Goal: Task Accomplishment & Management: Manage account settings

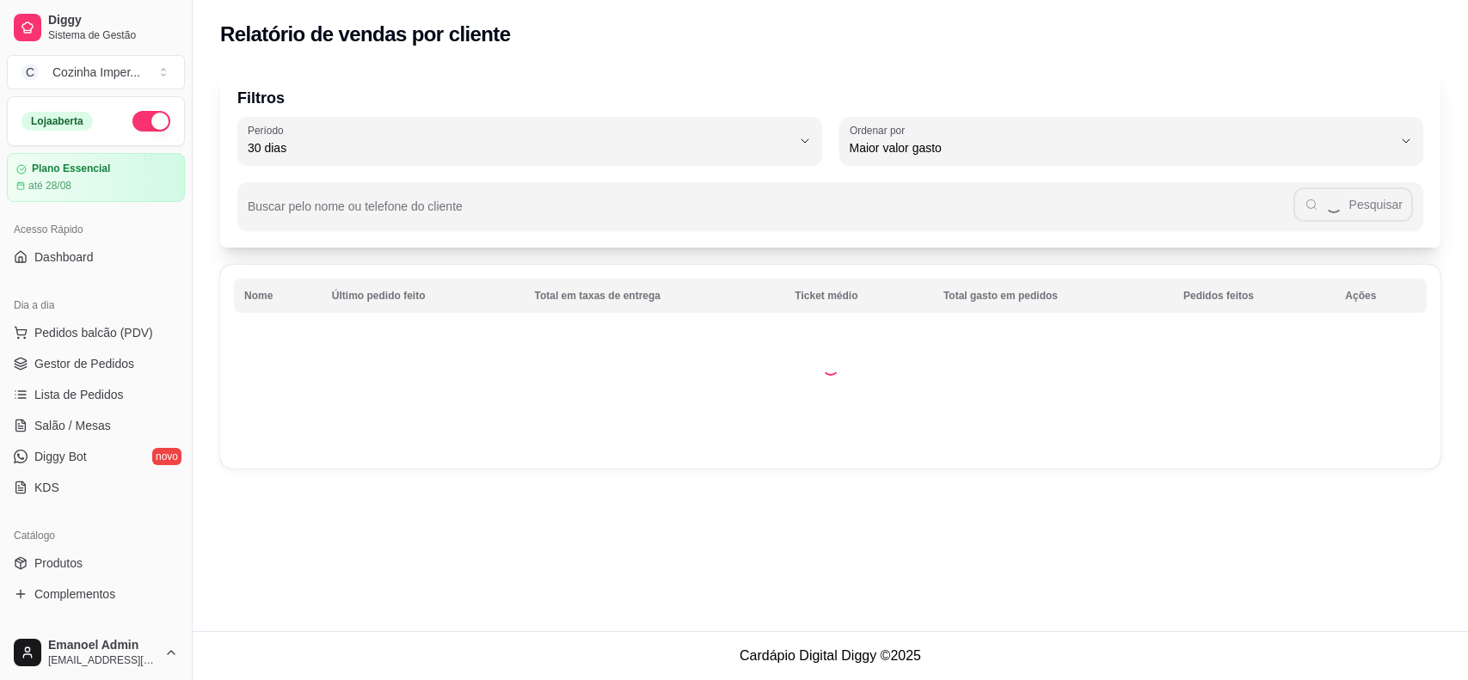
select select "30"
select select "HIGHEST_TOTAL_SPENT_WITH_ORDERS"
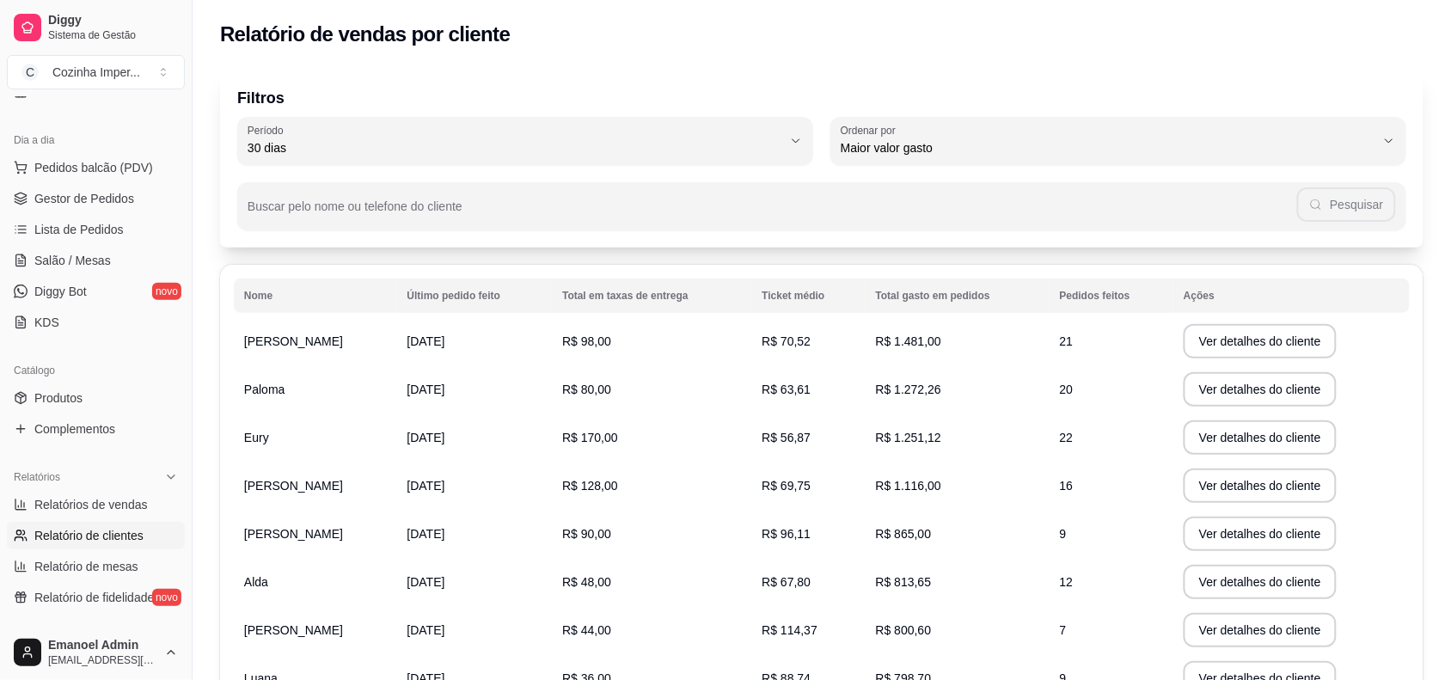
scroll to position [126, 0]
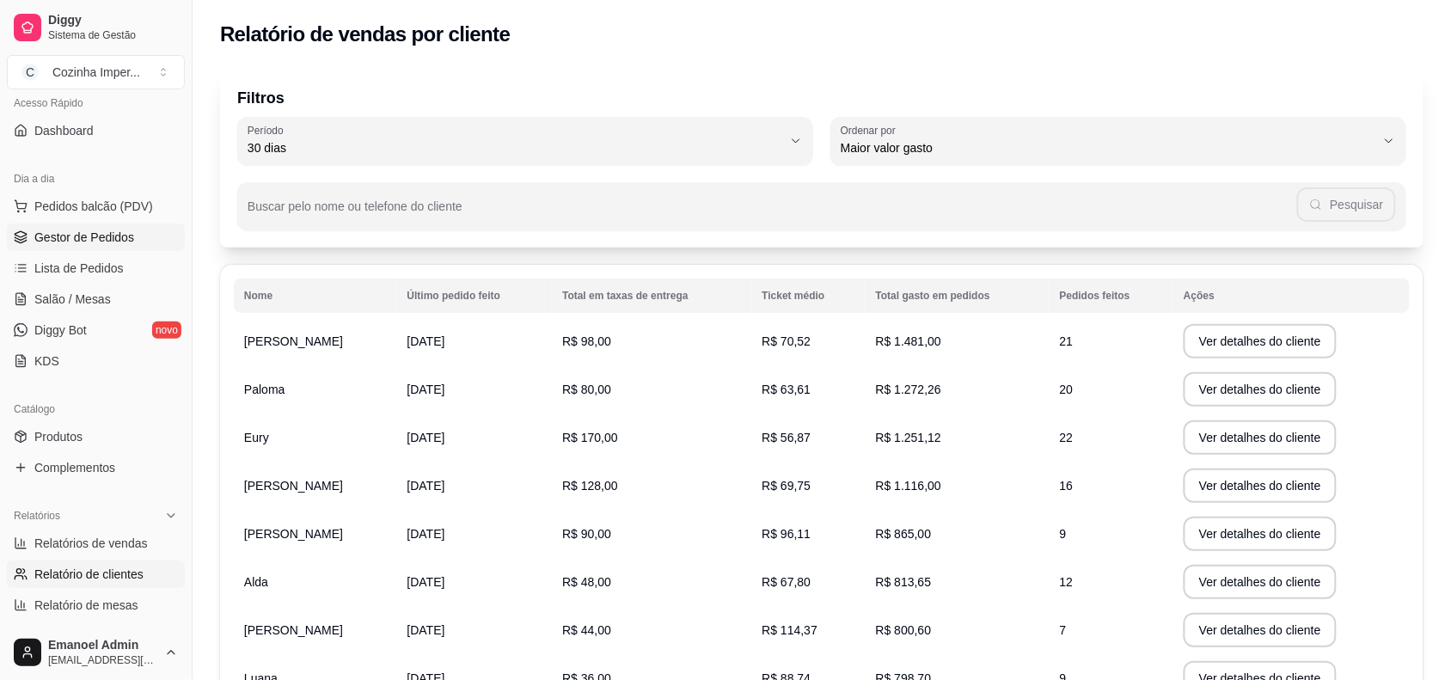
click at [96, 238] on span "Gestor de Pedidos" at bounding box center [84, 237] width 100 height 17
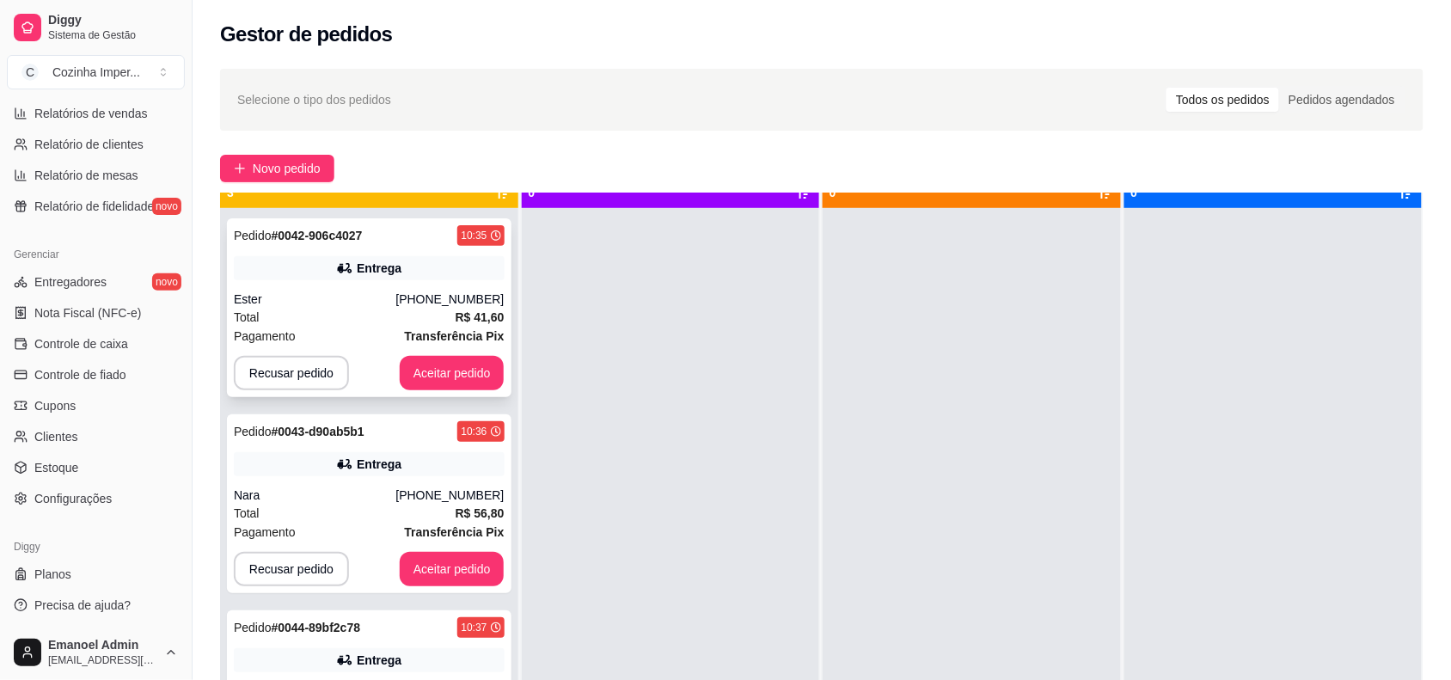
scroll to position [48, 0]
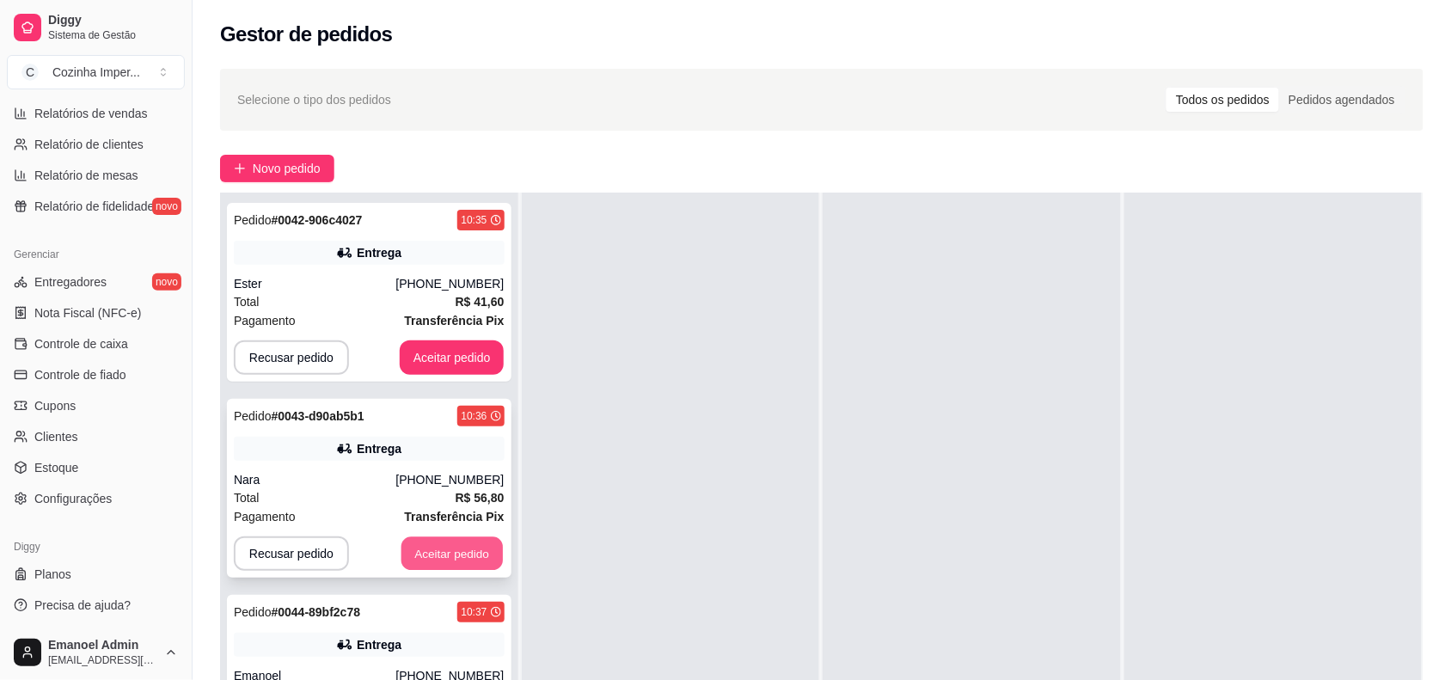
click at [466, 559] on button "Aceitar pedido" at bounding box center [452, 554] width 101 height 34
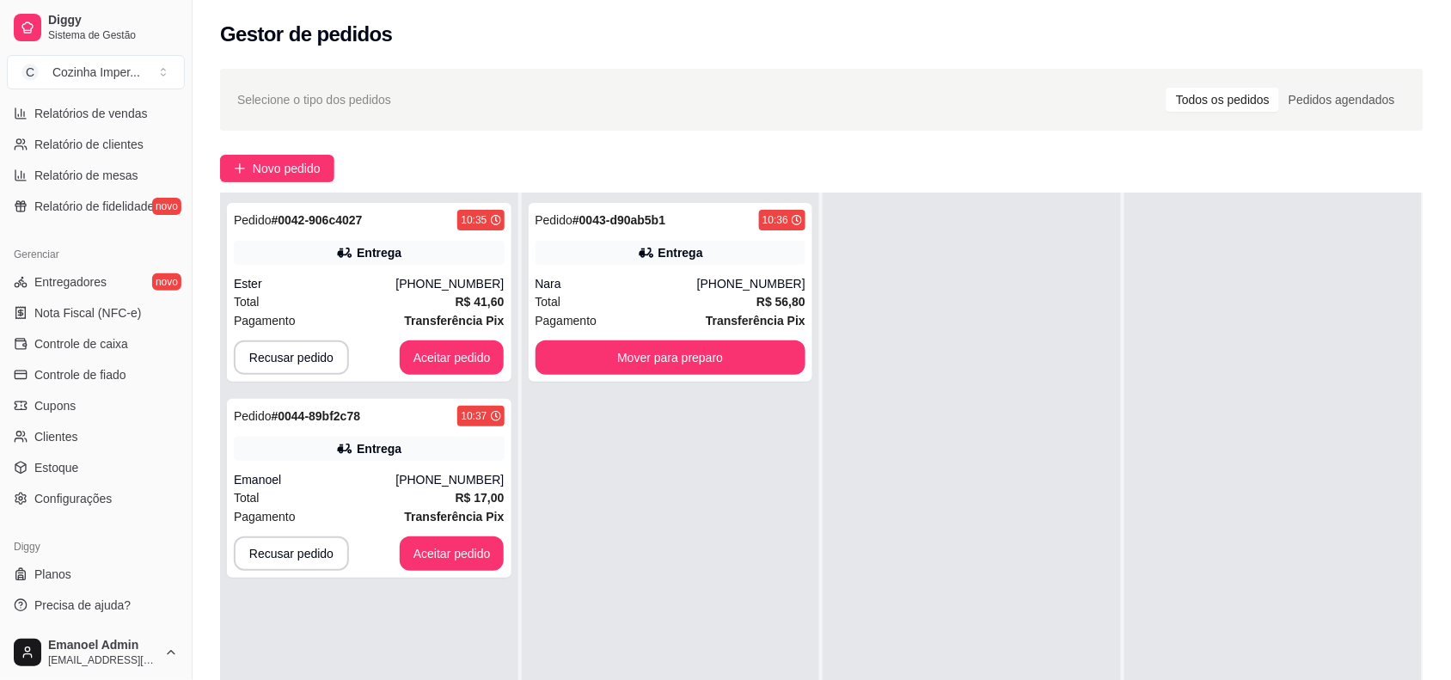
click at [813, 183] on div "Selecione o tipo dos pedidos Todos os pedidos Pedidos agendados Novo pedido Pen…" at bounding box center [822, 475] width 1259 height 835
click at [1010, 230] on div at bounding box center [972, 533] width 298 height 680
click at [753, 91] on div "Selecione o tipo dos pedidos Todos os pedidos Pedidos agendados" at bounding box center [821, 100] width 1169 height 28
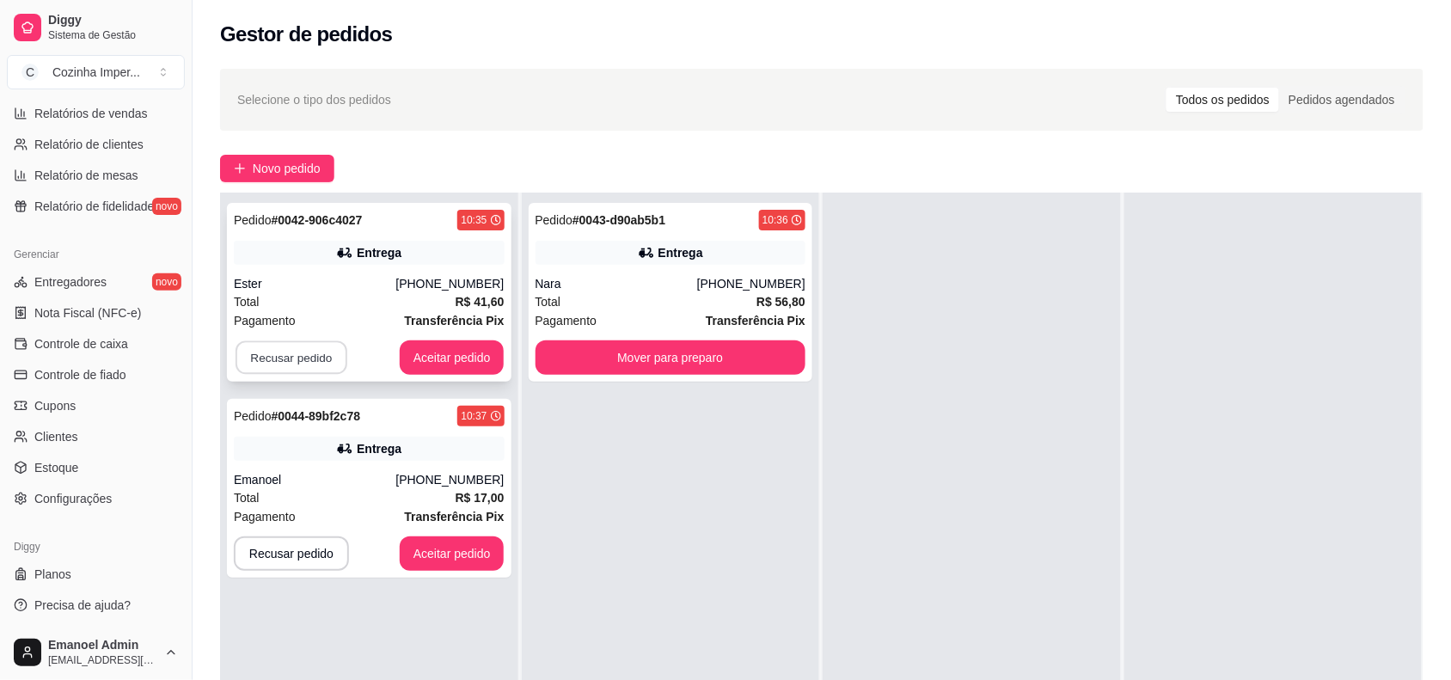
click at [269, 341] on button "Recusar pedido" at bounding box center [292, 358] width 112 height 34
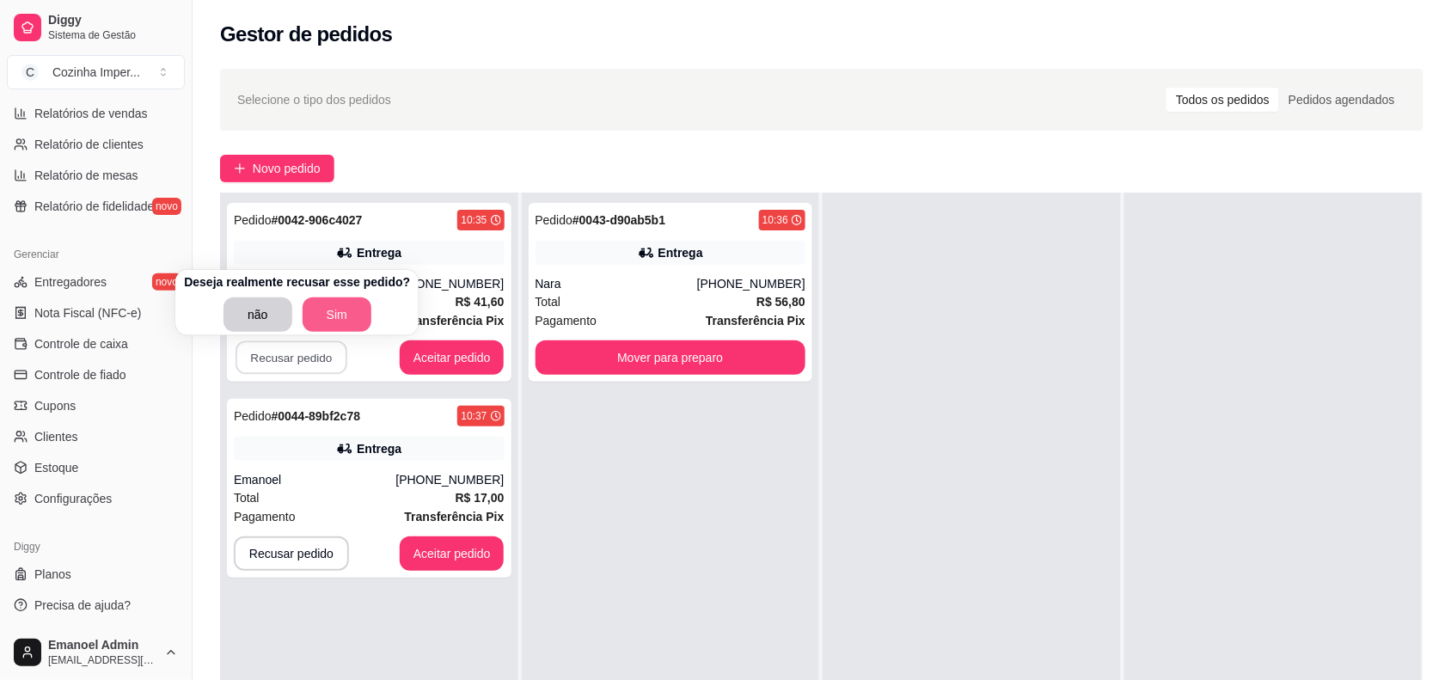
click at [321, 307] on button "Sim" at bounding box center [337, 315] width 69 height 34
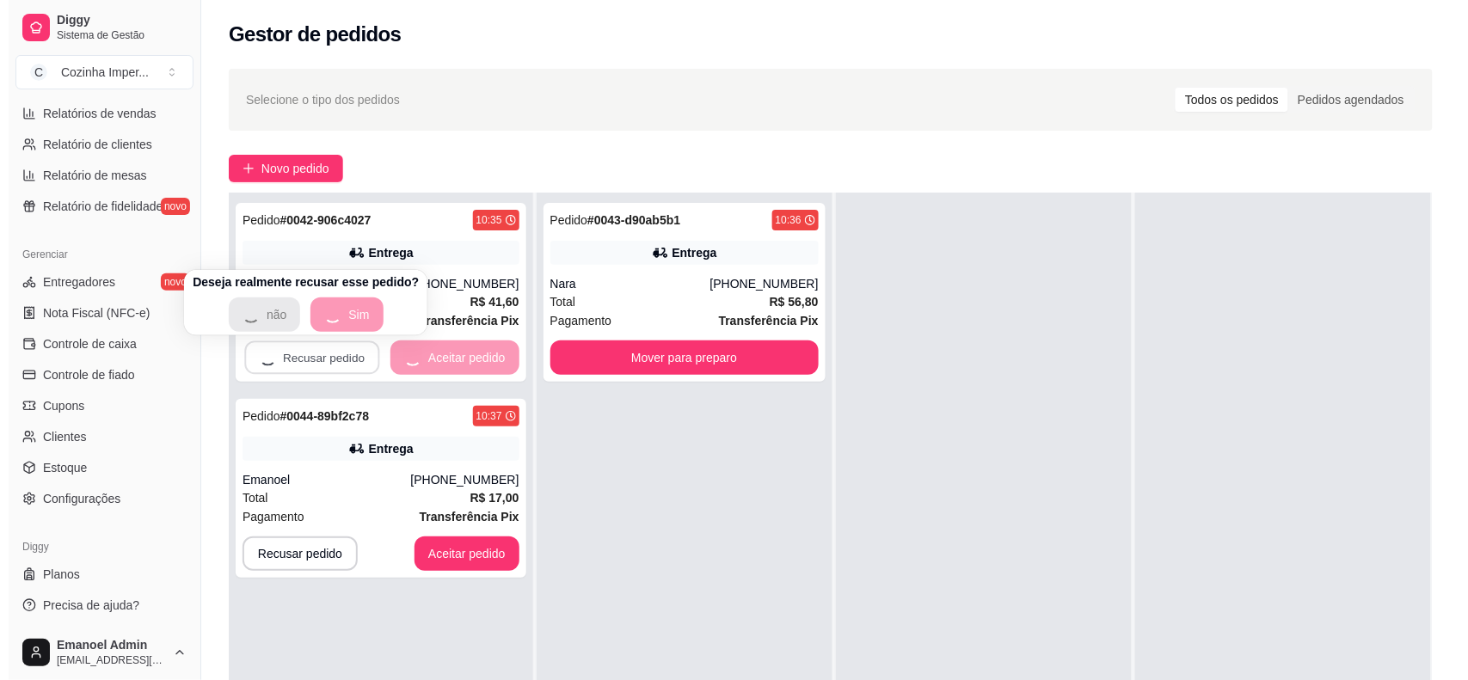
scroll to position [0, 0]
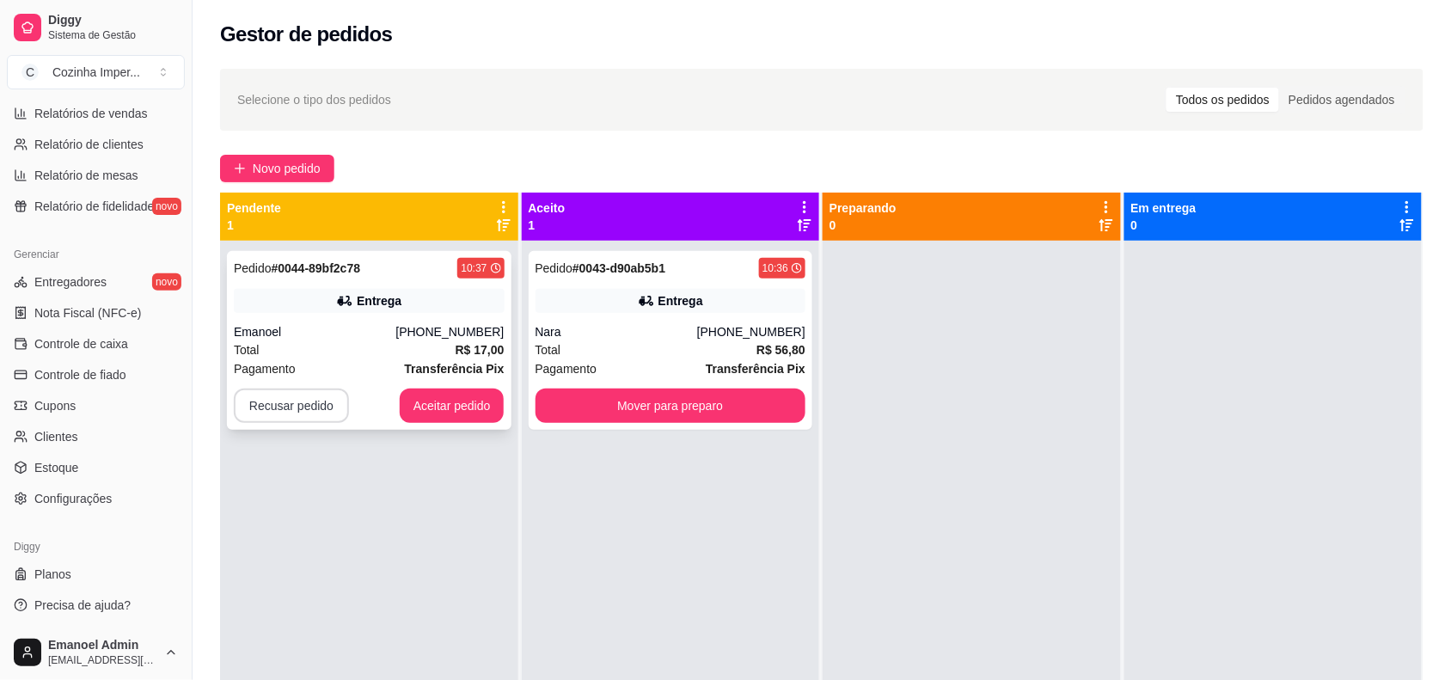
click at [308, 402] on button "Recusar pedido" at bounding box center [291, 406] width 115 height 34
click at [251, 350] on button "não" at bounding box center [259, 363] width 66 height 33
click at [298, 404] on button "Recusar pedido" at bounding box center [291, 406] width 115 height 34
click at [310, 359] on button "Sim" at bounding box center [337, 363] width 69 height 34
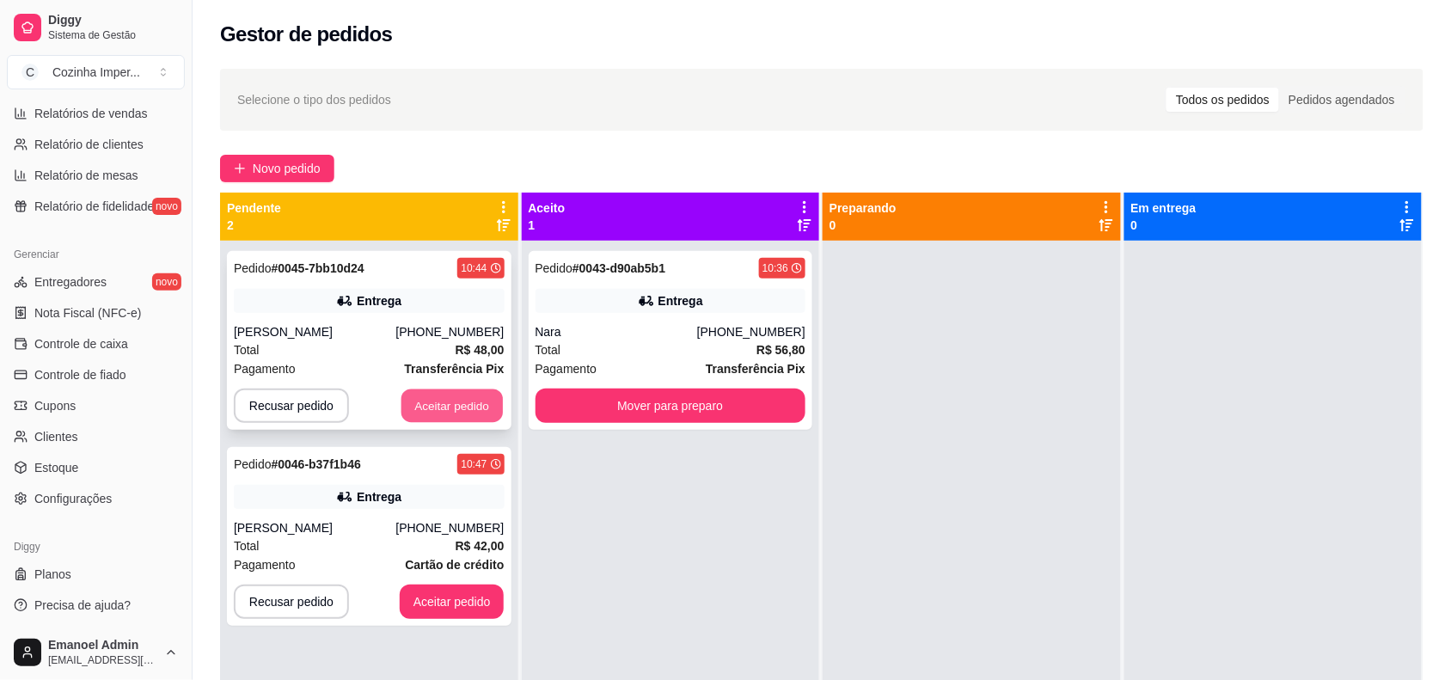
click at [458, 402] on button "Aceitar pedido" at bounding box center [452, 407] width 101 height 34
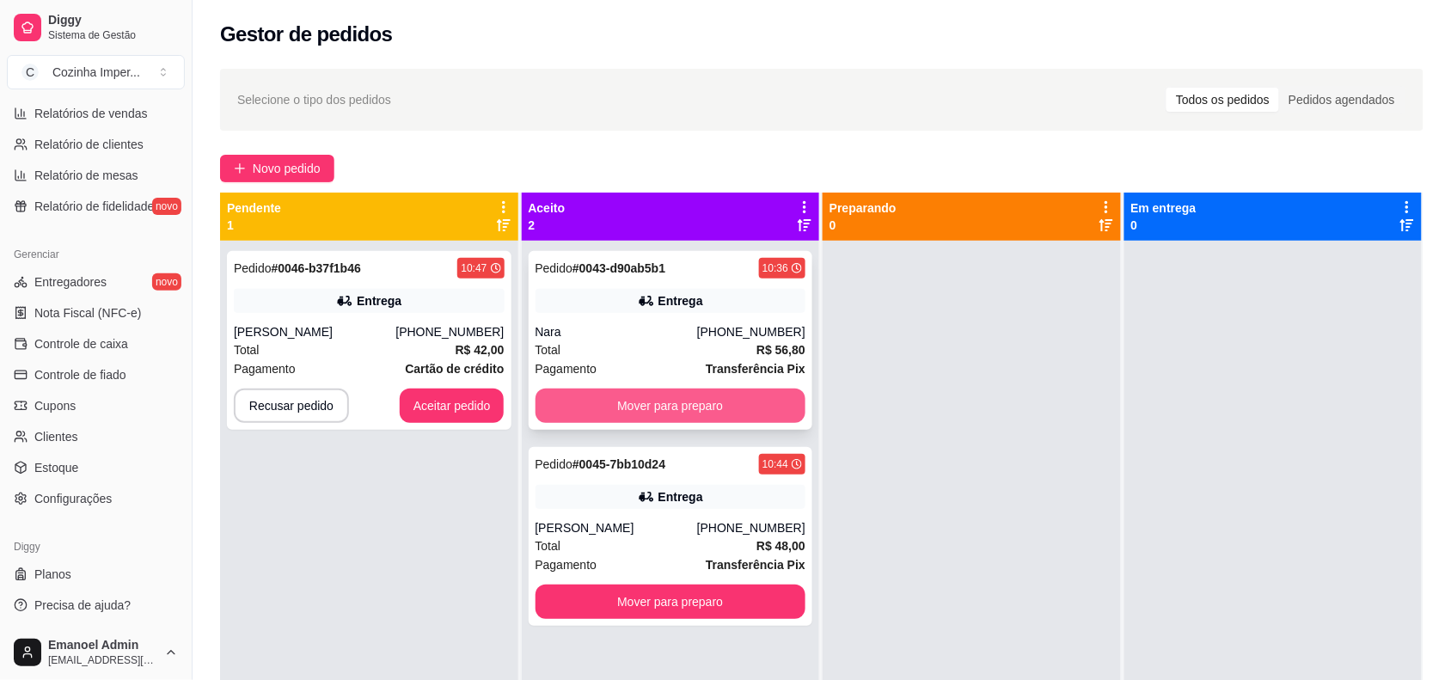
click at [662, 411] on button "Mover para preparo" at bounding box center [671, 406] width 271 height 34
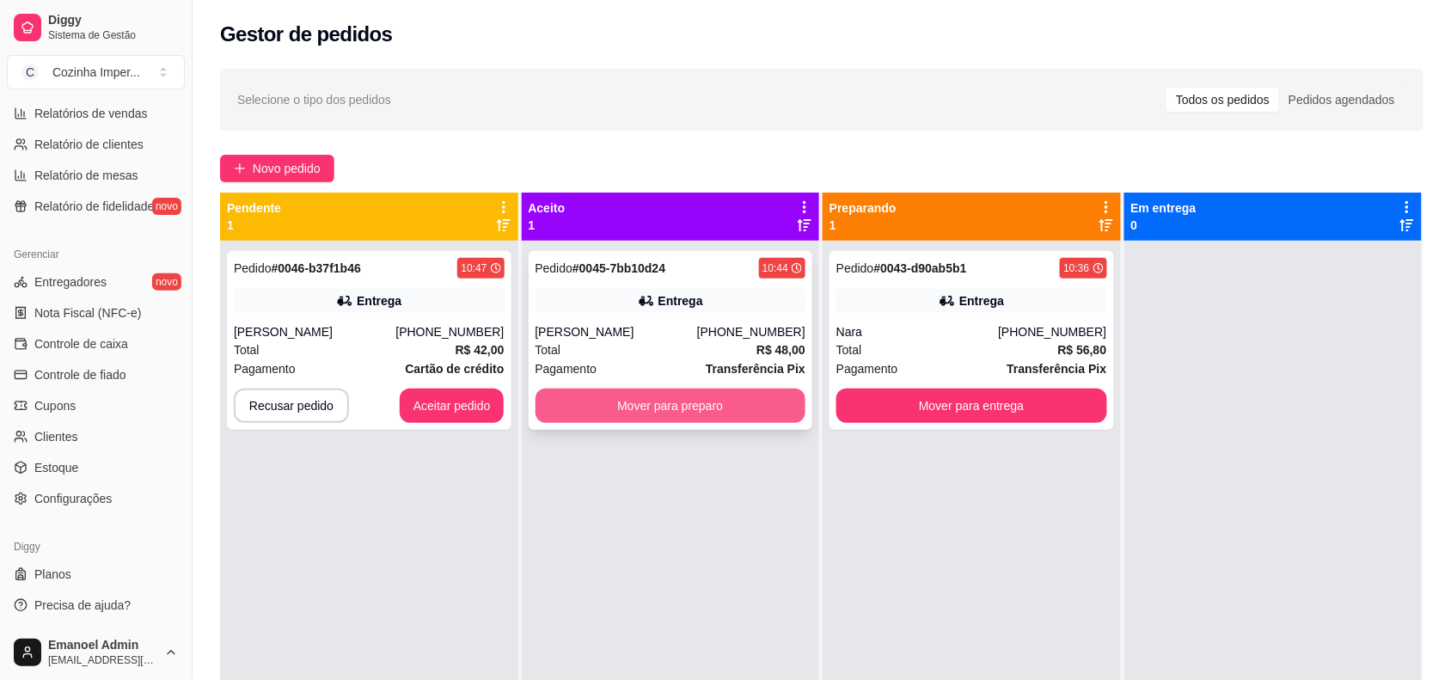
click at [681, 408] on button "Mover para preparo" at bounding box center [671, 406] width 271 height 34
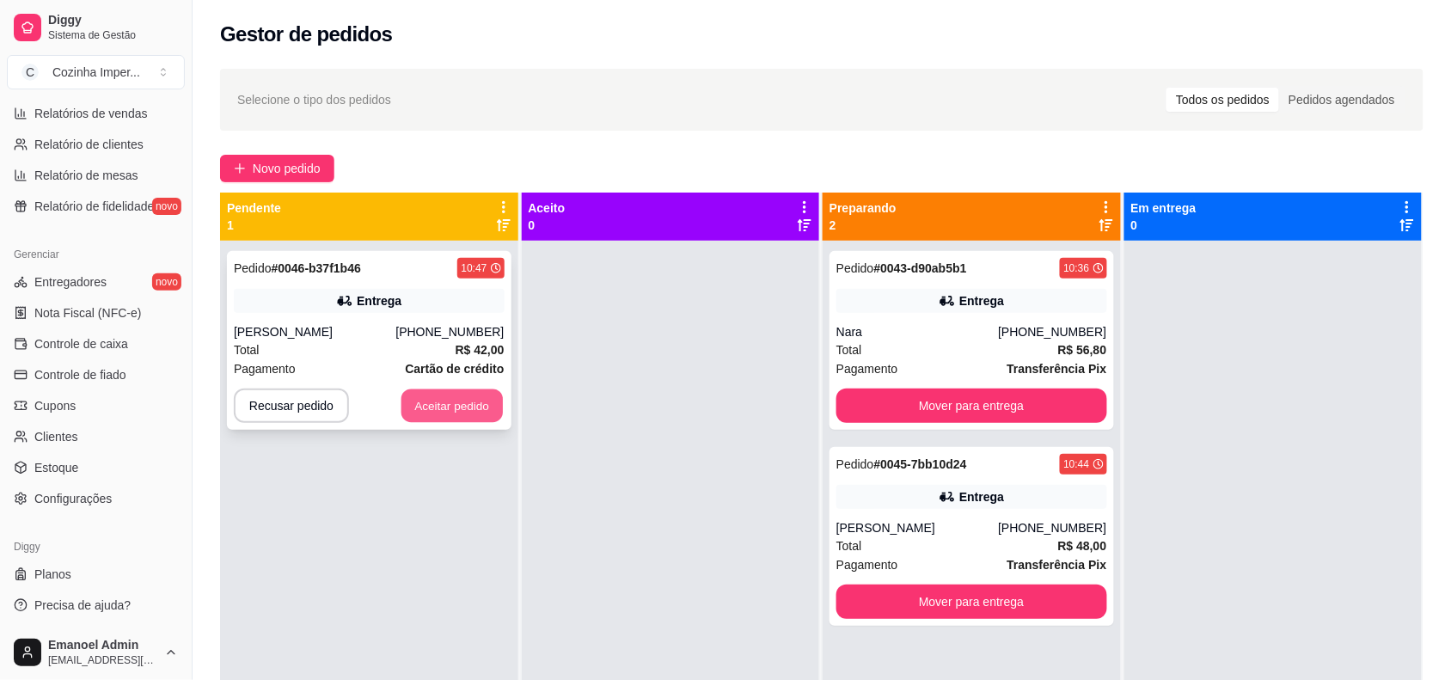
click at [441, 404] on button "Aceitar pedido" at bounding box center [452, 407] width 101 height 34
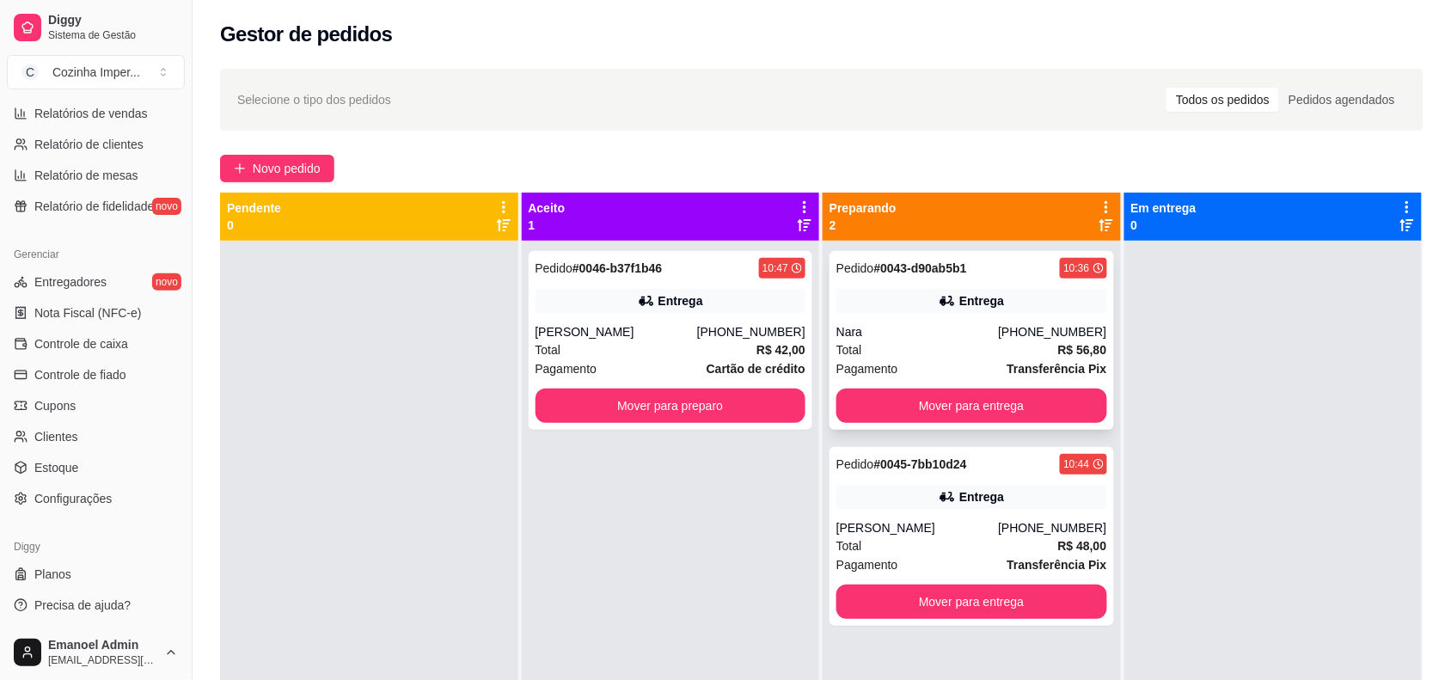
click at [933, 351] on div "Total R$ 56,80" at bounding box center [972, 350] width 271 height 19
click at [64, 492] on span "Configurações" at bounding box center [72, 498] width 77 height 17
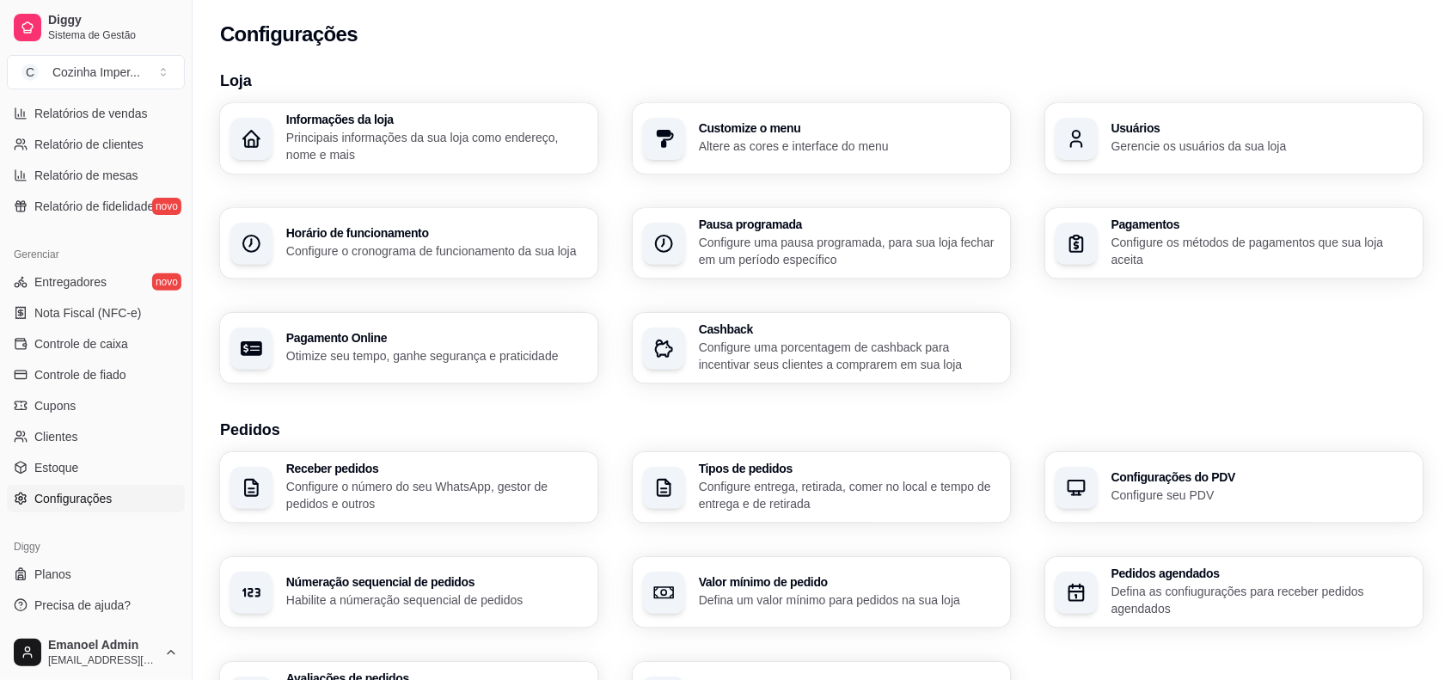
click at [479, 573] on div "Númeração sequencial de pedidos Habilite a númeração sequencial de pedidos" at bounding box center [409, 592] width 378 height 71
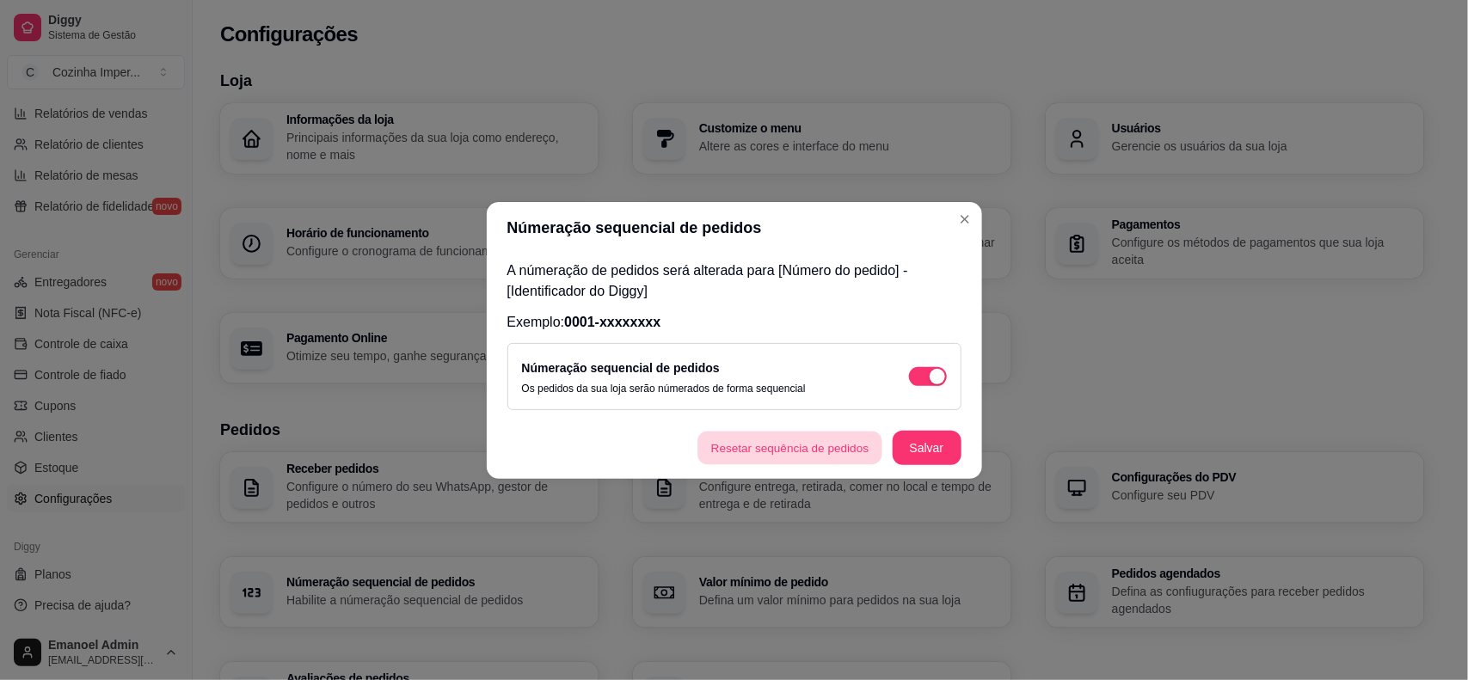
click at [828, 457] on button "Resetar sequência de pedidos" at bounding box center [790, 448] width 185 height 34
click at [951, 439] on button "Salvar" at bounding box center [926, 448] width 67 height 34
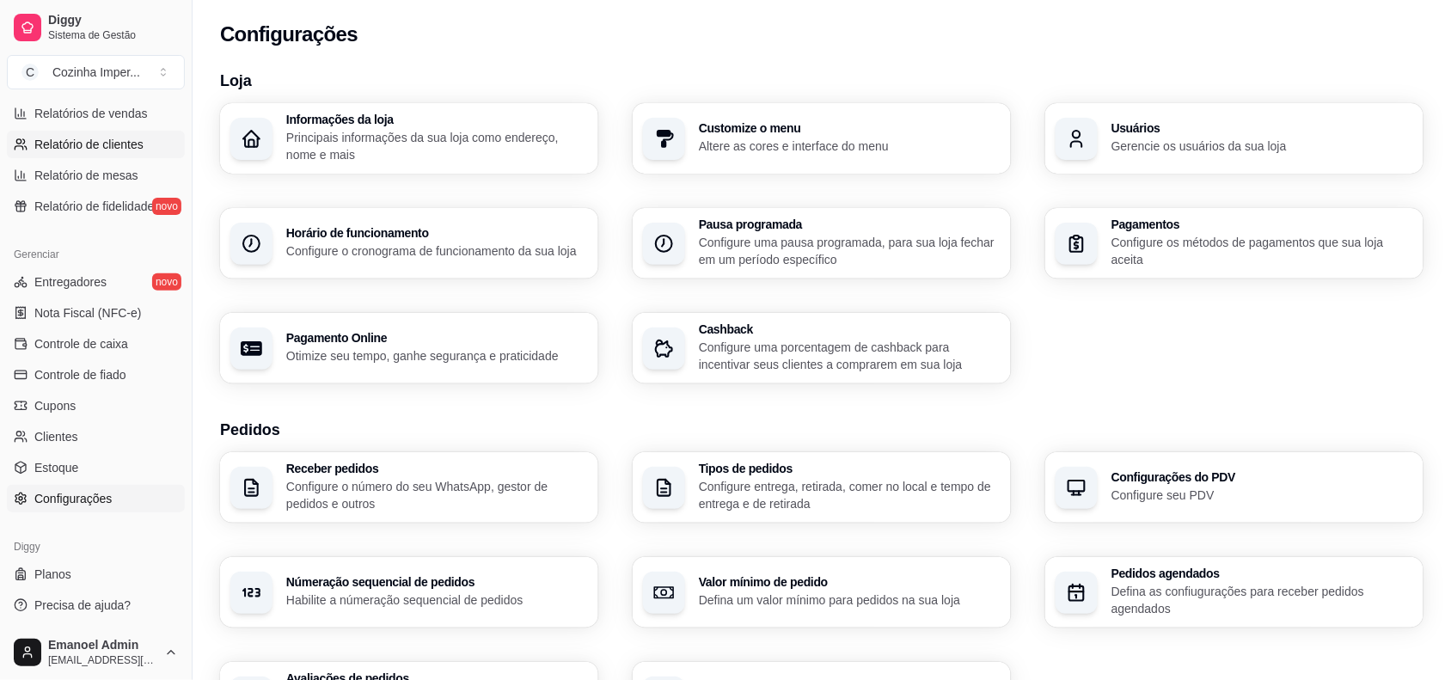
click at [109, 134] on link "Relatório de clientes" at bounding box center [96, 145] width 178 height 28
select select "30"
select select "HIGHEST_TOTAL_SPENT_WITH_ORDERS"
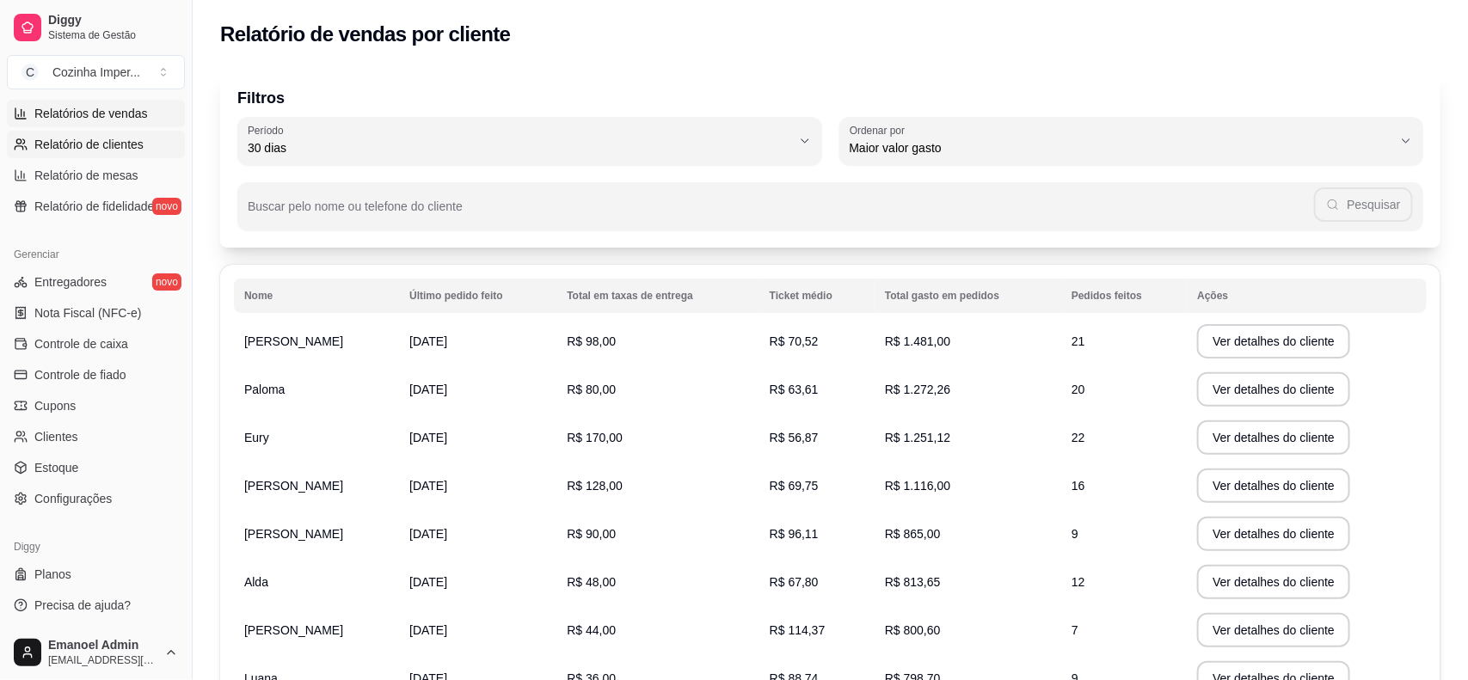
click at [107, 105] on span "Relatórios de vendas" at bounding box center [91, 113] width 114 height 17
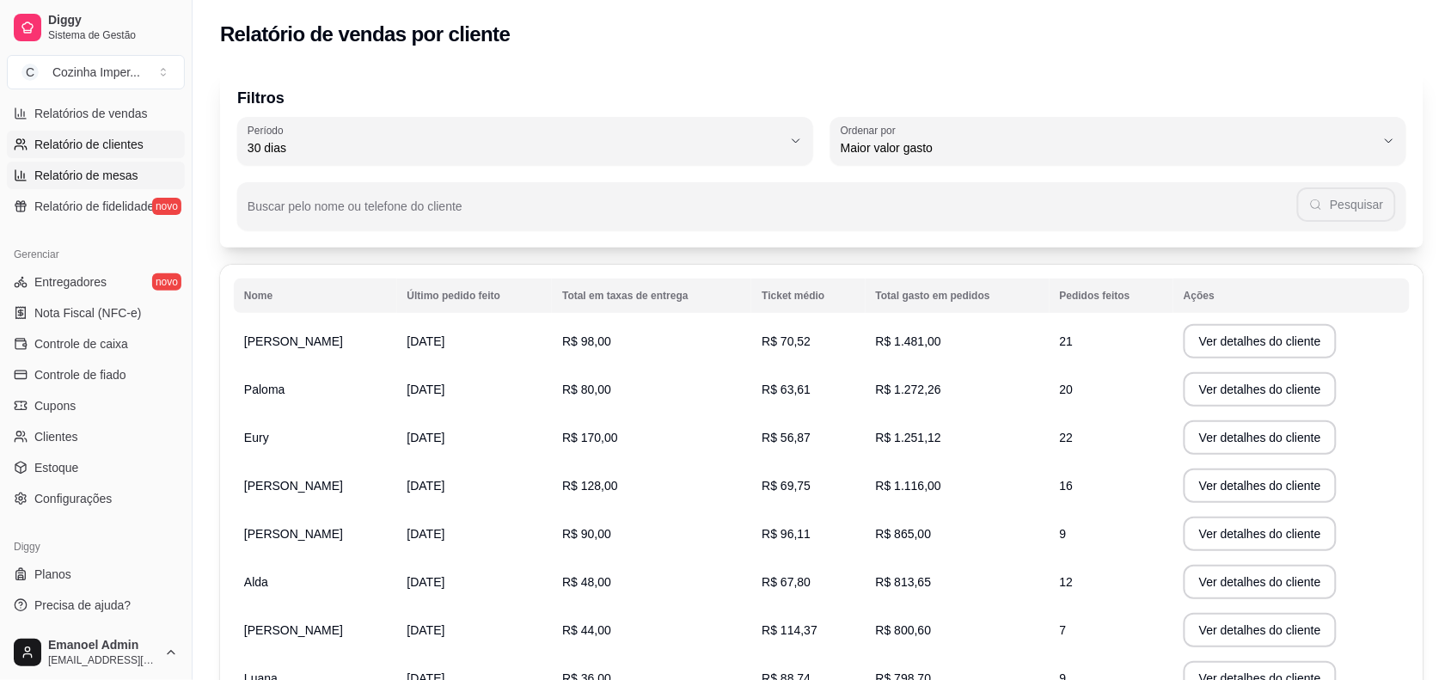
select select "ALL"
select select "0"
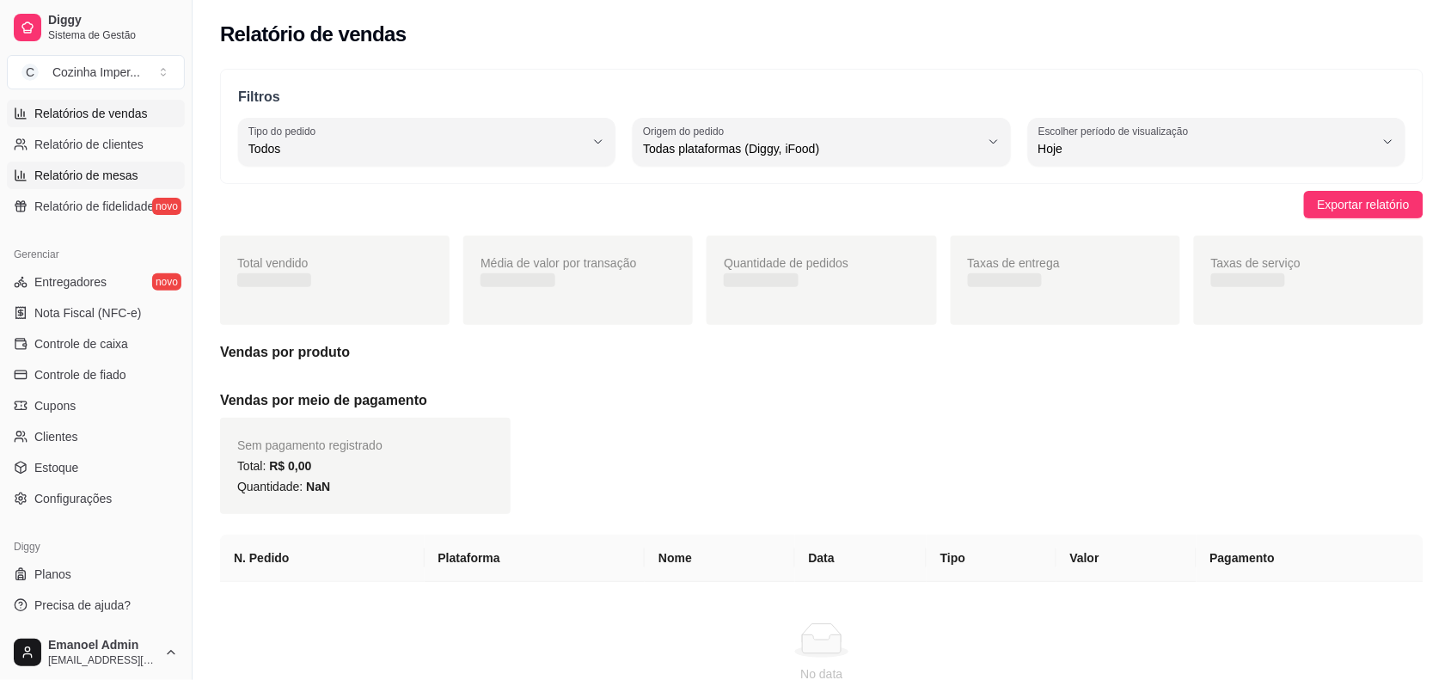
click at [83, 167] on span "Relatório de mesas" at bounding box center [86, 175] width 104 height 17
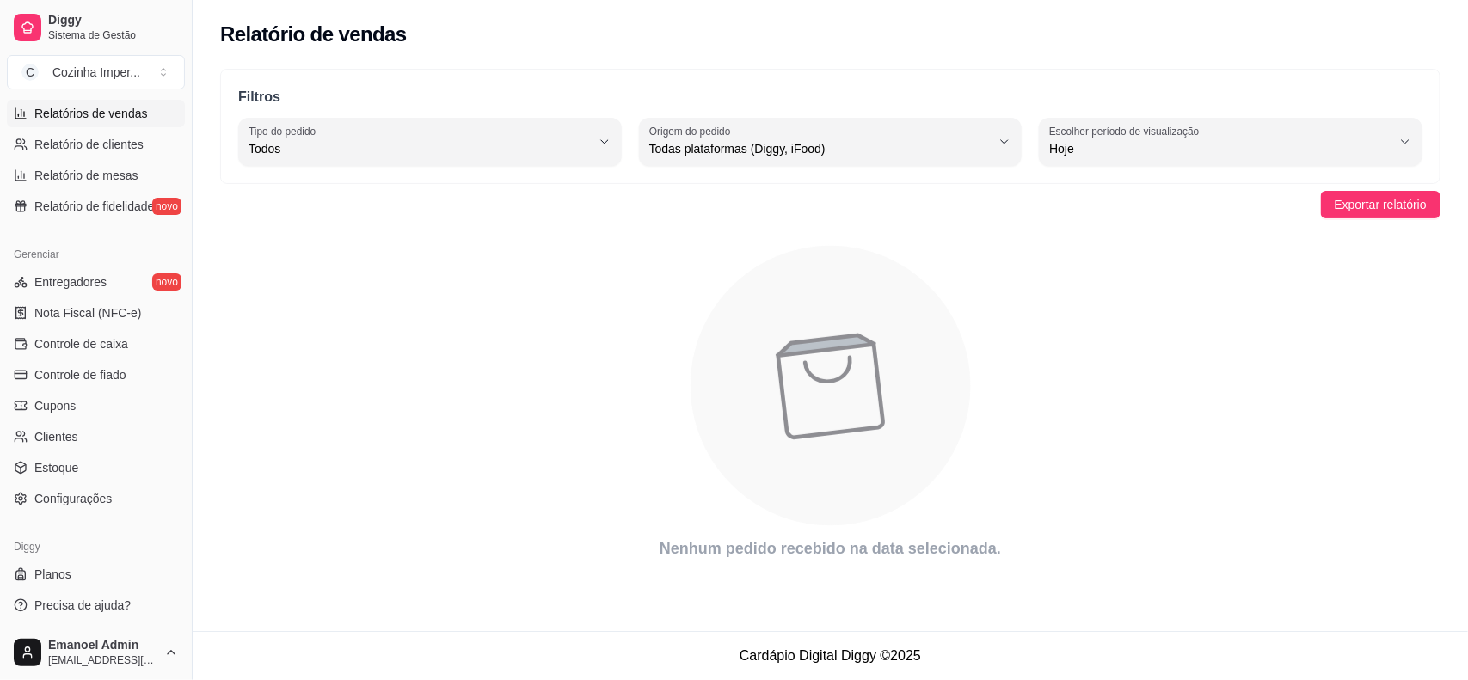
select select "TOTAL_OF_ORDERS"
select select "7"
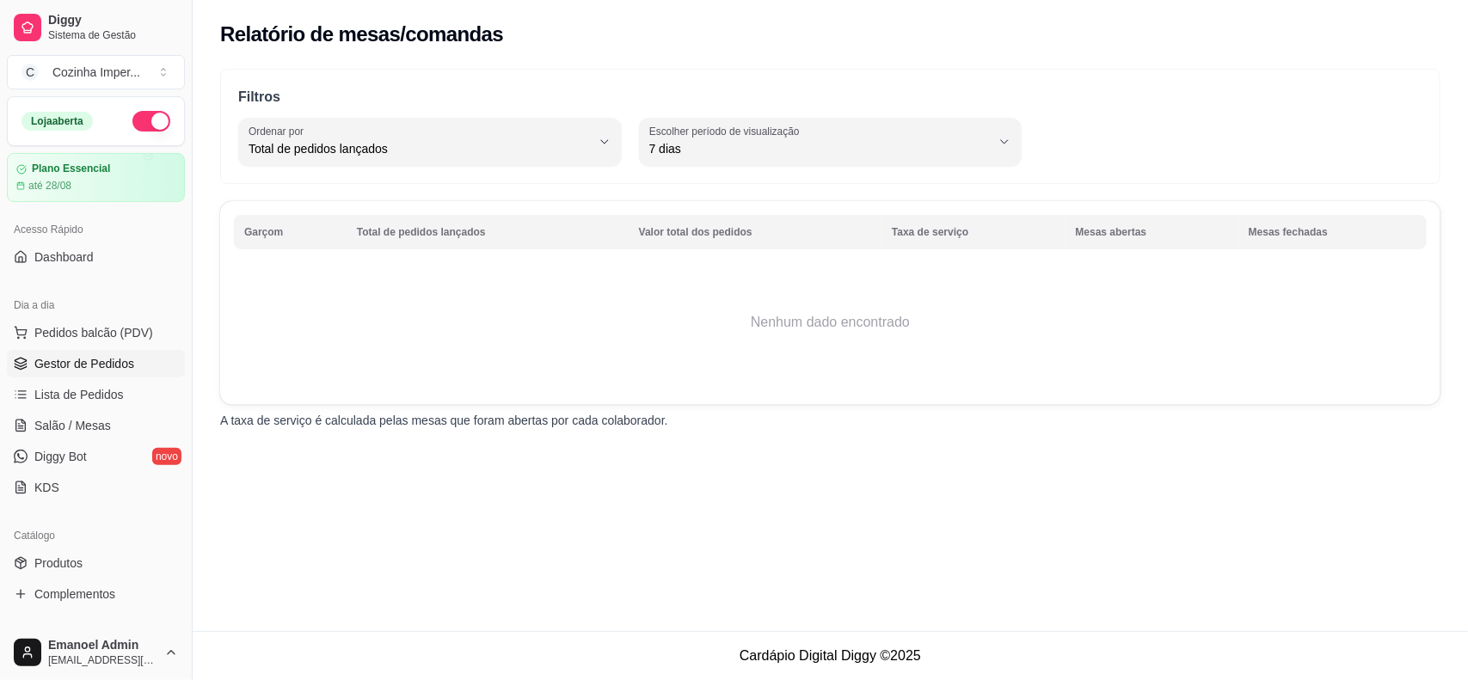
click at [92, 370] on span "Gestor de Pedidos" at bounding box center [84, 363] width 100 height 17
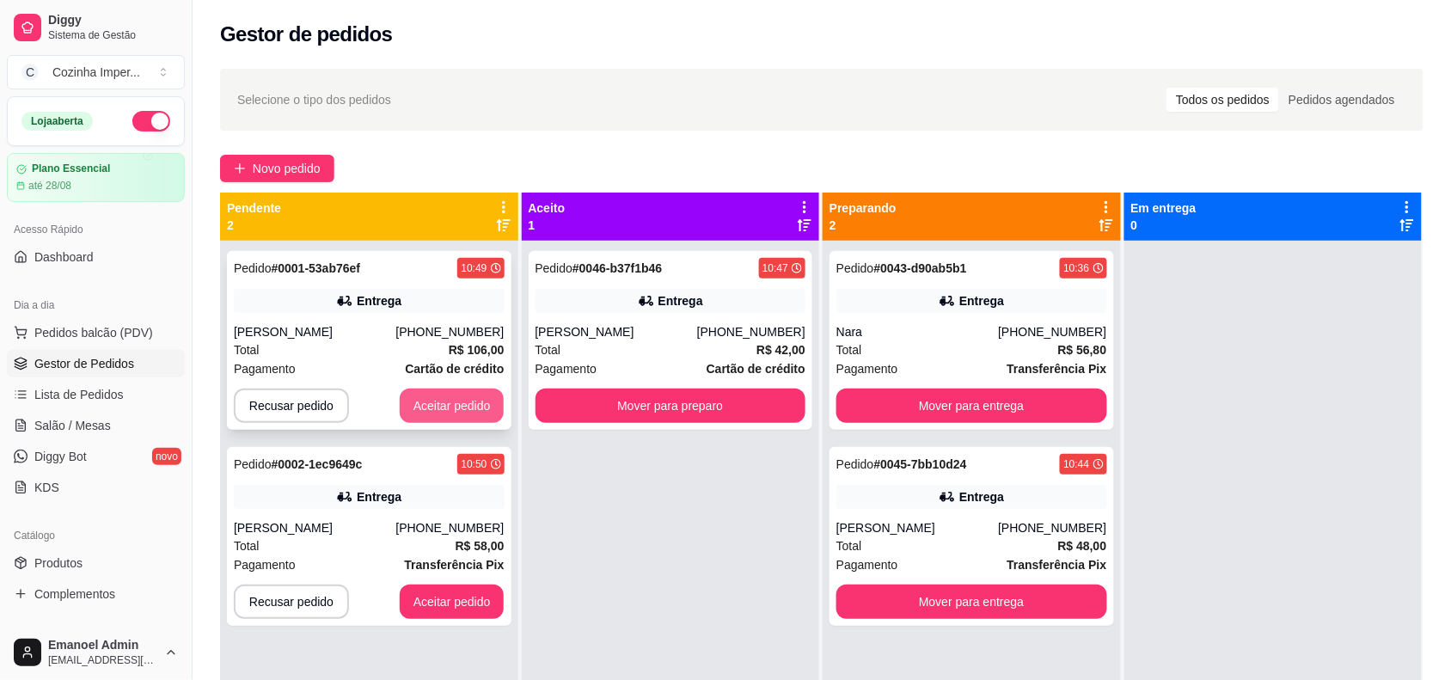
click at [456, 404] on button "Aceitar pedido" at bounding box center [452, 406] width 105 height 34
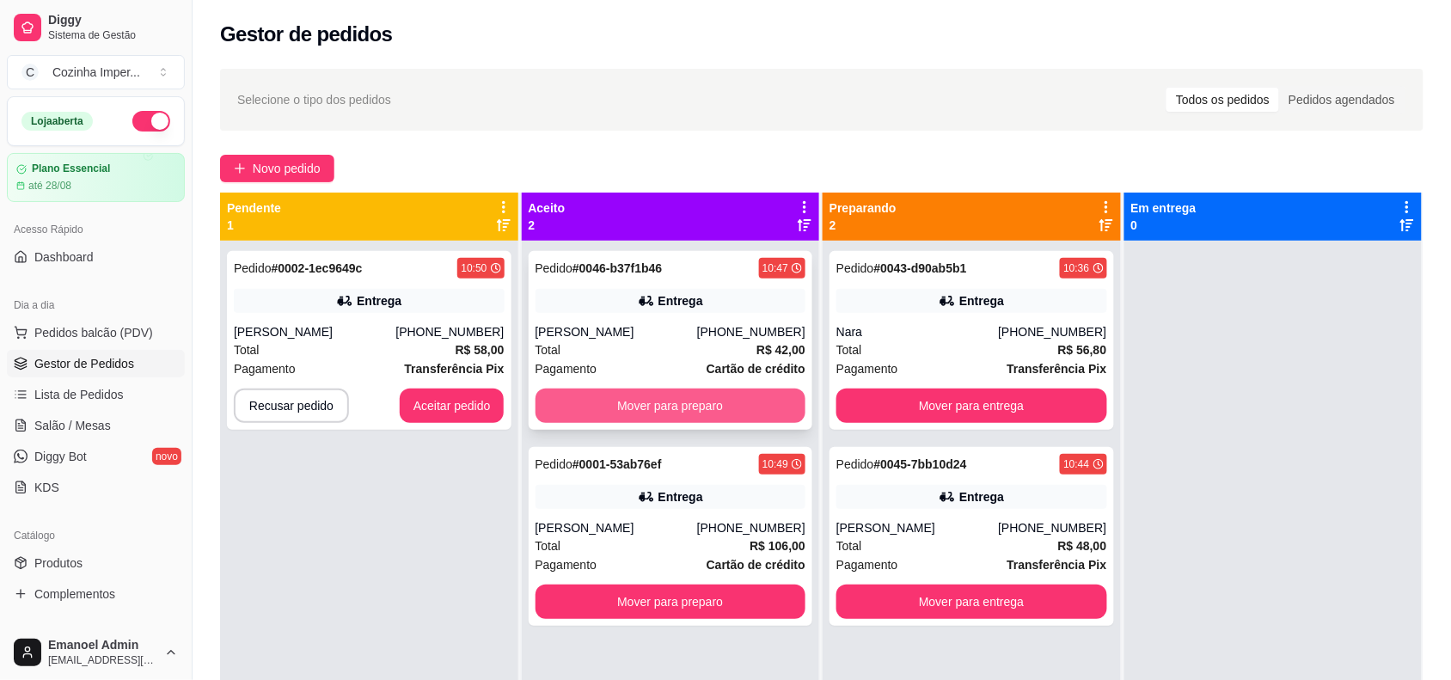
click at [666, 414] on button "Mover para preparo" at bounding box center [671, 406] width 271 height 34
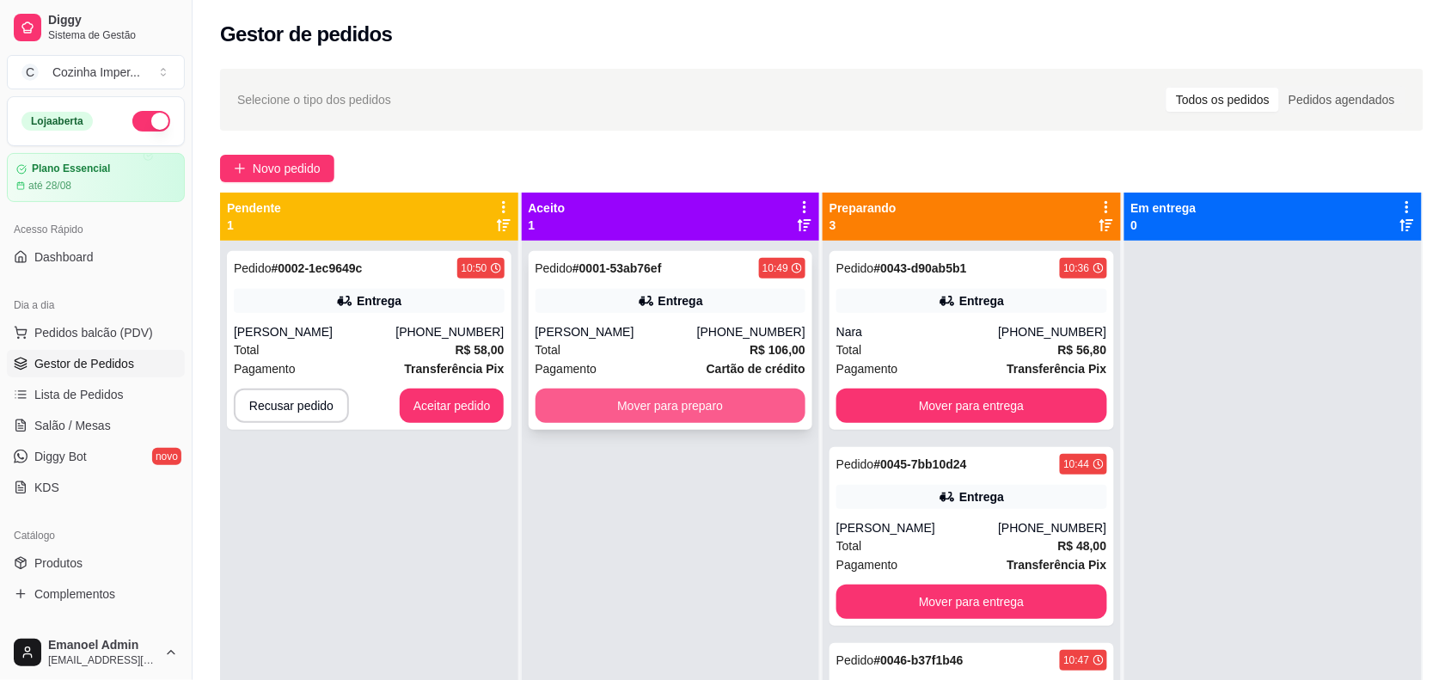
click at [669, 402] on button "Mover para preparo" at bounding box center [671, 406] width 271 height 34
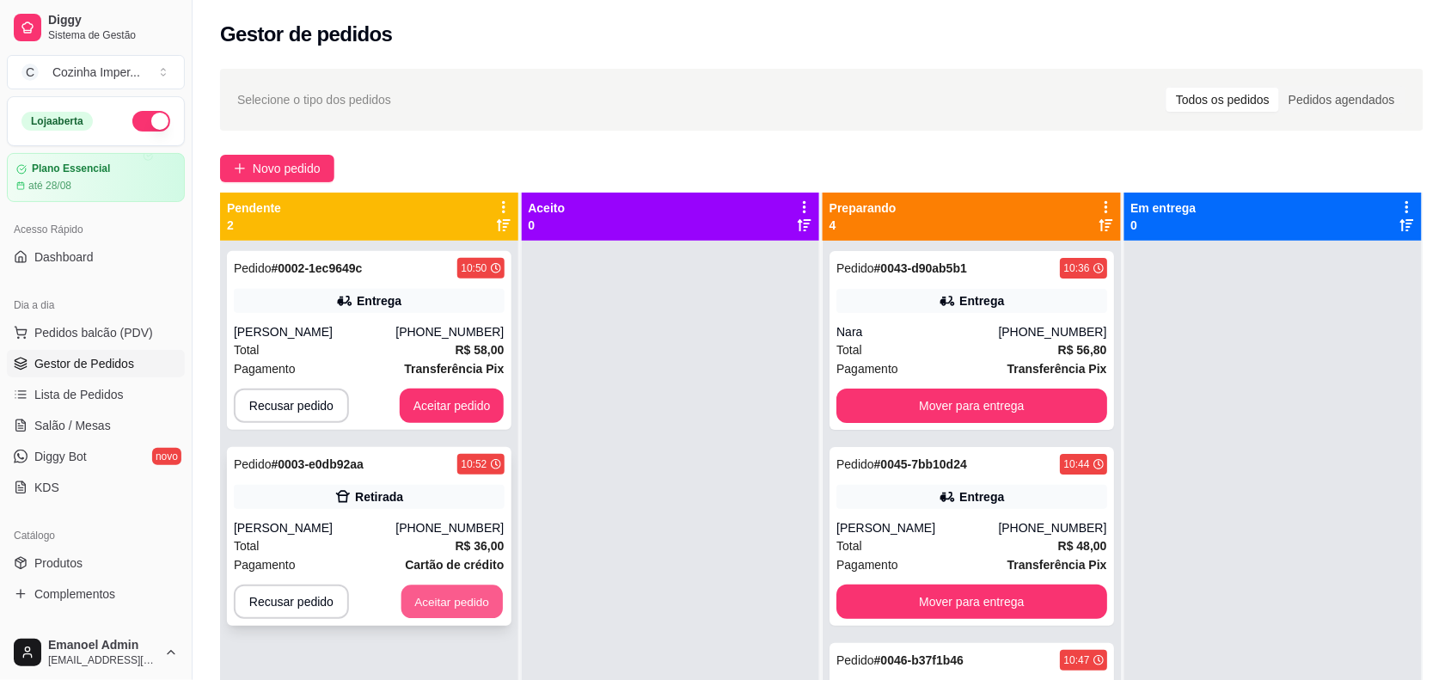
click at [439, 598] on button "Aceitar pedido" at bounding box center [452, 603] width 101 height 34
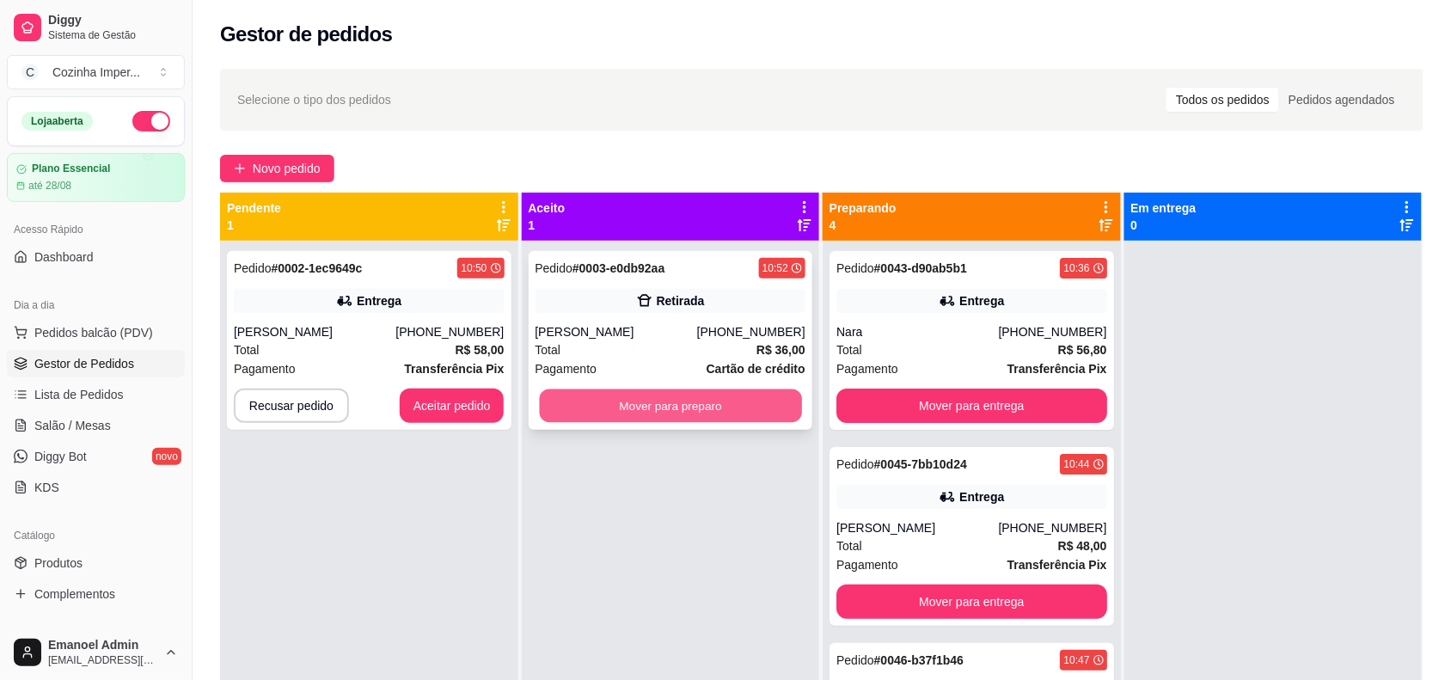
click at [677, 405] on button "Mover para preparo" at bounding box center [670, 407] width 262 height 34
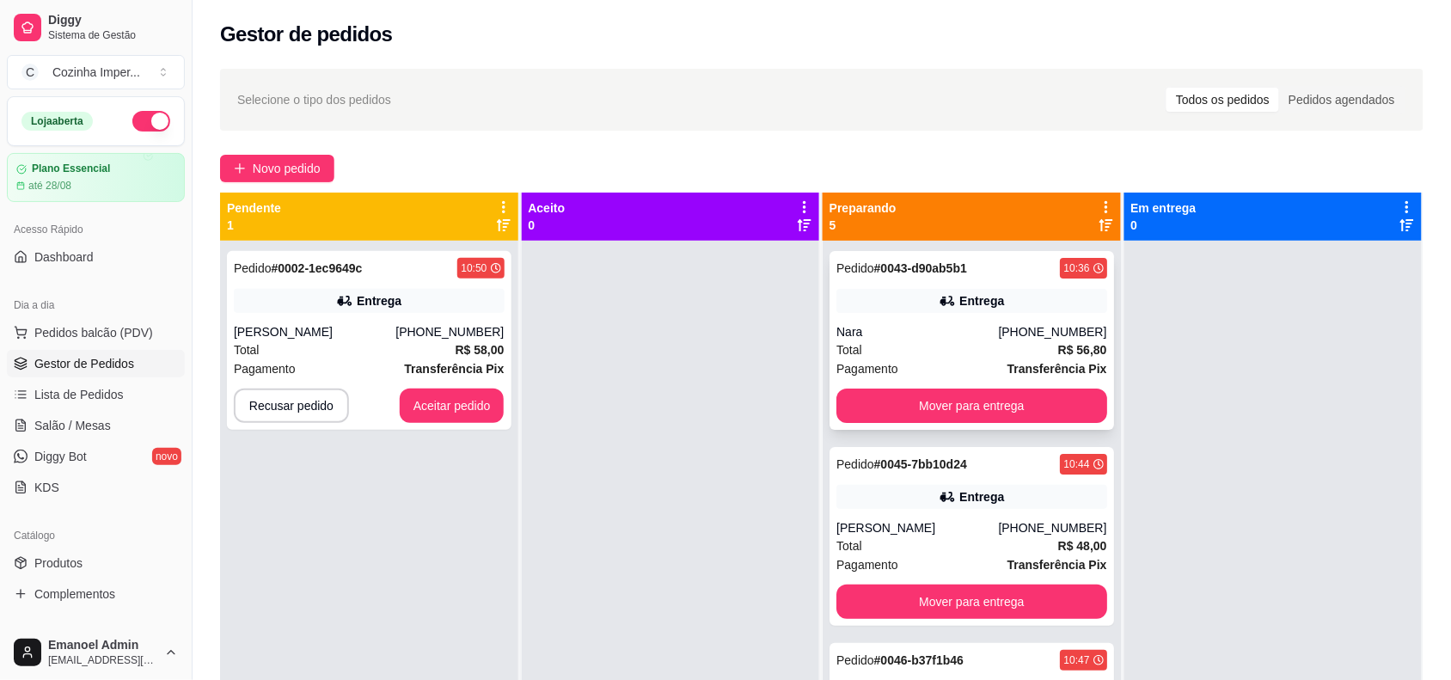
click at [905, 333] on div "Nara" at bounding box center [918, 331] width 162 height 17
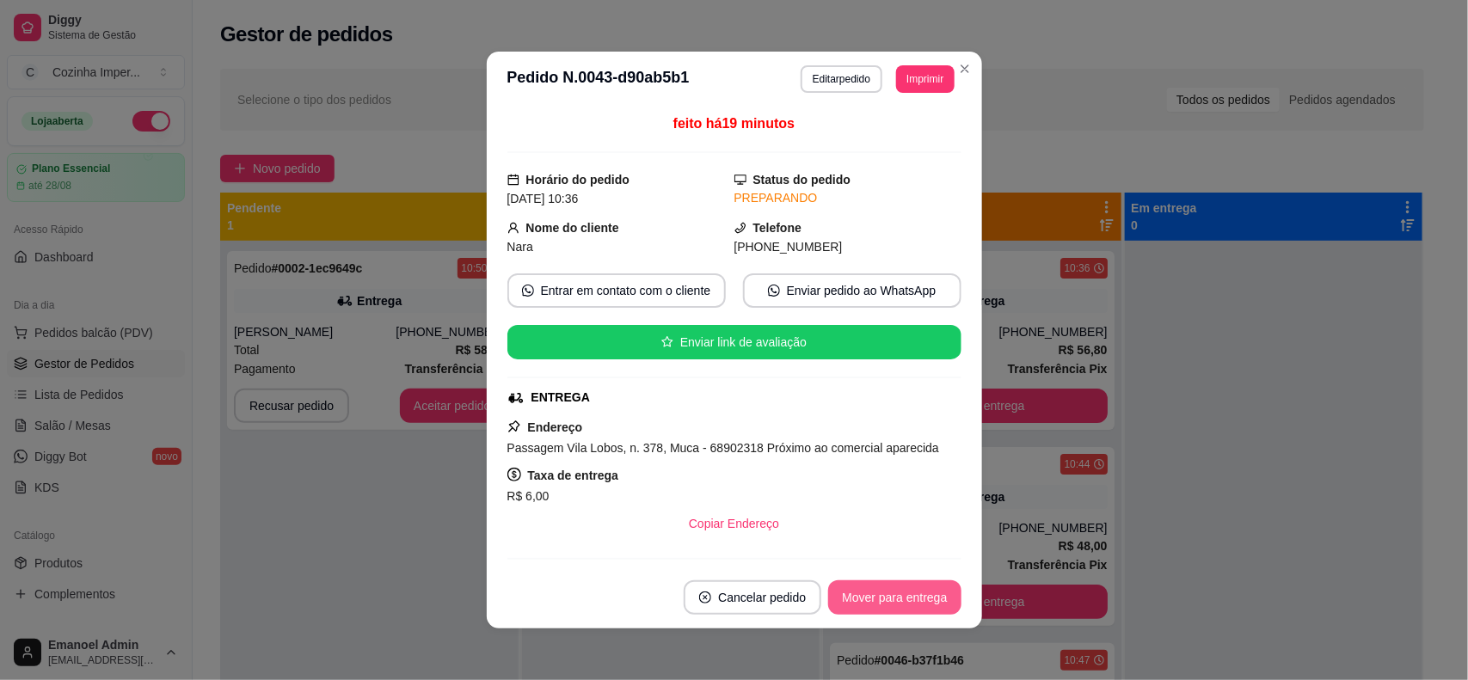
click at [910, 602] on button "Mover para entrega" at bounding box center [894, 597] width 132 height 34
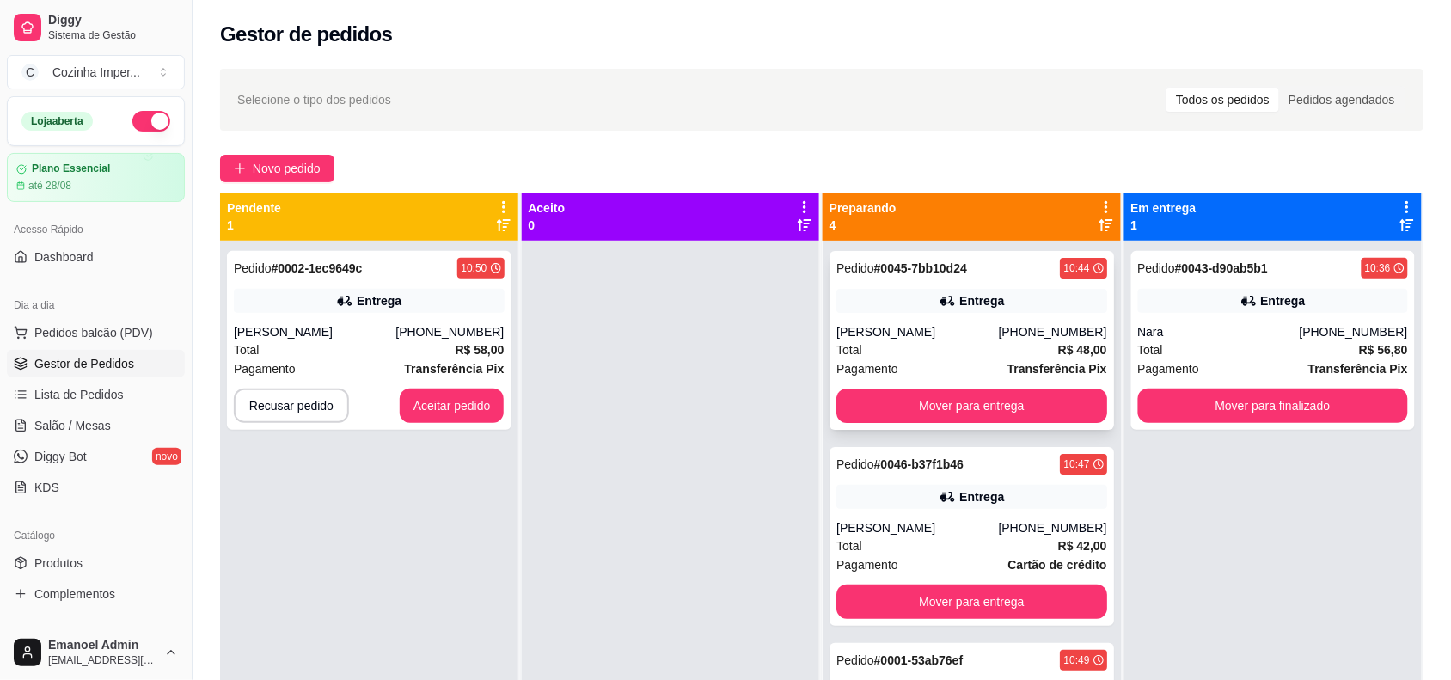
click at [934, 350] on div "Total R$ 48,00" at bounding box center [972, 350] width 271 height 19
click at [931, 405] on button "Mover para entrega" at bounding box center [972, 406] width 271 height 34
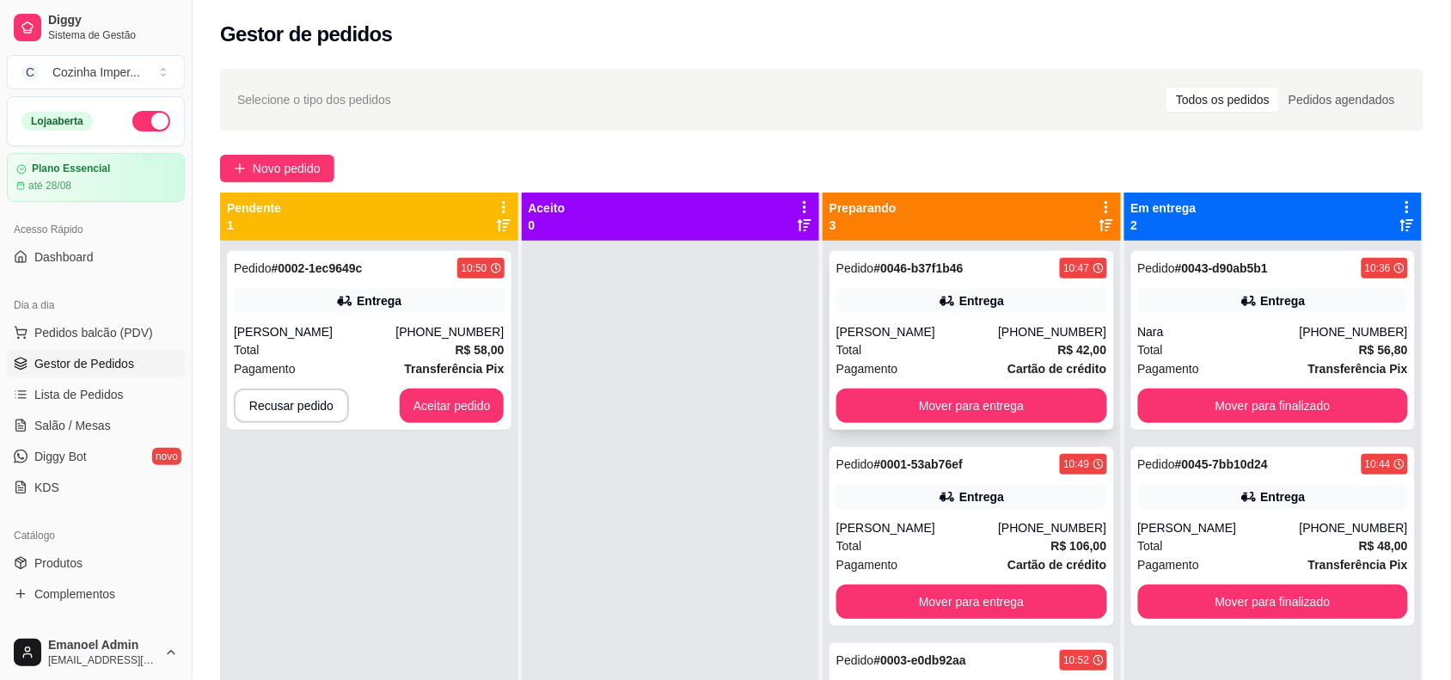
click at [943, 350] on div "Total R$ 42,00" at bounding box center [972, 350] width 271 height 19
click at [942, 539] on div "Total R$ 106,00" at bounding box center [972, 546] width 271 height 19
click at [332, 413] on button "Recusar pedido" at bounding box center [291, 406] width 115 height 34
click at [316, 359] on button "Sim" at bounding box center [337, 363] width 69 height 34
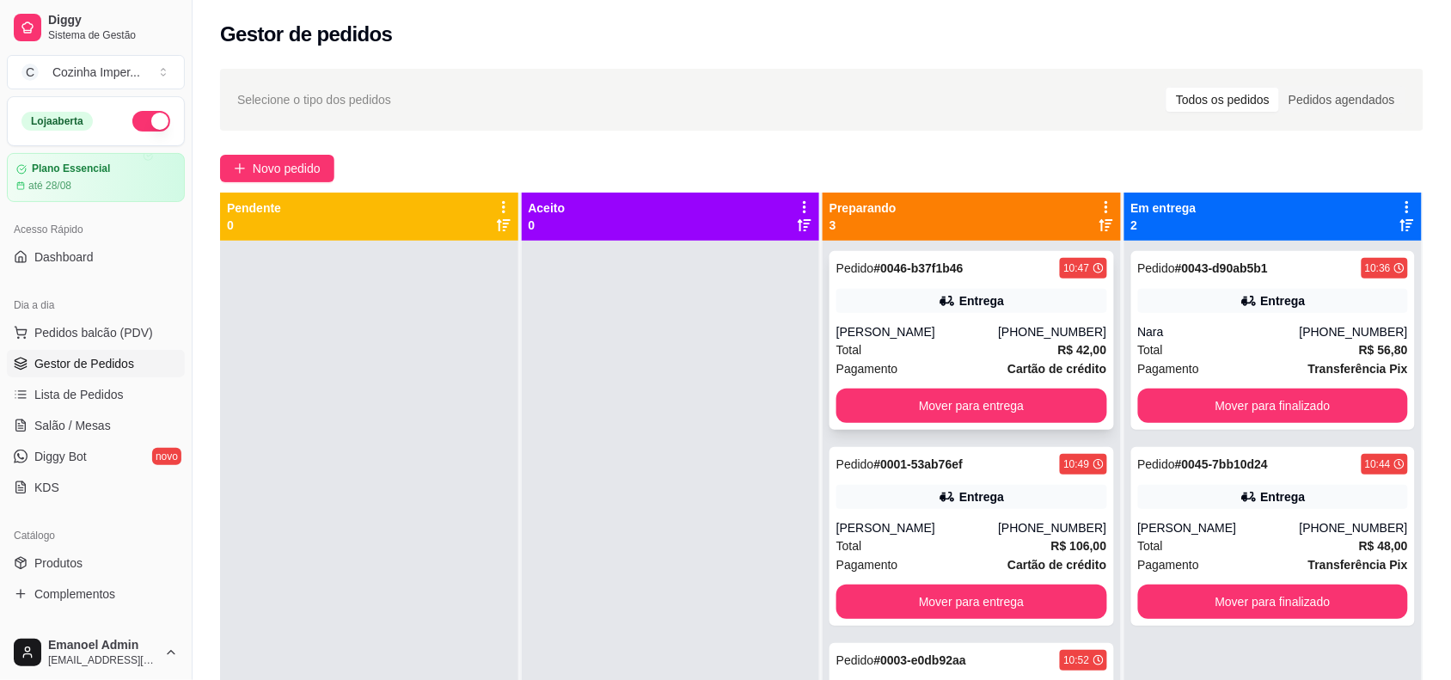
click at [960, 346] on div "Total R$ 42,00" at bounding box center [972, 350] width 271 height 19
click at [917, 347] on div "Total R$ 42,00" at bounding box center [972, 350] width 271 height 19
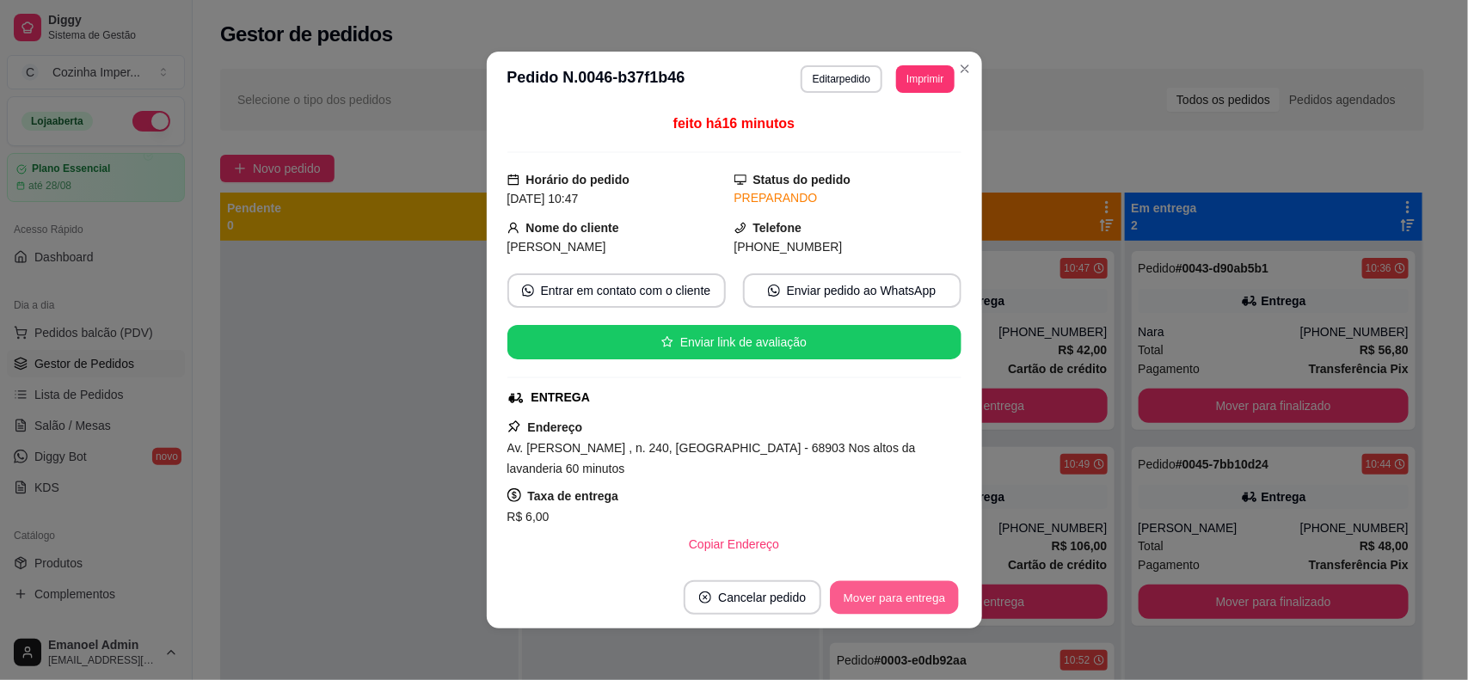
click at [875, 598] on button "Mover para entrega" at bounding box center [895, 598] width 129 height 34
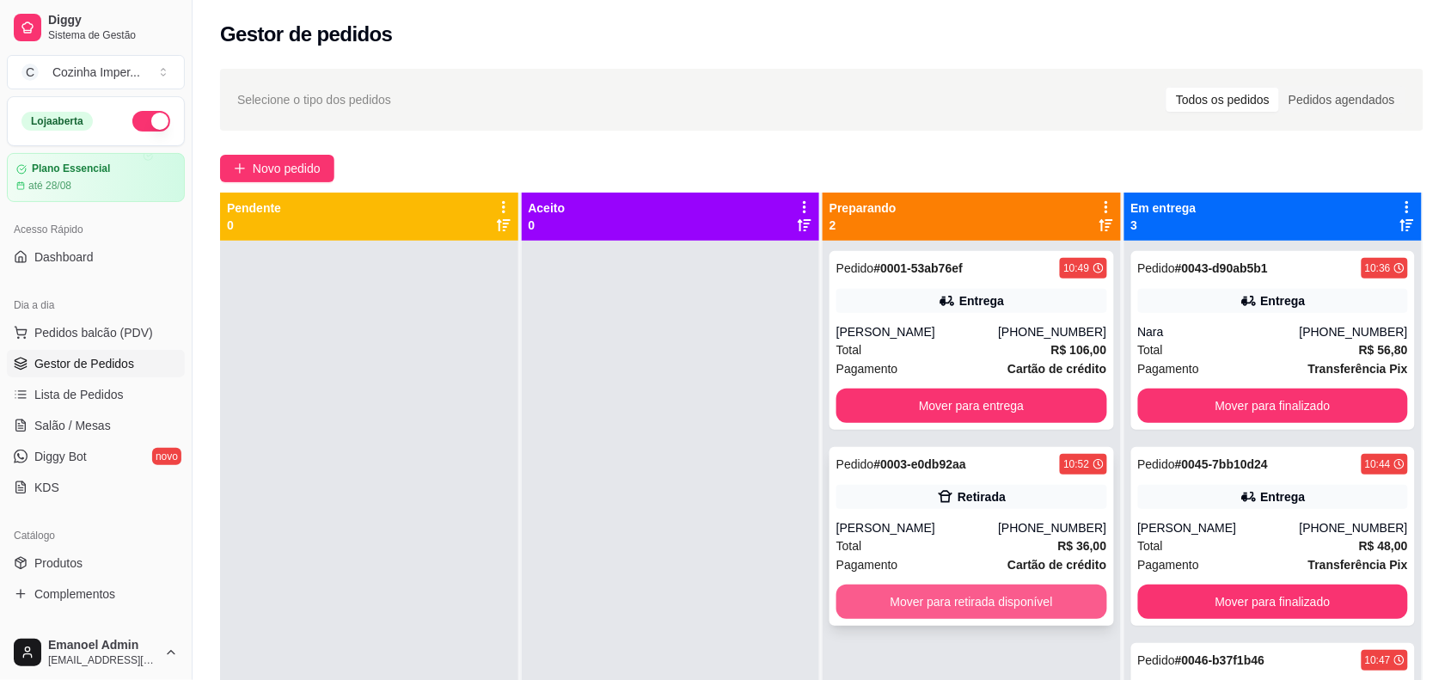
click at [981, 609] on button "Mover para retirada disponível" at bounding box center [972, 602] width 271 height 34
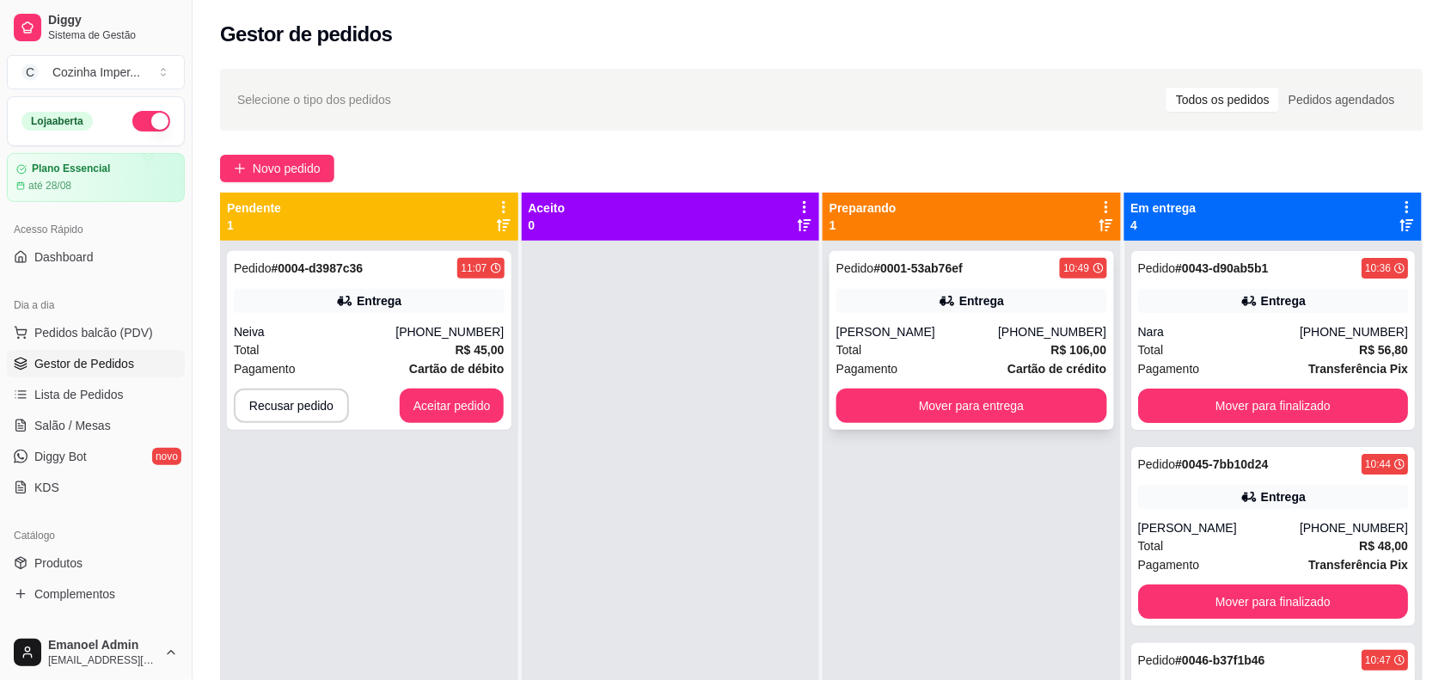
click at [942, 347] on div "Total R$ 106,00" at bounding box center [972, 350] width 271 height 19
click at [955, 407] on button "Mover para entrega" at bounding box center [972, 407] width 262 height 34
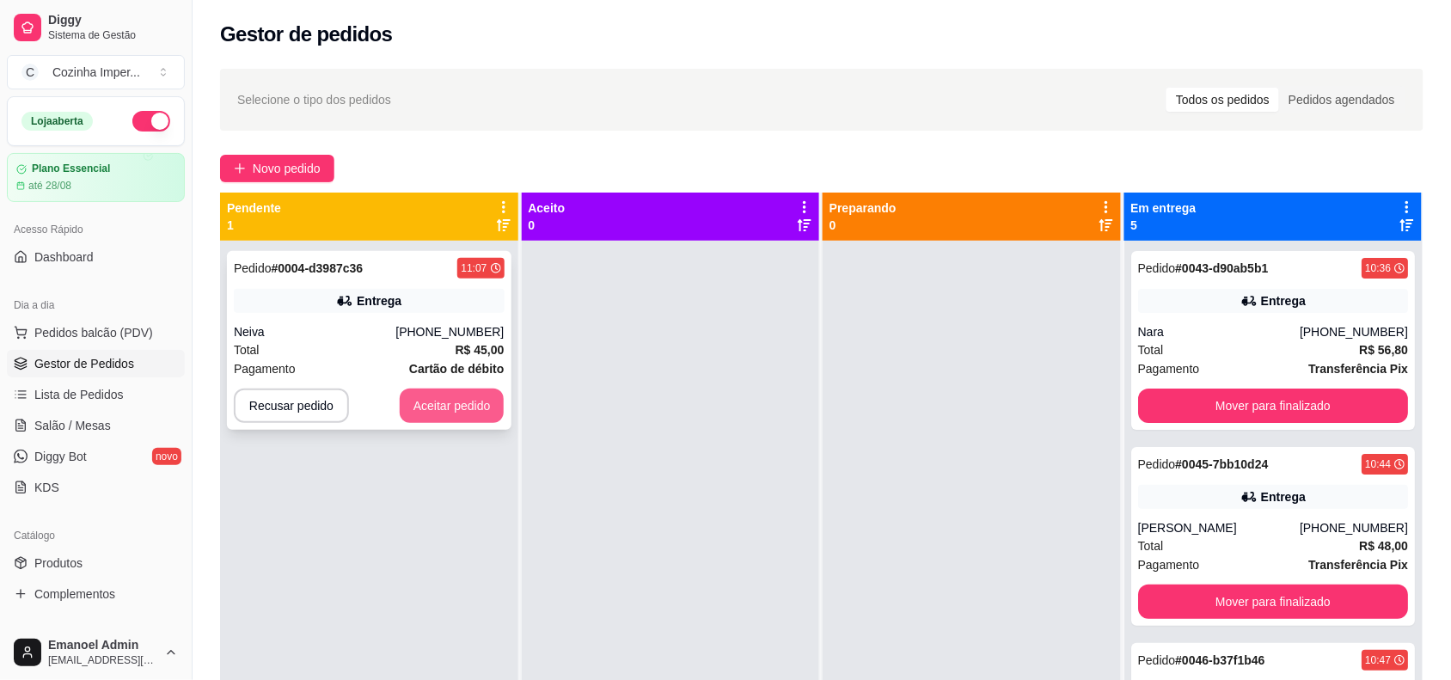
click at [447, 401] on button "Aceitar pedido" at bounding box center [452, 406] width 105 height 34
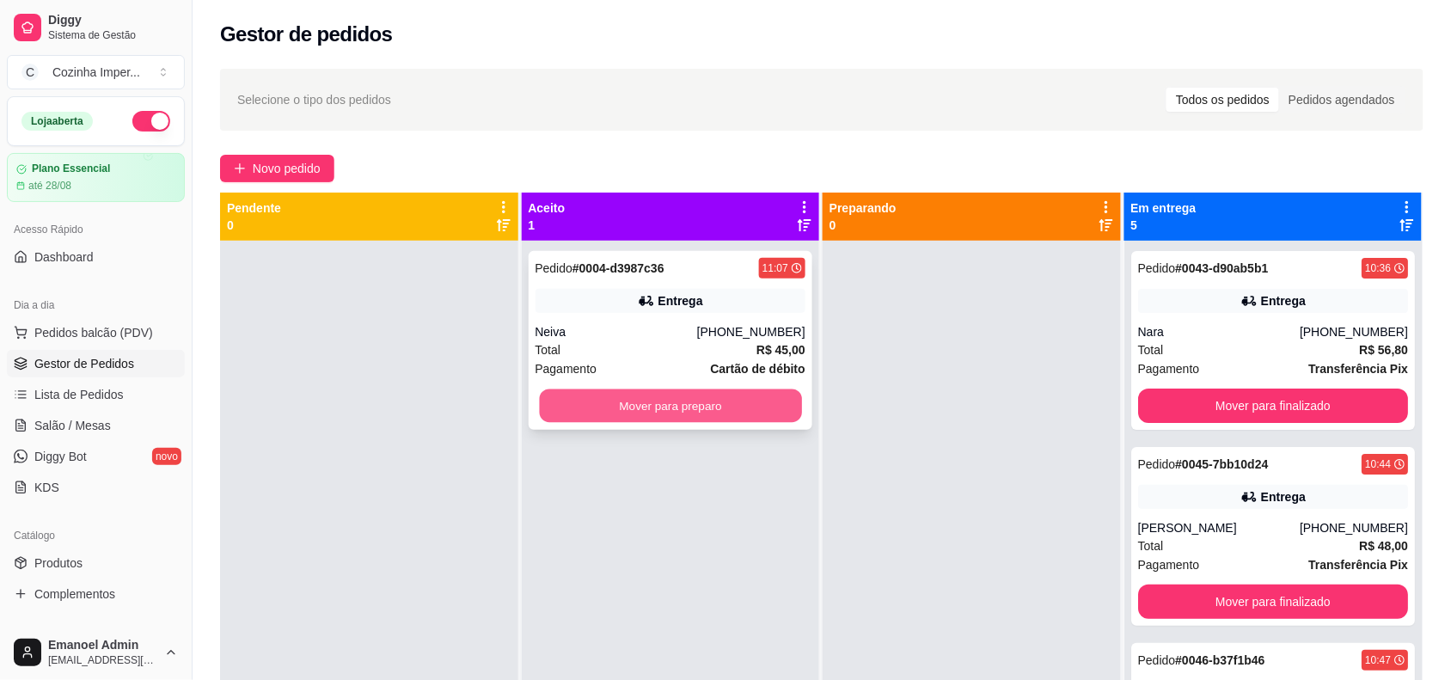
click at [672, 404] on button "Mover para preparo" at bounding box center [670, 407] width 262 height 34
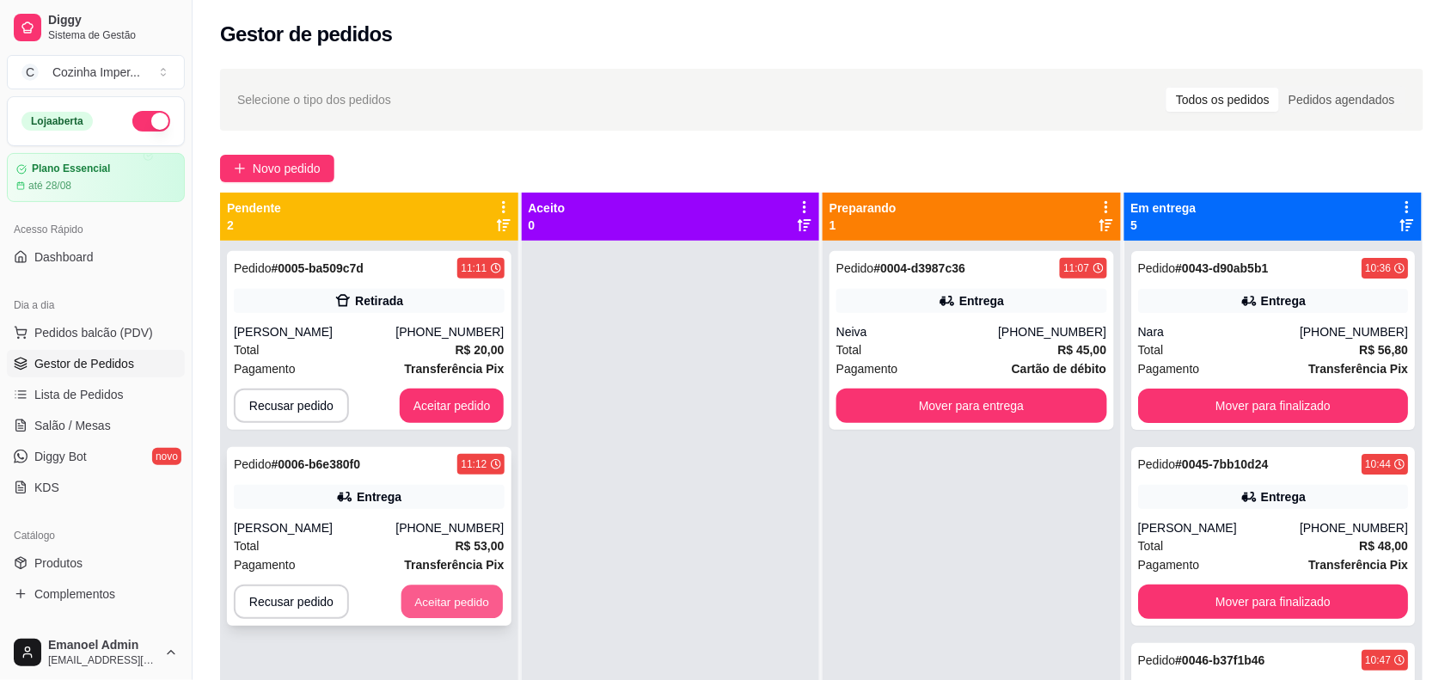
click at [457, 607] on button "Aceitar pedido" at bounding box center [452, 603] width 101 height 34
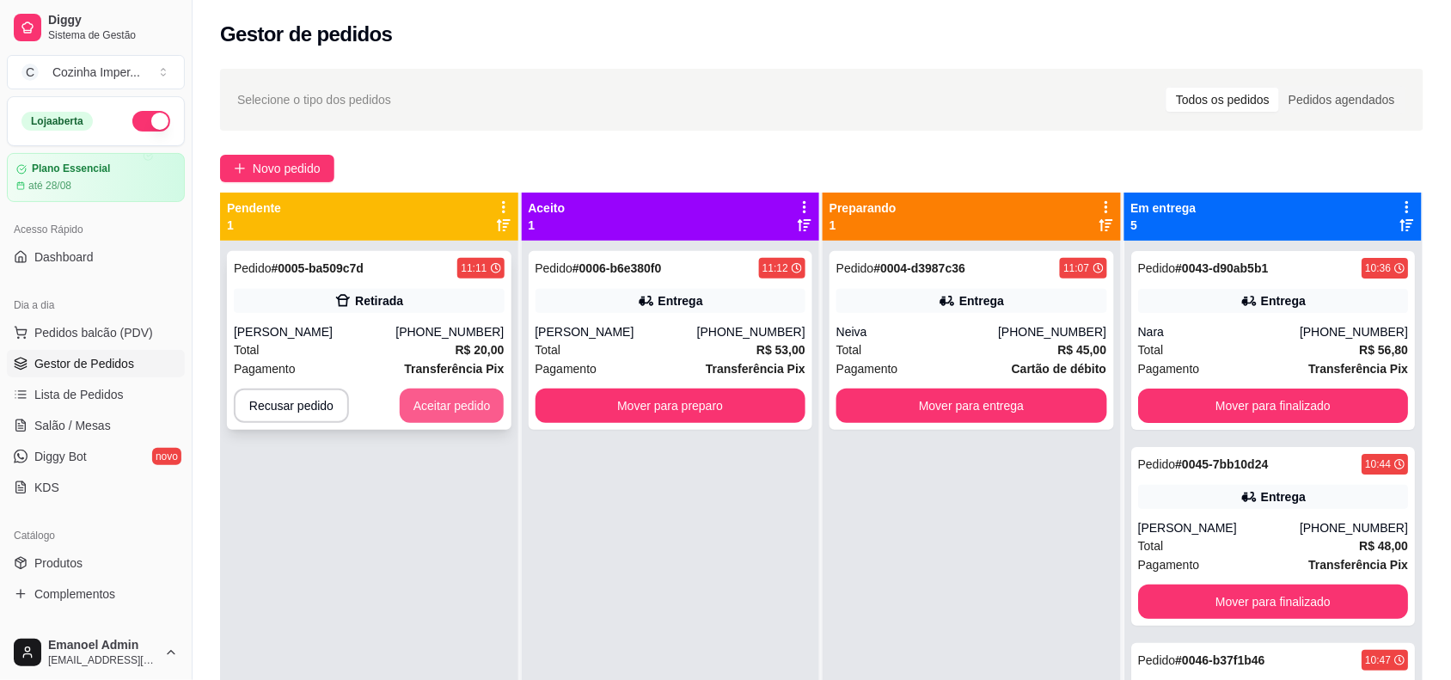
click at [457, 398] on button "Aceitar pedido" at bounding box center [452, 406] width 105 height 34
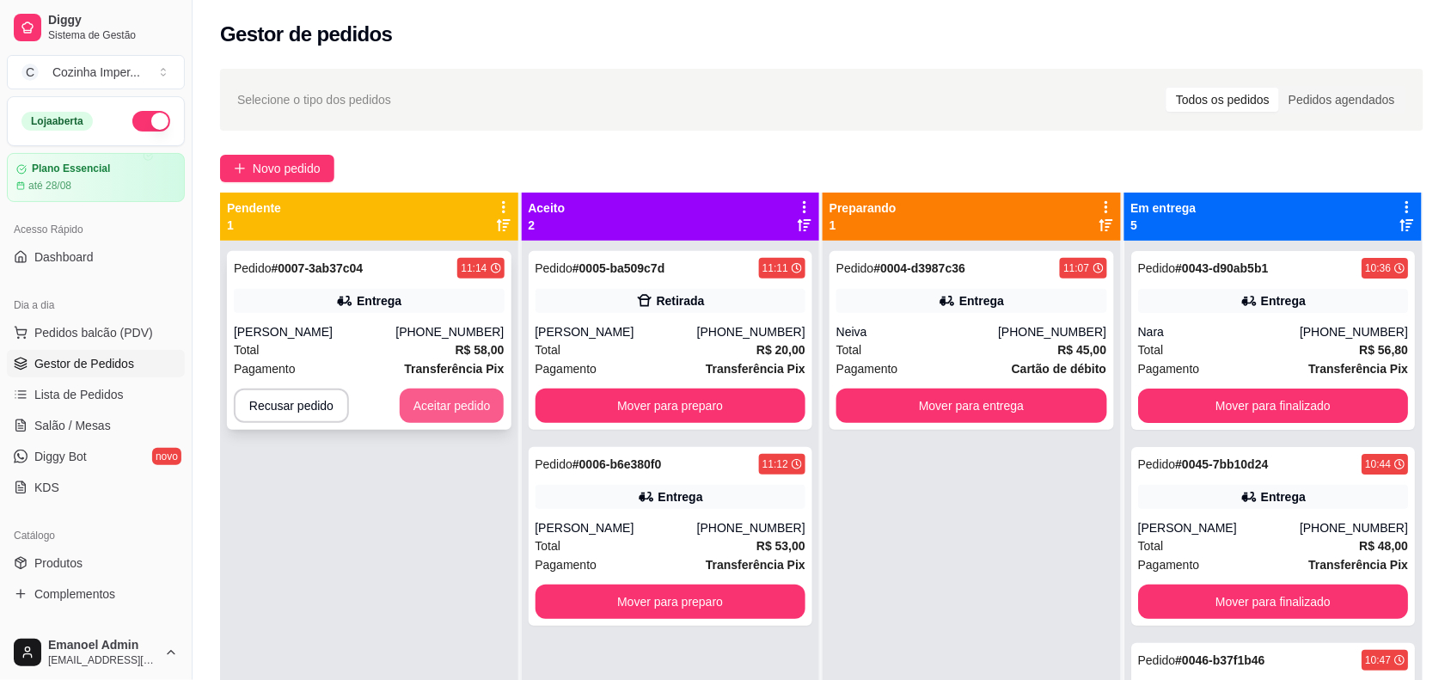
click at [448, 409] on button "Aceitar pedido" at bounding box center [452, 406] width 105 height 34
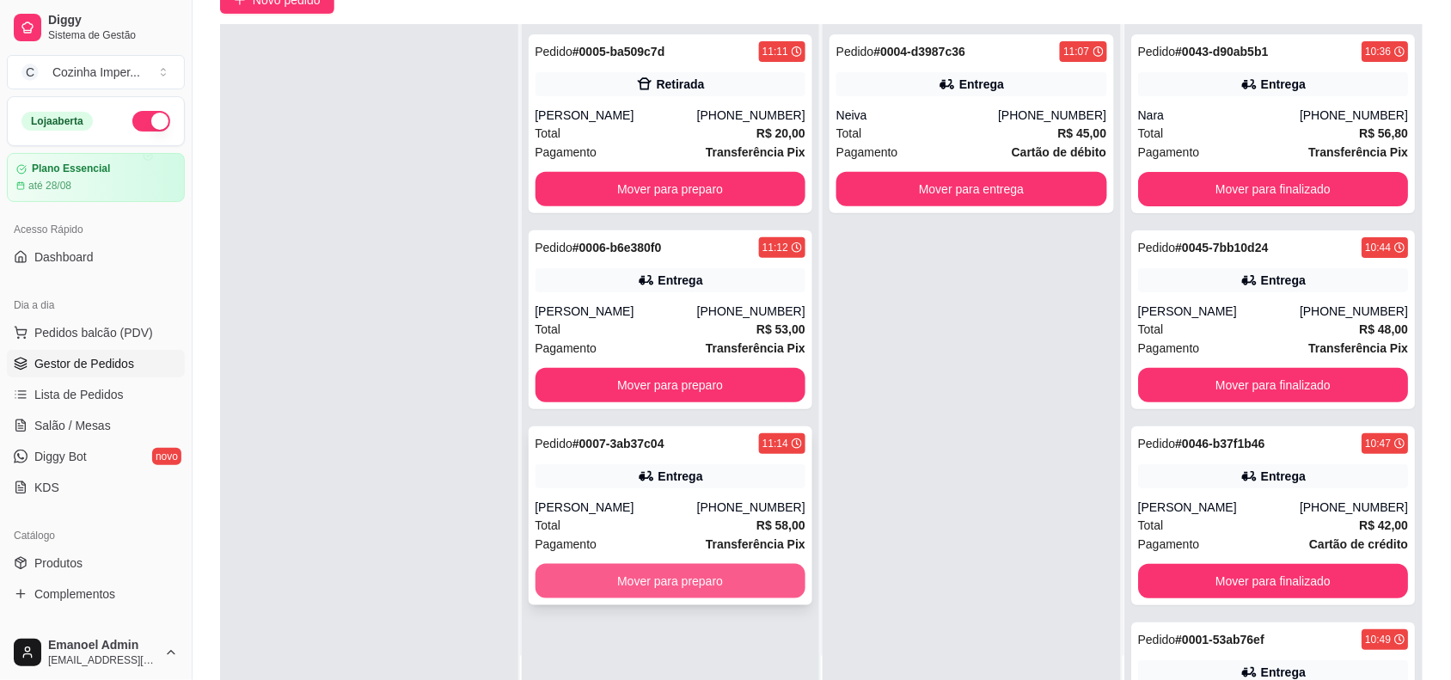
scroll to position [215, 0]
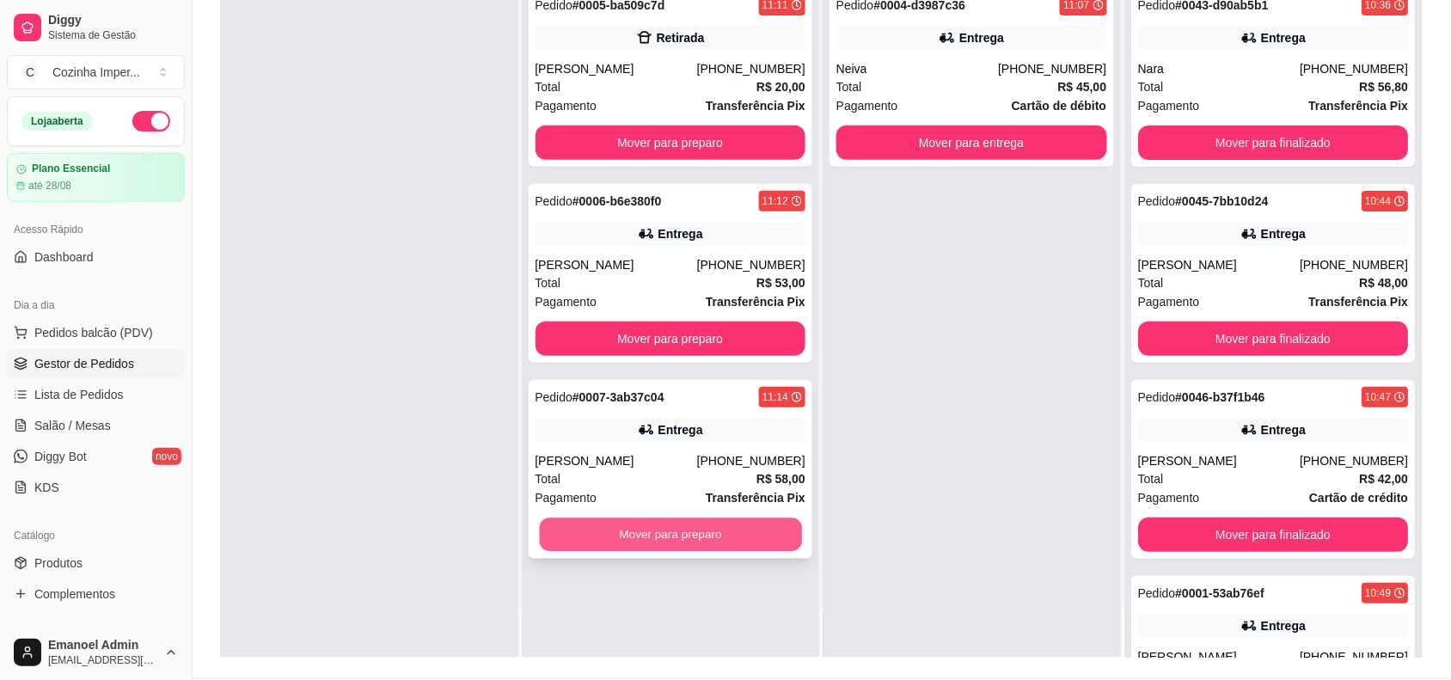
click at [681, 538] on button "Mover para preparo" at bounding box center [670, 535] width 262 height 34
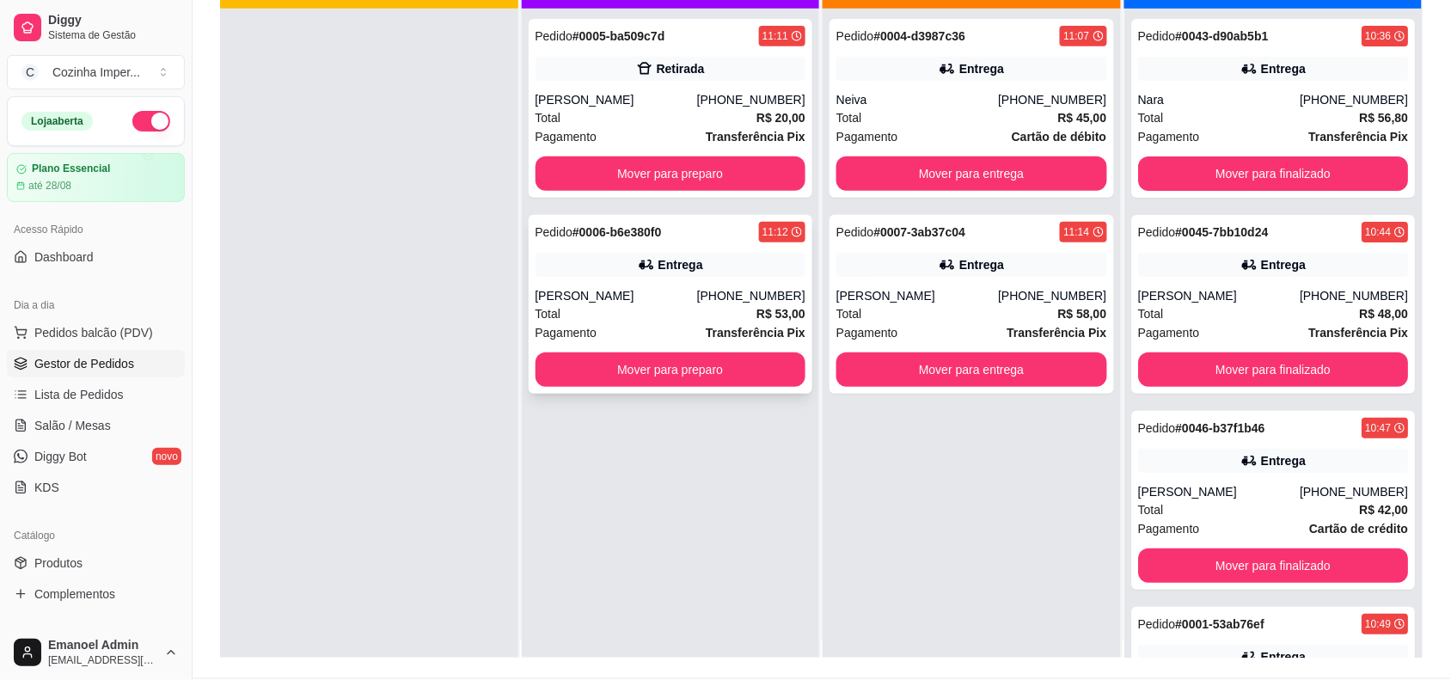
scroll to position [0, 0]
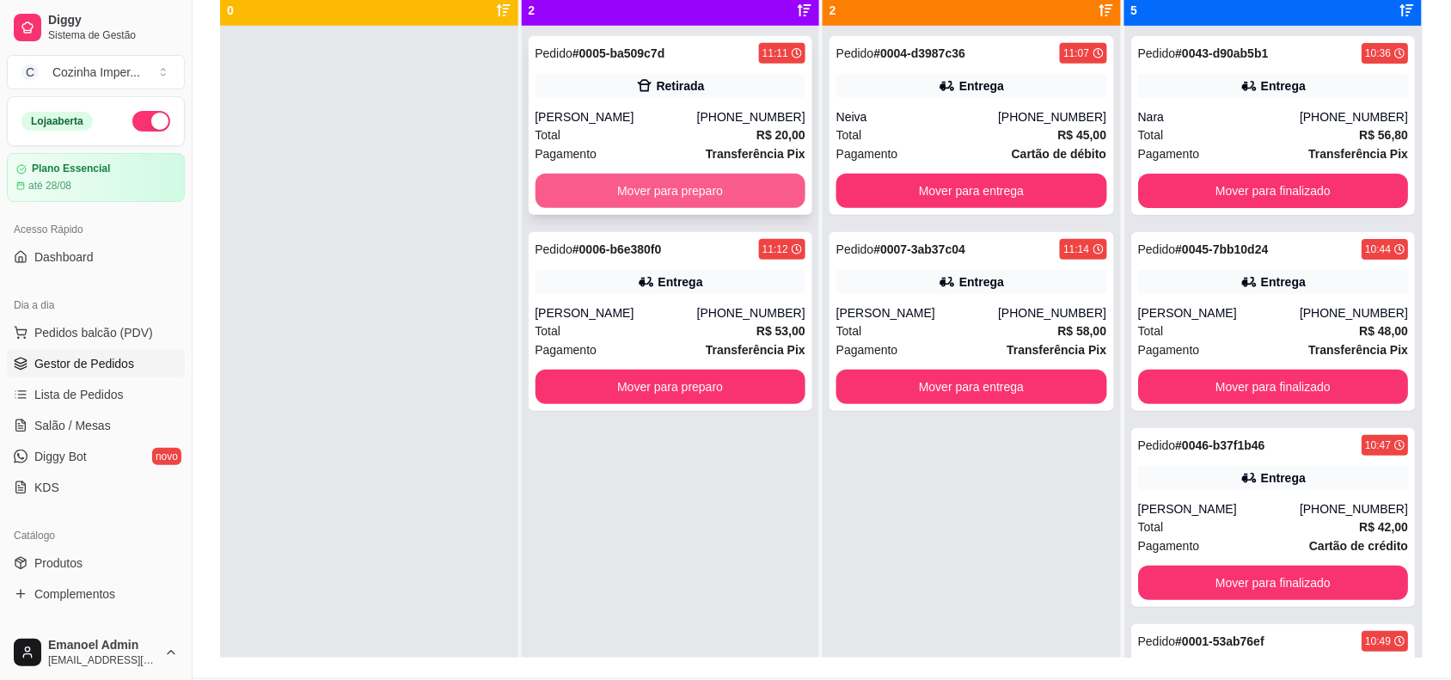
click at [690, 181] on button "Mover para preparo" at bounding box center [671, 191] width 271 height 34
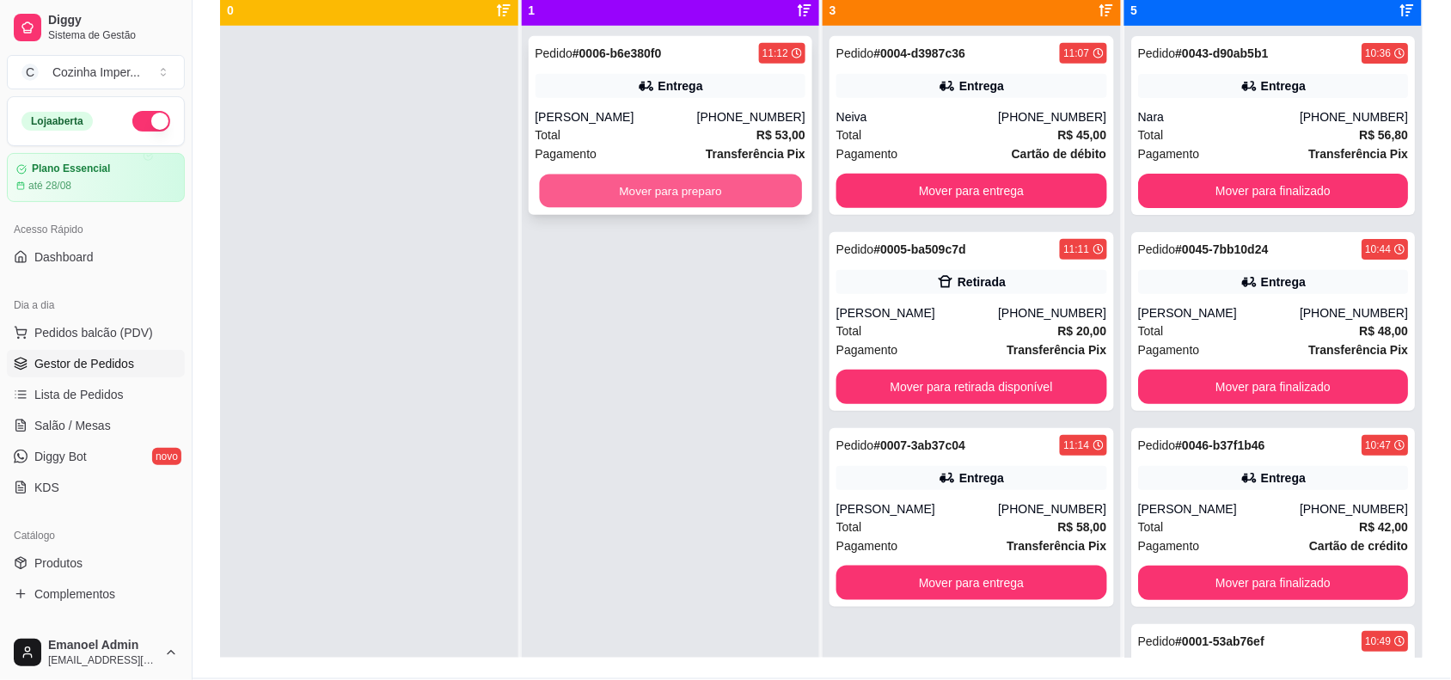
click at [664, 198] on button "Mover para preparo" at bounding box center [670, 192] width 262 height 34
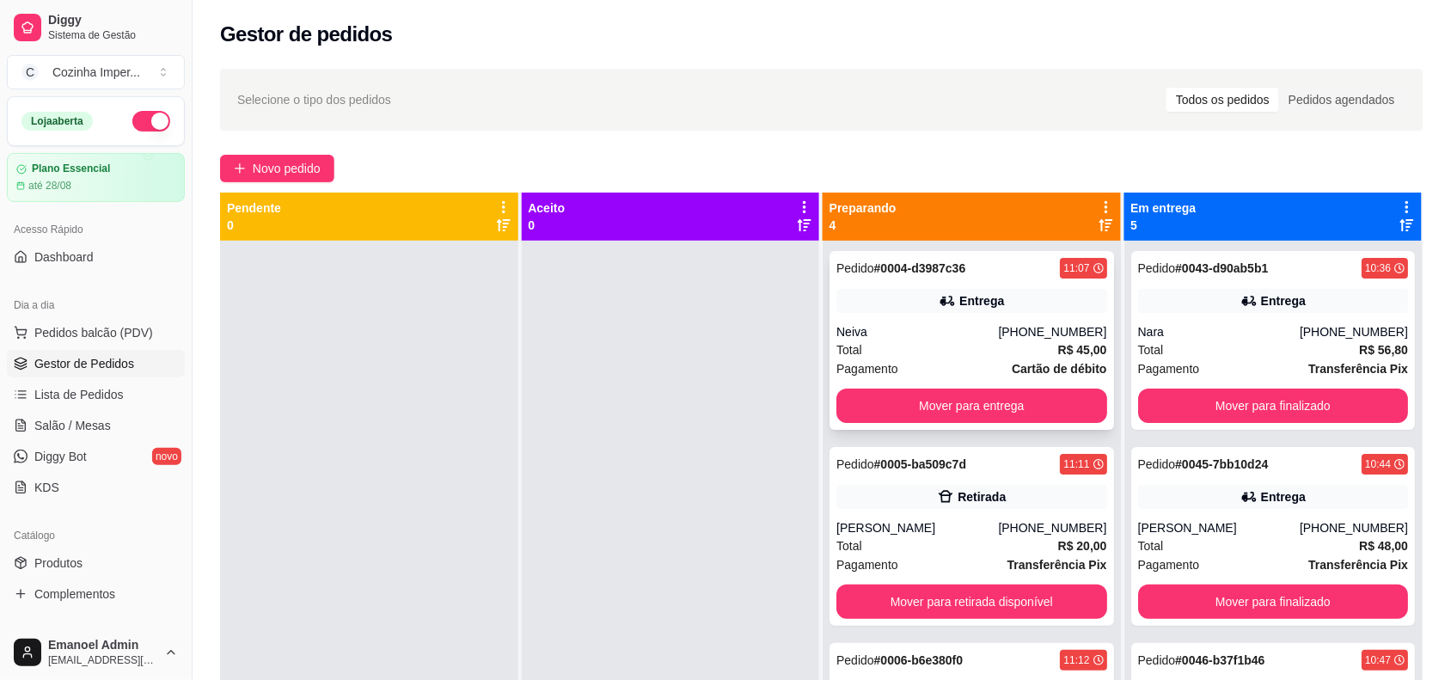
click at [896, 314] on div "Pedido # 0004-d3987c36 11:07 Entrega Neiva [PHONE_NUMBER] Total R$ 45,00 Pagame…" at bounding box center [972, 340] width 285 height 179
click at [251, 163] on button "Novo pedido" at bounding box center [277, 169] width 114 height 28
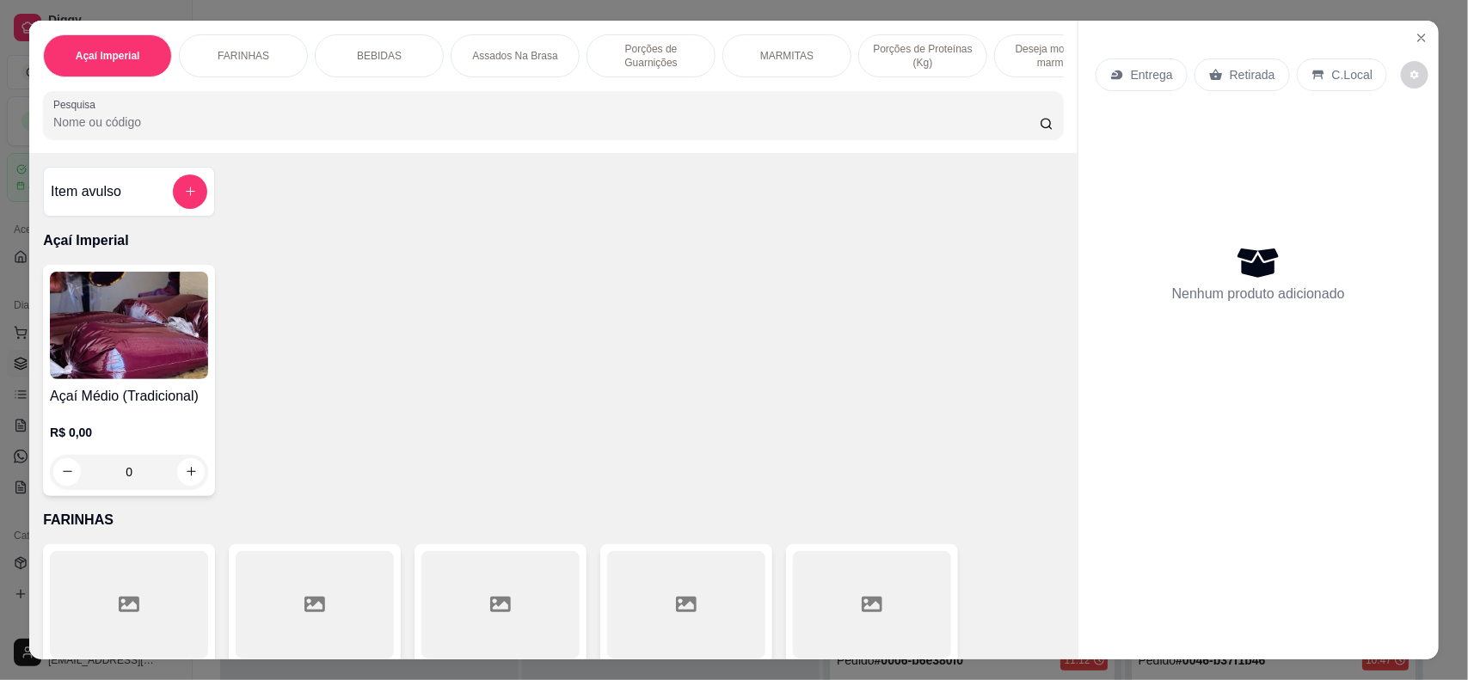
click at [190, 487] on div "0" at bounding box center [129, 472] width 158 height 34
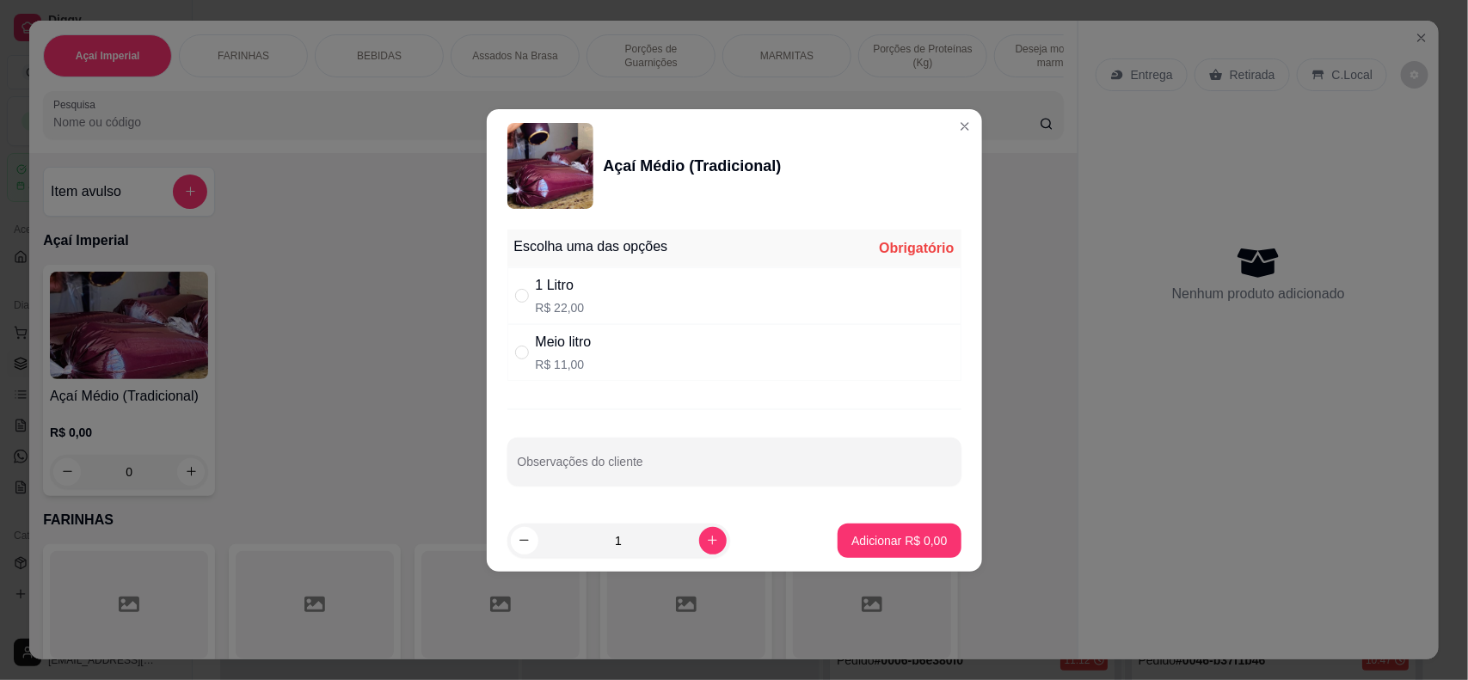
click at [707, 311] on div "1 Litro R$ 22,00" at bounding box center [734, 295] width 454 height 57
radio input "true"
click at [887, 542] on p "Adicionar R$ 22,00" at bounding box center [895, 540] width 102 height 17
type input "1"
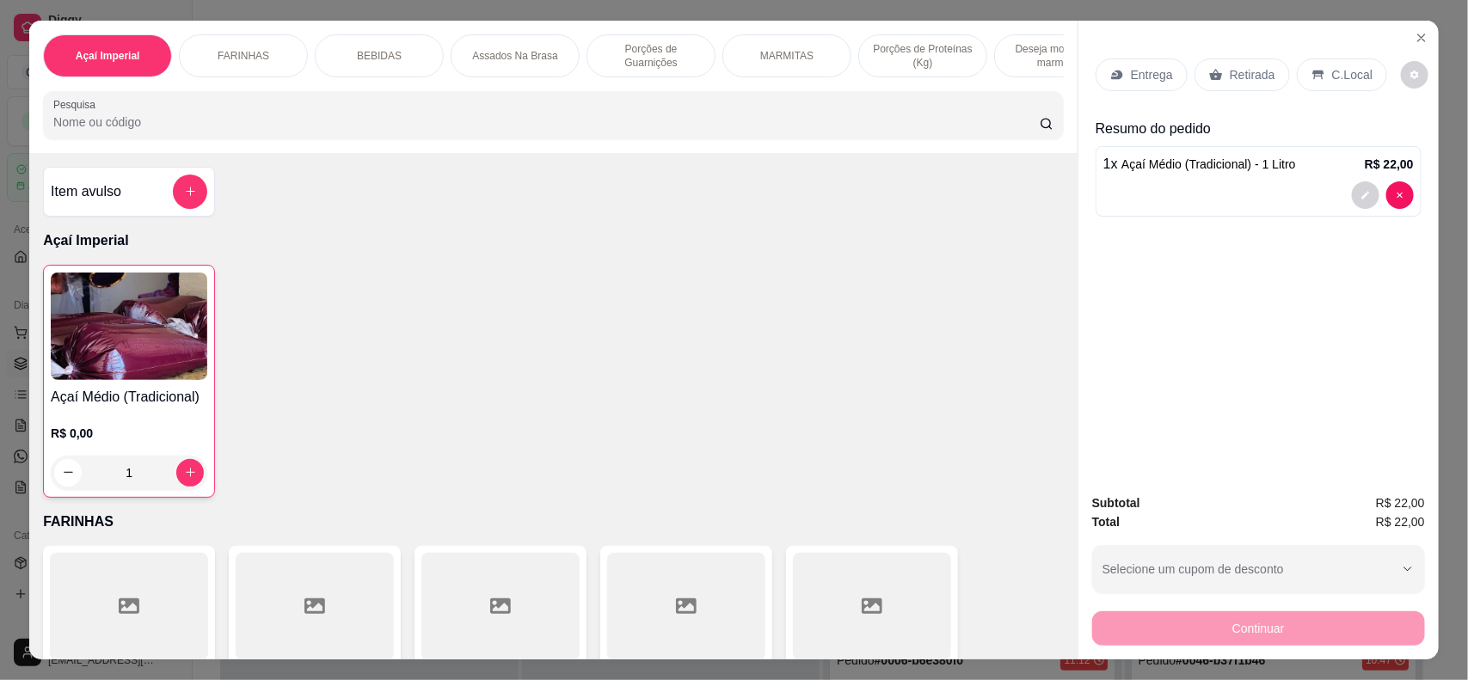
click at [781, 61] on p "MARMITAS" at bounding box center [786, 56] width 53 height 14
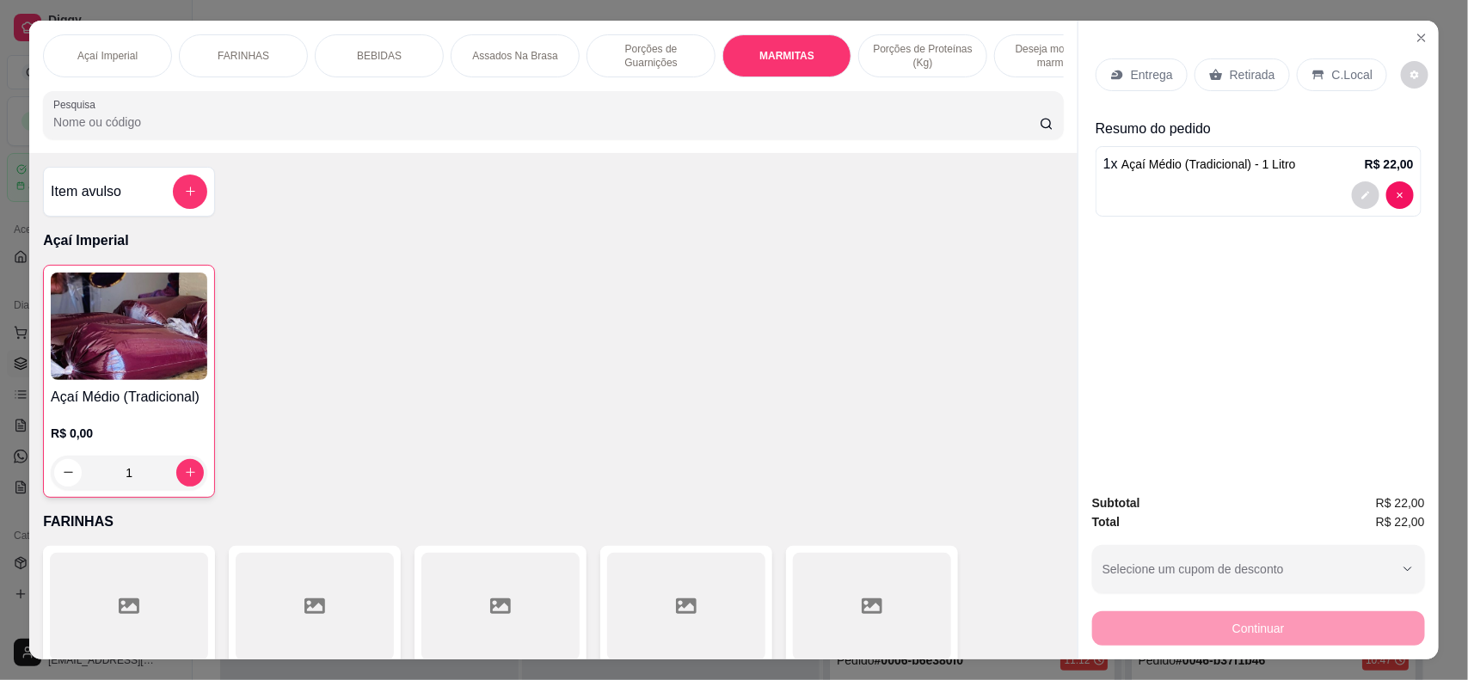
scroll to position [34, 0]
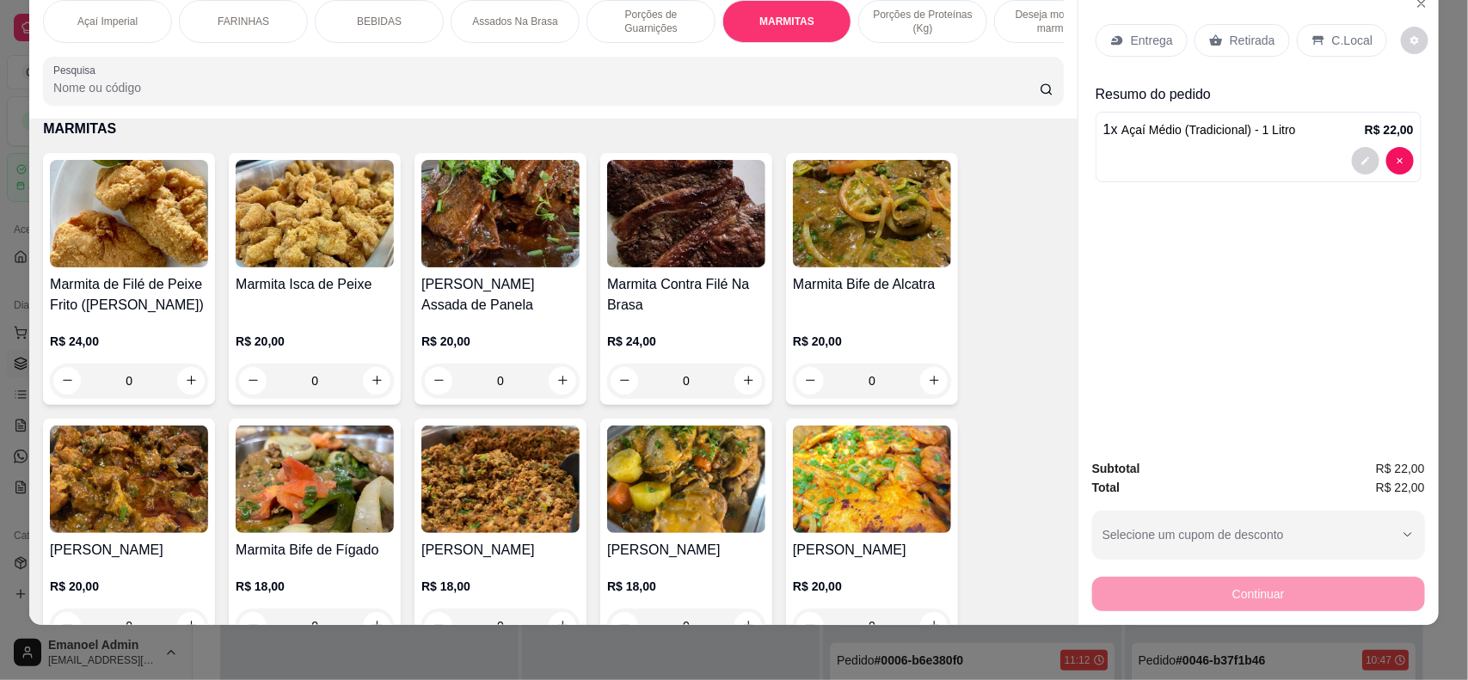
click at [181, 398] on div "0" at bounding box center [129, 381] width 158 height 34
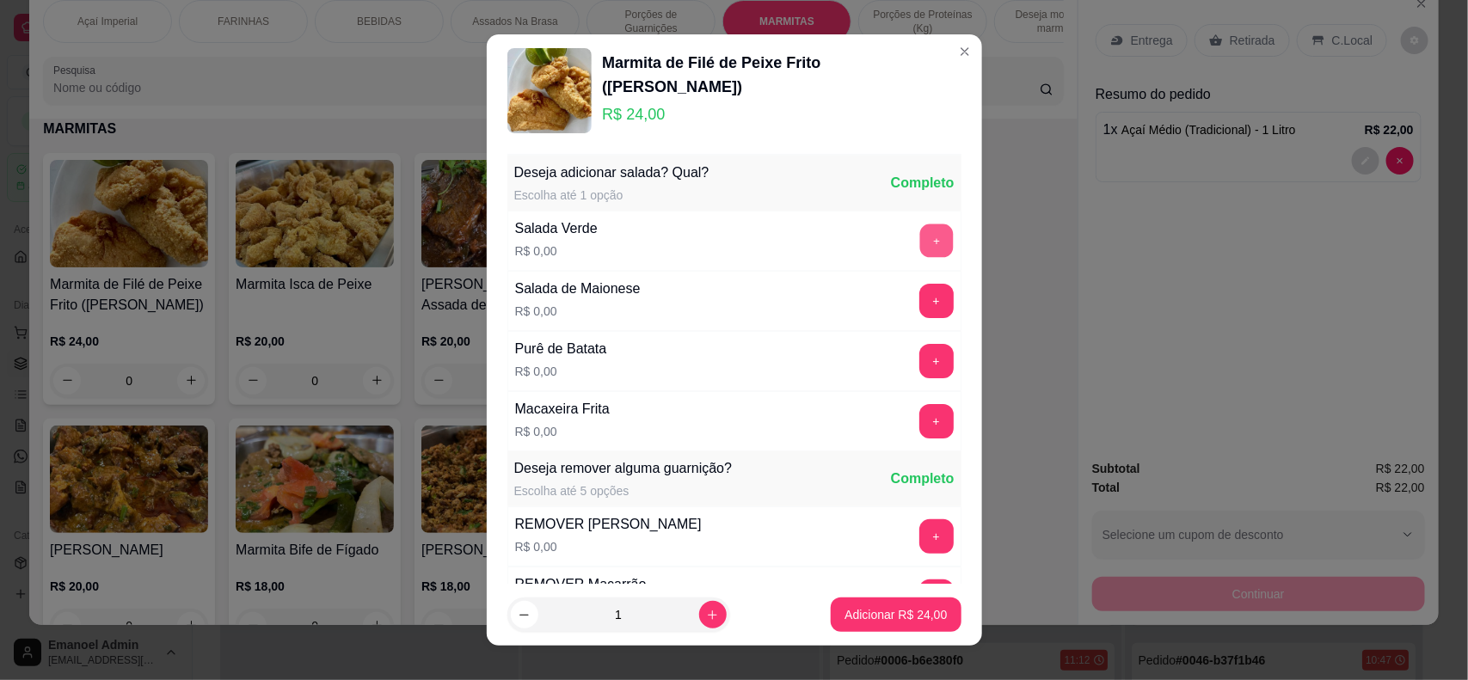
click at [919, 238] on button "+" at bounding box center [936, 241] width 34 height 34
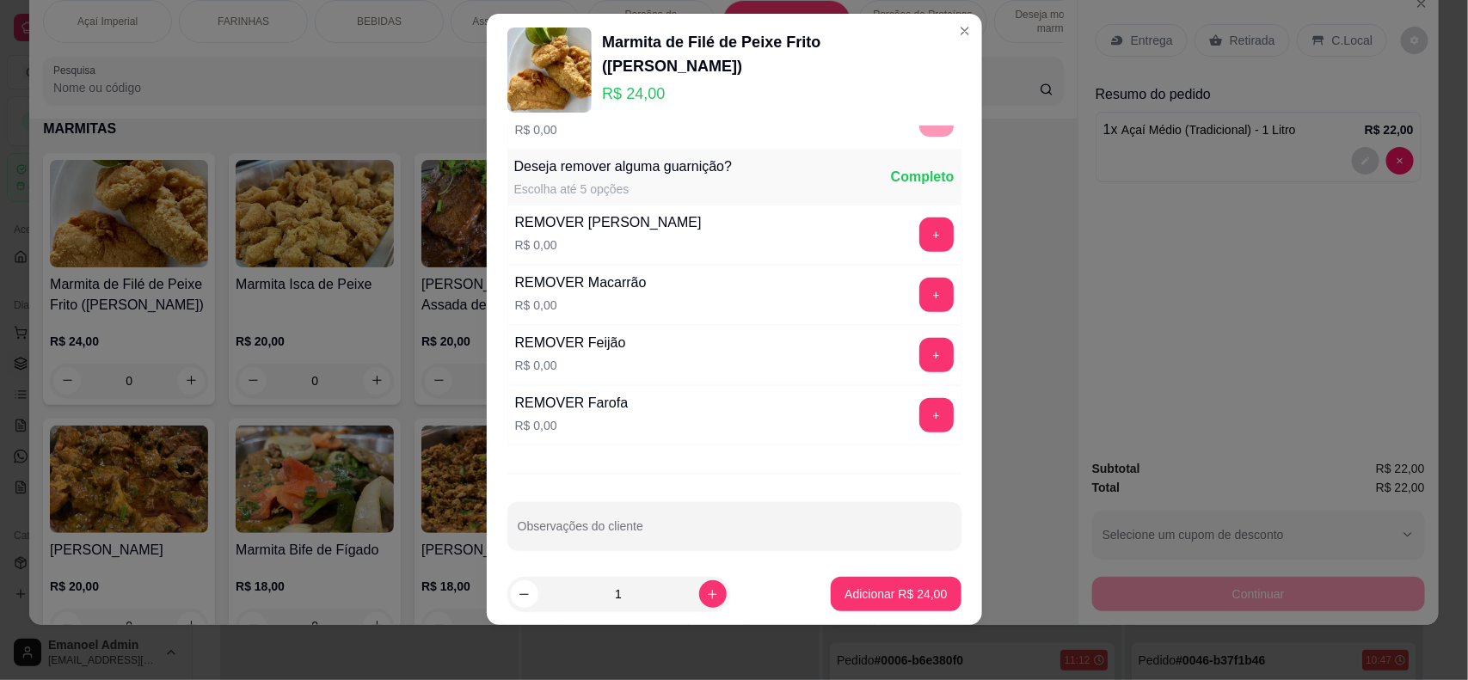
scroll to position [295, 0]
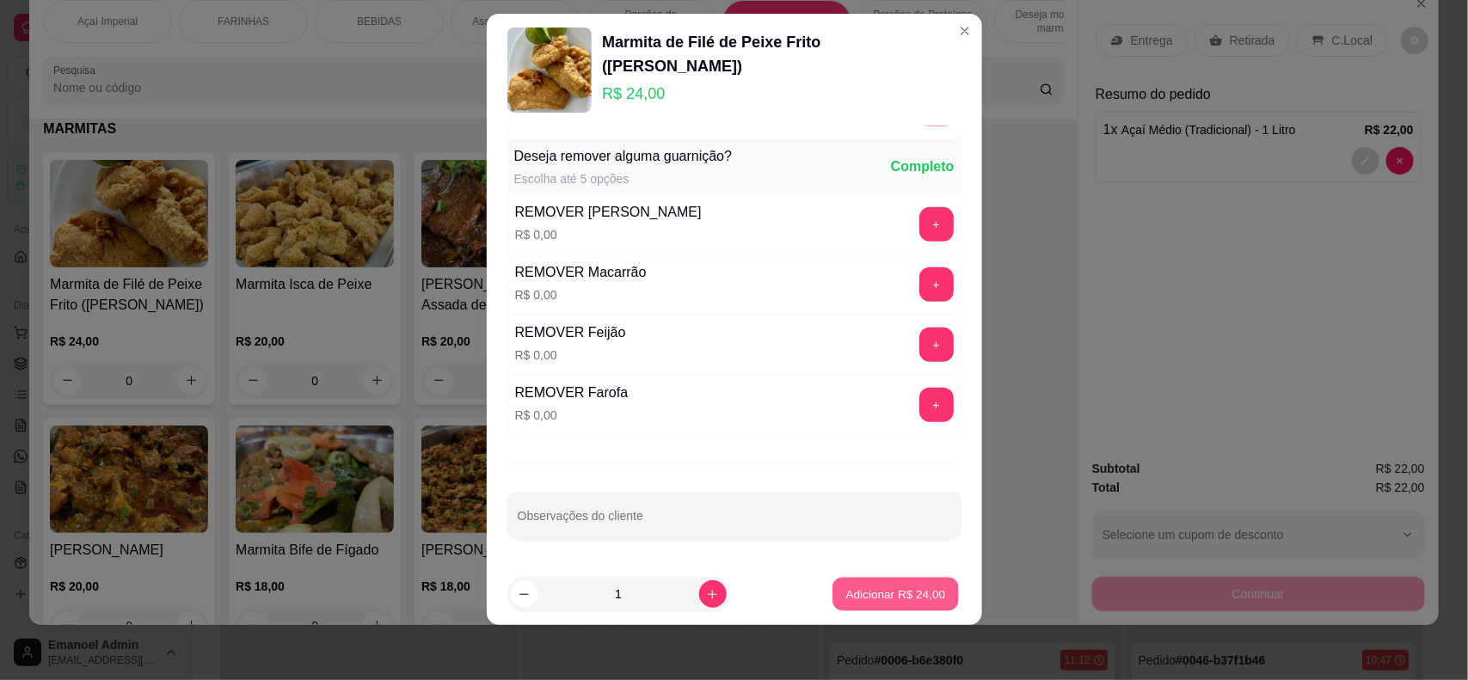
click at [877, 585] on button "Adicionar R$ 24,00" at bounding box center [896, 595] width 126 height 34
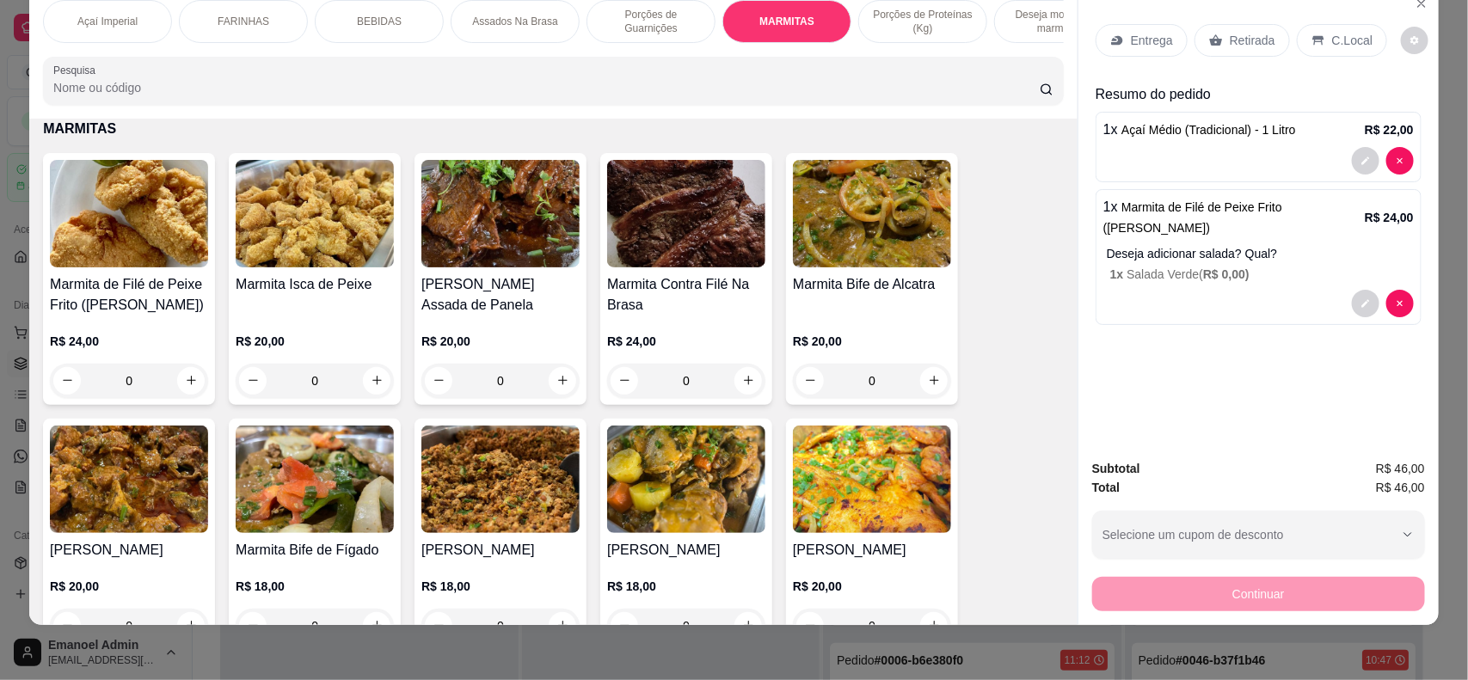
click at [735, 391] on div "0" at bounding box center [686, 381] width 158 height 34
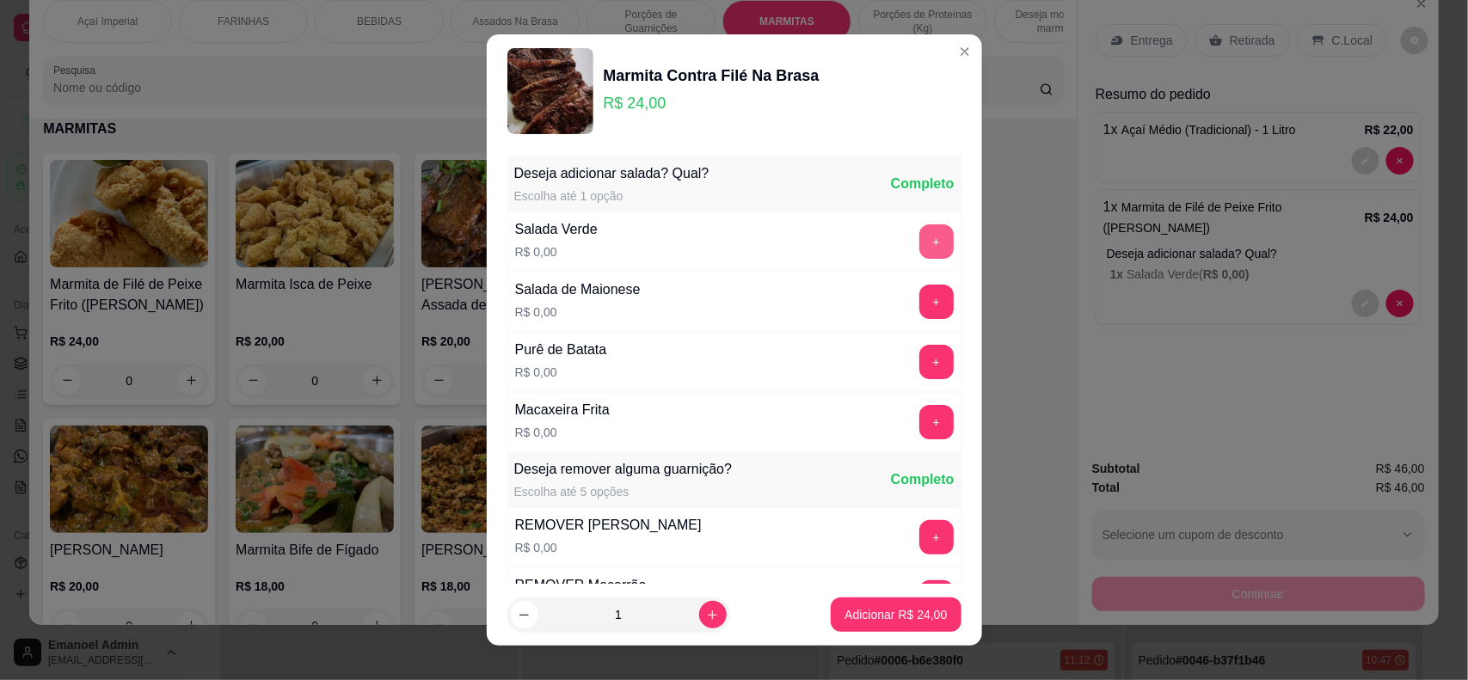
click at [919, 239] on button "+" at bounding box center [936, 241] width 34 height 34
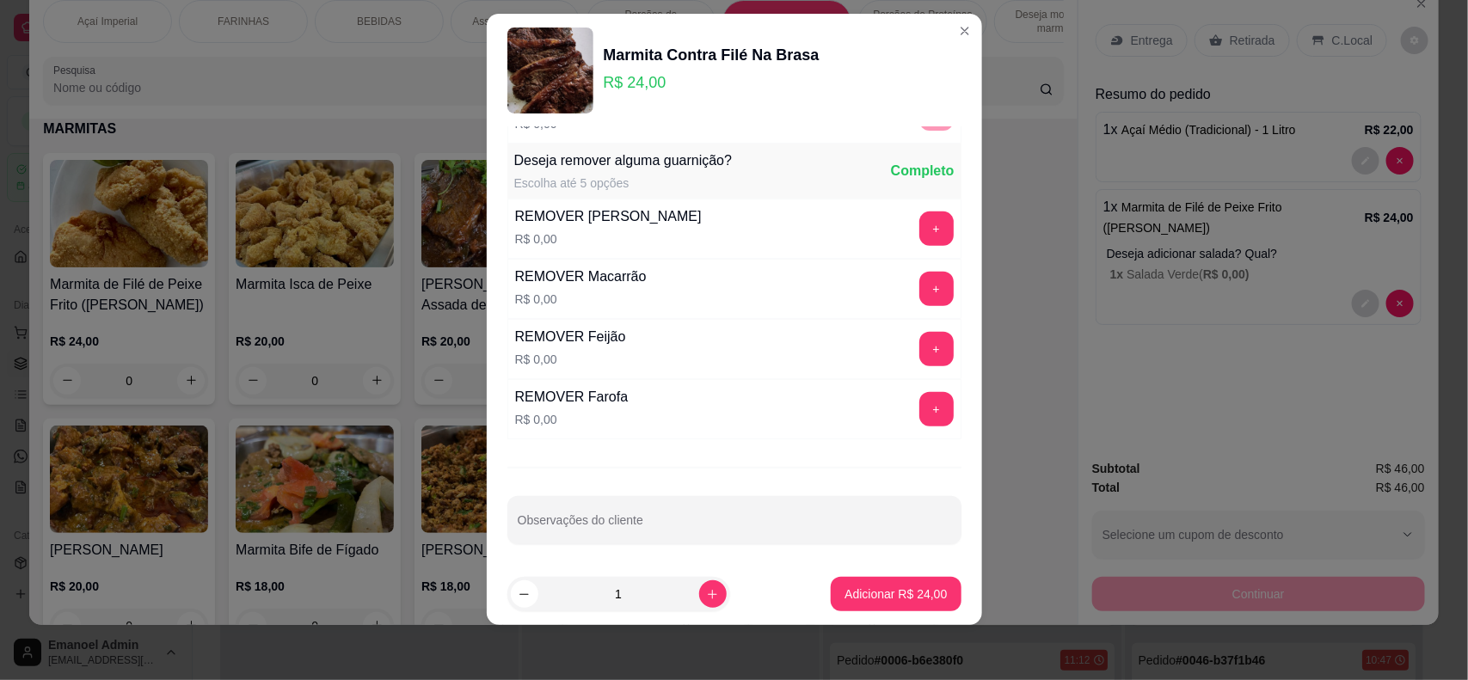
scroll to position [306, 0]
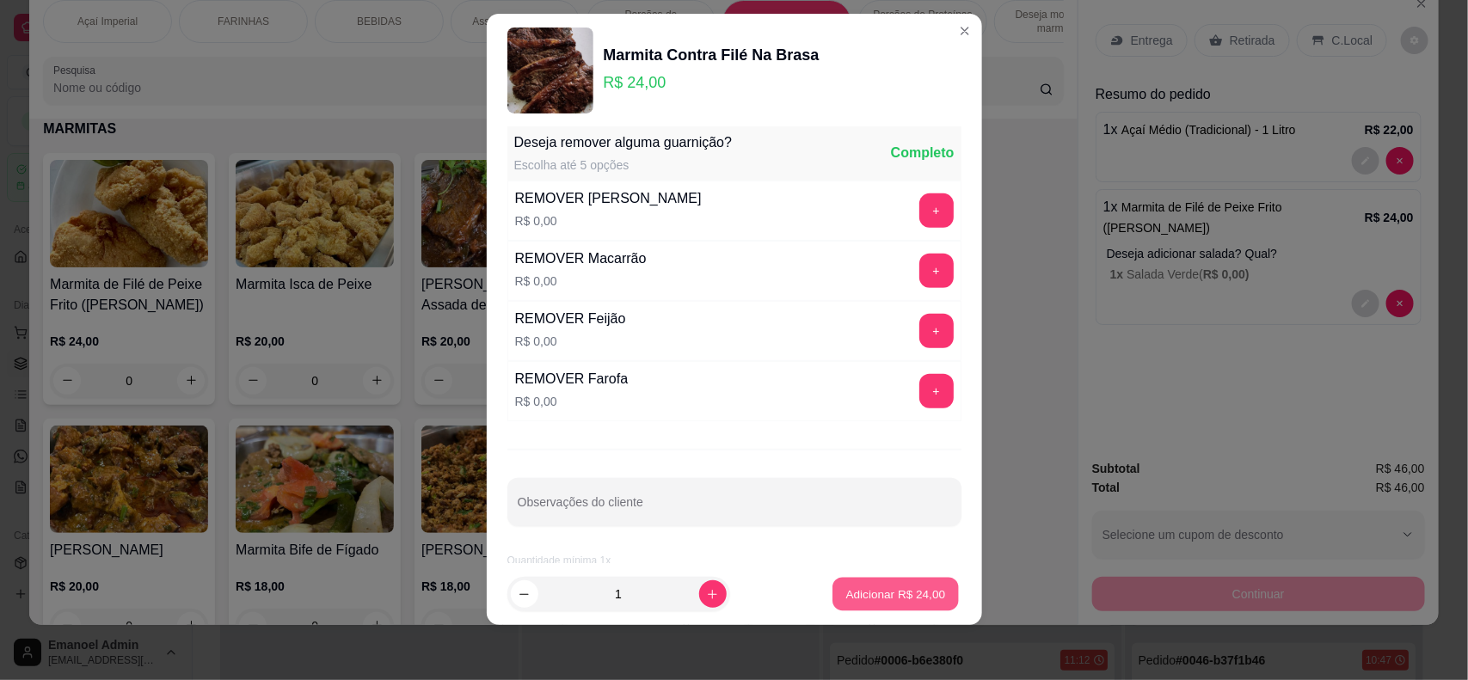
click at [874, 594] on p "Adicionar R$ 24,00" at bounding box center [896, 594] width 100 height 16
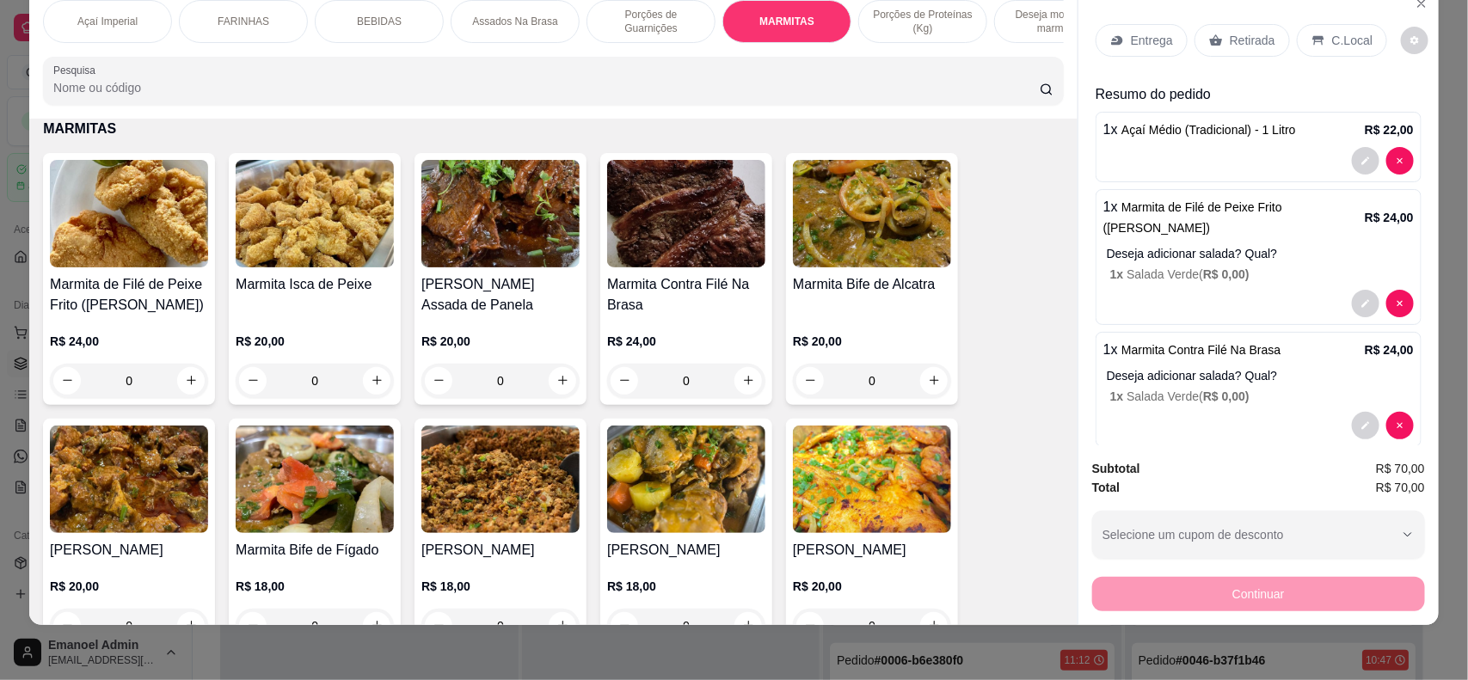
click at [1149, 49] on div "Entrega" at bounding box center [1141, 40] width 92 height 33
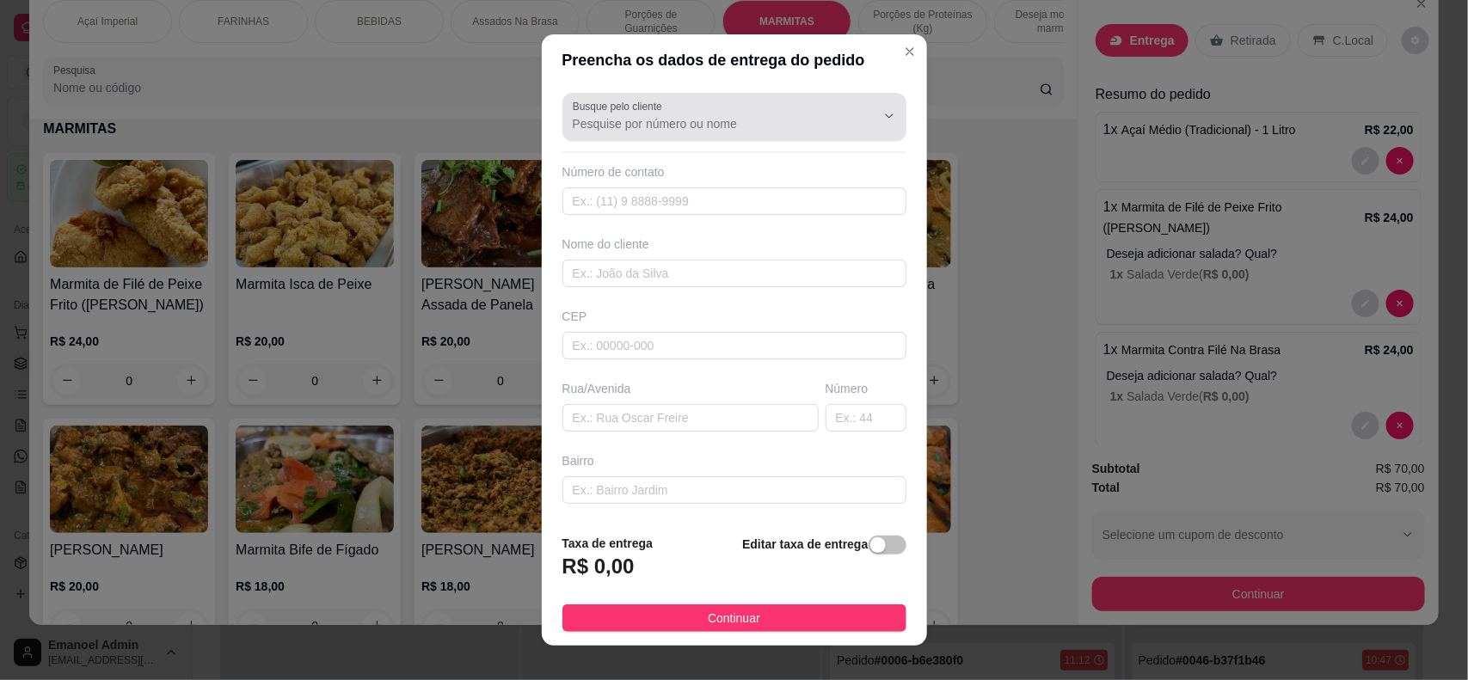
click at [708, 123] on input "Busque pelo cliente" at bounding box center [710, 123] width 275 height 17
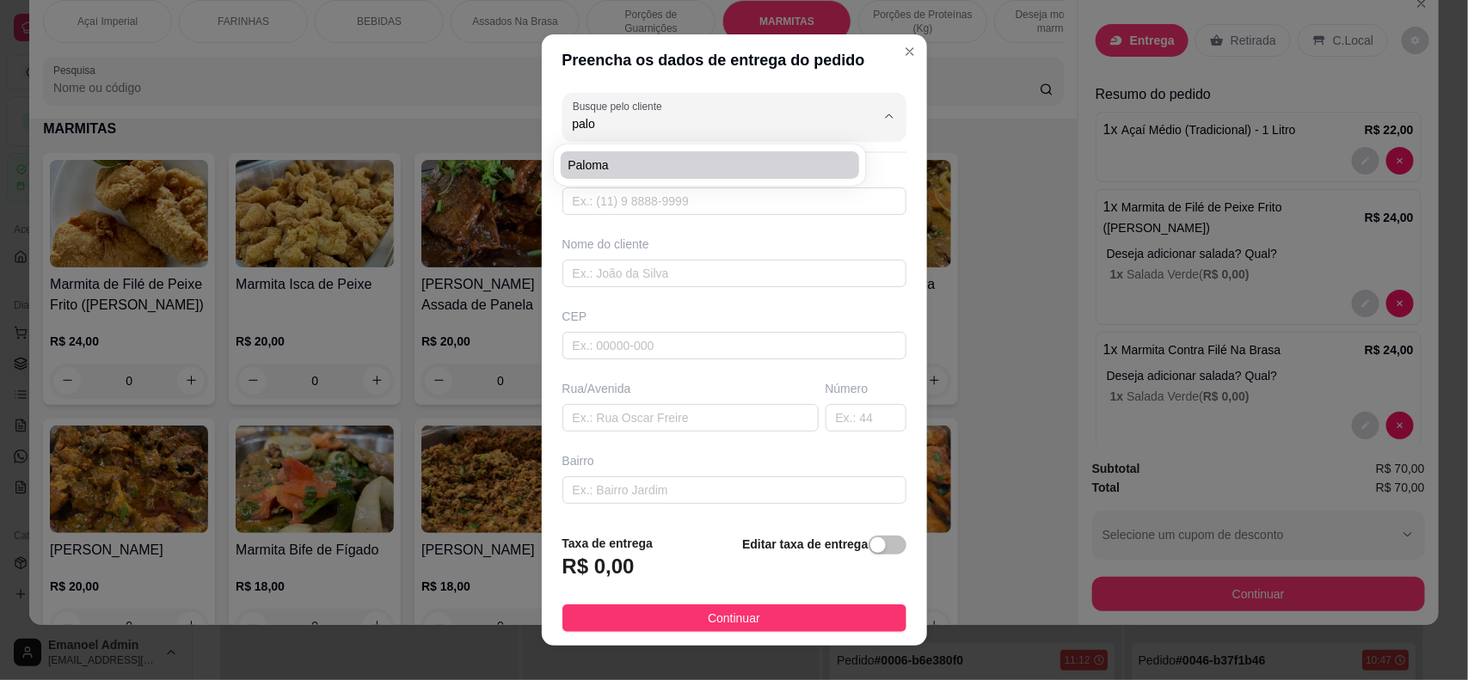
click at [653, 160] on span "Paloma" at bounding box center [701, 164] width 267 height 17
type input "Paloma"
type input "96991314199"
type input "Paloma"
type input "68902-871"
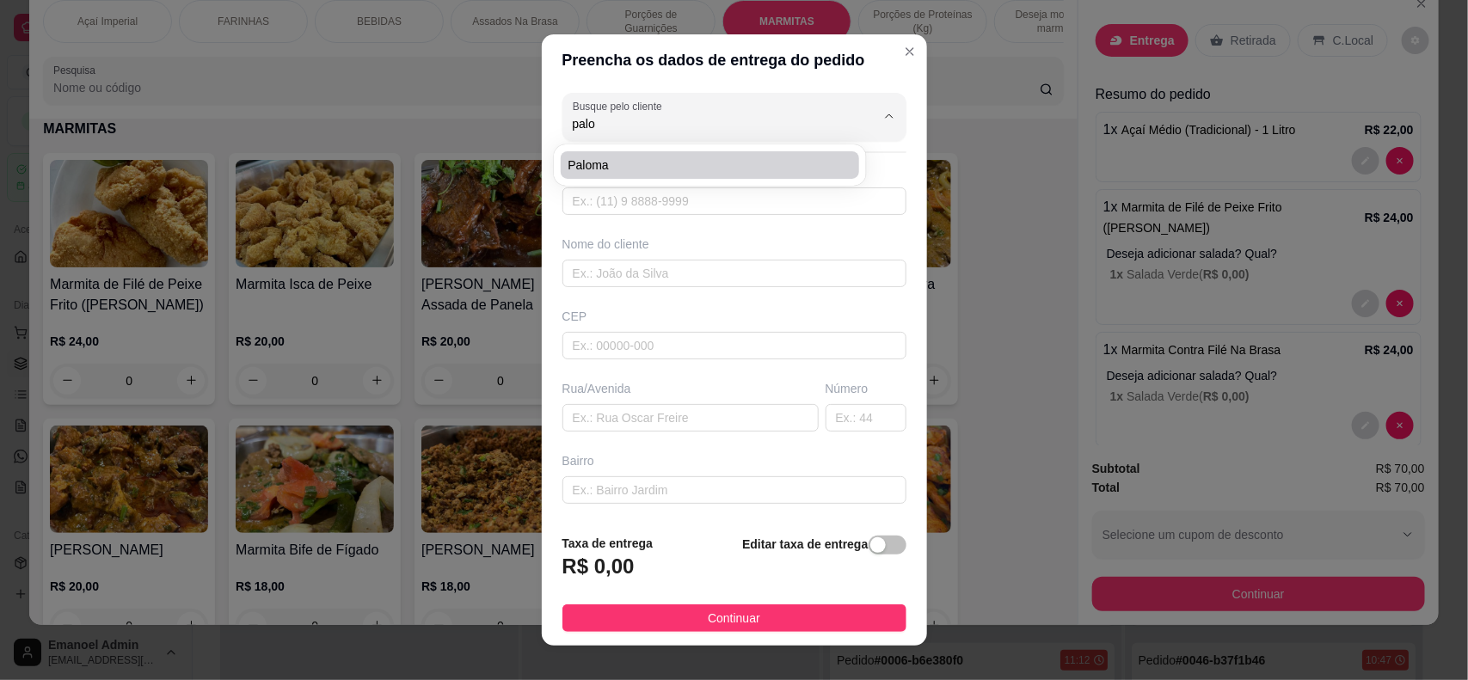
type input "[GEOGRAPHIC_DATA]"
type input "903"
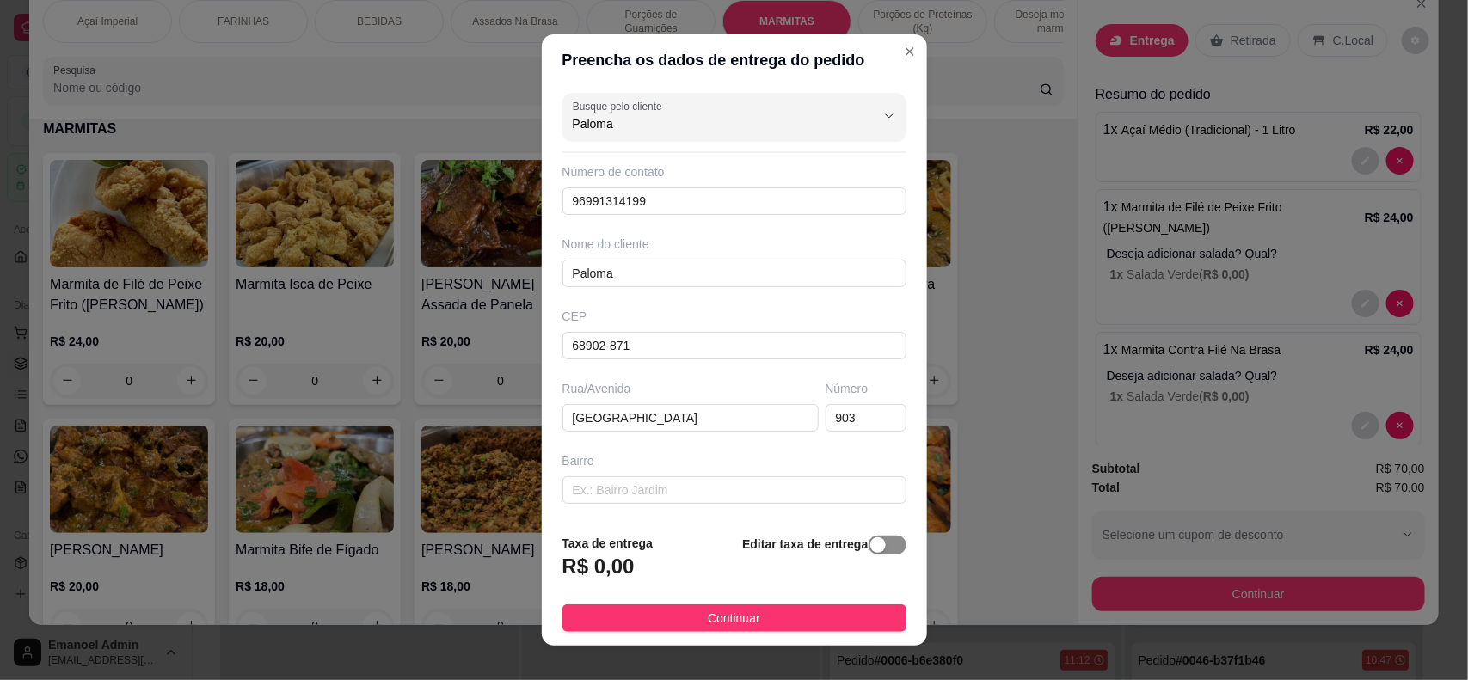
type input "Paloma"
click at [870, 551] on div "button" at bounding box center [877, 544] width 15 height 15
click at [581, 573] on input "0,00" at bounding box center [655, 573] width 184 height 33
click at [600, 572] on input "0,00" at bounding box center [655, 573] width 184 height 33
click at [570, 568] on input "0,00" at bounding box center [655, 573] width 184 height 33
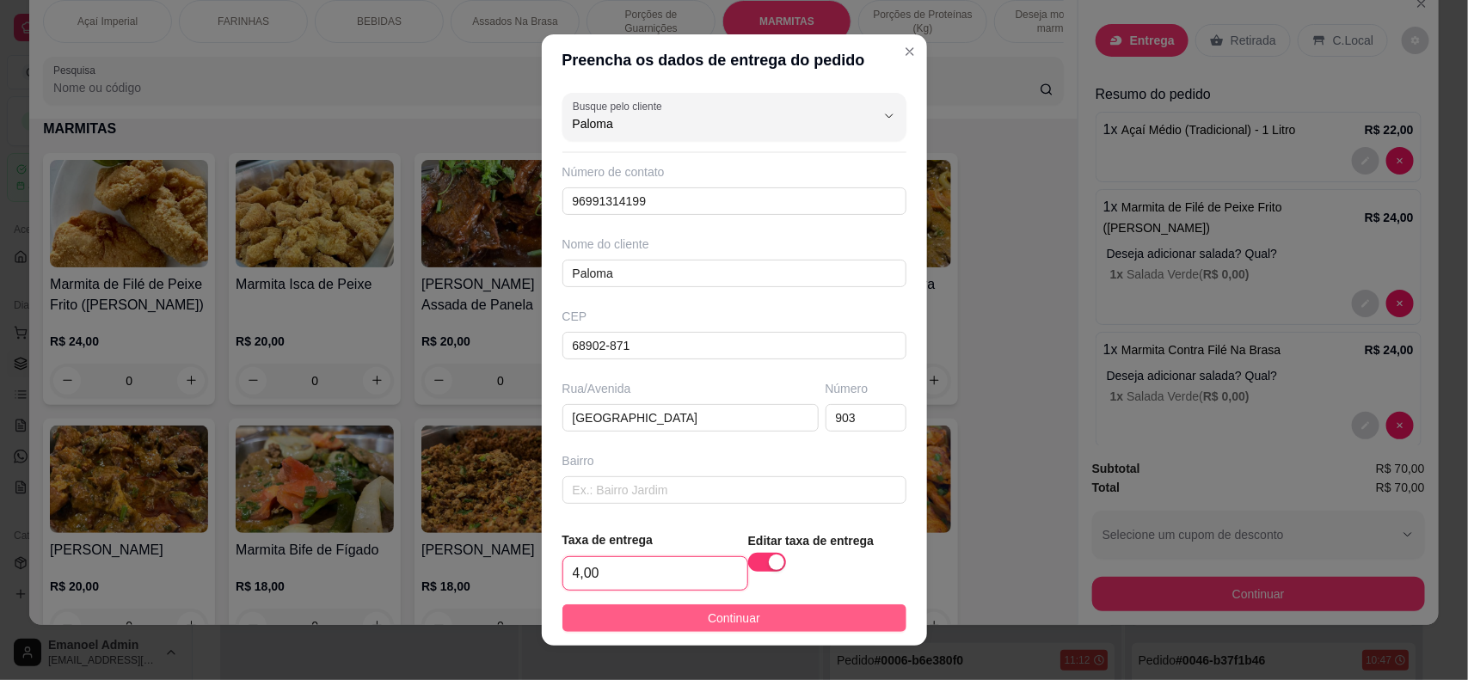
type input "4,00"
click at [778, 613] on button "Continuar" at bounding box center [734, 618] width 344 height 28
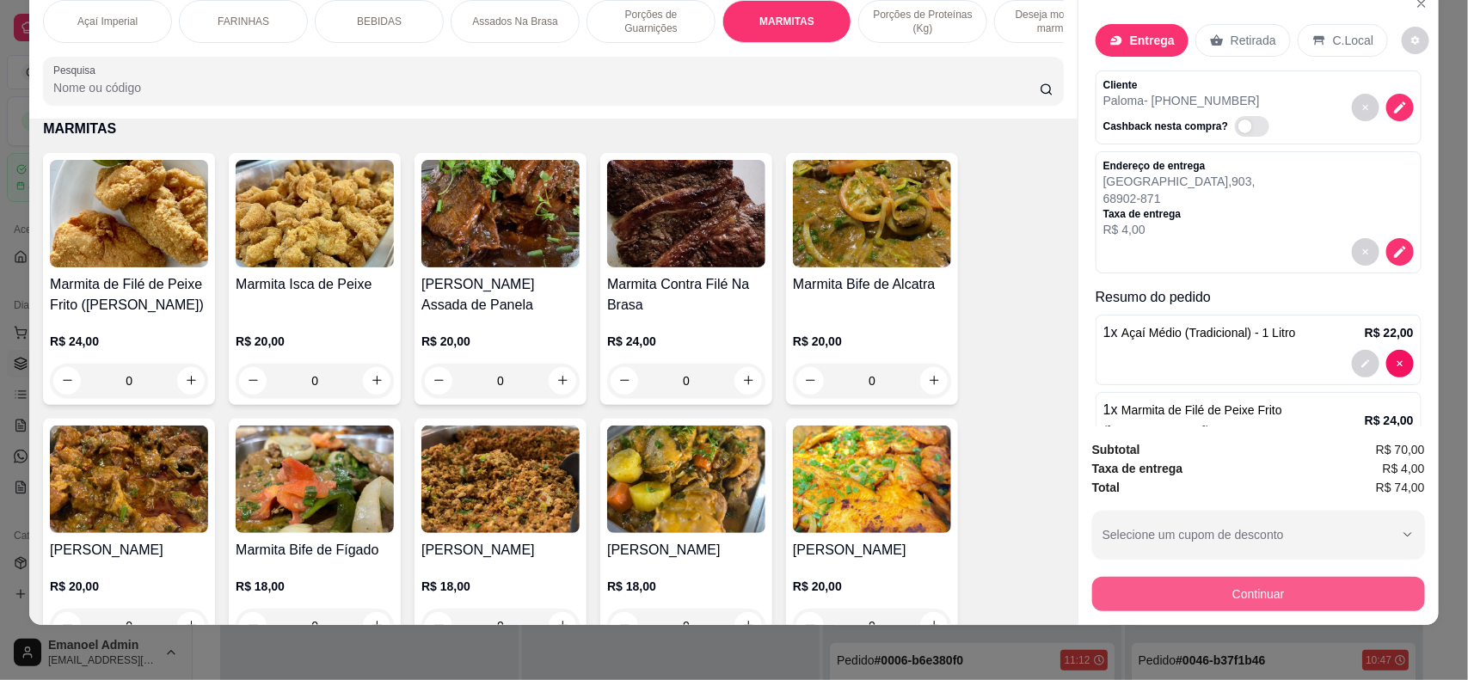
click at [1261, 595] on button "Continuar" at bounding box center [1258, 594] width 333 height 34
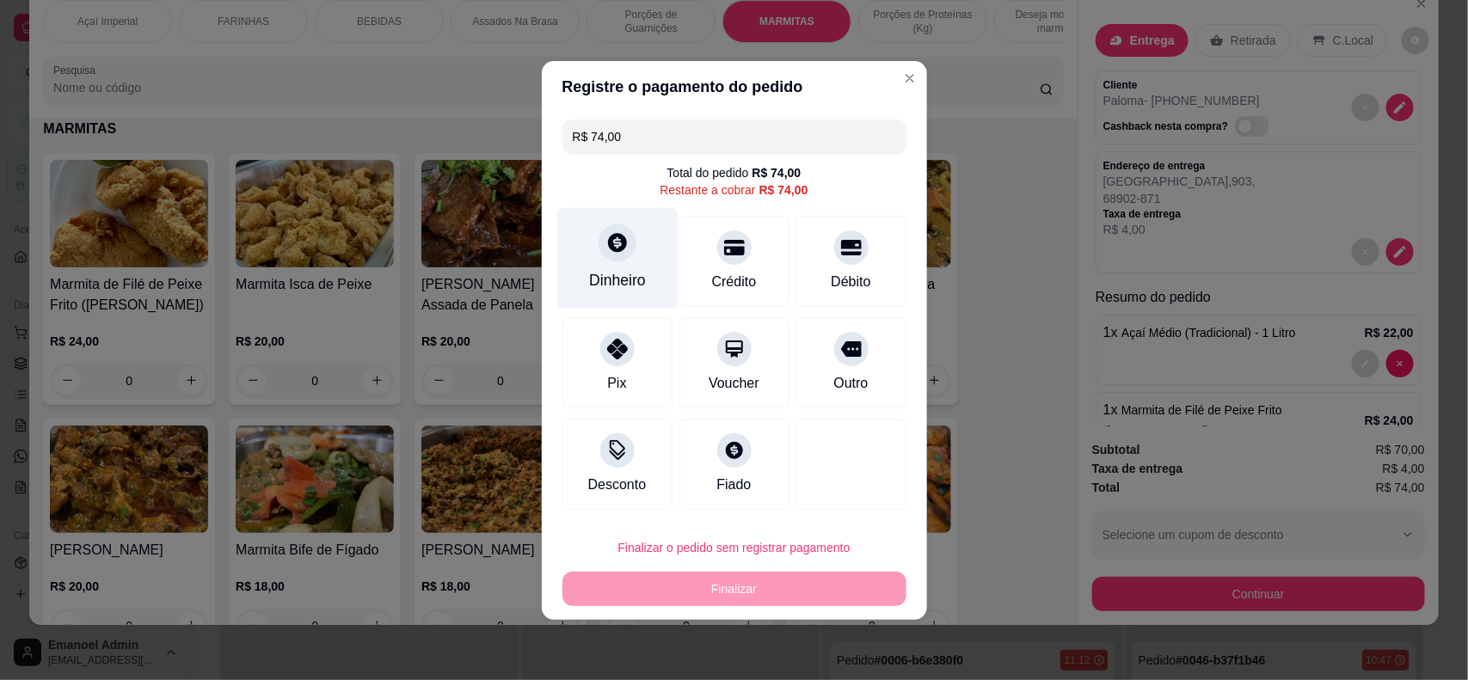
click at [643, 267] on div "Dinheiro" at bounding box center [616, 257] width 121 height 101
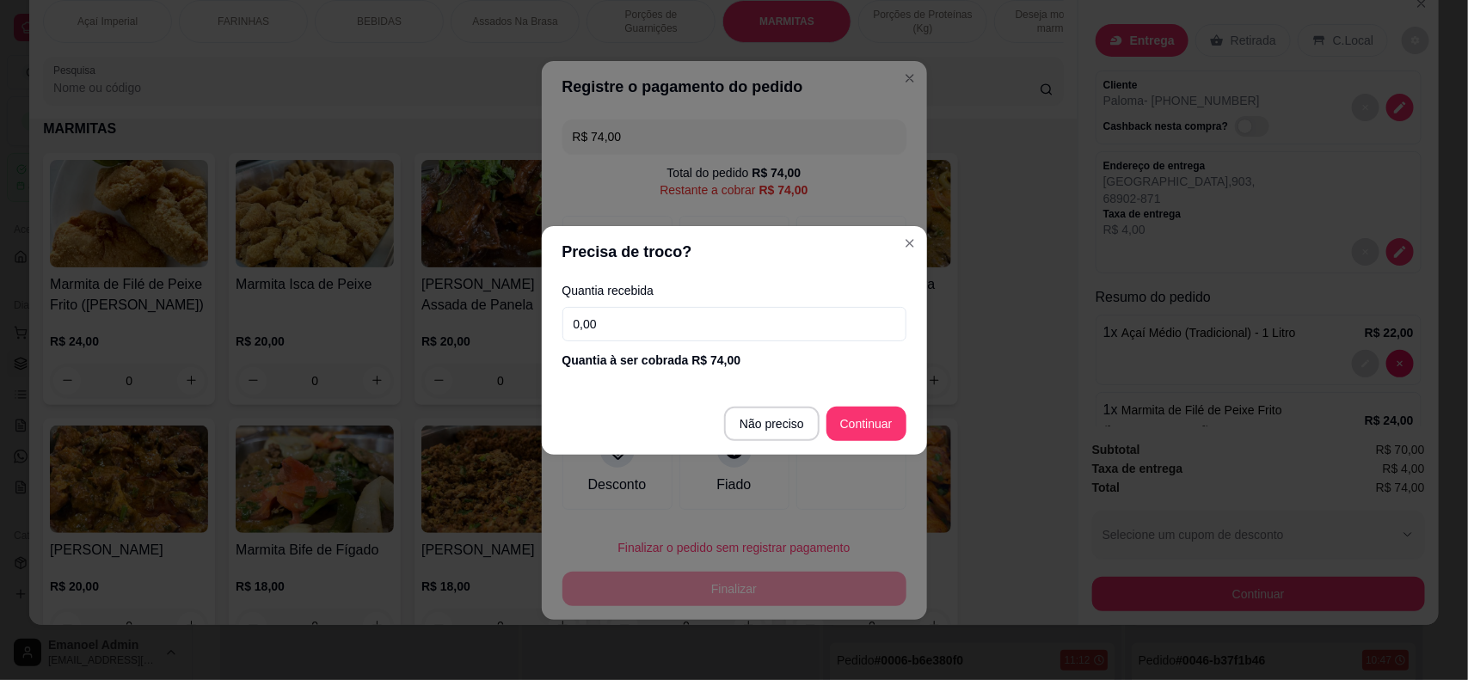
click at [751, 333] on input "0,00" at bounding box center [734, 324] width 344 height 34
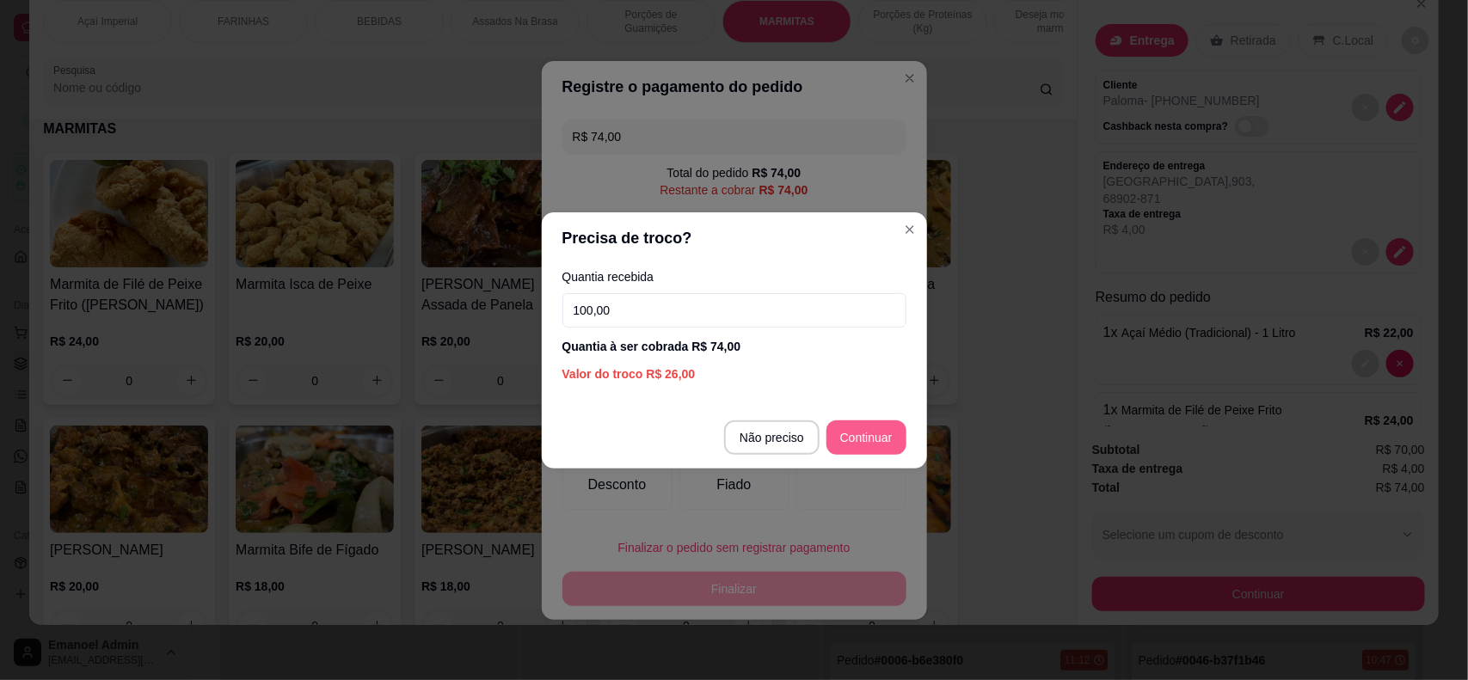
type input "100,00"
type input "R$ 0,00"
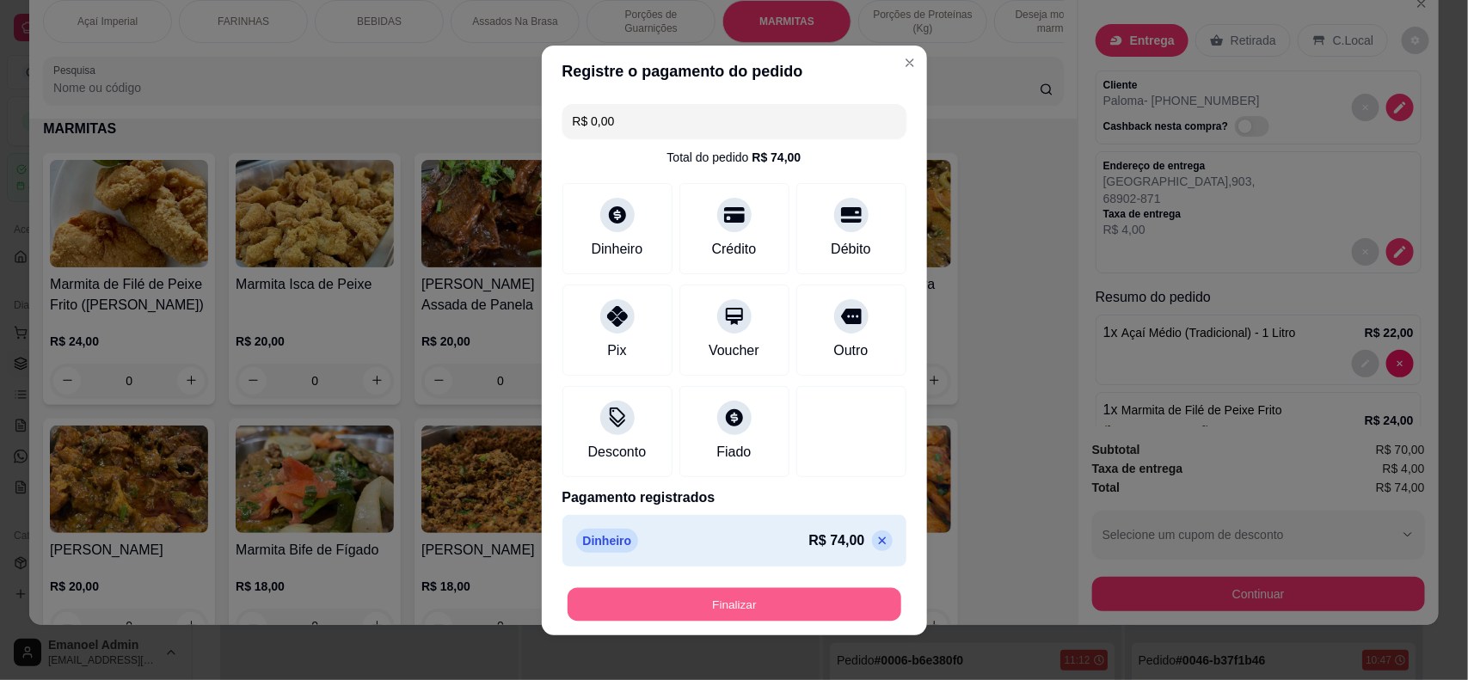
click at [745, 607] on button "Finalizar" at bounding box center [735, 604] width 334 height 34
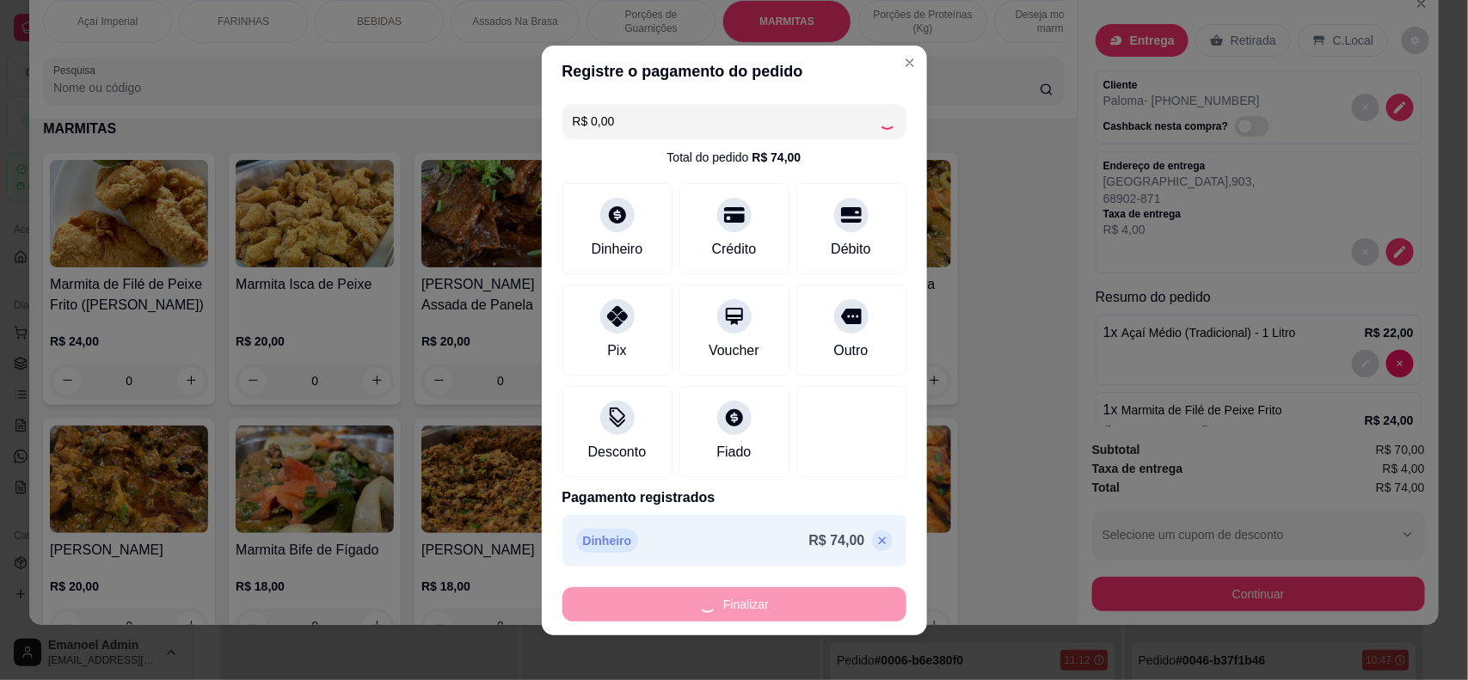
type input "0"
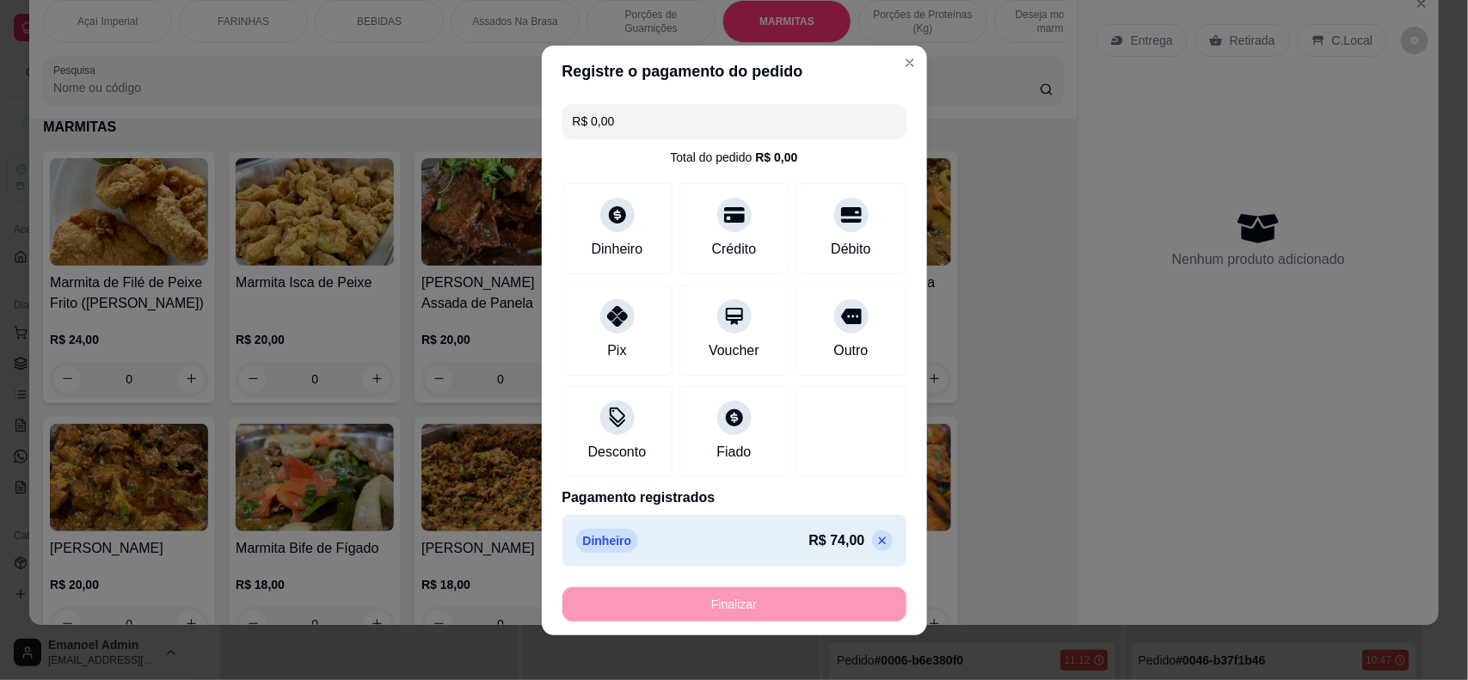
type input "-R$ 74,00"
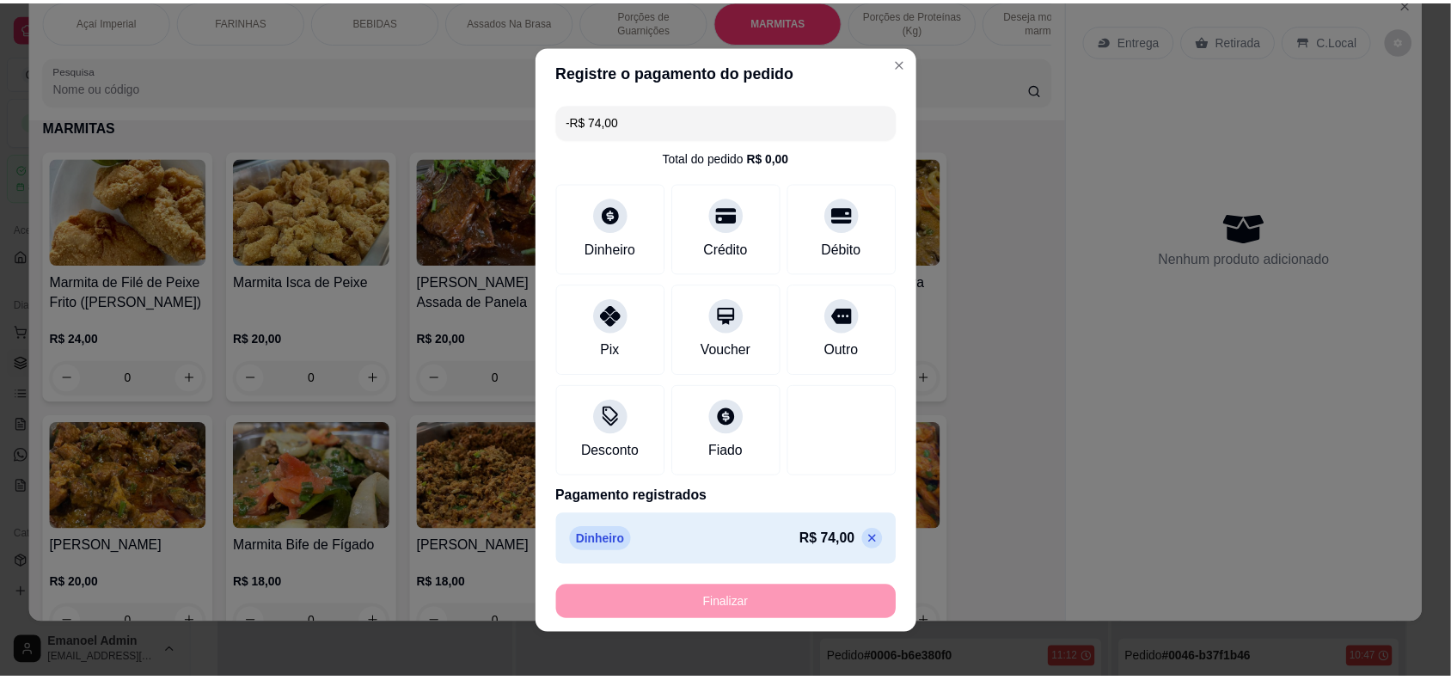
scroll to position [2005, 0]
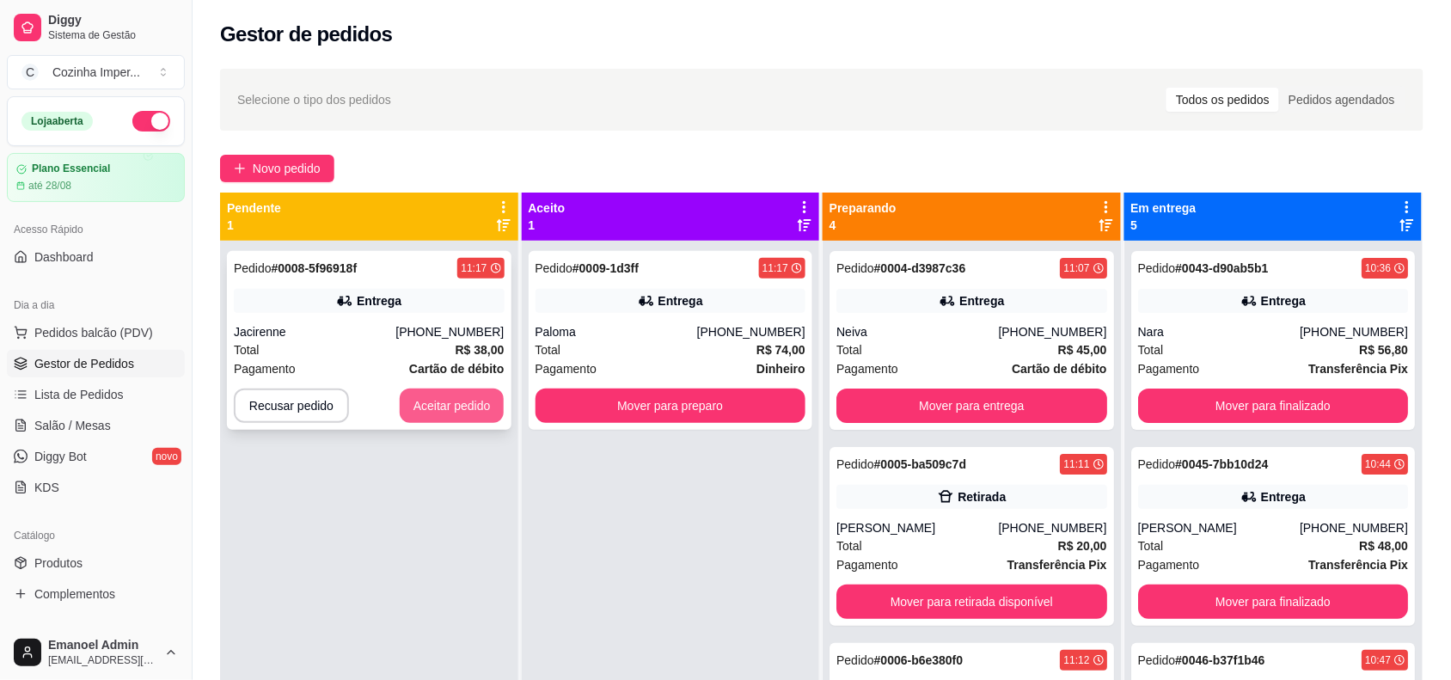
click at [439, 402] on button "Aceitar pedido" at bounding box center [452, 406] width 105 height 34
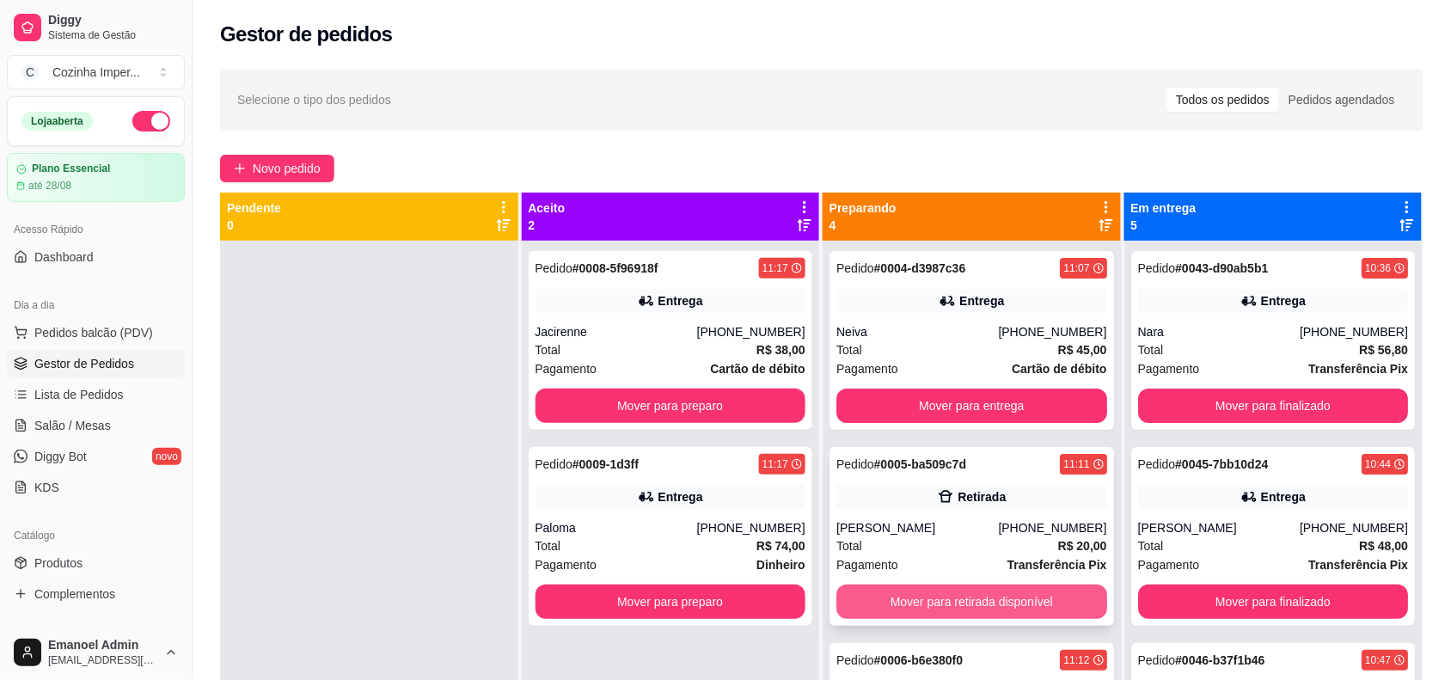
click at [929, 602] on button "Mover para retirada disponível" at bounding box center [972, 602] width 271 height 34
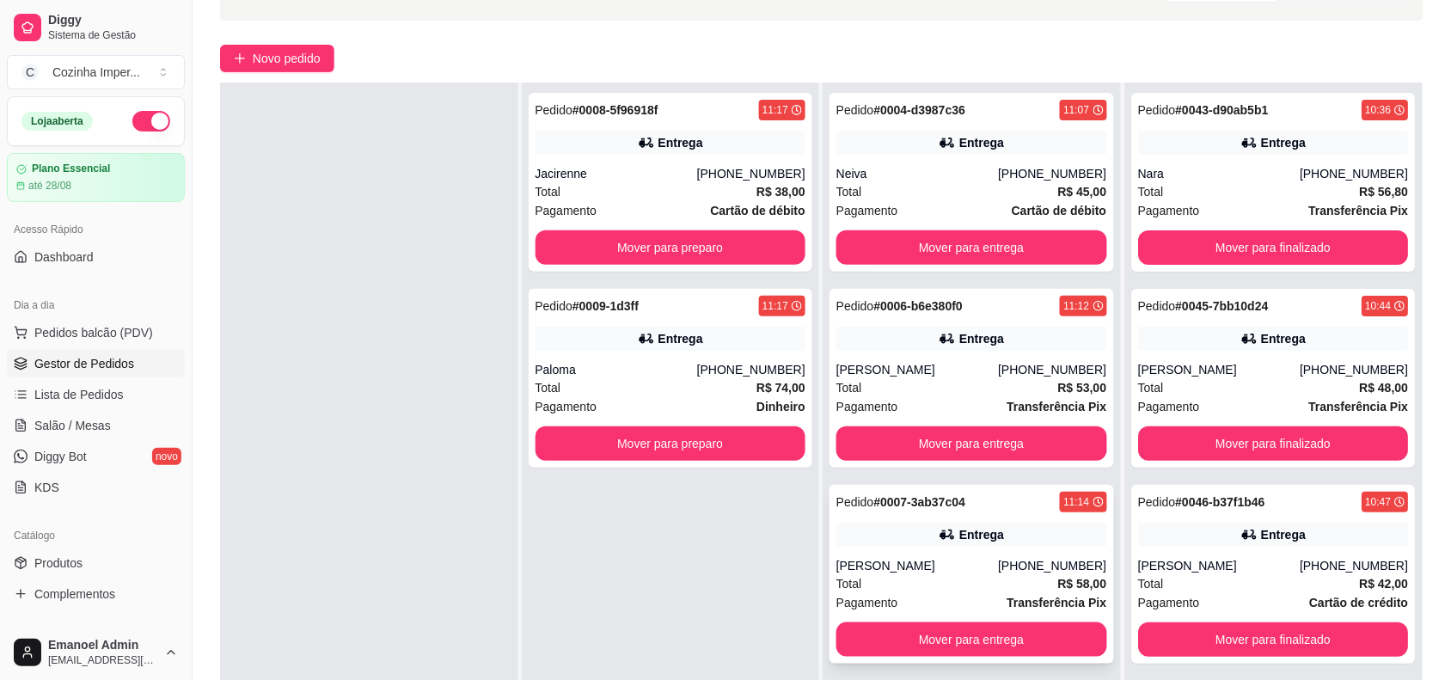
scroll to position [262, 0]
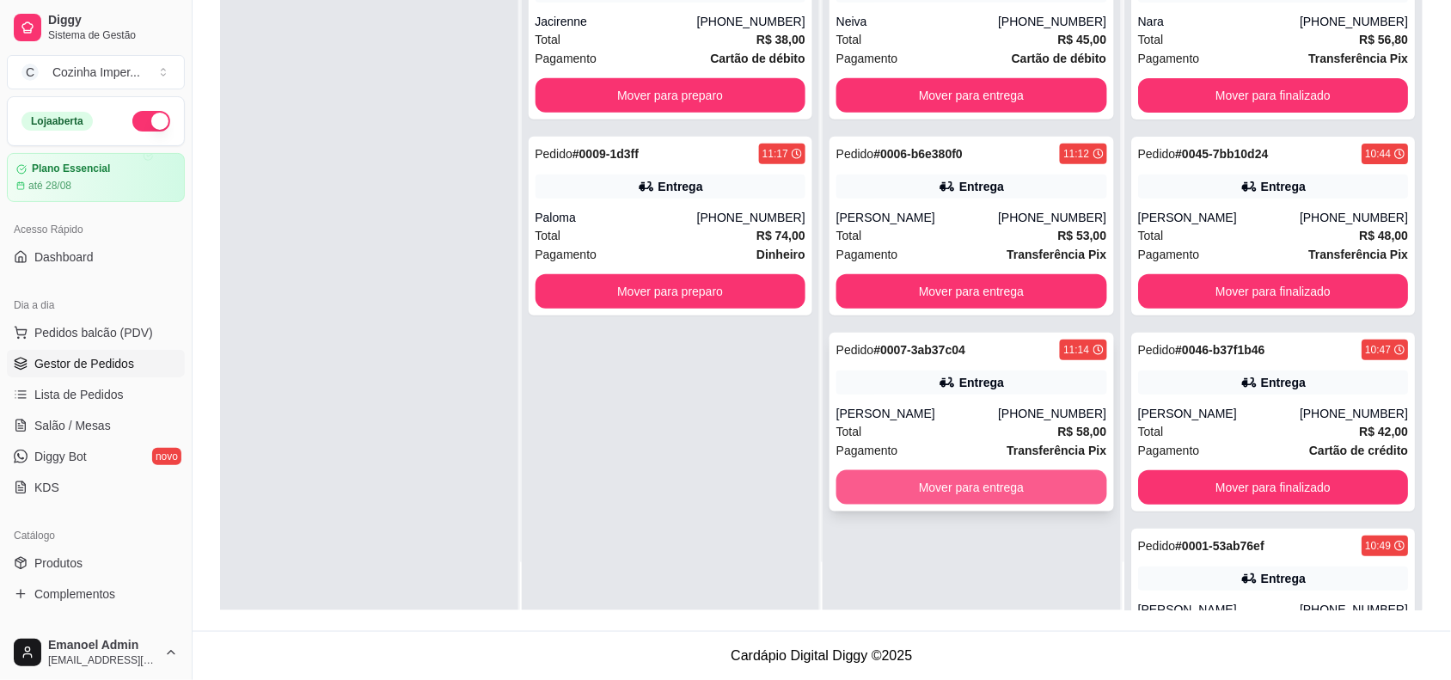
click at [935, 479] on button "Mover para entrega" at bounding box center [972, 487] width 271 height 34
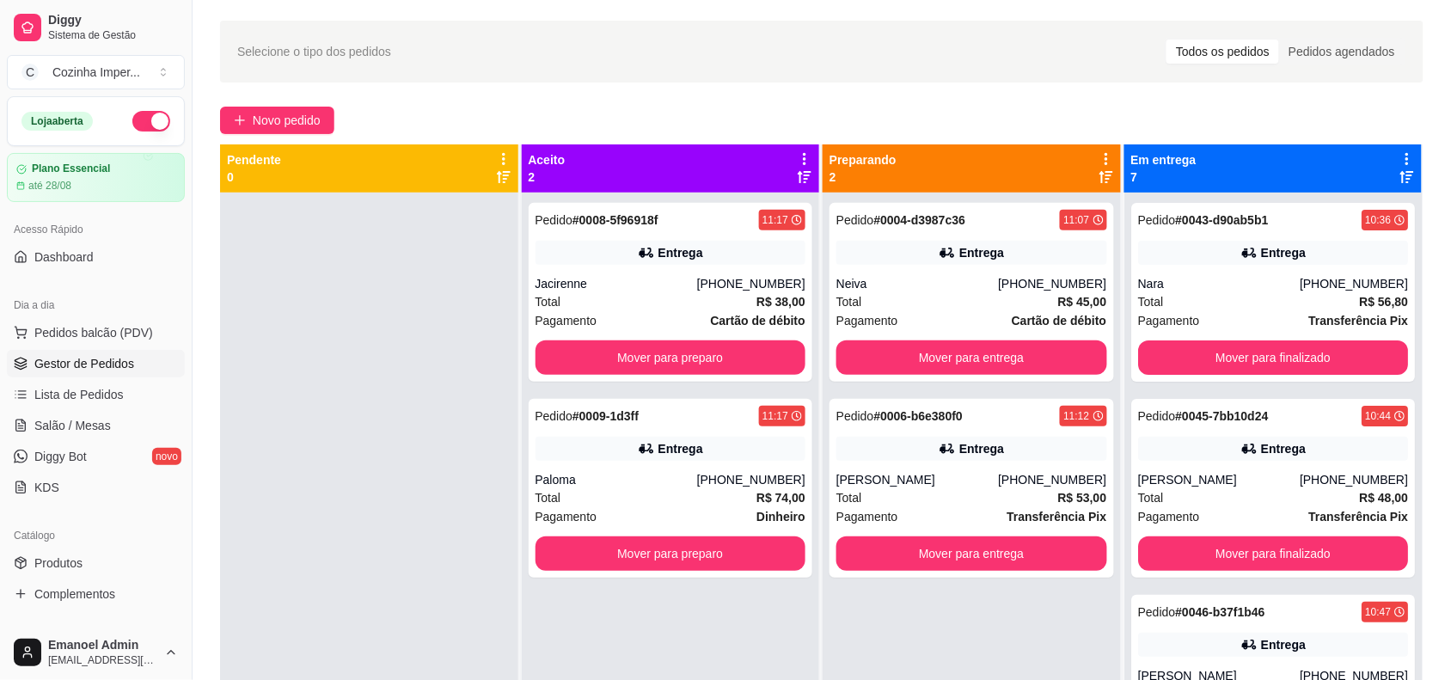
scroll to position [0, 0]
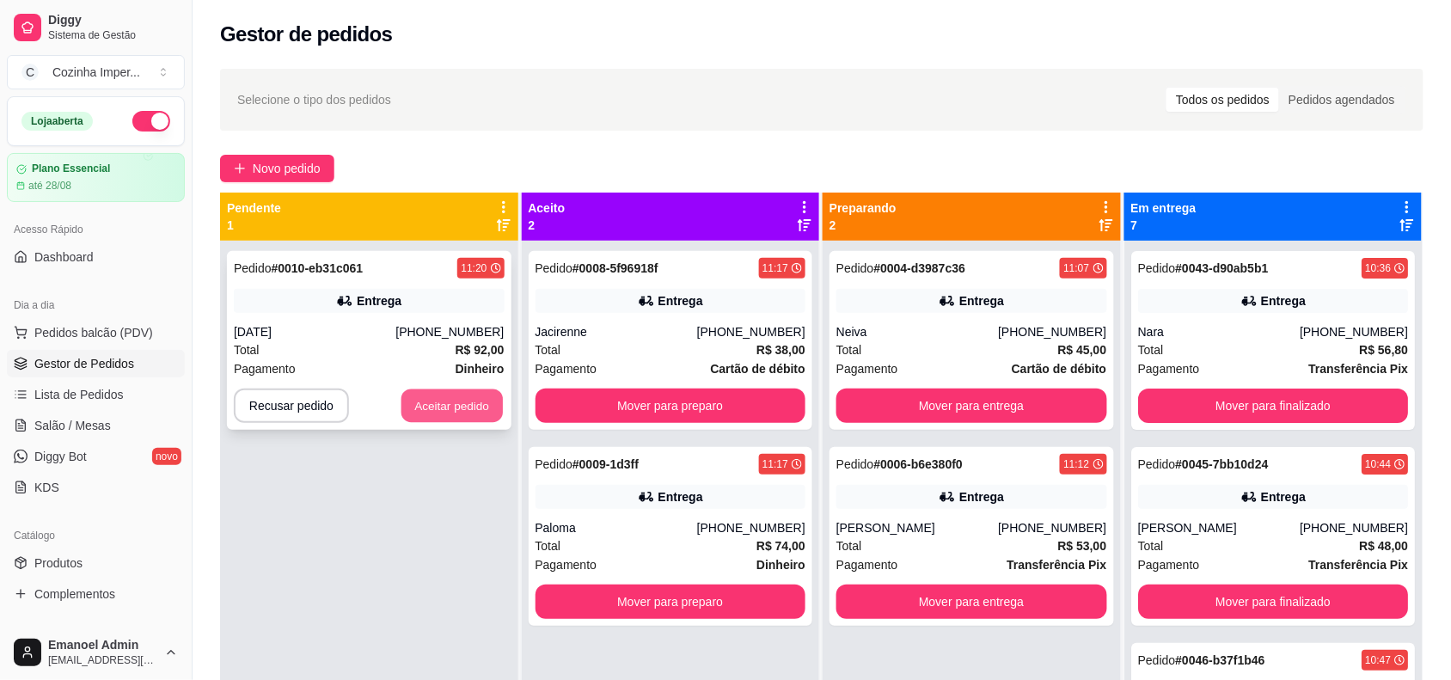
click at [443, 398] on button "Aceitar pedido" at bounding box center [452, 407] width 101 height 34
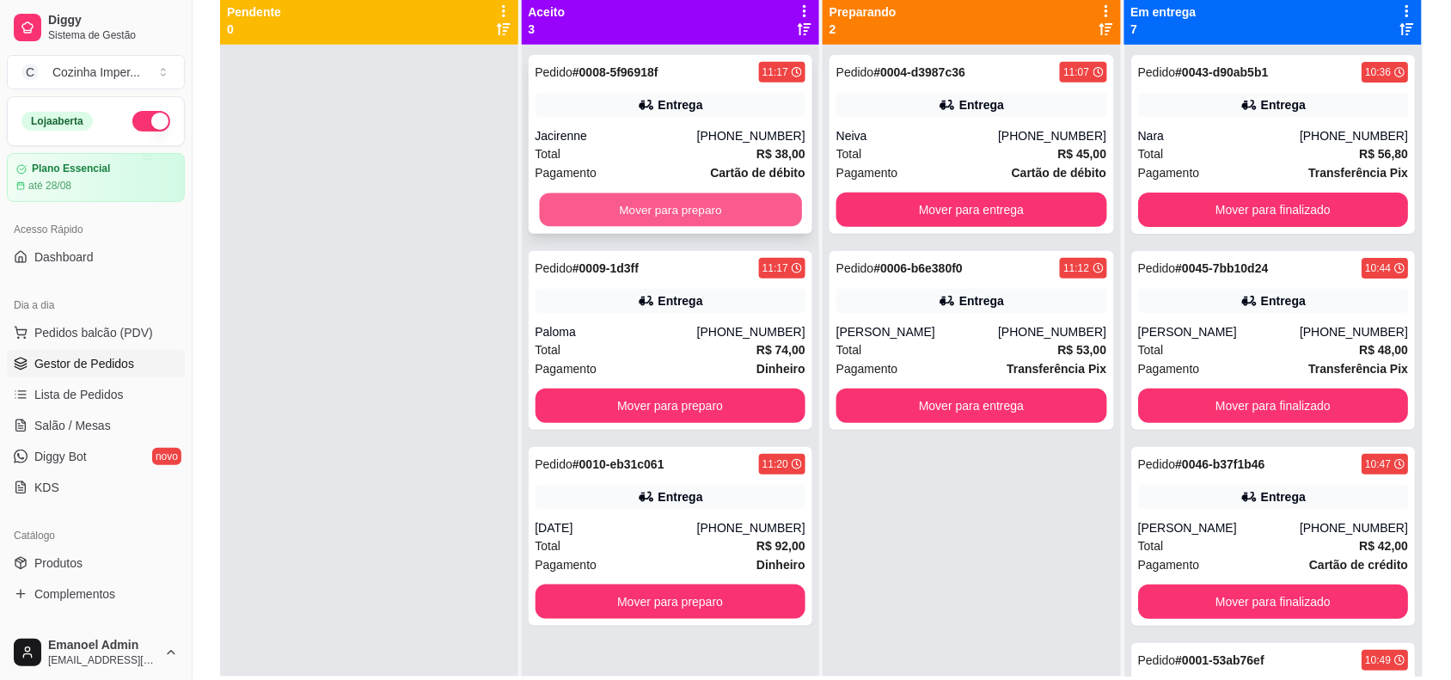
click at [728, 219] on button "Mover para preparo" at bounding box center [670, 210] width 262 height 34
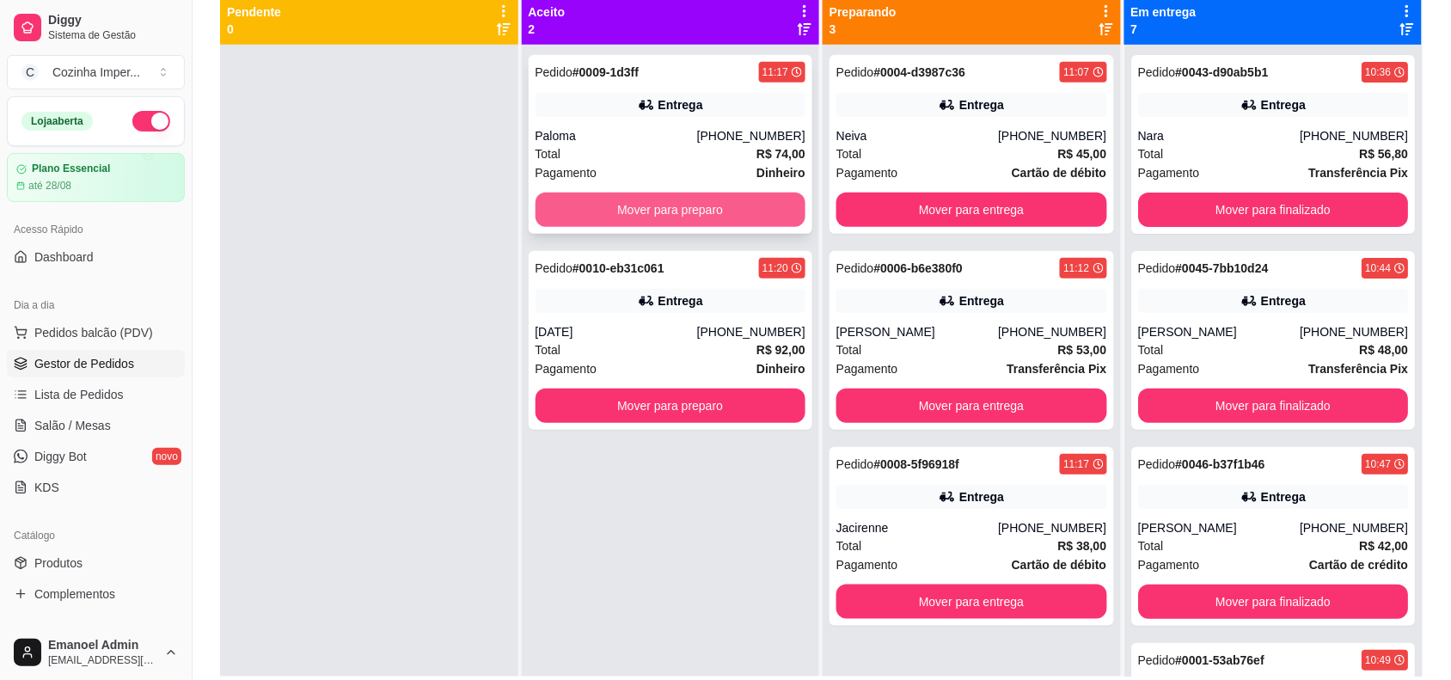
click at [620, 199] on button "Mover para preparo" at bounding box center [671, 210] width 271 height 34
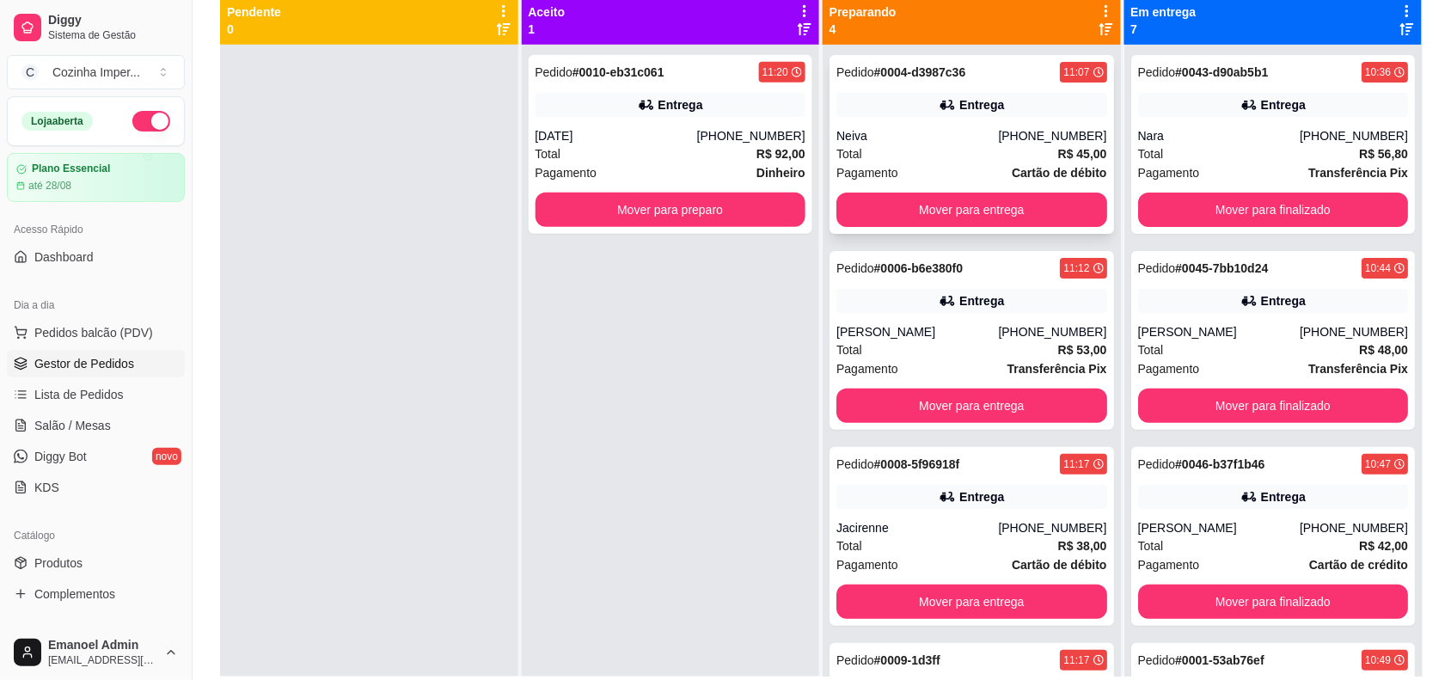
click at [918, 148] on div "Total R$ 45,00" at bounding box center [972, 153] width 271 height 19
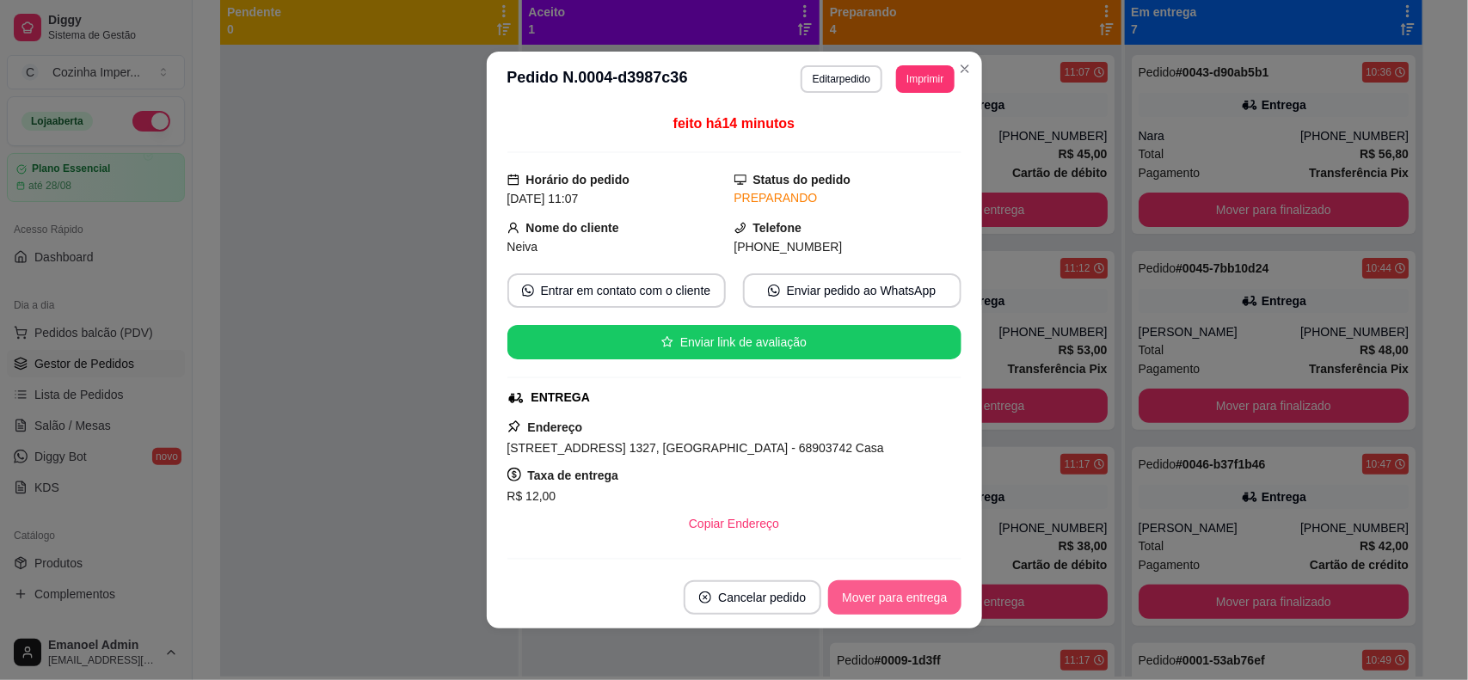
click at [887, 596] on button "Mover para entrega" at bounding box center [894, 597] width 132 height 34
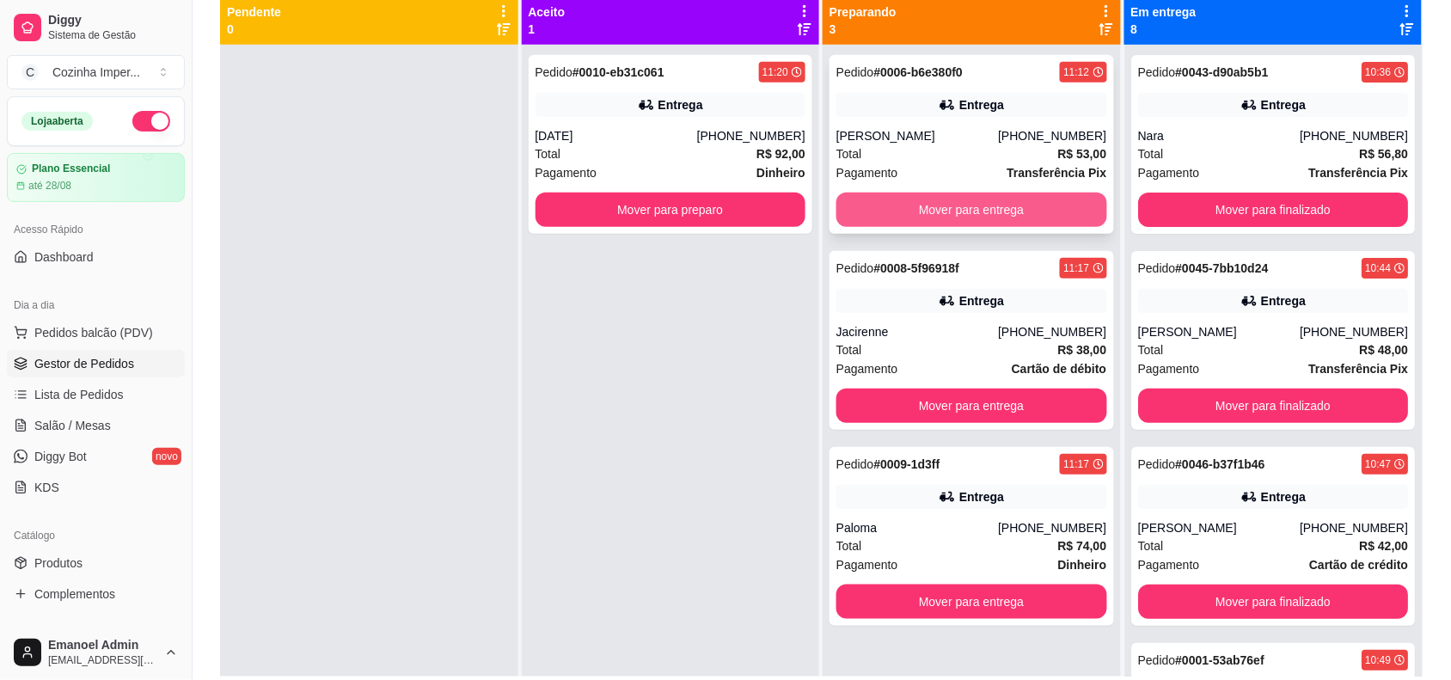
click at [926, 206] on button "Mover para entrega" at bounding box center [972, 210] width 271 height 34
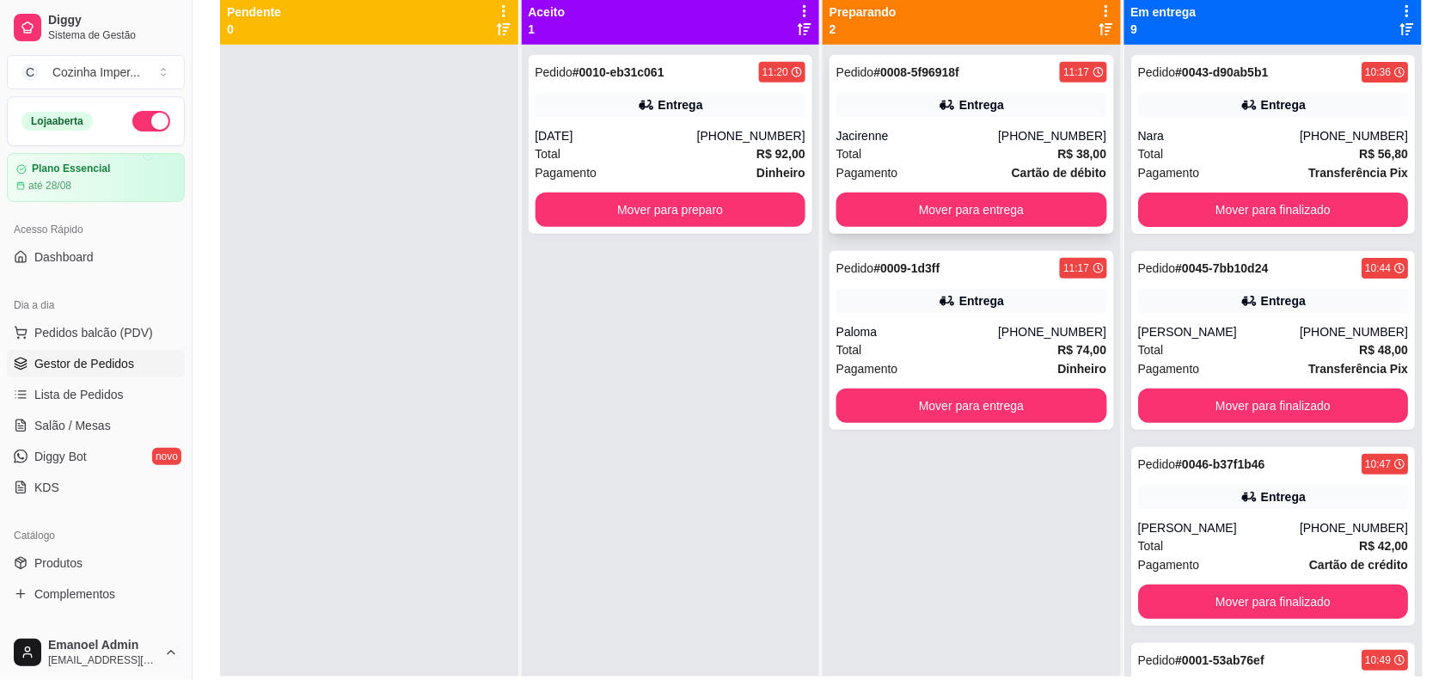
click at [940, 133] on div "Jacirenne" at bounding box center [918, 135] width 162 height 17
click at [628, 199] on button "Mover para preparo" at bounding box center [670, 210] width 262 height 34
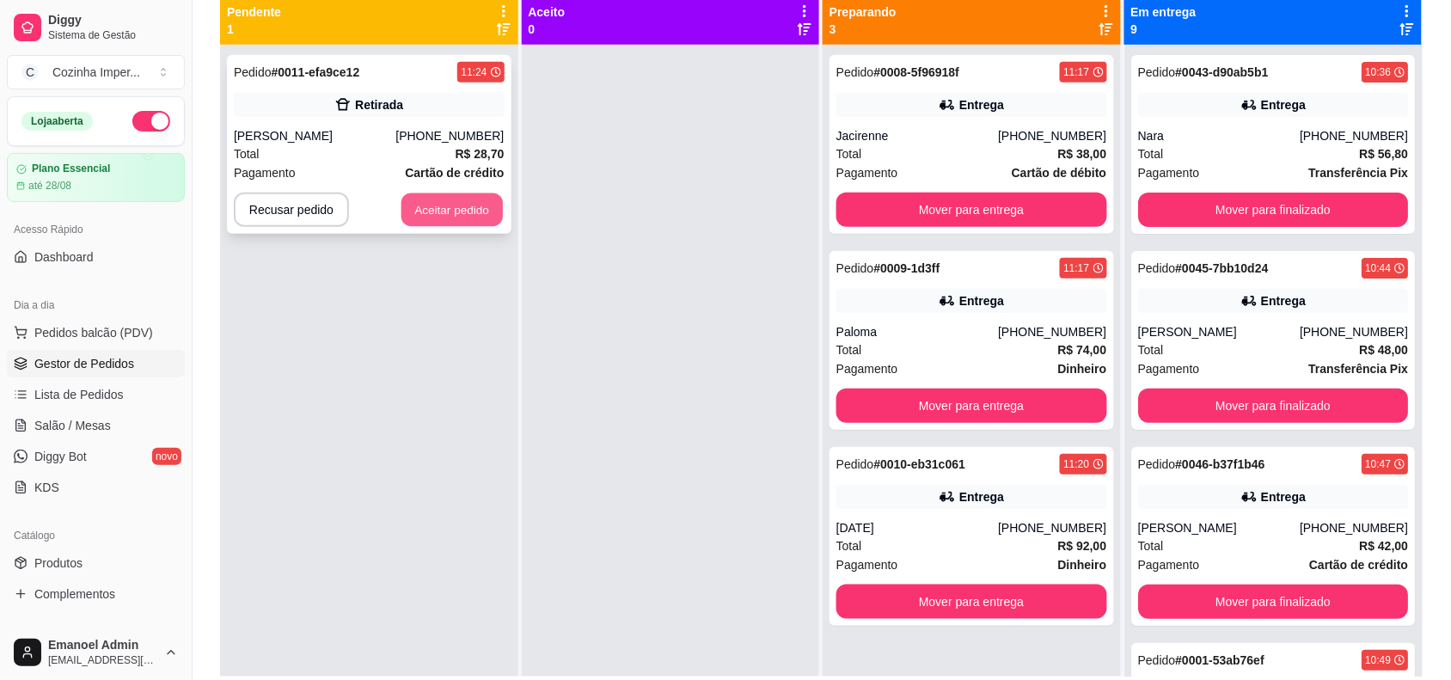
click at [439, 212] on button "Aceitar pedido" at bounding box center [452, 210] width 101 height 34
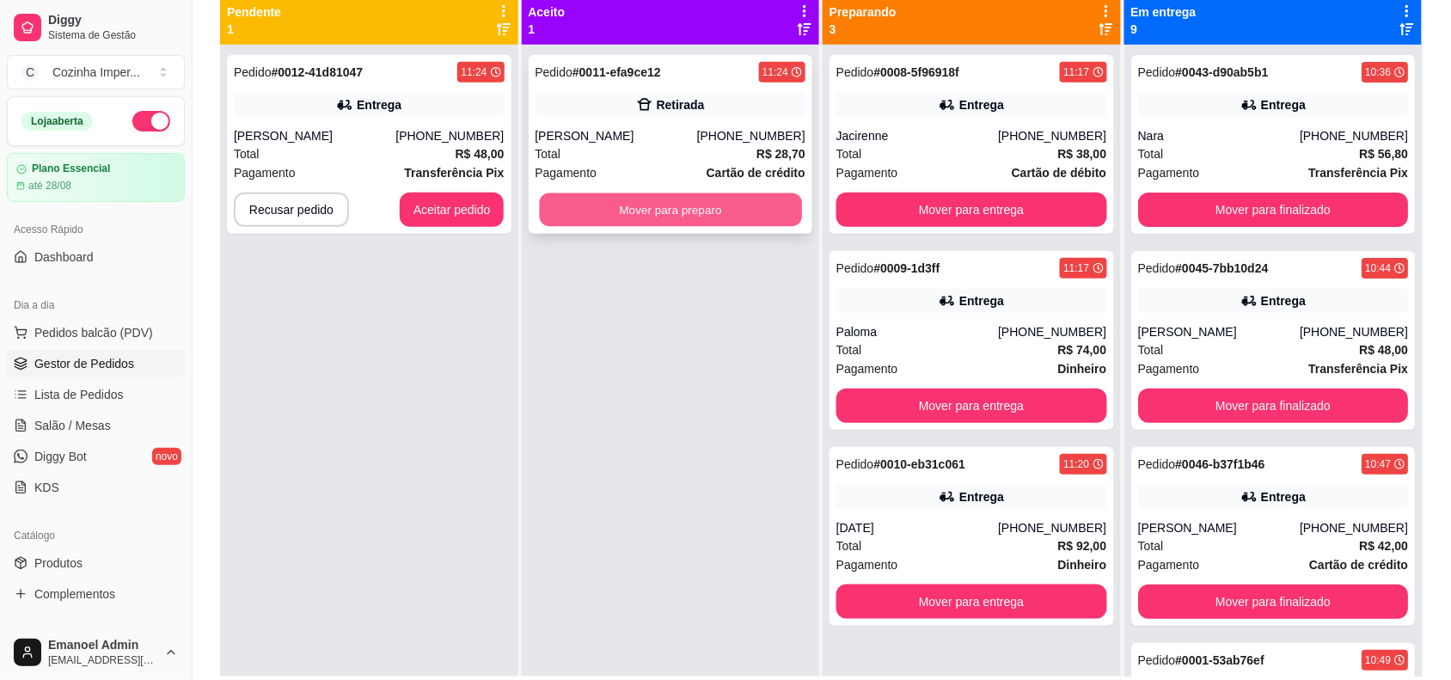
click at [624, 207] on button "Mover para preparo" at bounding box center [670, 210] width 262 height 34
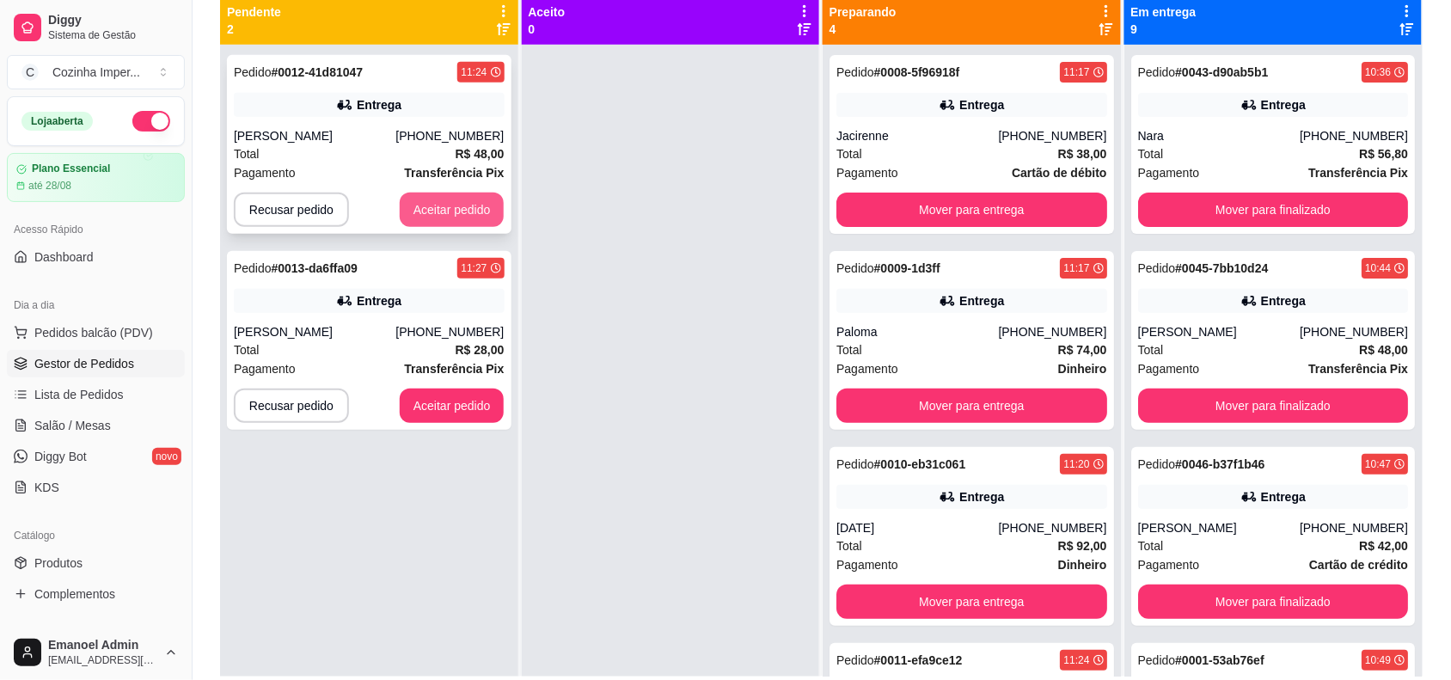
click at [457, 211] on button "Aceitar pedido" at bounding box center [452, 210] width 105 height 34
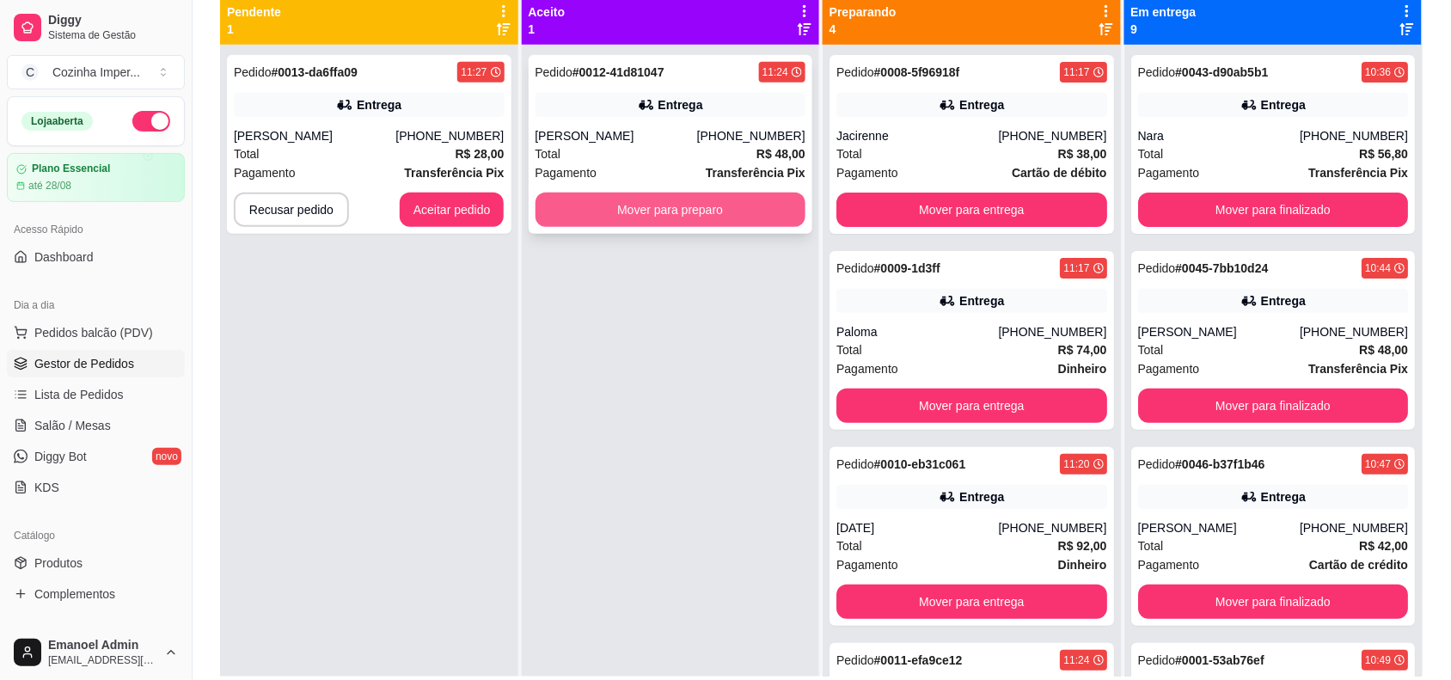
click at [647, 204] on button "Mover para preparo" at bounding box center [671, 210] width 271 height 34
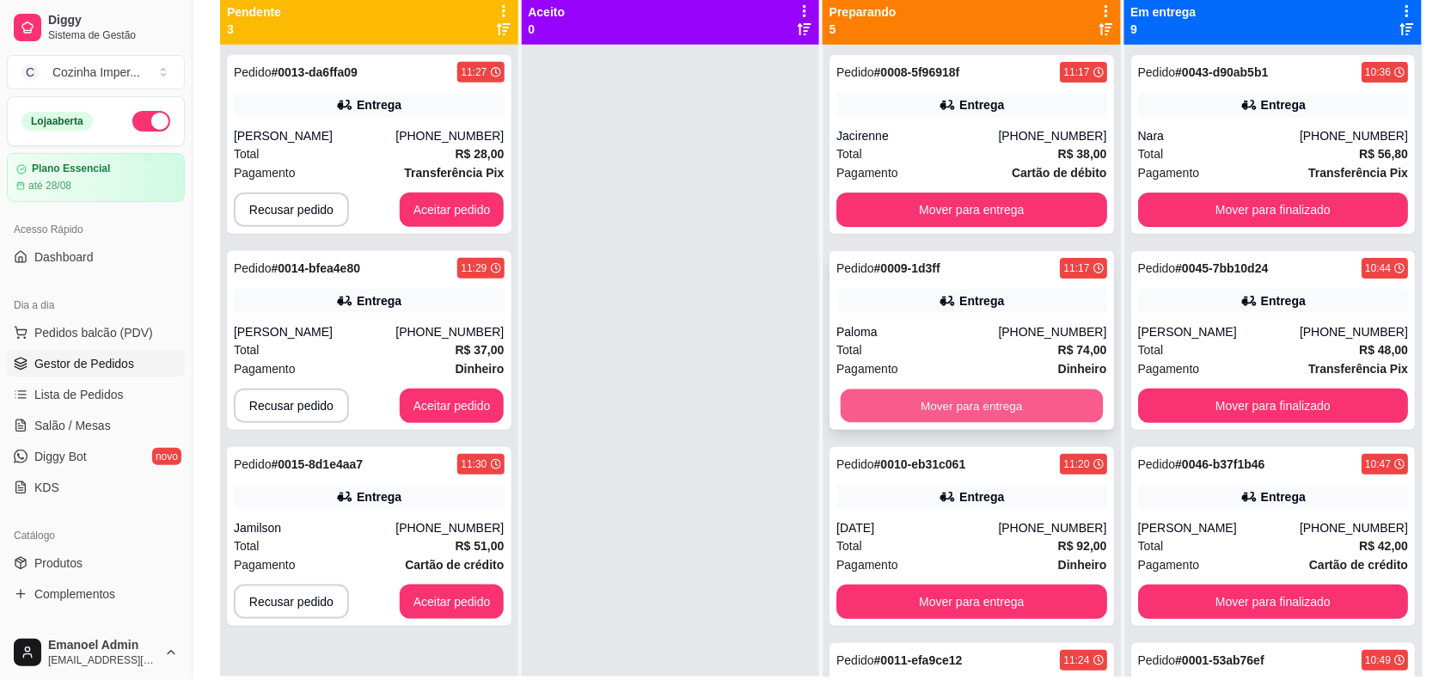
click at [926, 394] on button "Mover para entrega" at bounding box center [972, 407] width 262 height 34
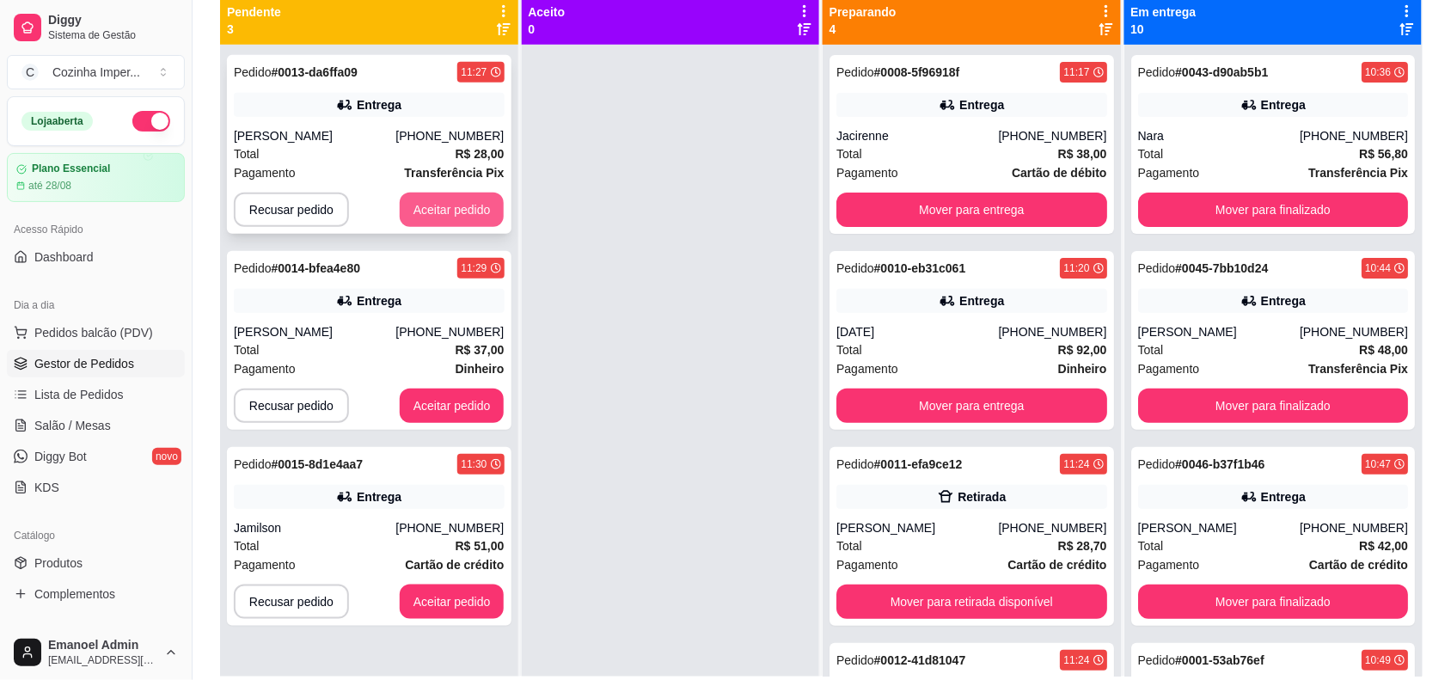
click at [482, 216] on button "Aceitar pedido" at bounding box center [452, 210] width 105 height 34
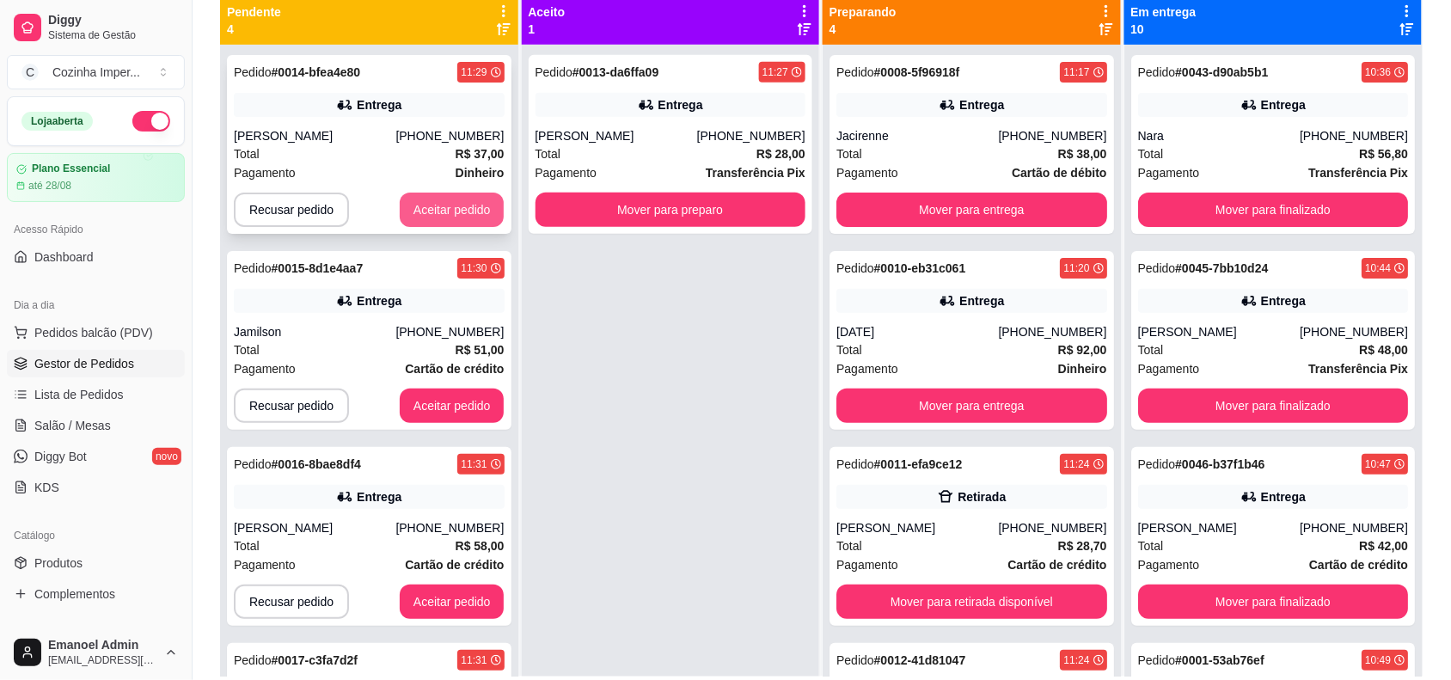
click at [465, 209] on button "Aceitar pedido" at bounding box center [452, 210] width 105 height 34
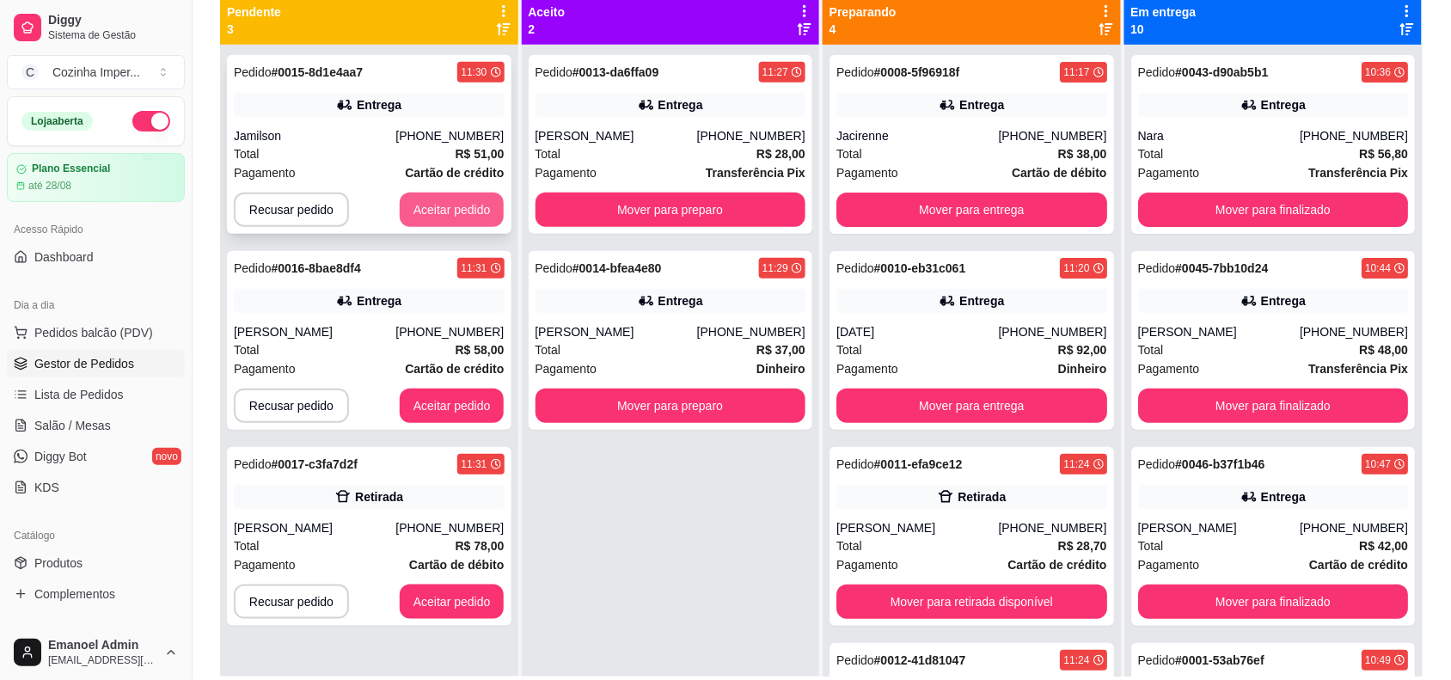
click at [457, 219] on button "Aceitar pedido" at bounding box center [452, 210] width 105 height 34
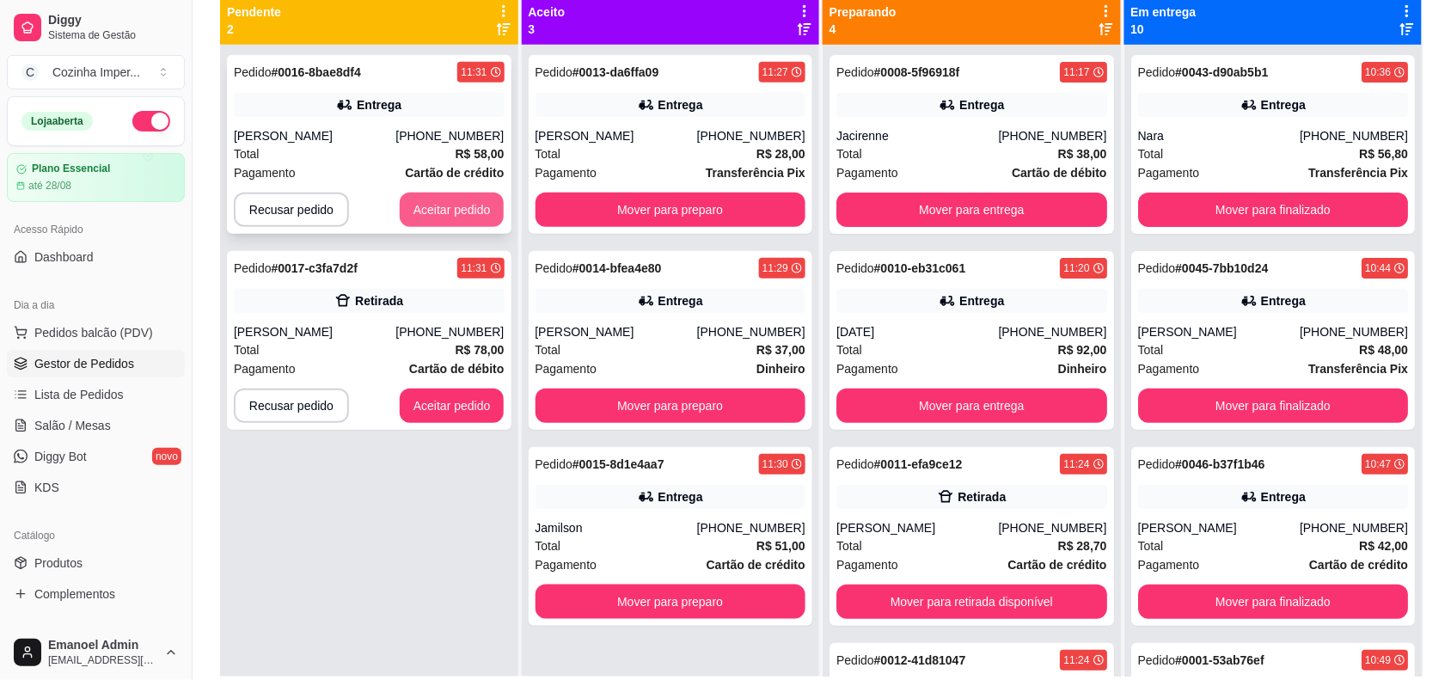
click at [443, 206] on button "Aceitar pedido" at bounding box center [452, 210] width 105 height 34
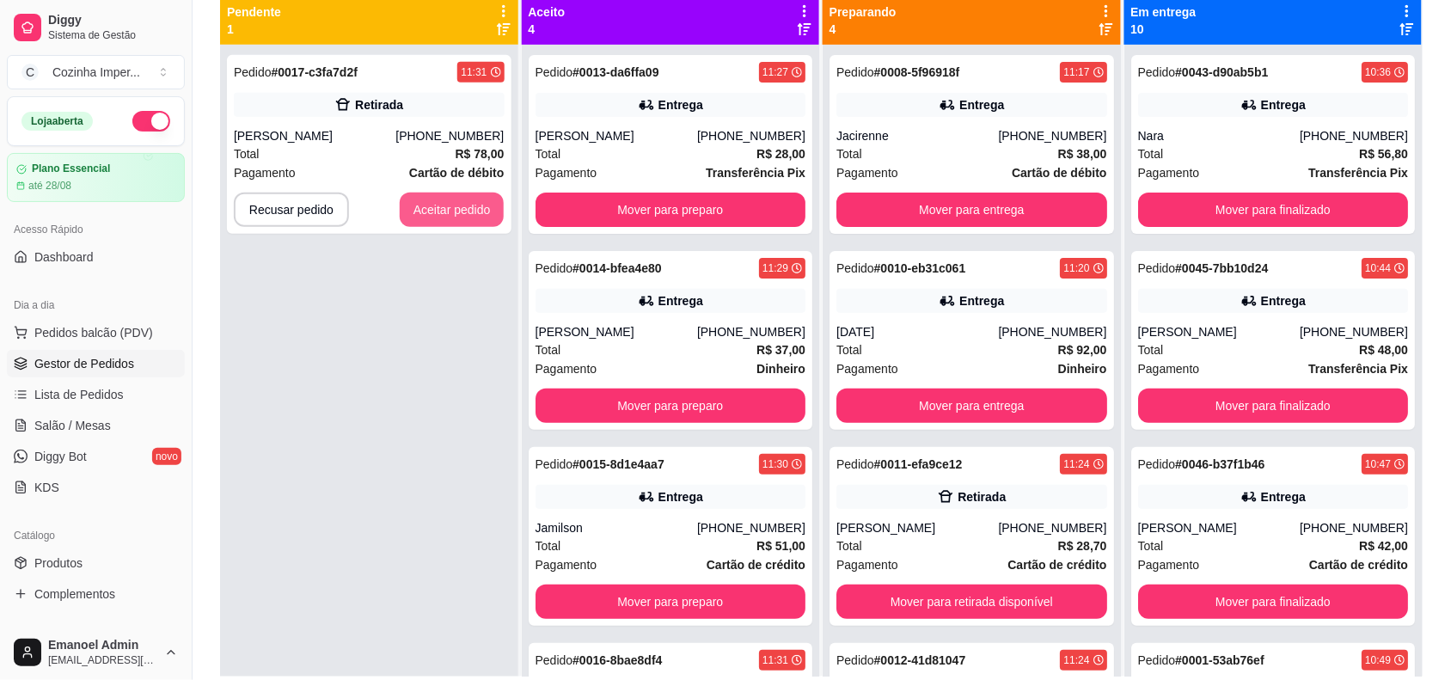
click at [443, 206] on button "Aceitar pedido" at bounding box center [452, 210] width 105 height 34
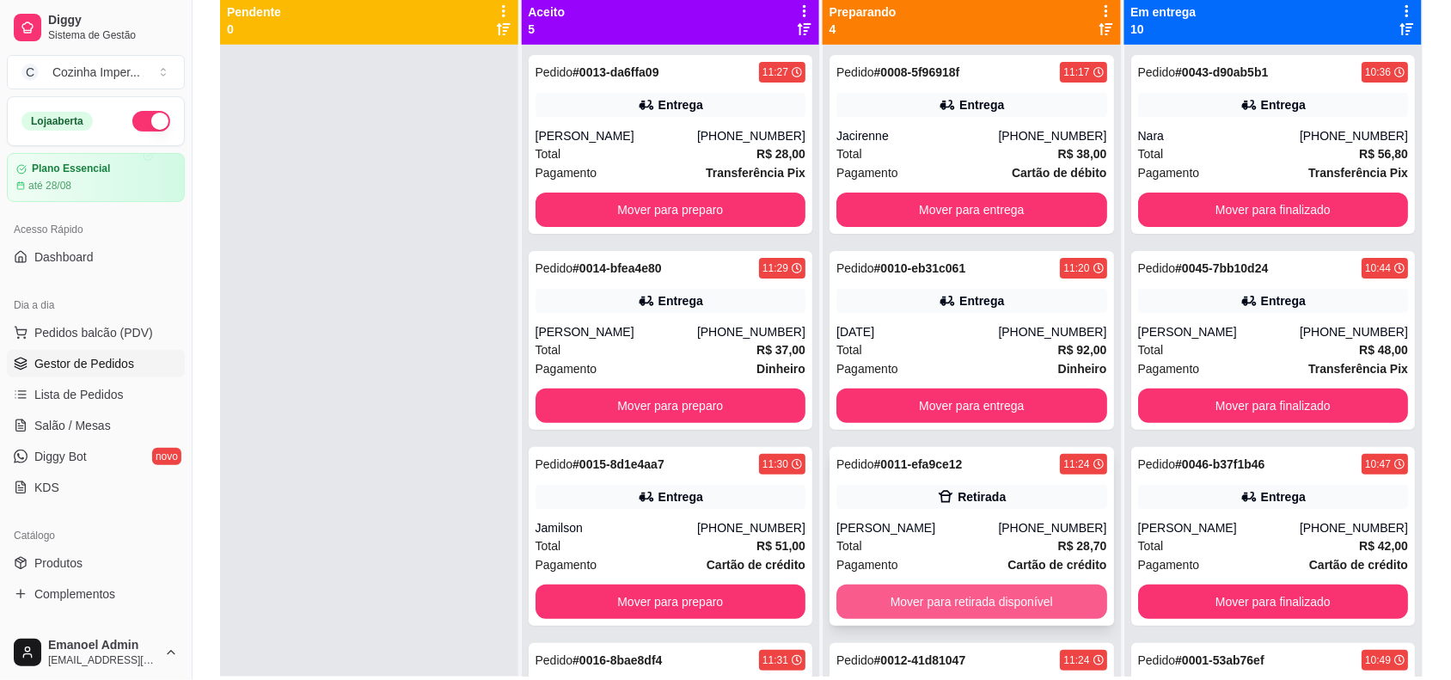
click at [933, 598] on button "Mover para retirada disponível" at bounding box center [972, 602] width 271 height 34
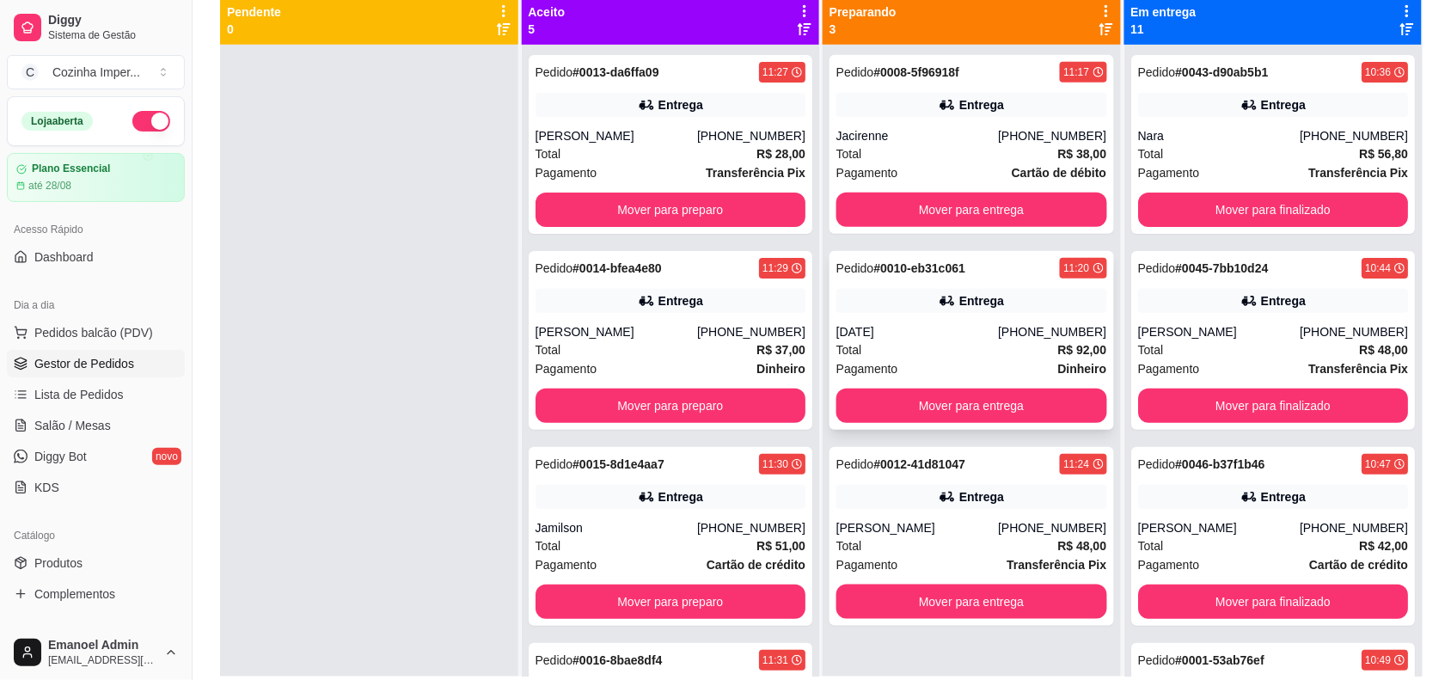
click at [924, 350] on div "Total R$ 92,00" at bounding box center [972, 350] width 271 height 19
click at [660, 209] on button "Mover para preparo" at bounding box center [670, 210] width 262 height 34
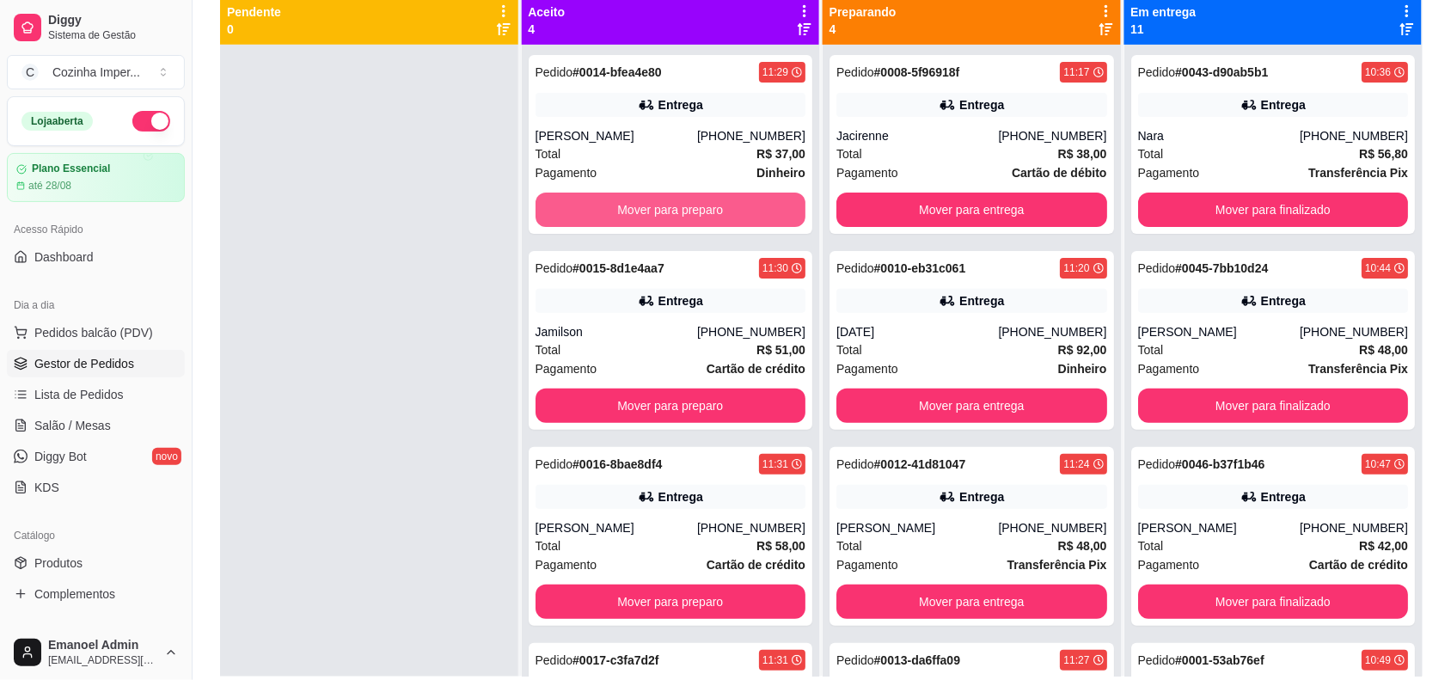
click at [660, 209] on button "Mover para preparo" at bounding box center [671, 210] width 271 height 34
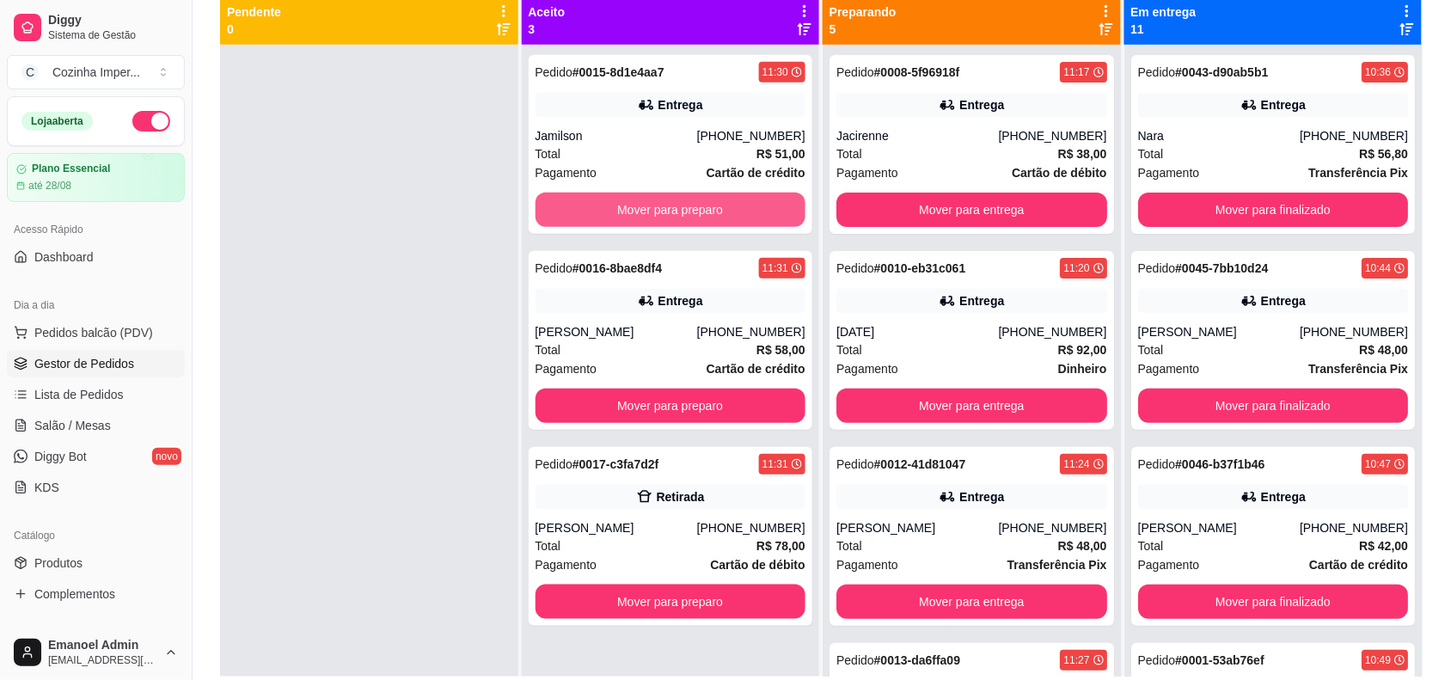
click at [660, 209] on button "Mover para preparo" at bounding box center [671, 210] width 271 height 34
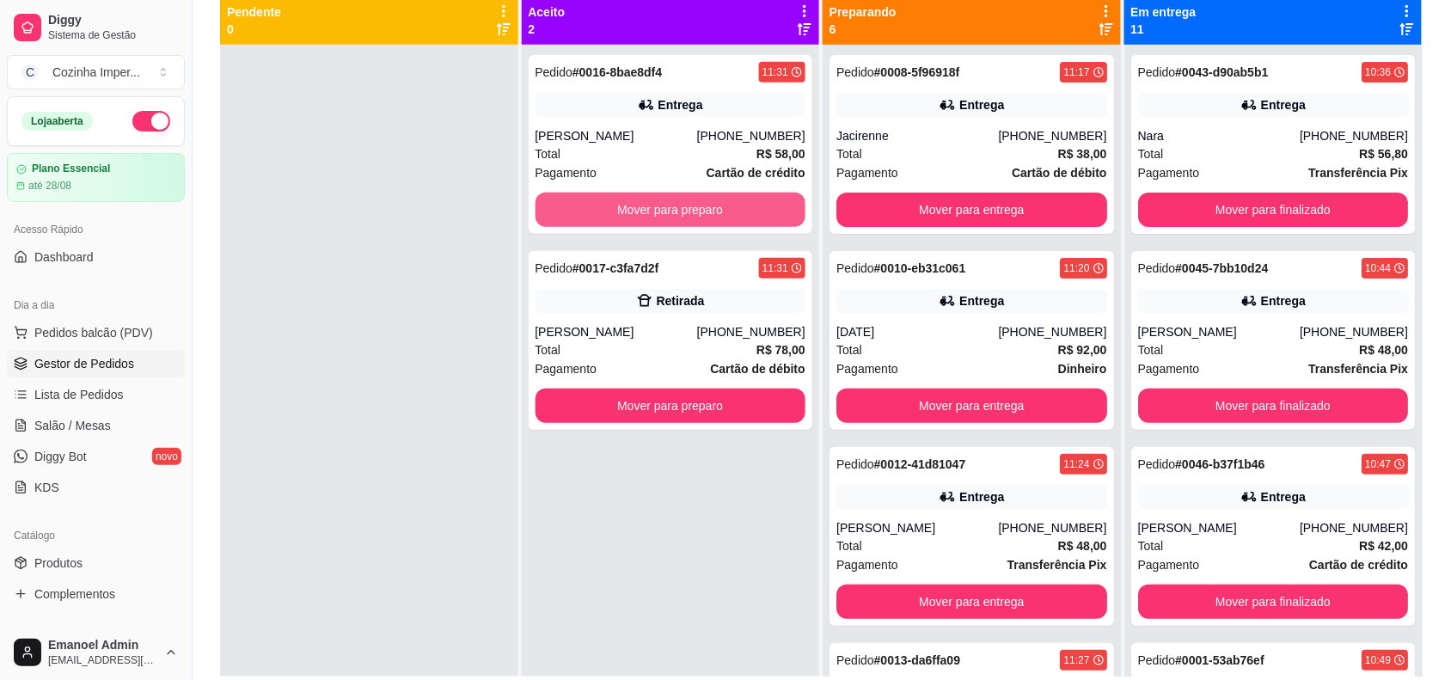
click at [660, 209] on button "Mover para preparo" at bounding box center [671, 210] width 271 height 34
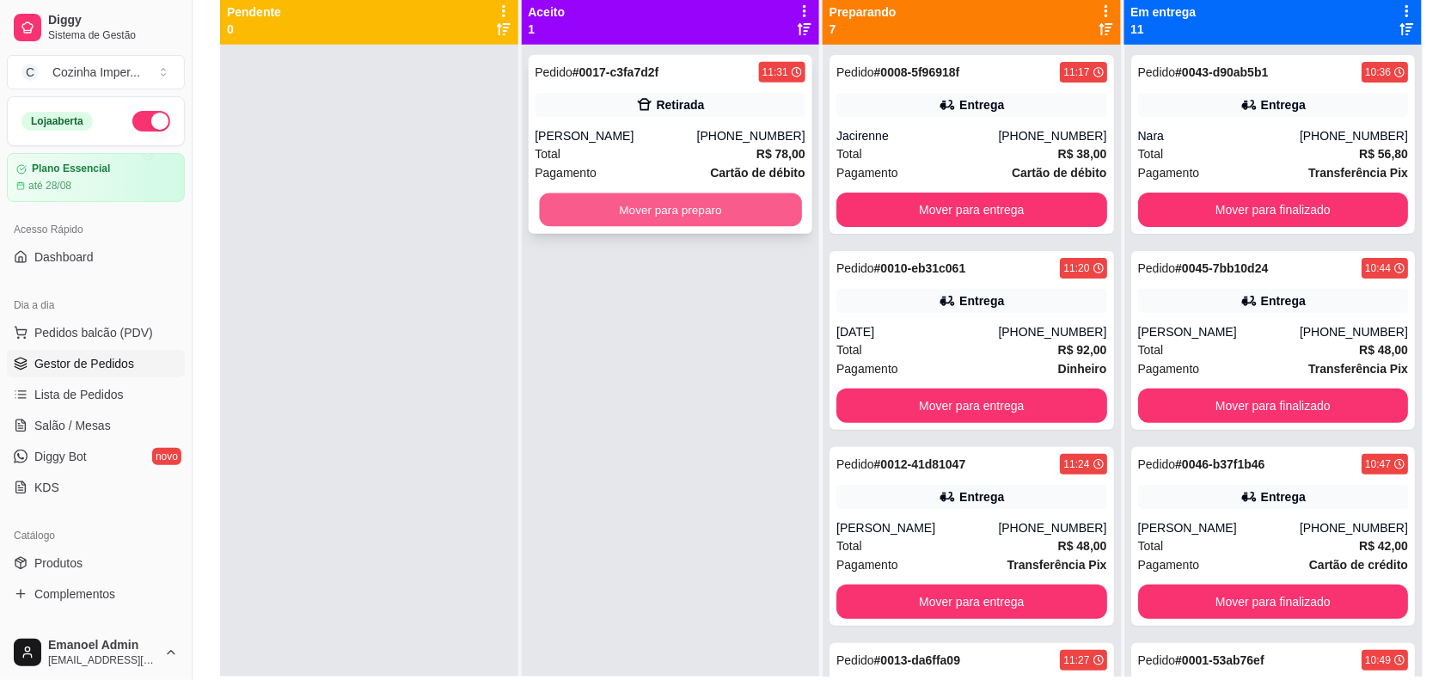
click at [660, 208] on button "Mover para preparo" at bounding box center [670, 210] width 262 height 34
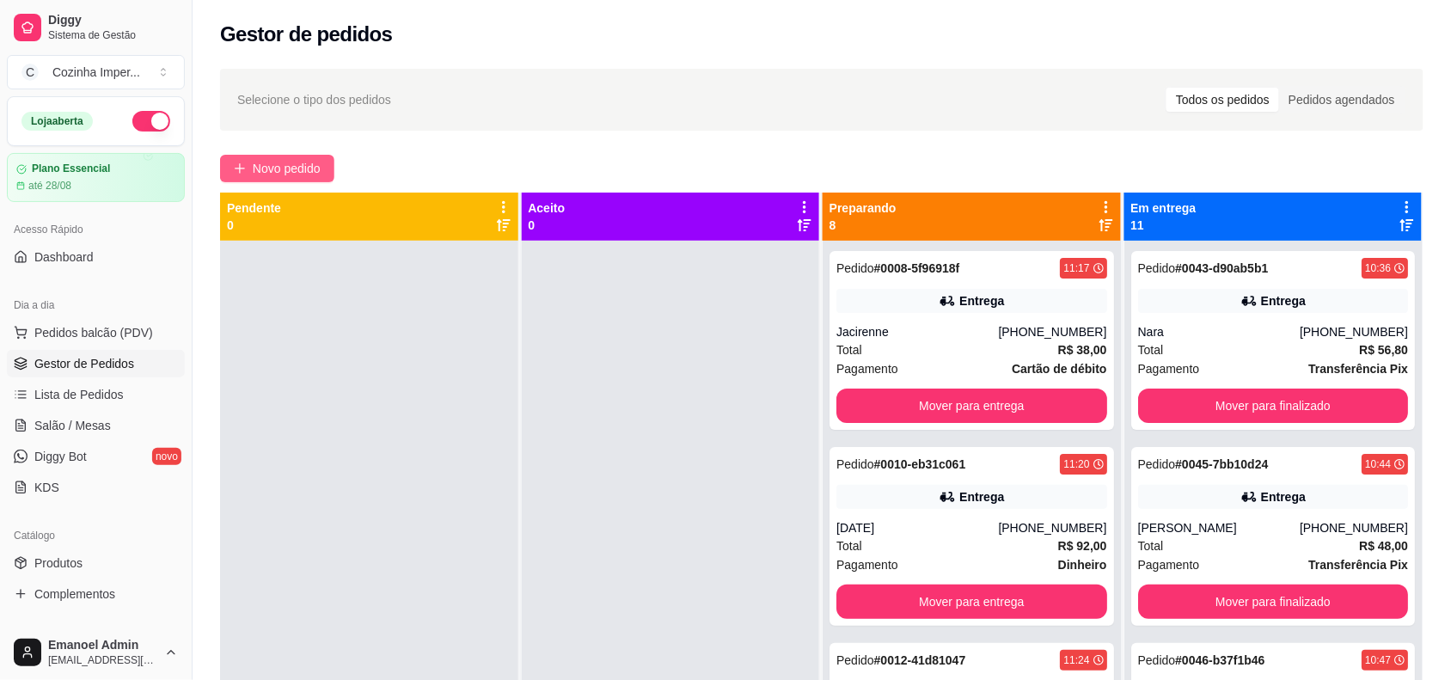
click at [305, 169] on span "Novo pedido" at bounding box center [287, 168] width 68 height 19
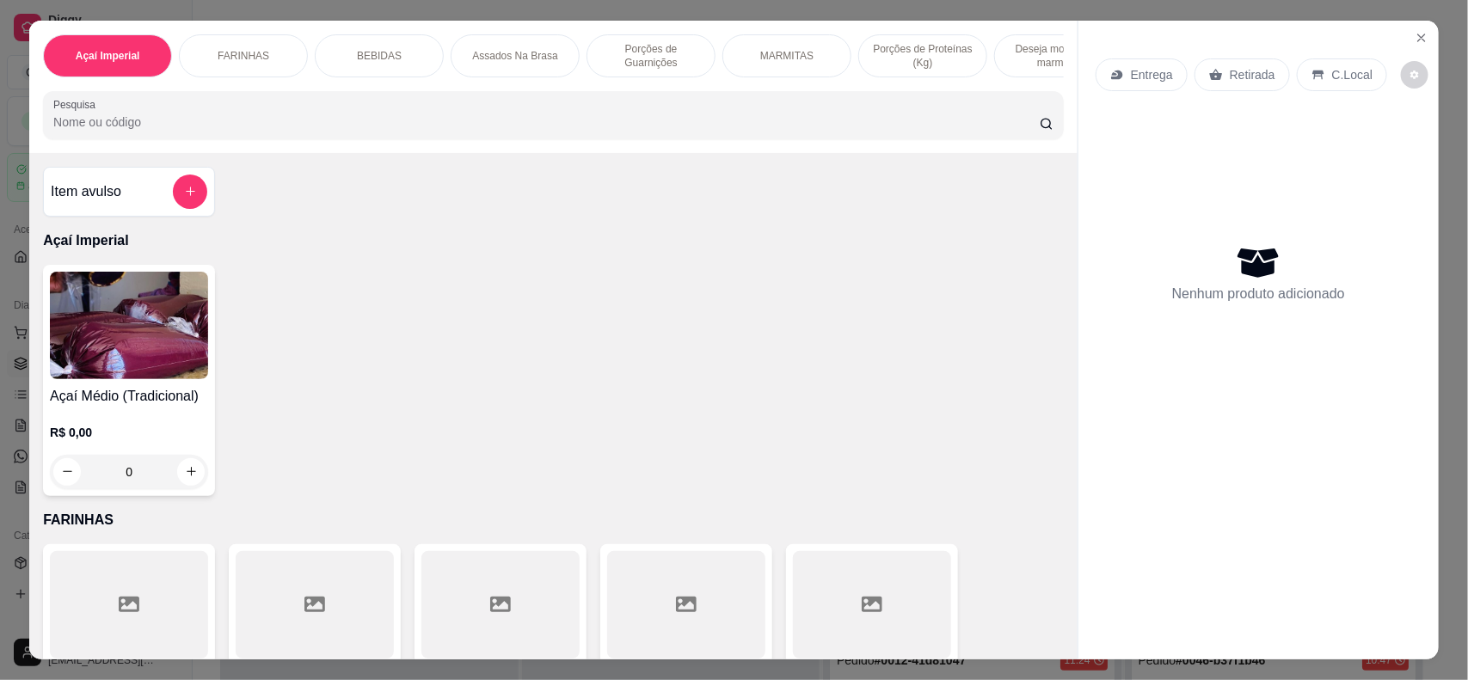
click at [185, 489] on div "0" at bounding box center [129, 472] width 158 height 34
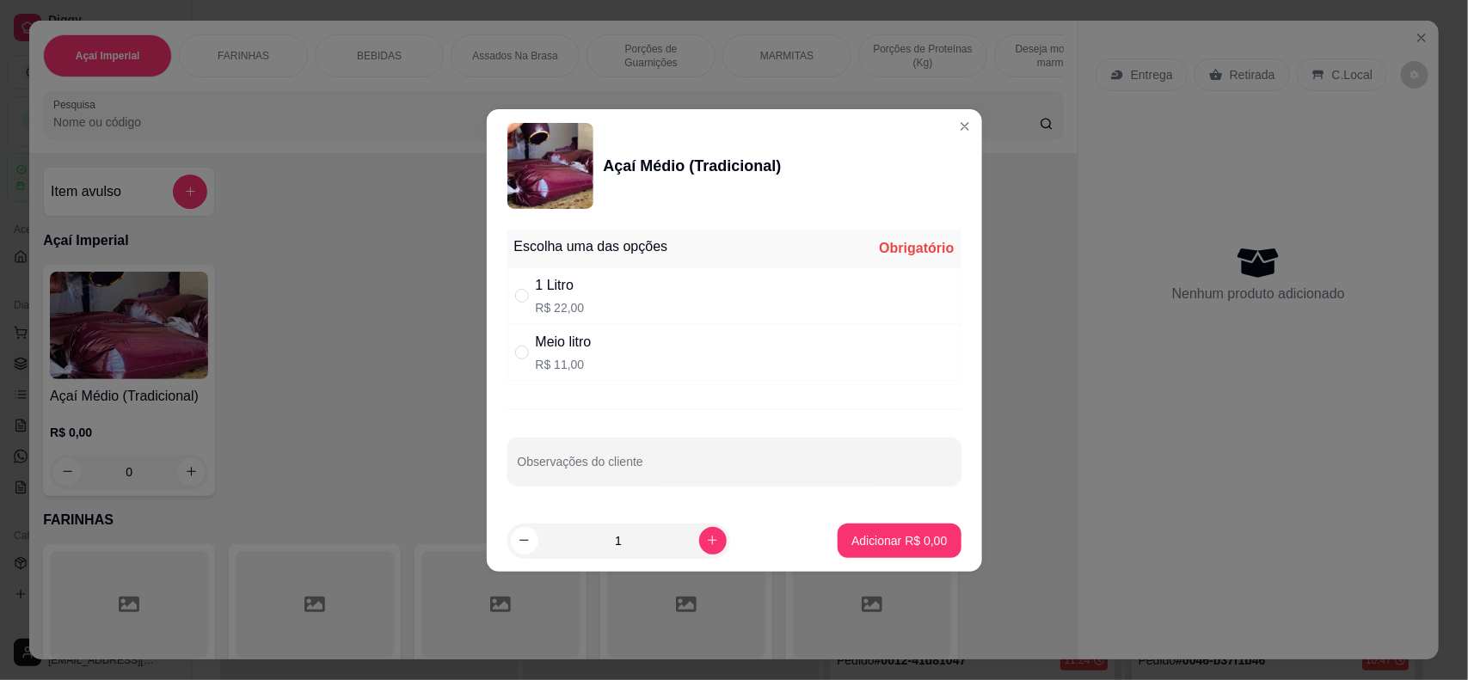
click at [658, 305] on div "1 Litro R$ 22,00" at bounding box center [734, 295] width 454 height 57
radio input "true"
click at [706, 537] on icon "increase-product-quantity" at bounding box center [712, 540] width 13 height 13
type input "2"
click at [871, 542] on p "Adicionar R$ 44,00" at bounding box center [895, 540] width 102 height 17
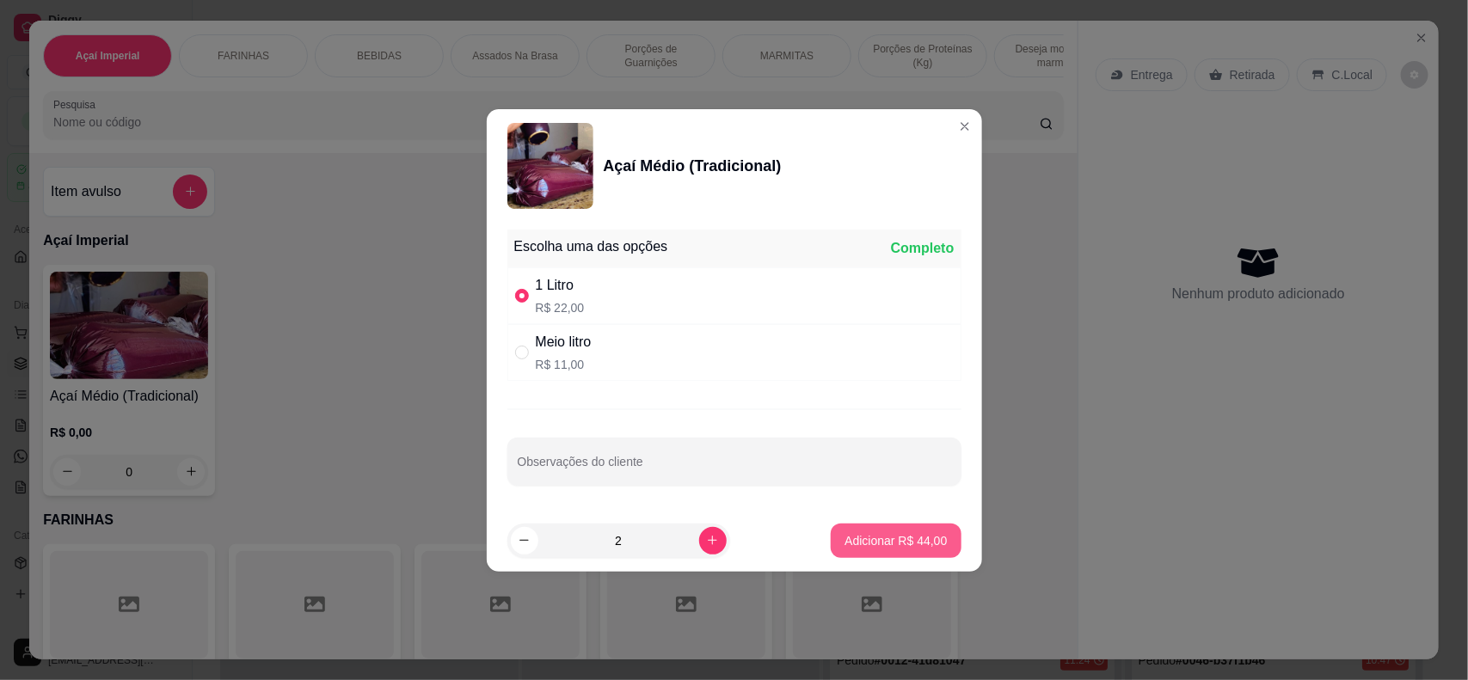
type input "2"
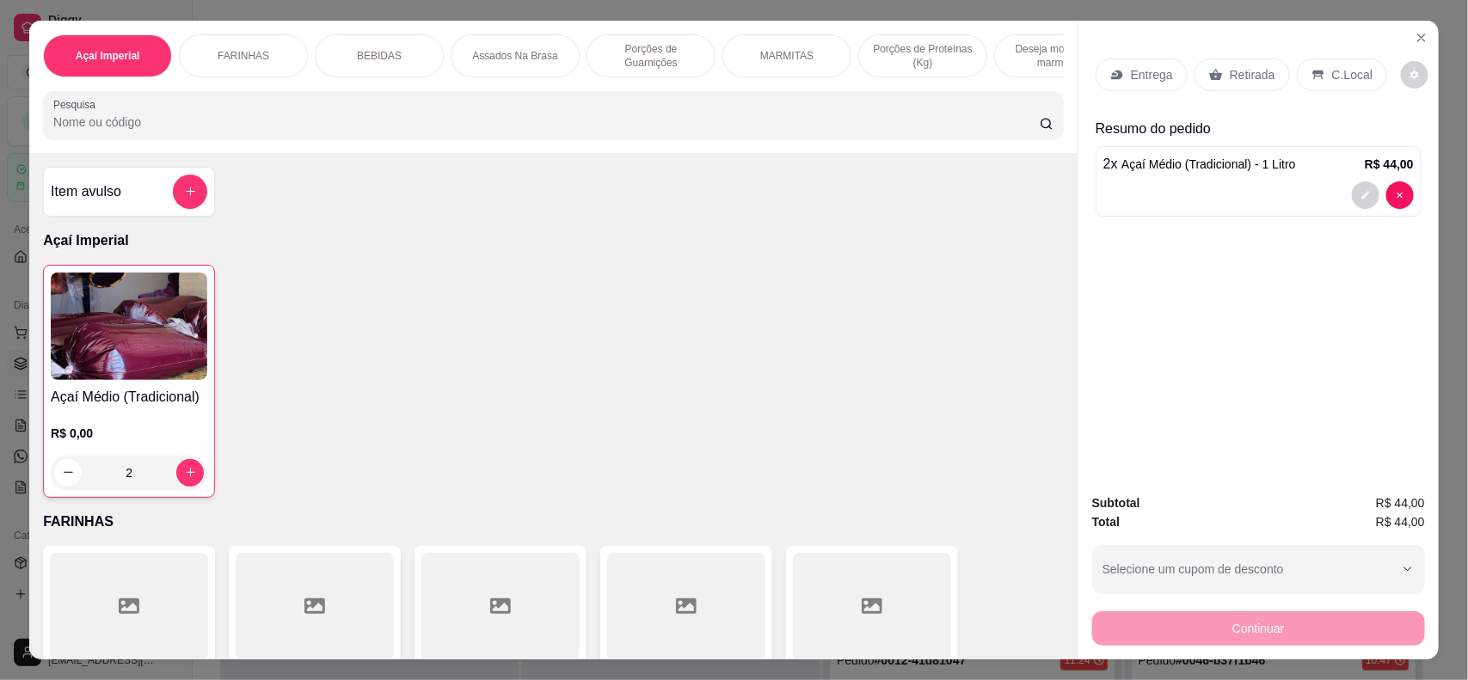
click at [672, 60] on p "Porções de Guarnições" at bounding box center [651, 56] width 100 height 28
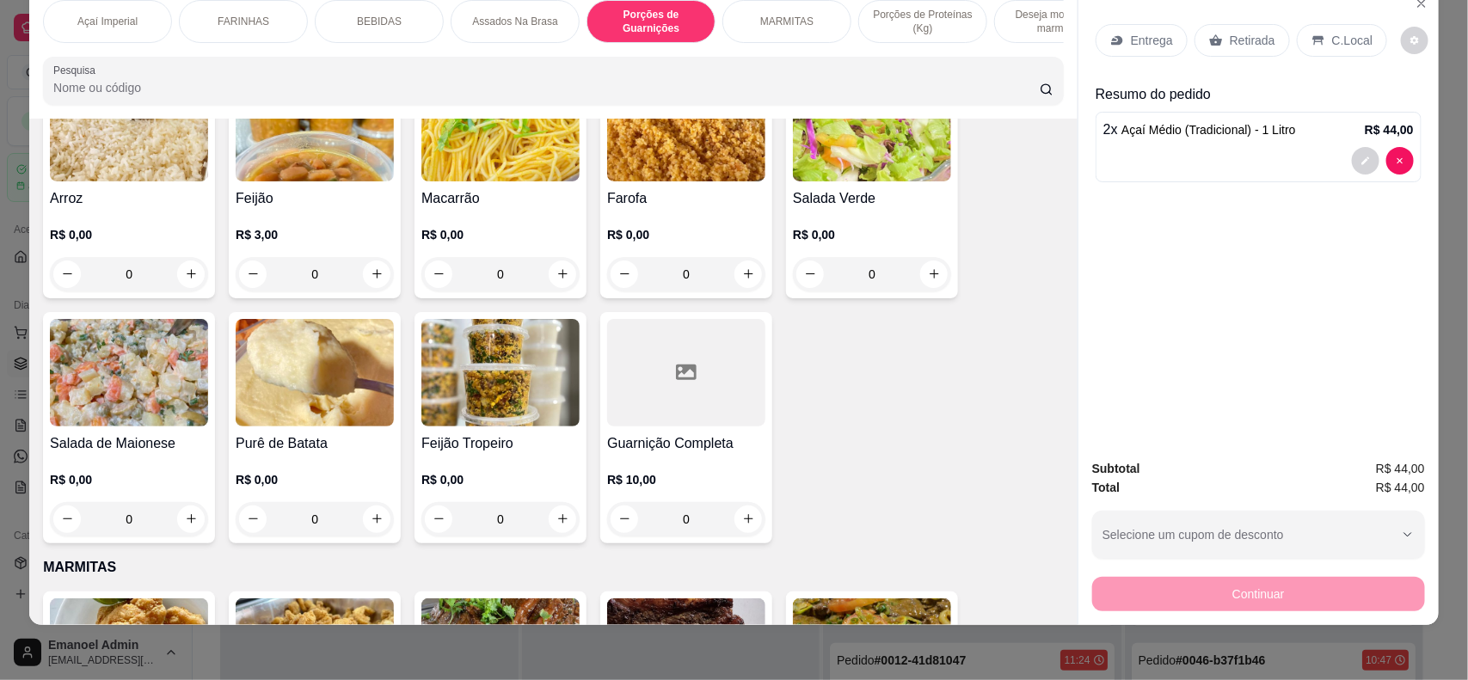
scroll to position [1592, 0]
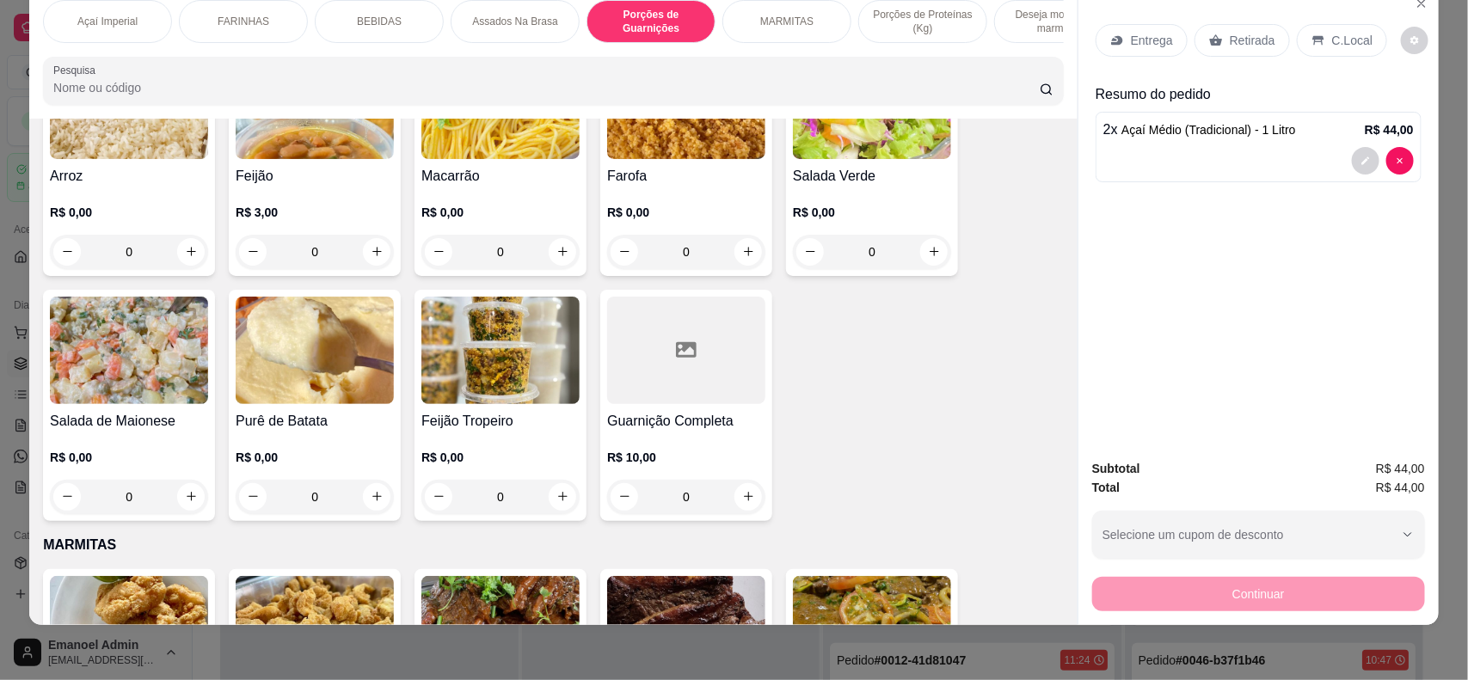
click at [368, 265] on div "0" at bounding box center [315, 252] width 158 height 34
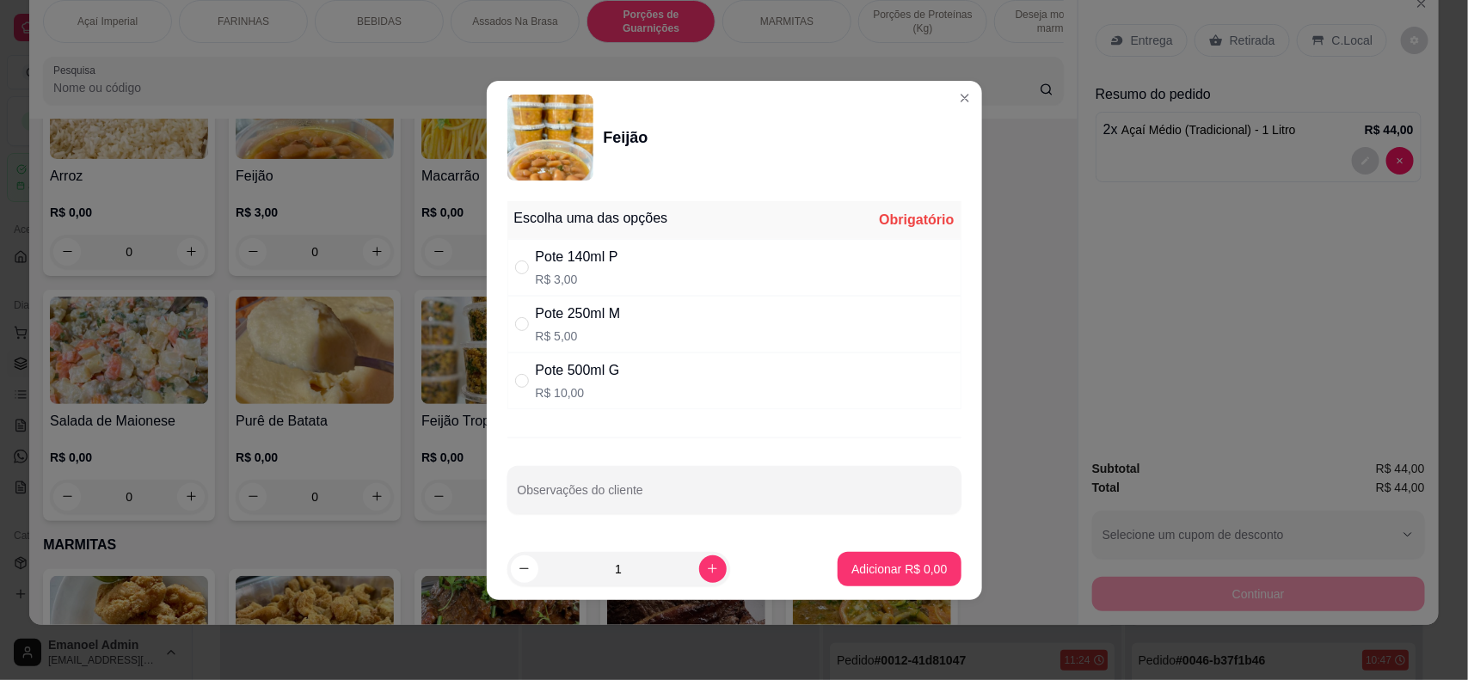
click at [561, 384] on p "R$ 10,00" at bounding box center [578, 392] width 84 height 17
radio input "true"
click at [868, 579] on button "Adicionar R$ 10,00" at bounding box center [896, 569] width 130 height 34
type input "1"
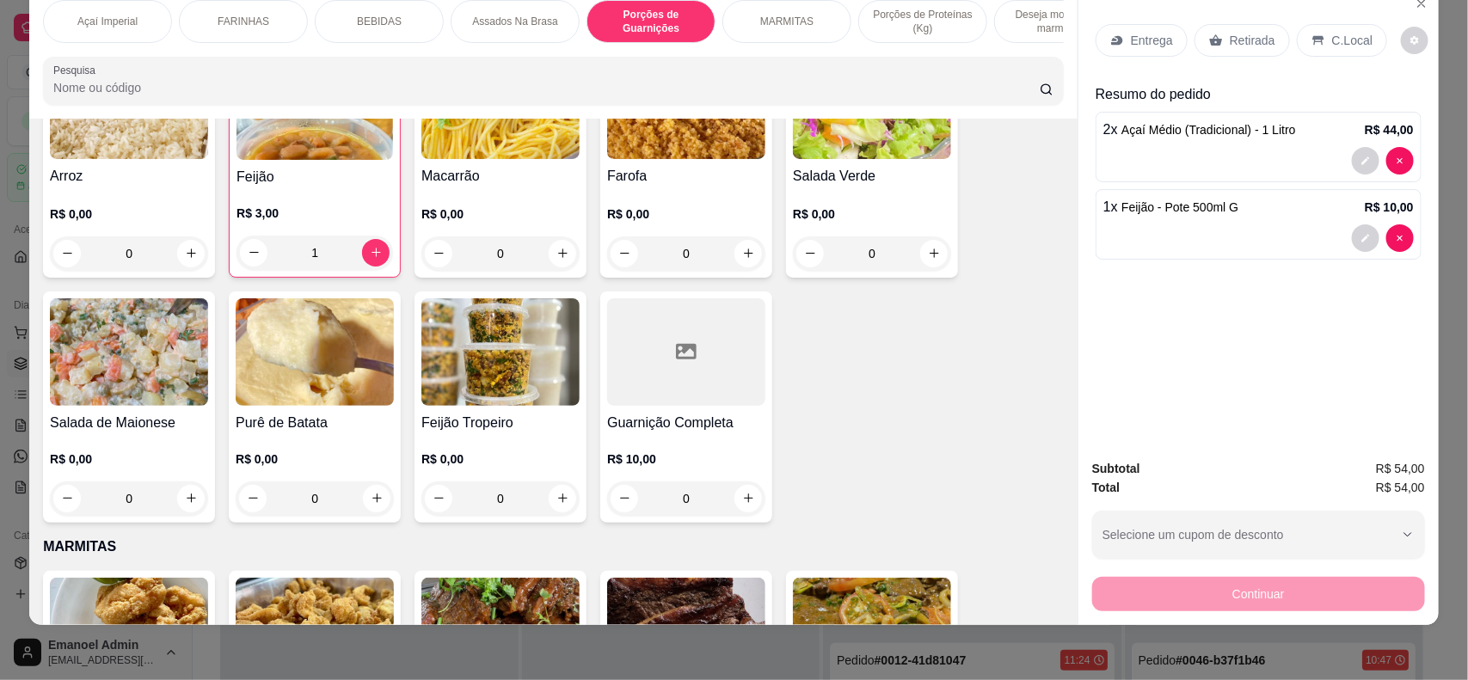
click at [1131, 48] on p "Entrega" at bounding box center [1152, 40] width 42 height 17
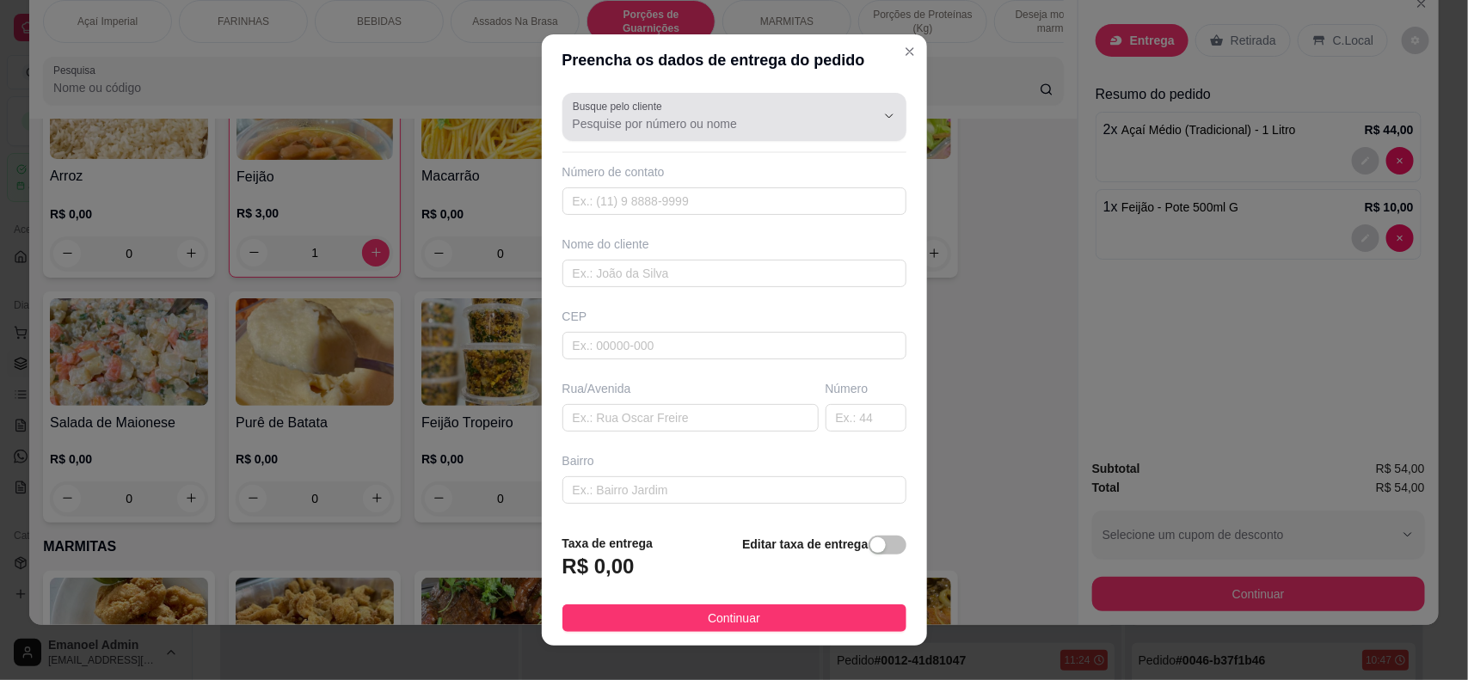
click at [716, 116] on input "Busque pelo cliente" at bounding box center [710, 123] width 275 height 17
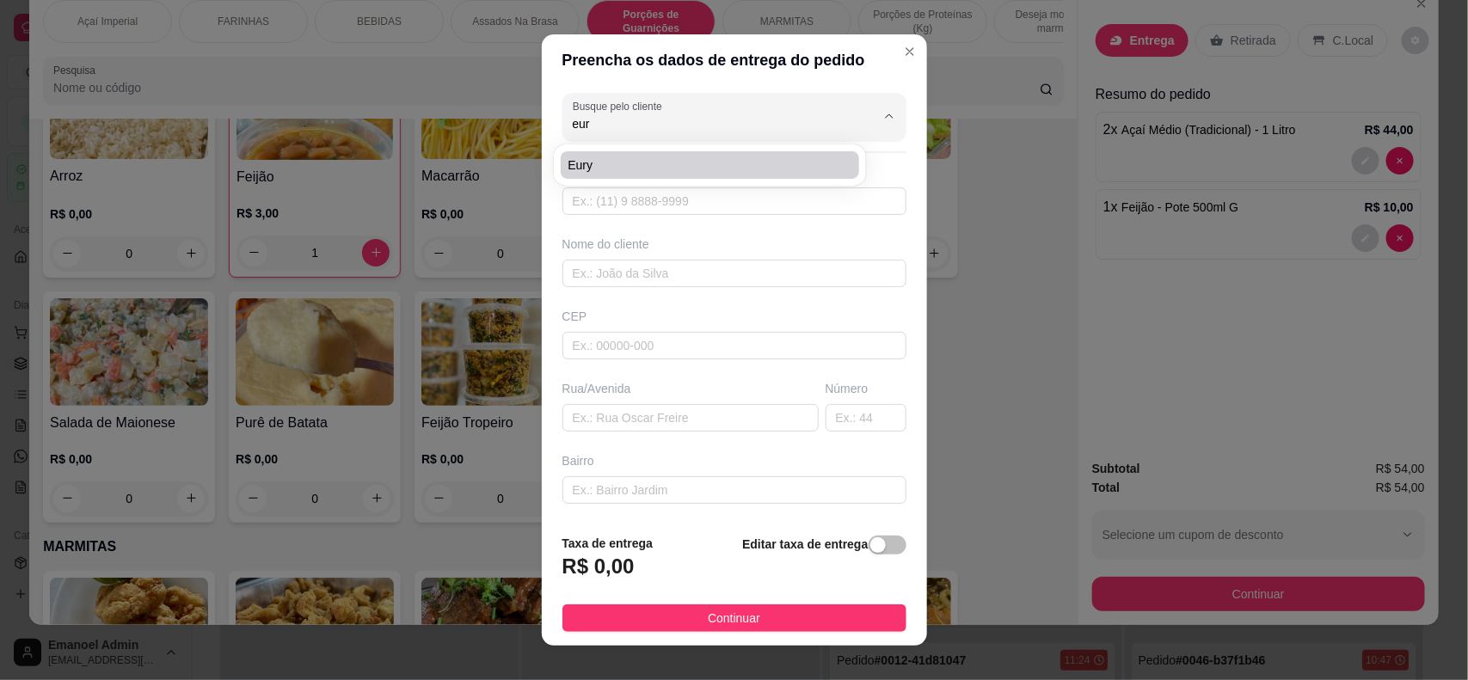
click at [689, 177] on li "Eury" at bounding box center [710, 165] width 298 height 28
type input "Eury"
type input "96984206302"
type input "Eury"
type input "68904-044"
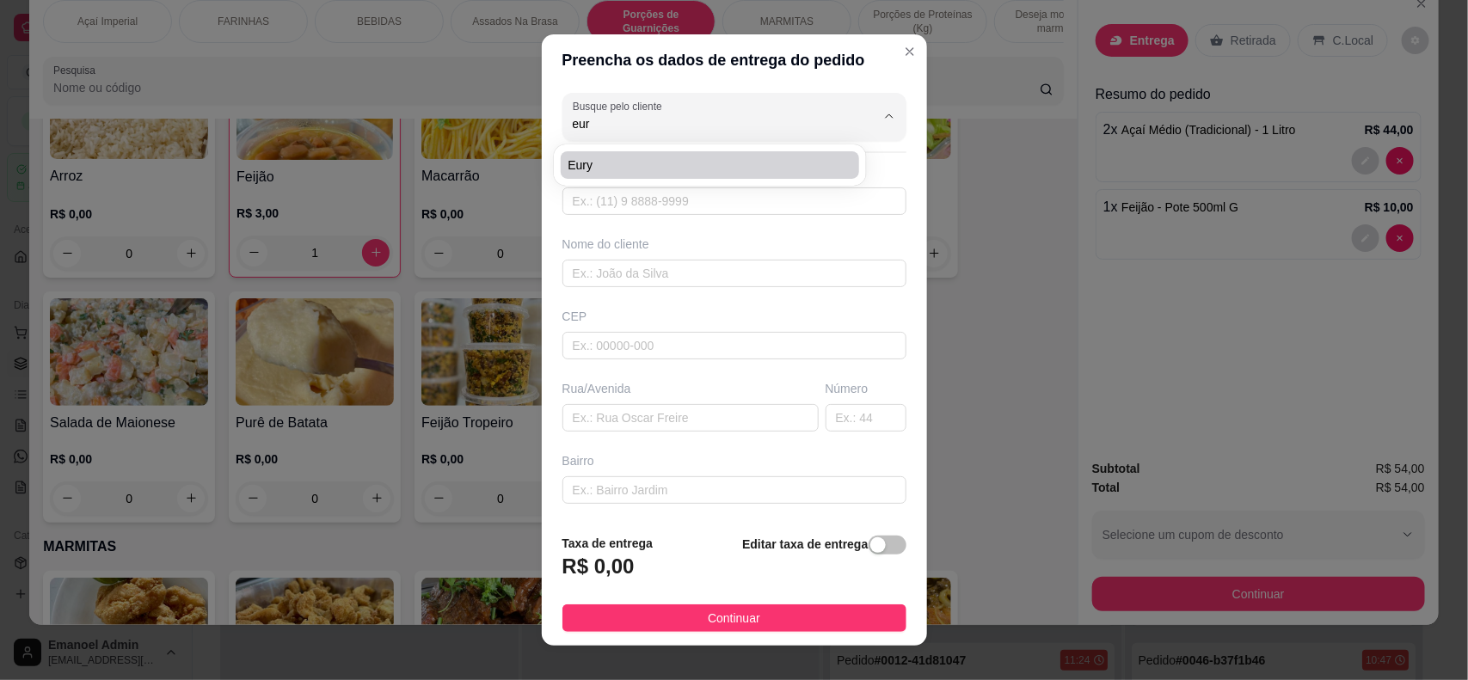
type input "[GEOGRAPHIC_DATA][PERSON_NAME]"
type input "1195"
type input "Novo Buritizal"
type input "Macapá"
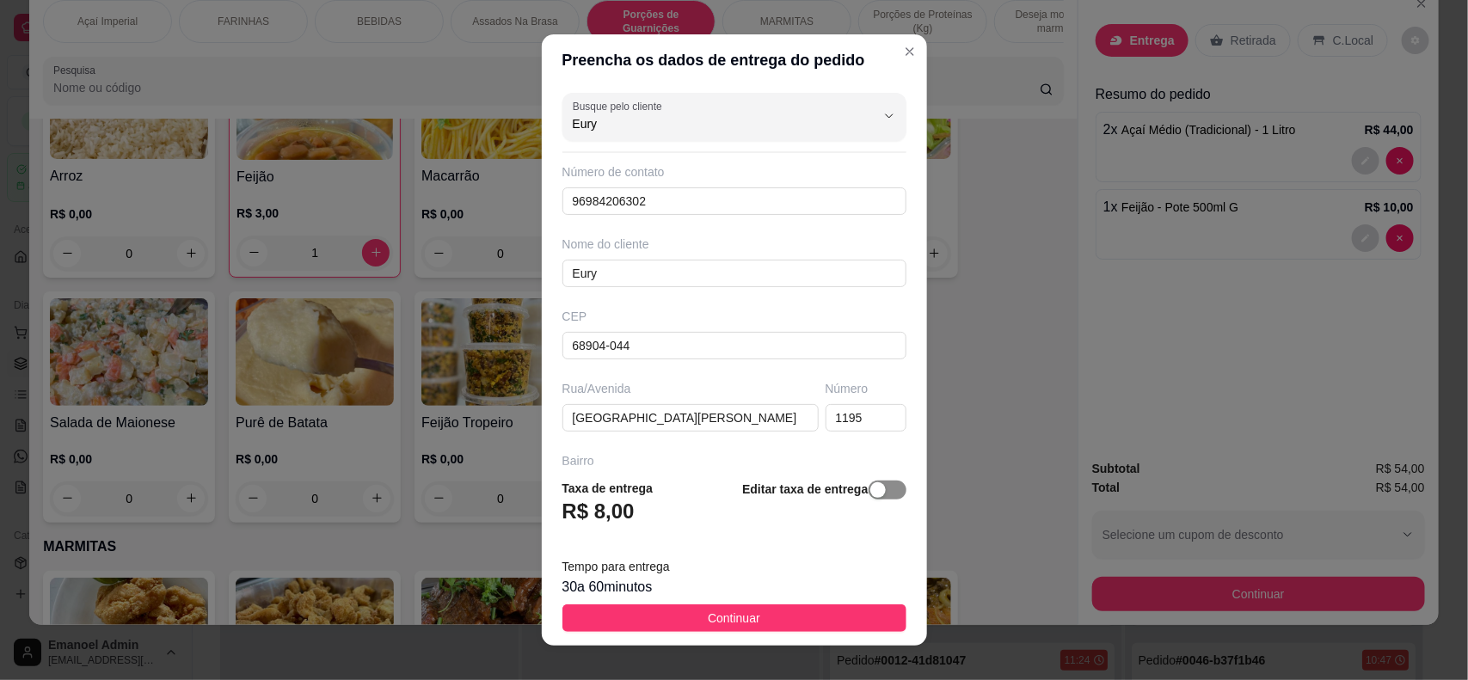
type input "Eury"
click at [868, 487] on span "button" at bounding box center [887, 490] width 38 height 19
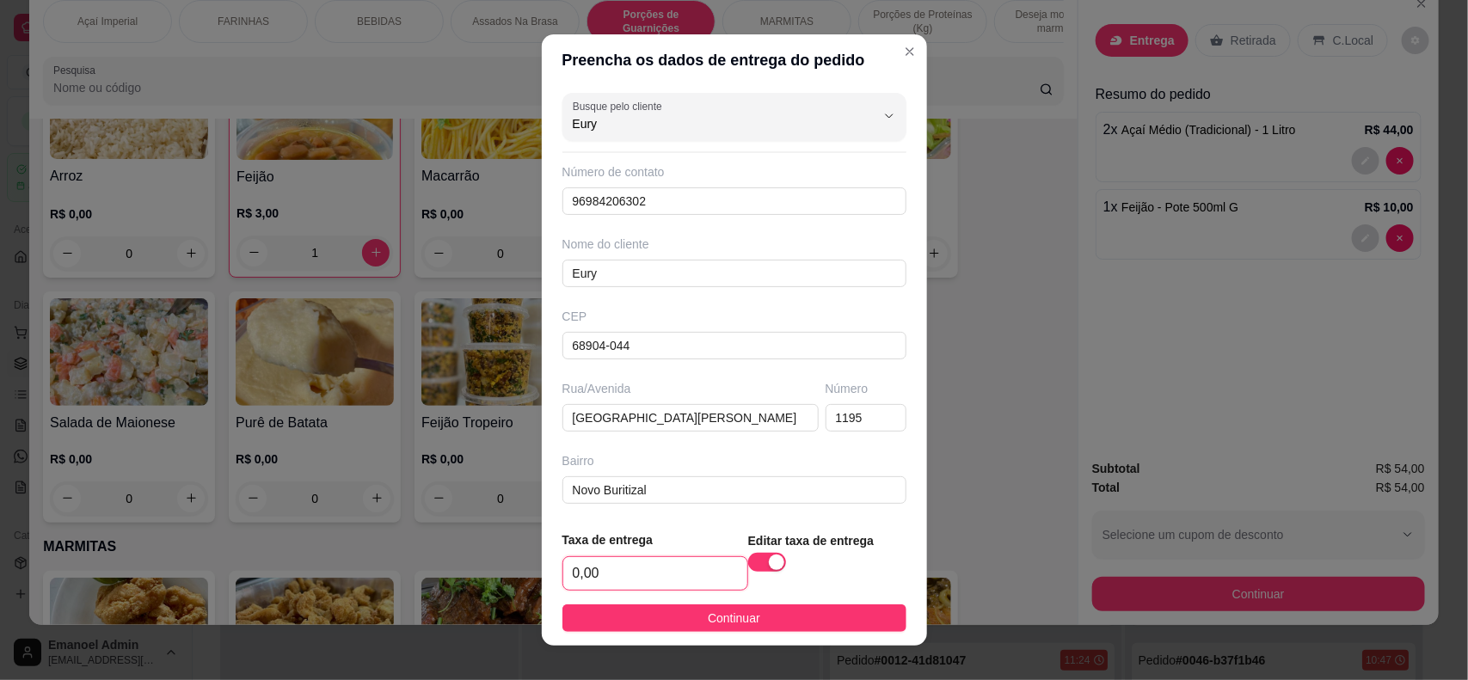
click at [570, 573] on input "0,00" at bounding box center [655, 573] width 184 height 33
type input "6,00"
click at [770, 626] on button "Continuar" at bounding box center [734, 618] width 344 height 28
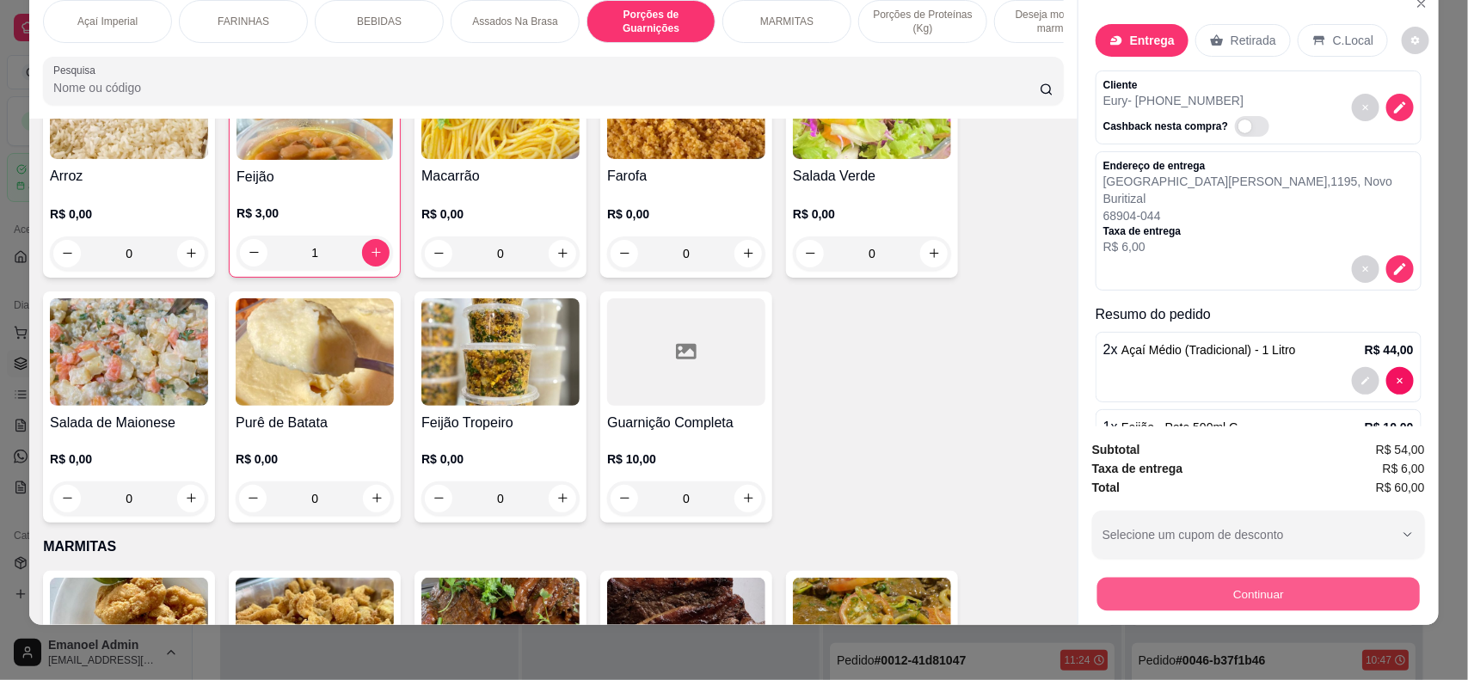
click at [1254, 586] on button "Continuar" at bounding box center [1258, 595] width 322 height 34
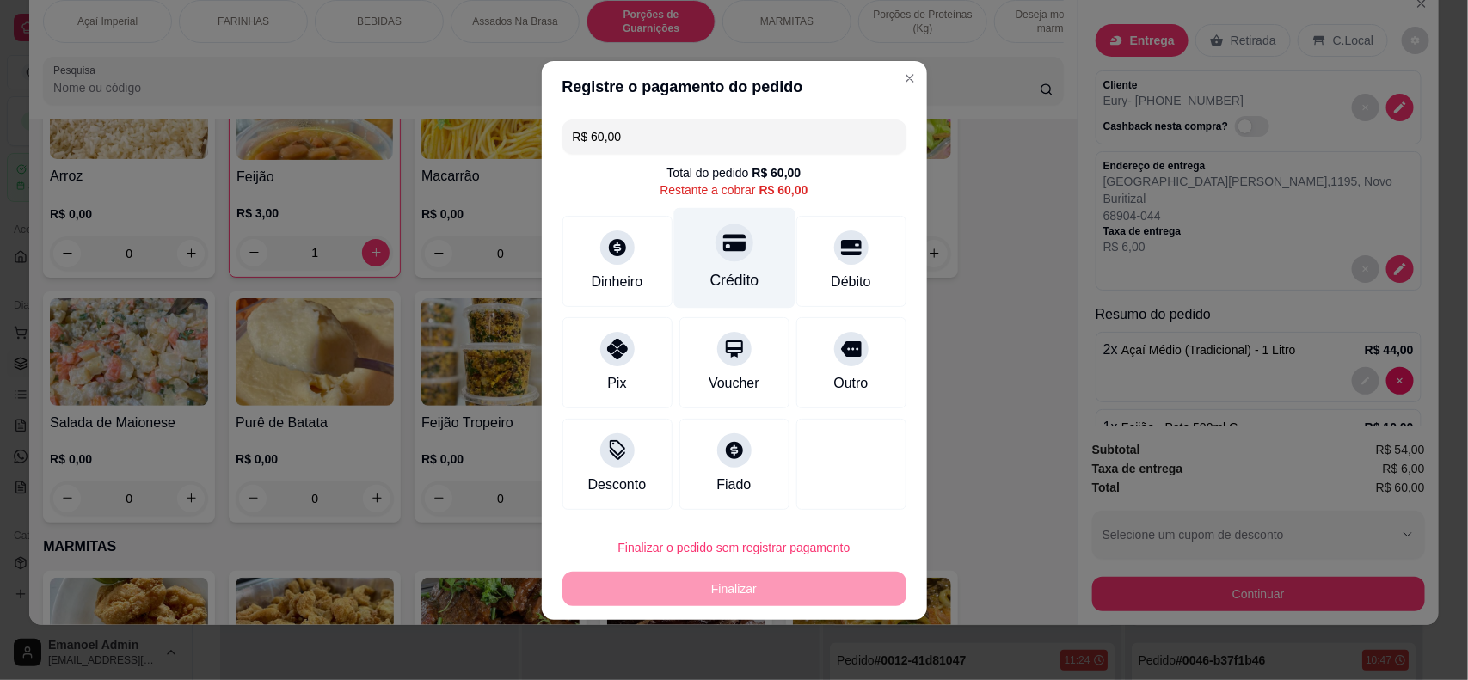
click at [723, 269] on div "Crédito" at bounding box center [733, 280] width 49 height 22
type input "R$ 0,00"
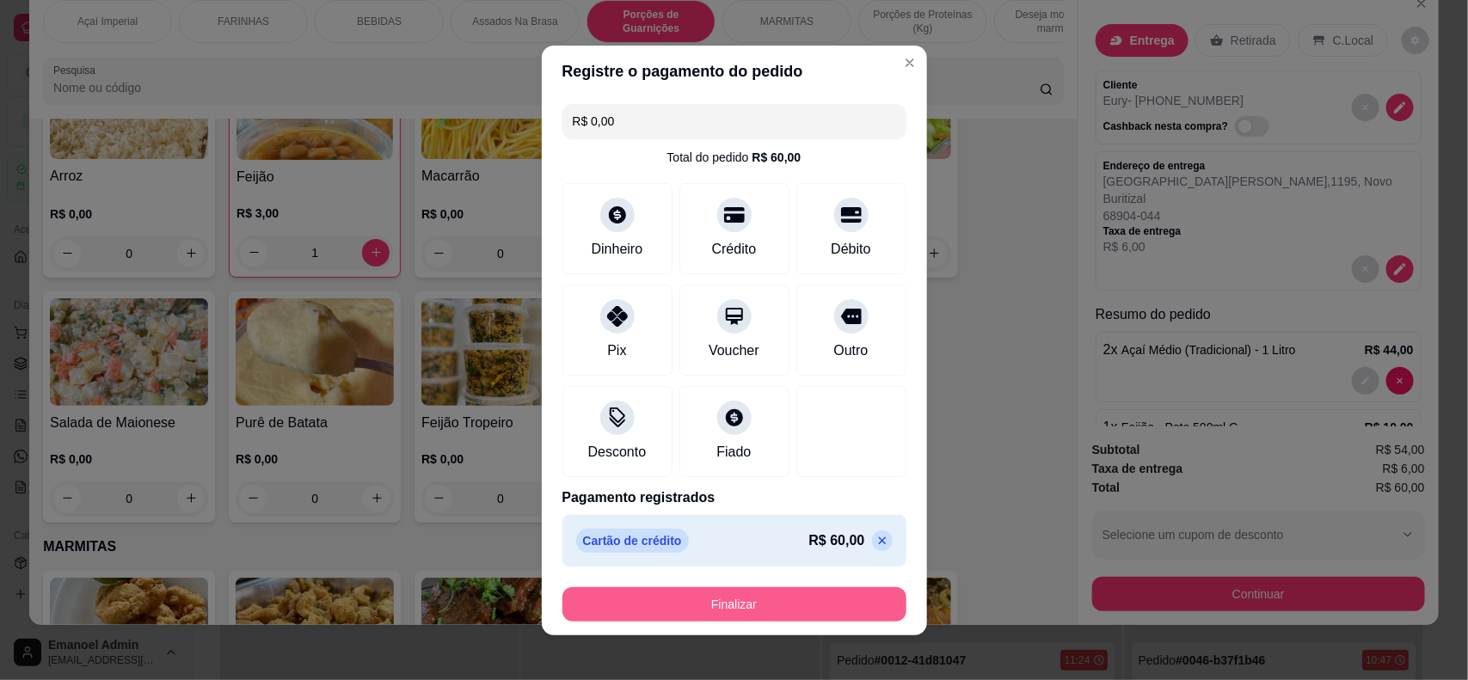
click at [754, 607] on button "Finalizar" at bounding box center [734, 604] width 344 height 34
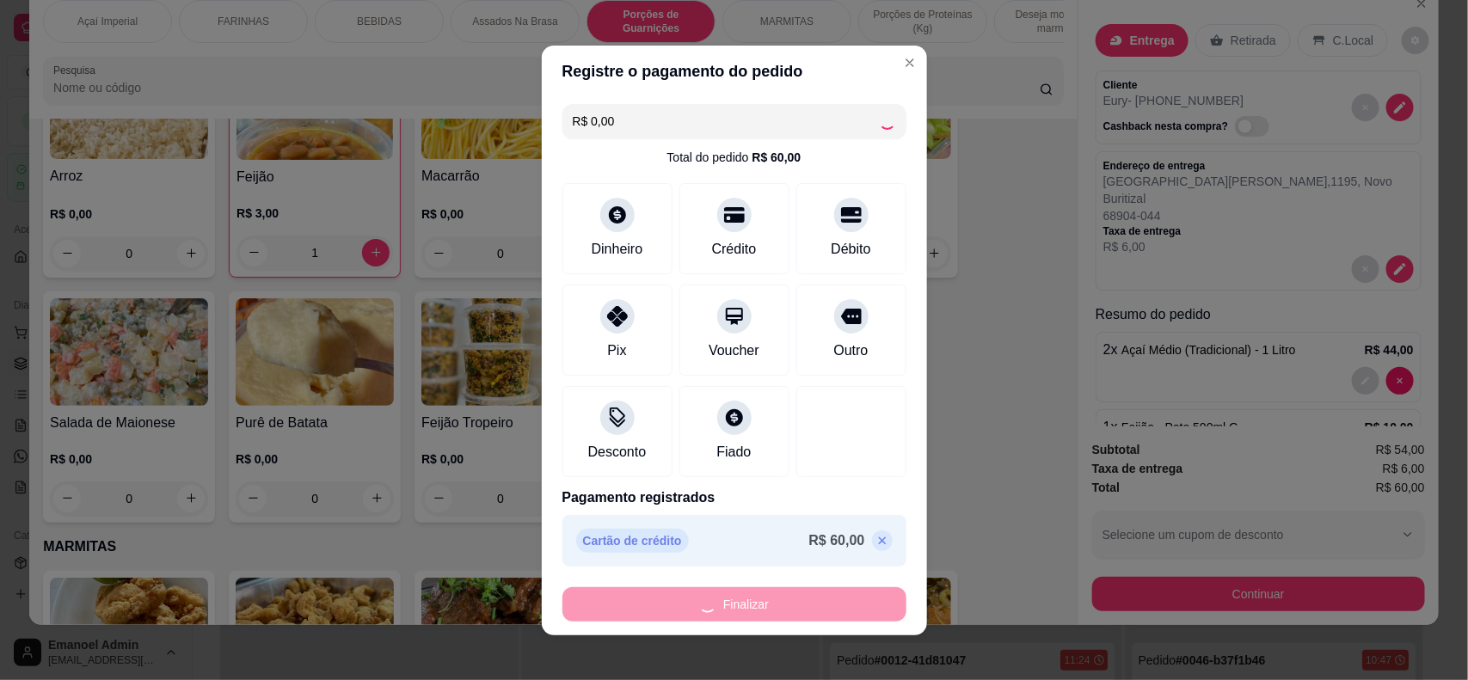
type input "0"
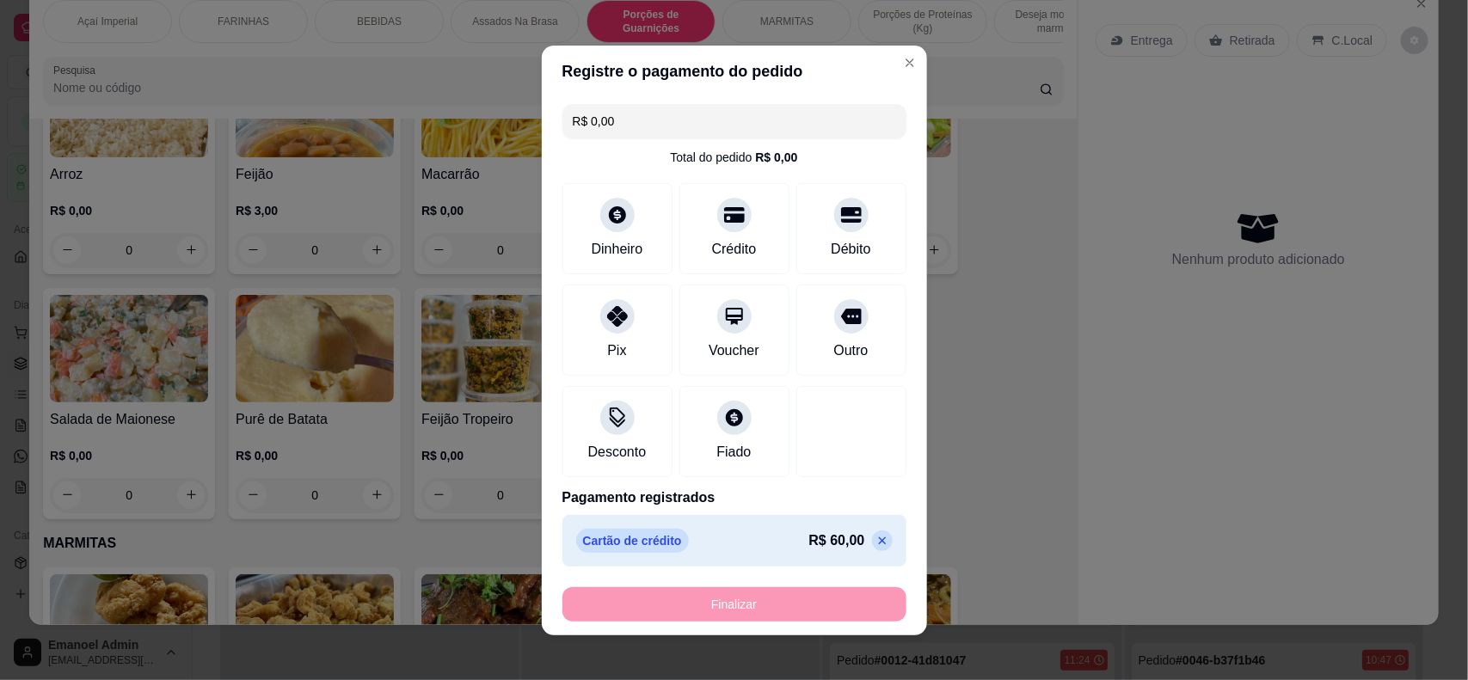
type input "-R$ 60,00"
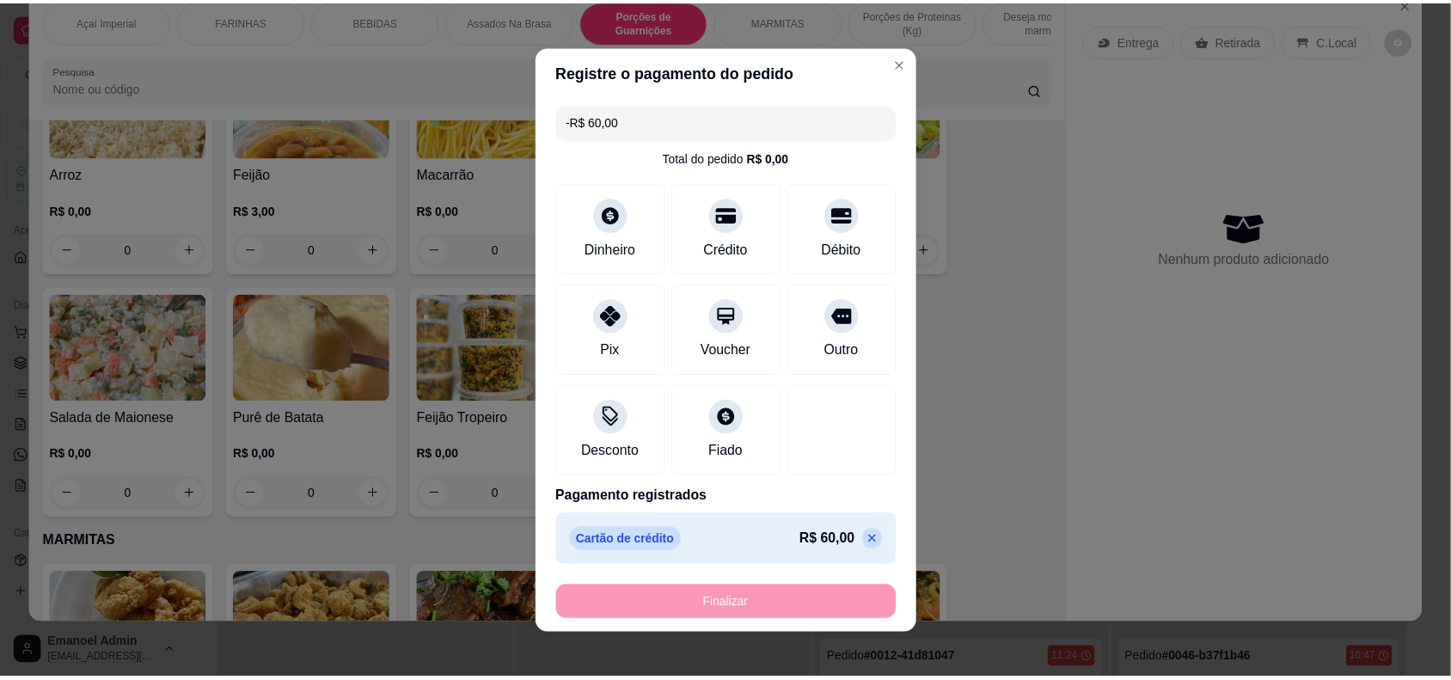
scroll to position [1589, 0]
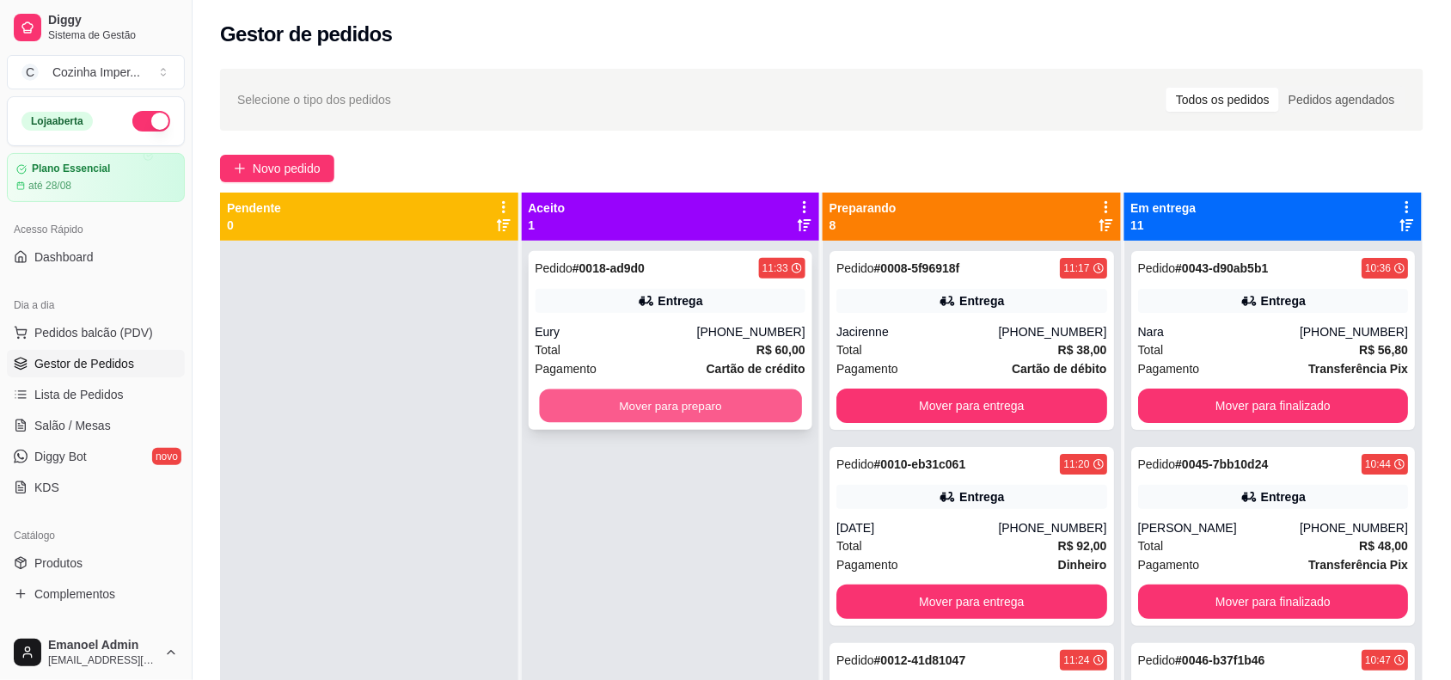
click at [692, 404] on button "Mover para preparo" at bounding box center [670, 407] width 262 height 34
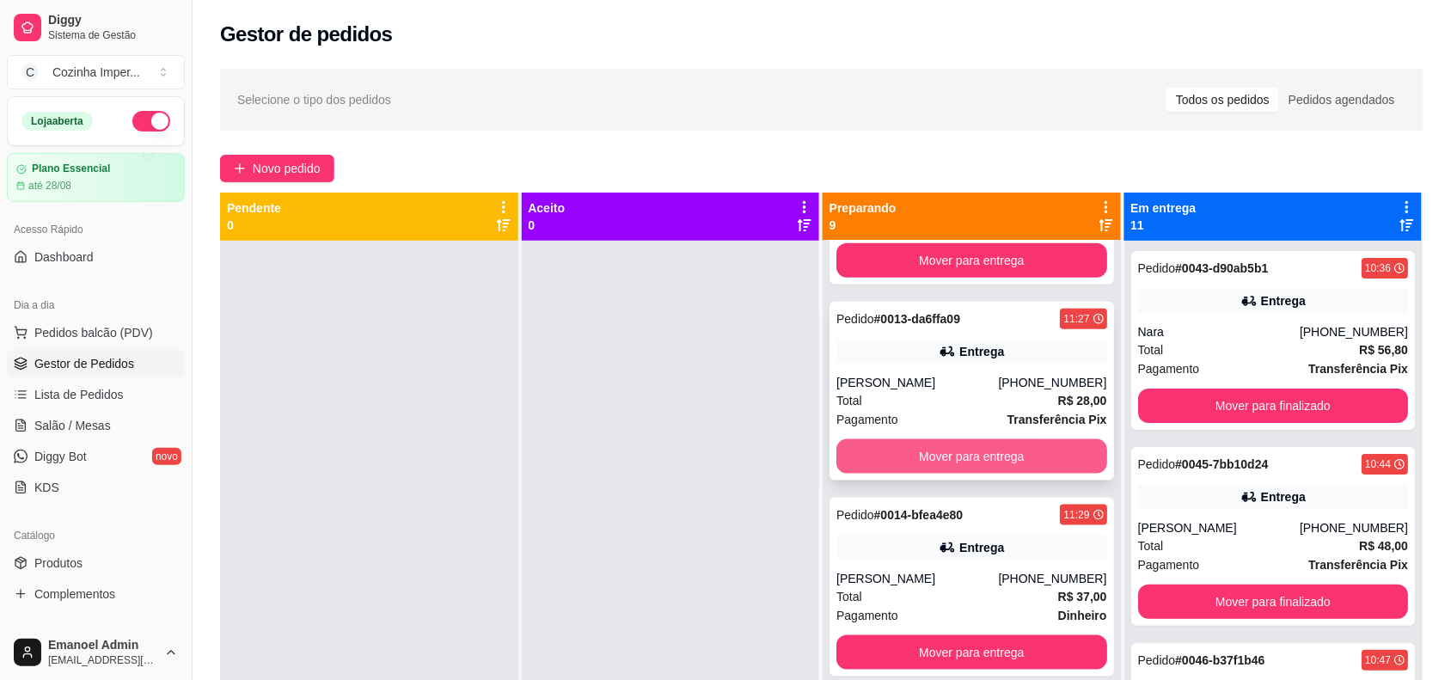
scroll to position [322, 0]
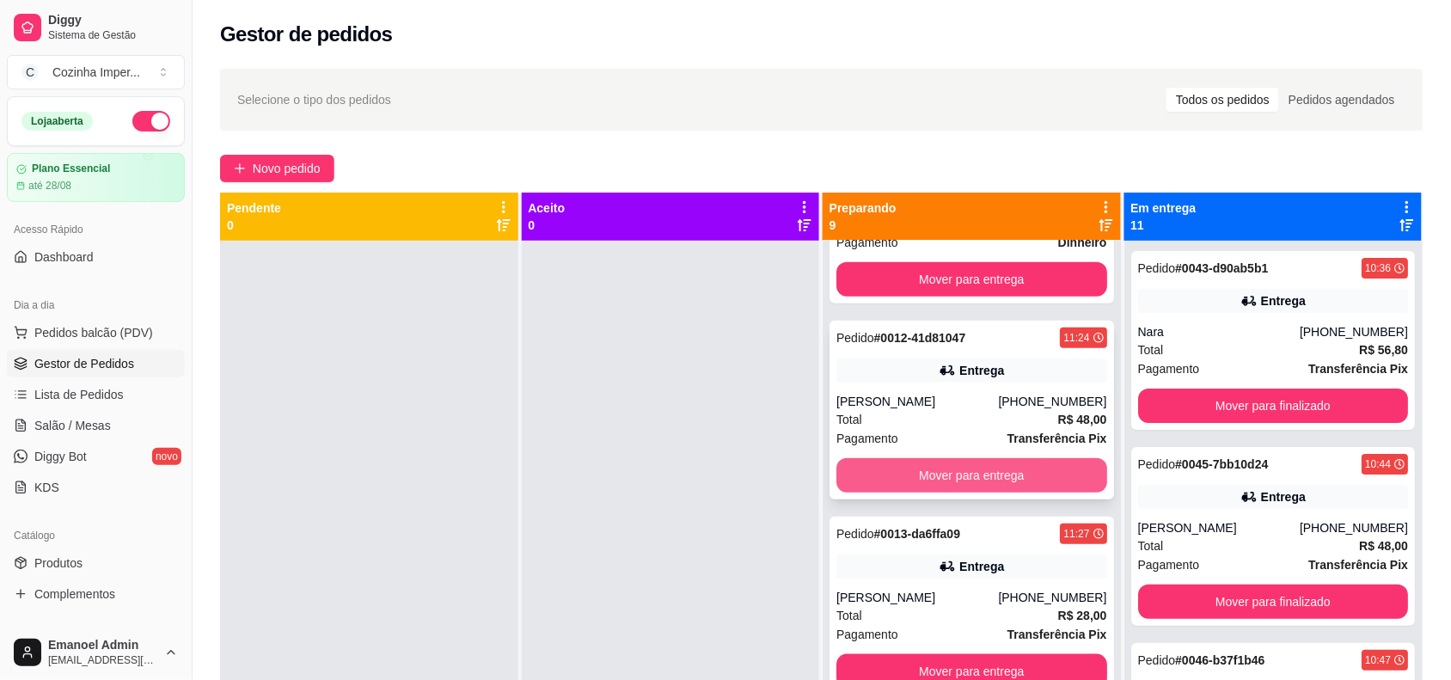
click at [929, 469] on button "Mover para entrega" at bounding box center [972, 475] width 271 height 34
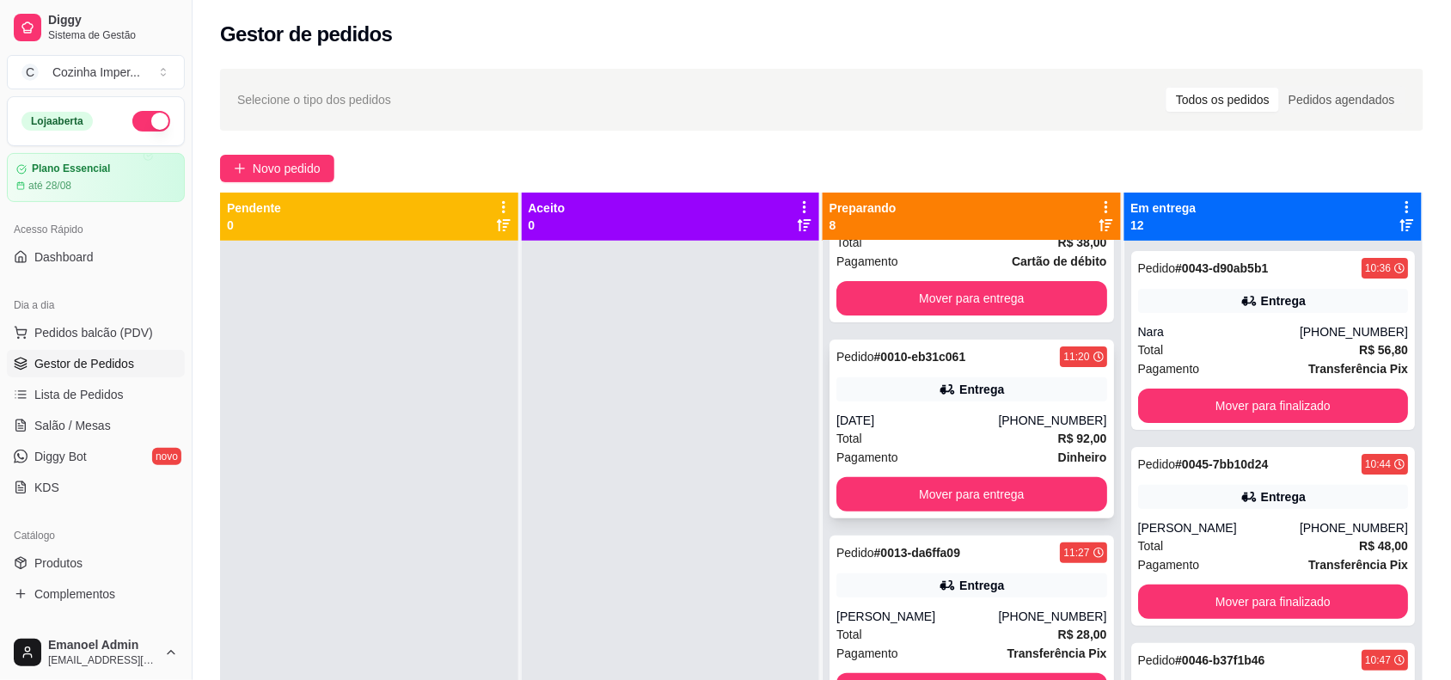
scroll to position [0, 0]
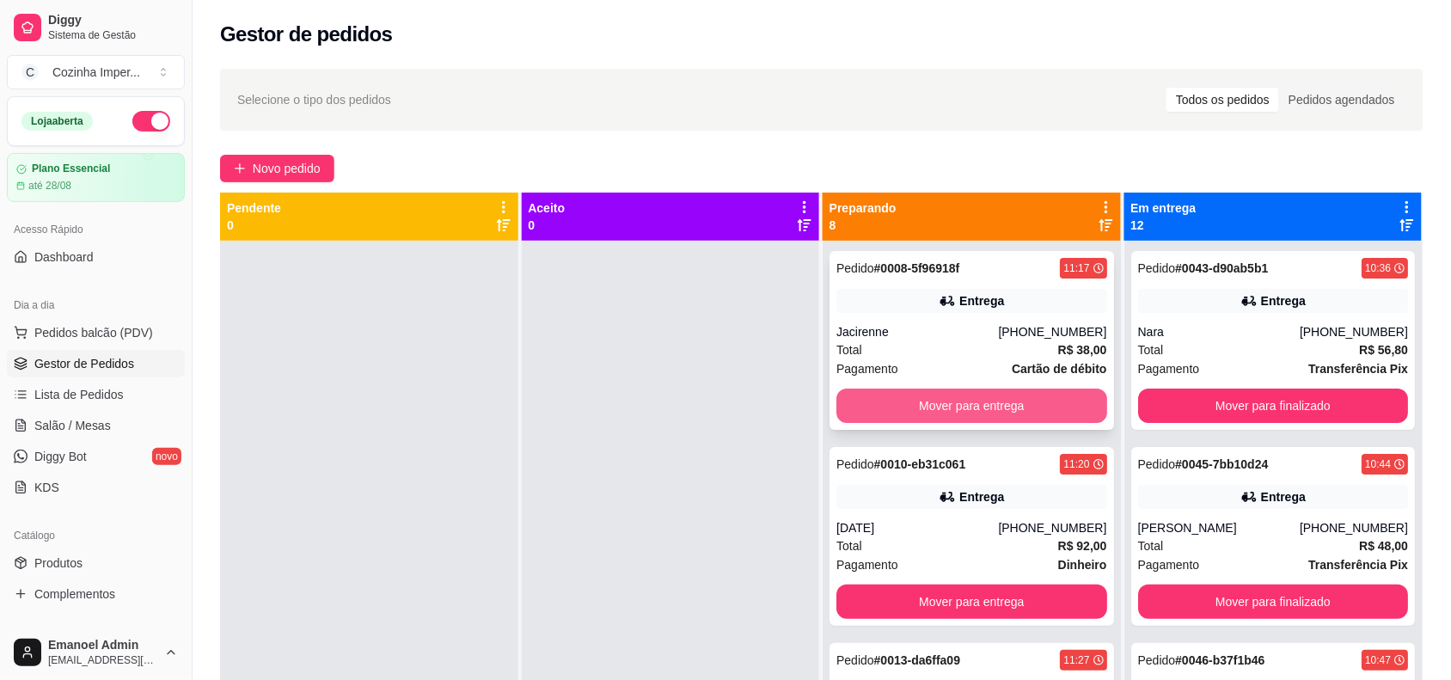
click at [943, 393] on button "Mover para entrega" at bounding box center [972, 406] width 271 height 34
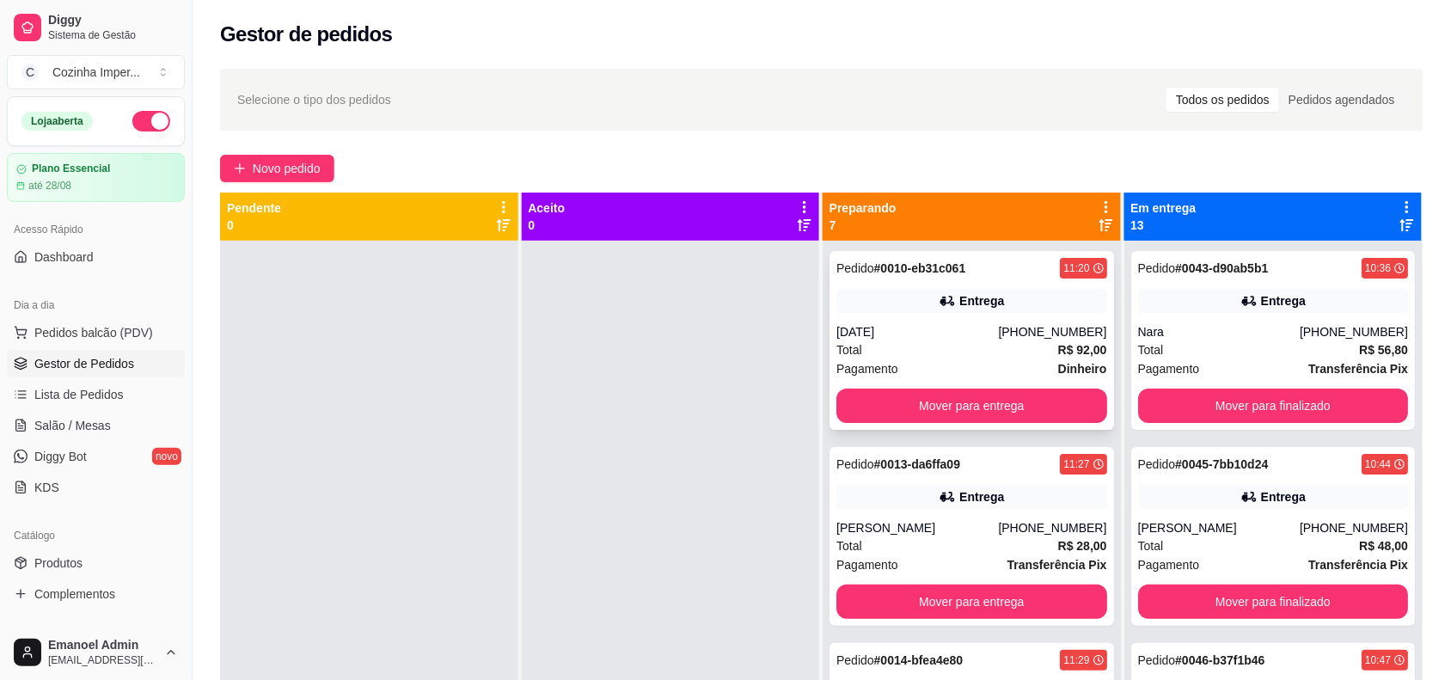
click at [914, 346] on div "Total R$ 92,00" at bounding box center [972, 350] width 271 height 19
click at [957, 337] on div "[DATE]" at bounding box center [918, 331] width 162 height 17
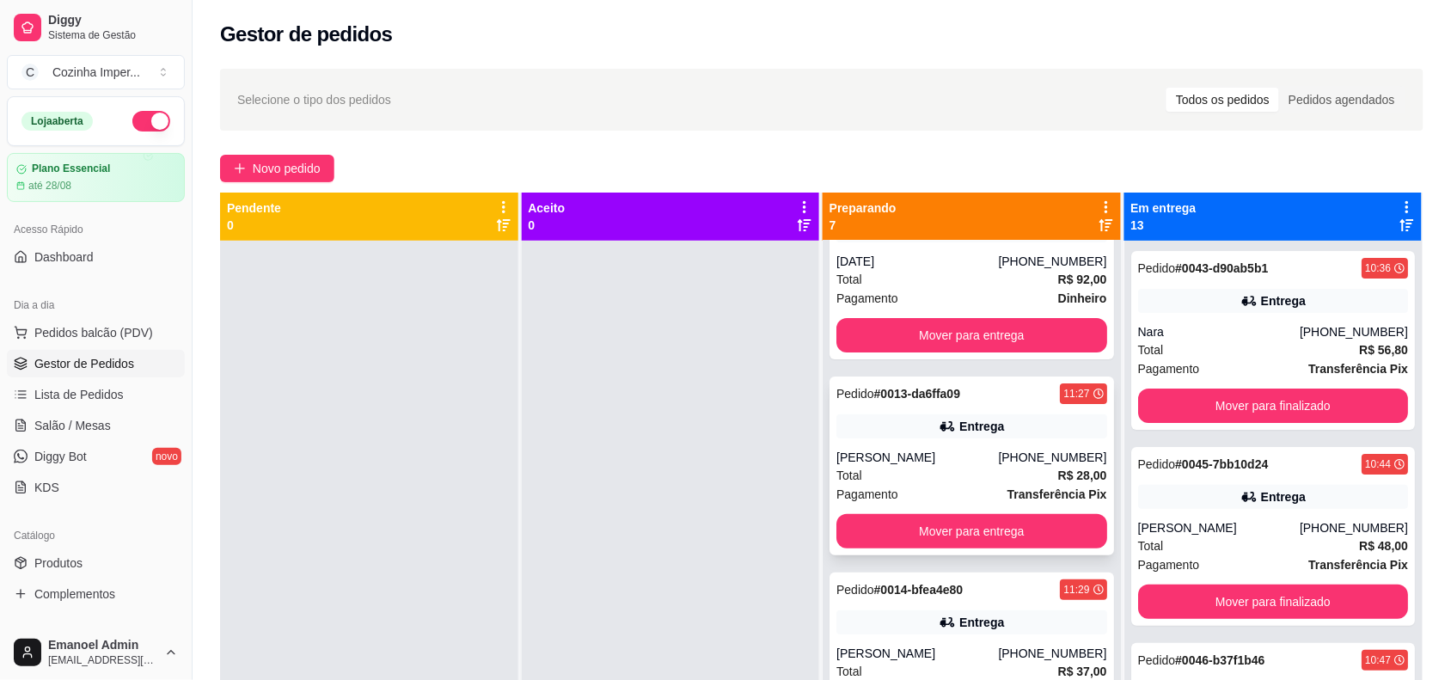
scroll to position [107, 0]
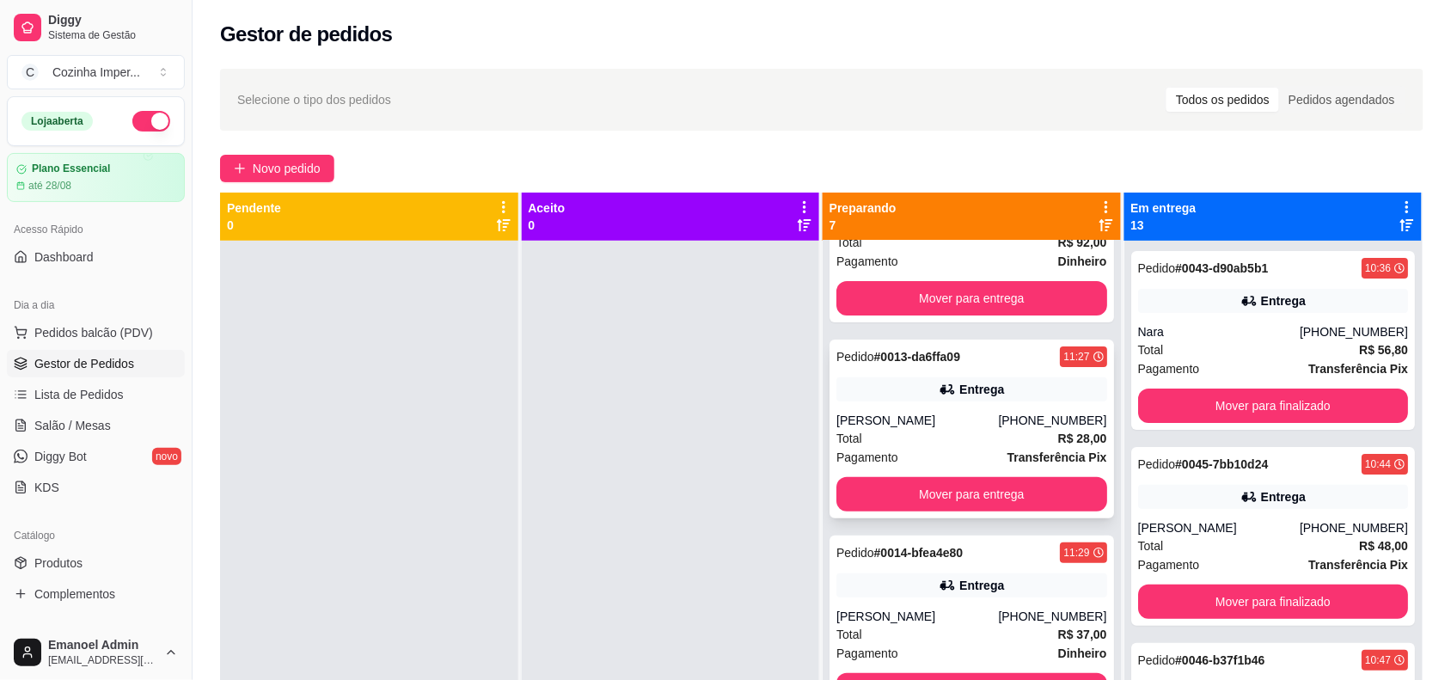
click at [957, 423] on div "[PERSON_NAME]" at bounding box center [918, 420] width 162 height 17
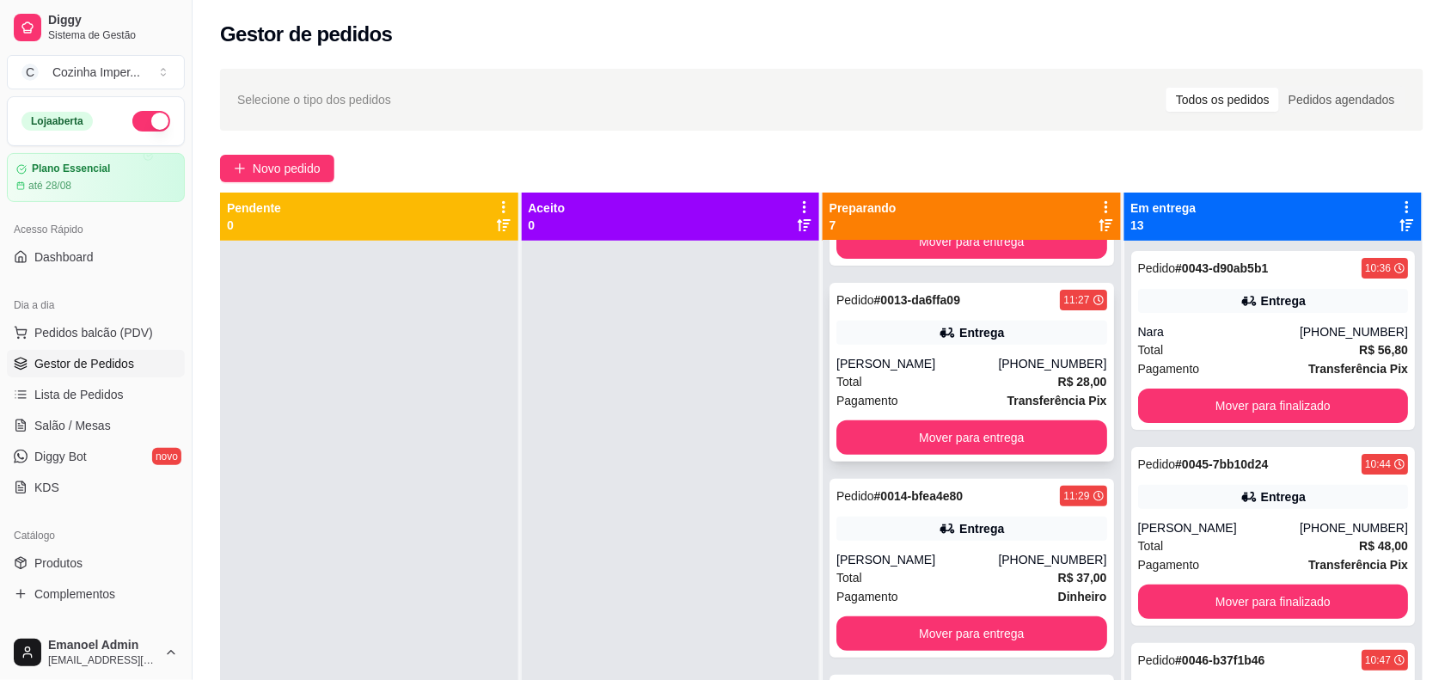
scroll to position [215, 0]
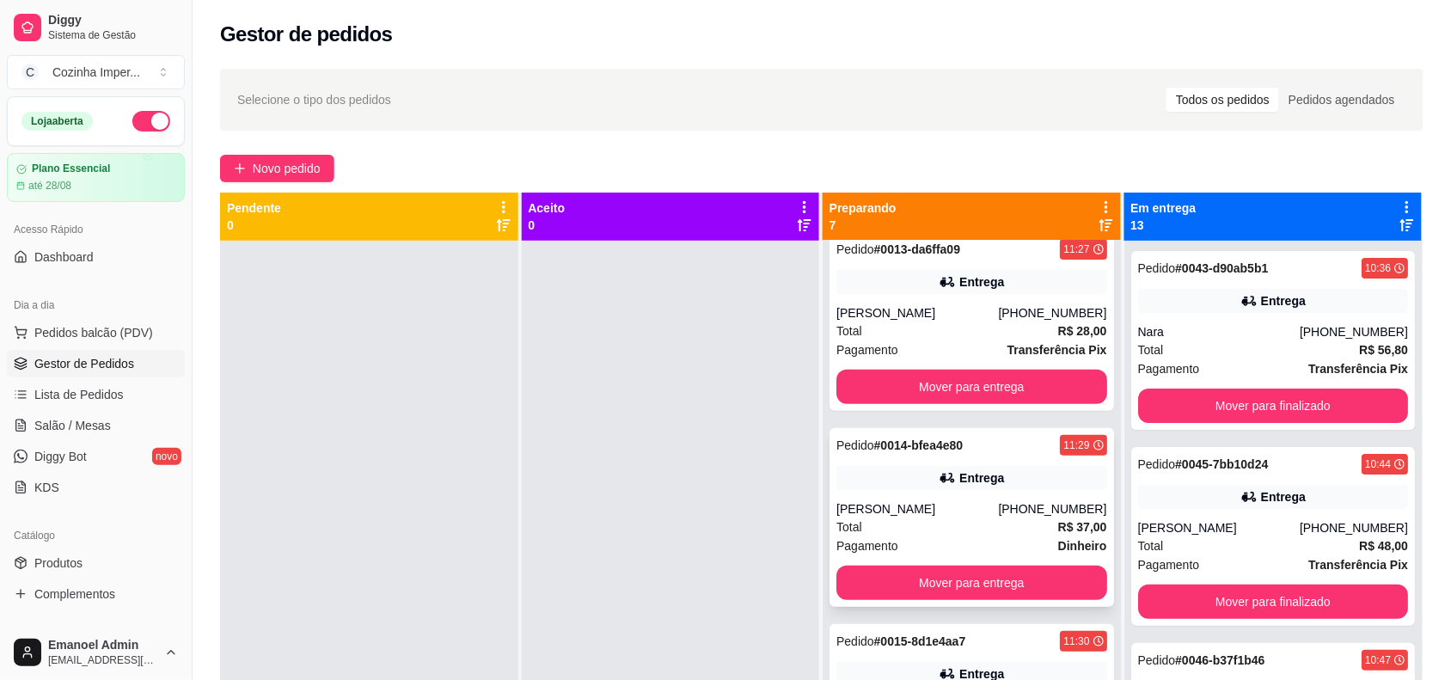
click at [914, 527] on div "Total R$ 37,00" at bounding box center [972, 527] width 271 height 19
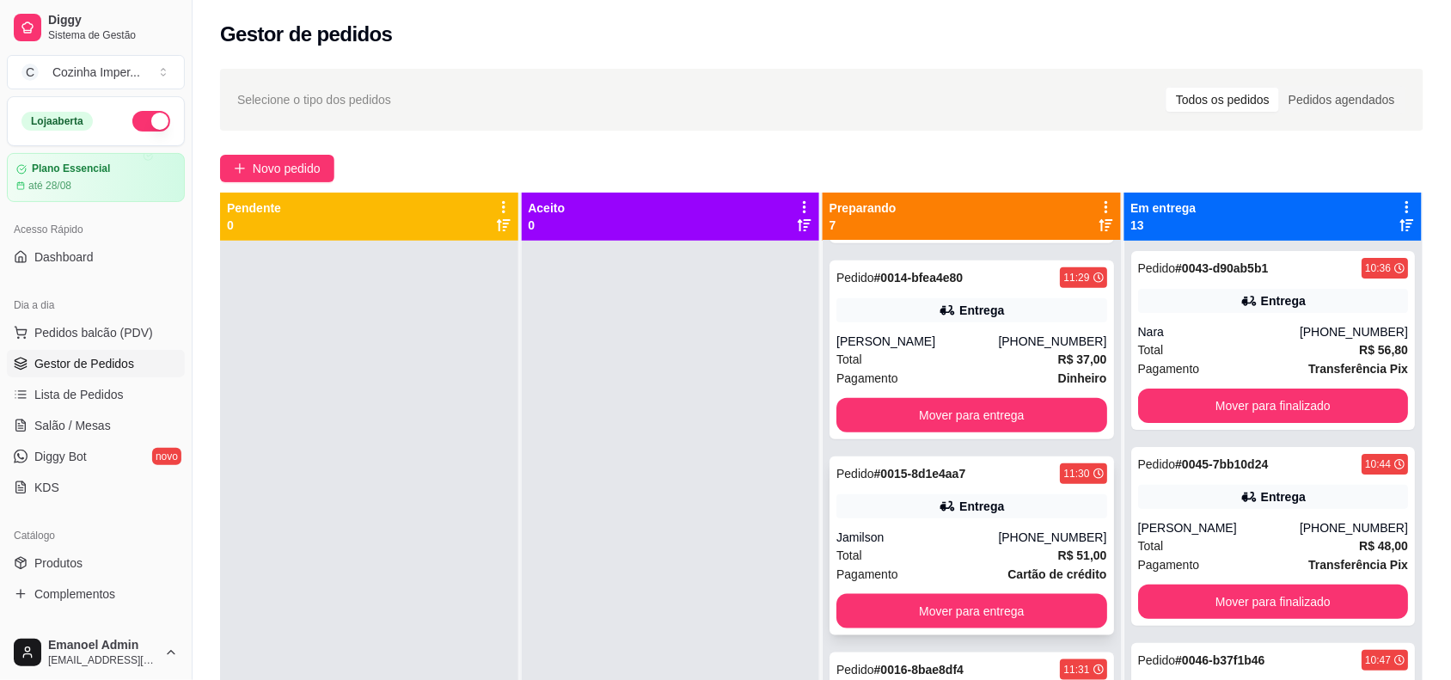
scroll to position [430, 0]
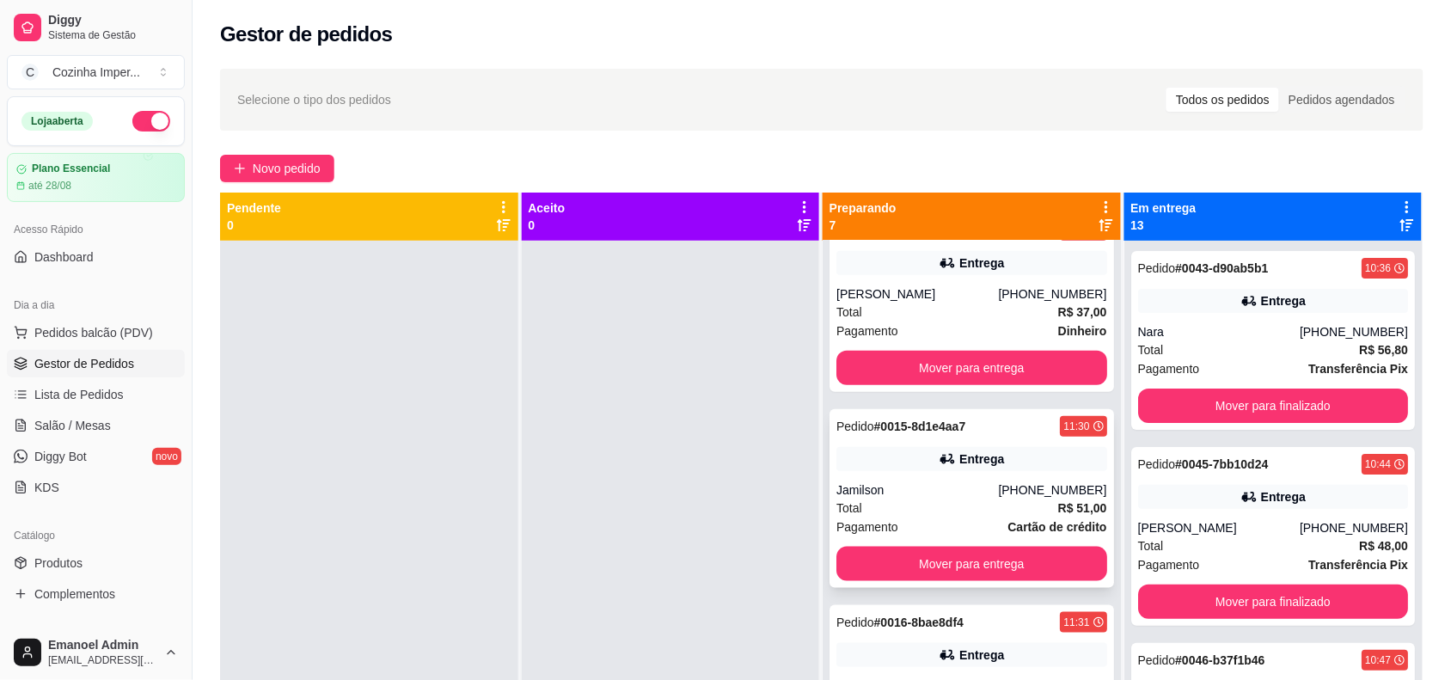
click at [944, 504] on div "Total R$ 51,00" at bounding box center [972, 508] width 271 height 19
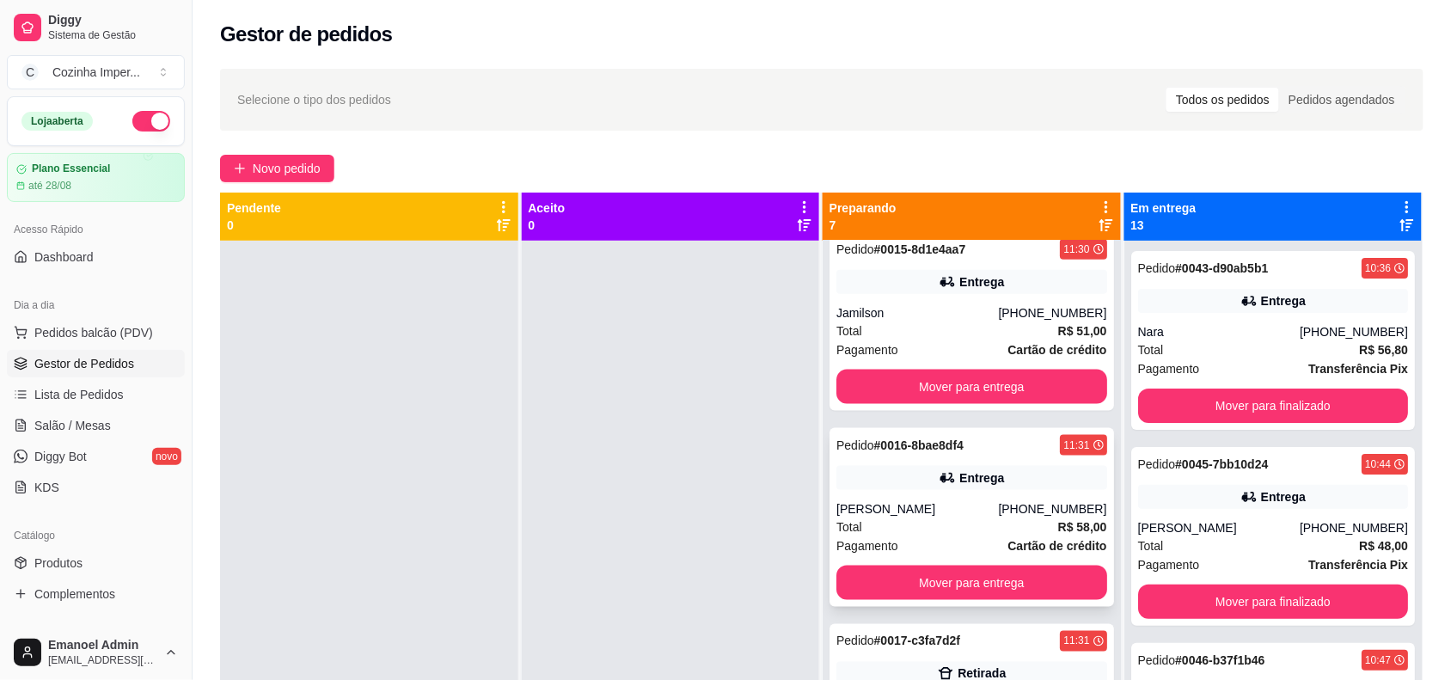
scroll to position [645, 0]
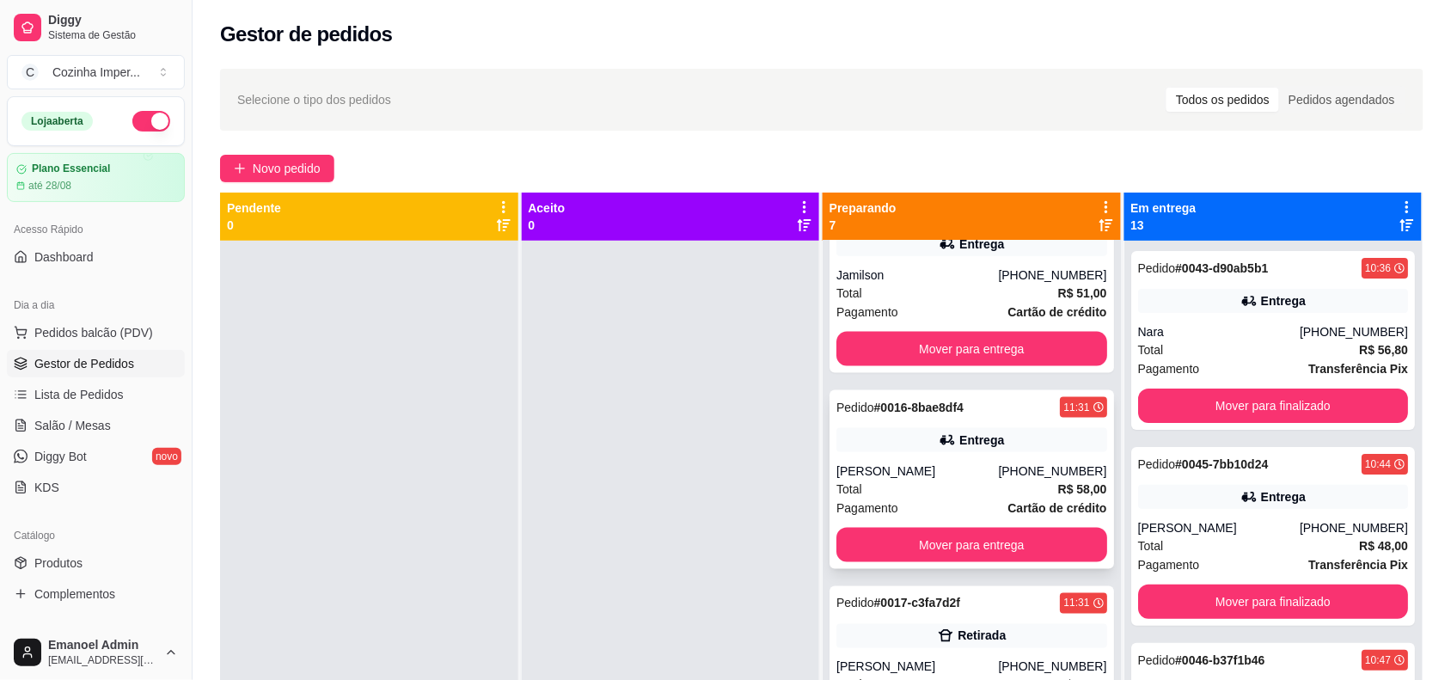
click at [927, 492] on div "Total R$ 58,00" at bounding box center [972, 489] width 271 height 19
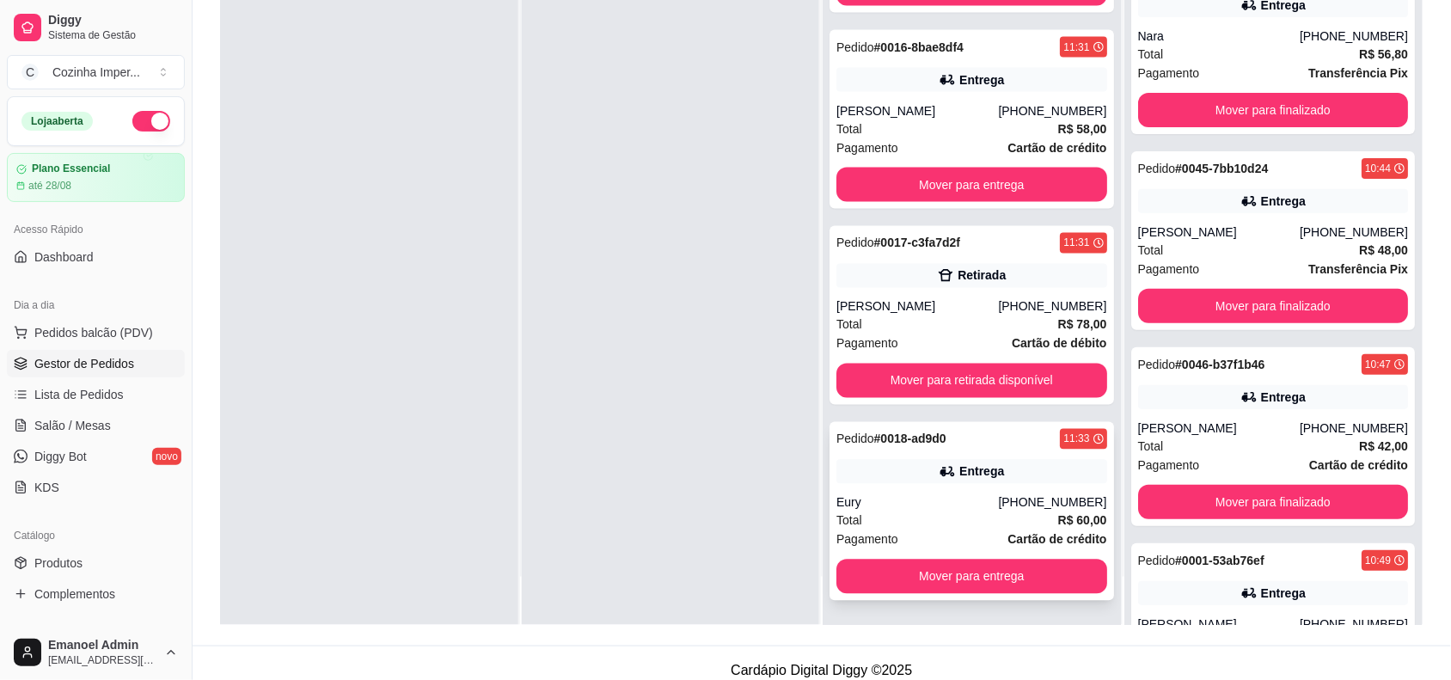
scroll to position [262, 0]
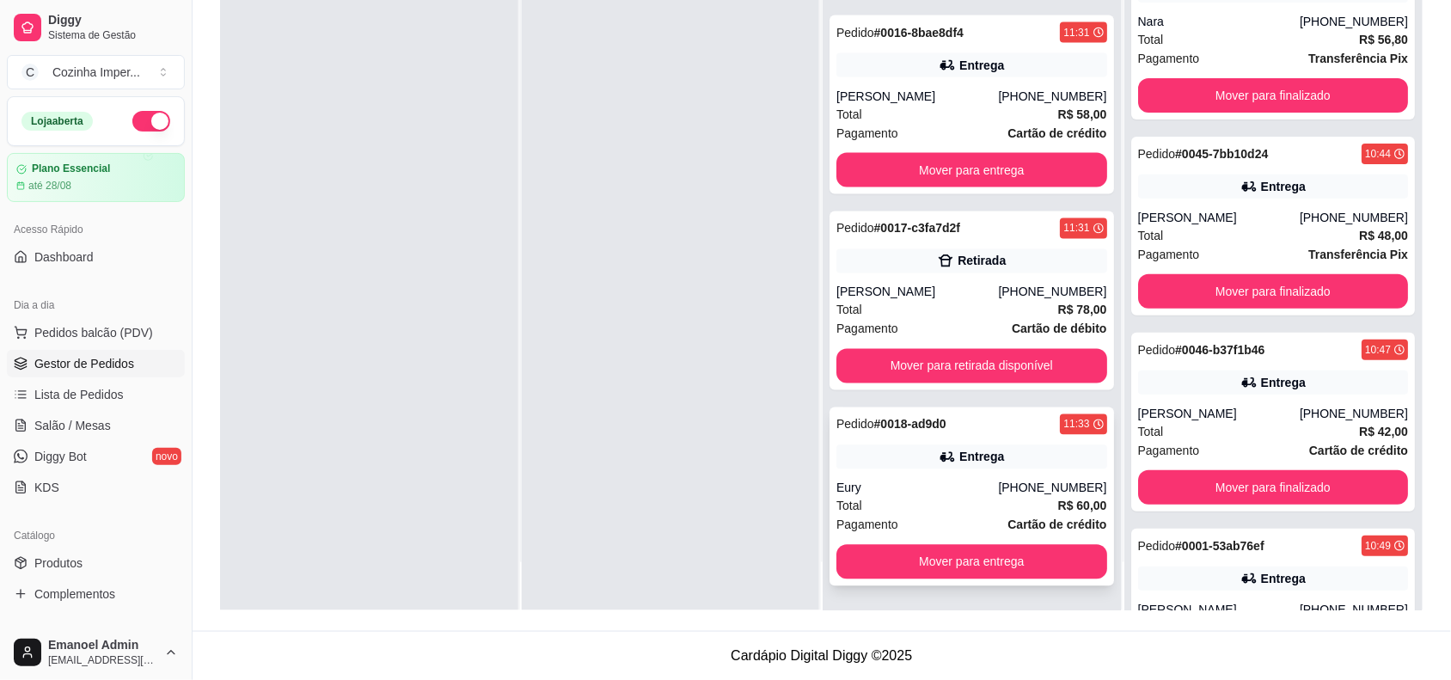
click at [935, 418] on strong "# 0018-ad9d0" at bounding box center [910, 425] width 72 height 14
click at [903, 370] on button "Mover para retirada disponível" at bounding box center [972, 366] width 271 height 34
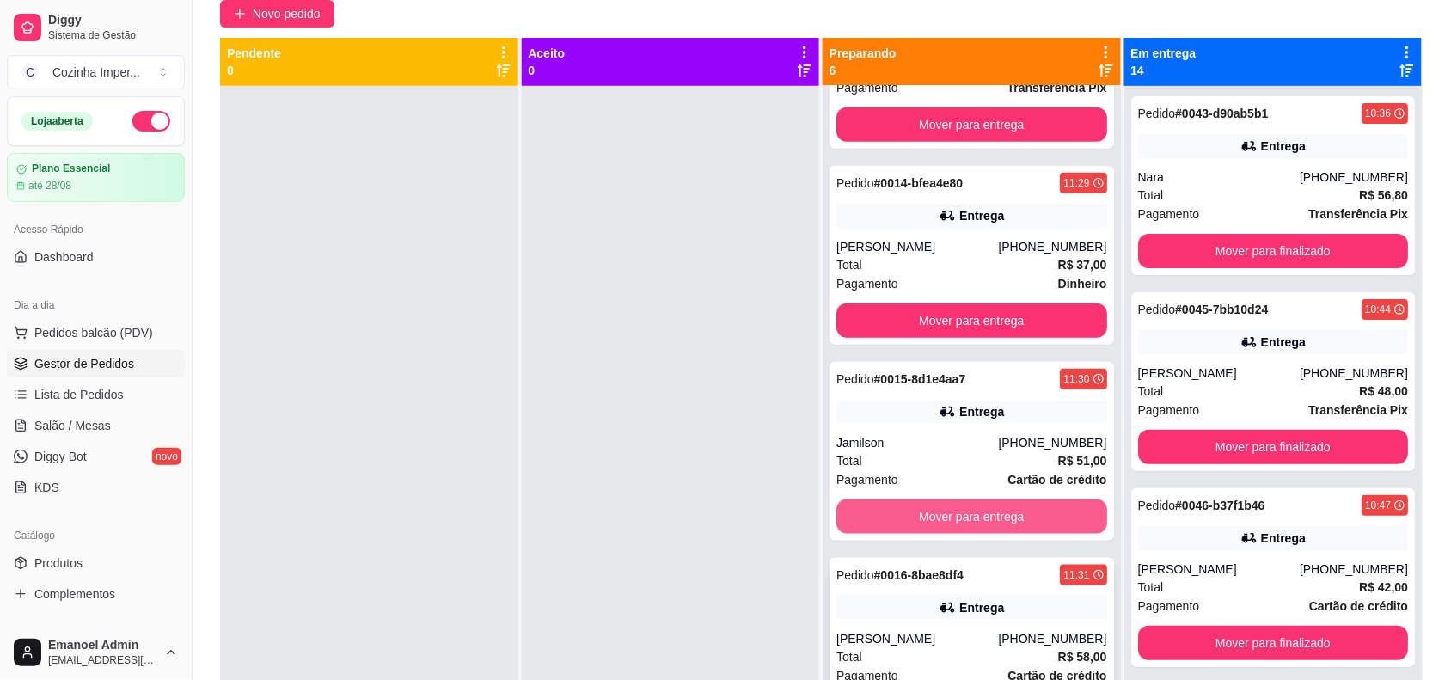
scroll to position [430, 0]
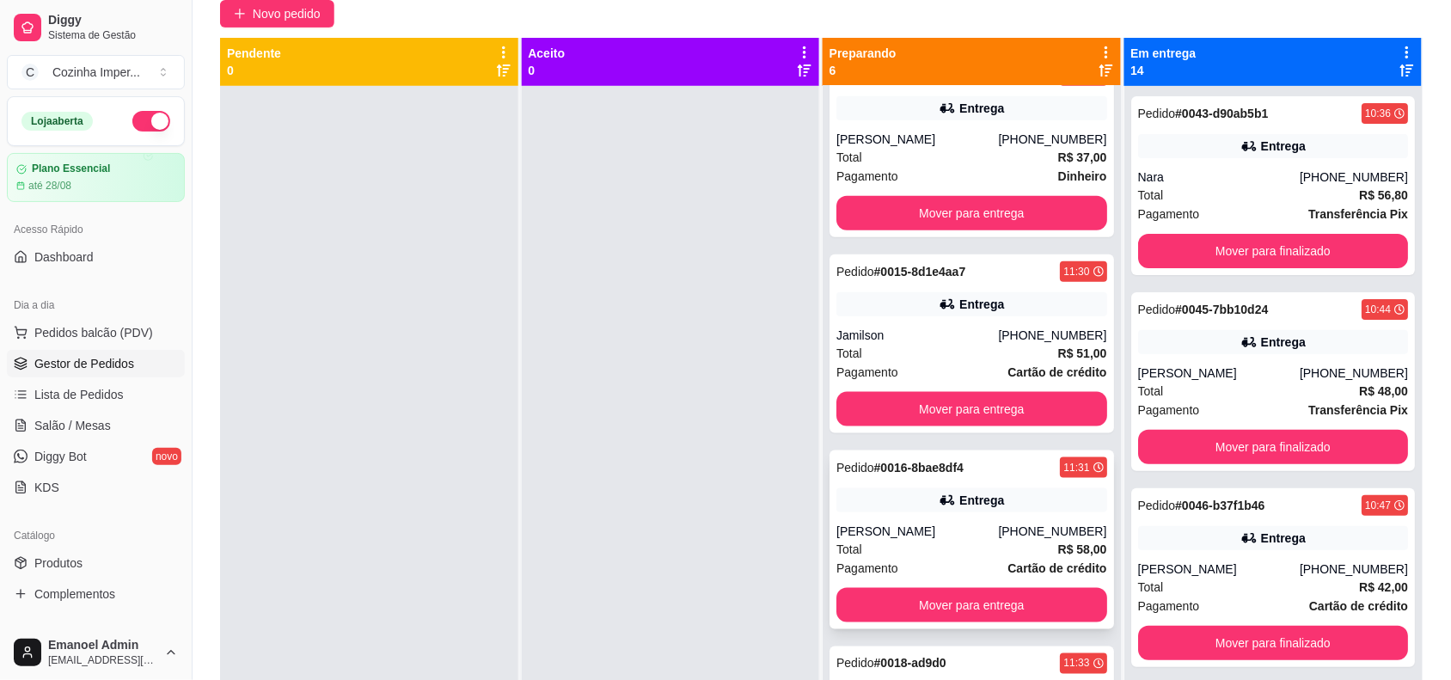
click at [959, 552] on div "Total R$ 58,00" at bounding box center [972, 549] width 271 height 19
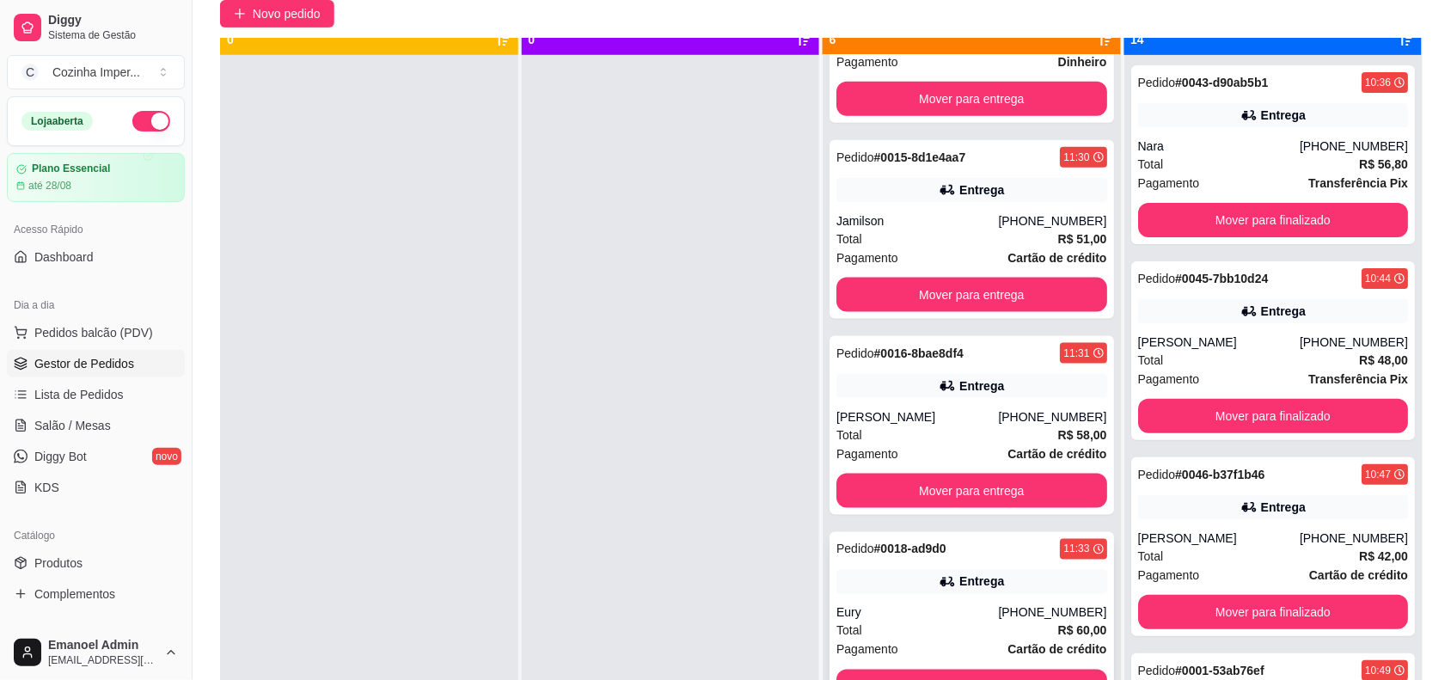
scroll to position [48, 0]
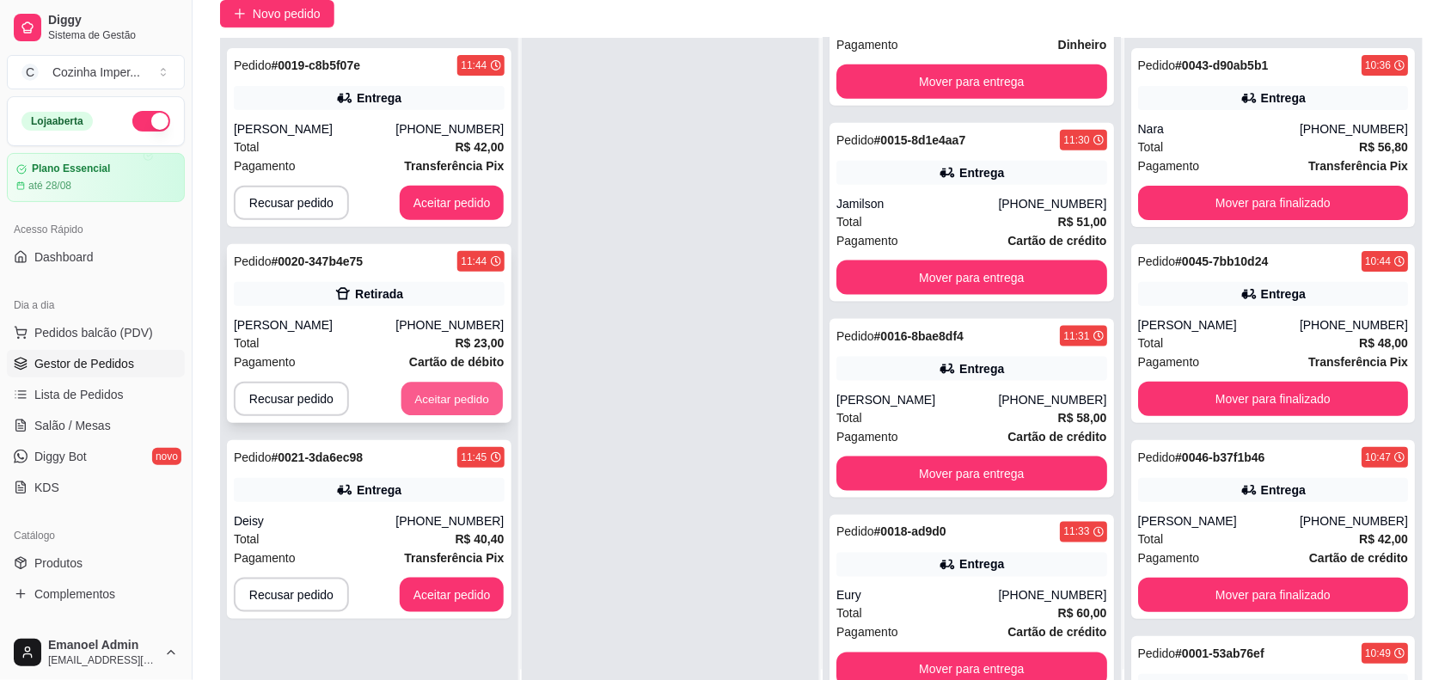
click at [431, 396] on button "Aceitar pedido" at bounding box center [452, 400] width 101 height 34
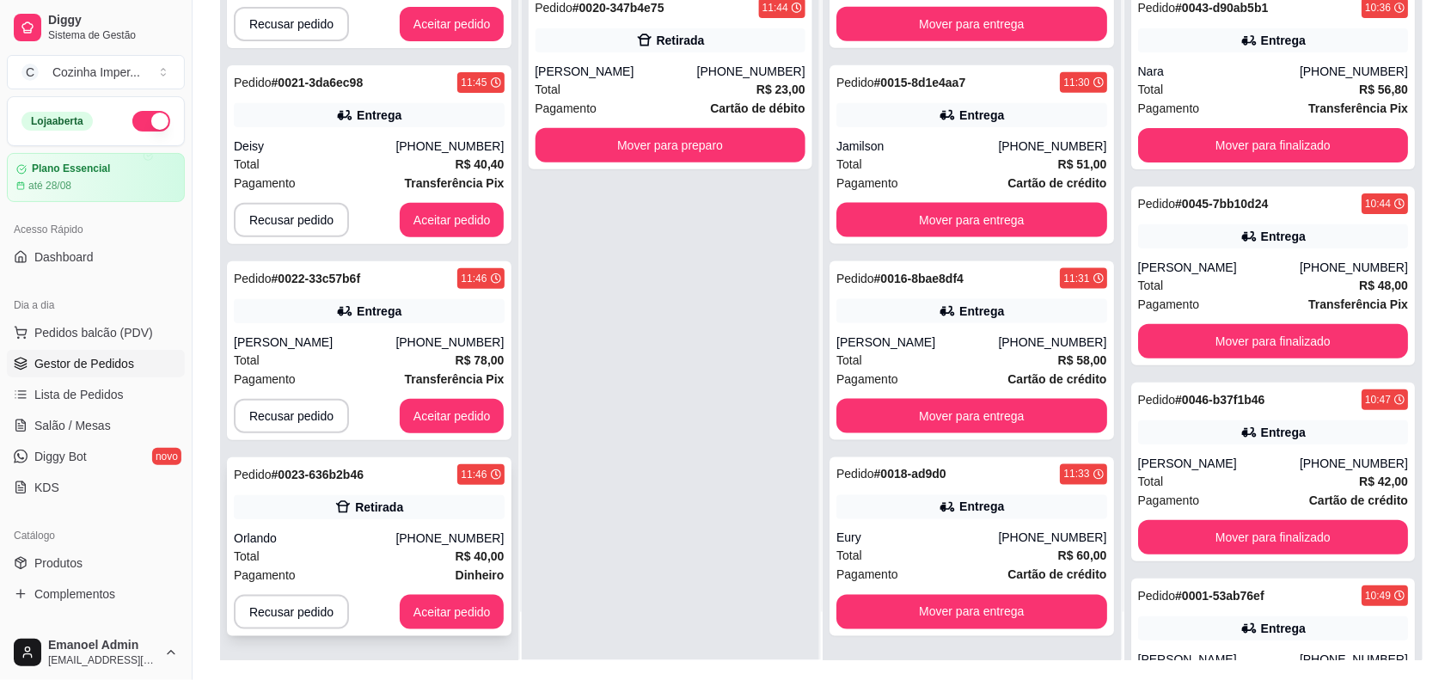
scroll to position [262, 0]
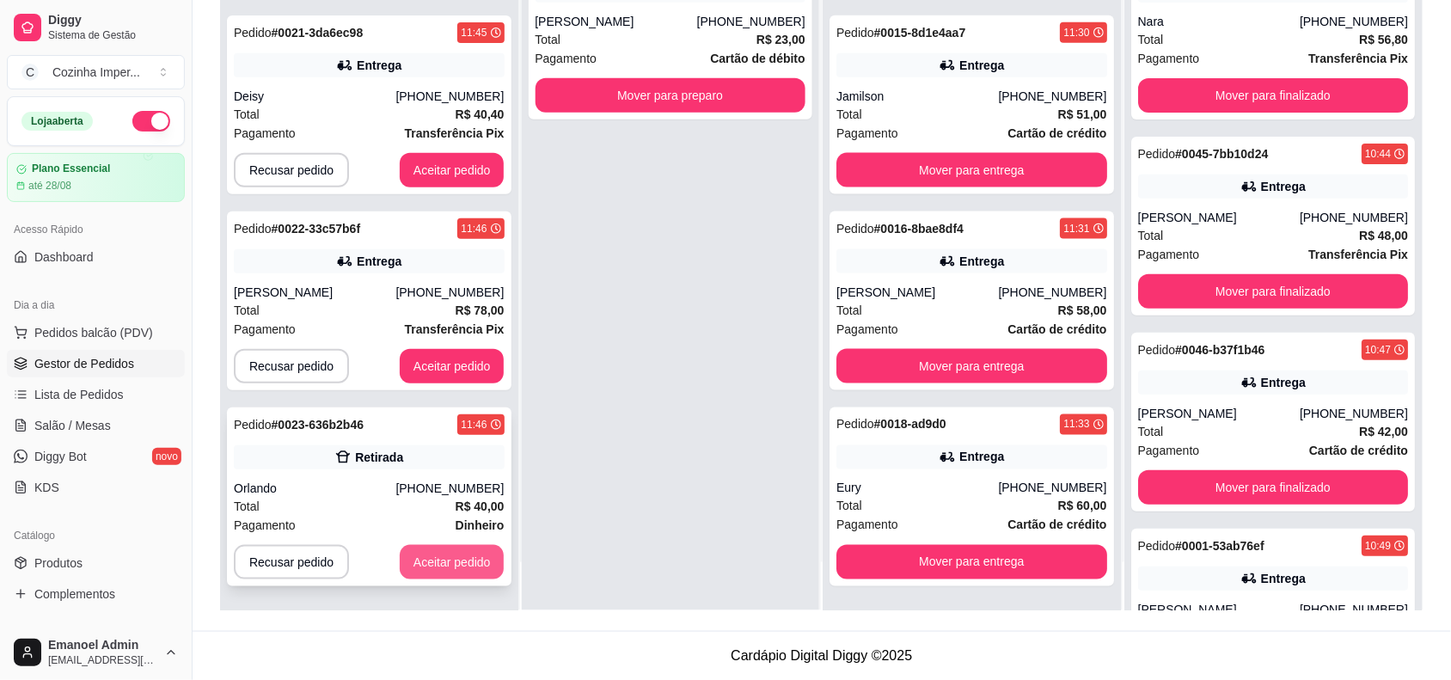
click at [445, 553] on button "Aceitar pedido" at bounding box center [452, 562] width 105 height 34
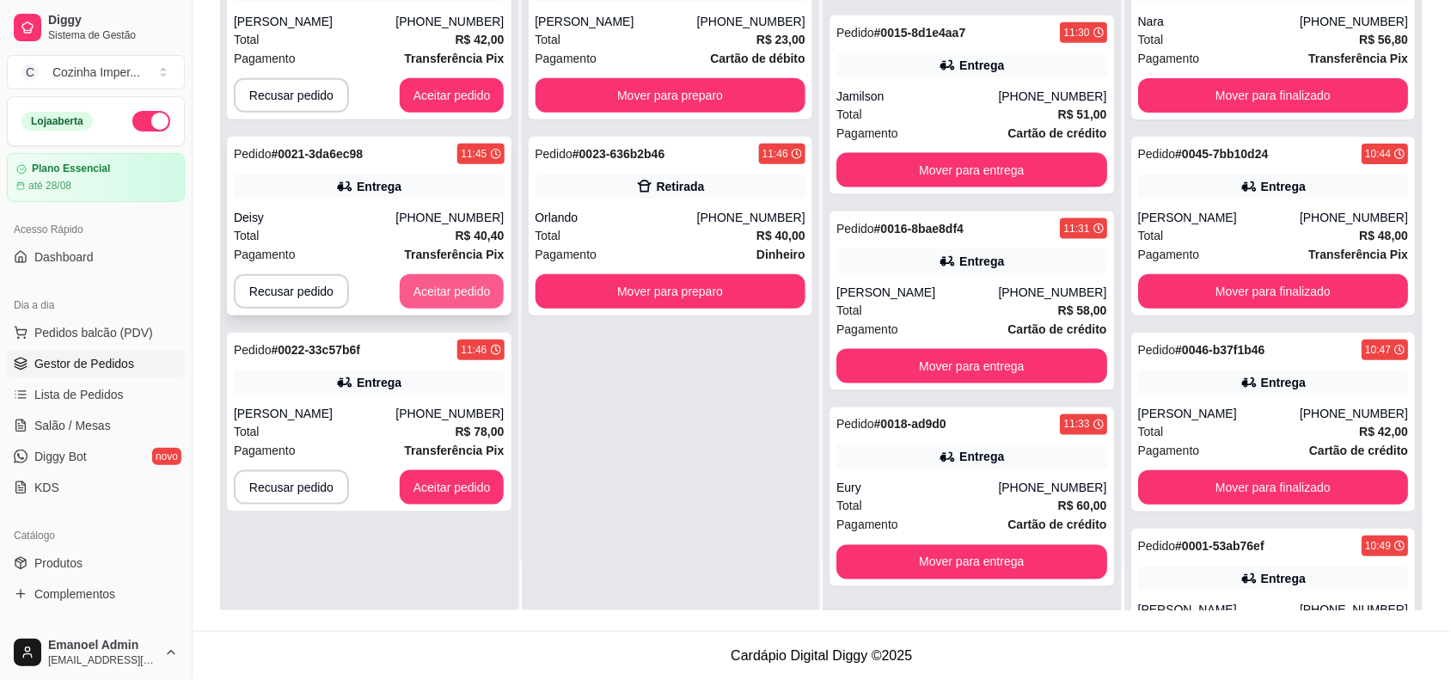
scroll to position [0, 0]
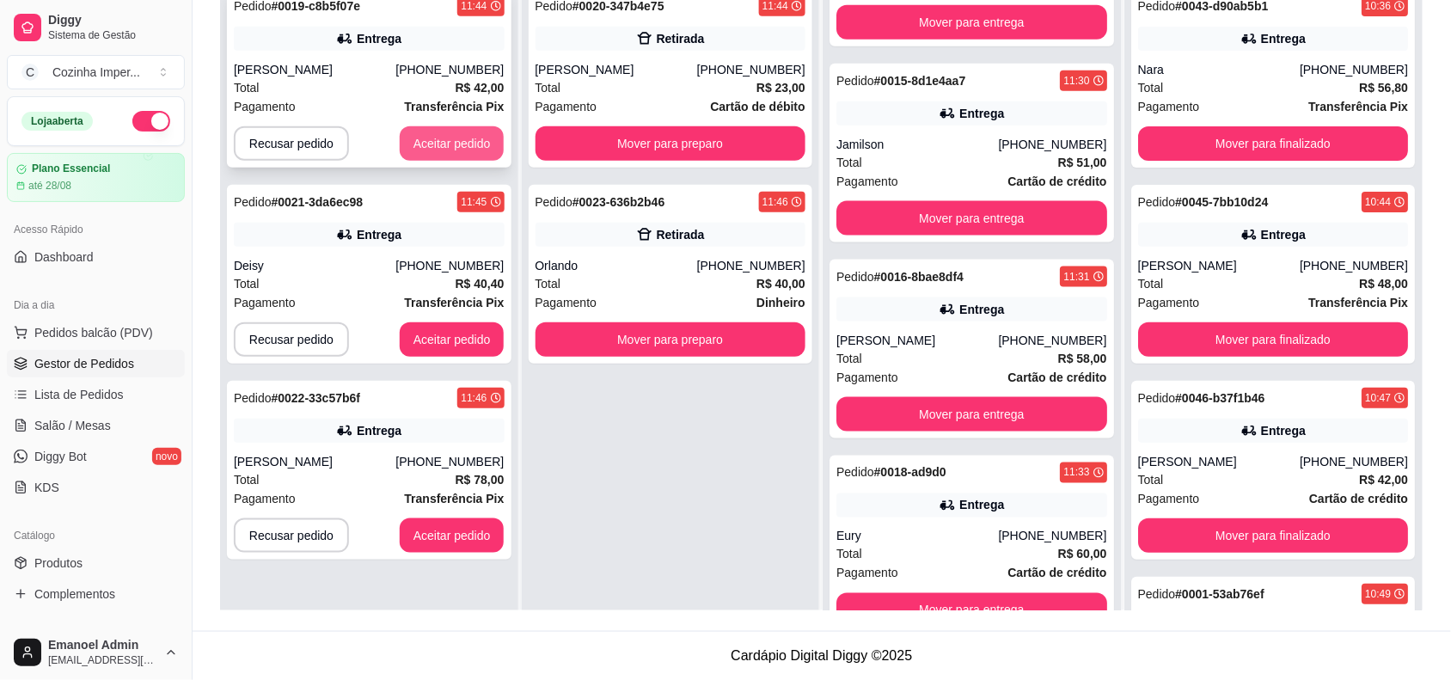
click at [437, 144] on button "Aceitar pedido" at bounding box center [452, 143] width 105 height 34
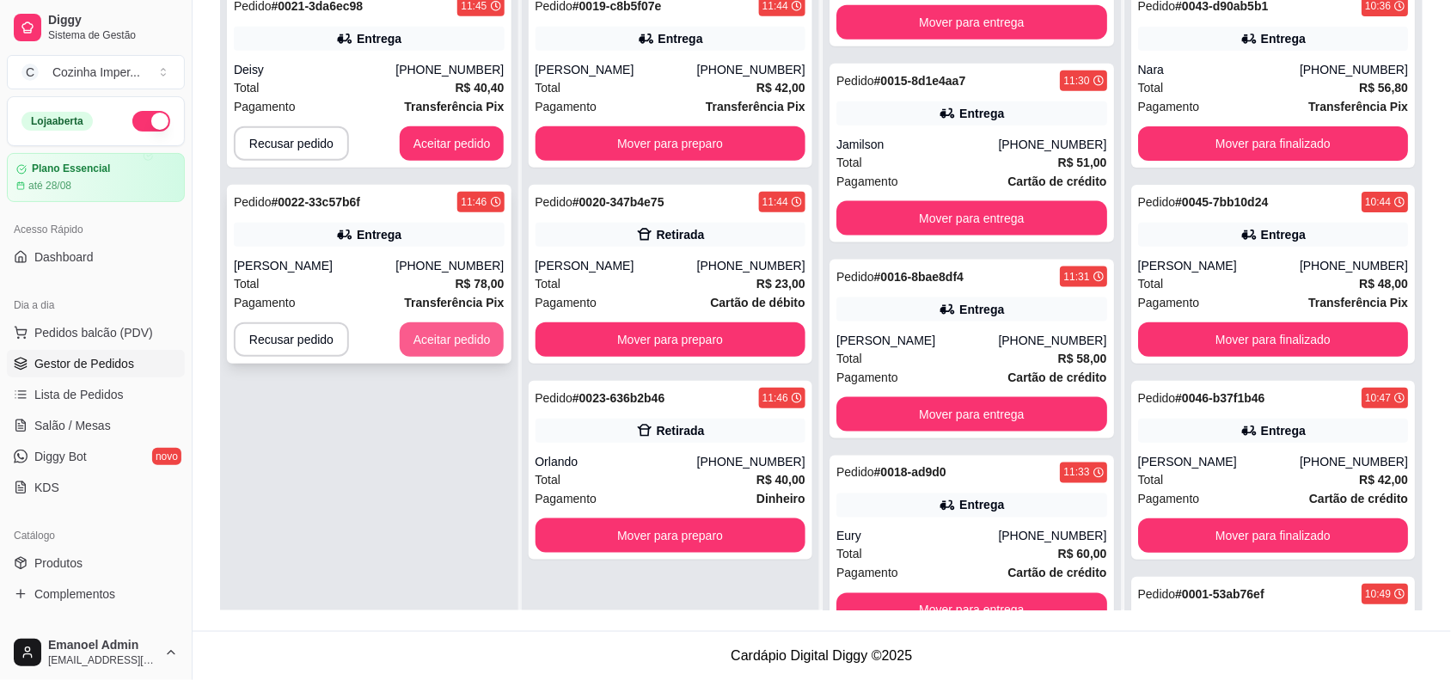
click at [469, 337] on button "Aceitar pedido" at bounding box center [452, 339] width 105 height 34
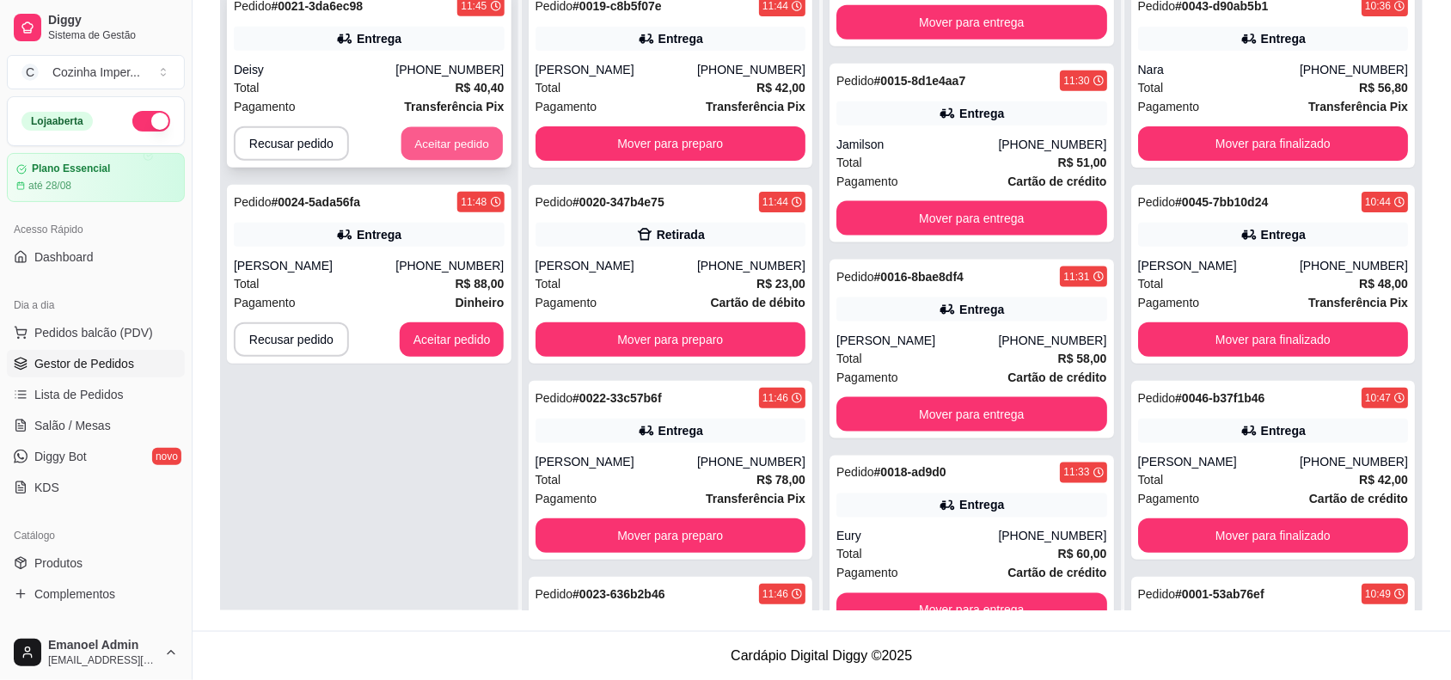
click at [465, 144] on button "Aceitar pedido" at bounding box center [452, 144] width 101 height 34
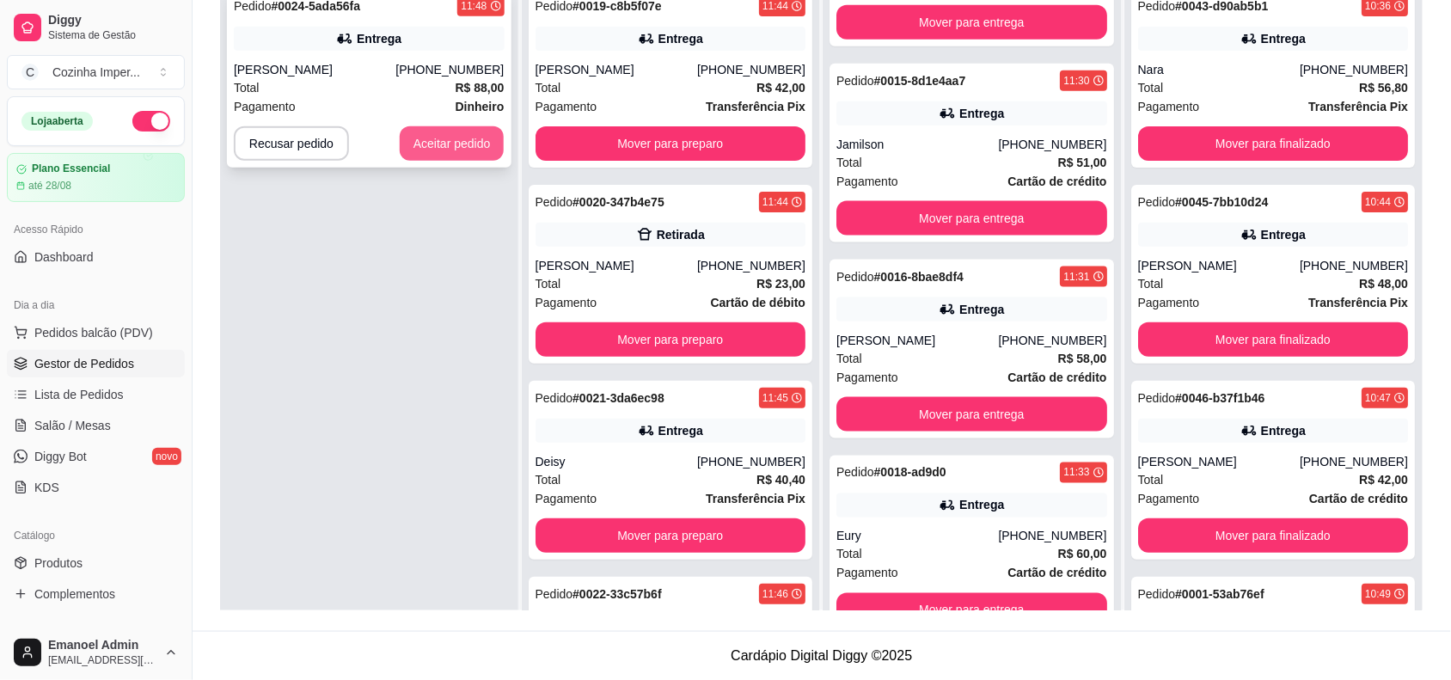
click at [483, 138] on button "Aceitar pedido" at bounding box center [452, 143] width 105 height 34
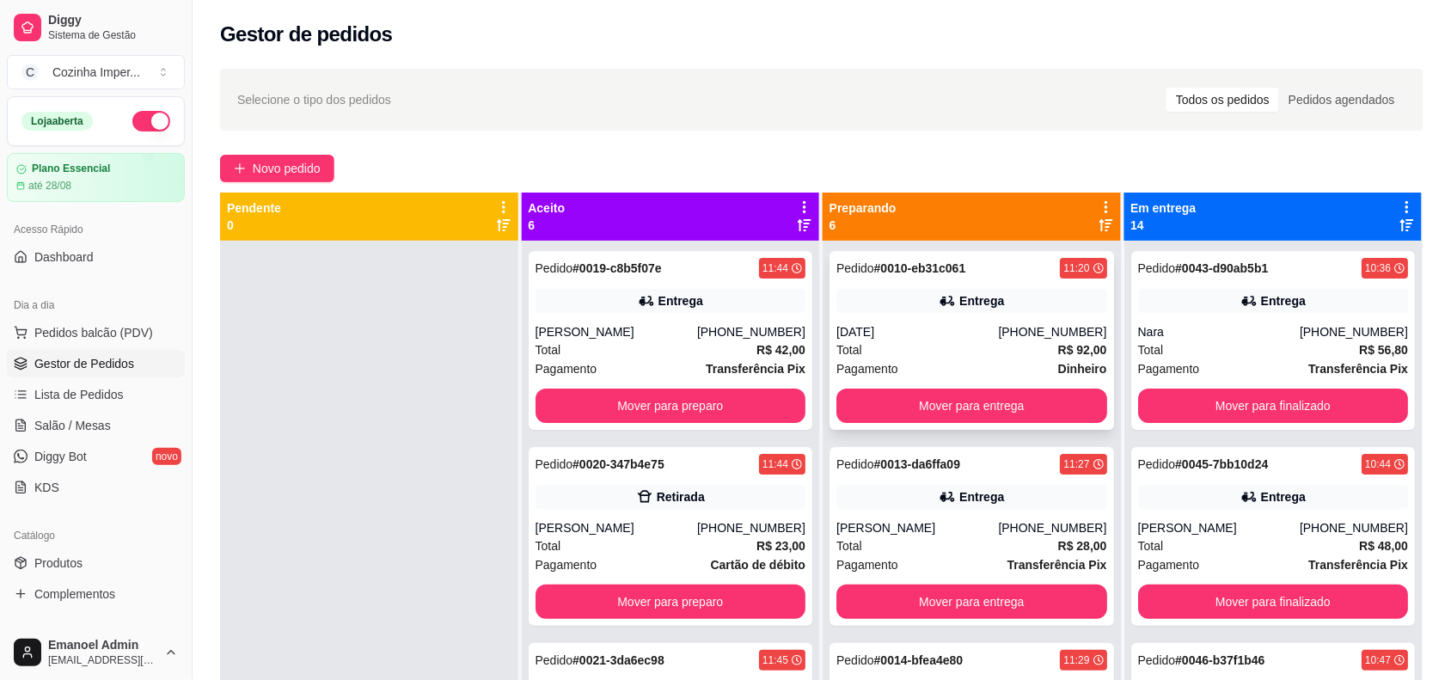
click at [936, 342] on div "Total R$ 92,00" at bounding box center [972, 350] width 271 height 19
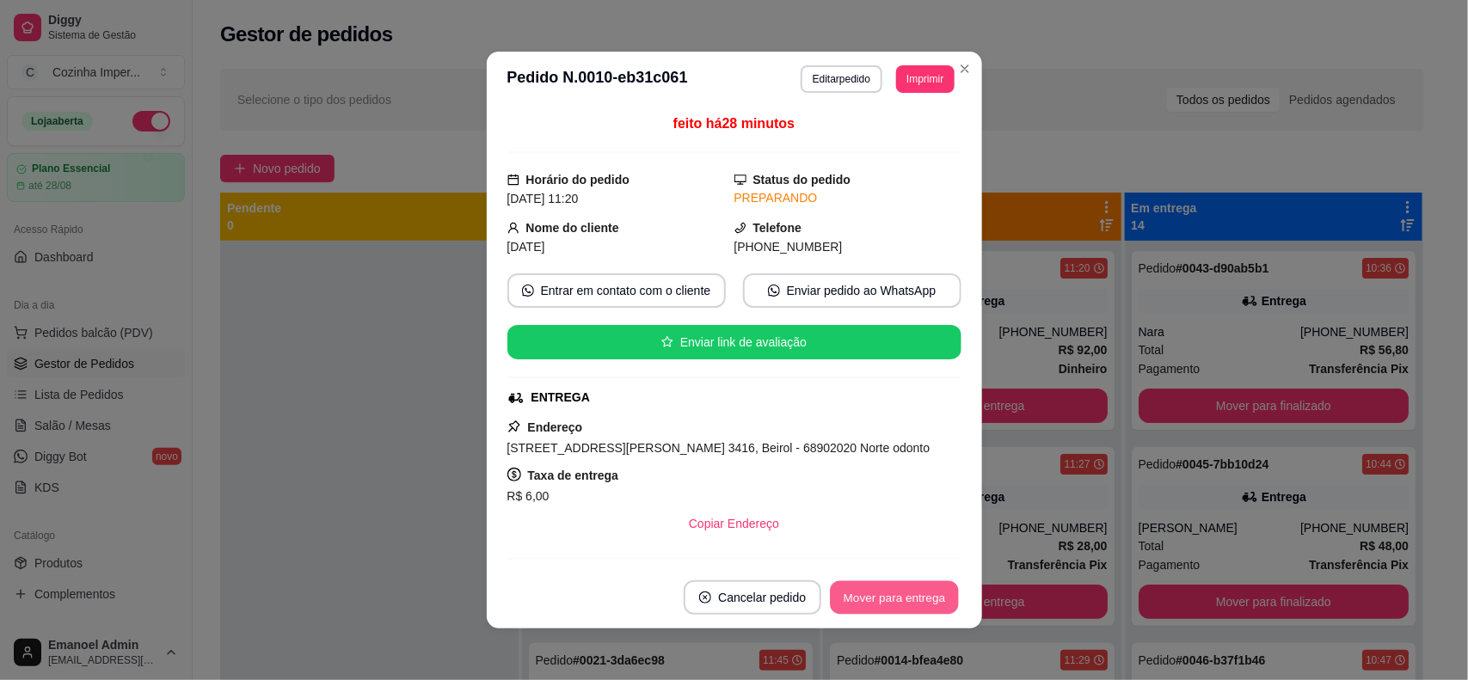
click at [874, 598] on button "Mover para entrega" at bounding box center [895, 598] width 129 height 34
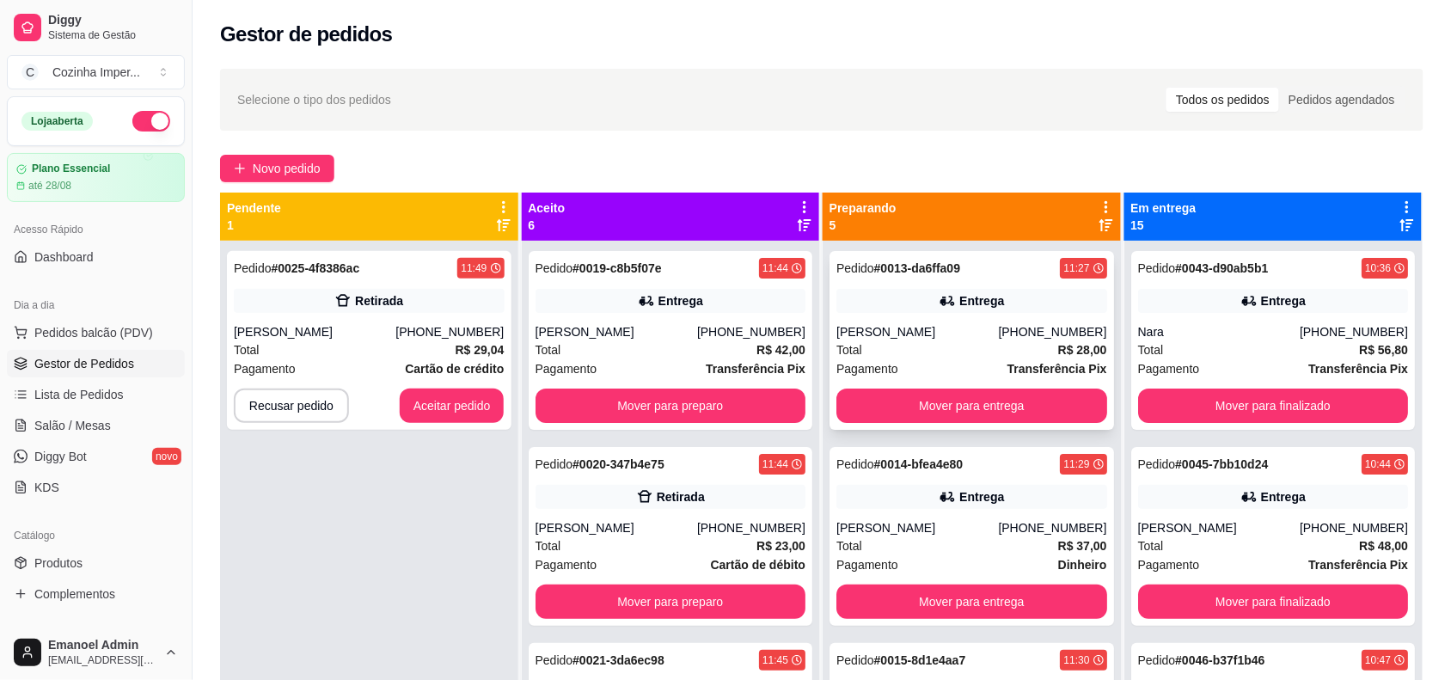
click at [942, 354] on div "Total R$ 28,00" at bounding box center [972, 350] width 271 height 19
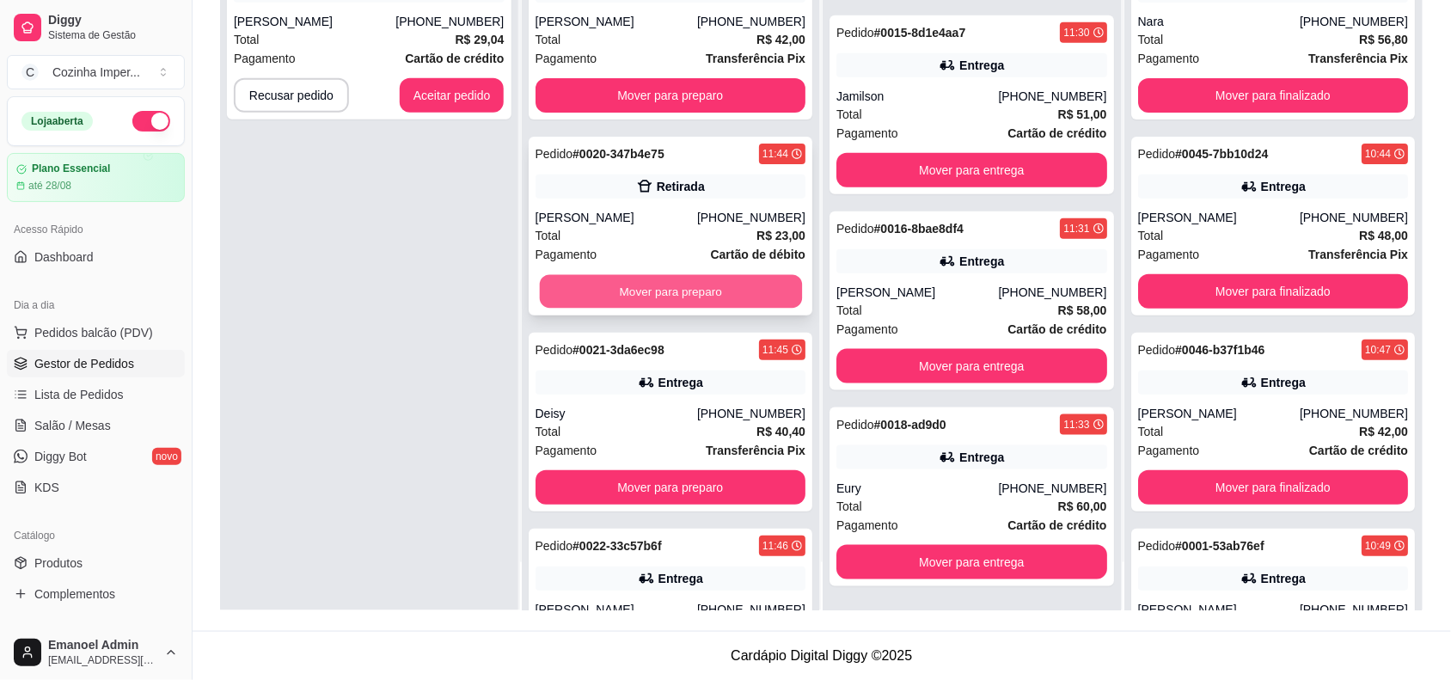
click at [693, 294] on button "Mover para preparo" at bounding box center [670, 292] width 262 height 34
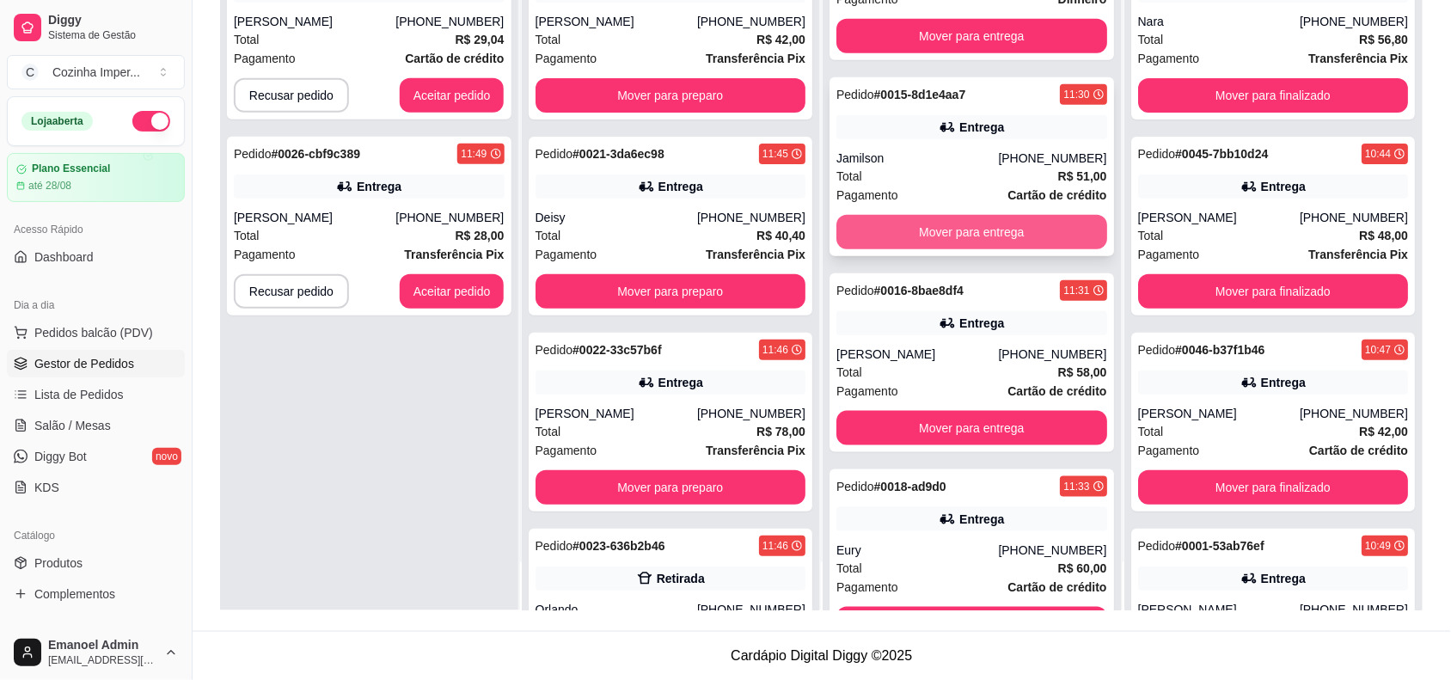
scroll to position [514, 0]
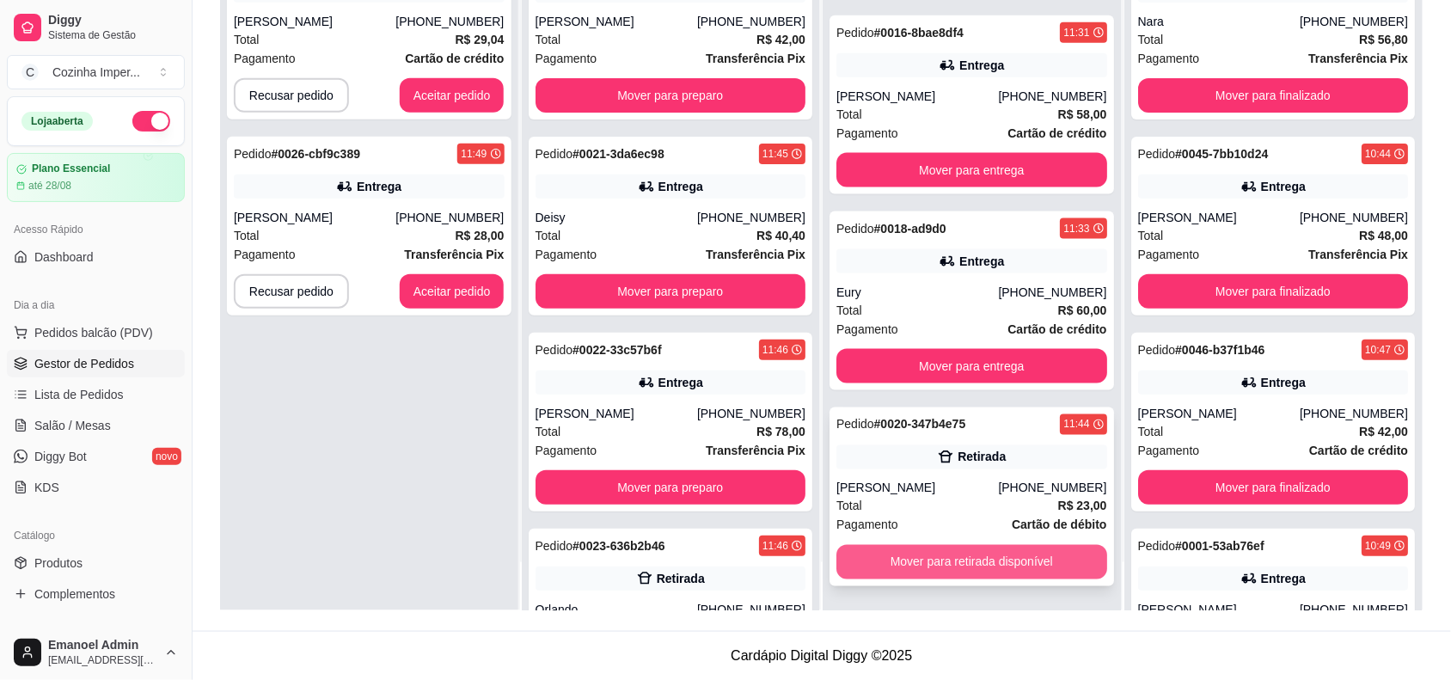
click at [973, 553] on button "Mover para retirada disponível" at bounding box center [972, 562] width 271 height 34
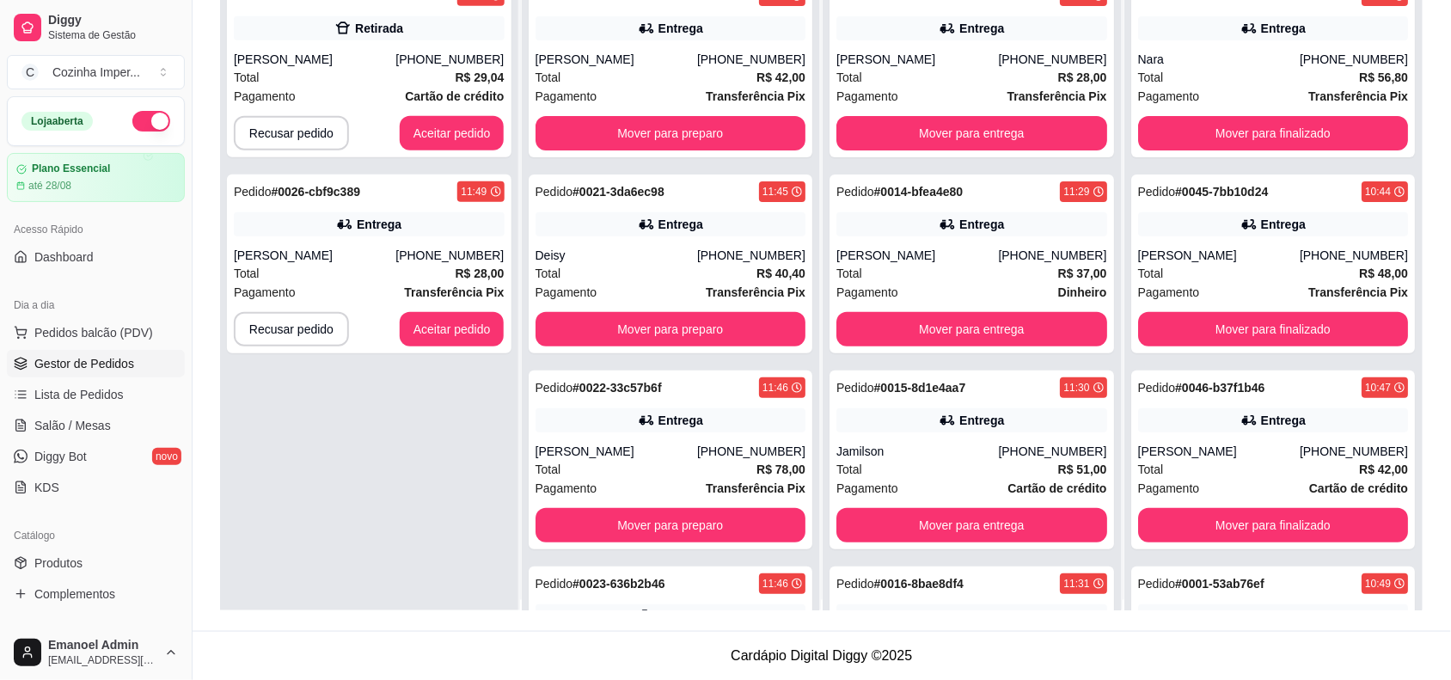
scroll to position [0, 0]
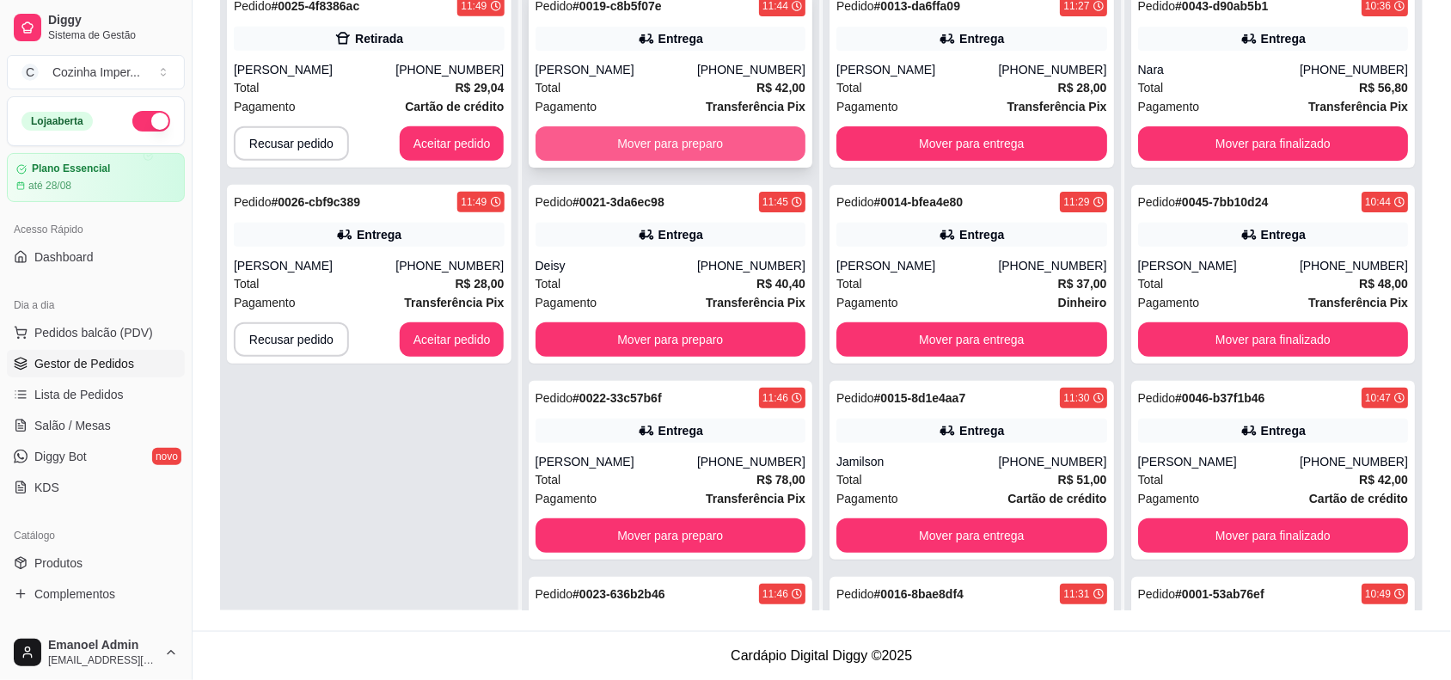
click at [716, 138] on button "Mover para preparo" at bounding box center [671, 143] width 271 height 34
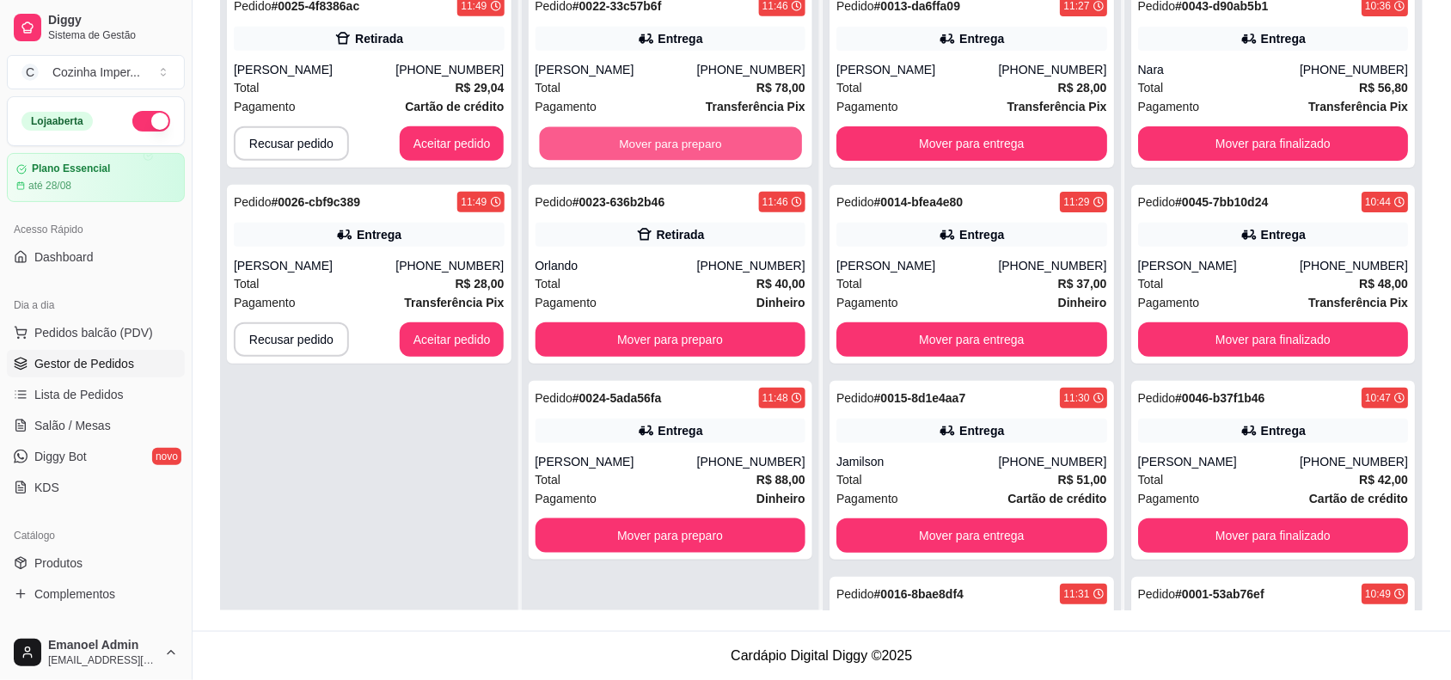
click at [716, 138] on button "Mover para preparo" at bounding box center [670, 144] width 262 height 34
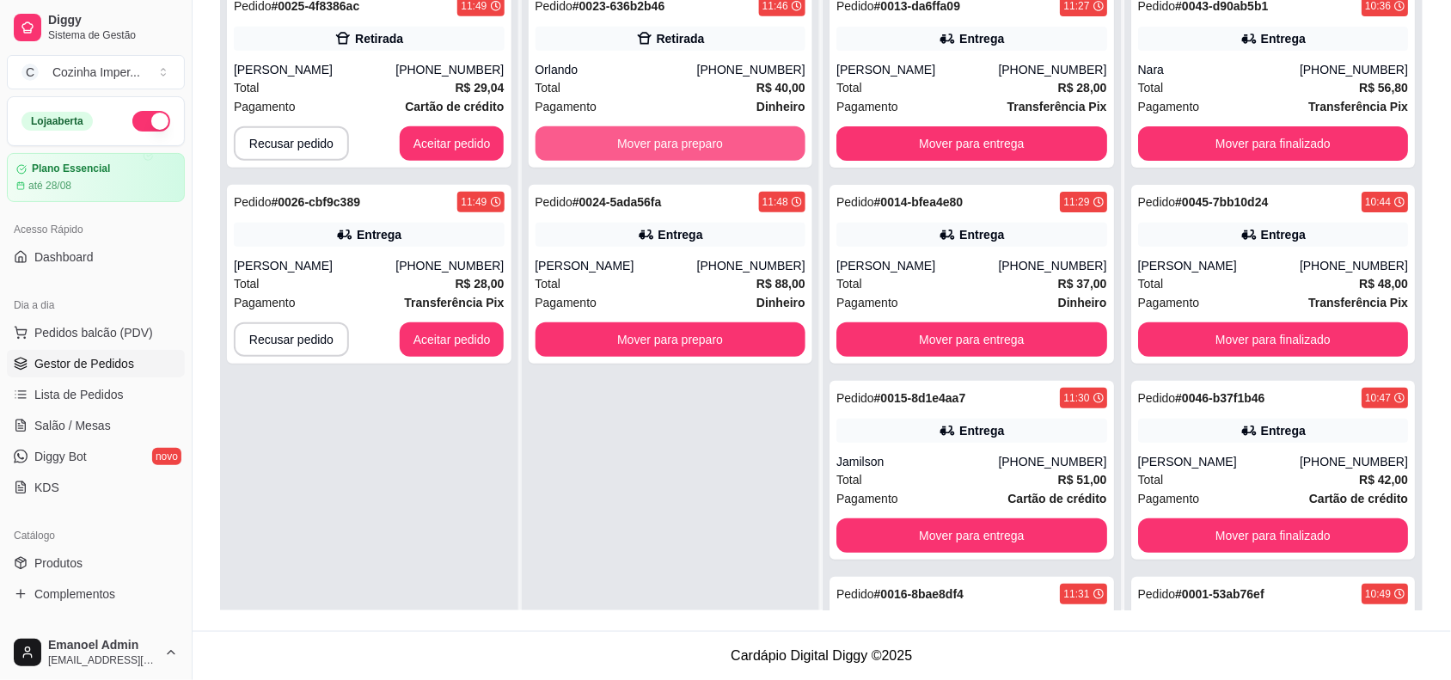
click at [716, 138] on button "Mover para preparo" at bounding box center [671, 143] width 271 height 34
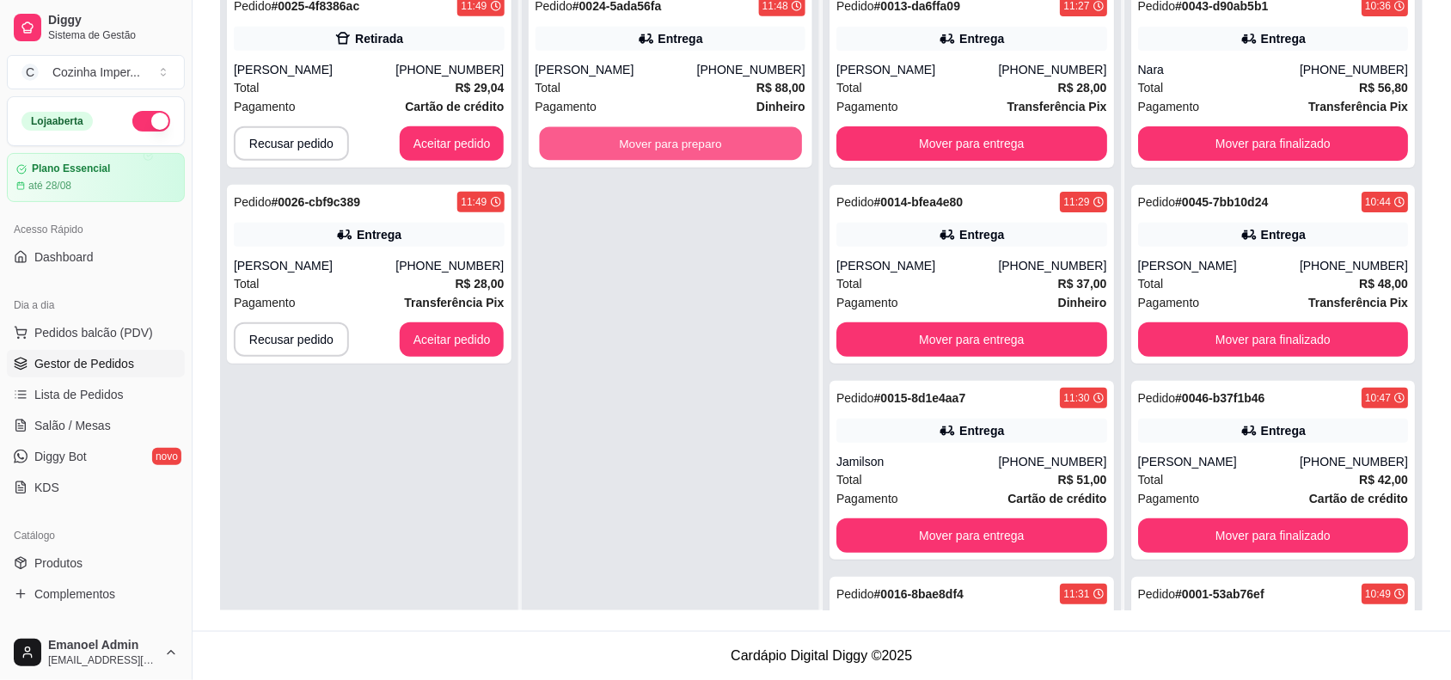
click at [716, 138] on button "Mover para preparo" at bounding box center [670, 144] width 262 height 34
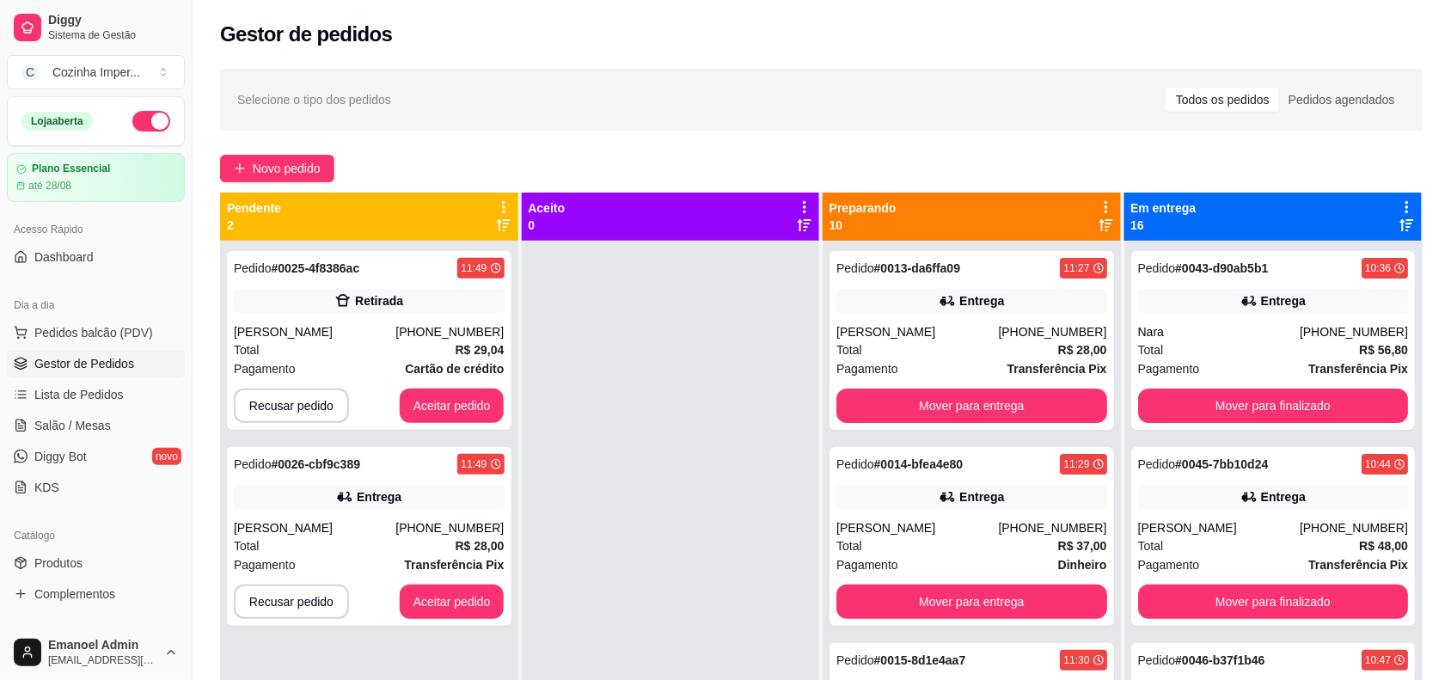
scroll to position [48, 0]
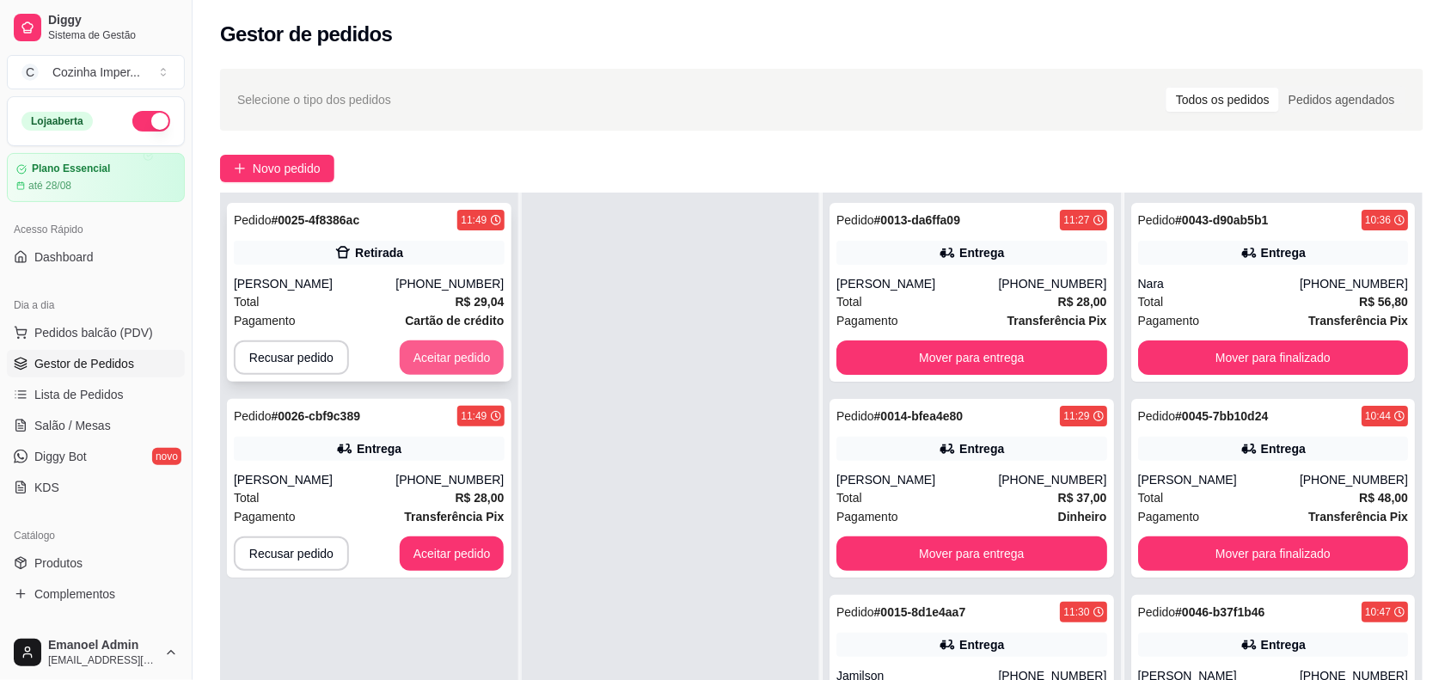
click at [469, 353] on button "Aceitar pedido" at bounding box center [452, 358] width 105 height 34
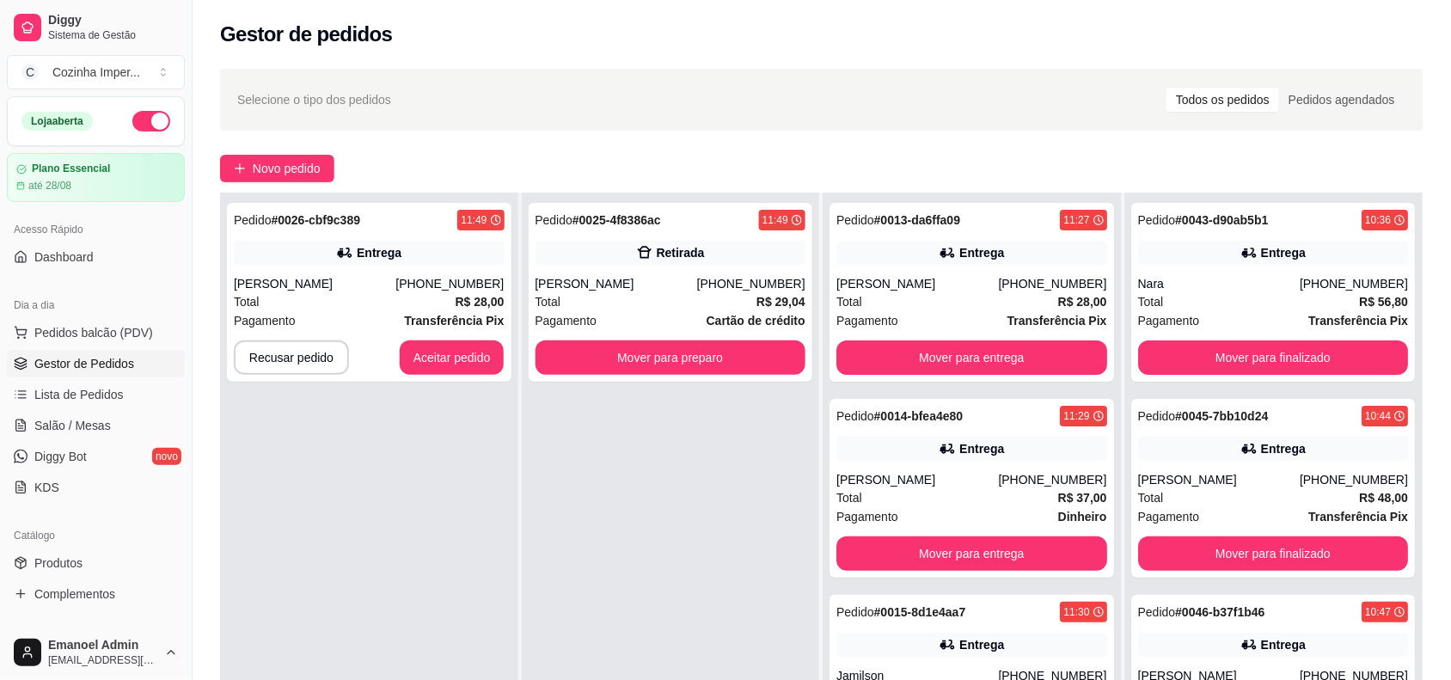
scroll to position [0, 0]
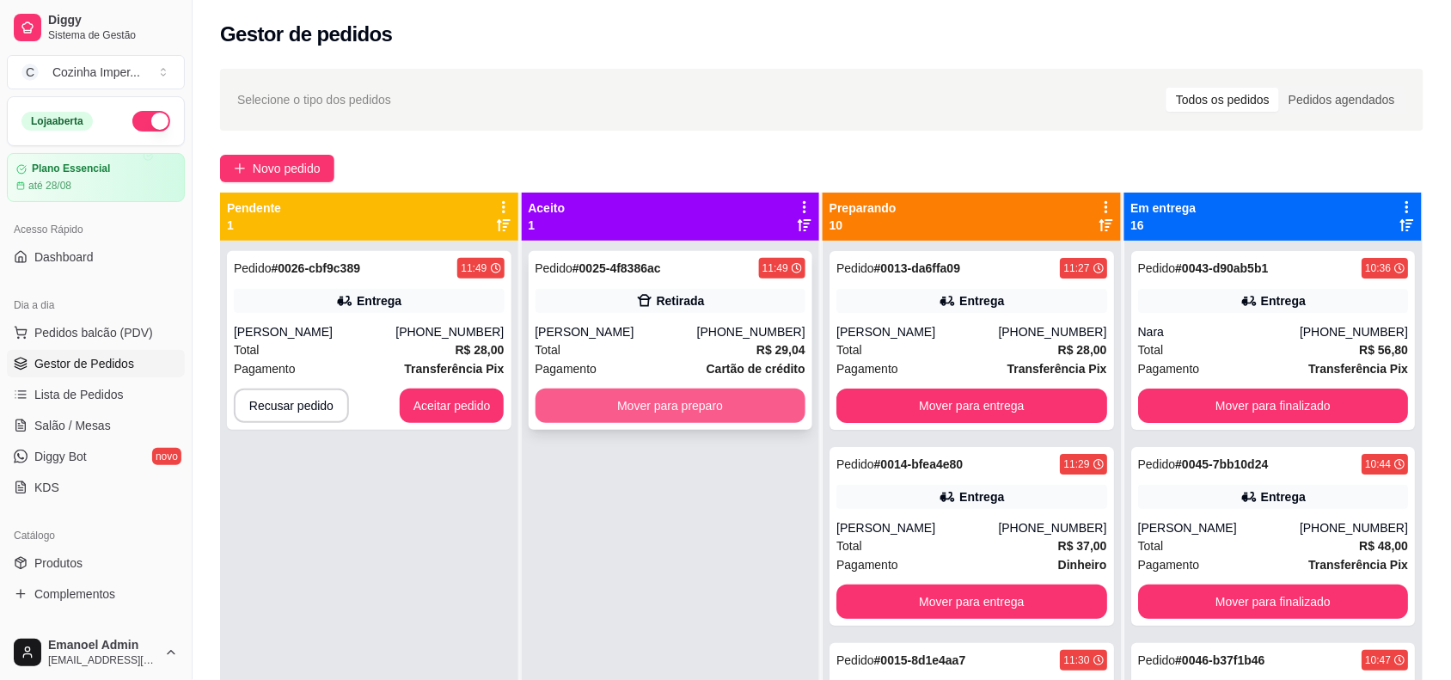
click at [684, 404] on button "Mover para preparo" at bounding box center [671, 406] width 271 height 34
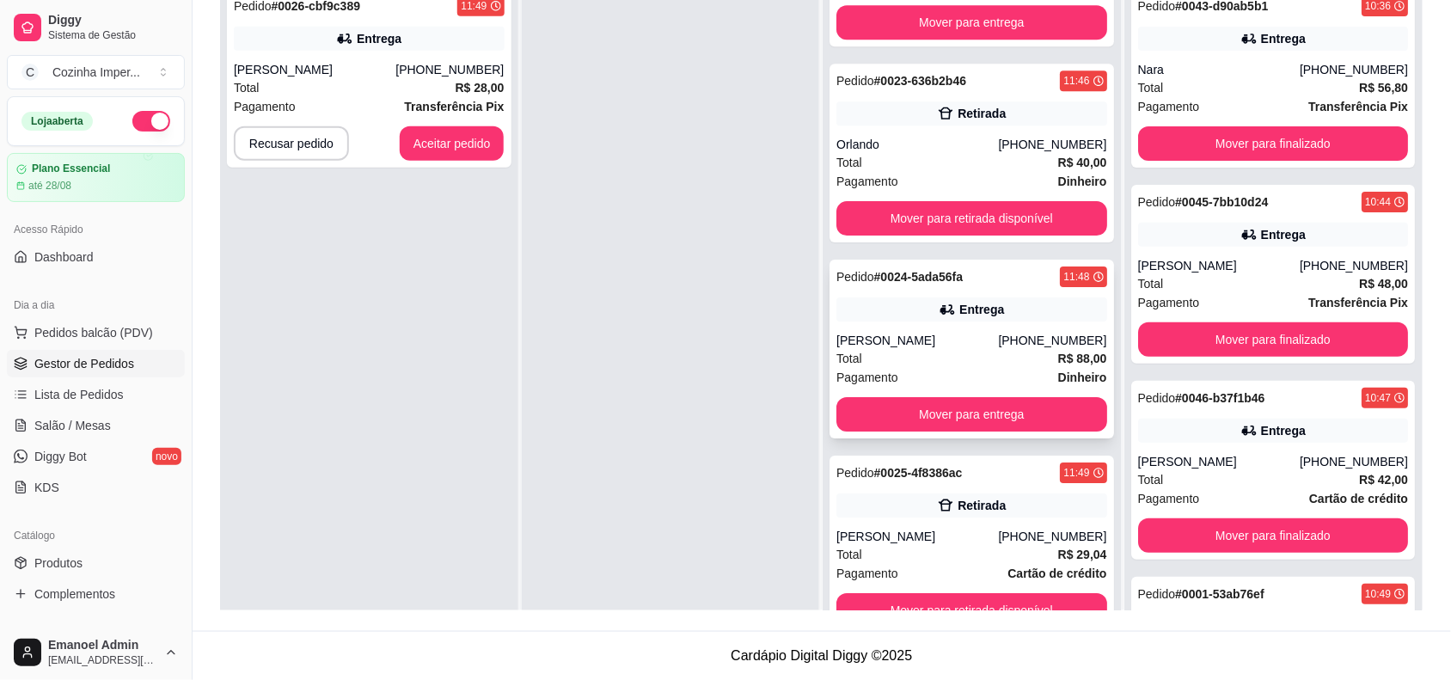
scroll to position [1282, 0]
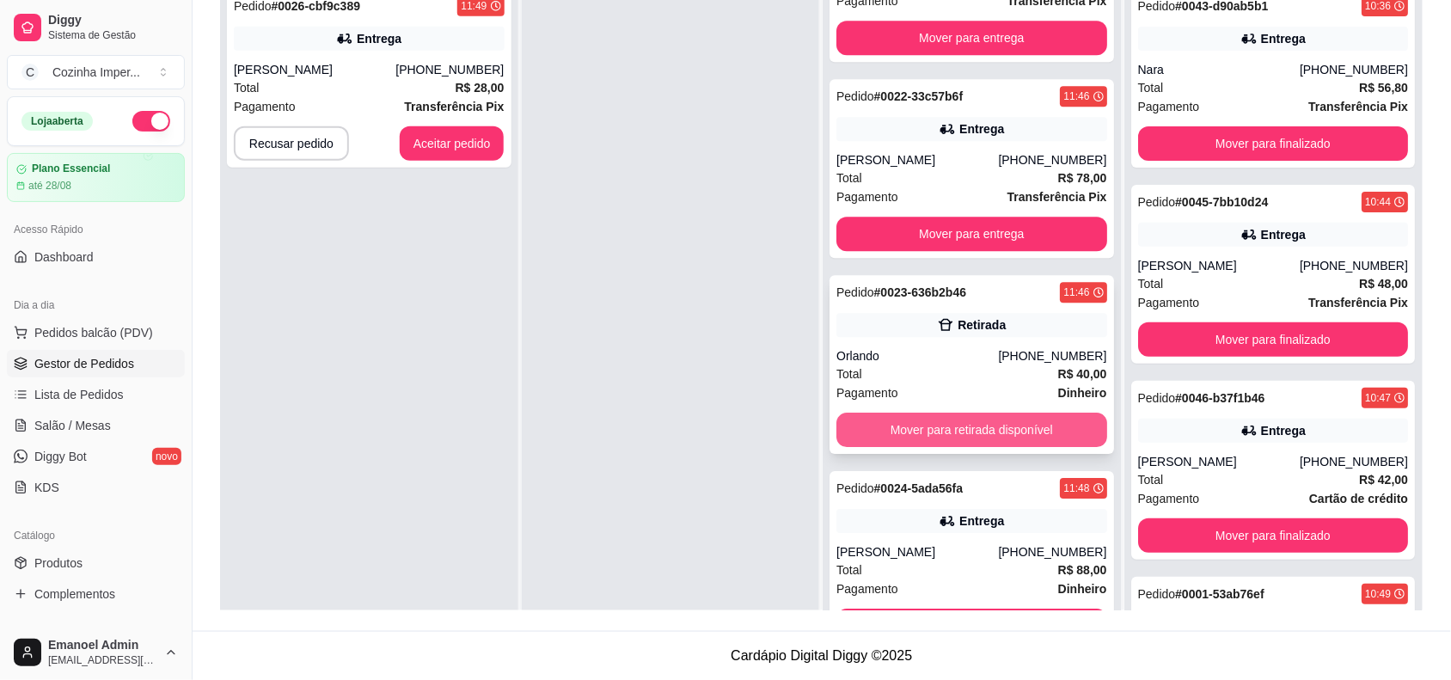
click at [985, 424] on button "Mover para retirada disponível" at bounding box center [972, 430] width 271 height 34
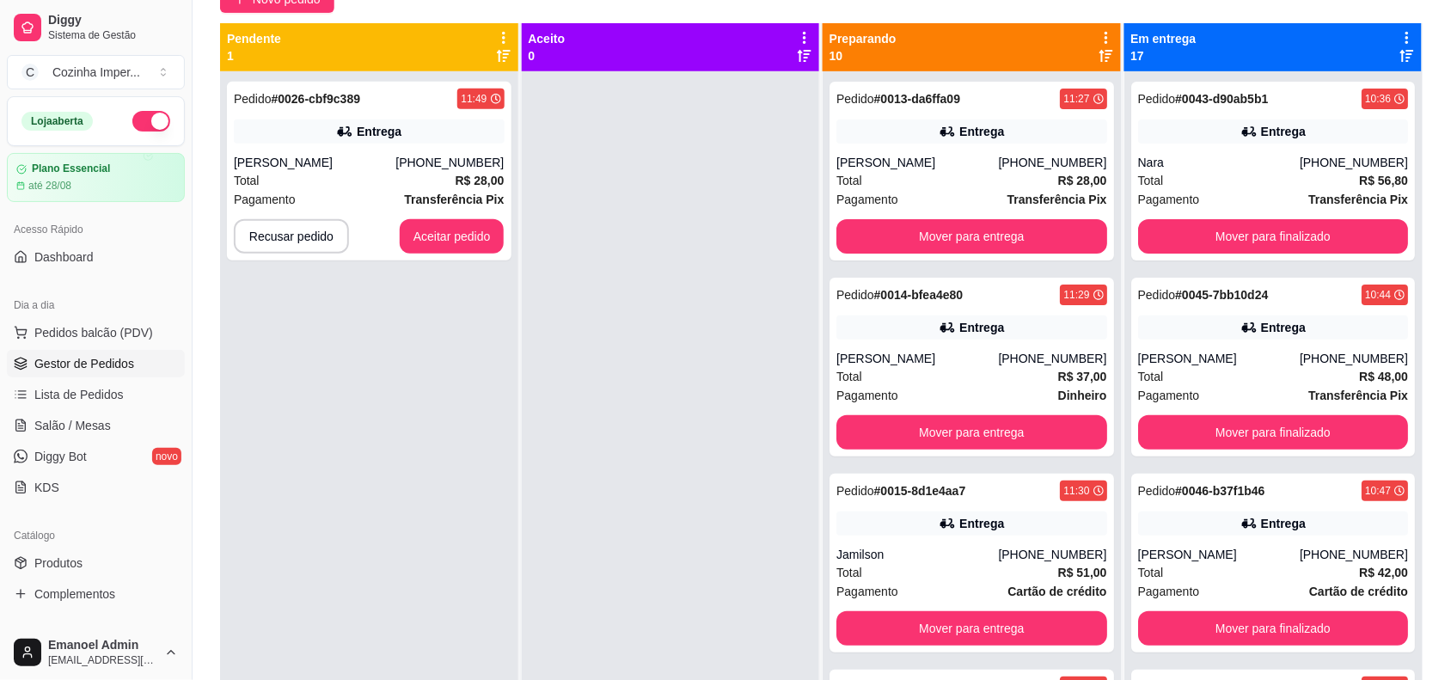
scroll to position [47, 0]
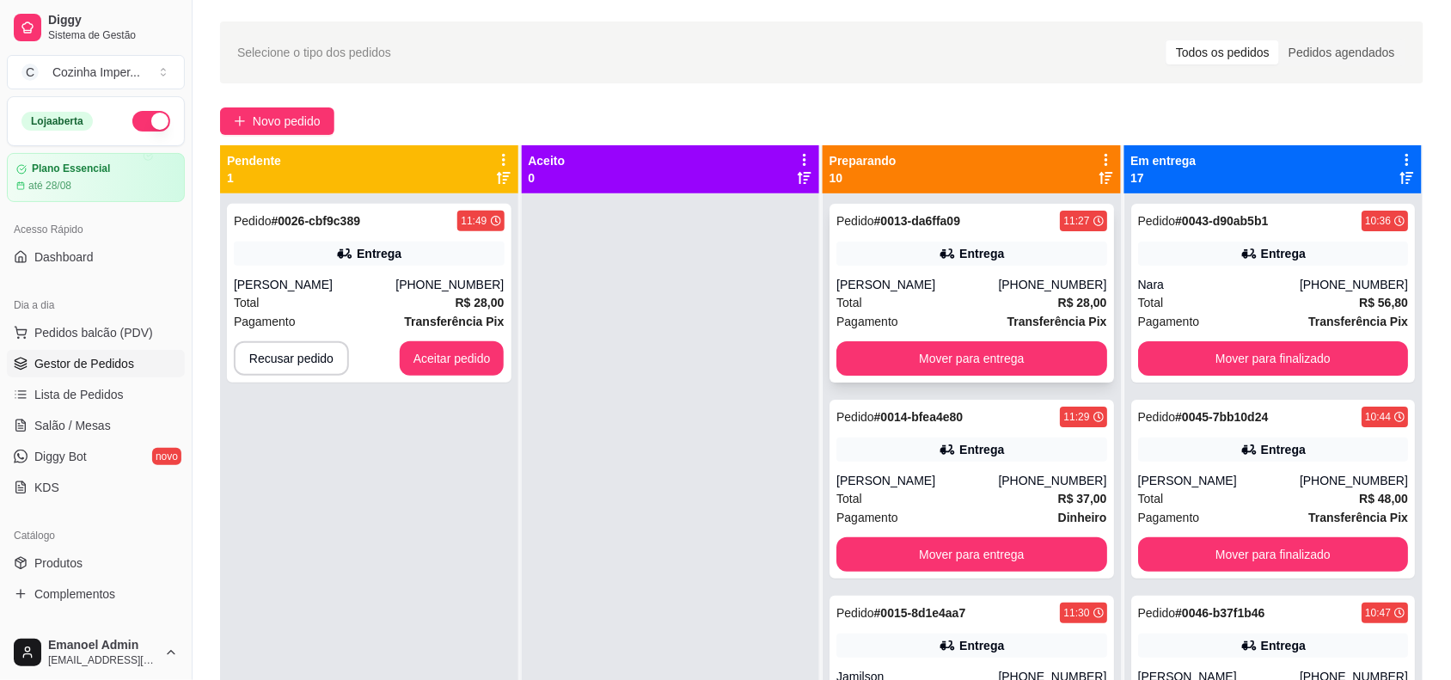
click at [961, 285] on div "[PERSON_NAME]" at bounding box center [918, 284] width 162 height 17
click at [961, 353] on button "Mover para entrega" at bounding box center [972, 358] width 271 height 34
click at [974, 312] on div "Pagamento Dinheiro" at bounding box center [972, 321] width 271 height 19
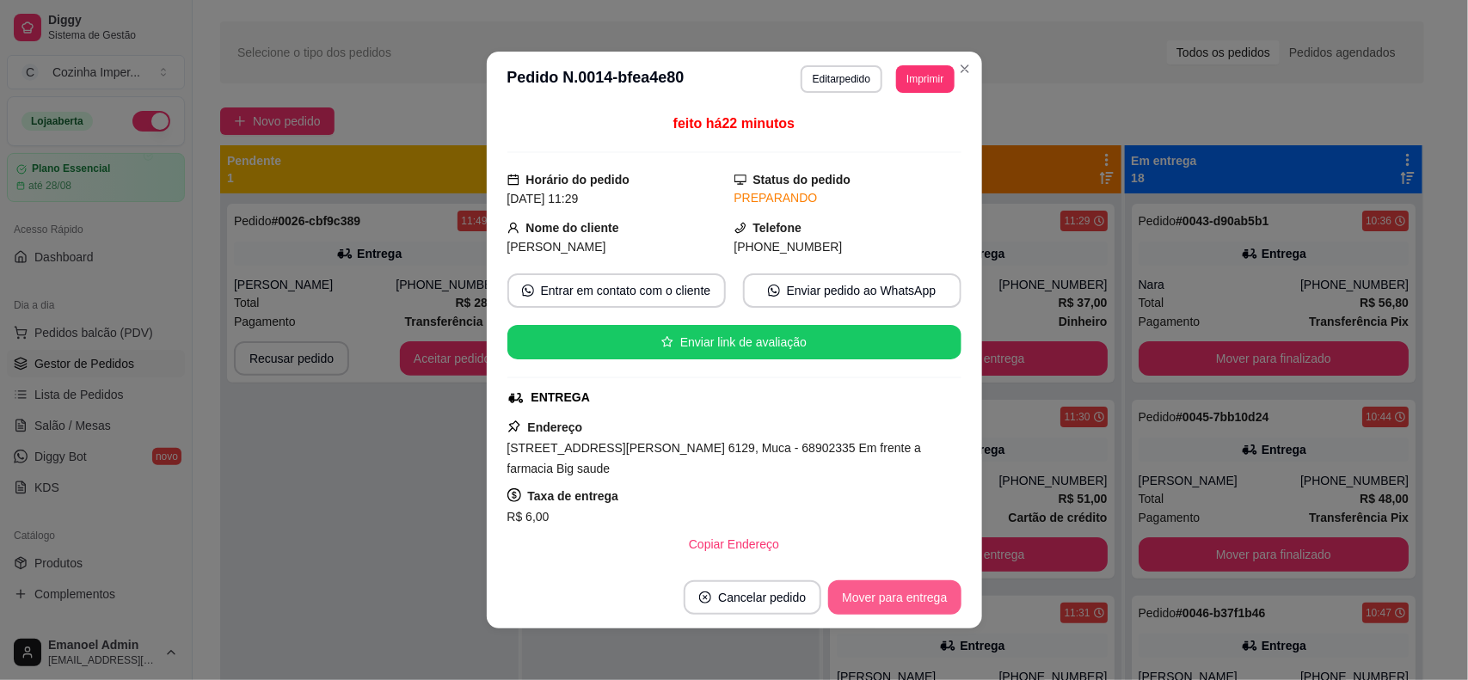
click at [896, 593] on button "Mover para entrega" at bounding box center [894, 597] width 132 height 34
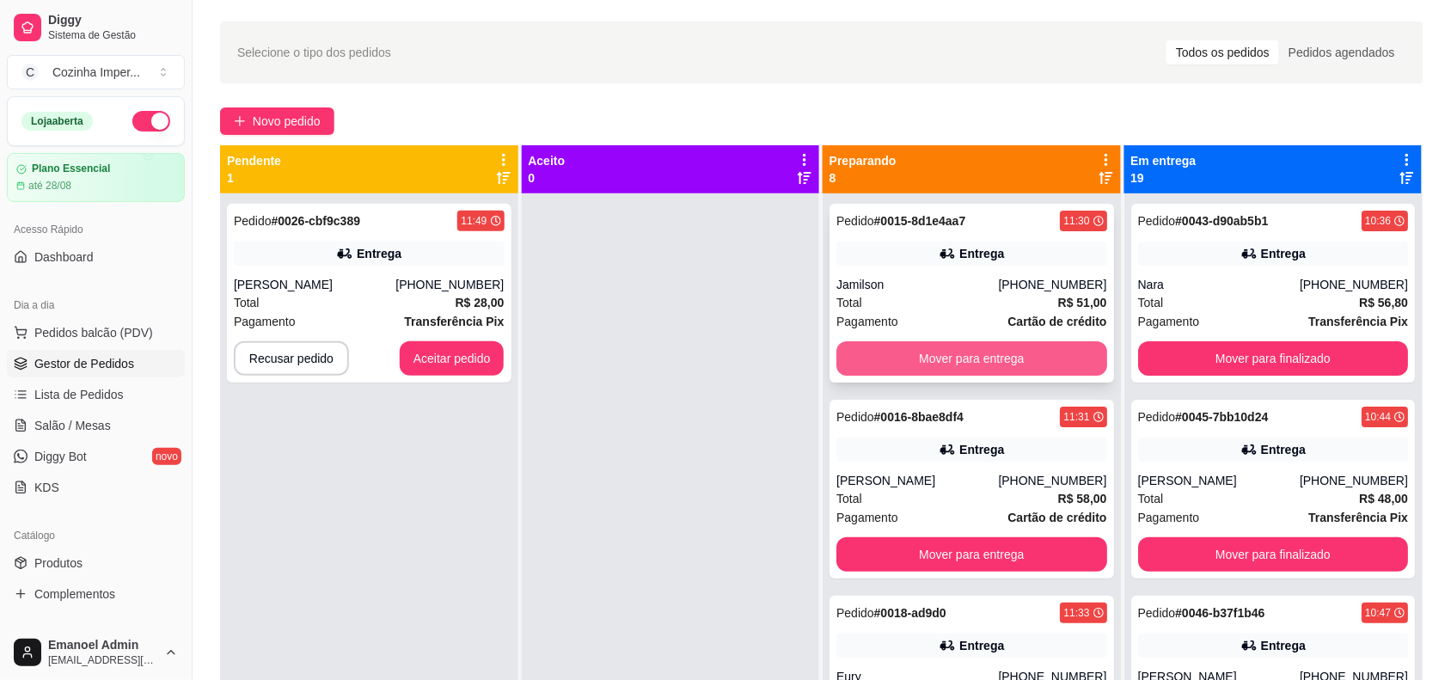
click at [969, 353] on button "Mover para entrega" at bounding box center [972, 358] width 271 height 34
click at [952, 359] on button "Mover para entrega" at bounding box center [972, 358] width 271 height 34
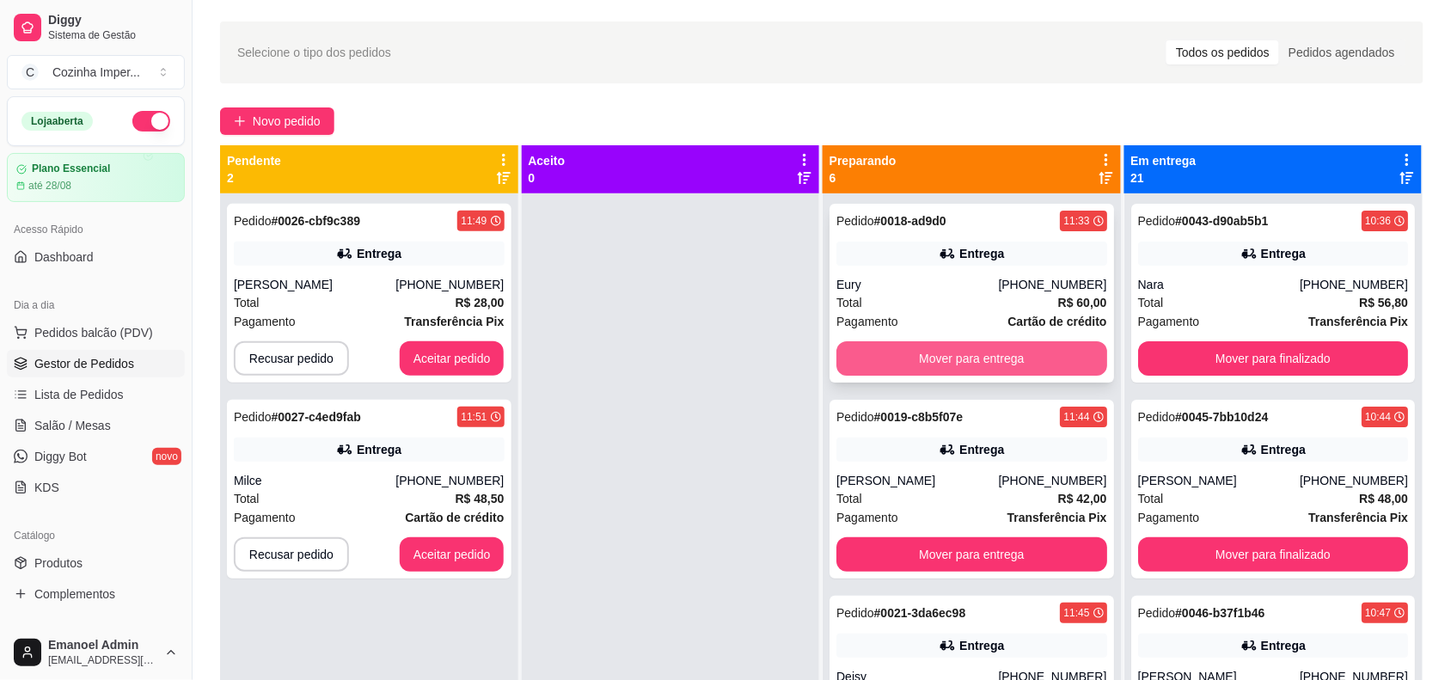
click at [952, 353] on button "Mover para entrega" at bounding box center [972, 358] width 271 height 34
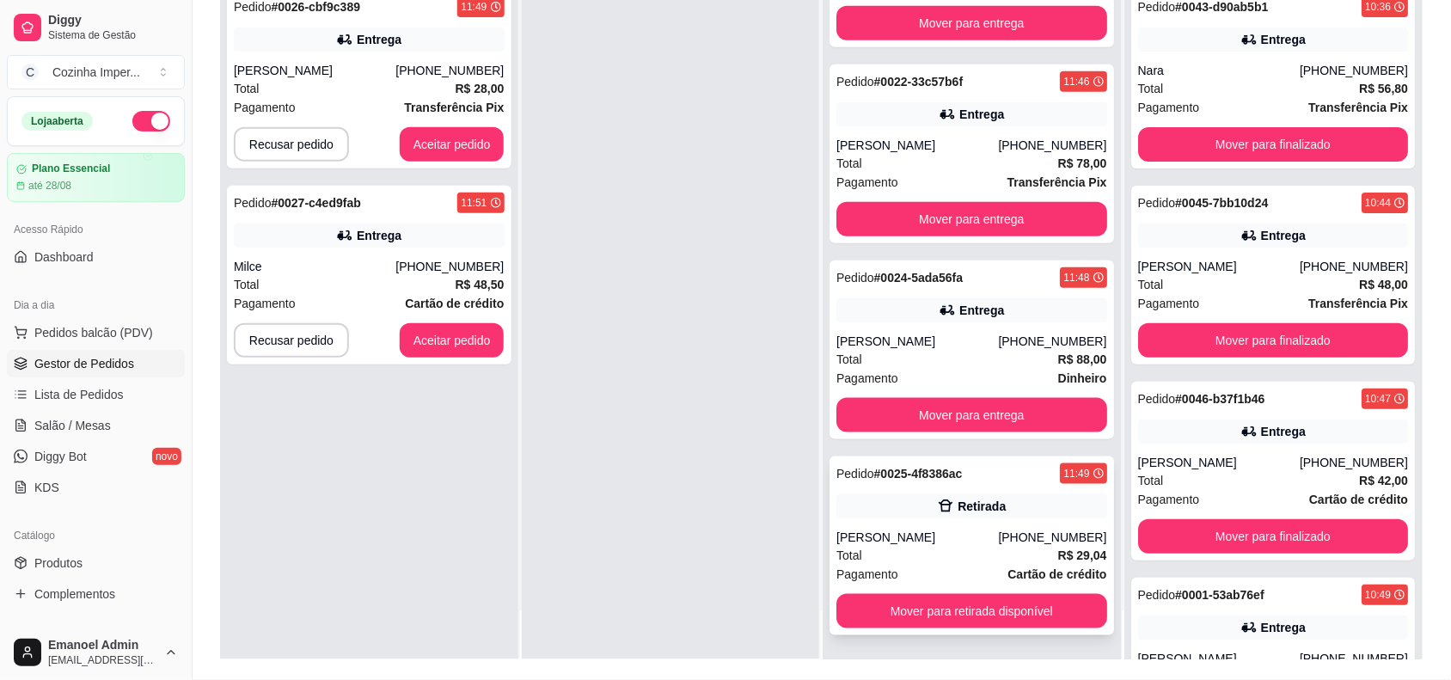
scroll to position [262, 0]
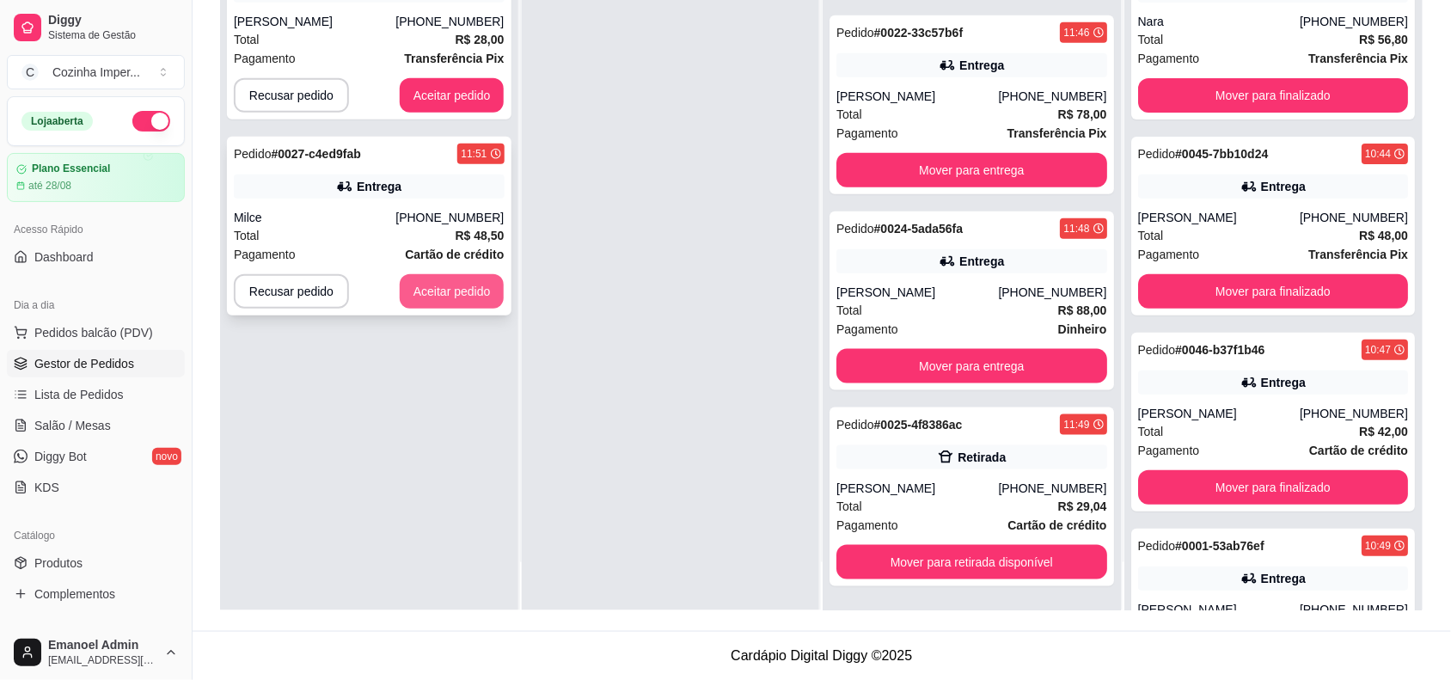
click at [488, 285] on button "Aceitar pedido" at bounding box center [452, 291] width 105 height 34
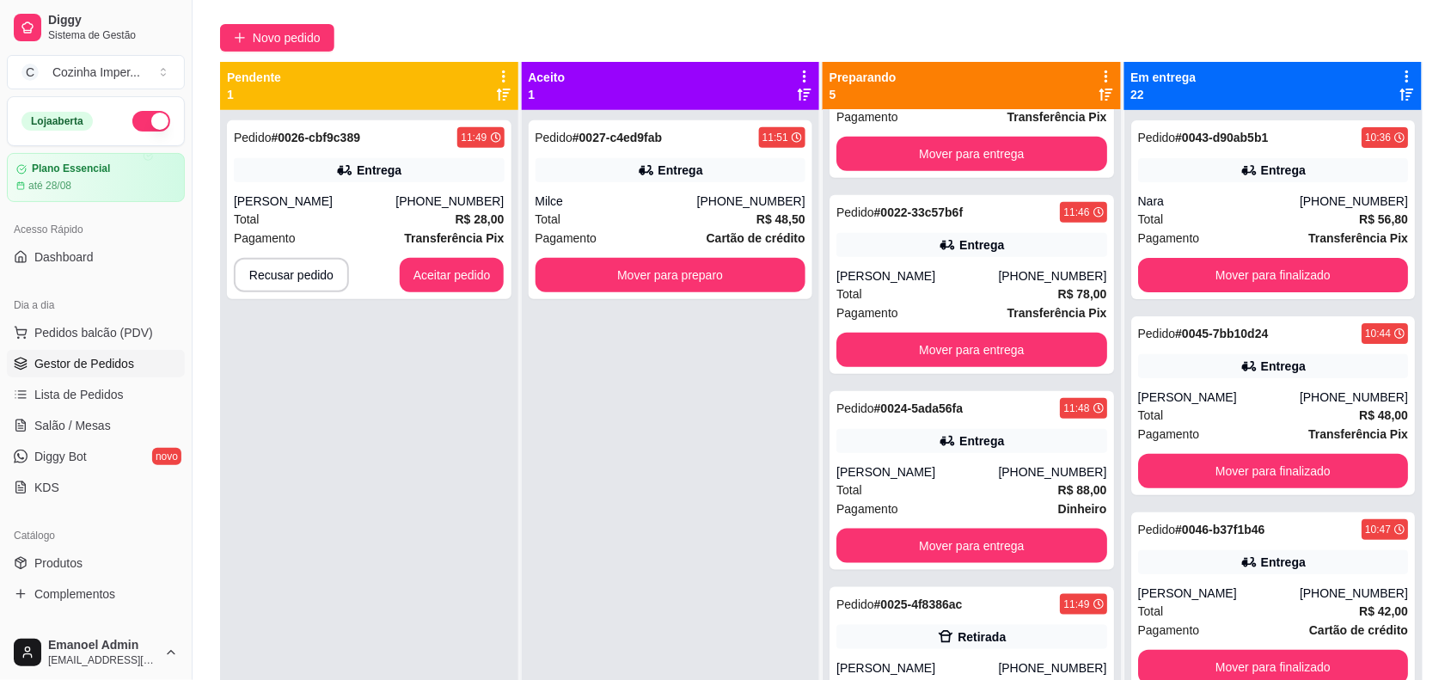
scroll to position [0, 0]
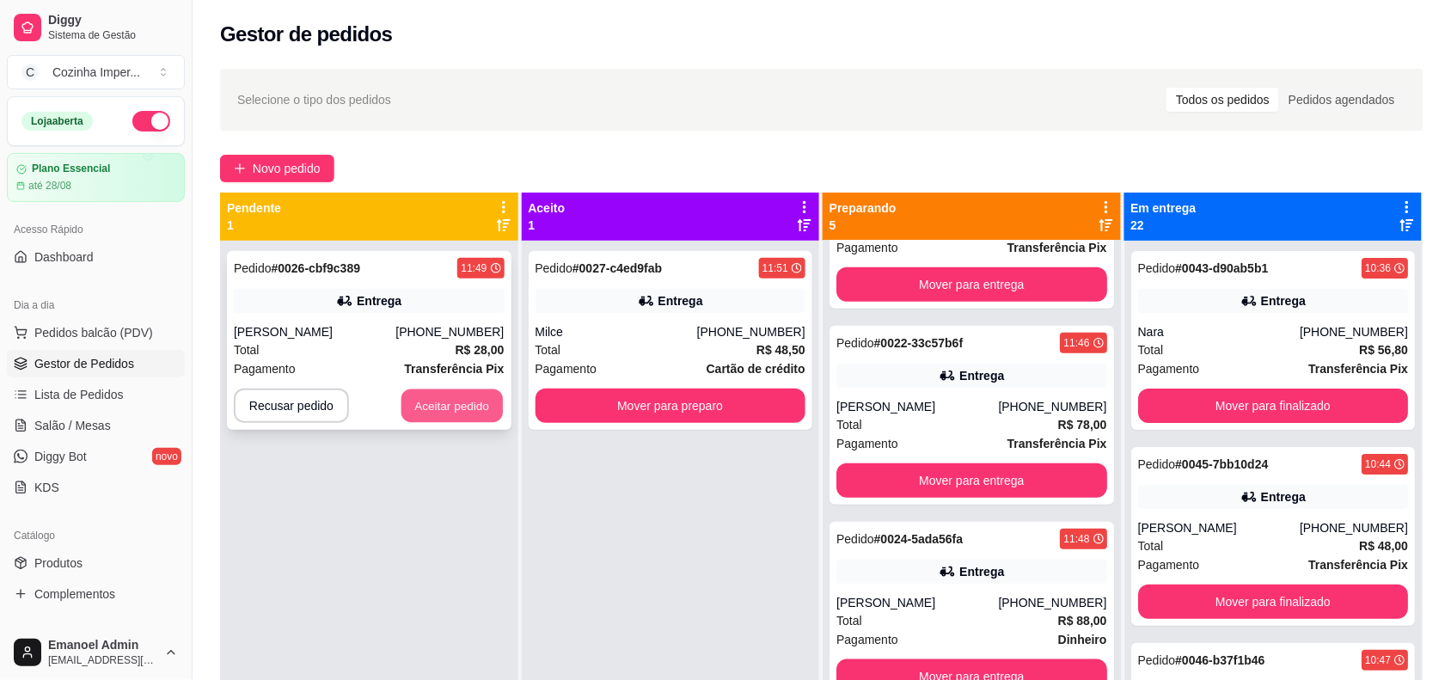
click at [418, 397] on button "Aceitar pedido" at bounding box center [452, 407] width 101 height 34
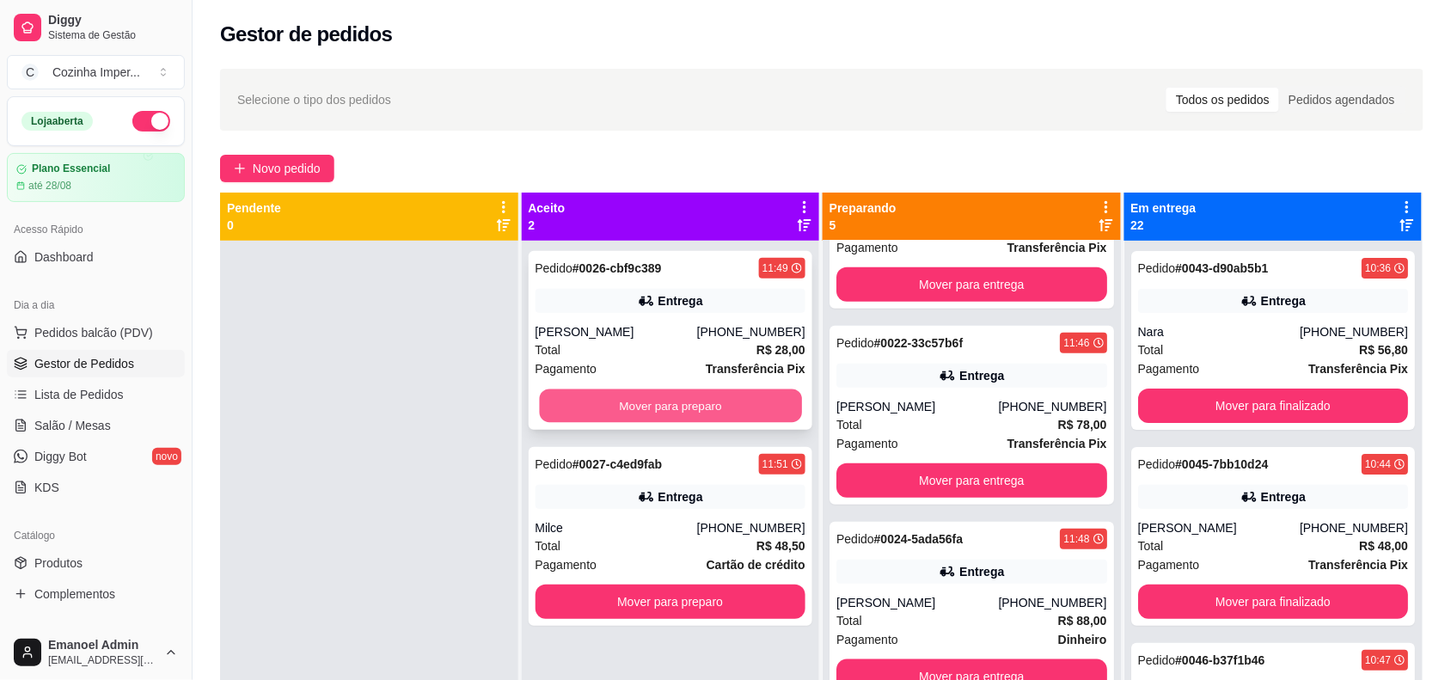
click at [710, 396] on button "Mover para preparo" at bounding box center [670, 407] width 262 height 34
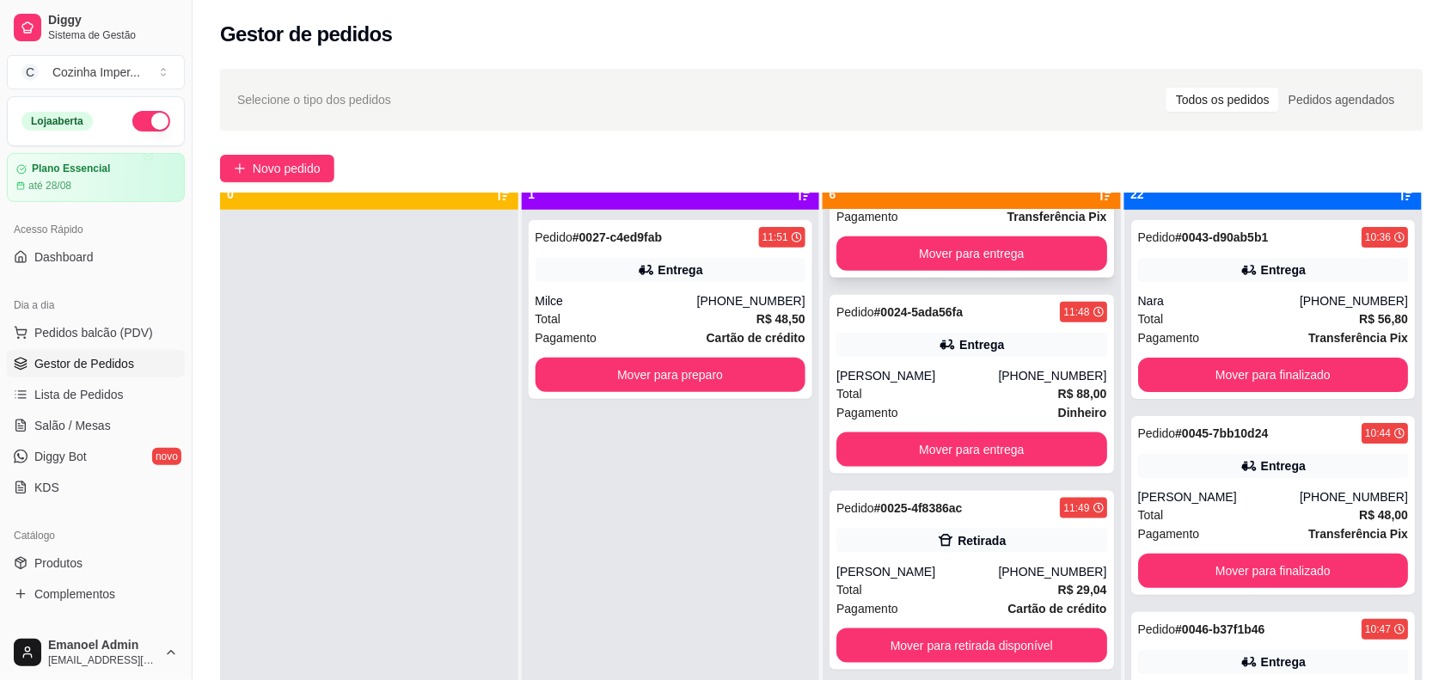
scroll to position [48, 0]
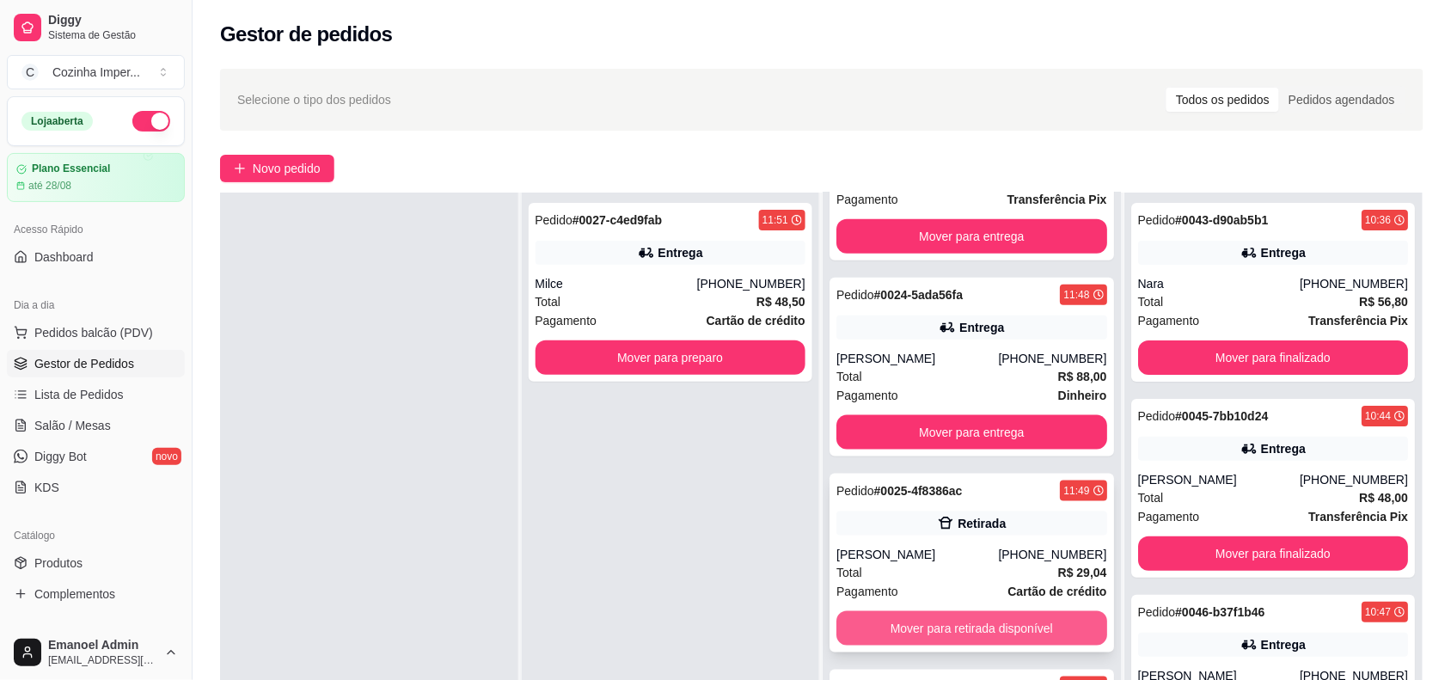
click at [993, 615] on button "Mover para retirada disponível" at bounding box center [972, 628] width 271 height 34
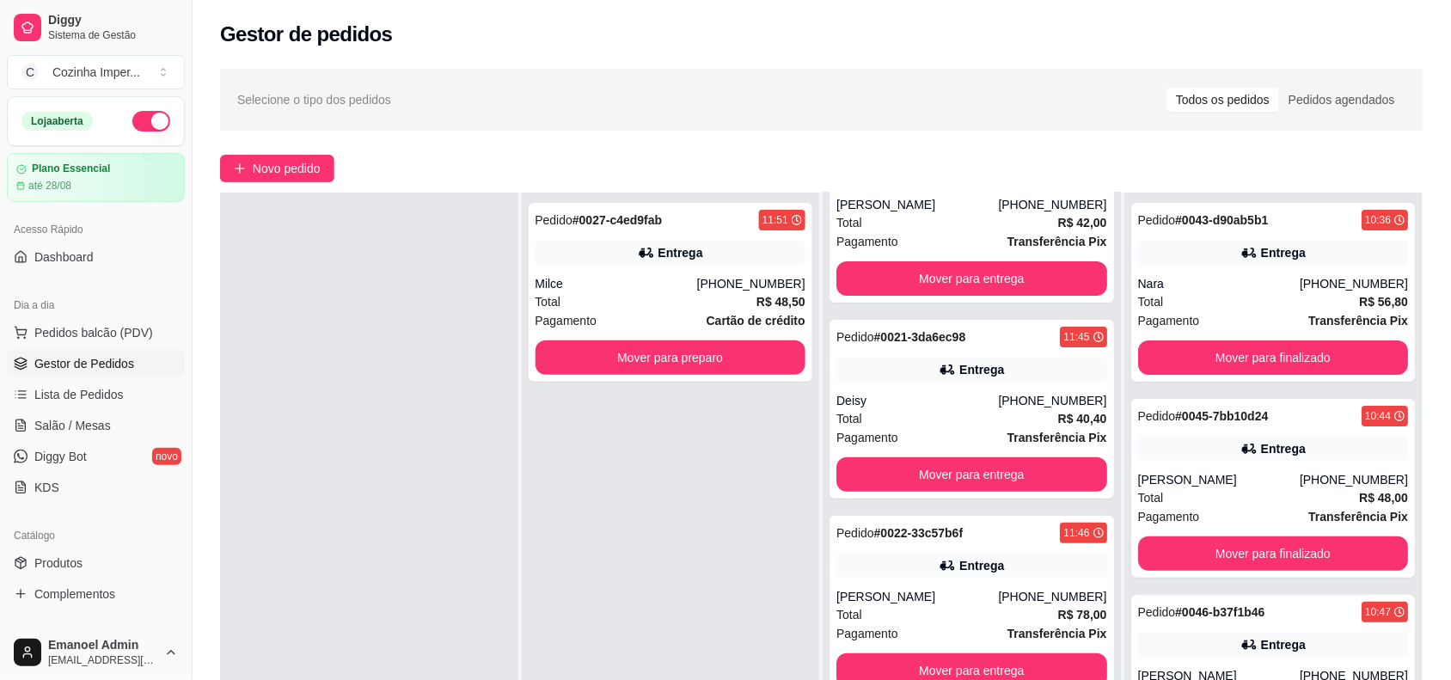
scroll to position [318, 0]
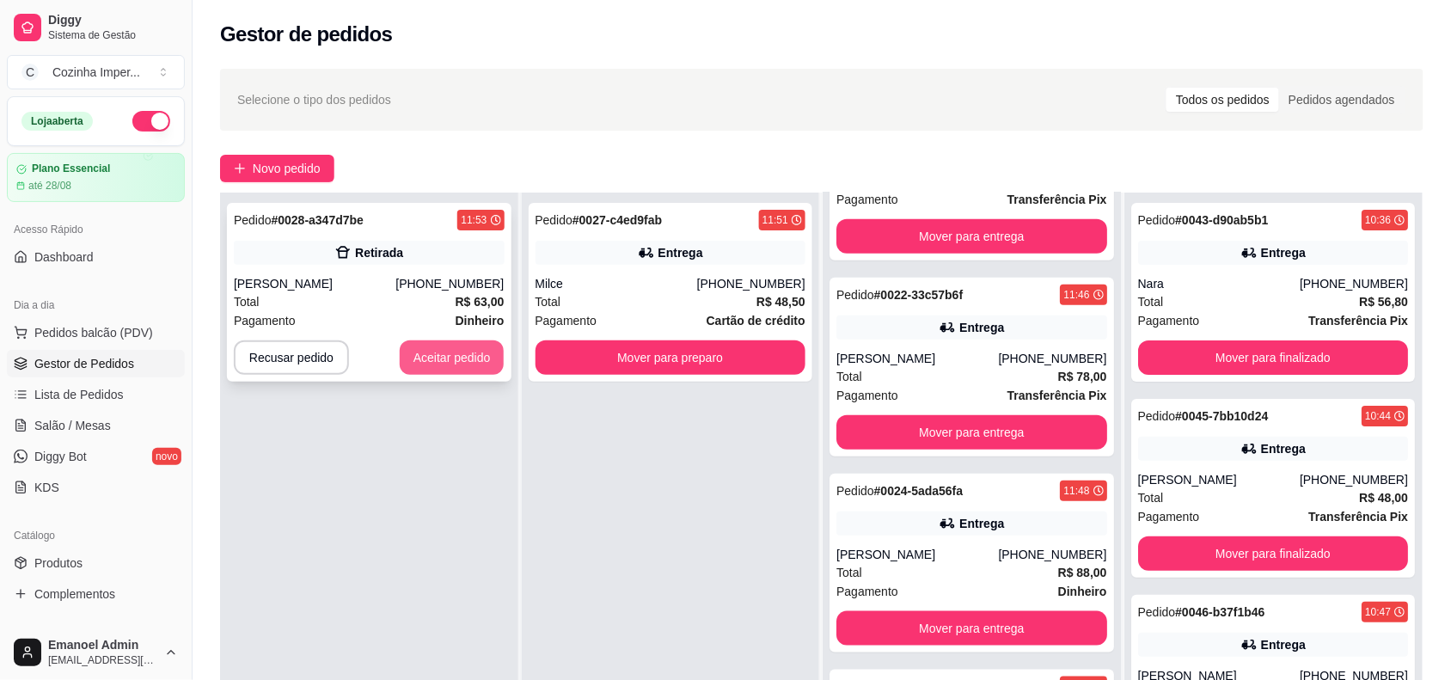
click at [454, 353] on button "Aceitar pedido" at bounding box center [452, 358] width 105 height 34
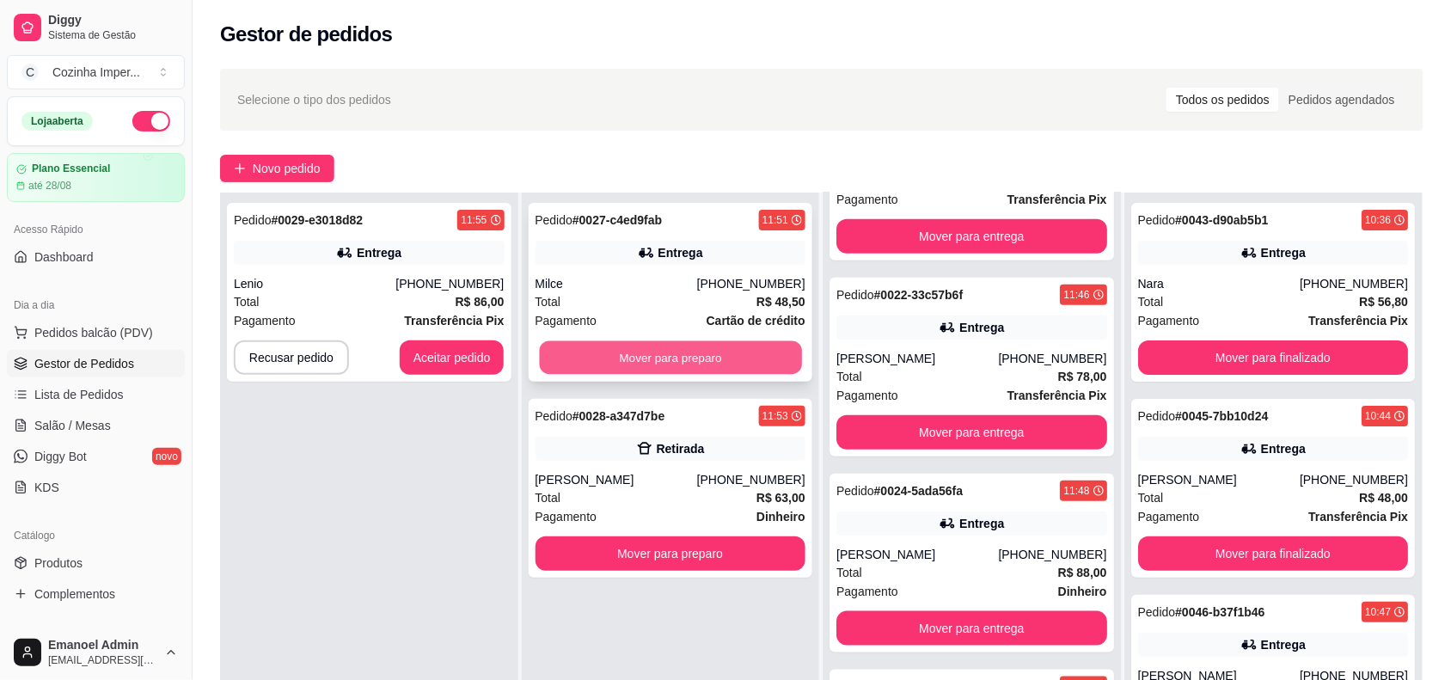
click at [739, 349] on button "Mover para preparo" at bounding box center [670, 358] width 262 height 34
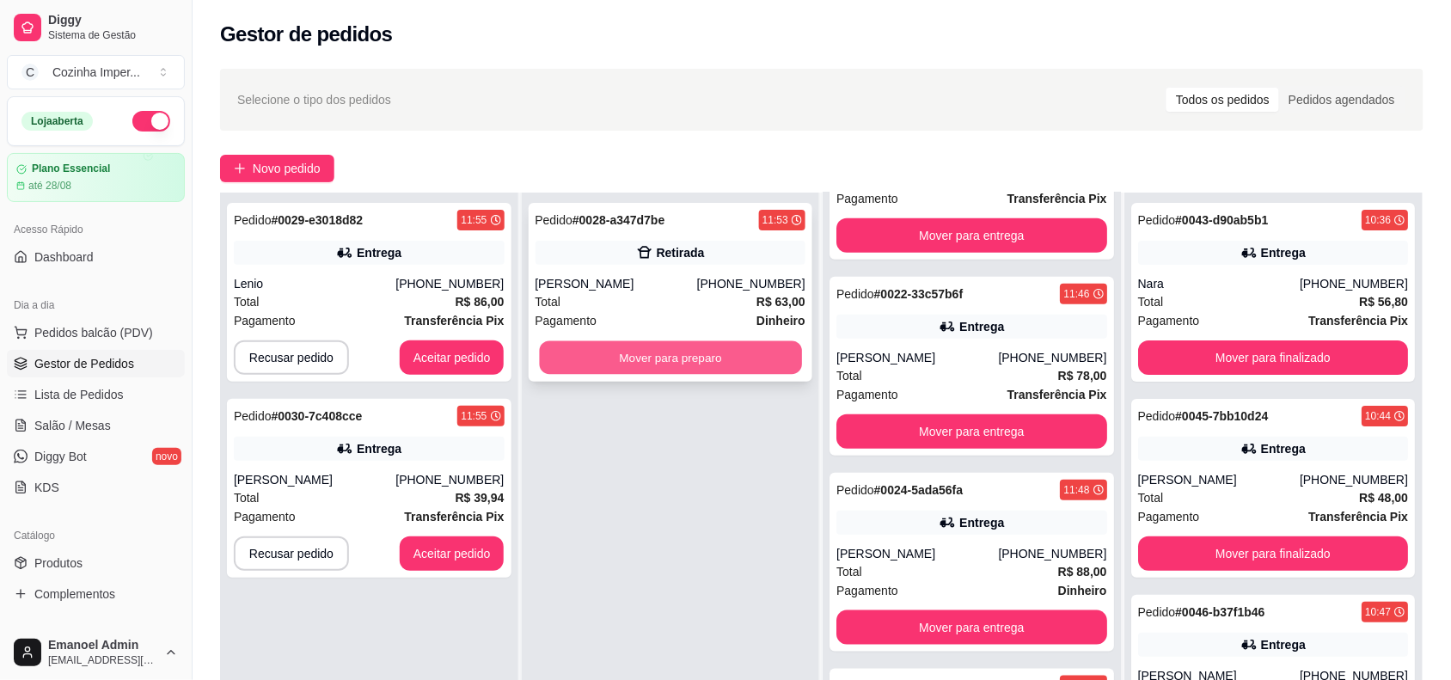
click at [701, 363] on button "Mover para preparo" at bounding box center [670, 358] width 262 height 34
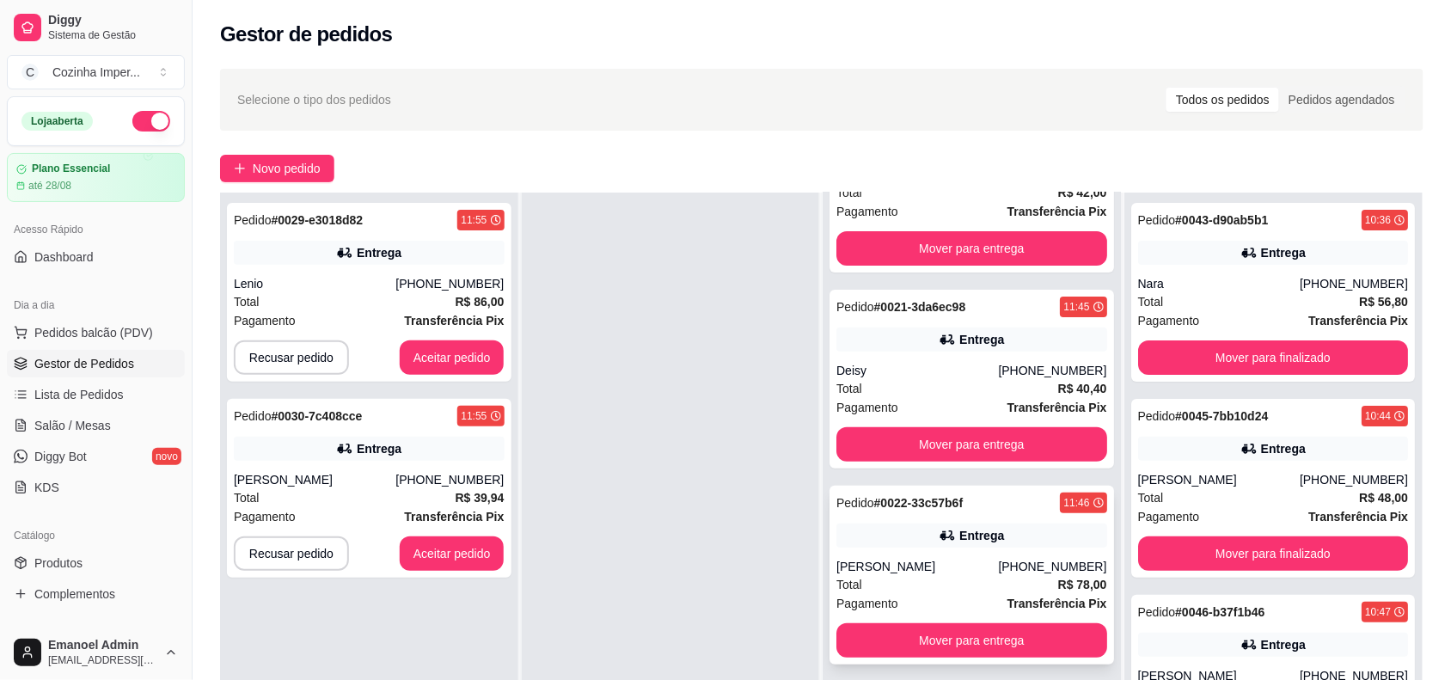
scroll to position [0, 0]
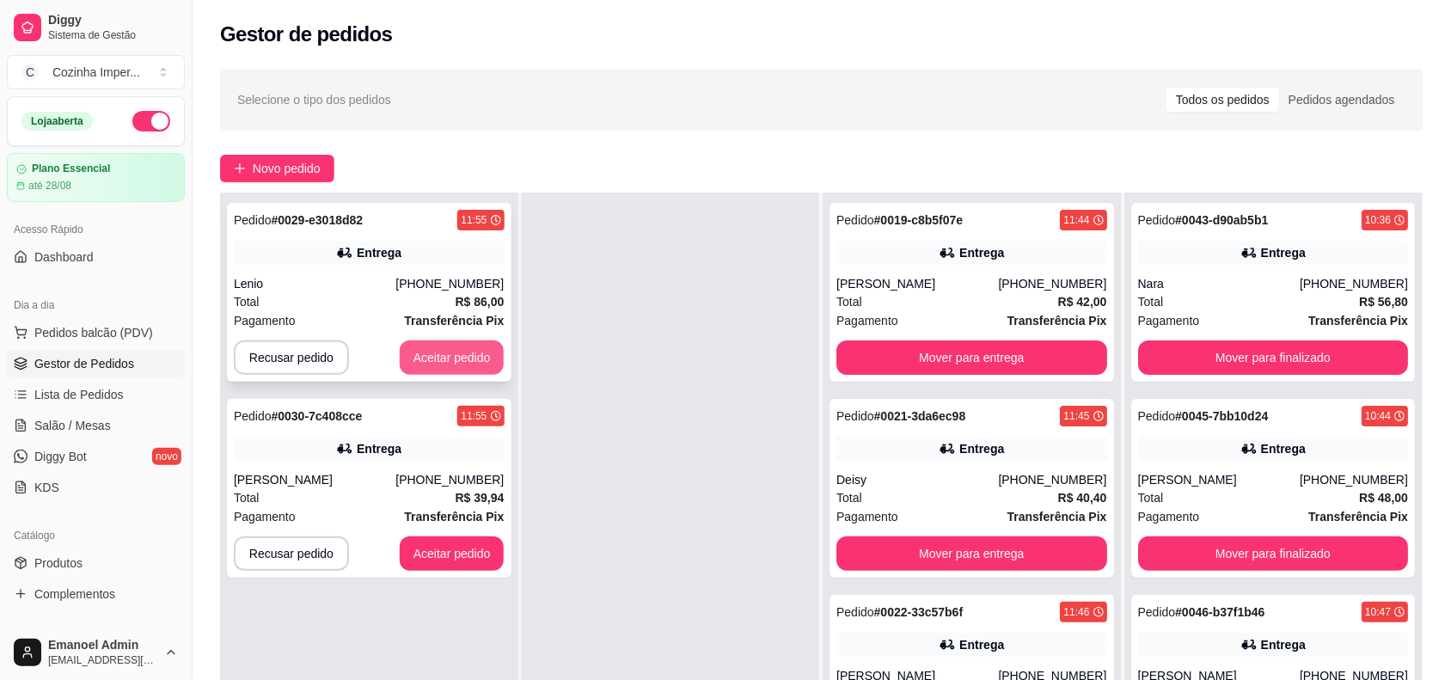
click at [432, 344] on button "Aceitar pedido" at bounding box center [452, 358] width 105 height 34
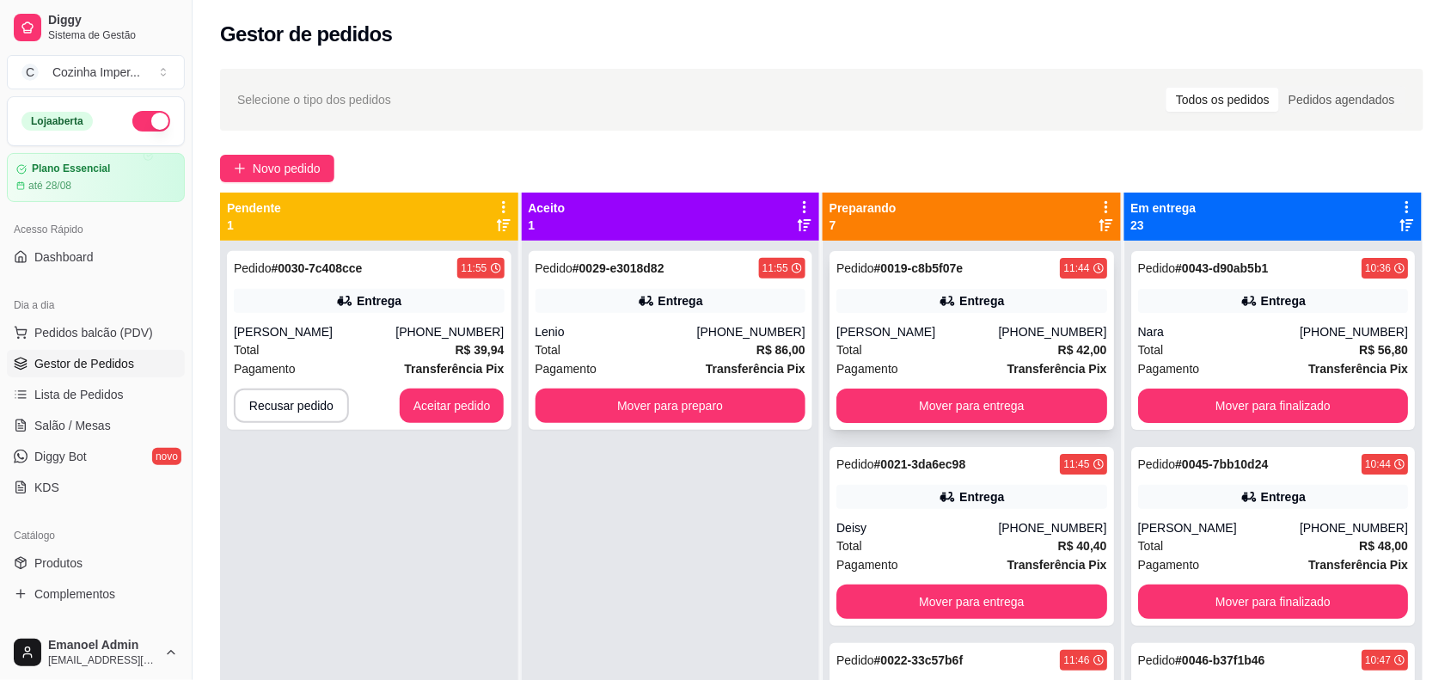
click at [1064, 267] on div "11:44" at bounding box center [1077, 268] width 26 height 14
click at [96, 560] on link "Produtos" at bounding box center [96, 563] width 178 height 28
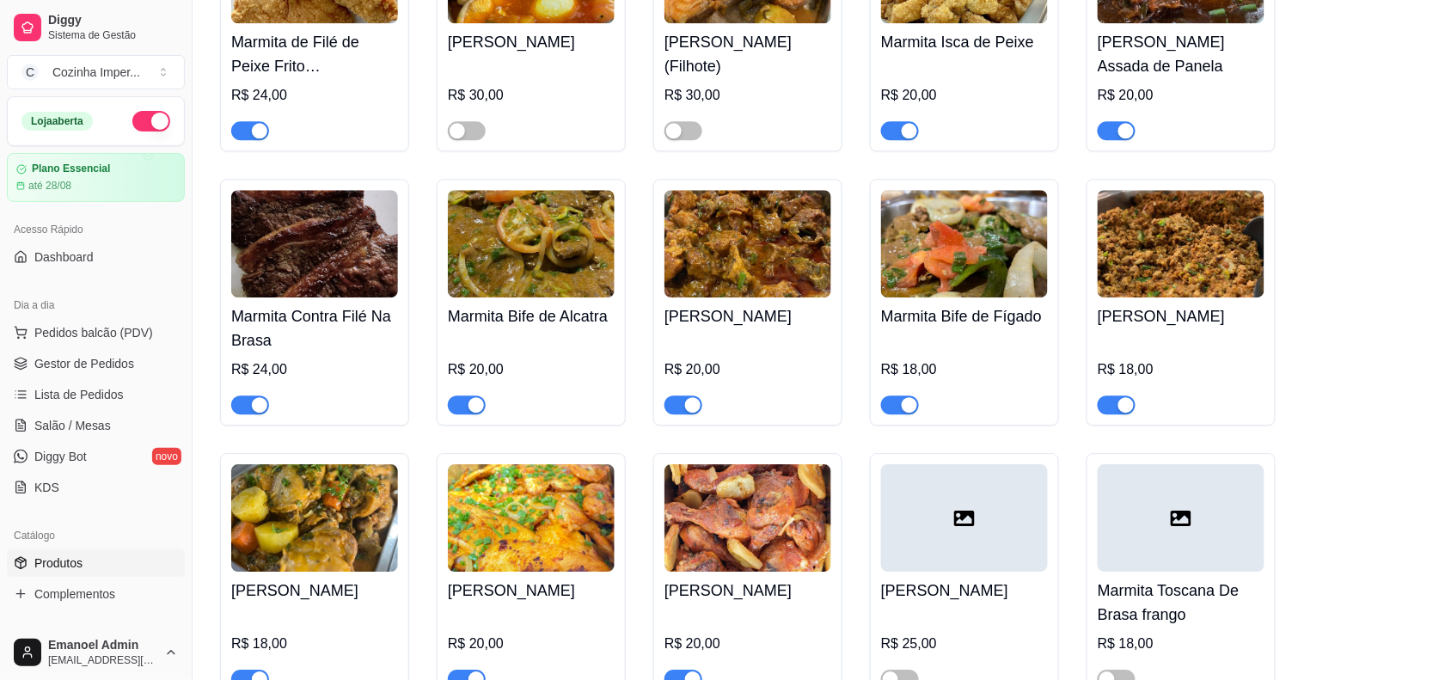
scroll to position [3224, 0]
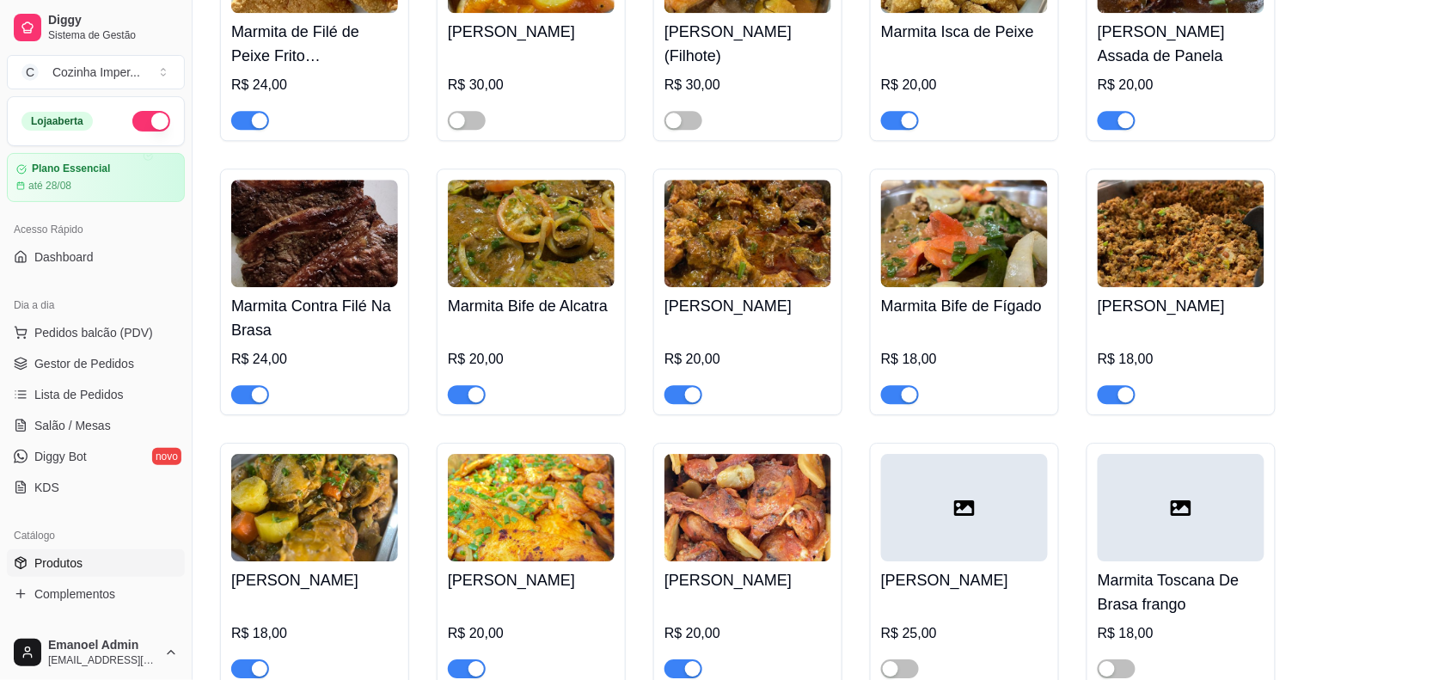
click at [690, 394] on div "button" at bounding box center [692, 394] width 15 height 15
click at [1119, 387] on div "button" at bounding box center [1126, 394] width 15 height 15
click at [896, 390] on span "button" at bounding box center [900, 394] width 38 height 19
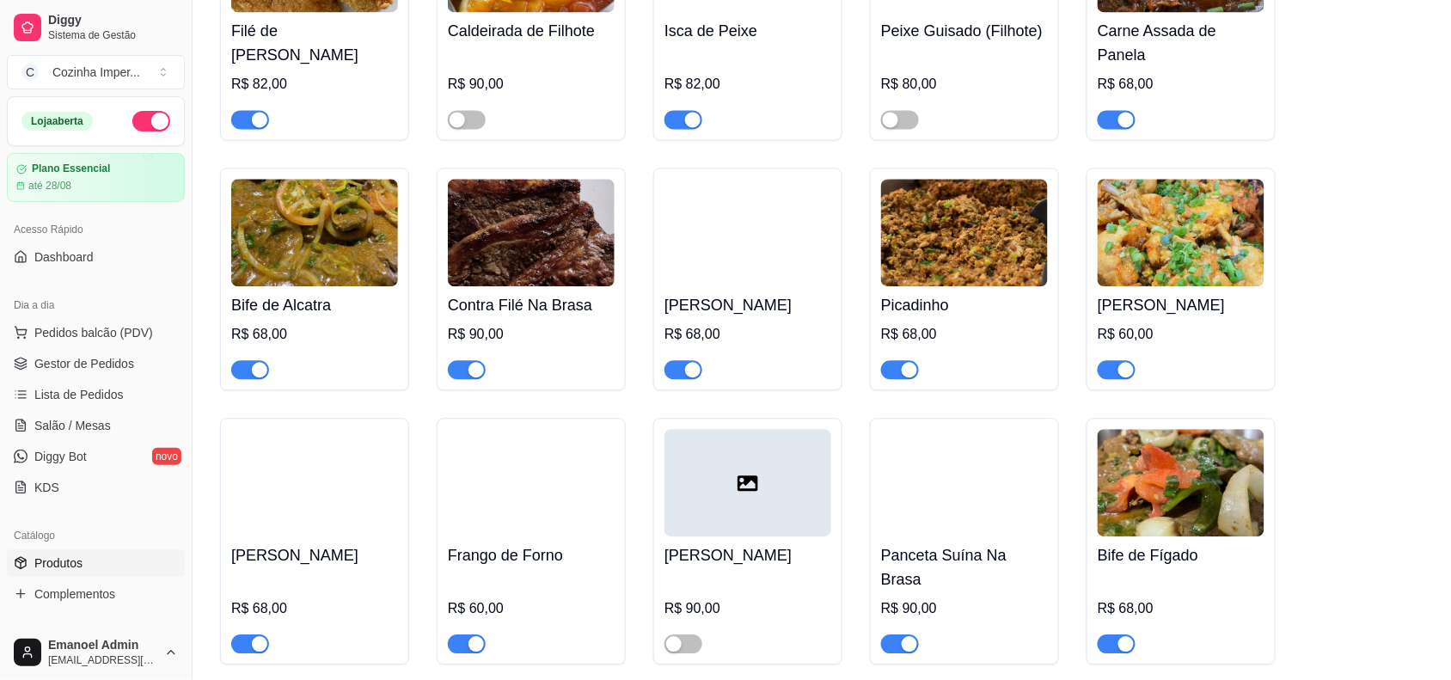
scroll to position [4944, 0]
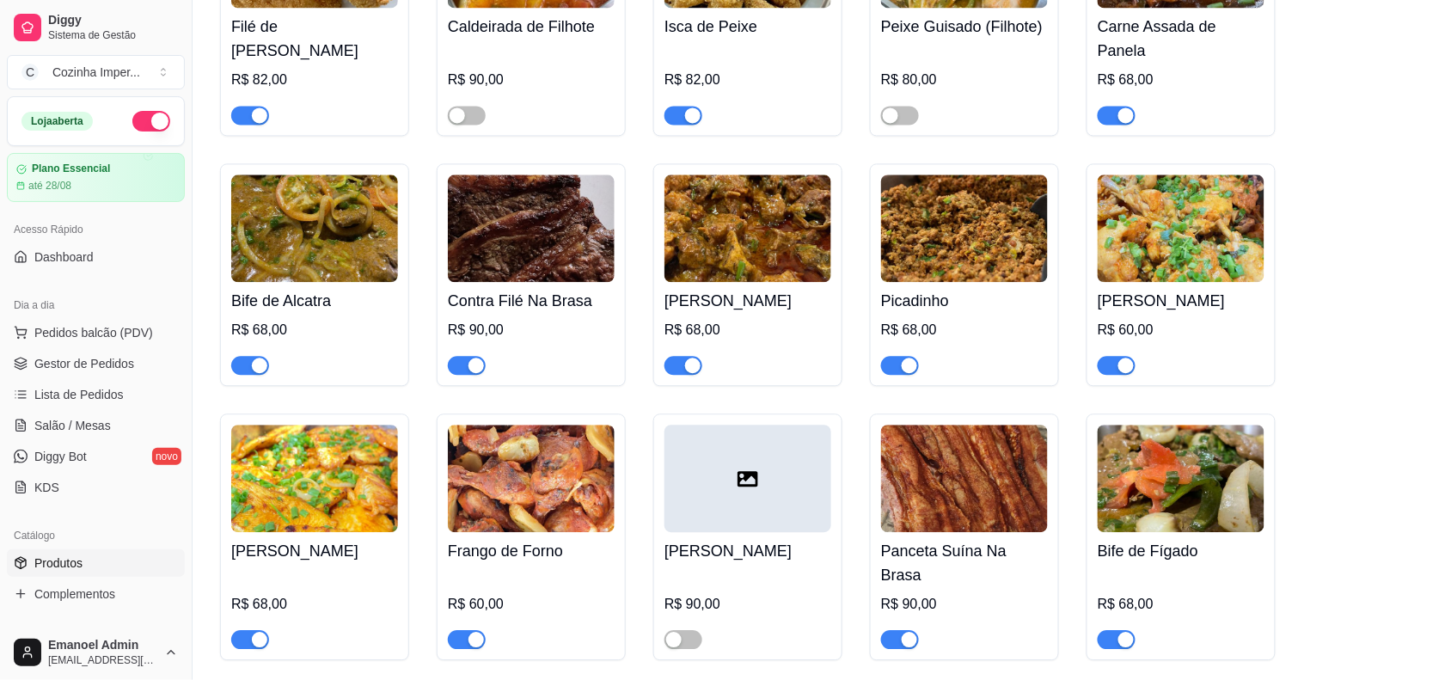
click at [685, 367] on div "button" at bounding box center [692, 365] width 15 height 15
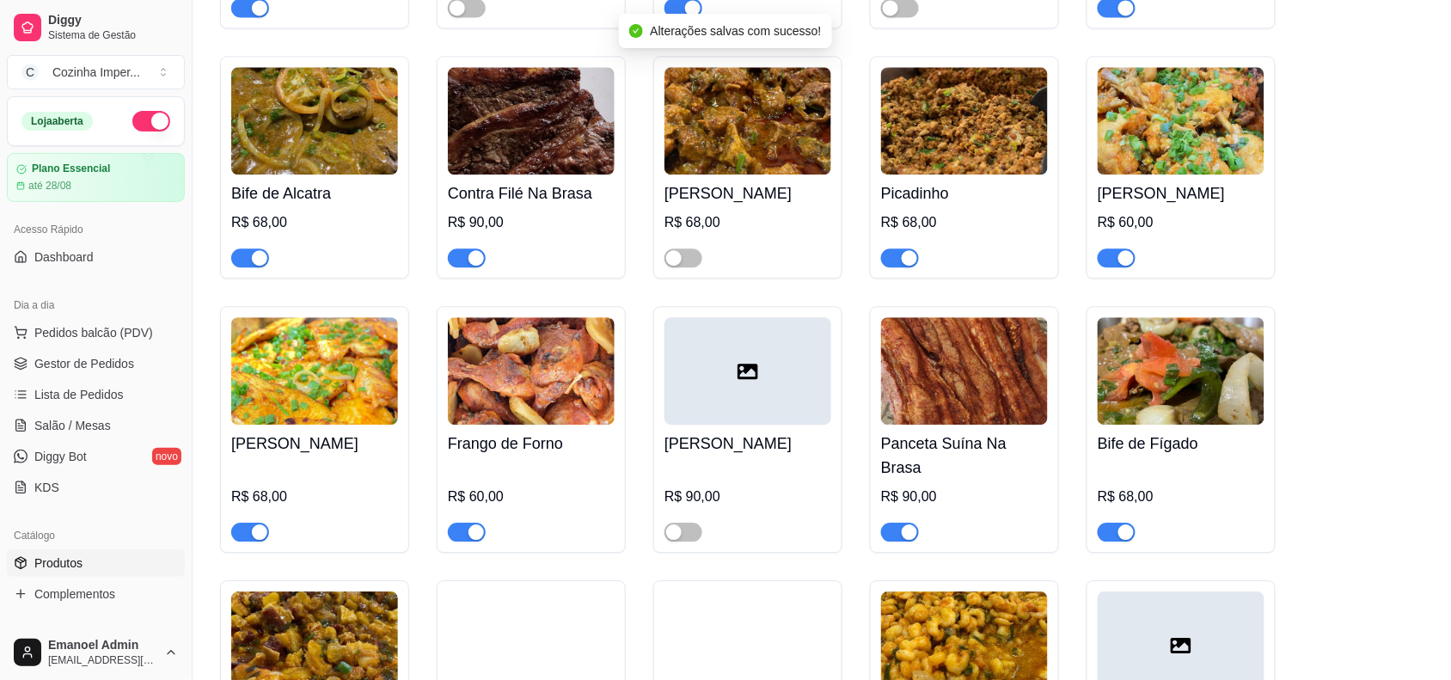
scroll to position [5159, 0]
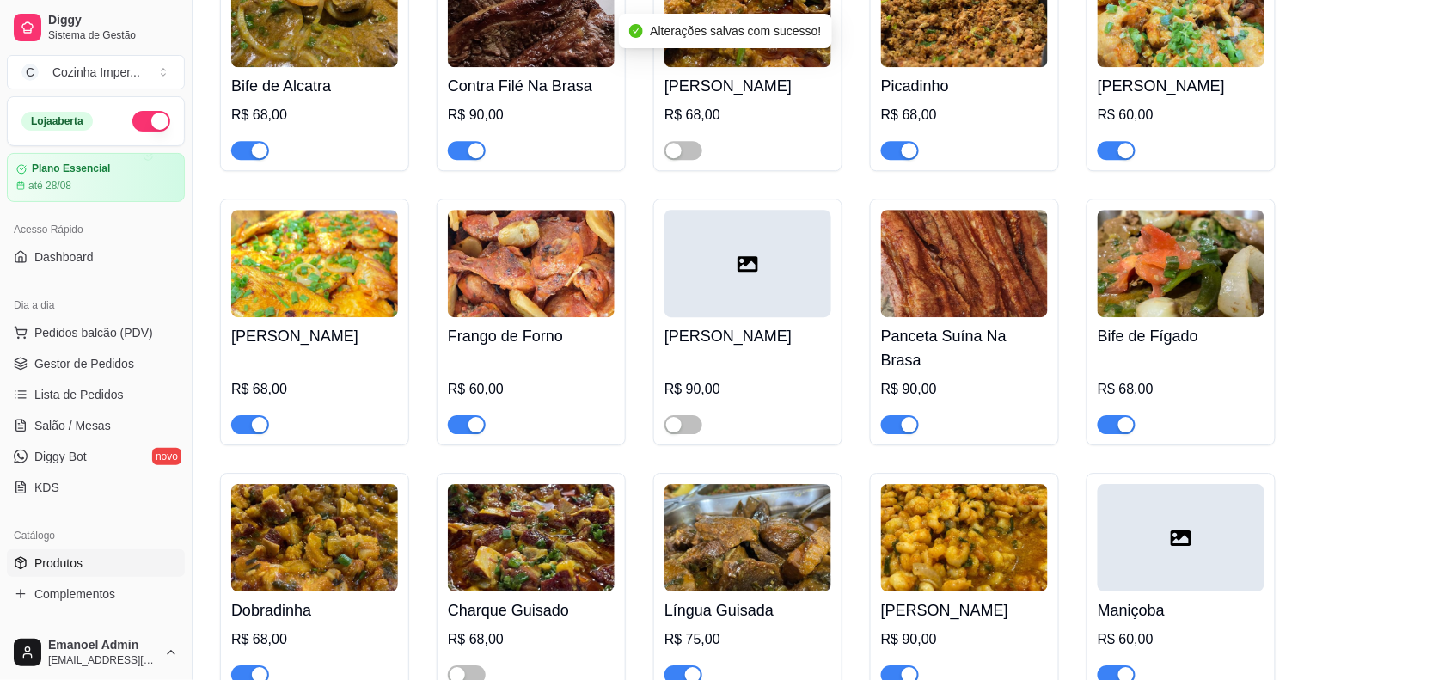
click at [1126, 417] on div "button" at bounding box center [1126, 424] width 15 height 15
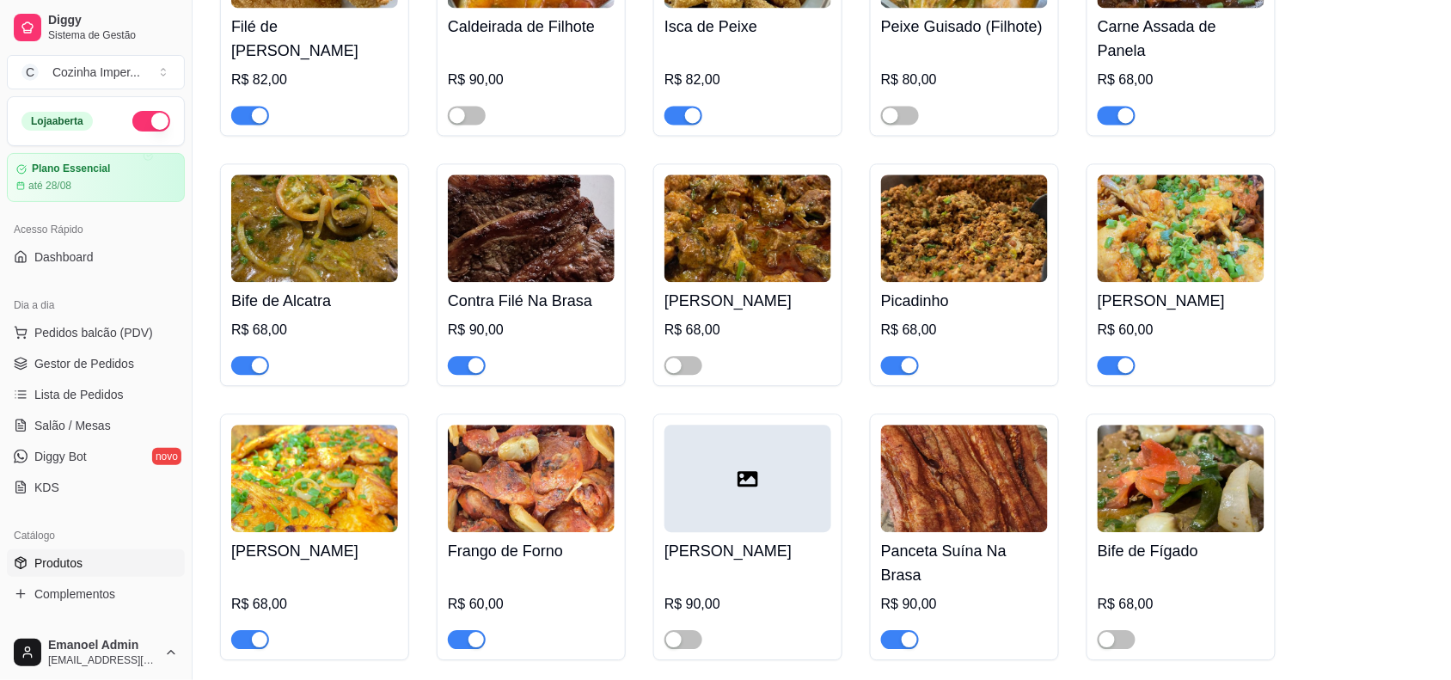
click at [896, 366] on span "button" at bounding box center [900, 365] width 38 height 19
click at [104, 255] on link "Dashboard" at bounding box center [96, 257] width 178 height 28
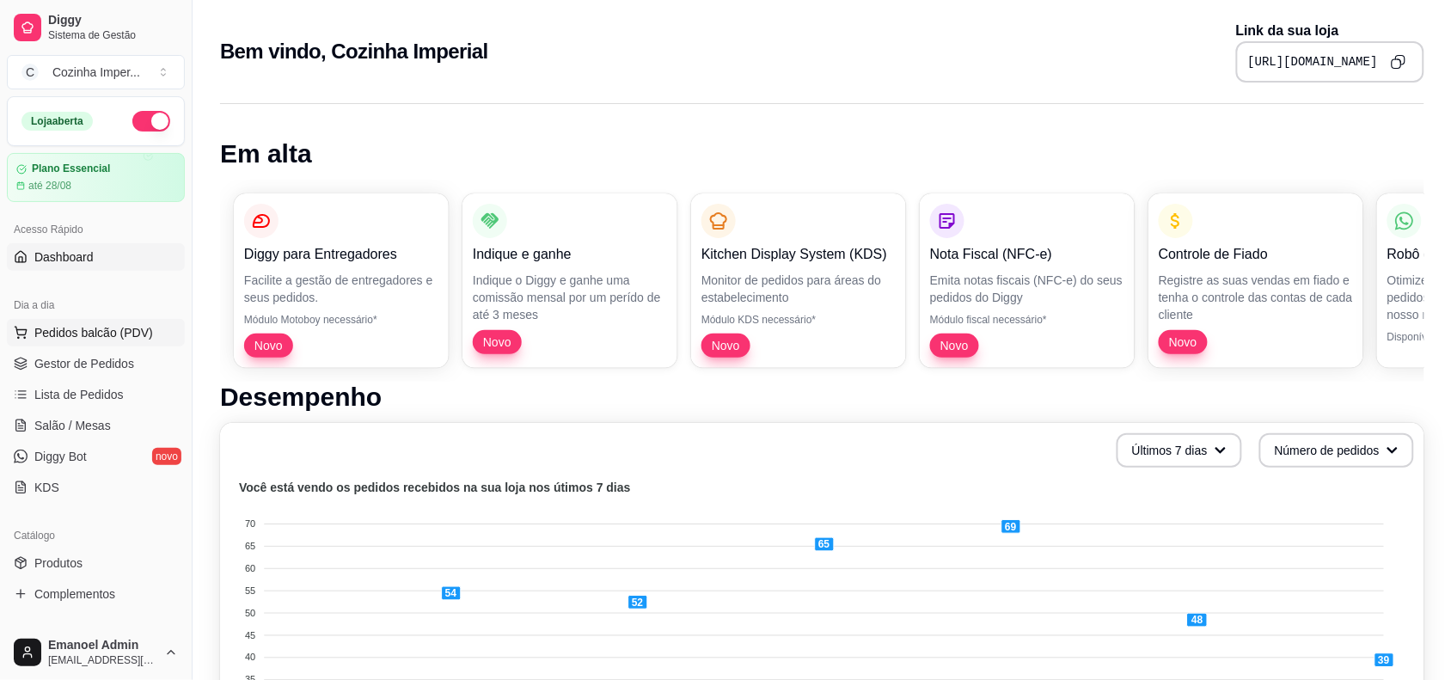
click at [96, 335] on span "Pedidos balcão (PDV)" at bounding box center [93, 332] width 119 height 17
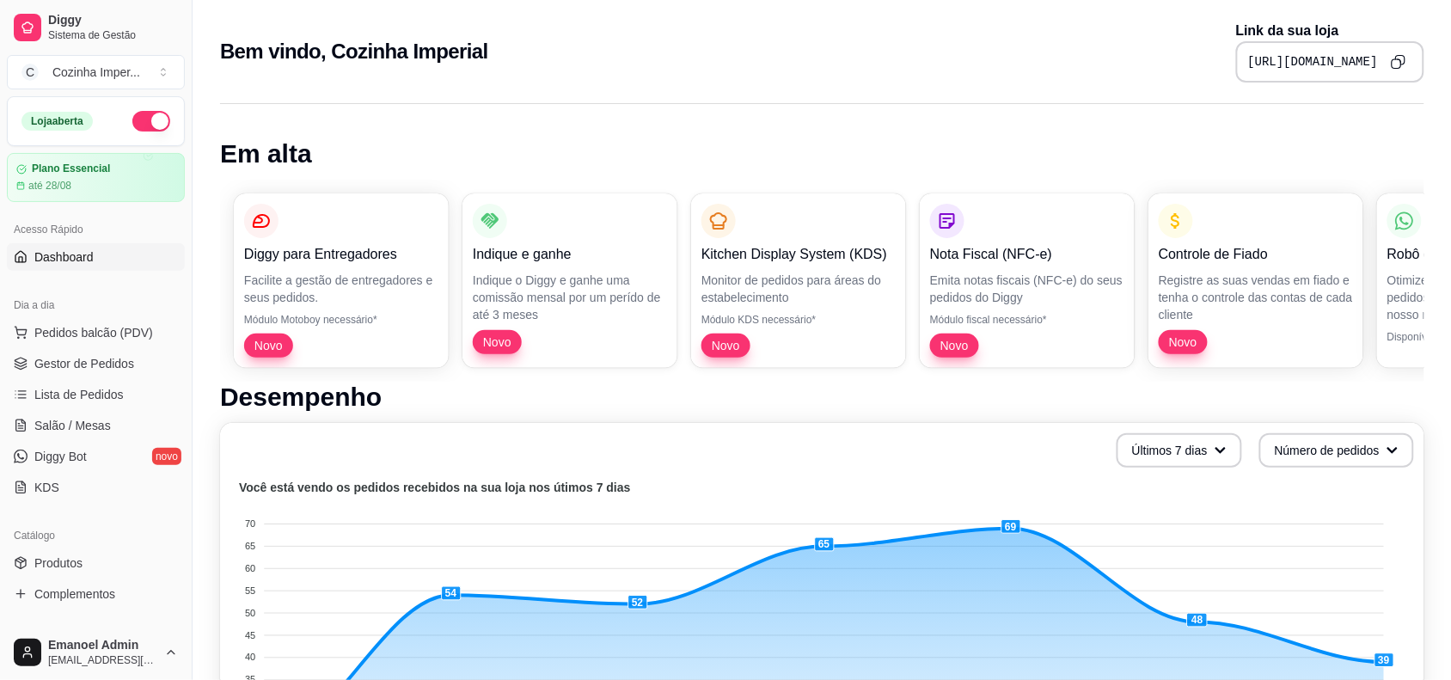
click at [113, 359] on img at bounding box center [128, 325] width 158 height 107
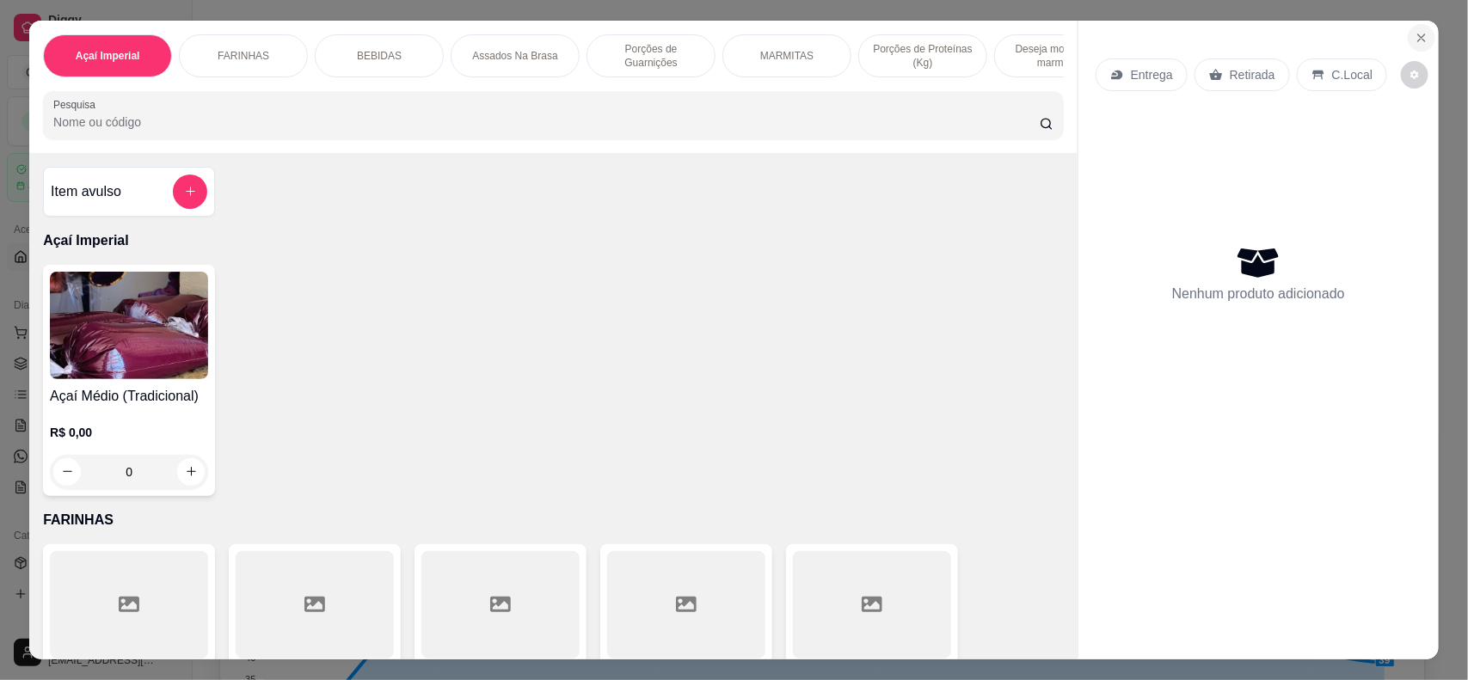
click at [1416, 35] on icon "Close" at bounding box center [1421, 38] width 14 height 14
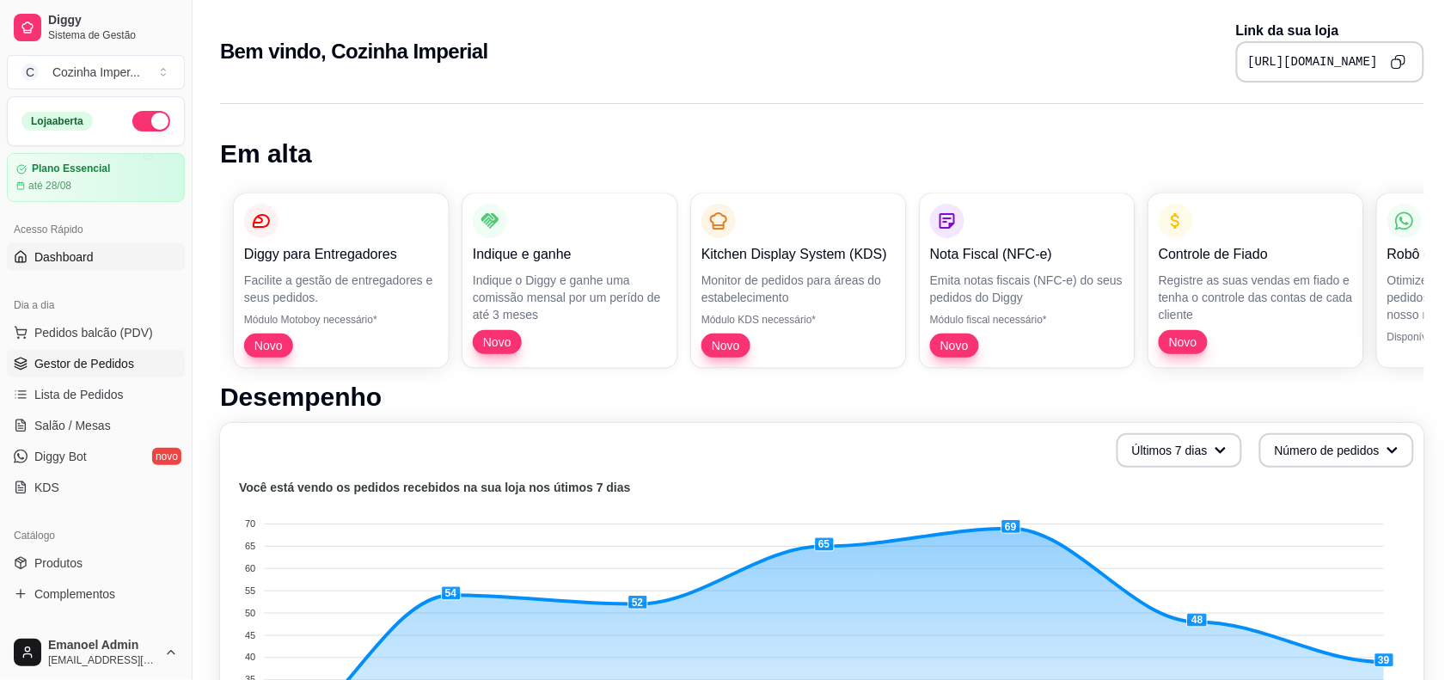
click at [95, 368] on span "Gestor de Pedidos" at bounding box center [84, 363] width 100 height 17
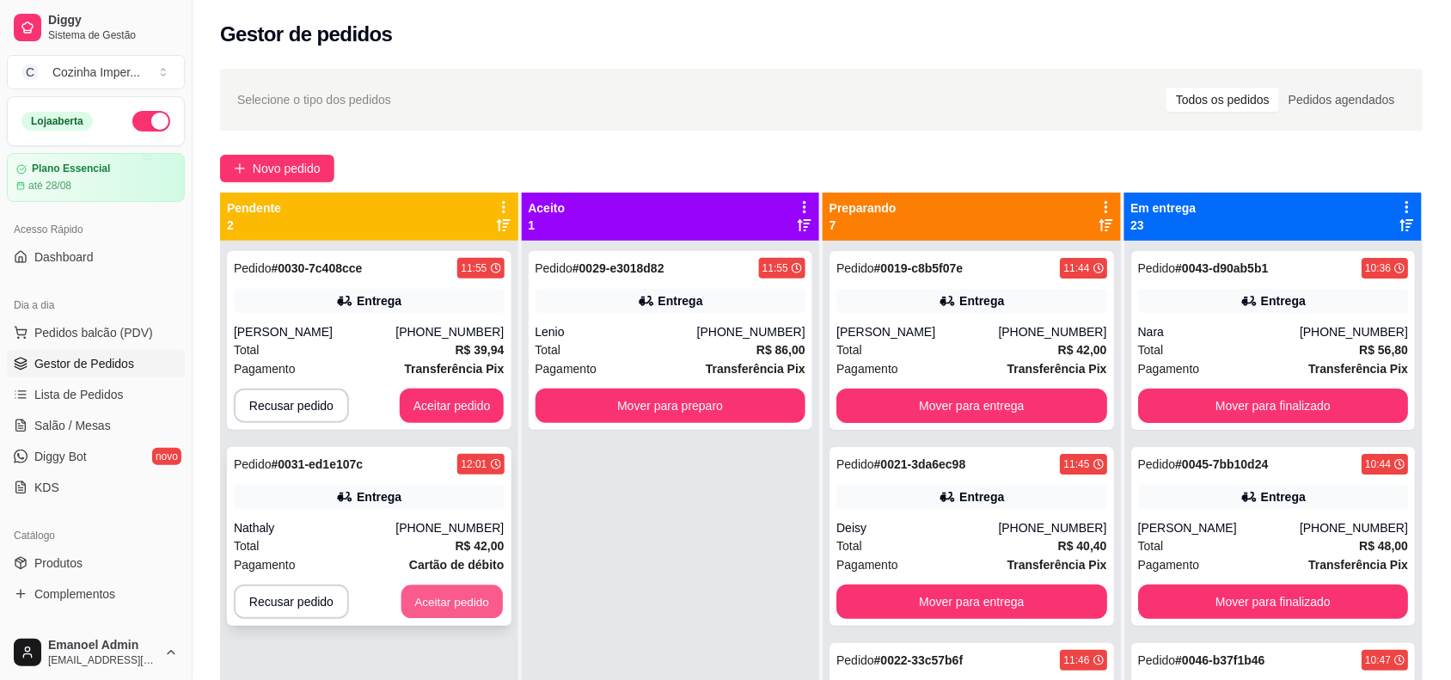
click at [456, 591] on button "Aceitar pedido" at bounding box center [452, 603] width 101 height 34
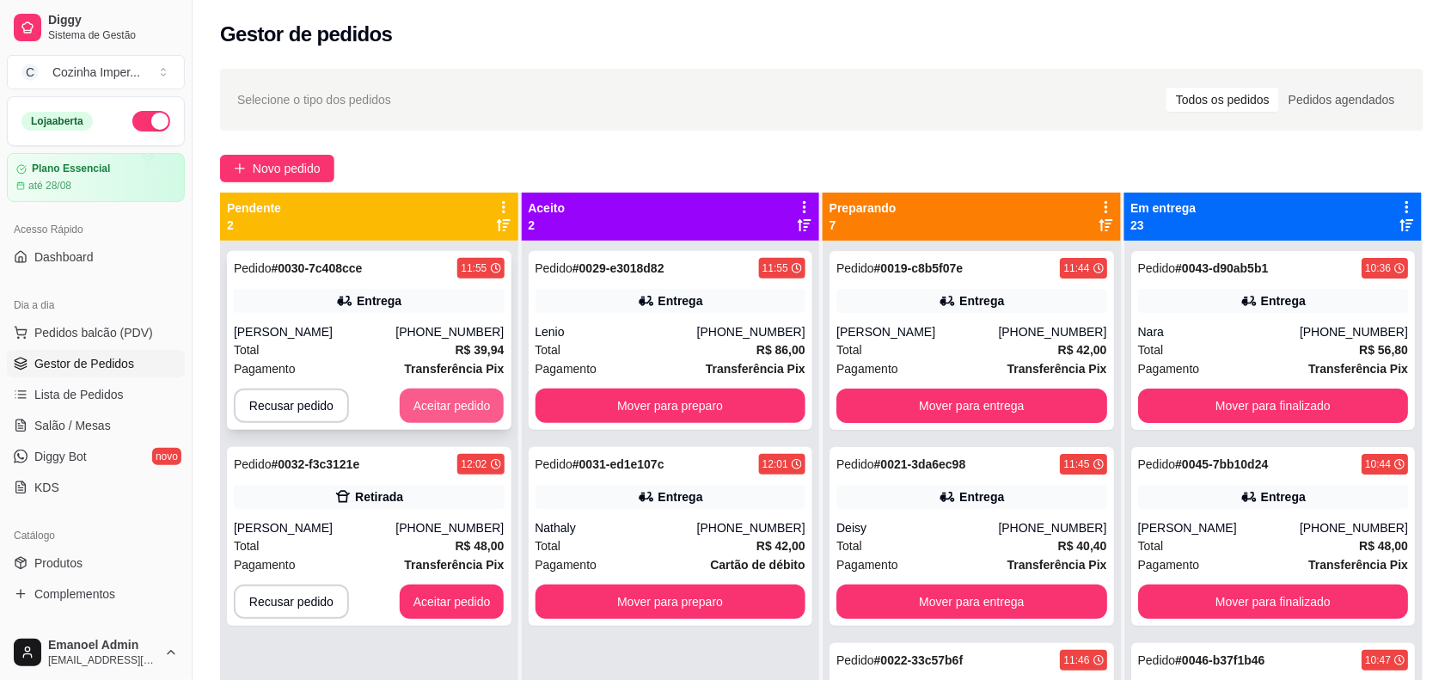
click at [475, 400] on button "Aceitar pedido" at bounding box center [452, 406] width 105 height 34
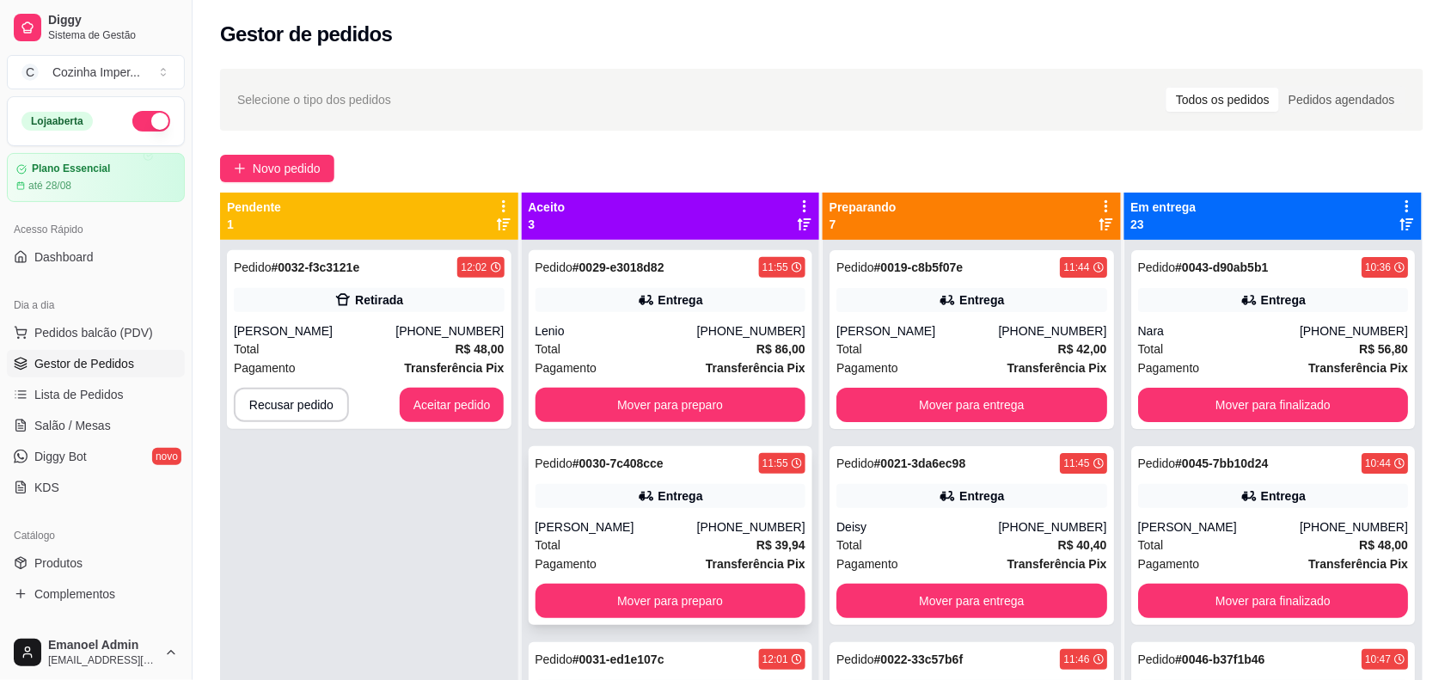
scroll to position [48, 0]
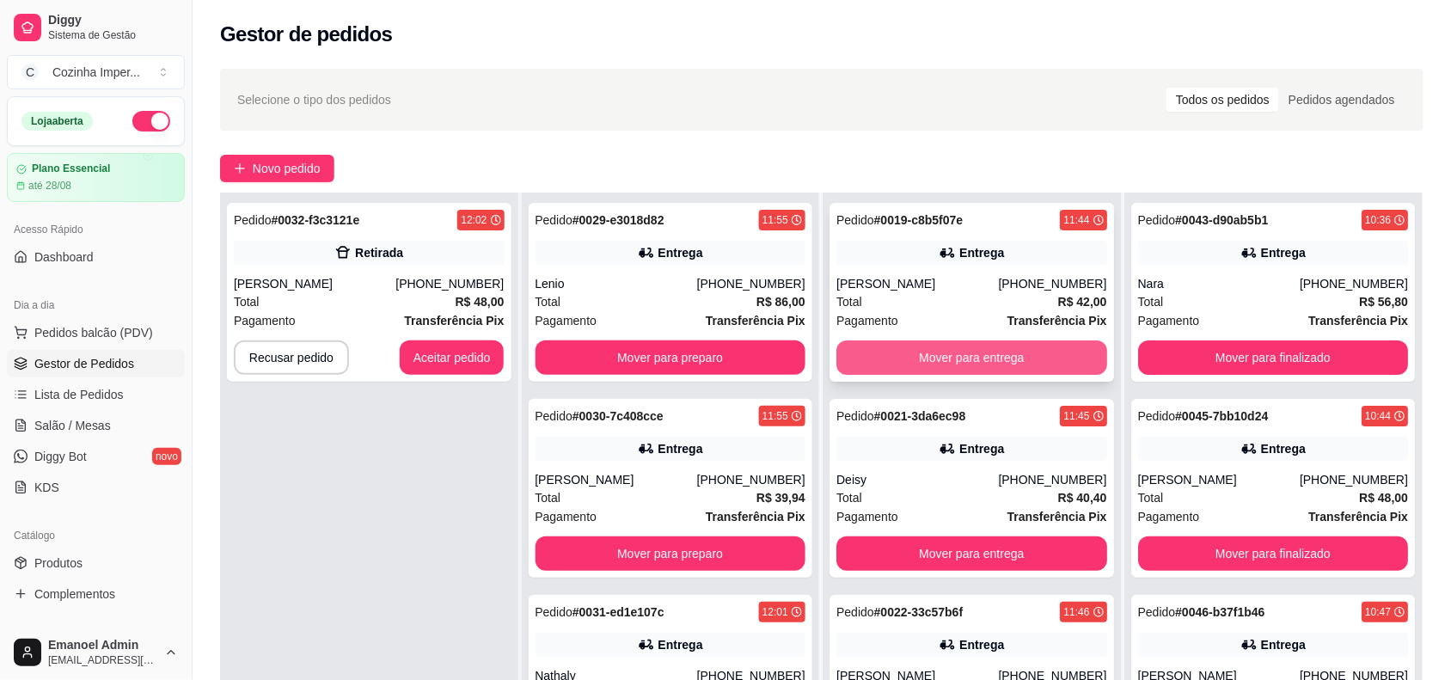
click at [1028, 349] on button "Mover para entrega" at bounding box center [972, 358] width 271 height 34
click at [1013, 348] on button "Mover para entrega" at bounding box center [972, 358] width 262 height 34
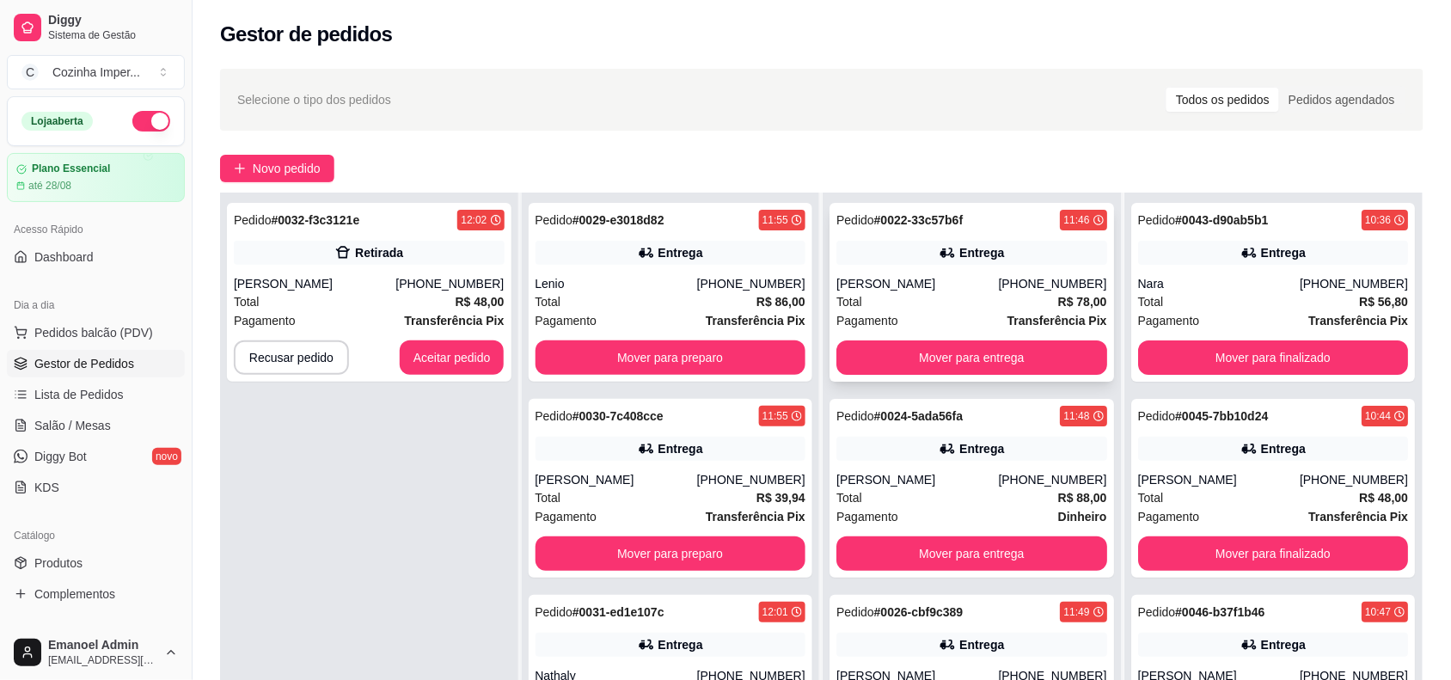
click at [1028, 310] on div "Total R$ 78,00" at bounding box center [972, 301] width 271 height 19
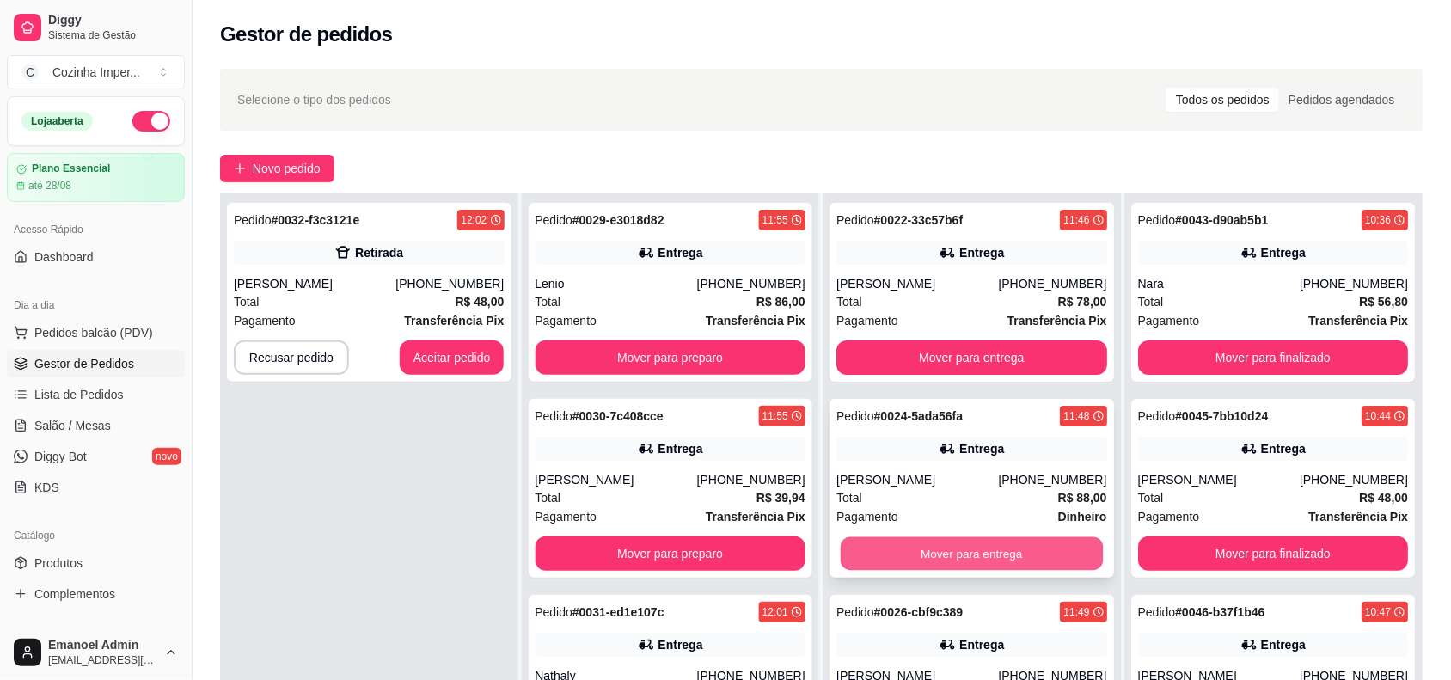
click at [999, 544] on button "Mover para entrega" at bounding box center [972, 554] width 262 height 34
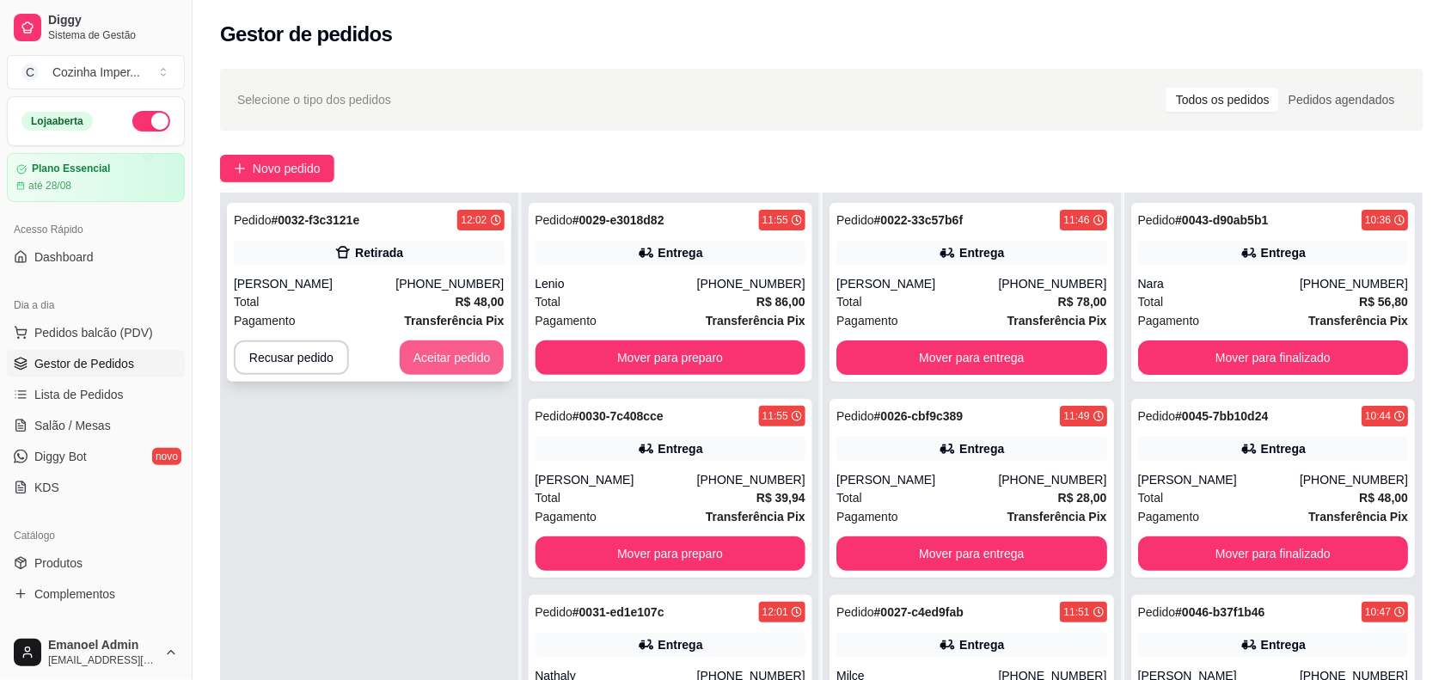
click at [478, 351] on button "Aceitar pedido" at bounding box center [452, 358] width 105 height 34
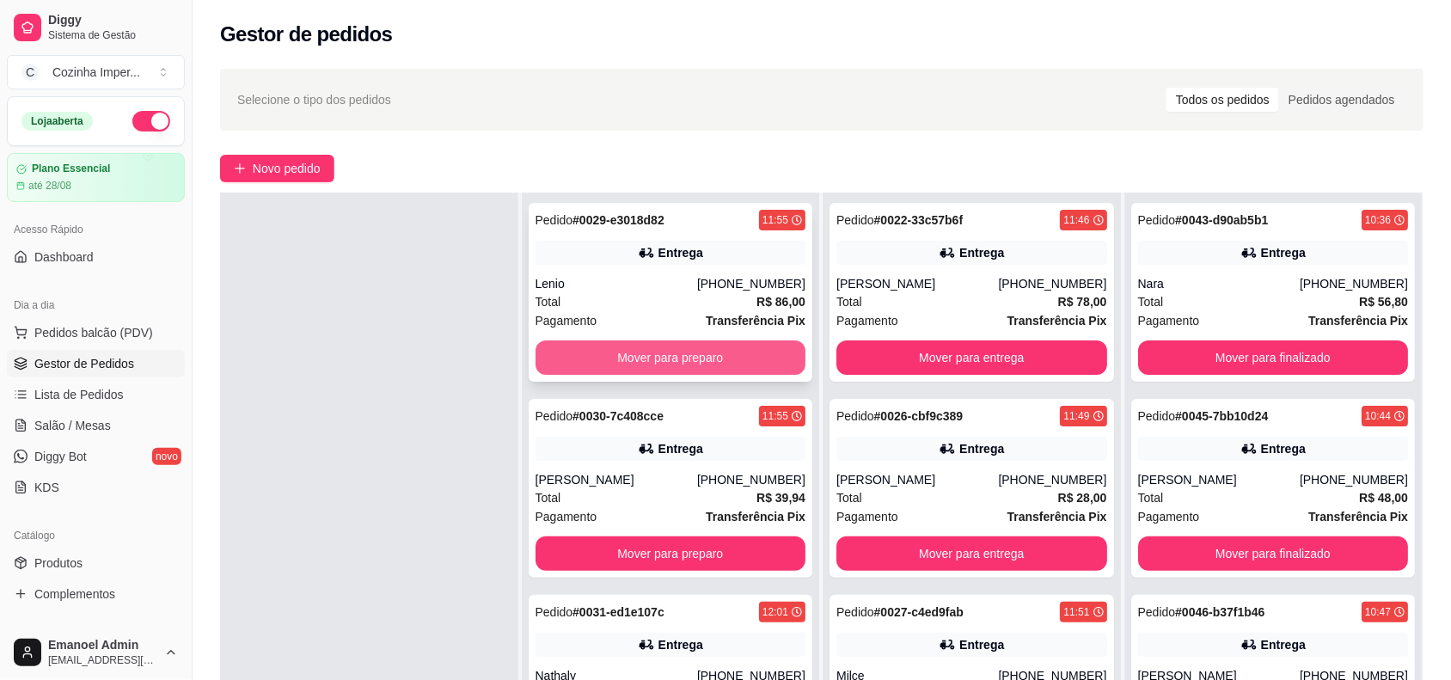
click at [733, 342] on button "Mover para preparo" at bounding box center [671, 358] width 271 height 34
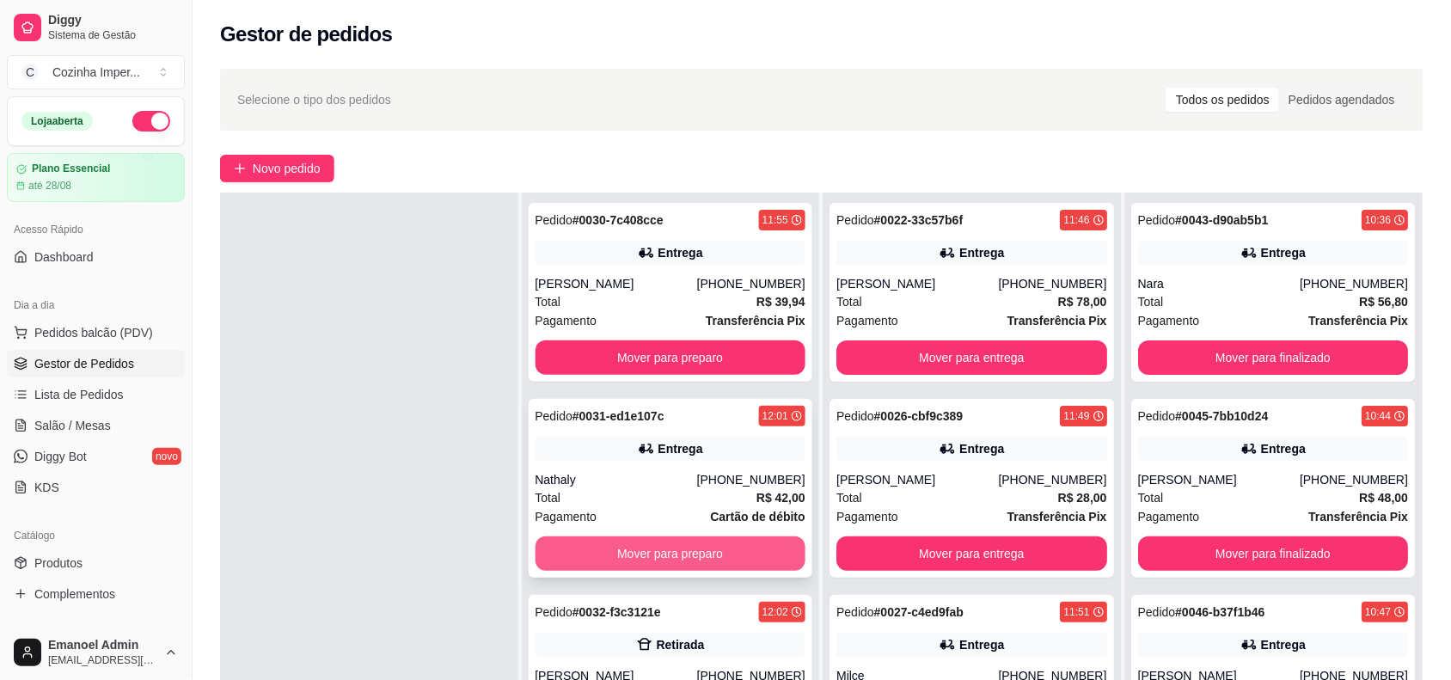
click at [710, 542] on button "Mover para preparo" at bounding box center [671, 554] width 271 height 34
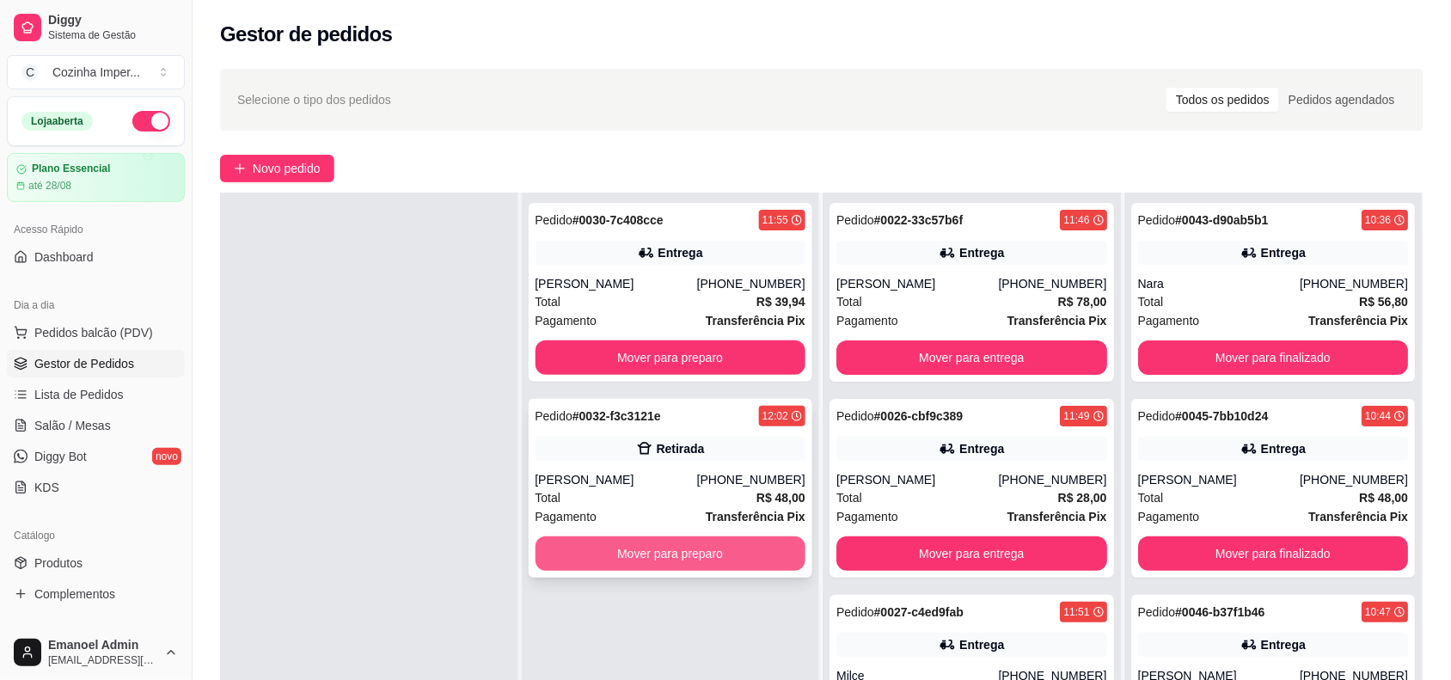
scroll to position [0, 0]
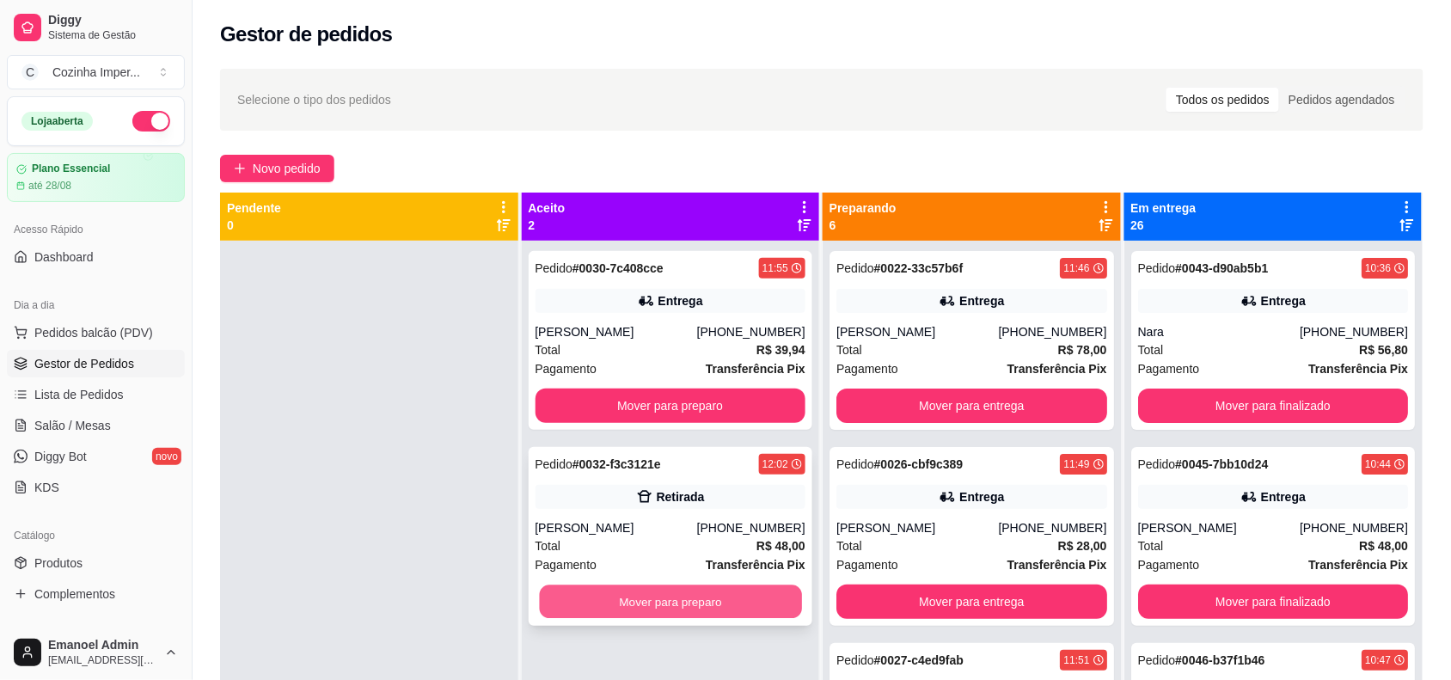
click at [711, 589] on button "Mover para preparo" at bounding box center [670, 603] width 262 height 34
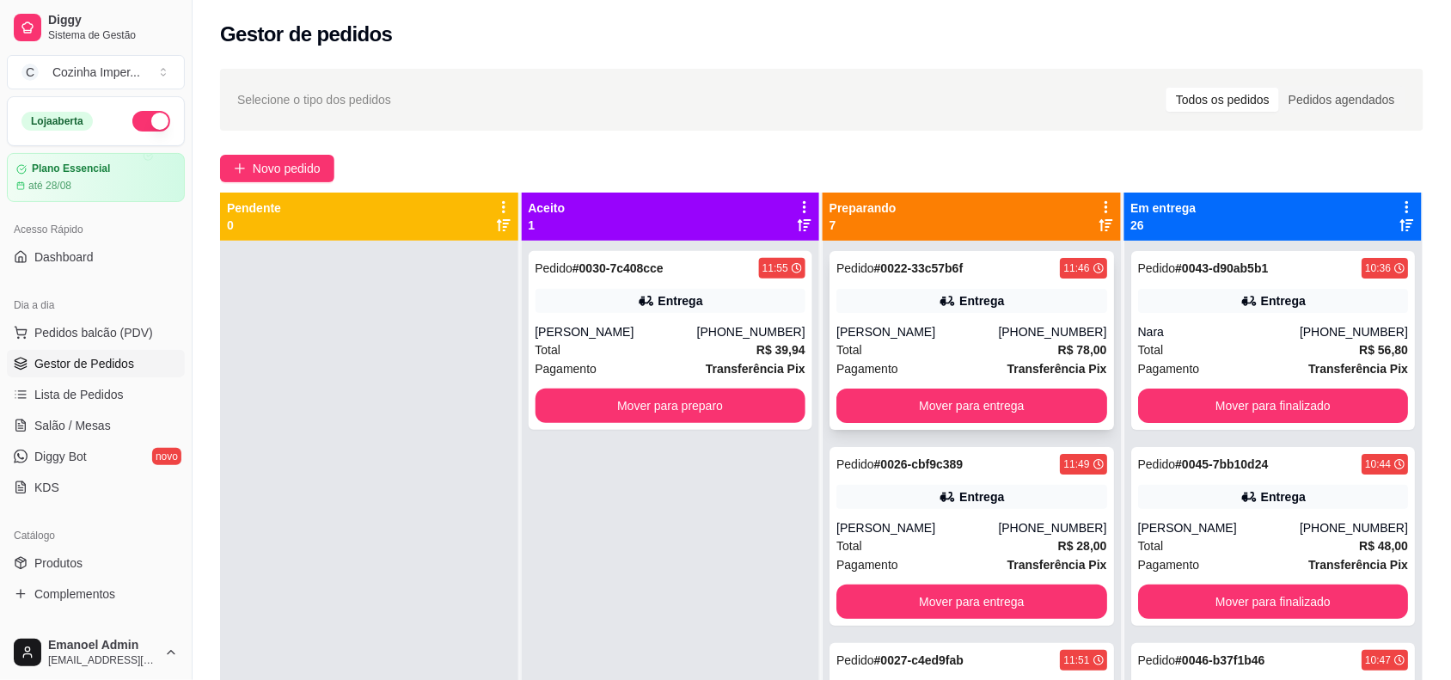
click at [1060, 276] on div "11:46" at bounding box center [1083, 268] width 46 height 21
click at [754, 400] on button "Mover para preparo" at bounding box center [671, 406] width 271 height 34
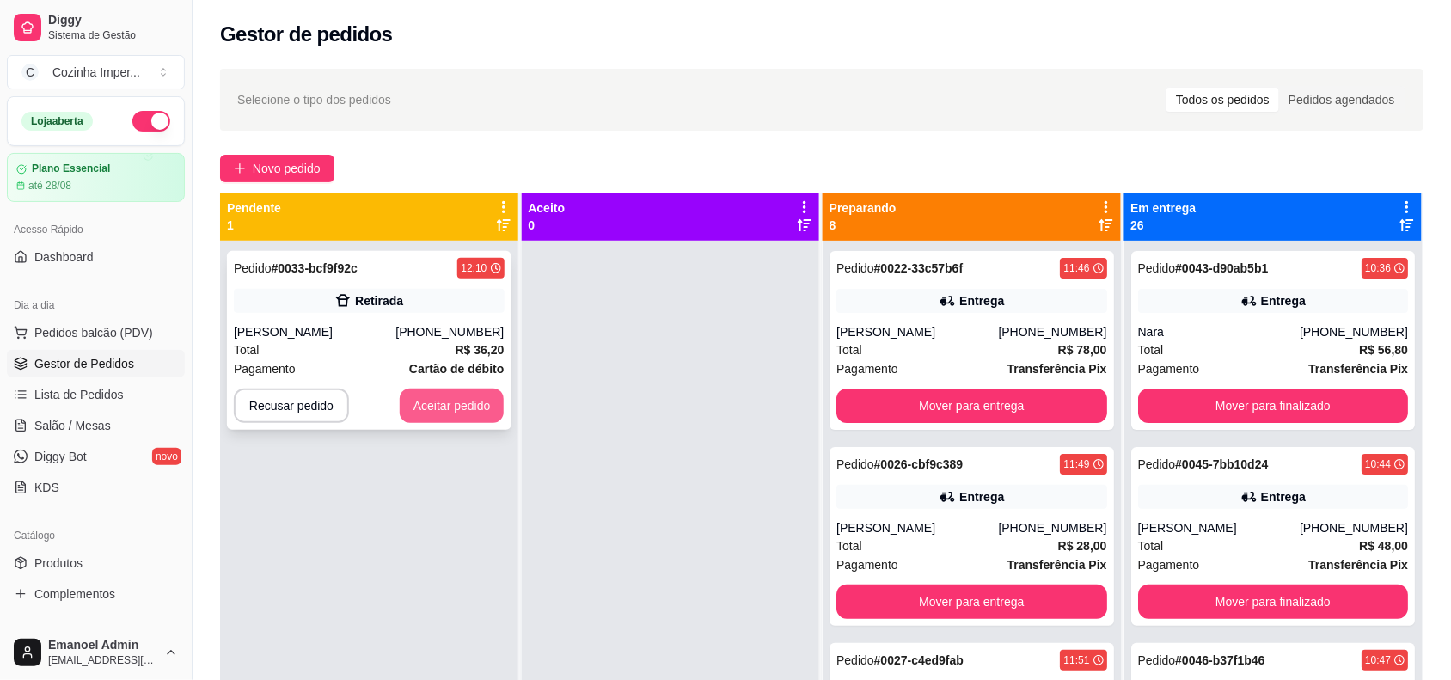
click at [471, 402] on button "Aceitar pedido" at bounding box center [452, 406] width 105 height 34
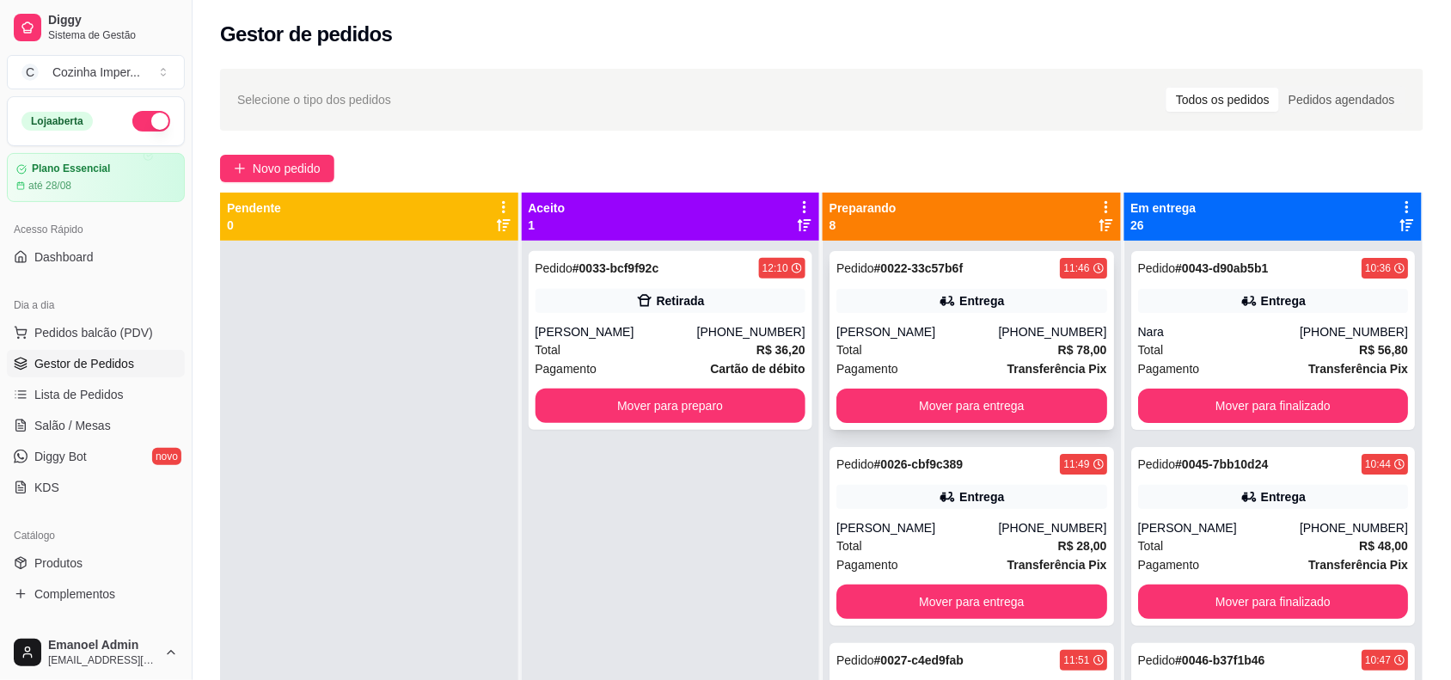
click at [950, 344] on div "Total R$ 78,00" at bounding box center [972, 350] width 271 height 19
click at [996, 479] on div "Pedido # 0026-cbf9c389 11:49 Entrega [PERSON_NAME] [PHONE_NUMBER] Total R$ 28,0…" at bounding box center [972, 536] width 285 height 179
click at [994, 400] on button "Mover para entrega" at bounding box center [972, 406] width 271 height 34
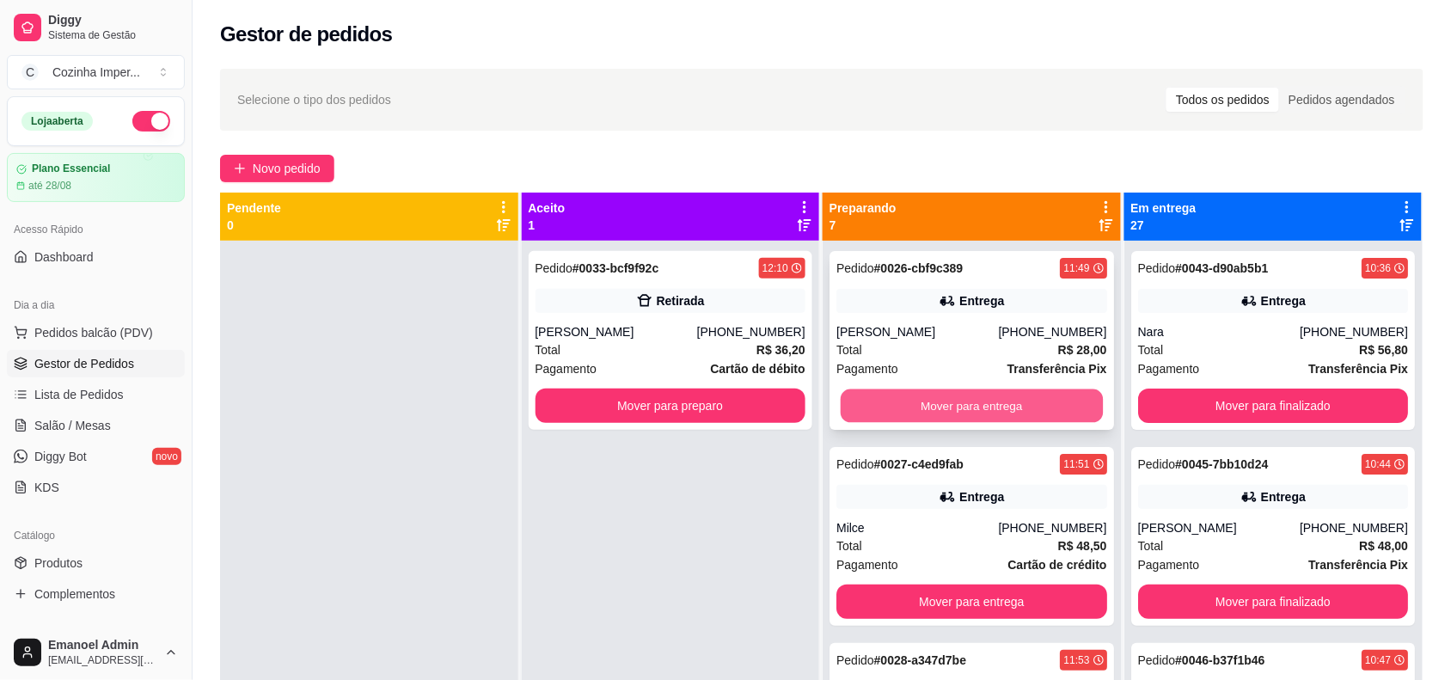
click at [1015, 401] on button "Mover para entrega" at bounding box center [972, 407] width 262 height 34
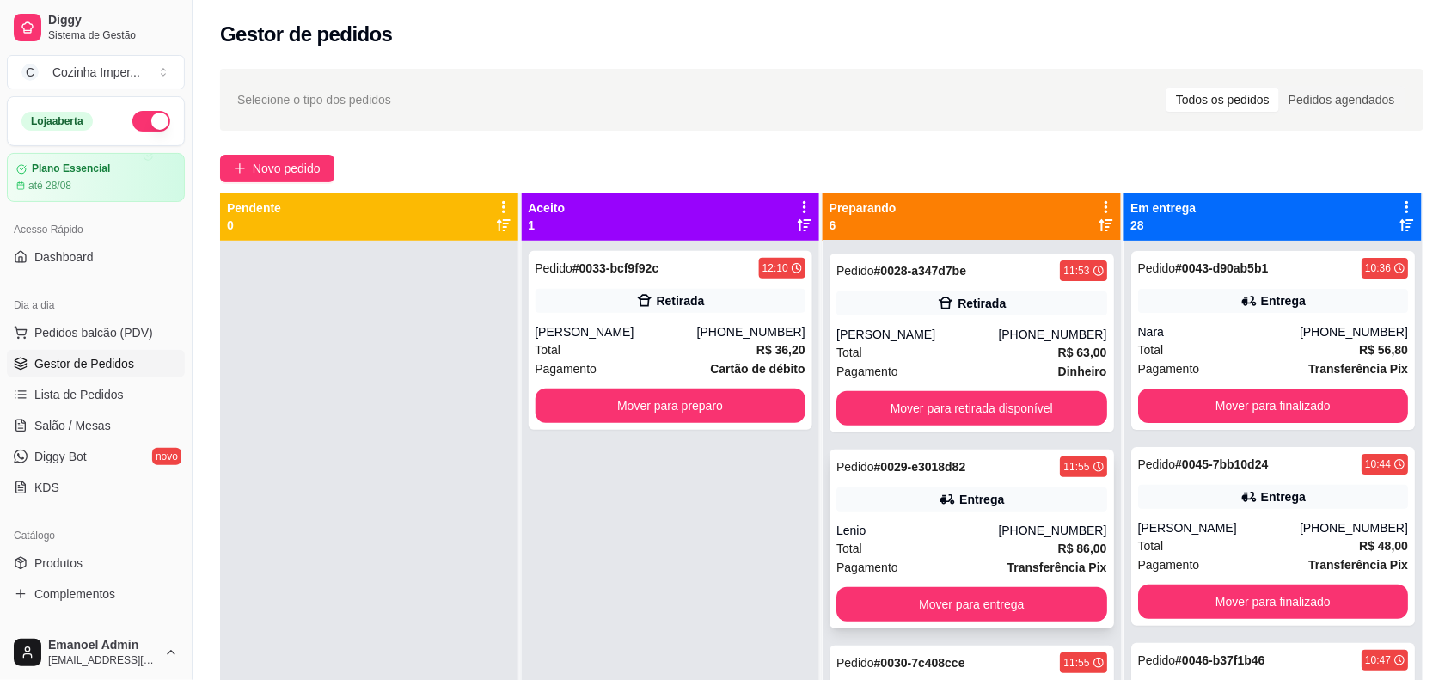
scroll to position [322, 0]
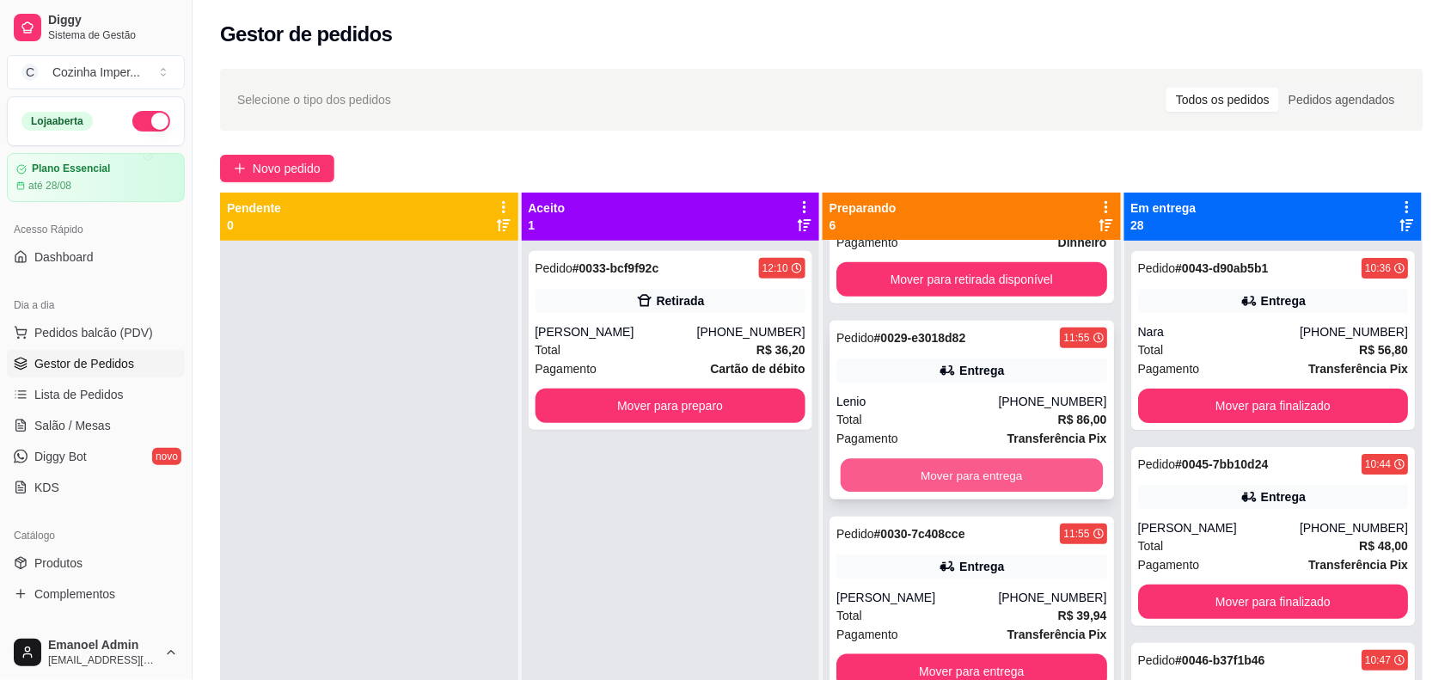
click at [997, 466] on button "Mover para entrega" at bounding box center [972, 476] width 262 height 34
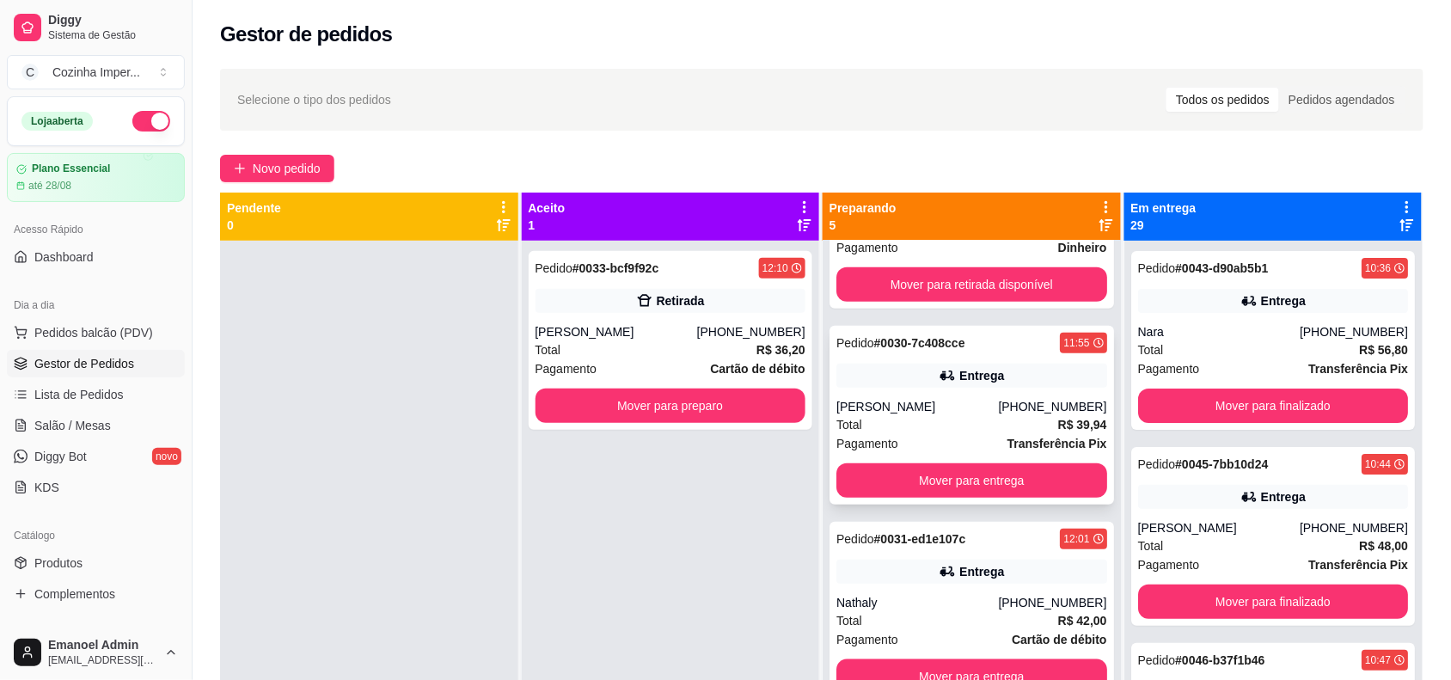
scroll to position [0, 0]
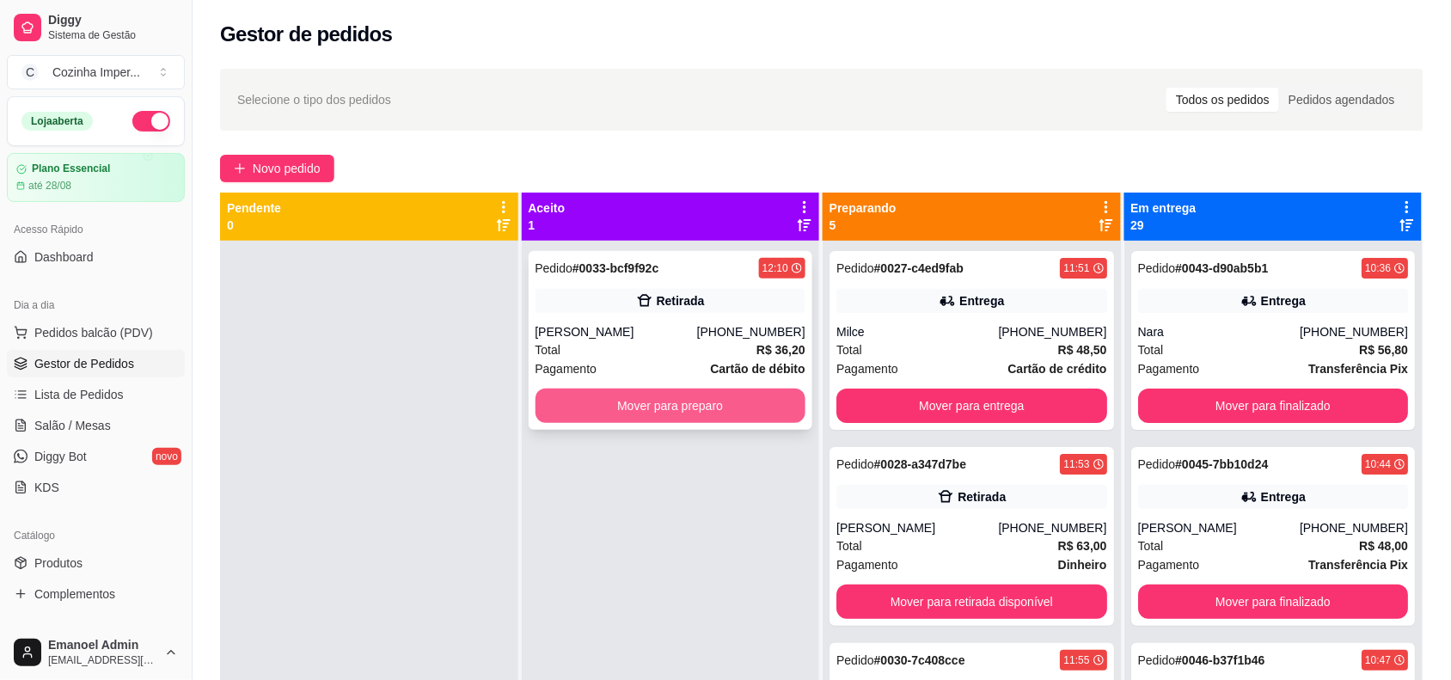
click at [724, 401] on button "Mover para preparo" at bounding box center [671, 406] width 271 height 34
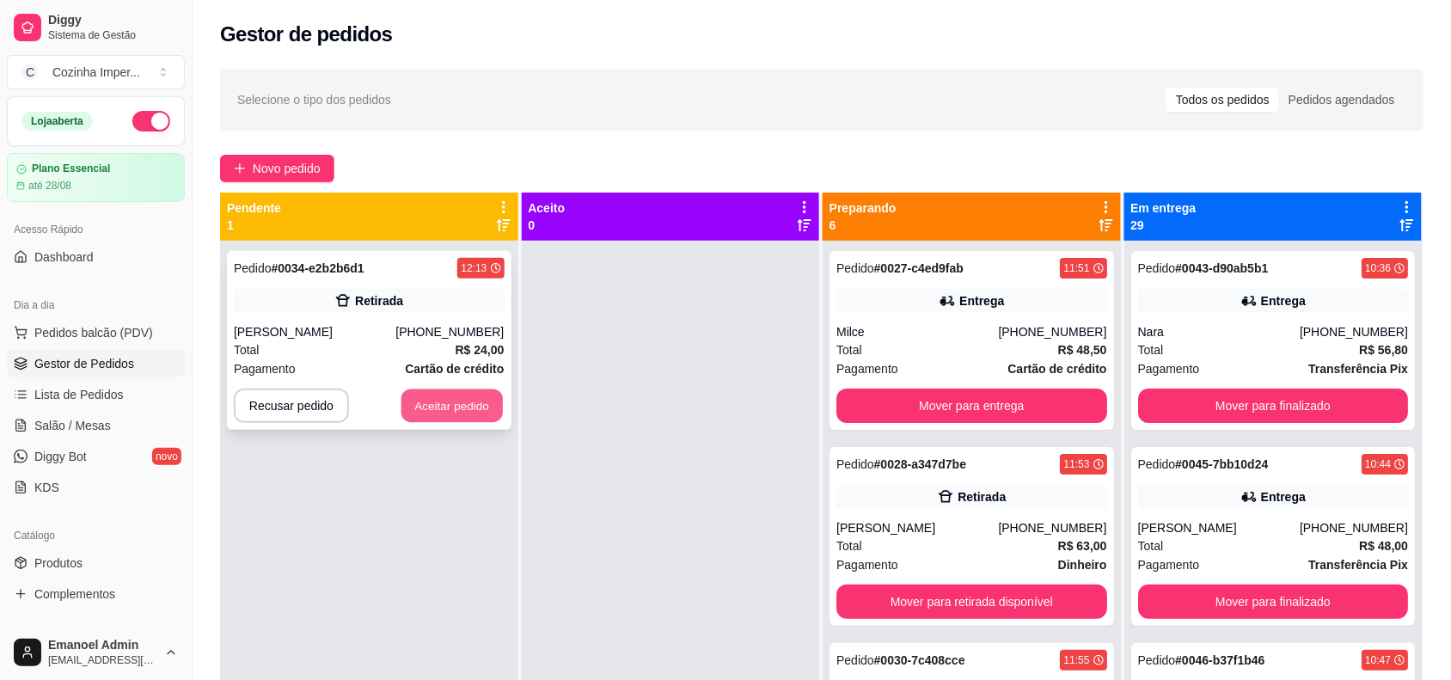
click at [471, 402] on button "Aceitar pedido" at bounding box center [452, 407] width 101 height 34
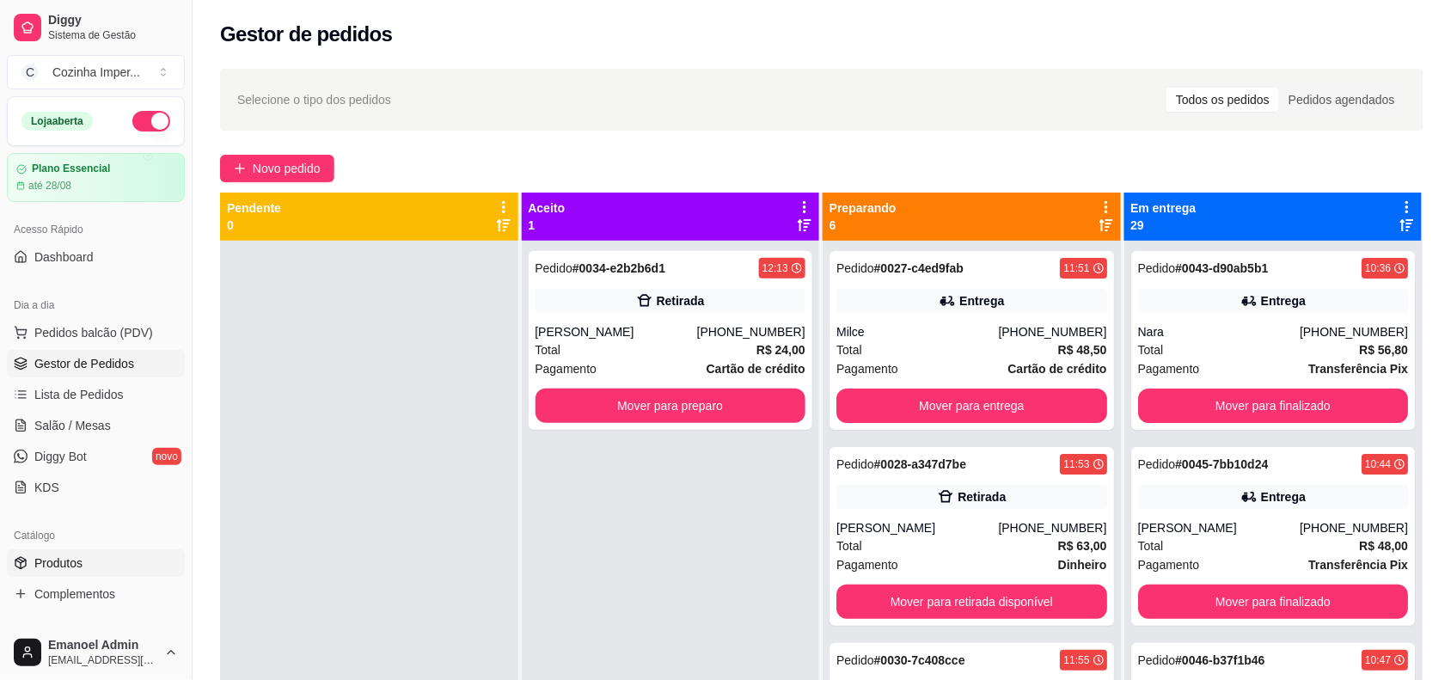
click at [99, 569] on link "Produtos" at bounding box center [96, 563] width 178 height 28
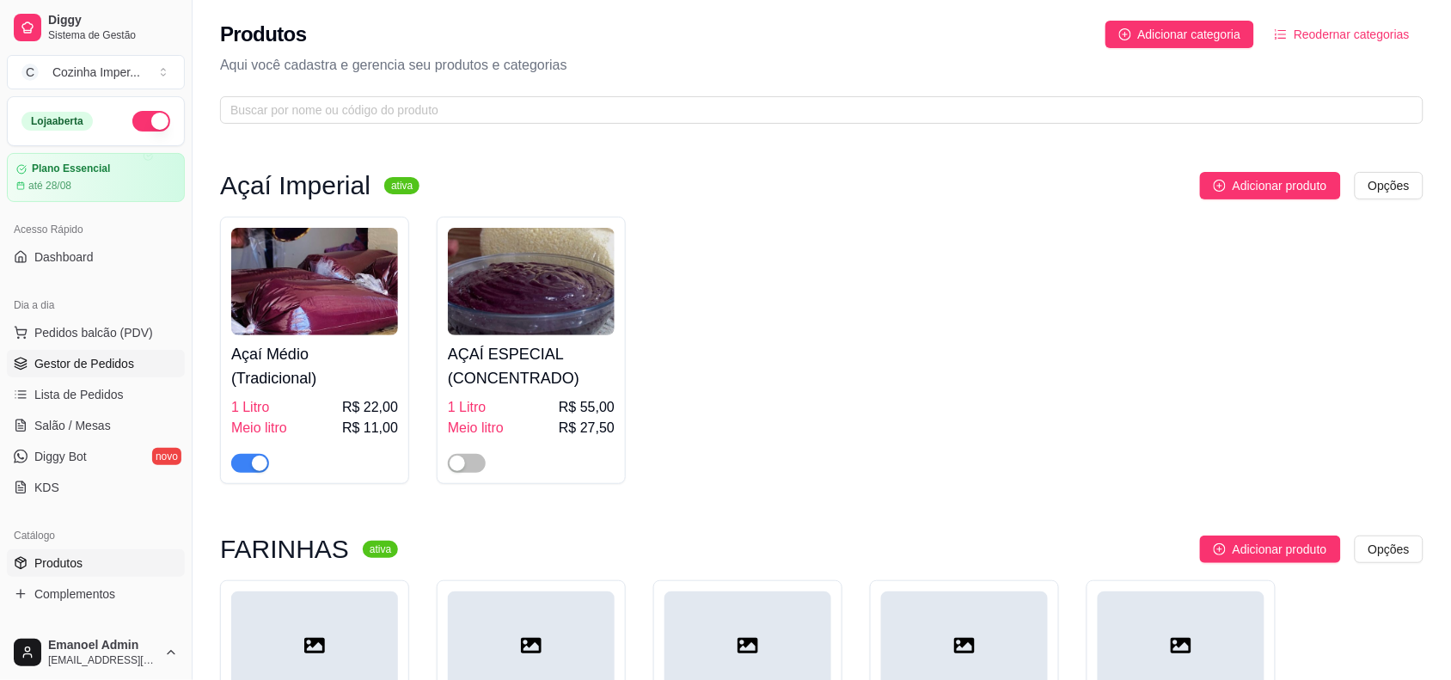
click at [116, 359] on span "Gestor de Pedidos" at bounding box center [84, 363] width 100 height 17
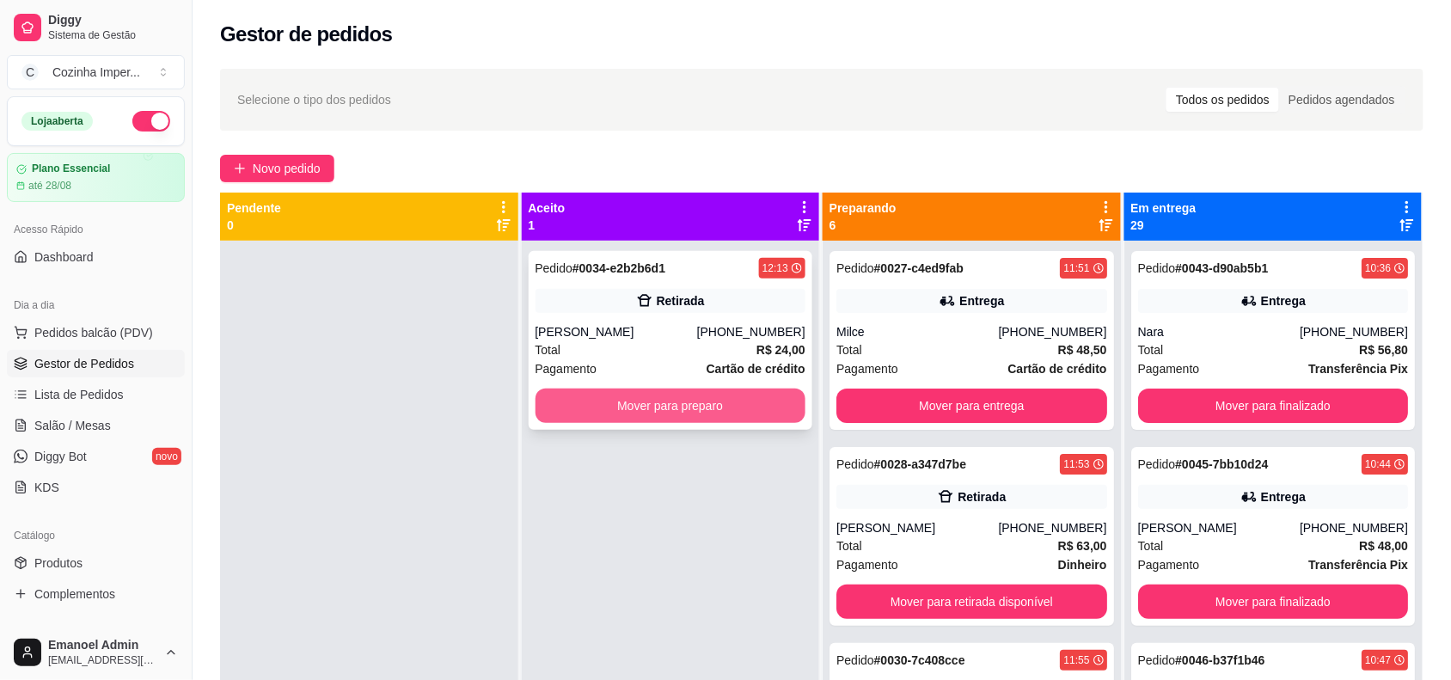
click at [749, 406] on button "Mover para preparo" at bounding box center [671, 406] width 271 height 34
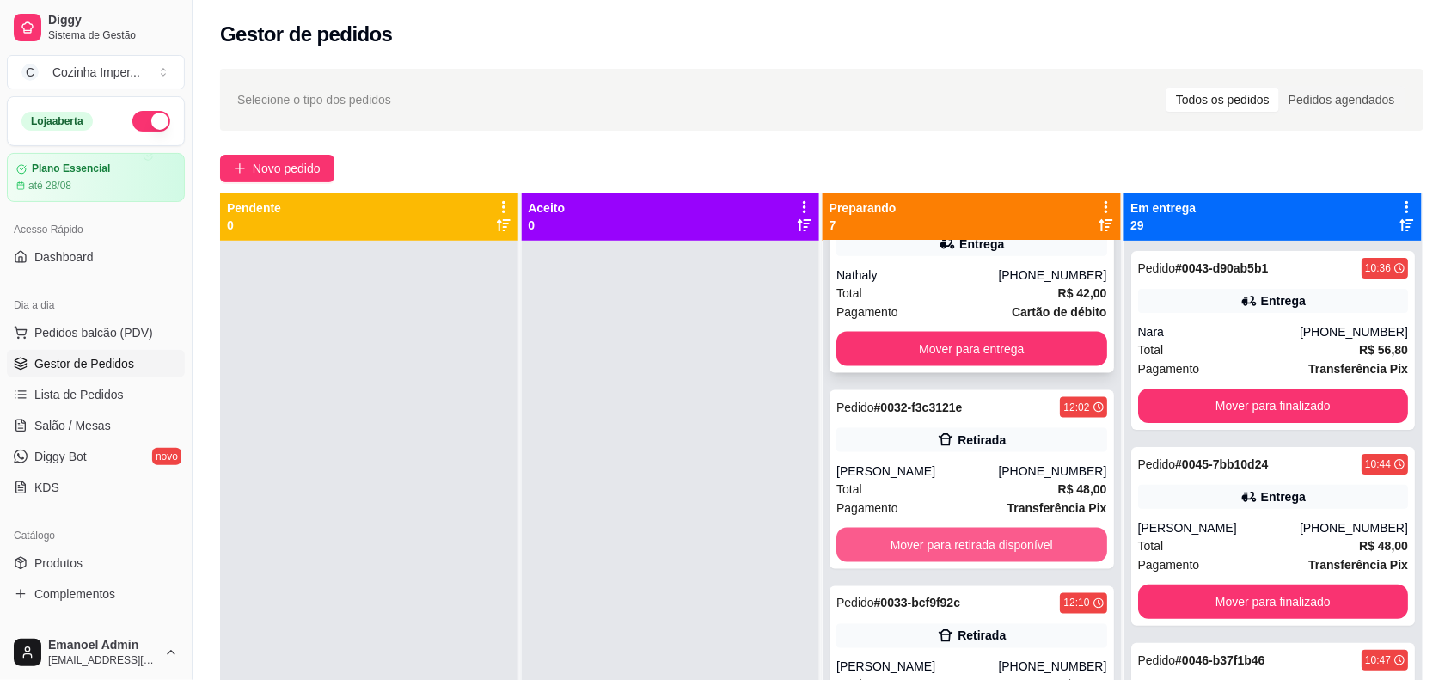
scroll to position [537, 0]
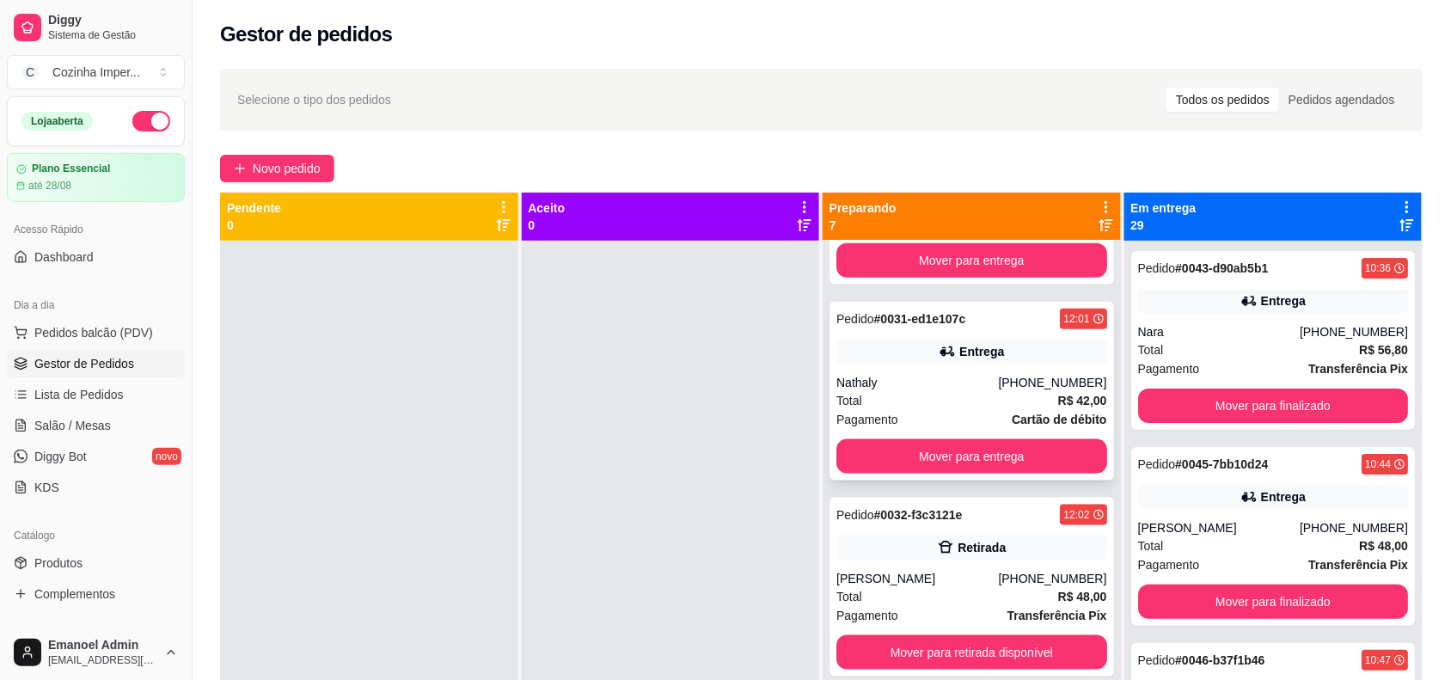
click at [948, 383] on div "Nathaly" at bounding box center [918, 382] width 162 height 17
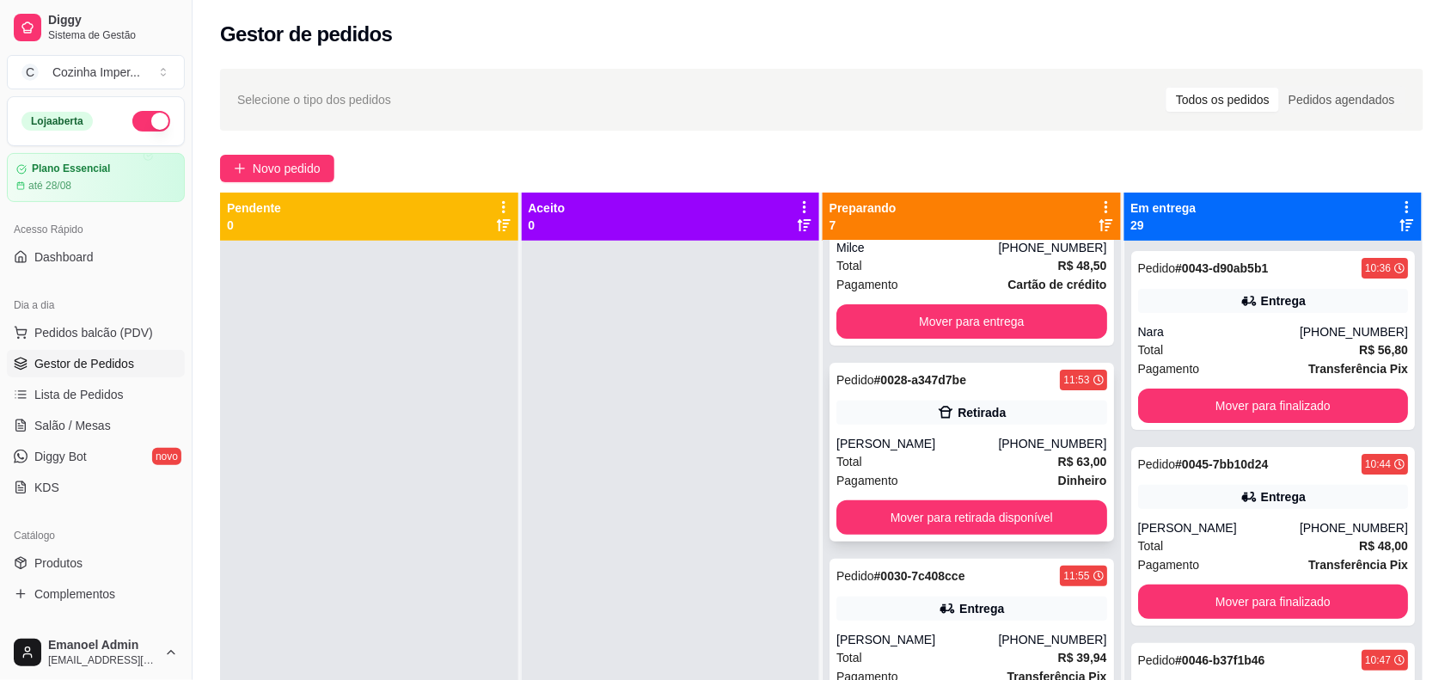
scroll to position [0, 0]
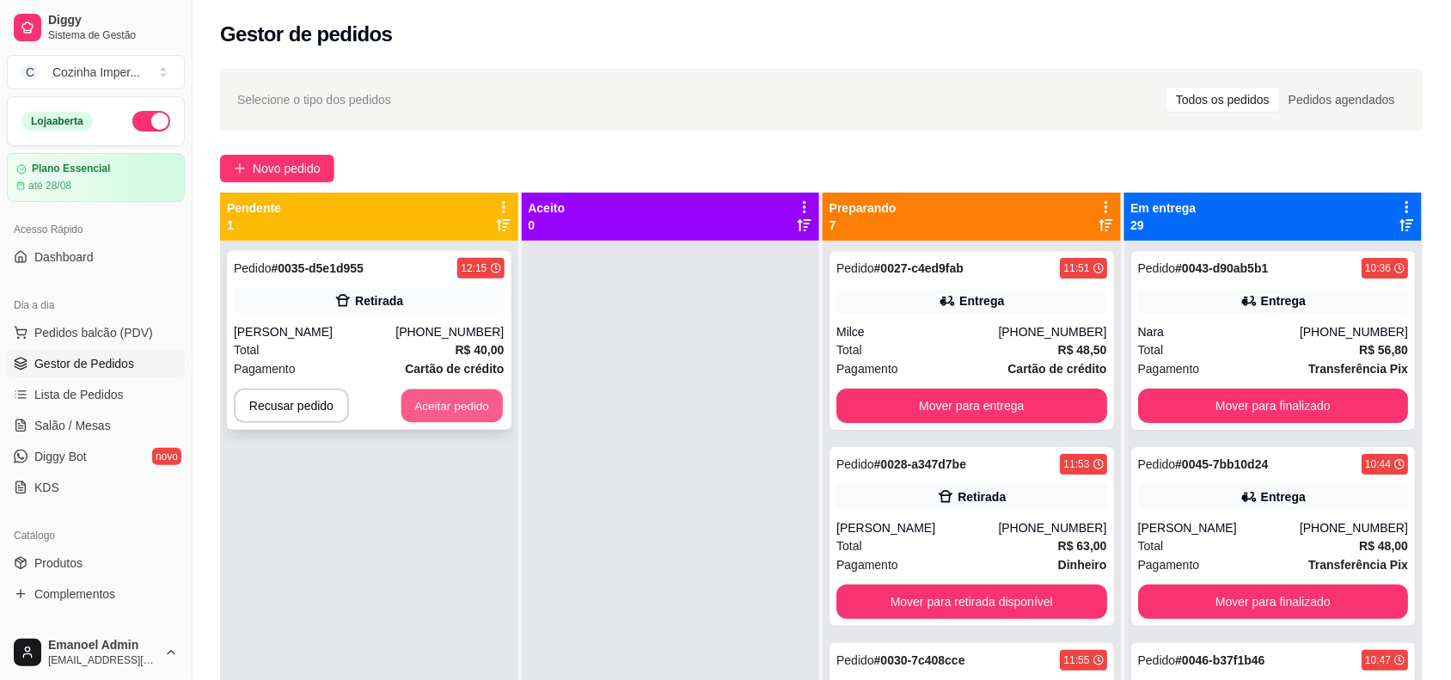
click at [441, 404] on button "Aceitar pedido" at bounding box center [452, 407] width 101 height 34
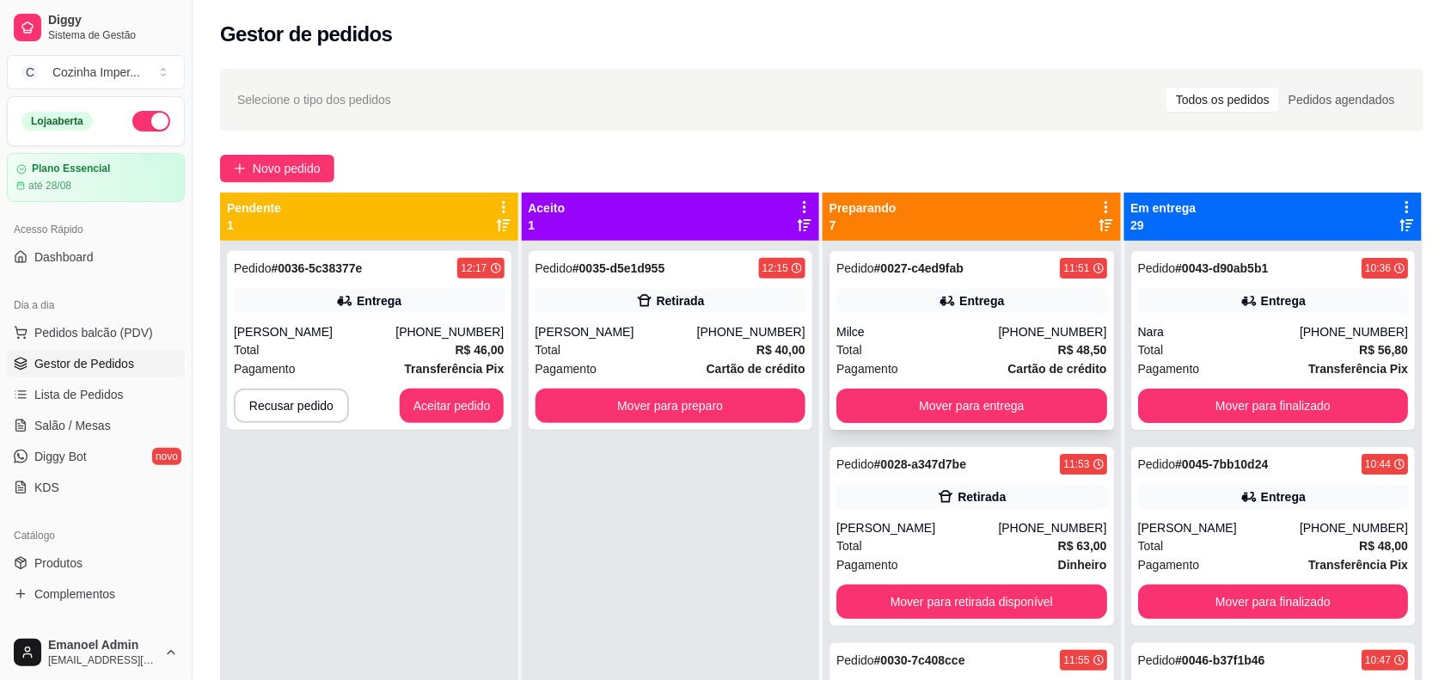
click at [912, 277] on div "Pedido # 0027-c4ed9fab" at bounding box center [900, 268] width 127 height 21
click at [967, 398] on button "Mover para entrega" at bounding box center [972, 407] width 262 height 34
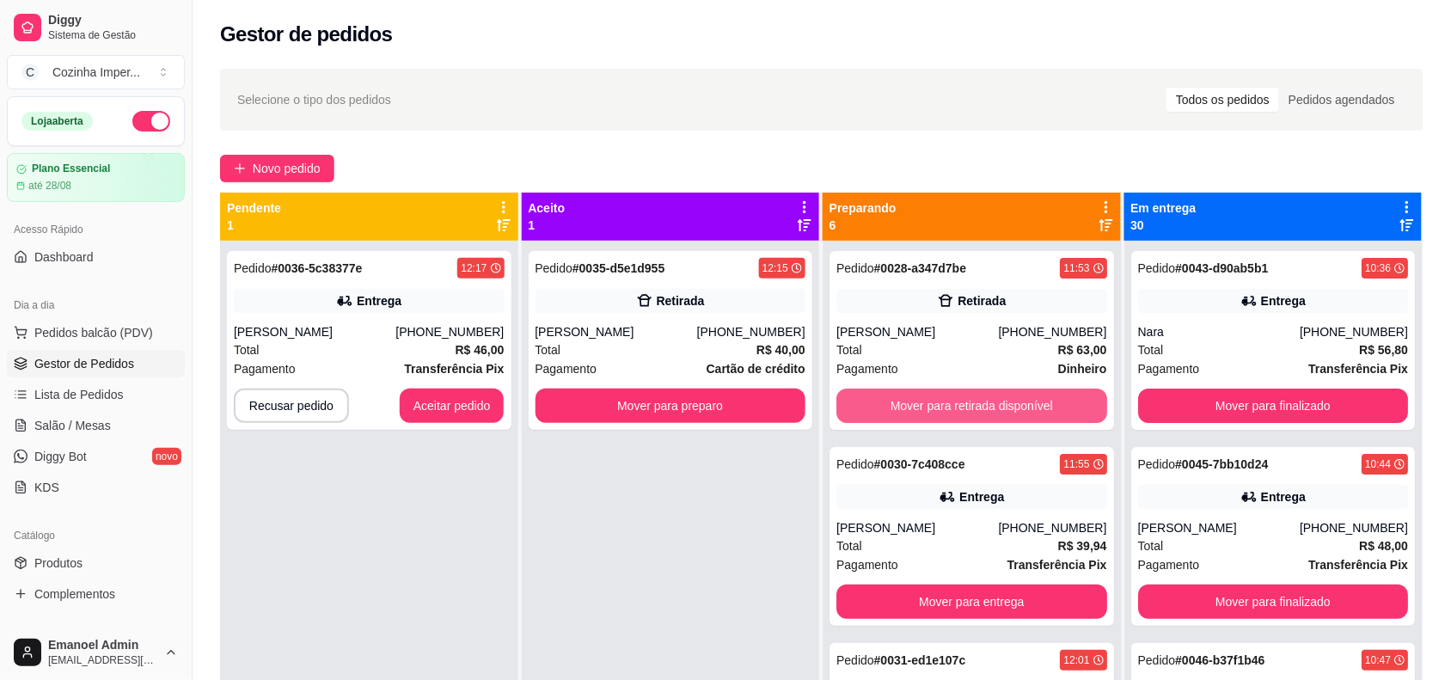
scroll to position [107, 0]
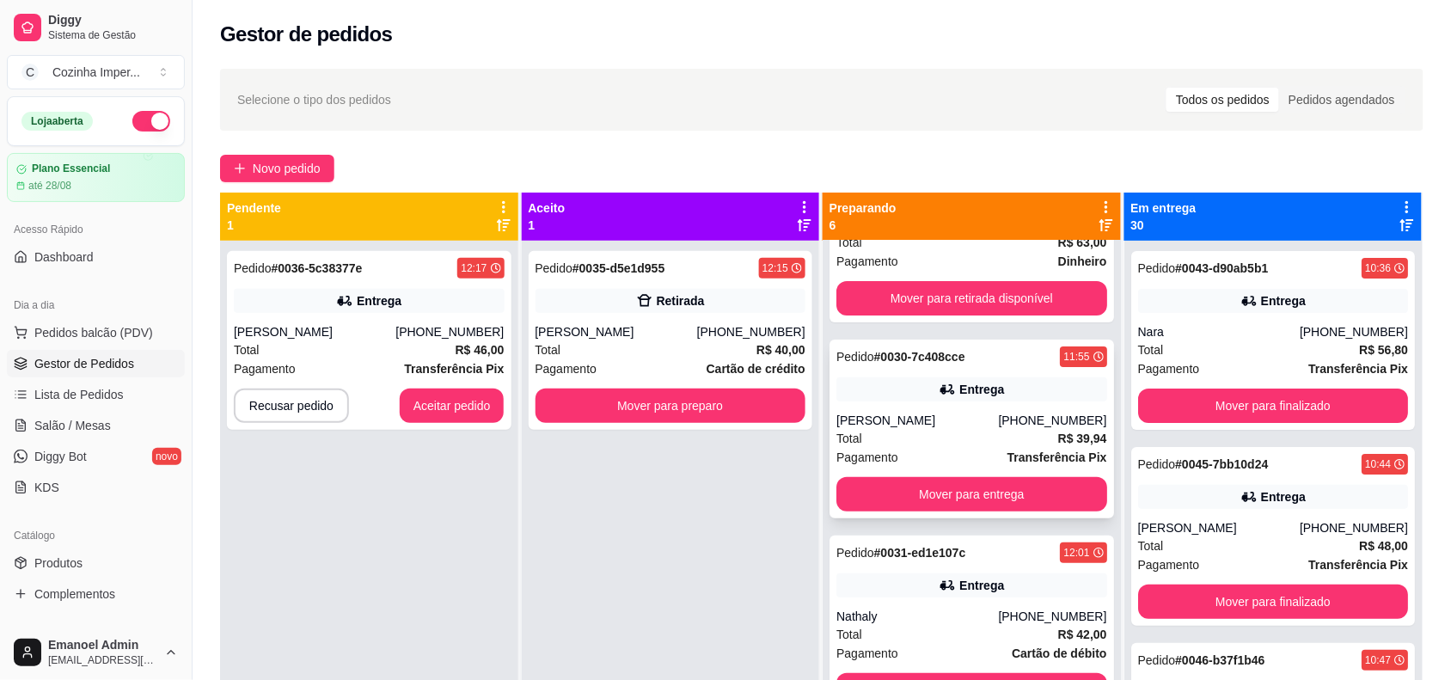
click at [946, 437] on div "Total R$ 39,94" at bounding box center [972, 438] width 271 height 19
click at [933, 492] on button "Mover para entrega" at bounding box center [972, 495] width 262 height 34
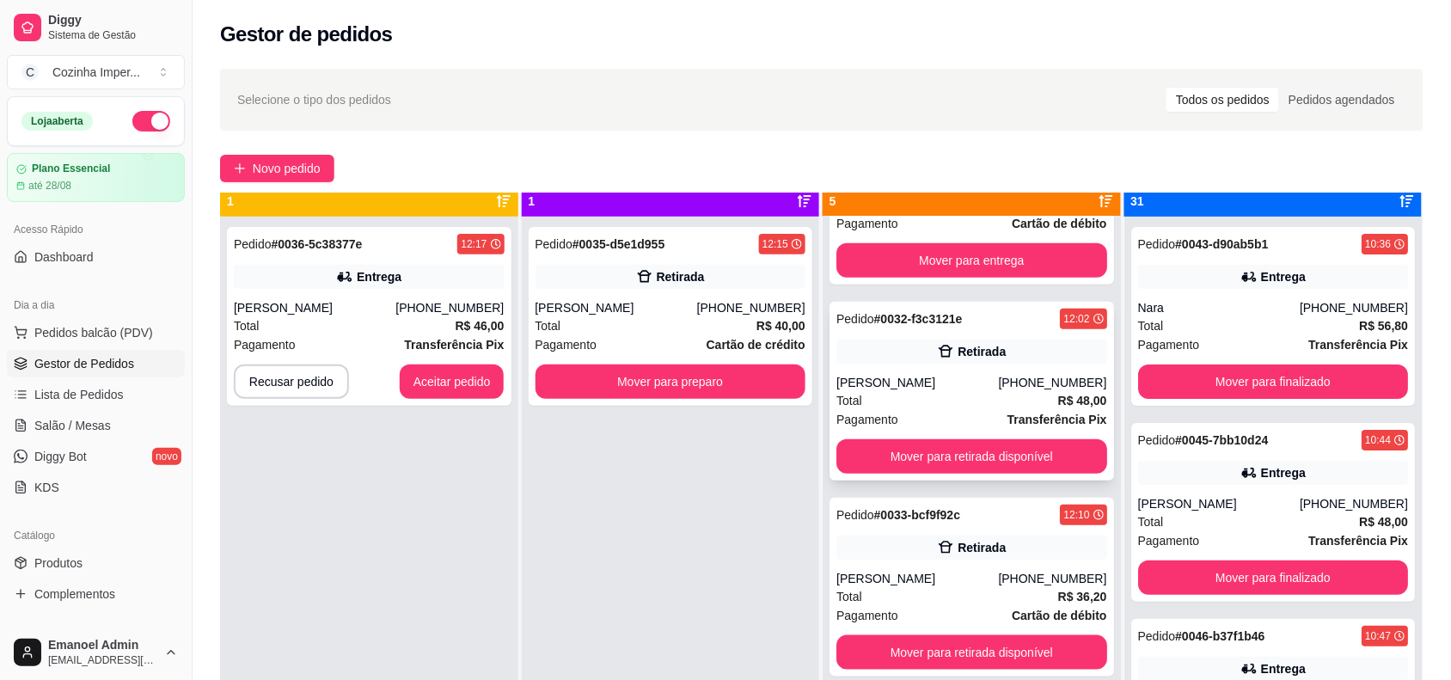
scroll to position [0, 0]
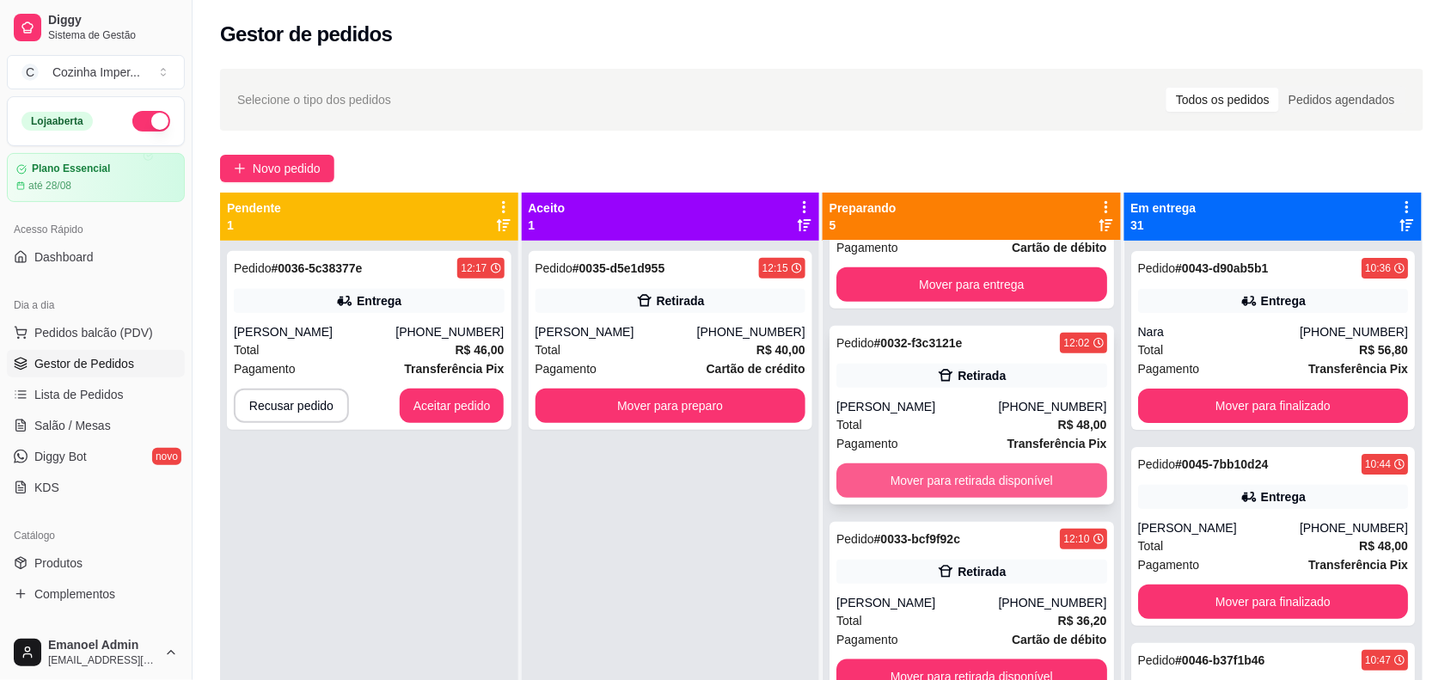
click at [968, 487] on button "Mover para retirada disponível" at bounding box center [972, 480] width 271 height 34
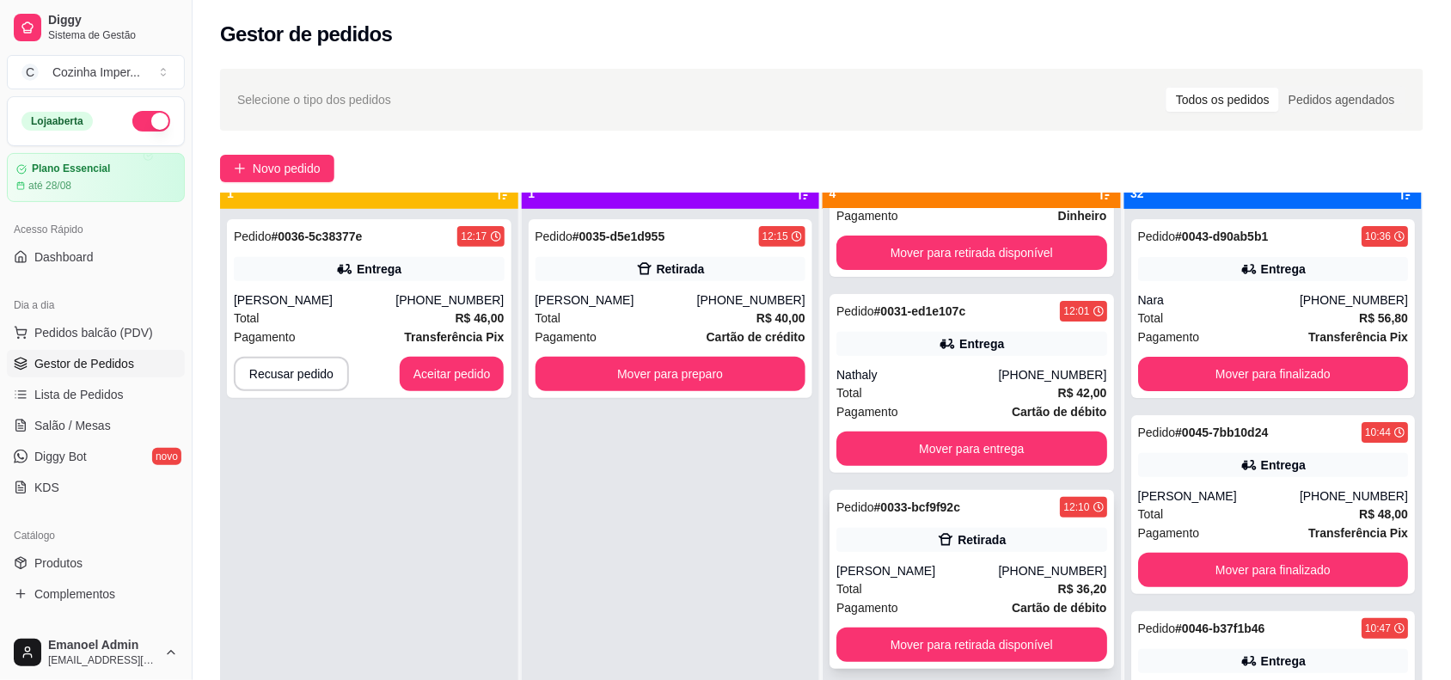
scroll to position [48, 0]
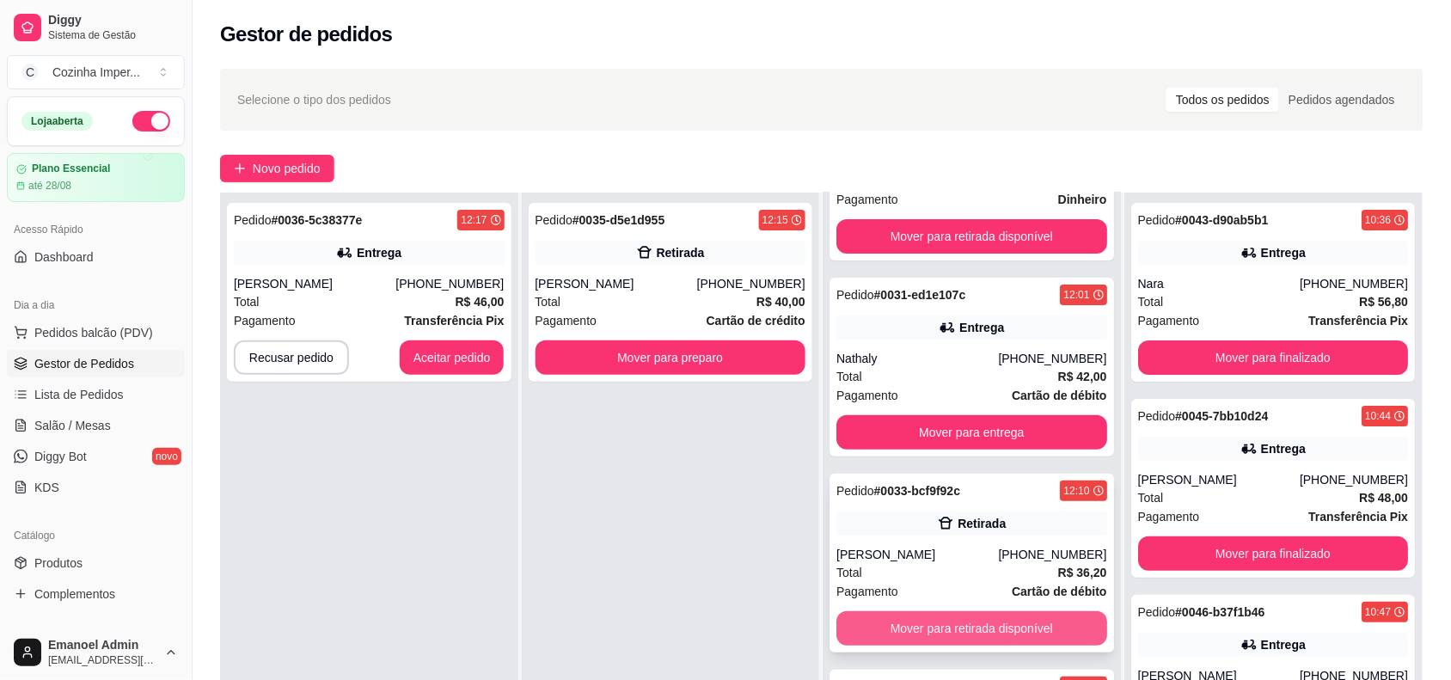
click at [979, 625] on button "Mover para retirada disponível" at bounding box center [972, 628] width 271 height 34
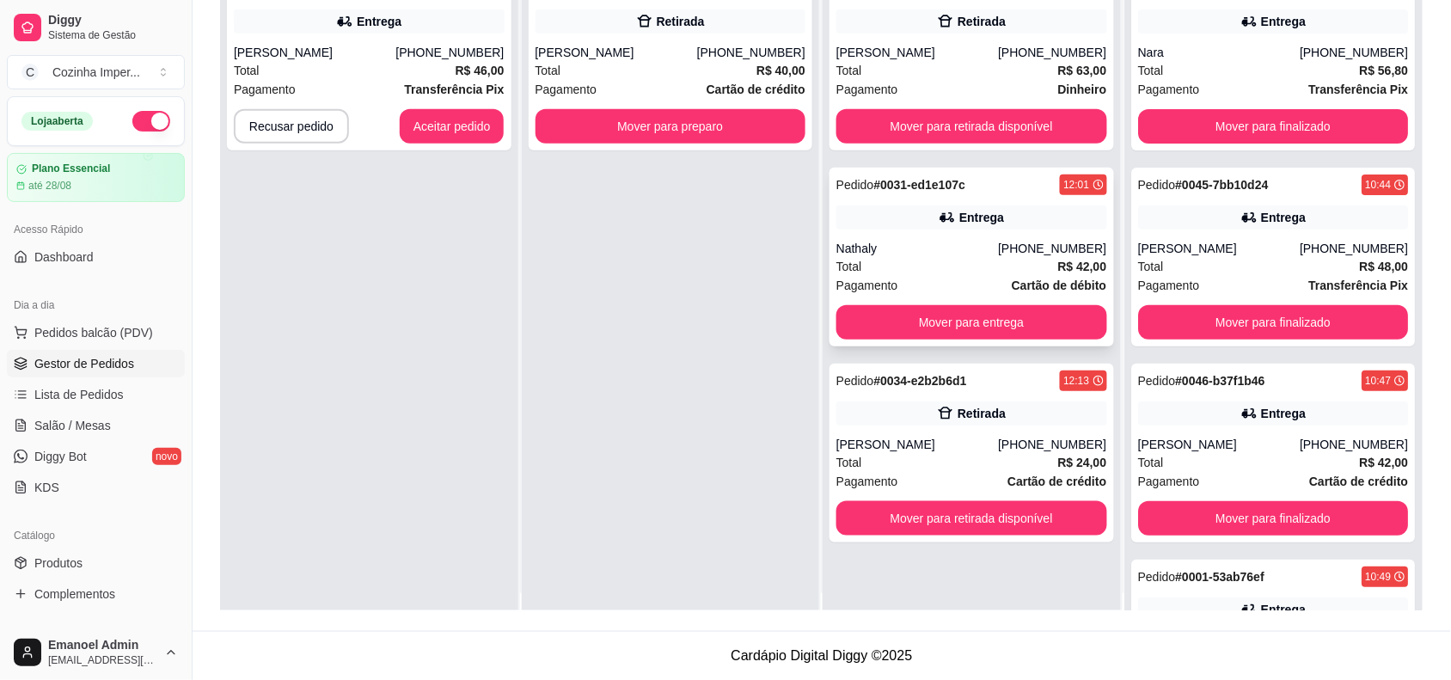
scroll to position [0, 0]
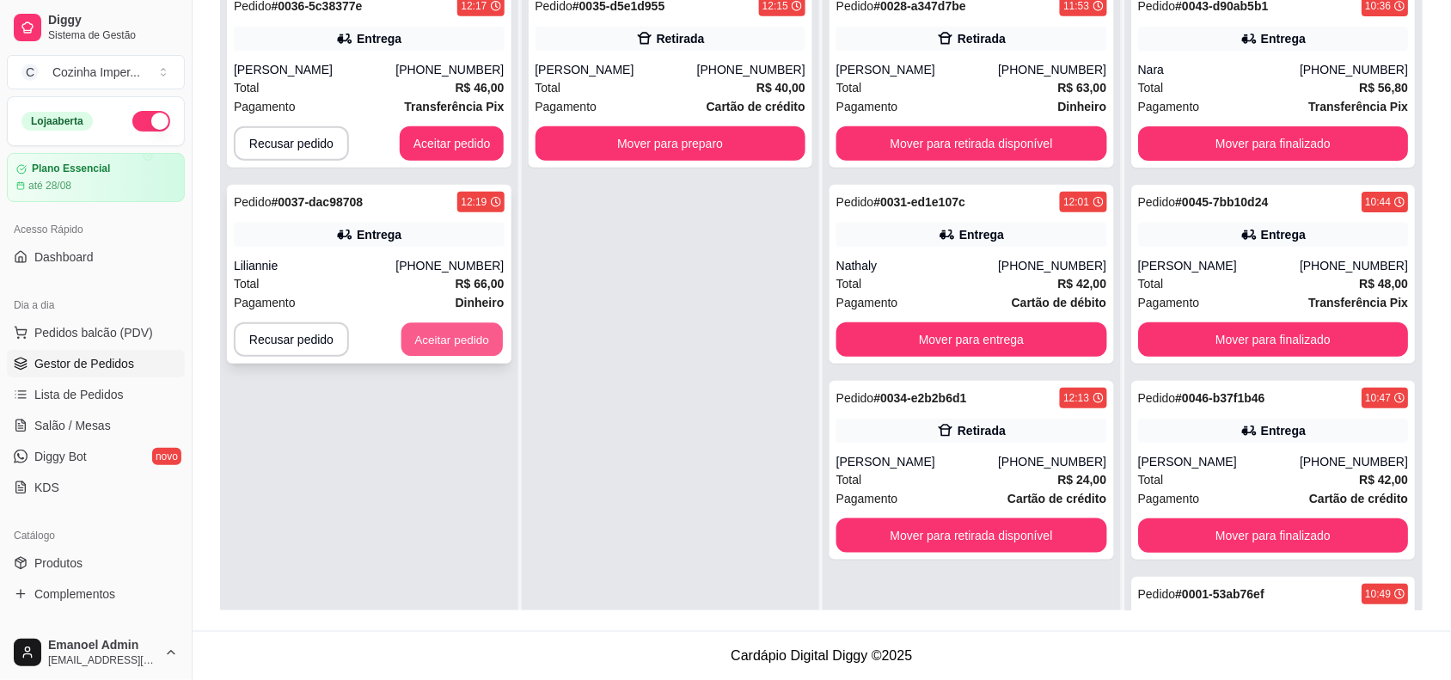
click at [445, 340] on button "Aceitar pedido" at bounding box center [452, 340] width 101 height 34
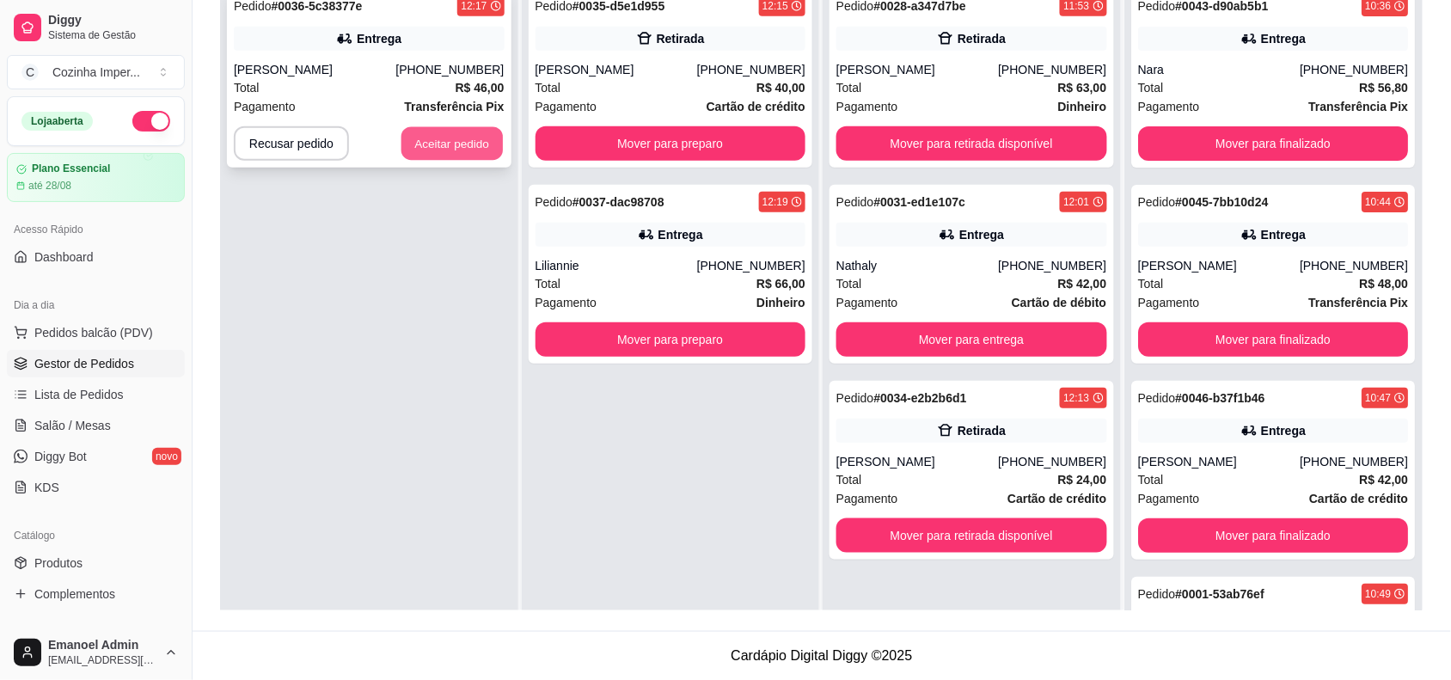
click at [463, 138] on button "Aceitar pedido" at bounding box center [452, 144] width 101 height 34
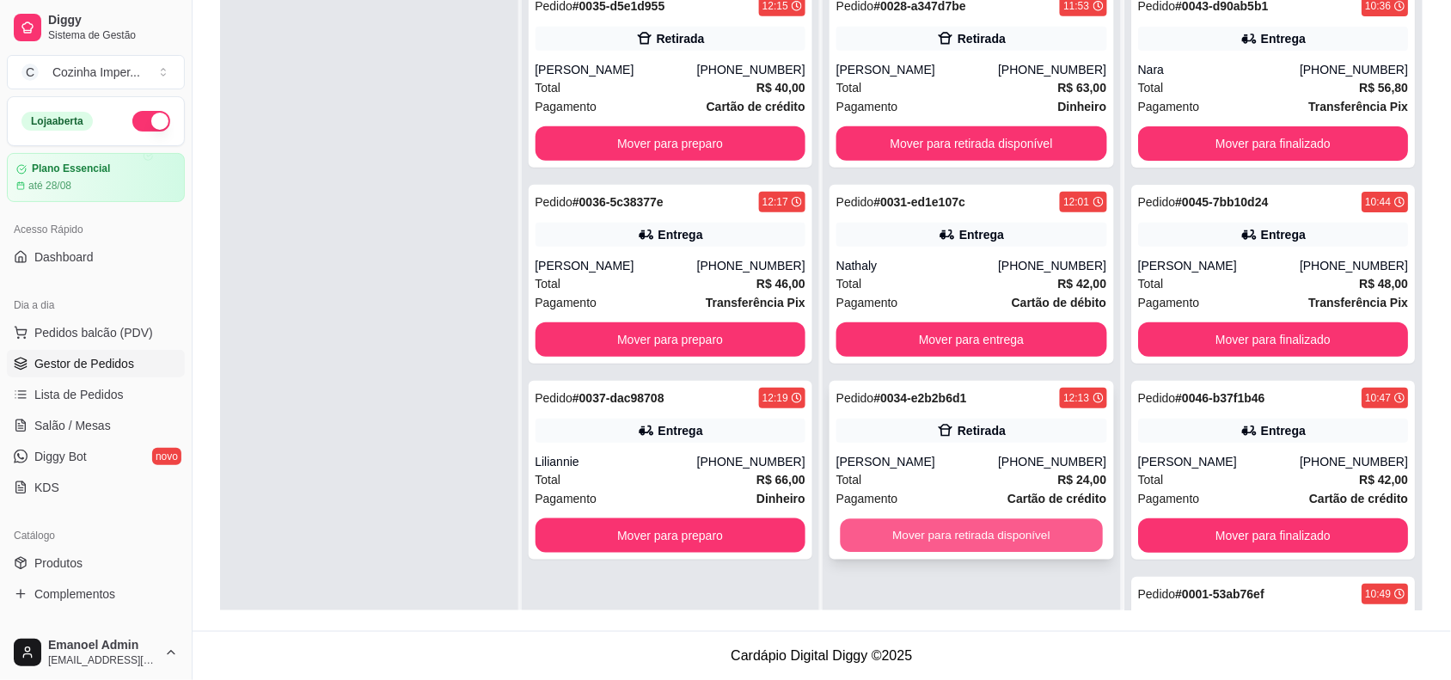
click at [990, 531] on button "Mover para retirada disponível" at bounding box center [972, 536] width 262 height 34
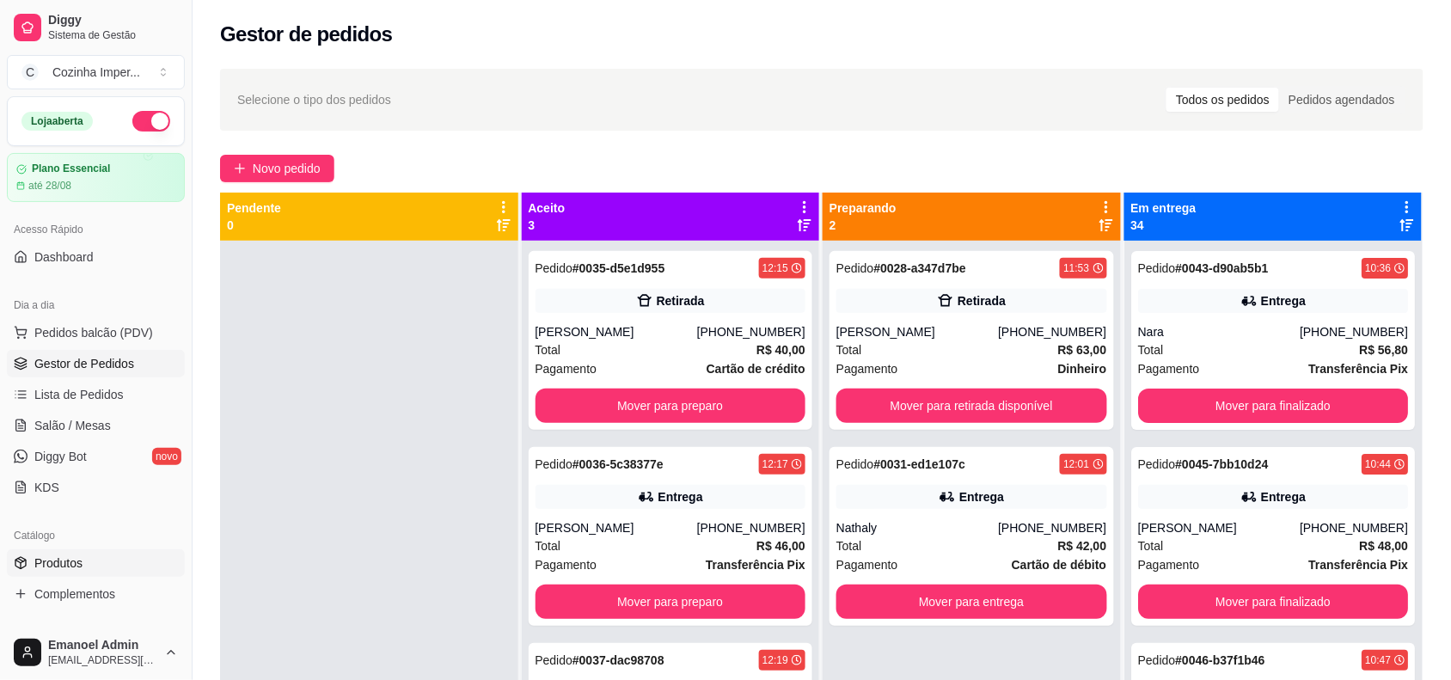
click at [84, 561] on link "Produtos" at bounding box center [96, 563] width 178 height 28
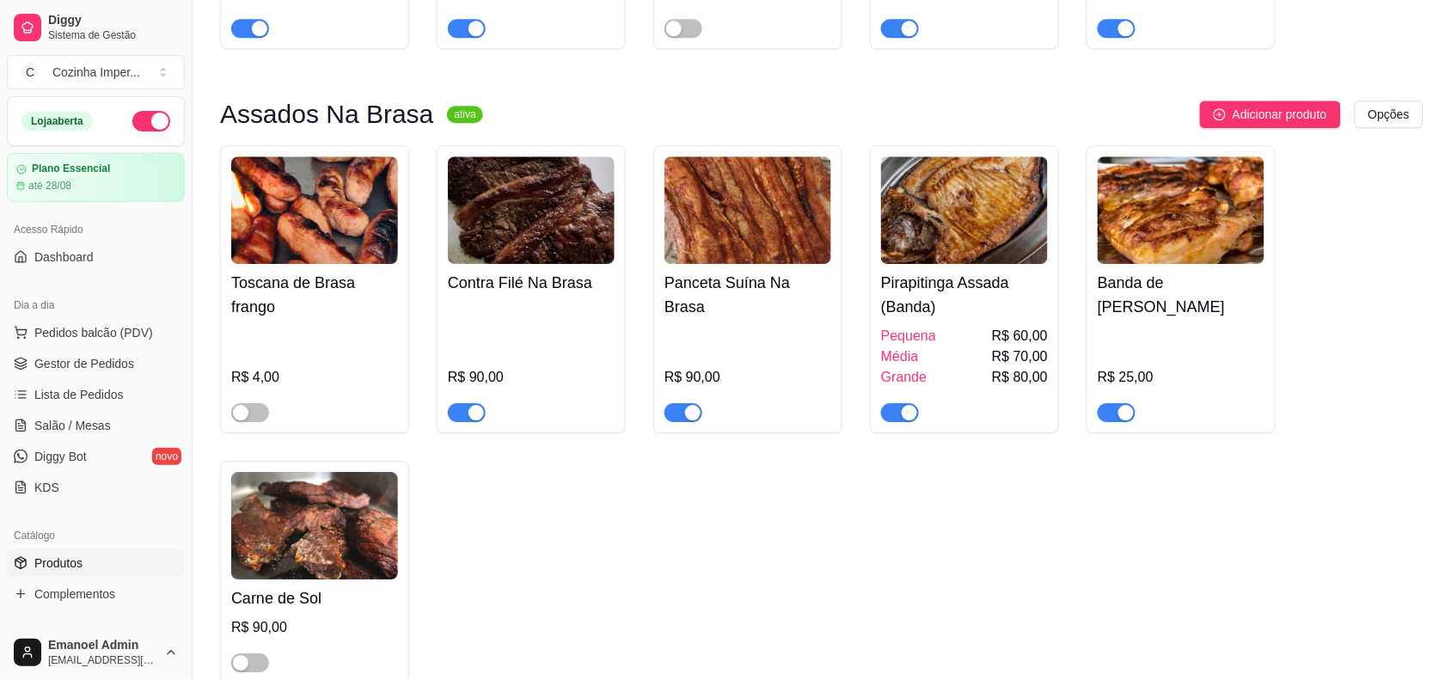
scroll to position [1397, 0]
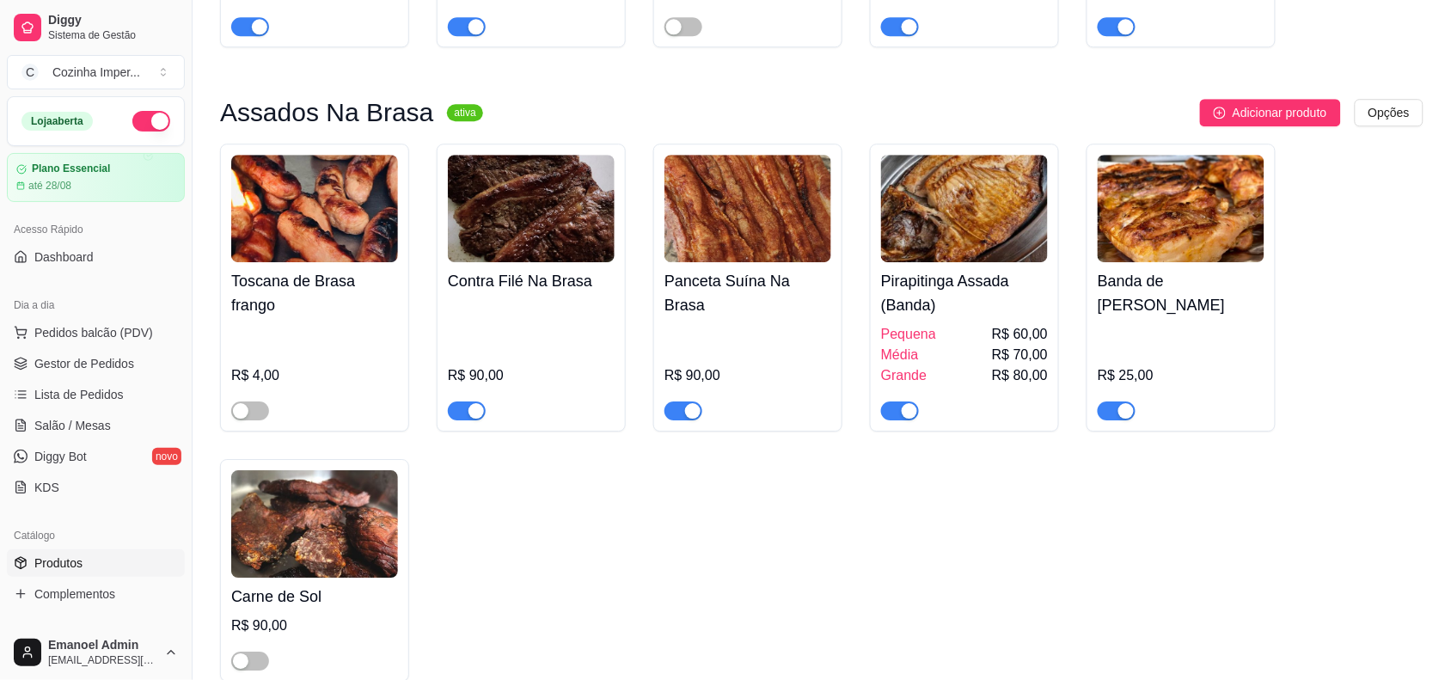
click at [1120, 403] on div "button" at bounding box center [1126, 410] width 15 height 15
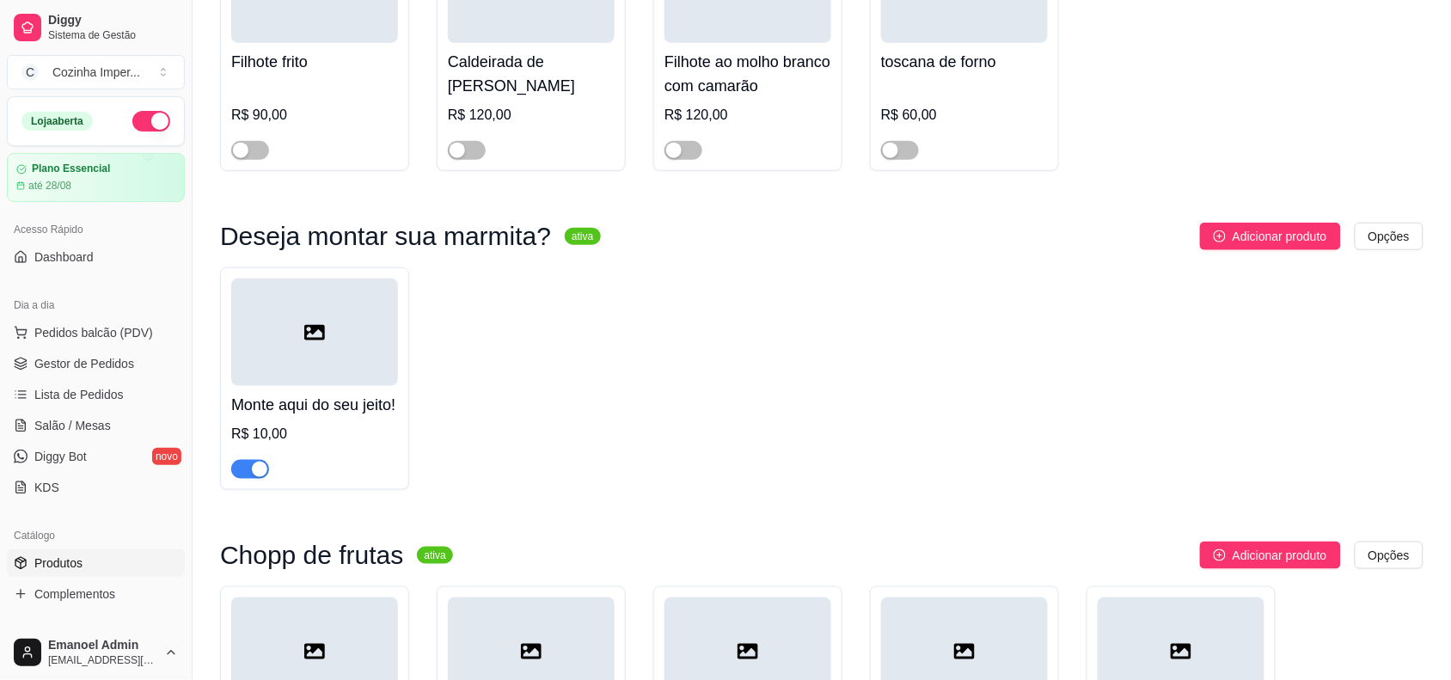
scroll to position [6228, 0]
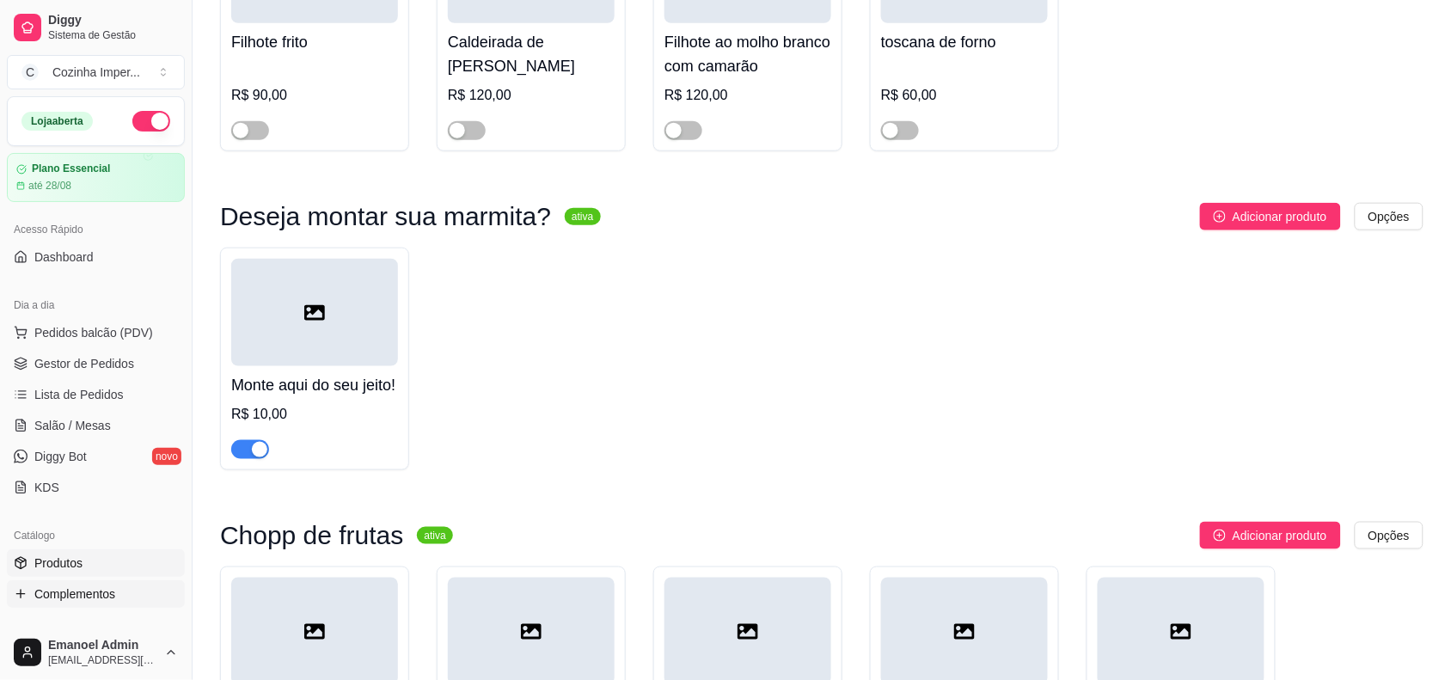
click at [99, 587] on span "Complementos" at bounding box center [74, 594] width 81 height 17
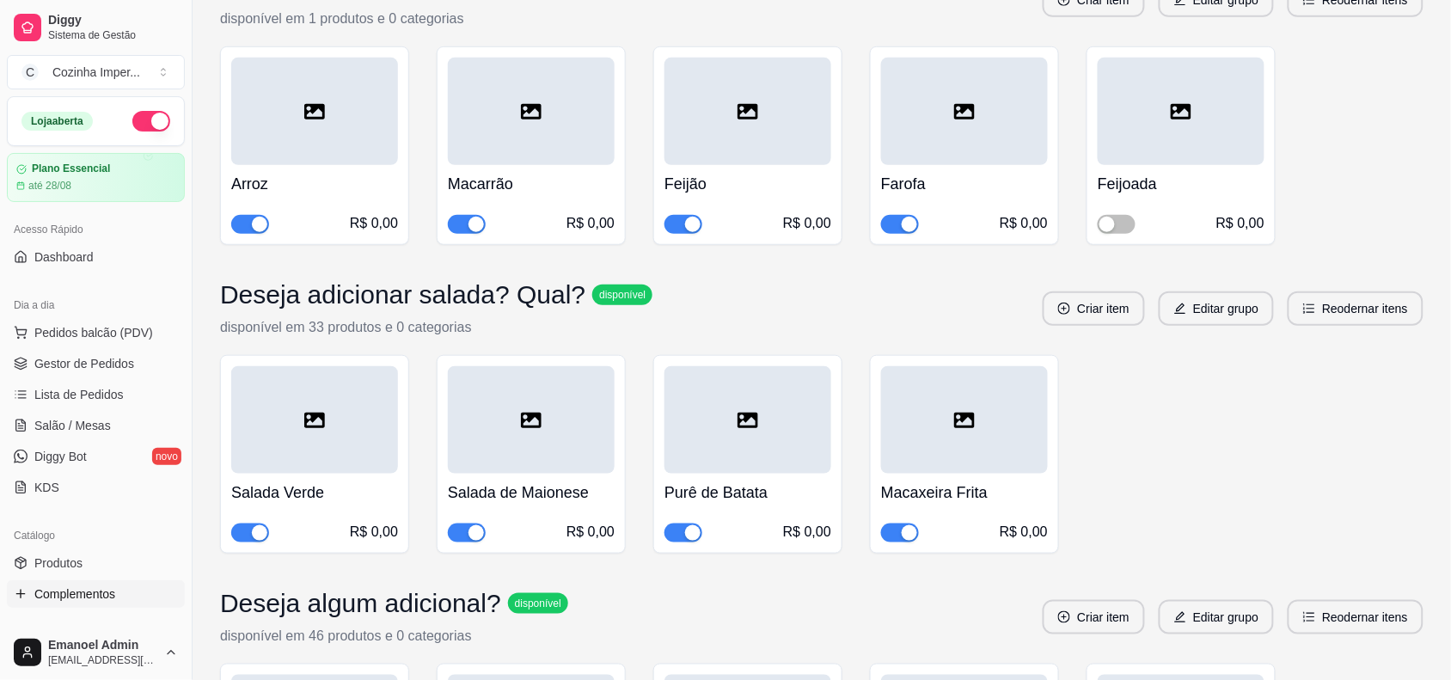
scroll to position [322, 0]
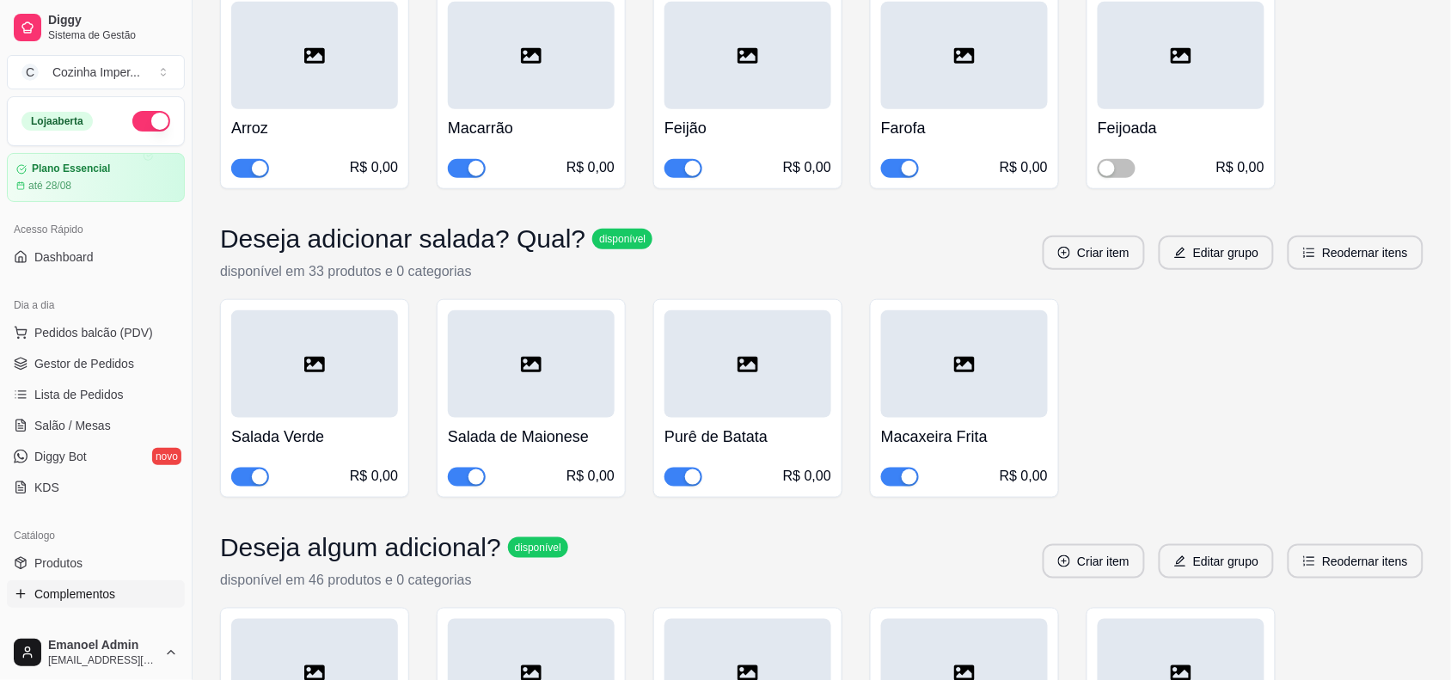
click at [897, 480] on span "button" at bounding box center [900, 477] width 38 height 19
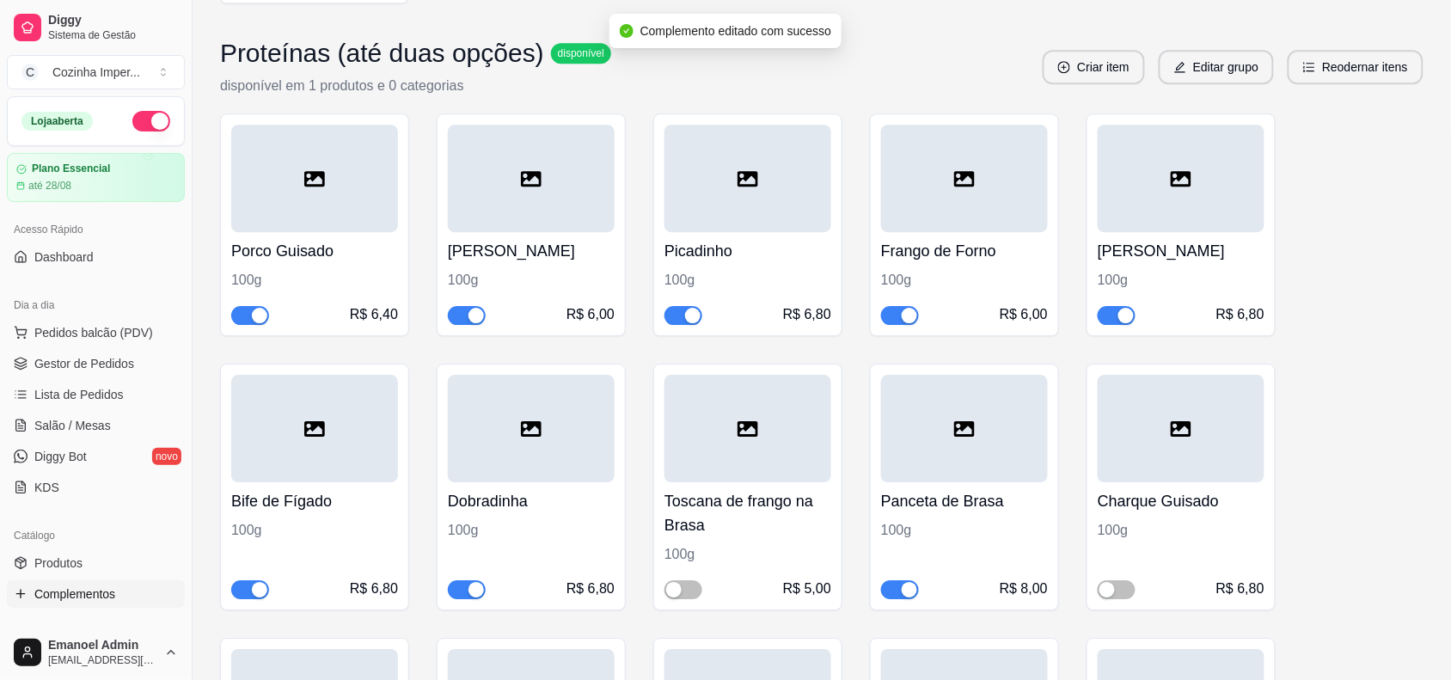
scroll to position [1505, 0]
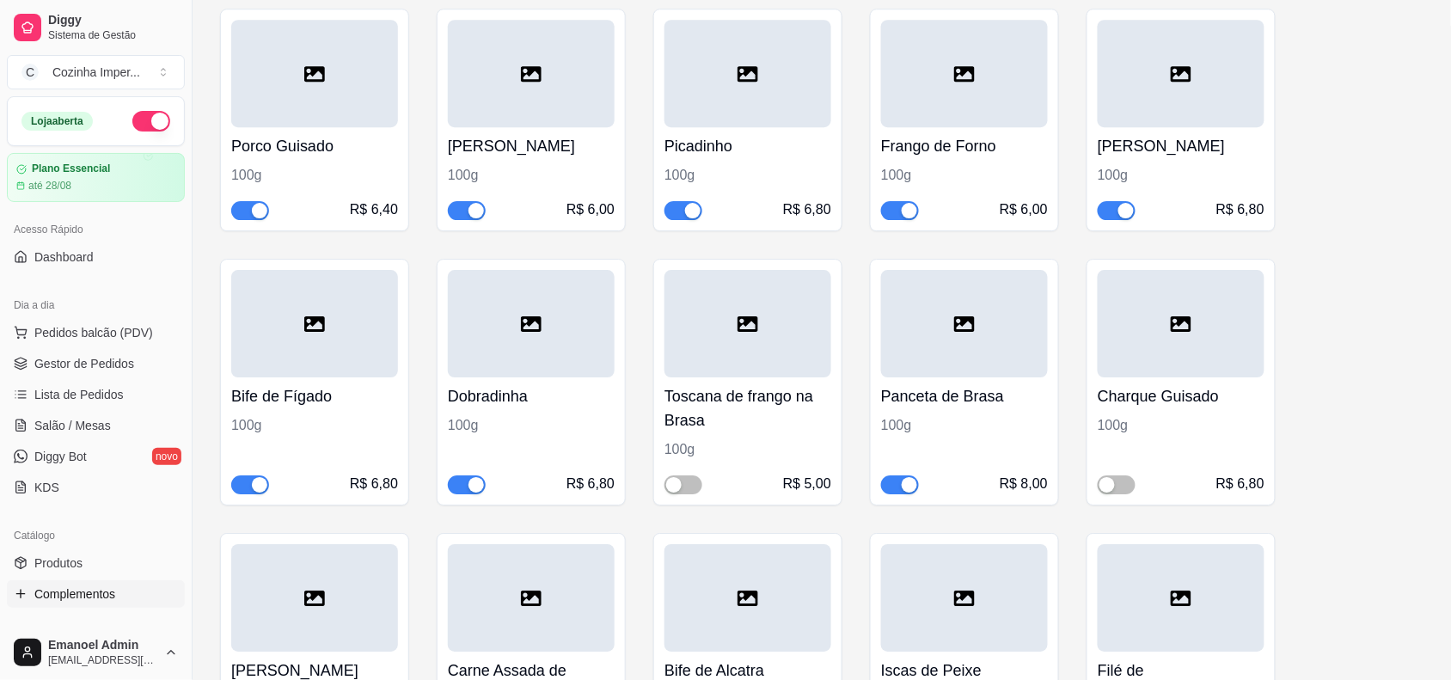
click at [677, 209] on span "button" at bounding box center [684, 210] width 38 height 19
click at [1119, 211] on div "button" at bounding box center [1126, 210] width 15 height 15
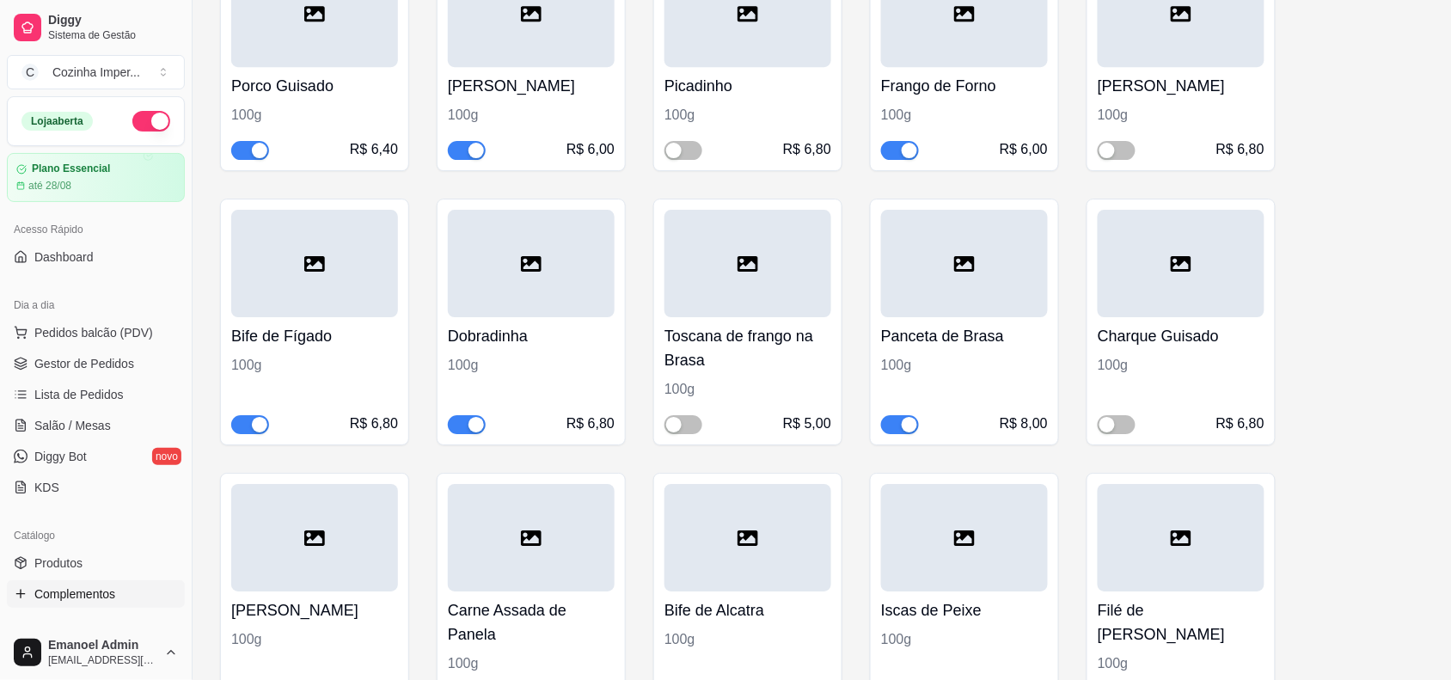
scroll to position [1563, 0]
click at [252, 427] on div "button" at bounding box center [259, 426] width 15 height 15
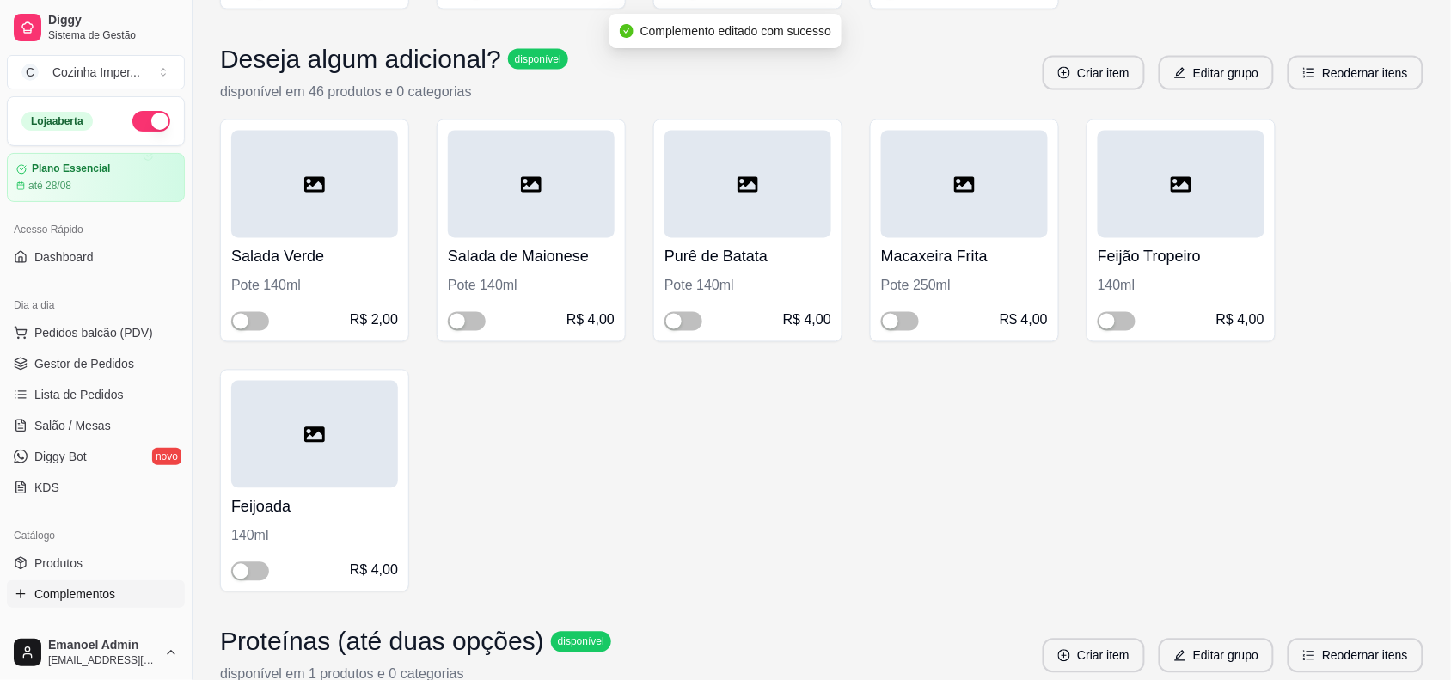
scroll to position [273, 0]
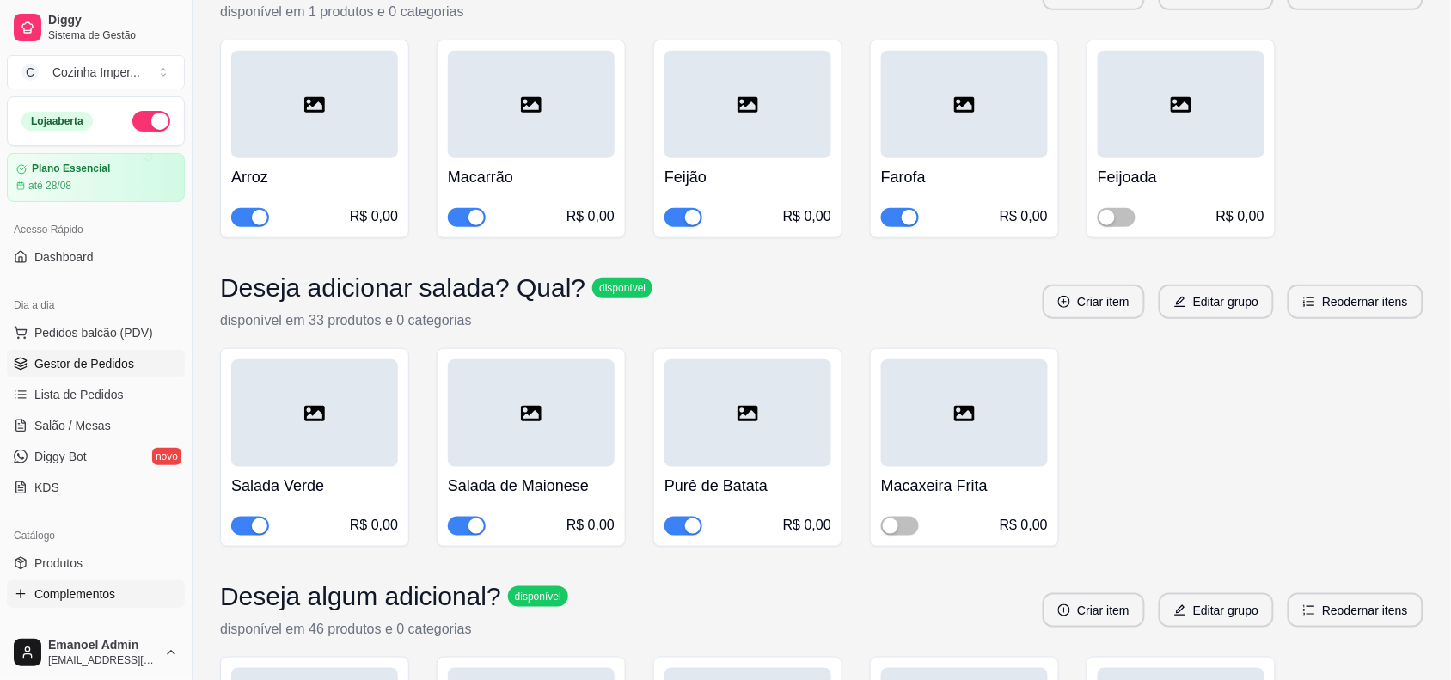
click at [116, 359] on span "Gestor de Pedidos" at bounding box center [84, 363] width 100 height 17
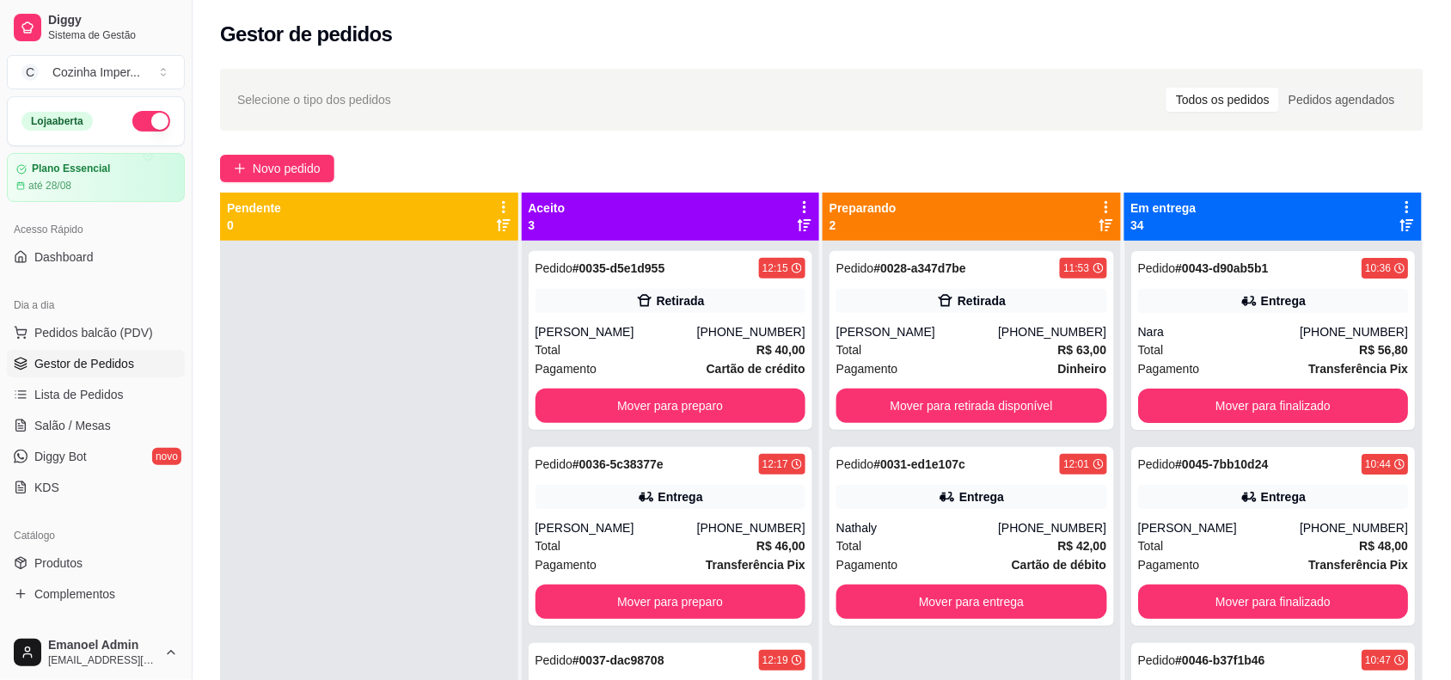
scroll to position [48, 0]
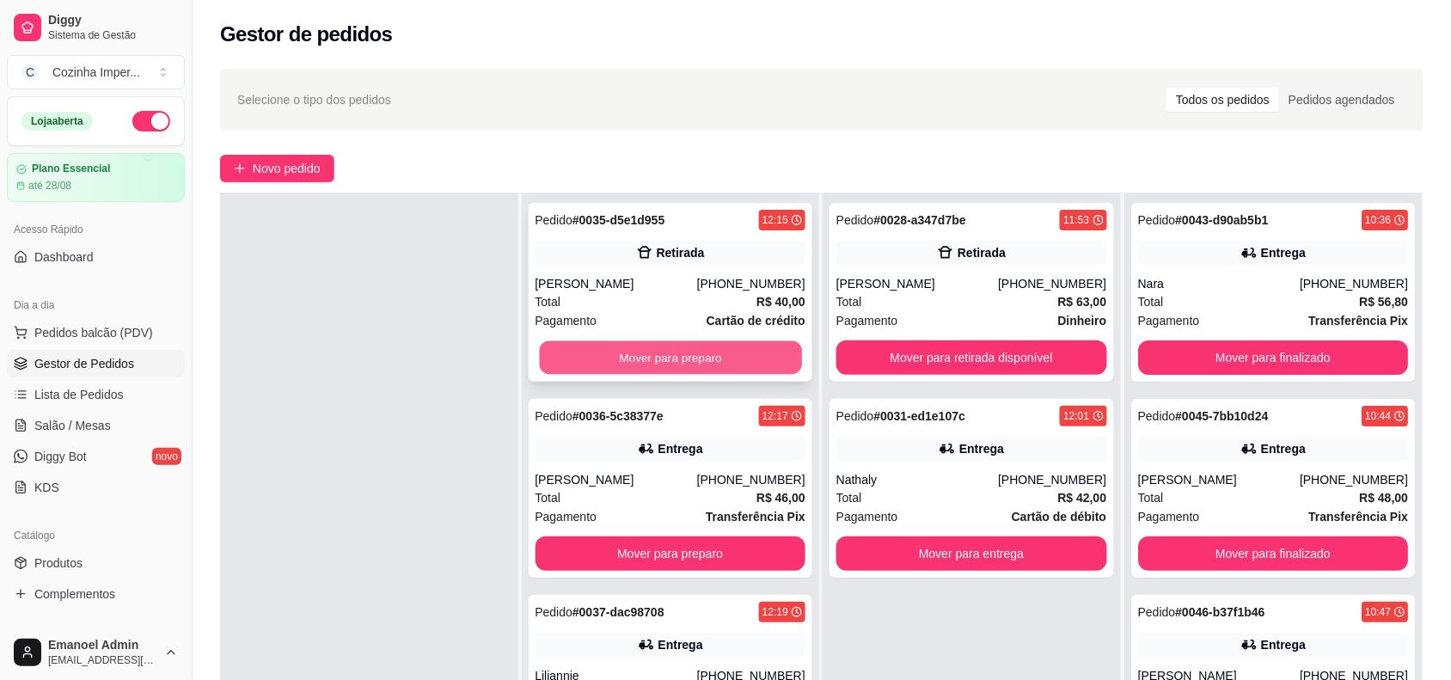
click at [746, 345] on button "Mover para preparo" at bounding box center [670, 358] width 262 height 34
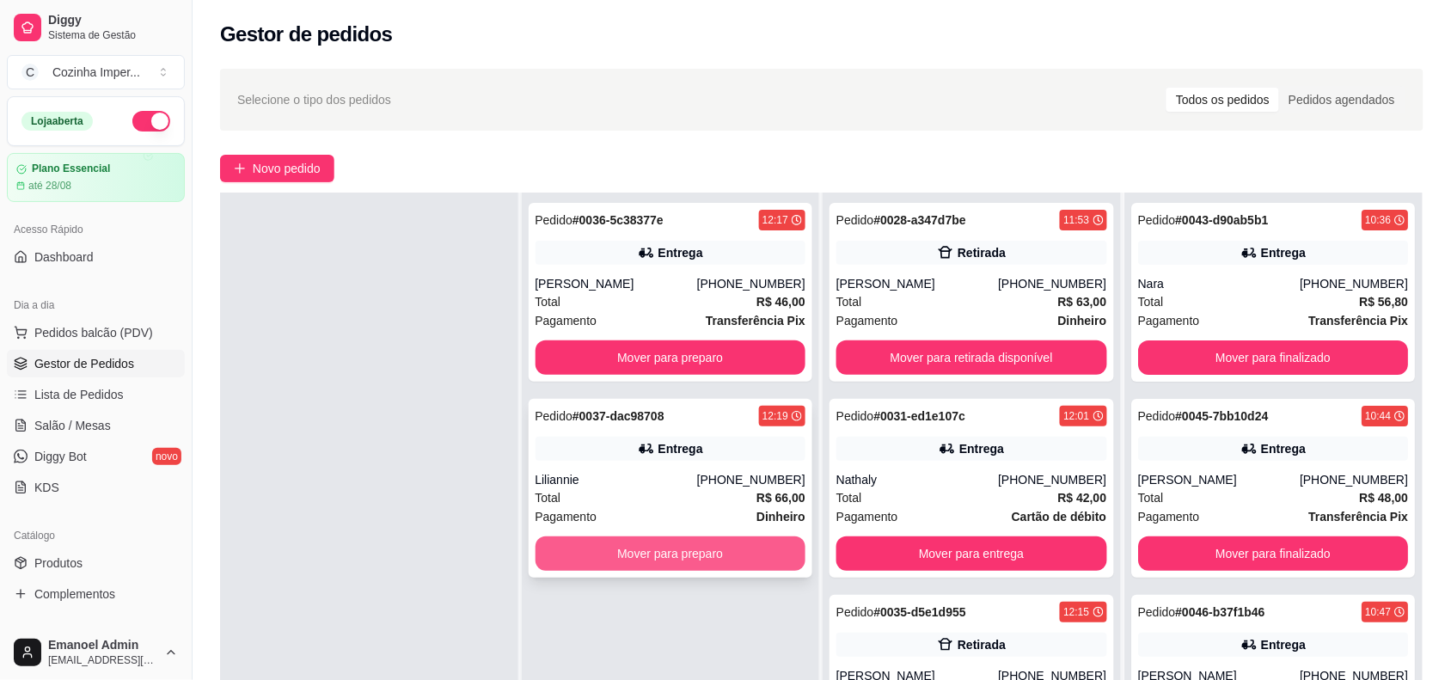
click at [685, 559] on button "Mover para preparo" at bounding box center [671, 554] width 271 height 34
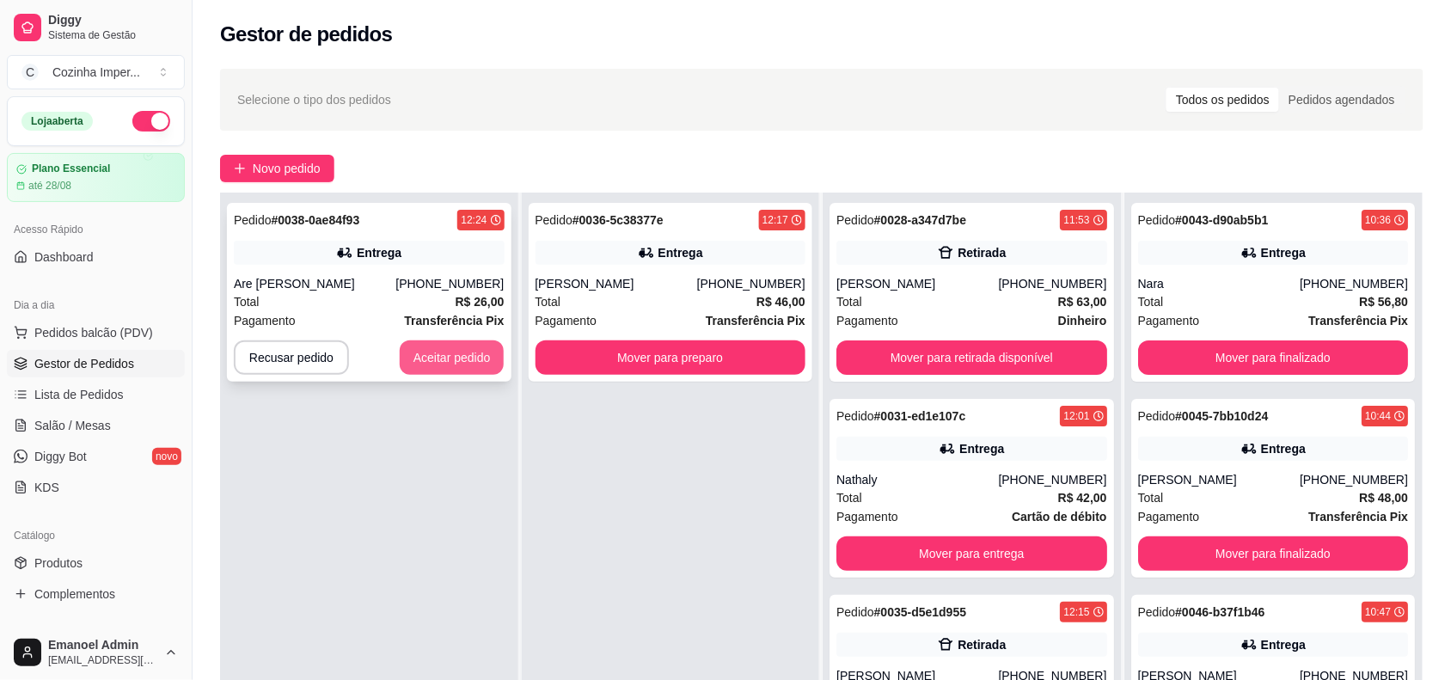
click at [479, 364] on button "Aceitar pedido" at bounding box center [452, 358] width 105 height 34
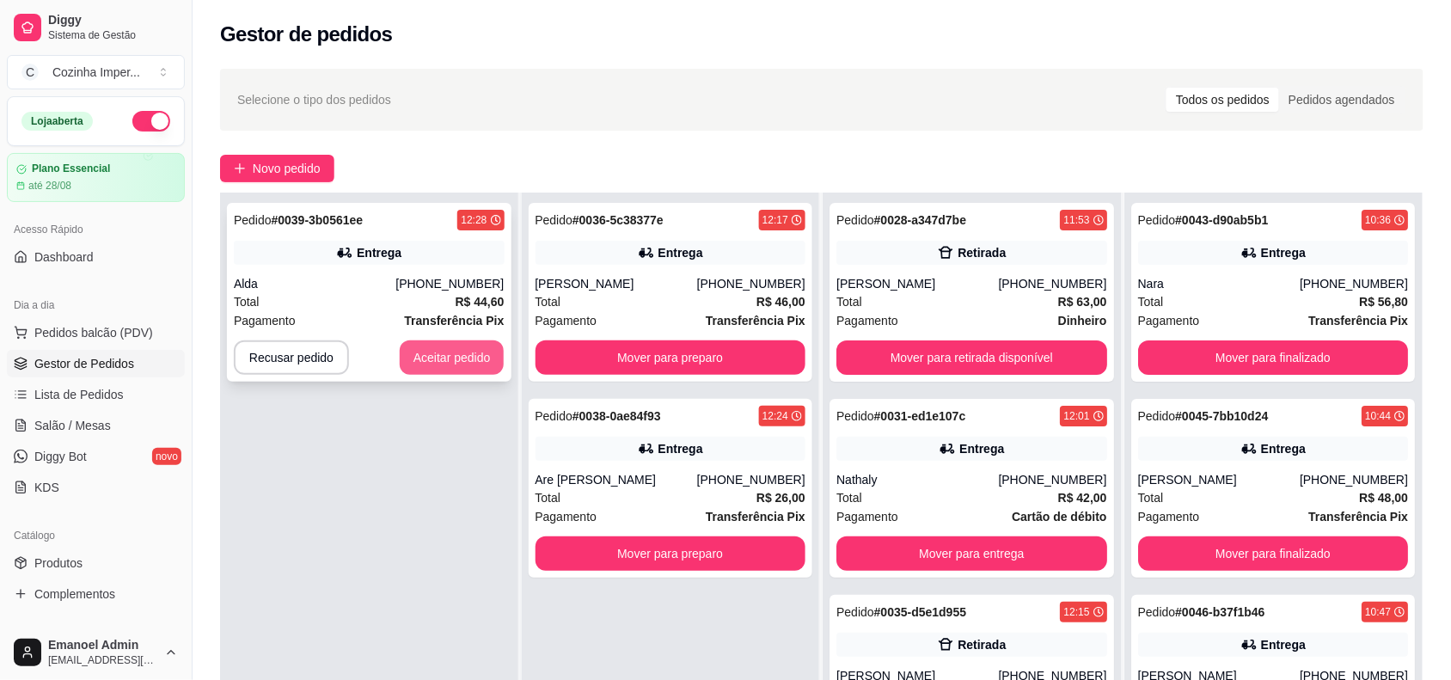
click at [437, 350] on button "Aceitar pedido" at bounding box center [452, 358] width 105 height 34
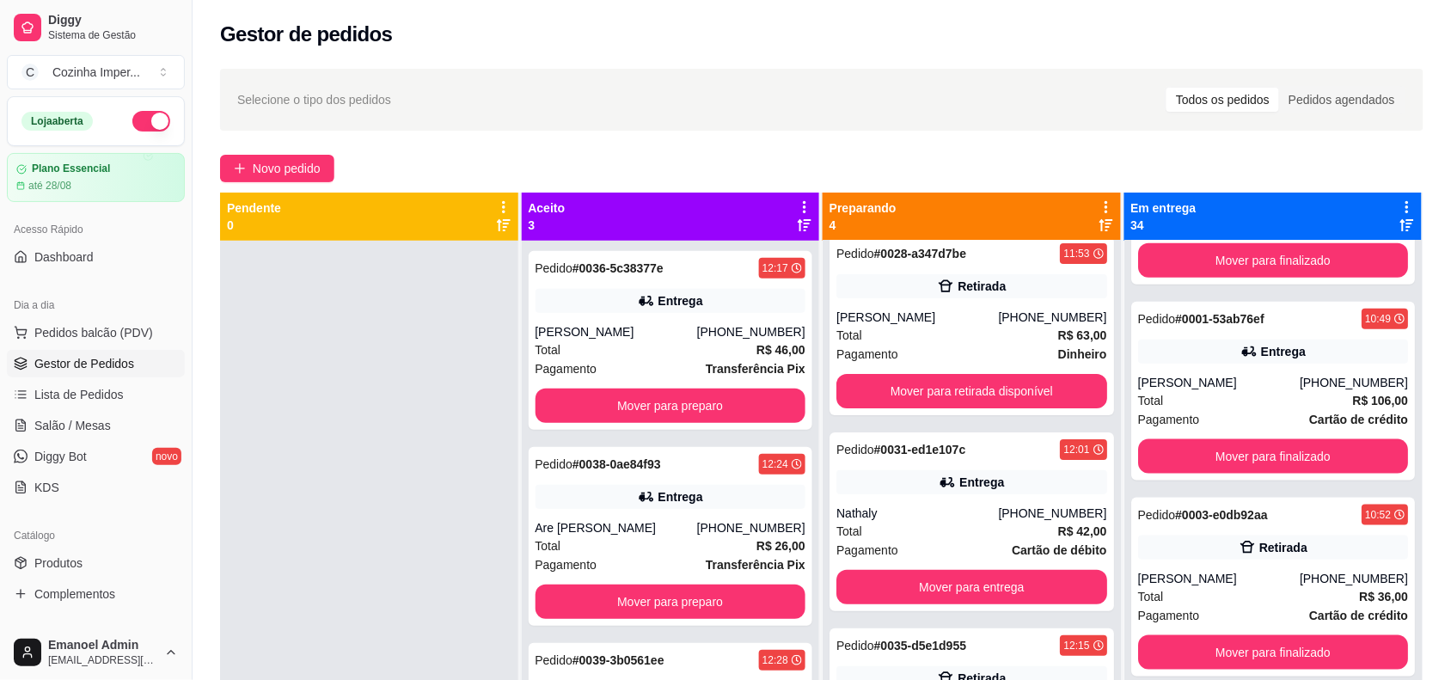
scroll to position [0, 0]
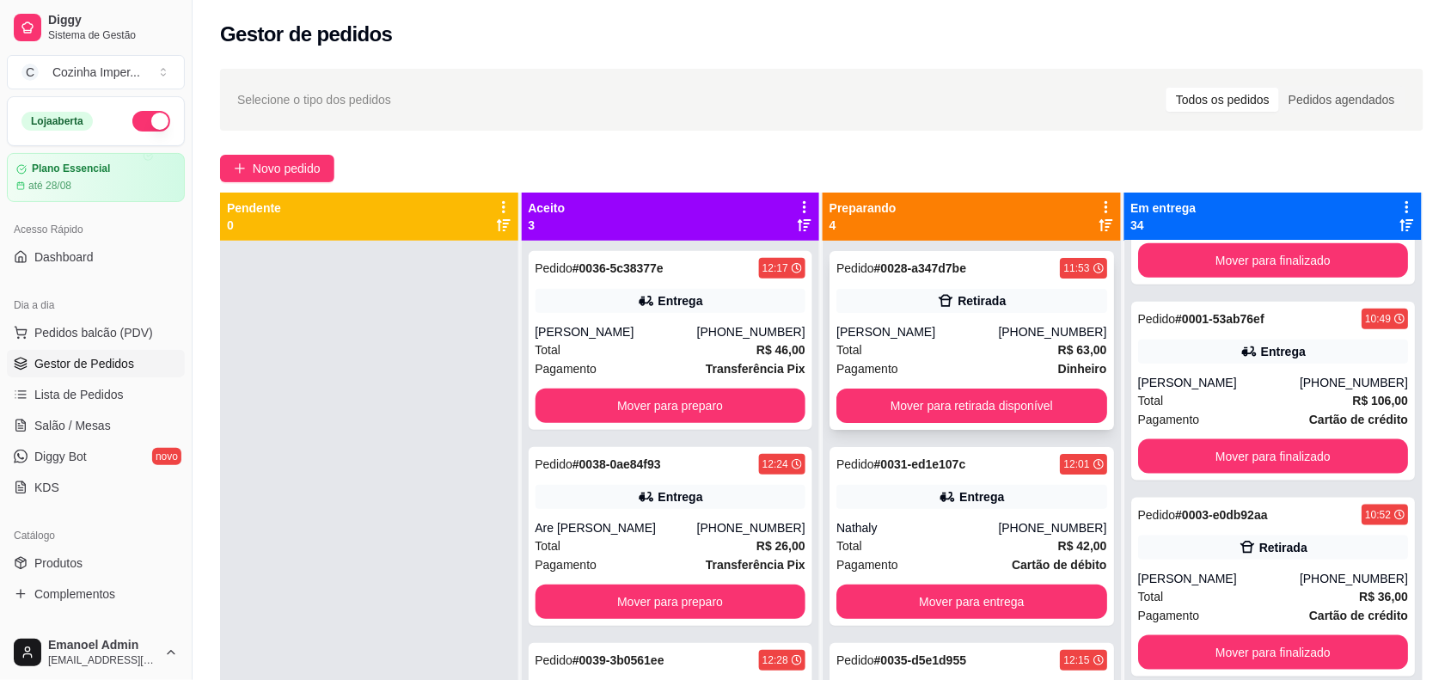
click at [966, 328] on div "[PERSON_NAME]" at bounding box center [918, 331] width 162 height 17
click at [965, 512] on div "Pedido # 0031-ed1e107c 12:01 Entrega Nathaly [PHONE_NUMBER] Total R$ 42,00 Paga…" at bounding box center [972, 536] width 285 height 179
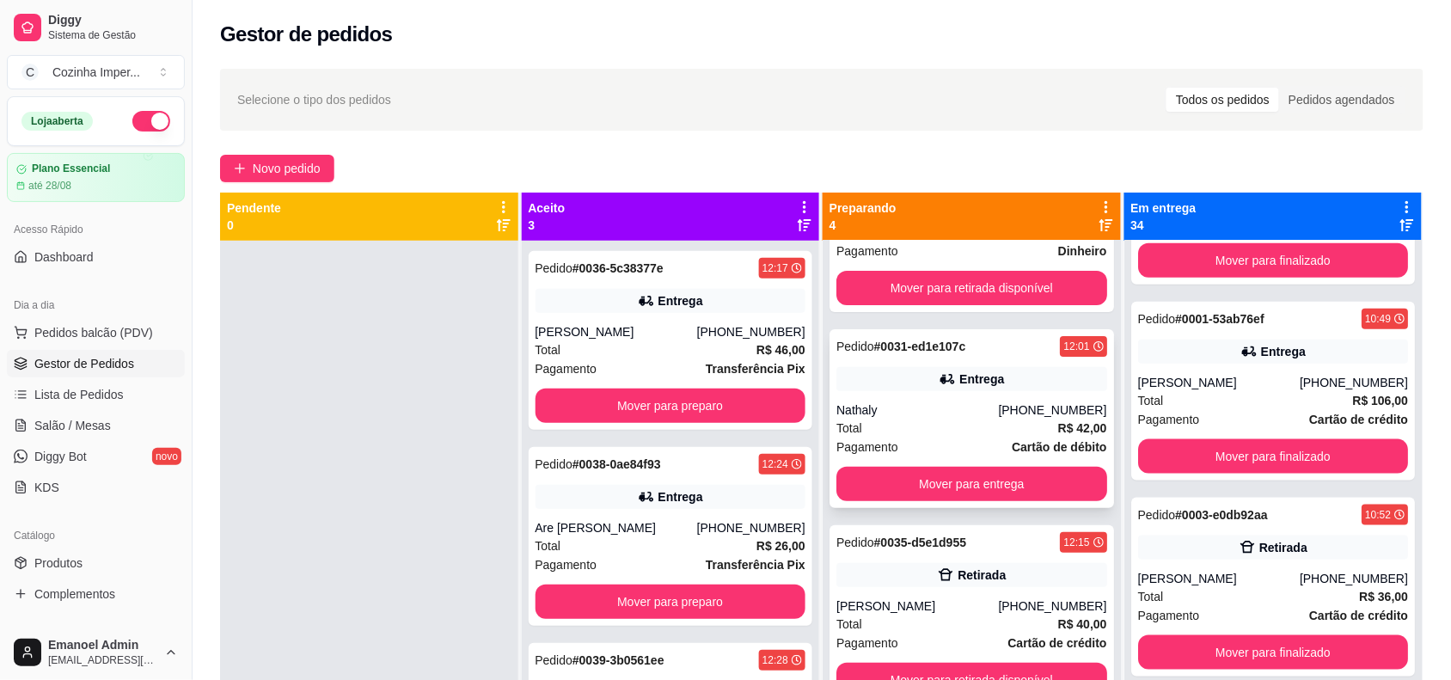
scroll to position [122, 0]
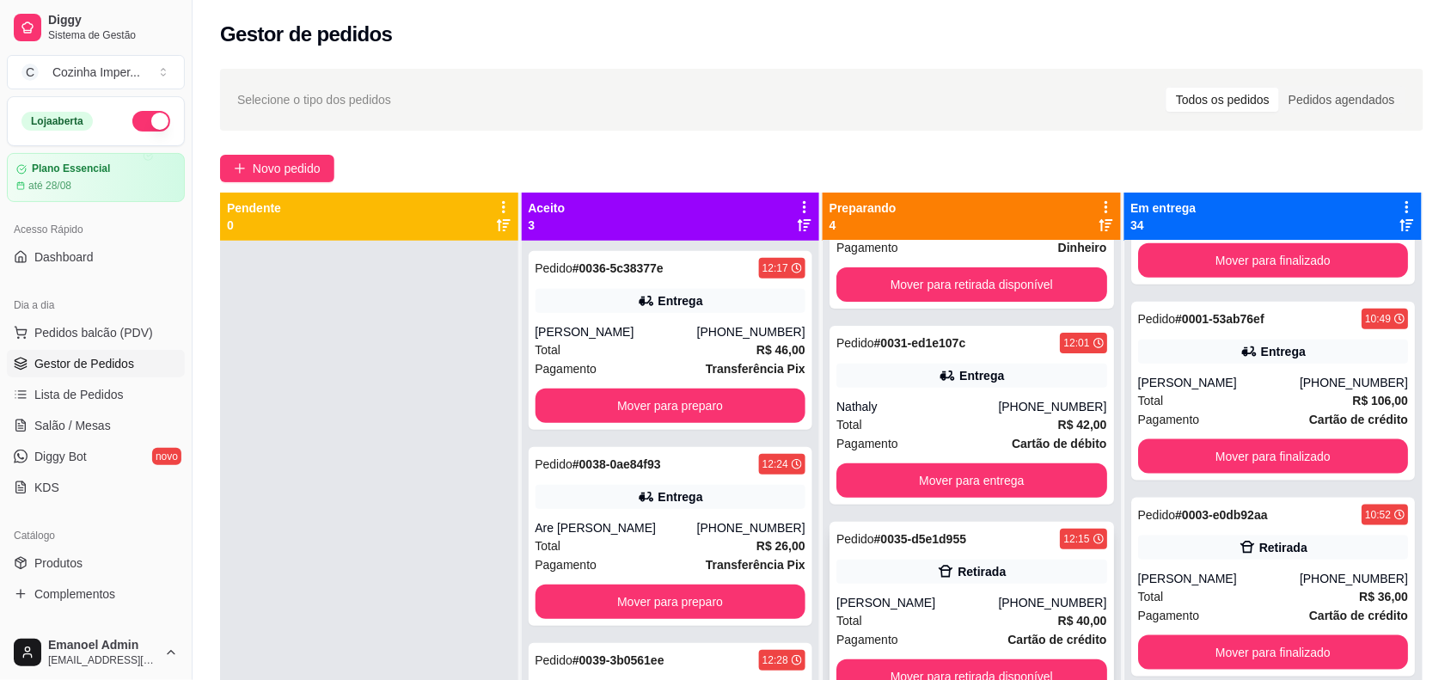
click at [969, 553] on div "Pedido # 0035-d5e1d955 12:15 Retirada [PERSON_NAME] [PHONE_NUMBER] Total R$ 40,…" at bounding box center [972, 611] width 285 height 179
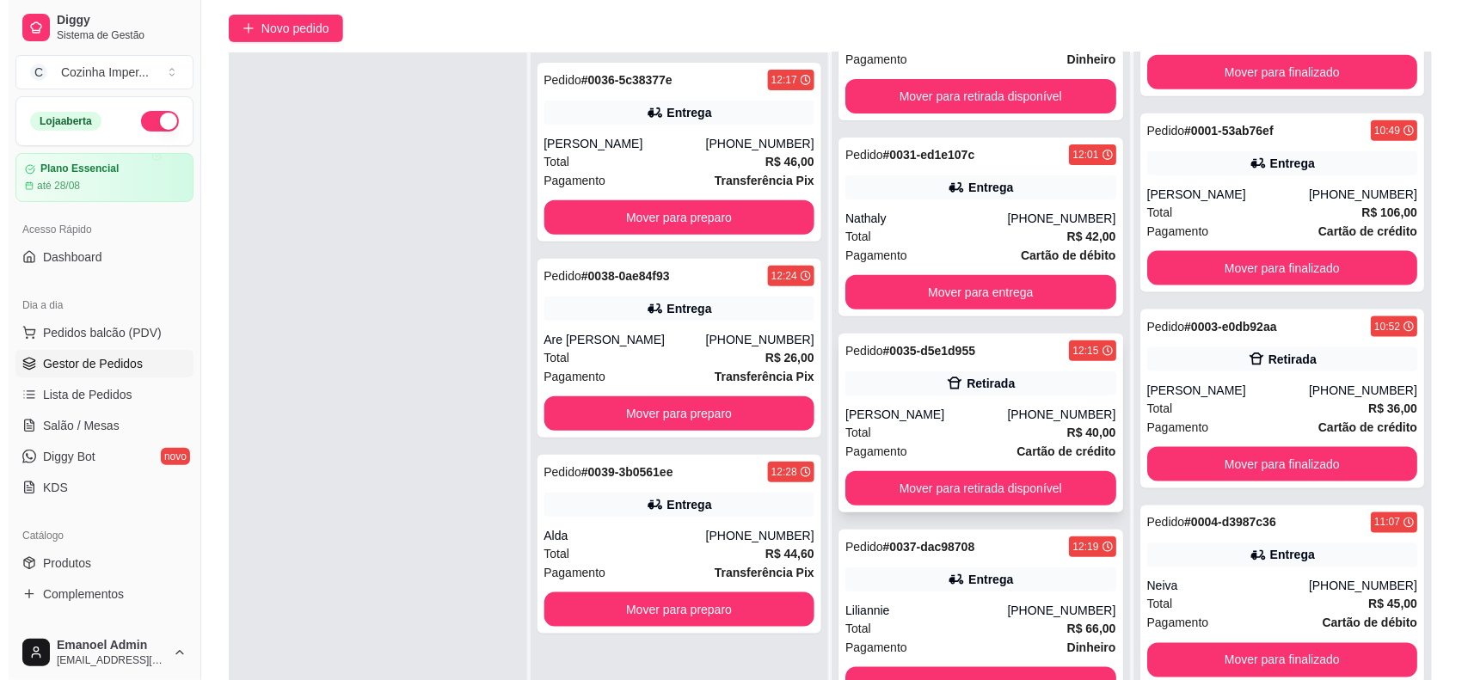
scroll to position [262, 0]
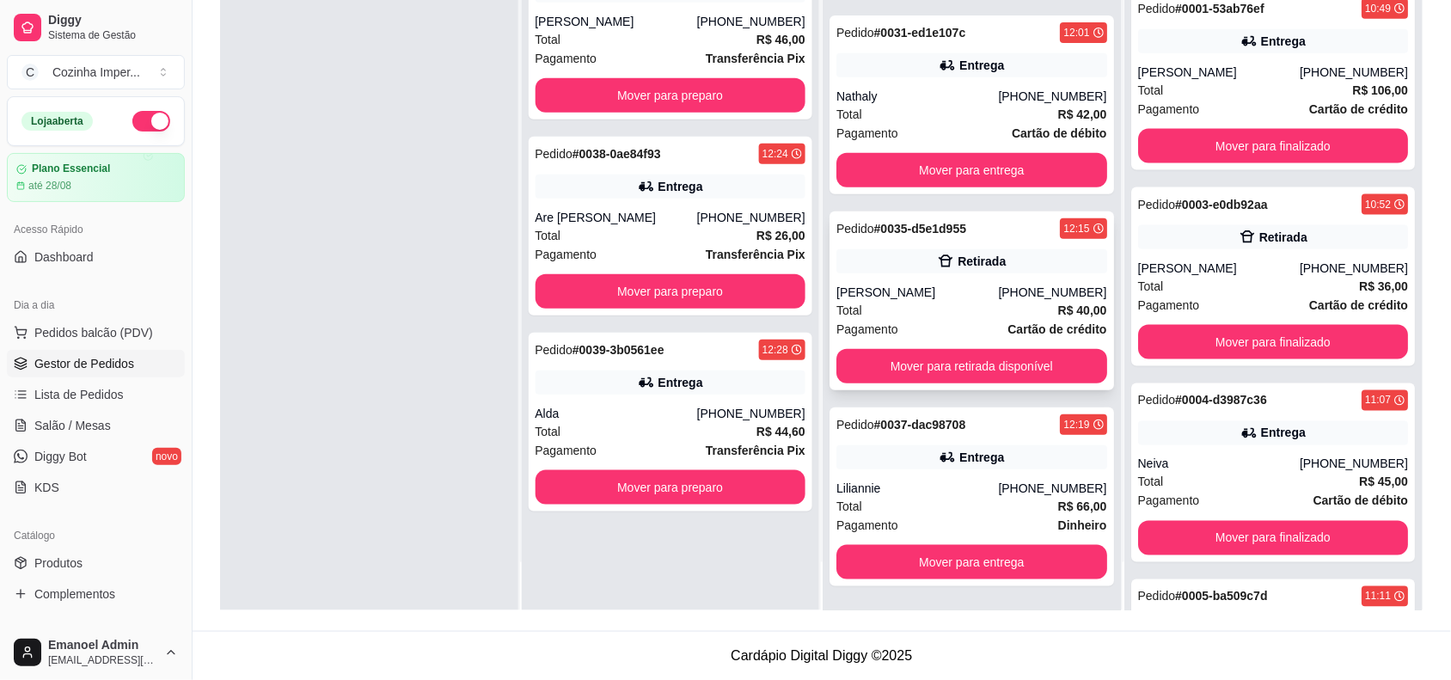
click at [986, 345] on div "Pedido # 0035-d5e1d955 12:15 Retirada [PERSON_NAME] [PHONE_NUMBER] Total R$ 40,…" at bounding box center [972, 301] width 285 height 179
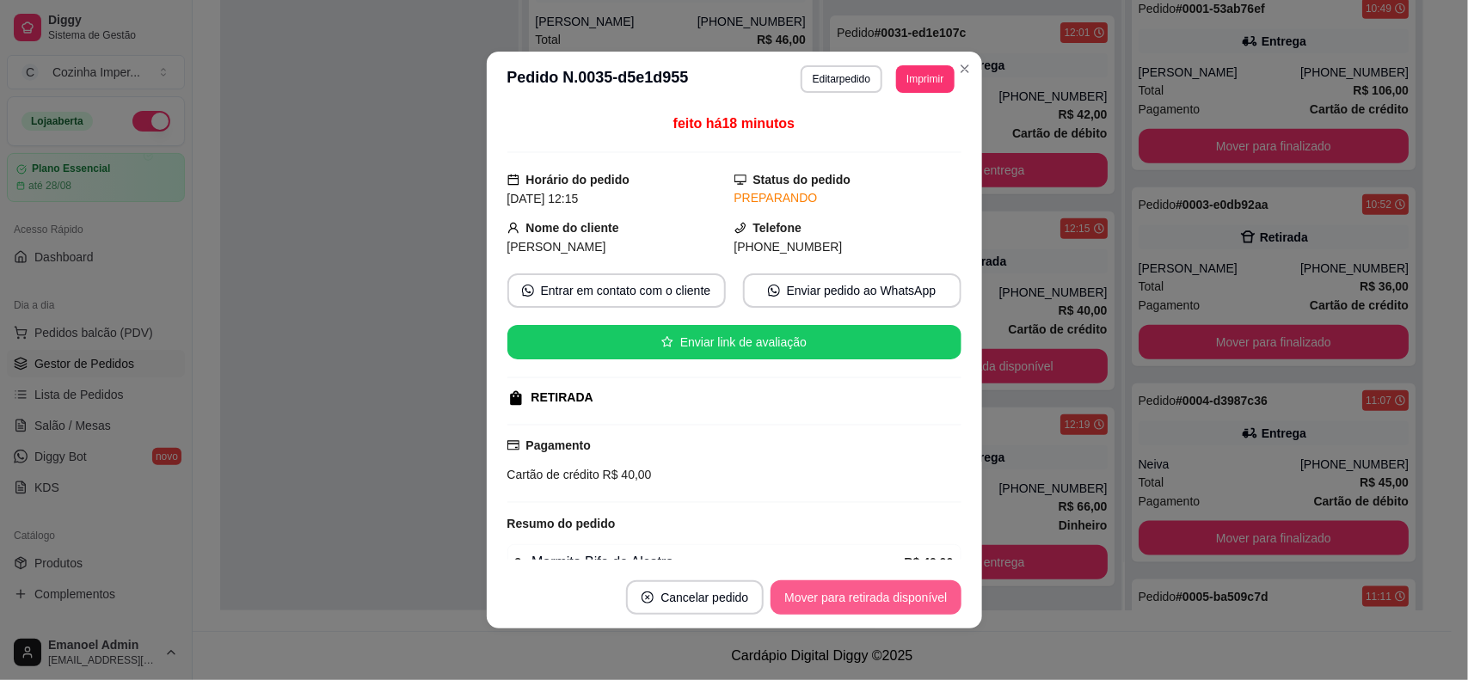
click at [882, 586] on button "Mover para retirada disponível" at bounding box center [865, 597] width 190 height 34
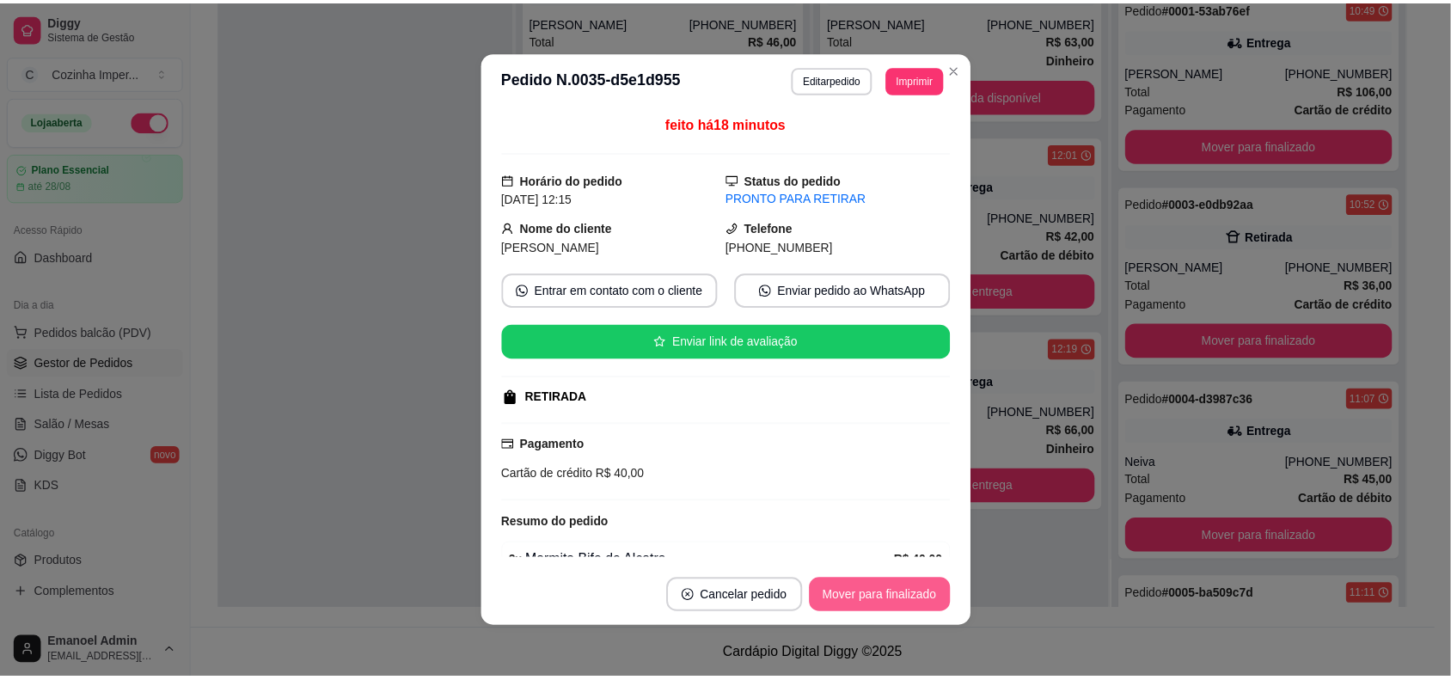
scroll to position [0, 0]
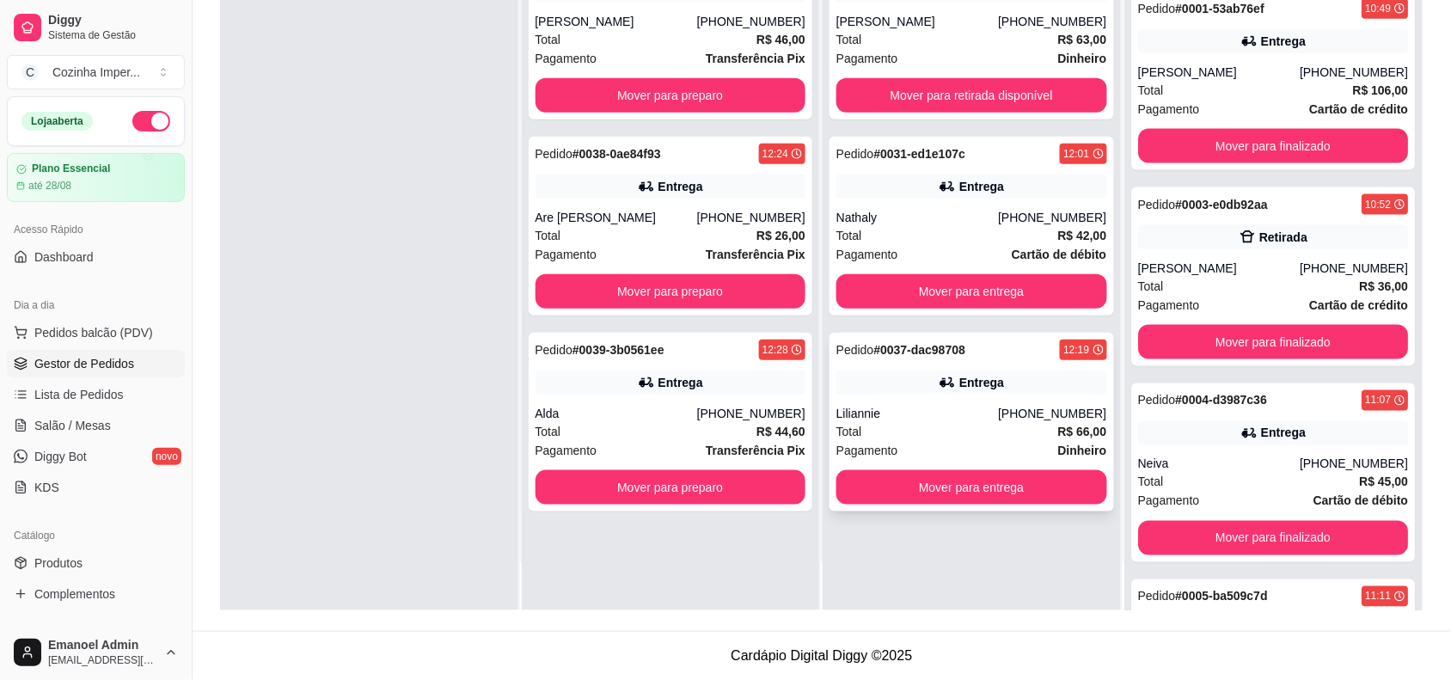
click at [998, 351] on div "Pedido # 0037-dac98708 12:19" at bounding box center [972, 350] width 271 height 21
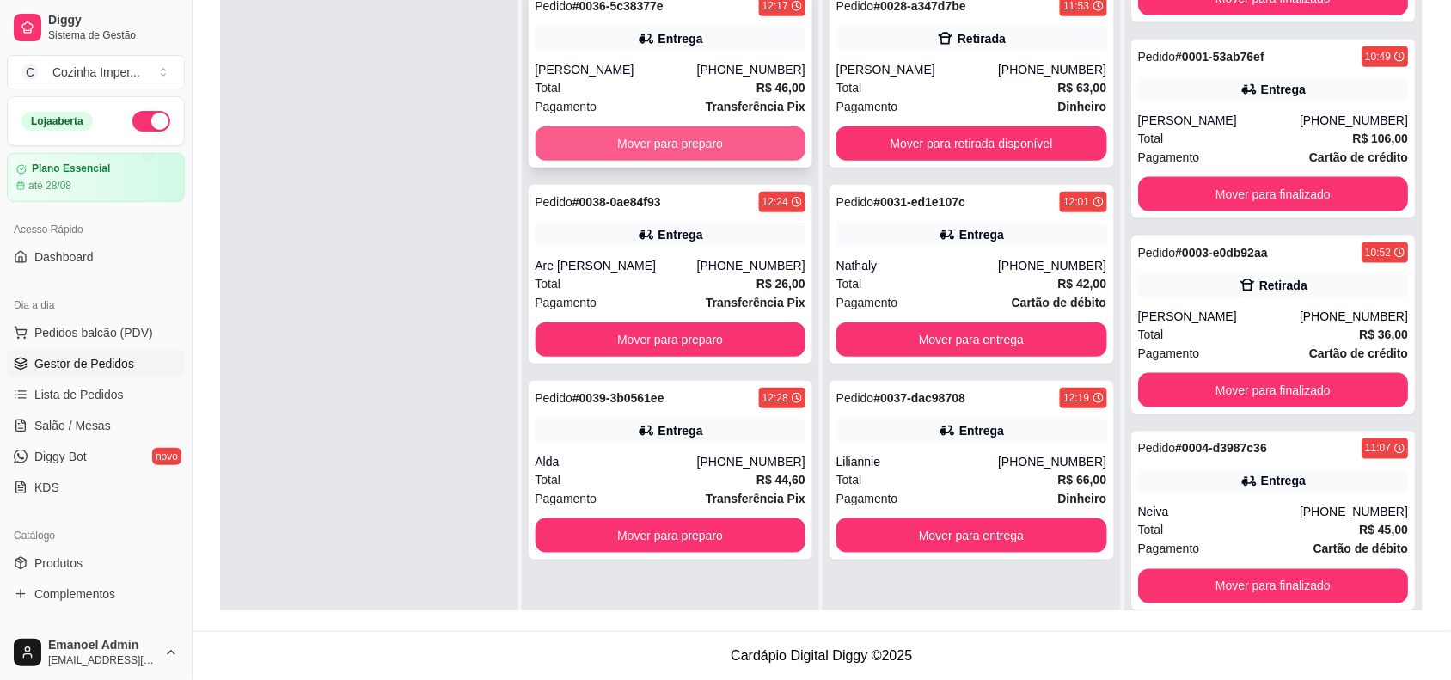
click at [718, 134] on button "Mover para preparo" at bounding box center [671, 143] width 271 height 34
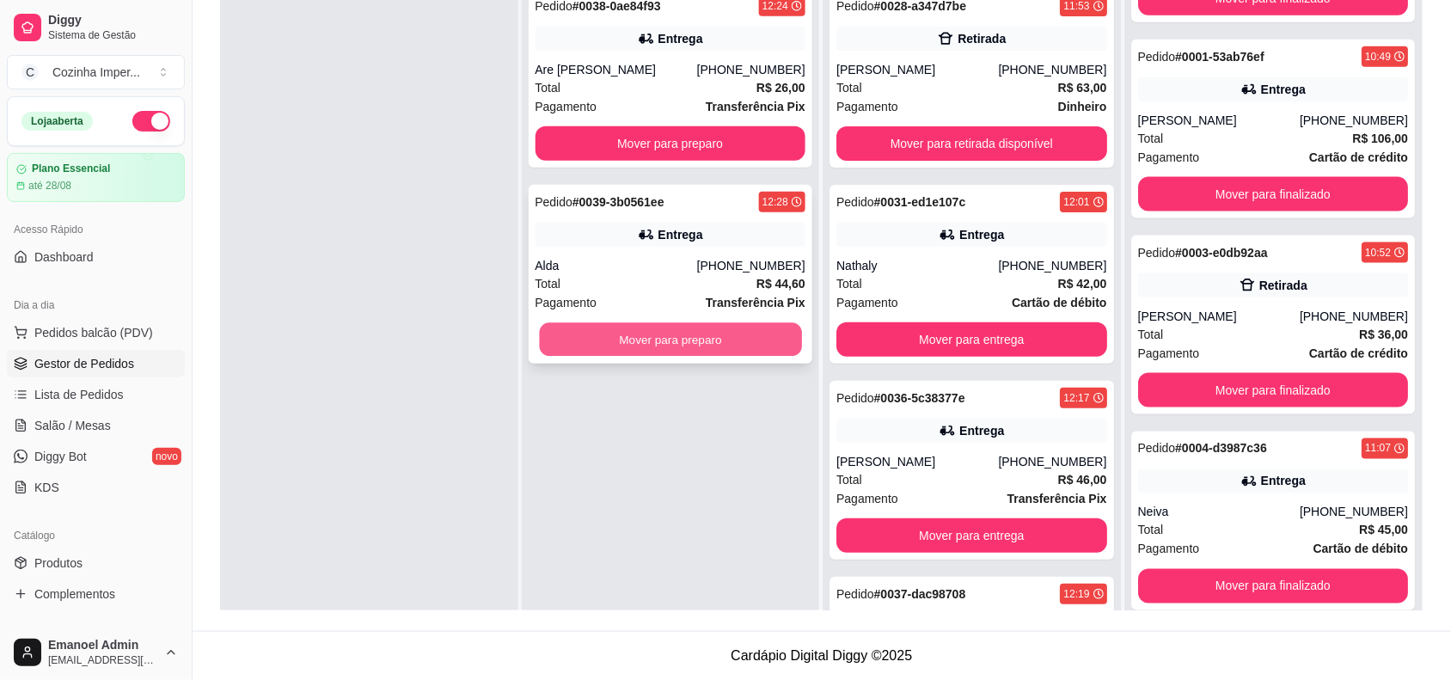
click at [739, 337] on button "Mover para preparo" at bounding box center [670, 340] width 262 height 34
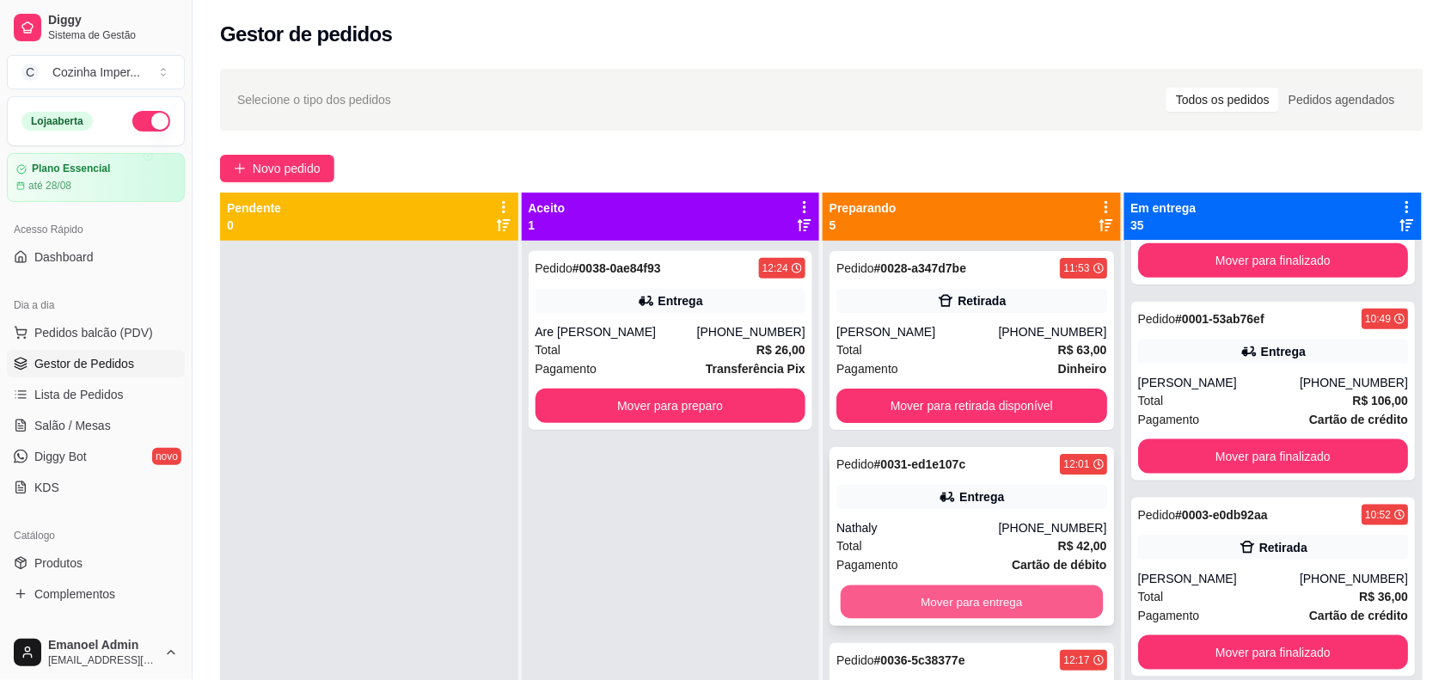
click at [996, 596] on button "Mover para entrega" at bounding box center [972, 603] width 262 height 34
click at [1008, 592] on button "Mover para entrega" at bounding box center [972, 603] width 262 height 34
click at [1003, 593] on button "Mover para entrega" at bounding box center [972, 602] width 271 height 34
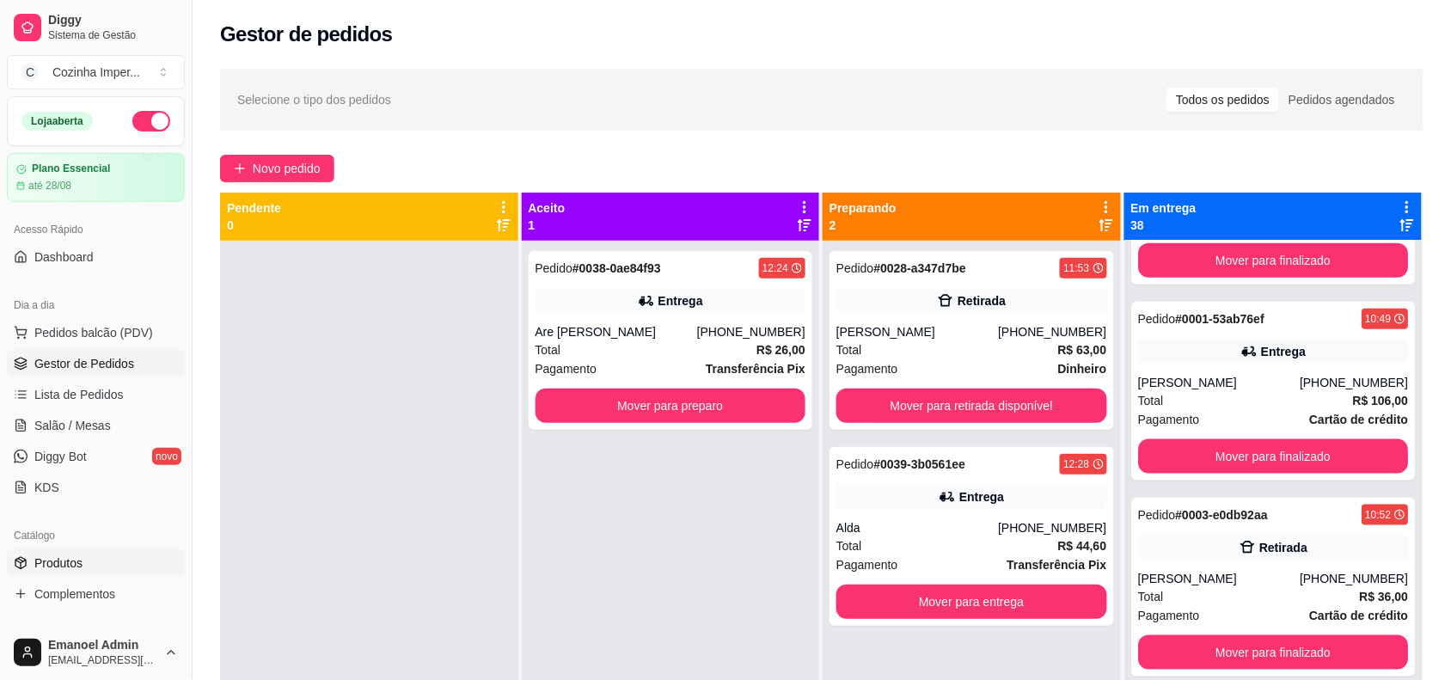
click at [108, 560] on link "Produtos" at bounding box center [96, 563] width 178 height 28
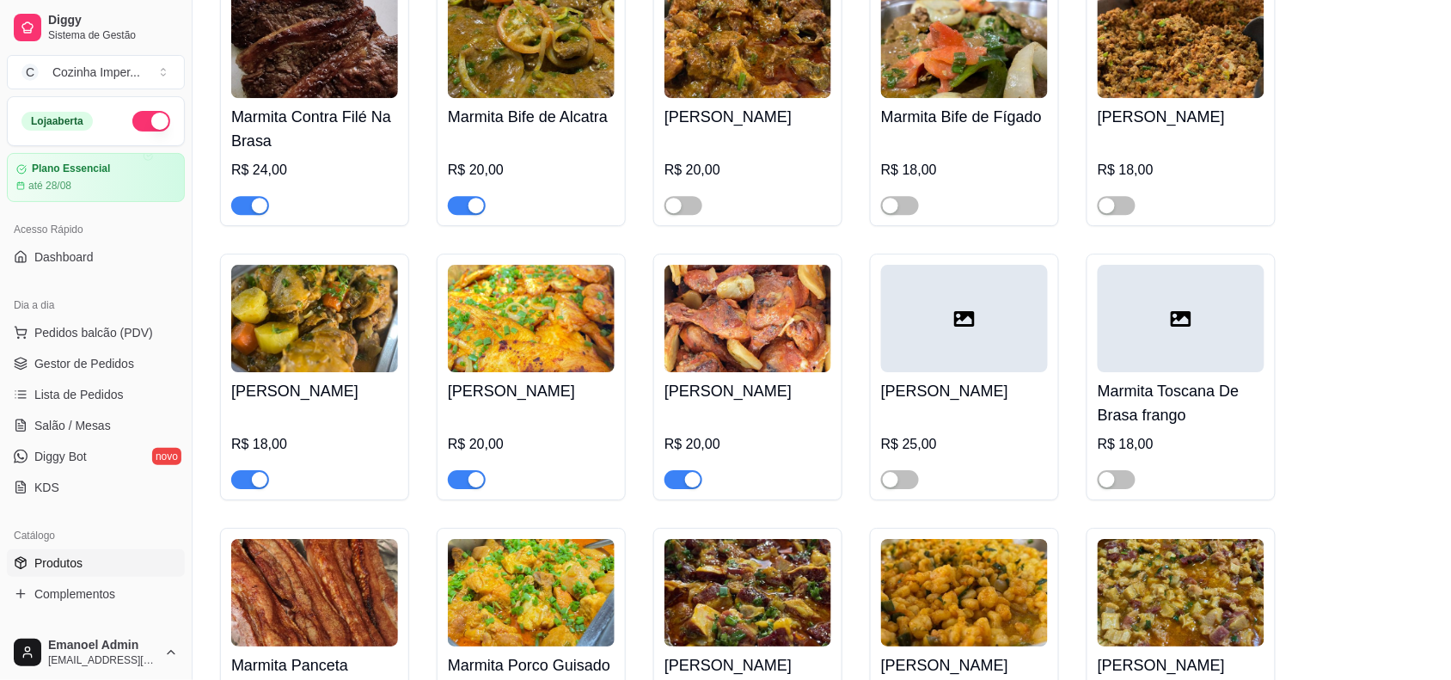
scroll to position [3439, 0]
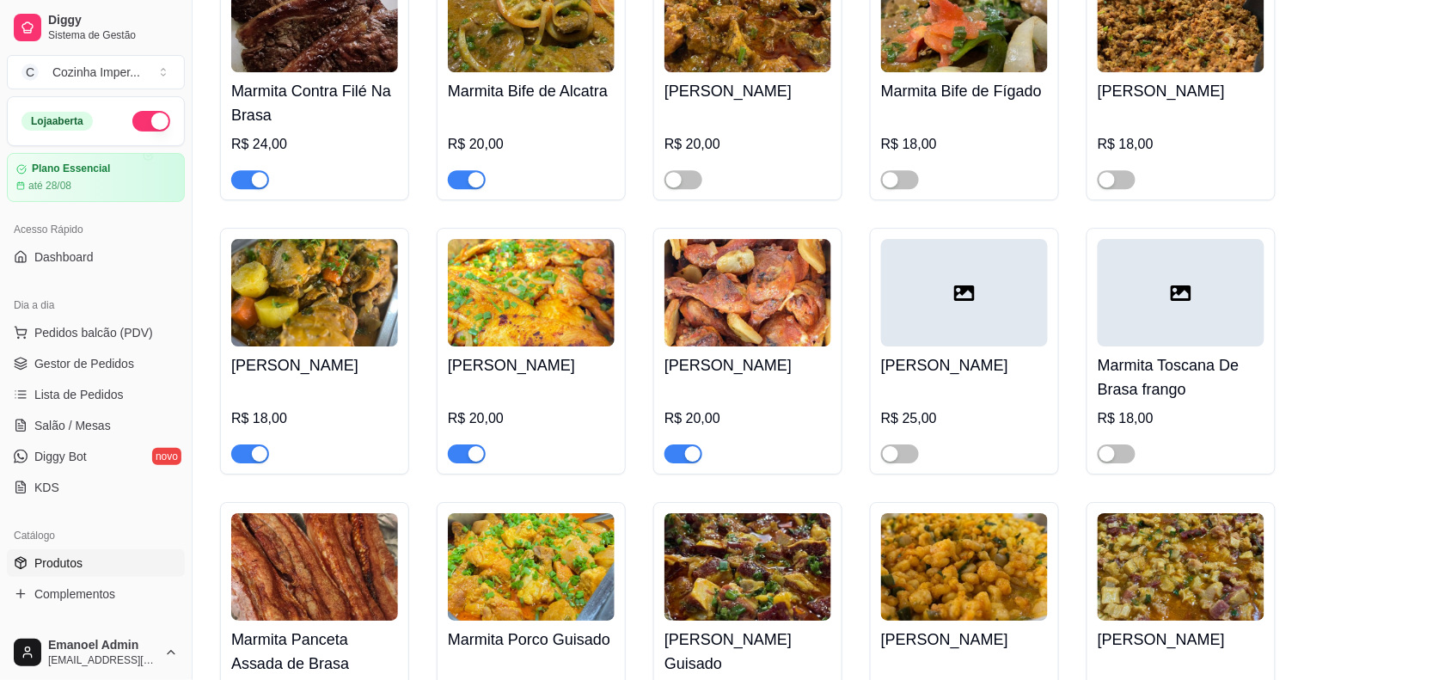
click at [684, 447] on span "button" at bounding box center [684, 454] width 38 height 19
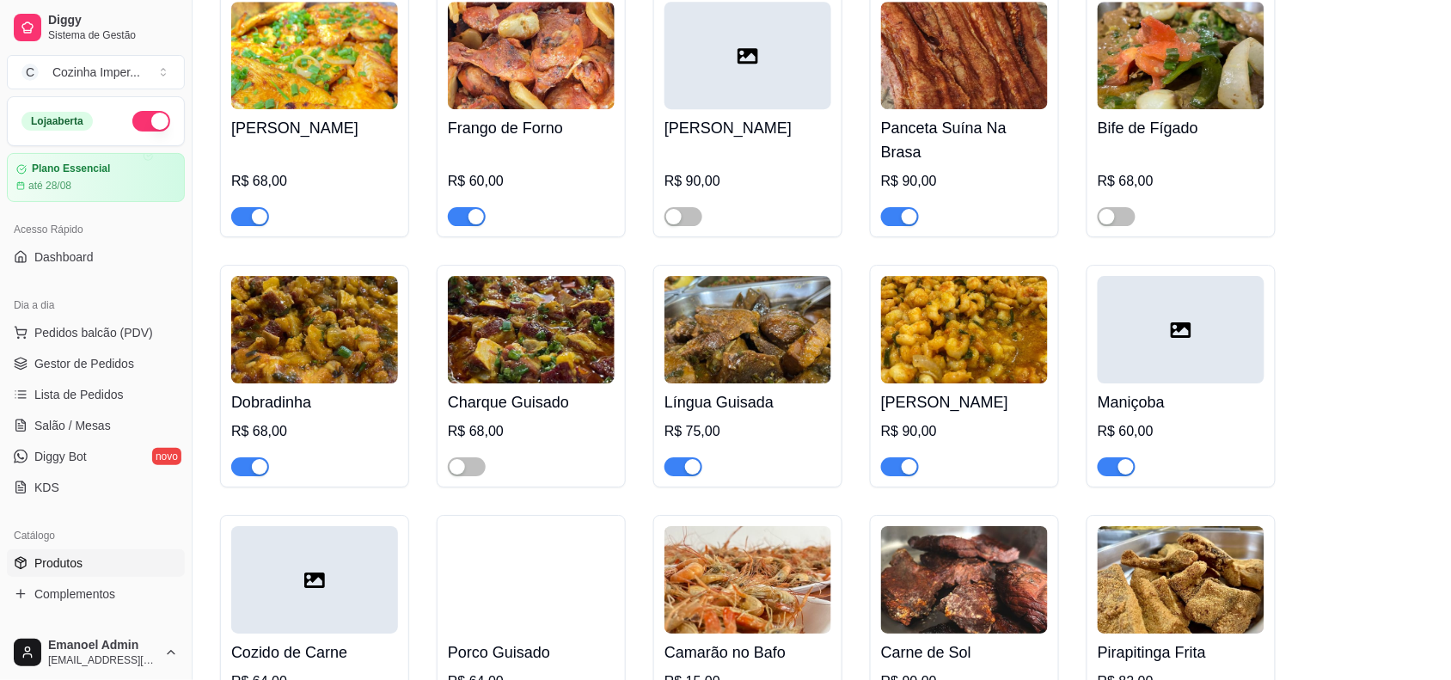
scroll to position [5374, 0]
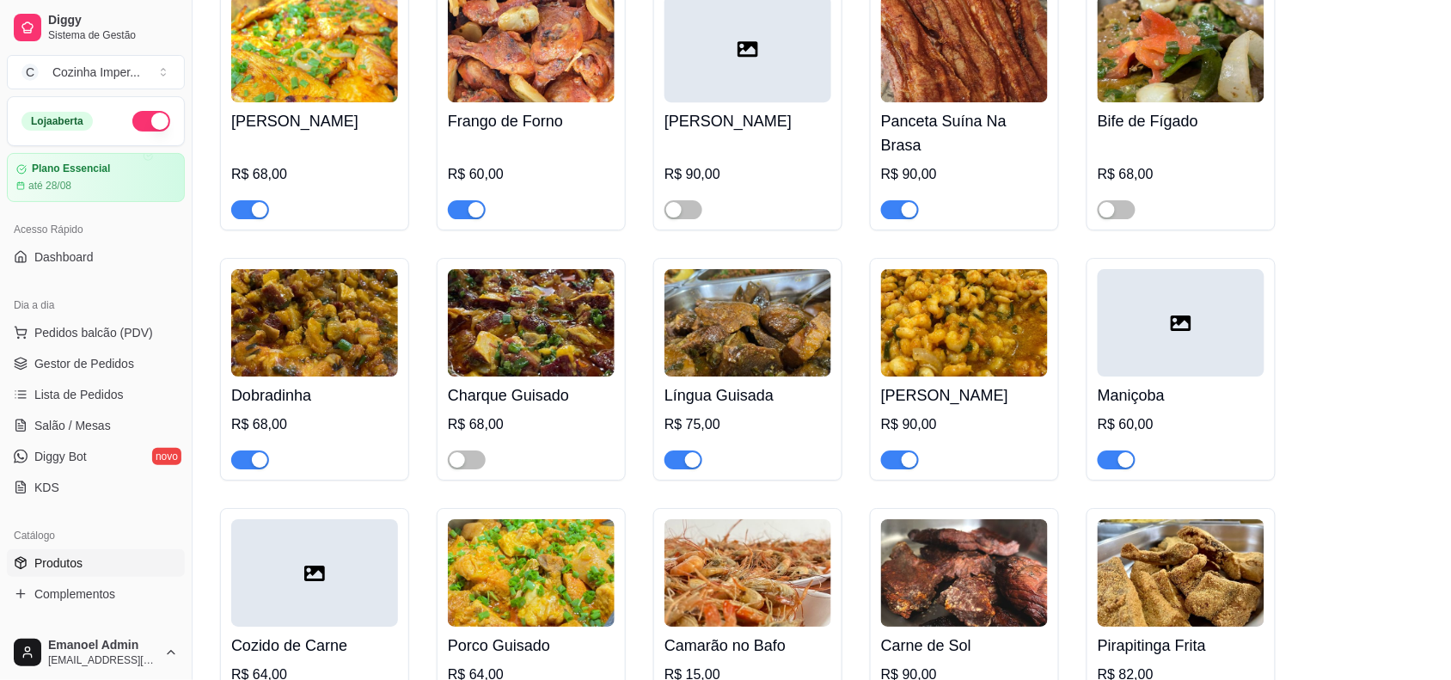
click at [475, 202] on div "button" at bounding box center [476, 209] width 15 height 15
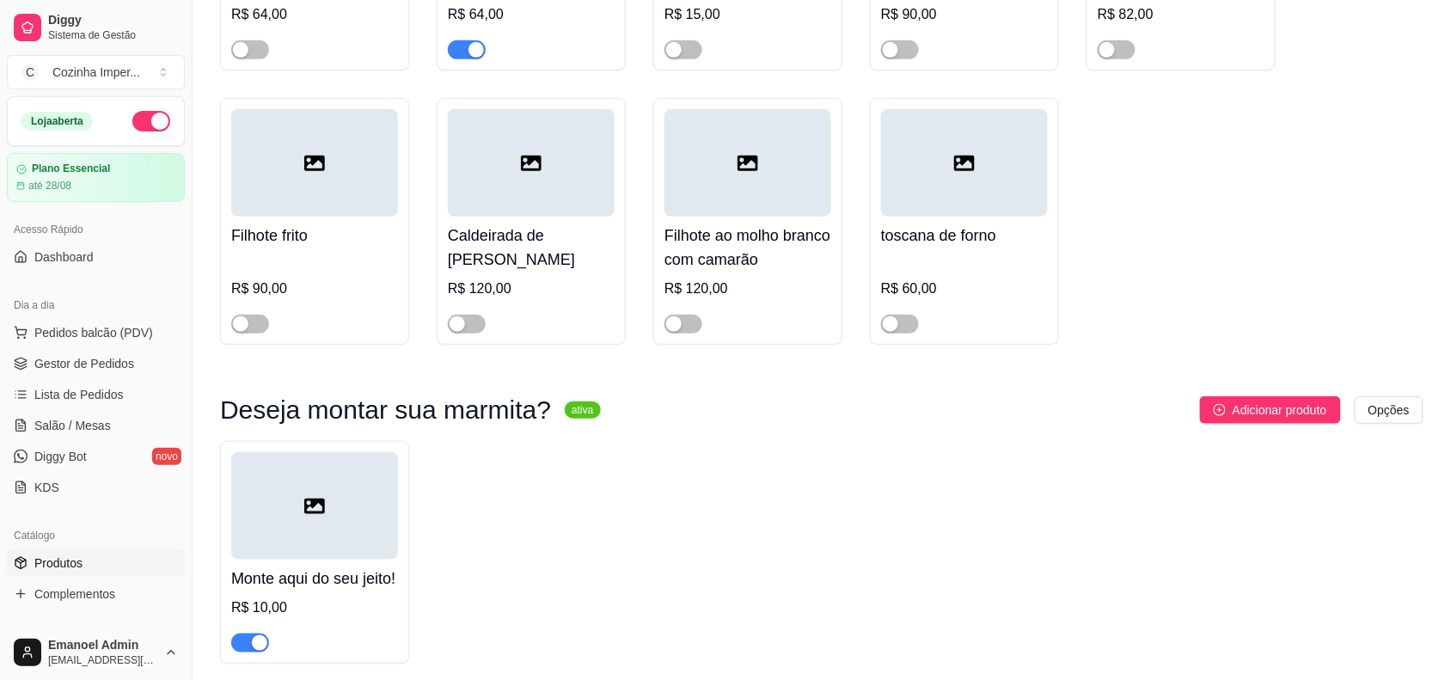
scroll to position [6013, 0]
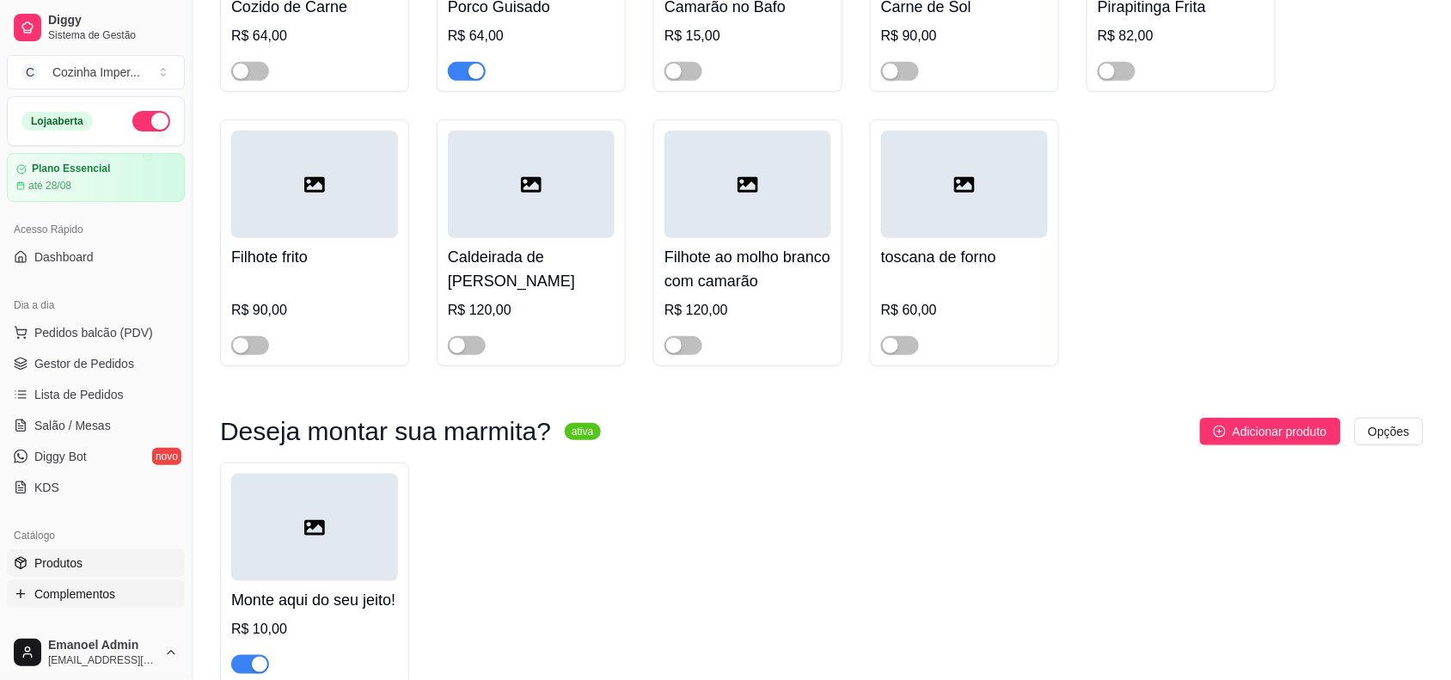
click at [95, 602] on span "Complementos" at bounding box center [74, 594] width 81 height 17
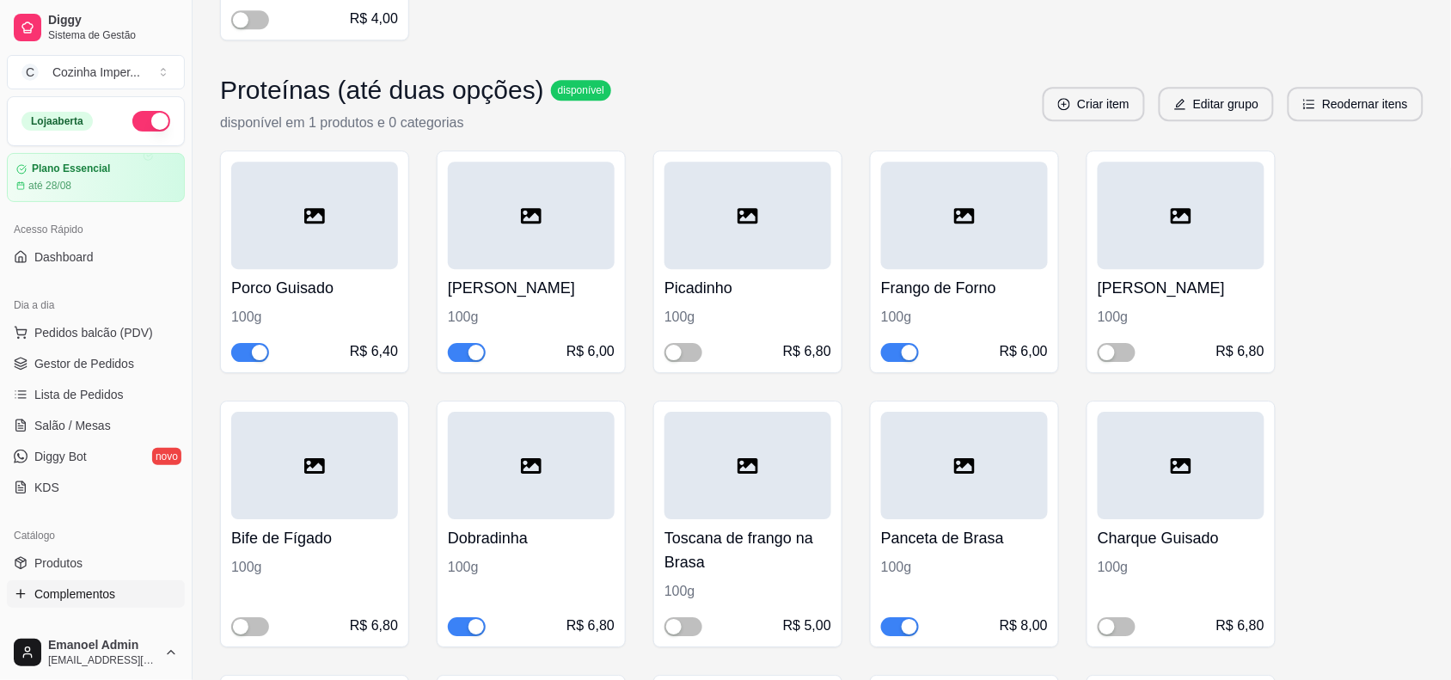
scroll to position [1397, 0]
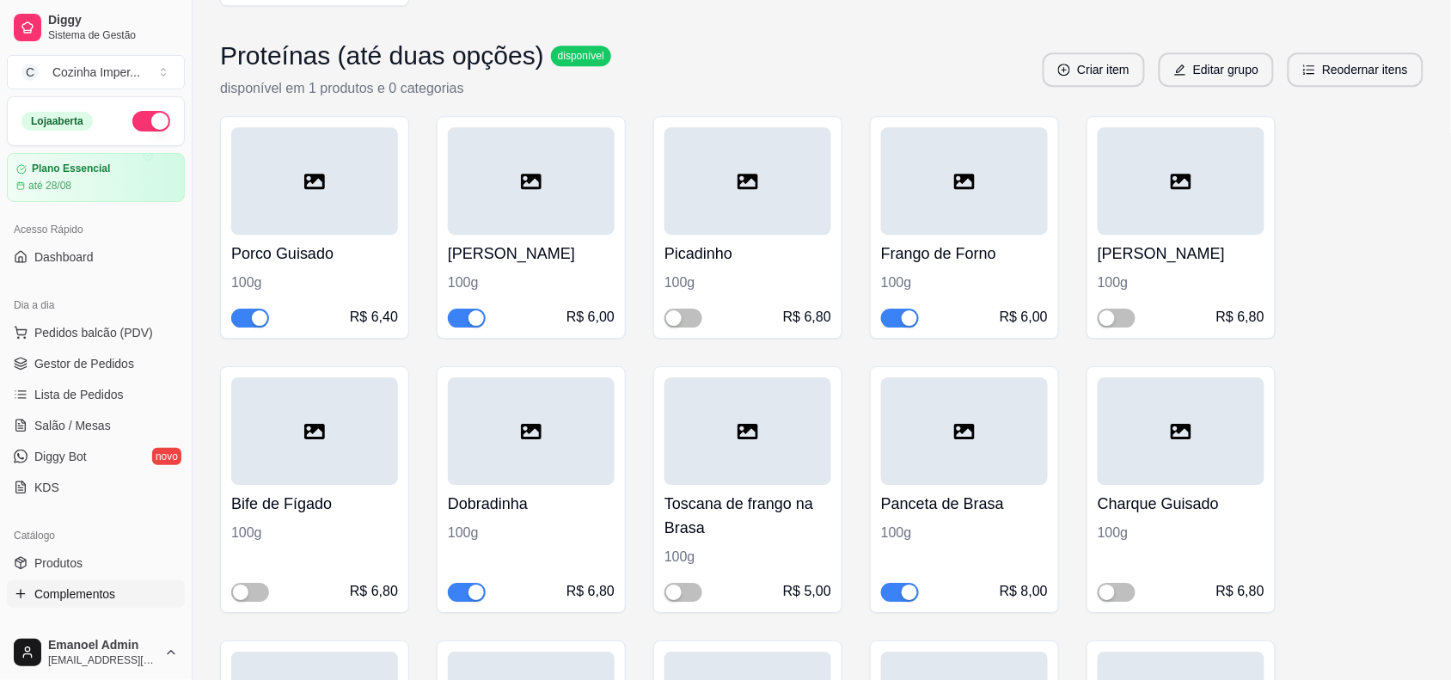
drag, startPoint x: 909, startPoint y: 310, endPoint x: 895, endPoint y: 314, distance: 14.4
click at [908, 310] on span "button" at bounding box center [900, 318] width 38 height 19
click at [61, 371] on span "Gestor de Pedidos" at bounding box center [84, 363] width 100 height 17
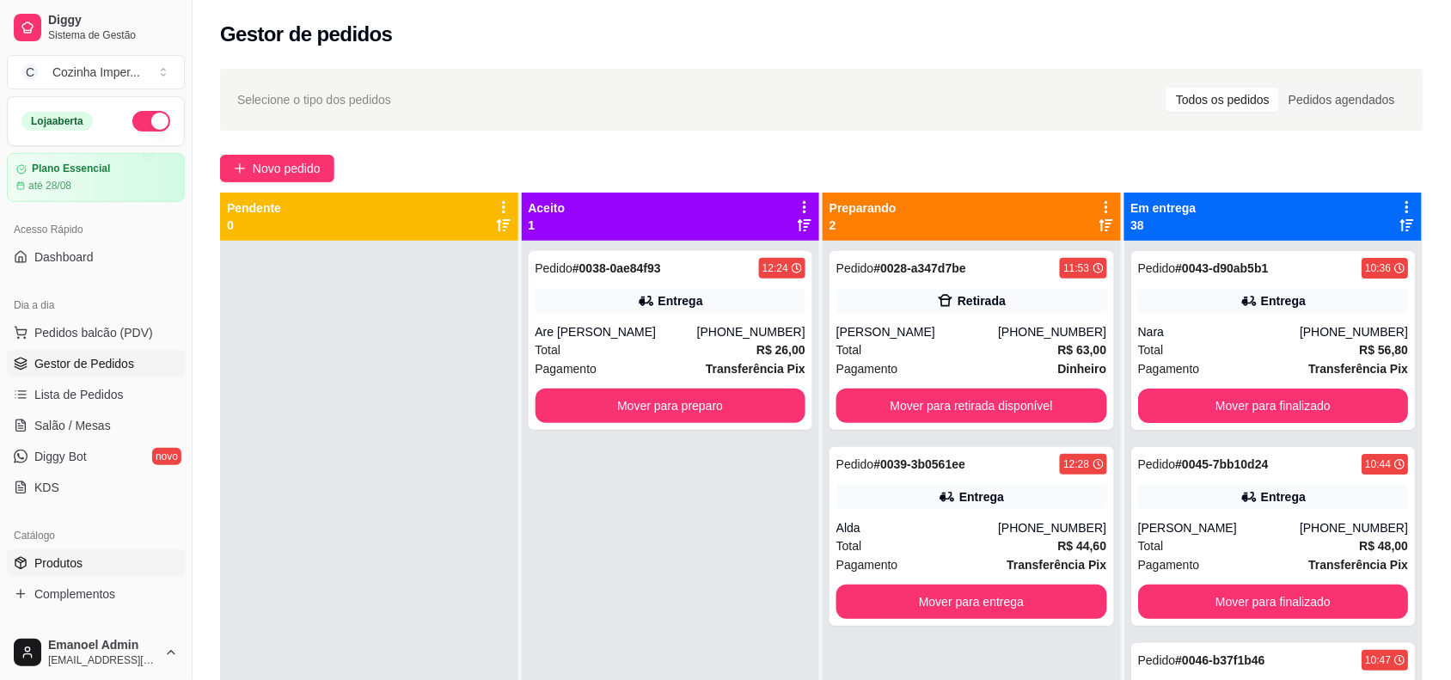
click at [79, 565] on span "Produtos" at bounding box center [58, 563] width 48 height 17
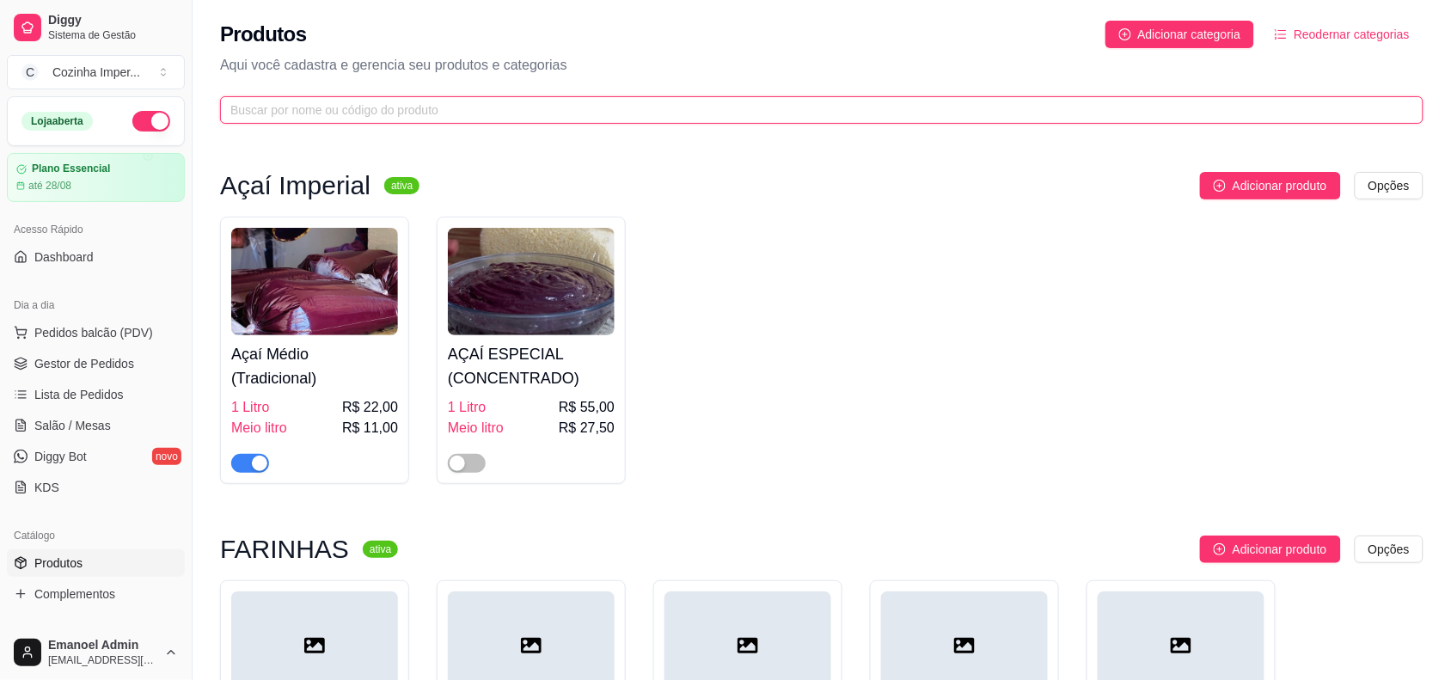
click at [456, 118] on input "text" at bounding box center [814, 110] width 1169 height 19
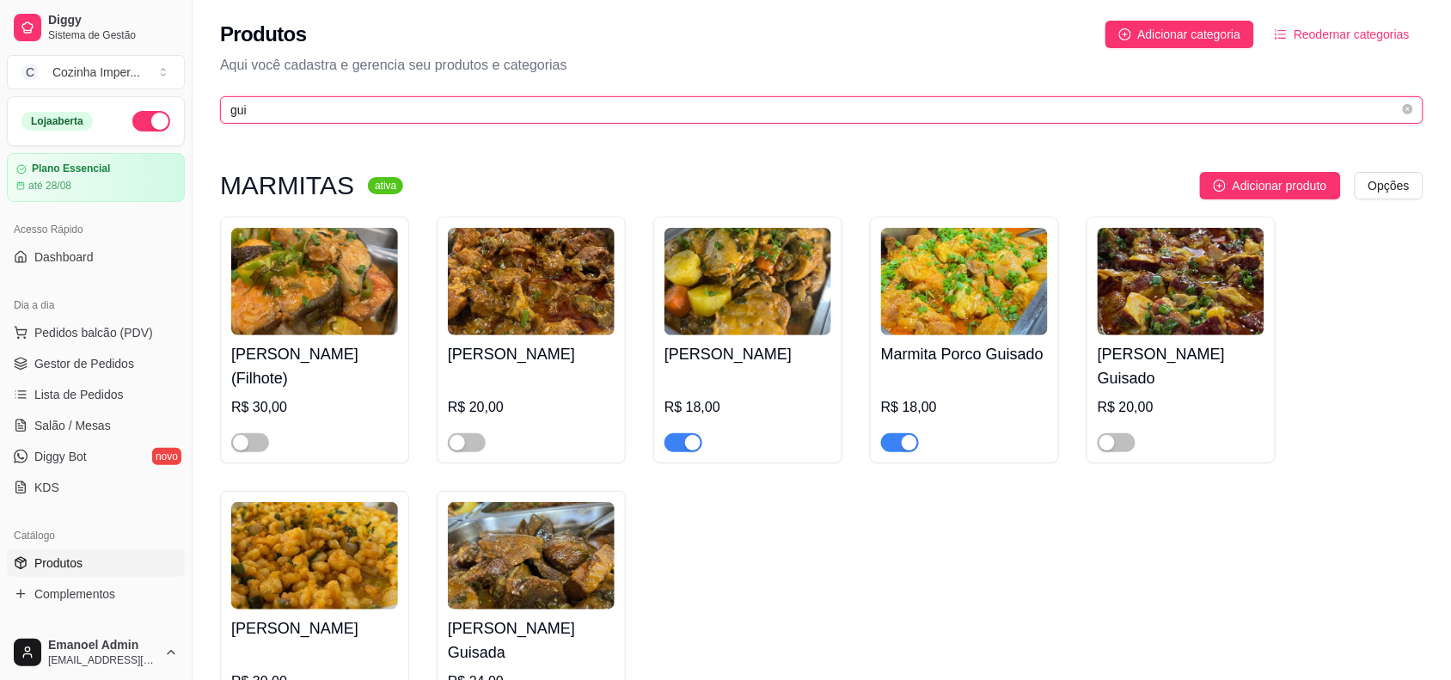
type input "gui"
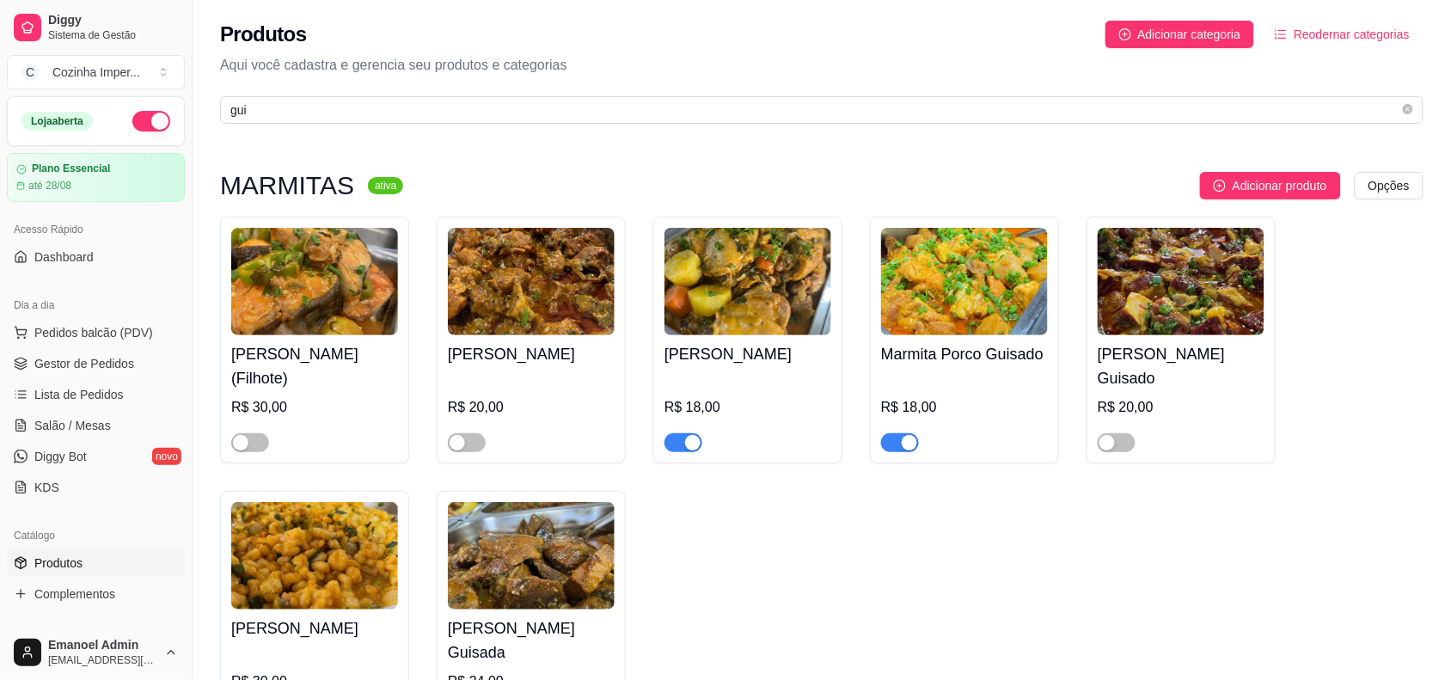
click at [696, 439] on div "button" at bounding box center [692, 442] width 15 height 15
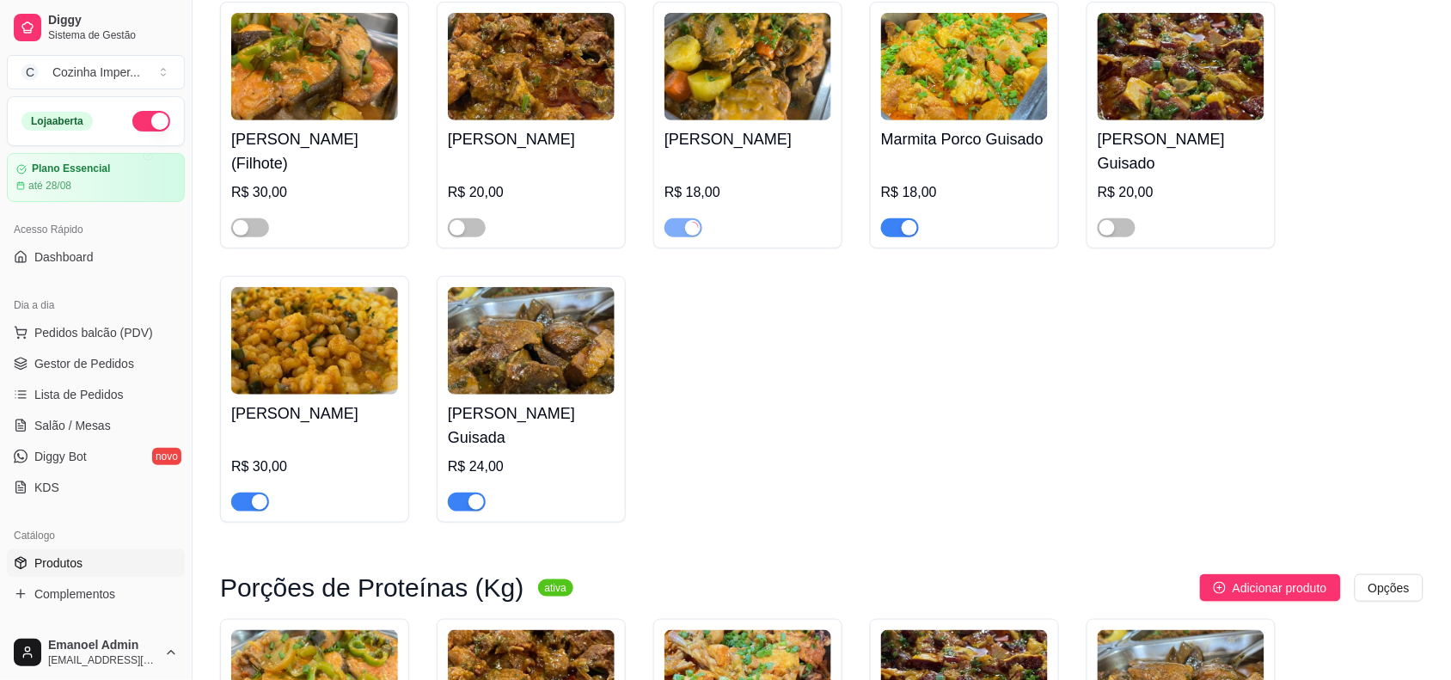
scroll to position [537, 0]
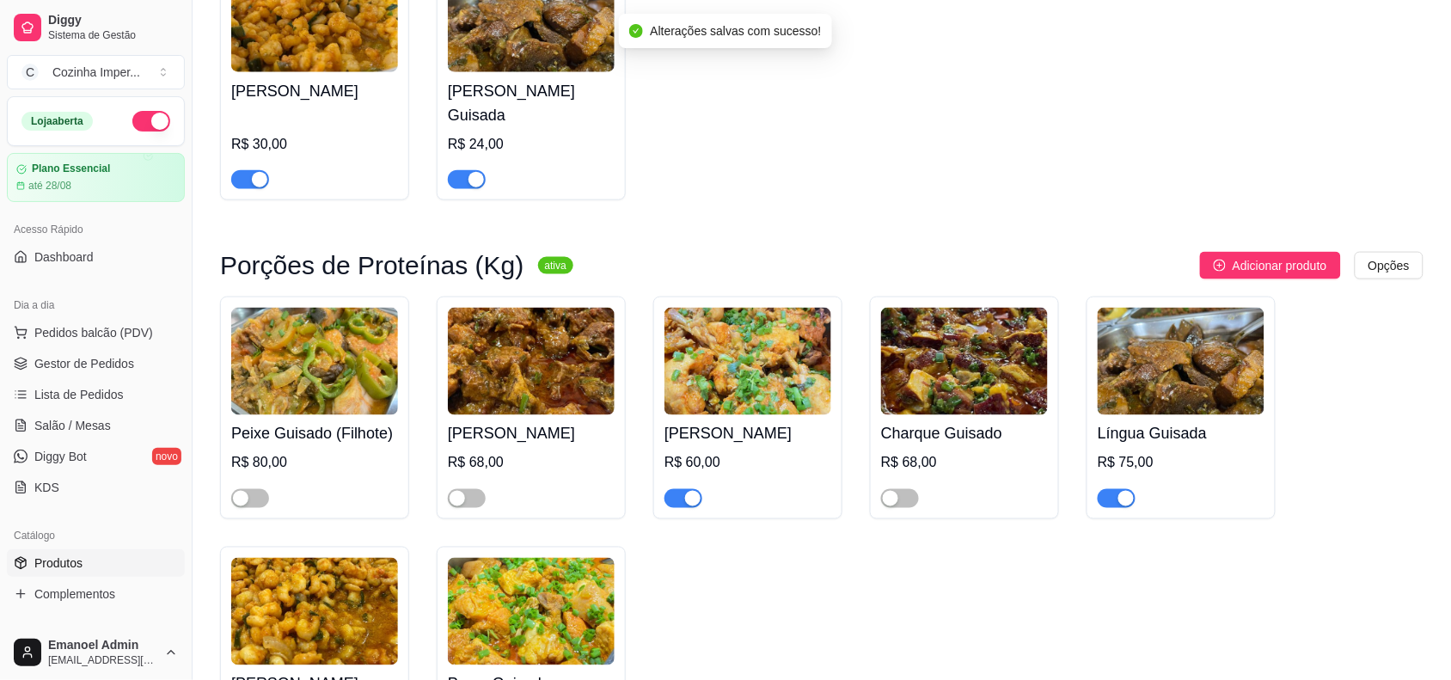
click at [680, 507] on span "button" at bounding box center [684, 498] width 38 height 19
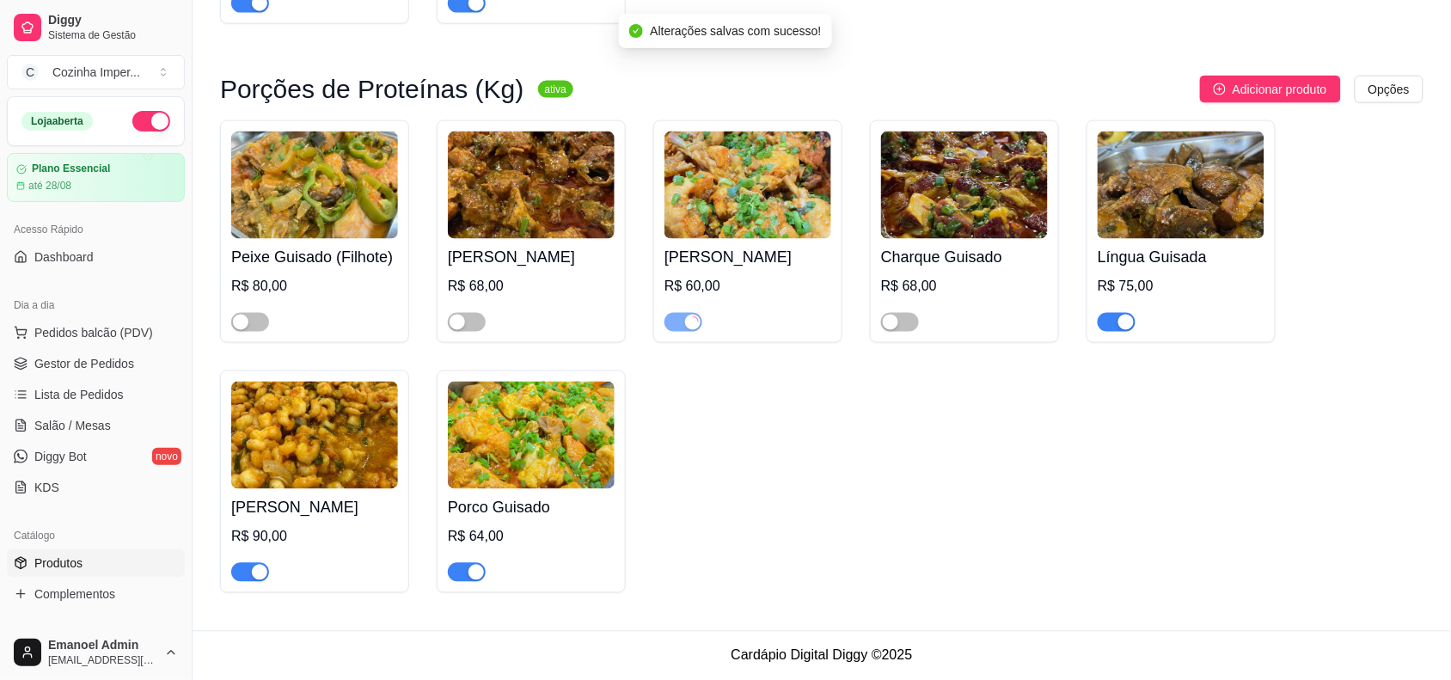
scroll to position [721, 0]
click at [36, 593] on span "Complementos" at bounding box center [74, 594] width 81 height 17
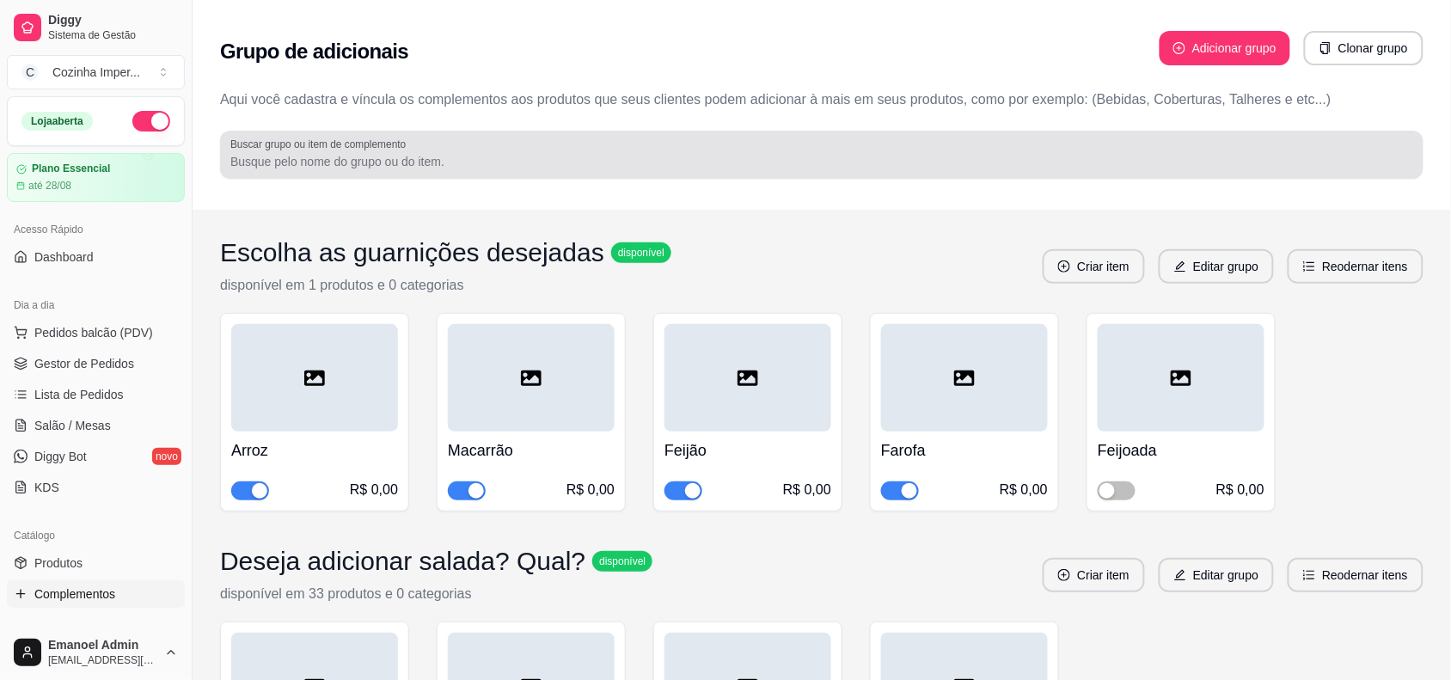
click at [447, 143] on div at bounding box center [821, 155] width 1183 height 34
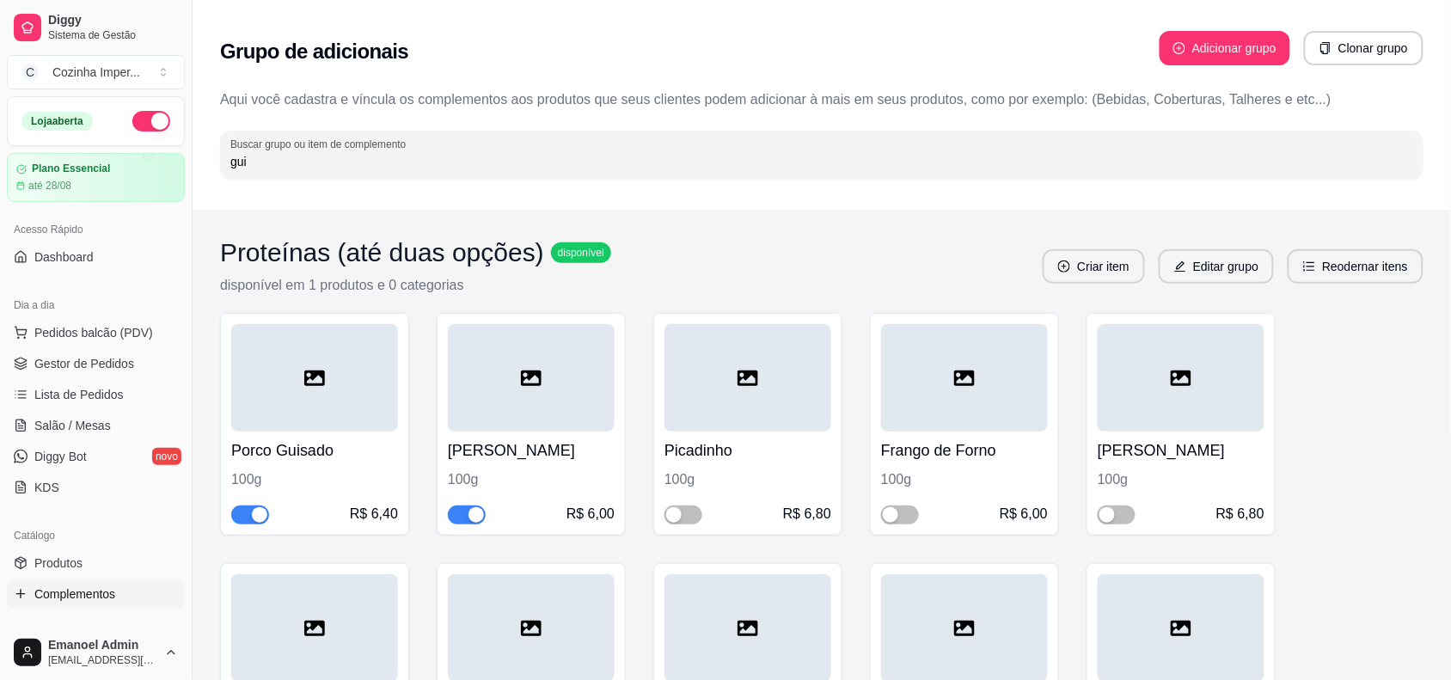
type input "gui"
click at [462, 506] on span "button" at bounding box center [467, 515] width 38 height 19
click at [106, 366] on span "Gestor de Pedidos" at bounding box center [84, 363] width 100 height 17
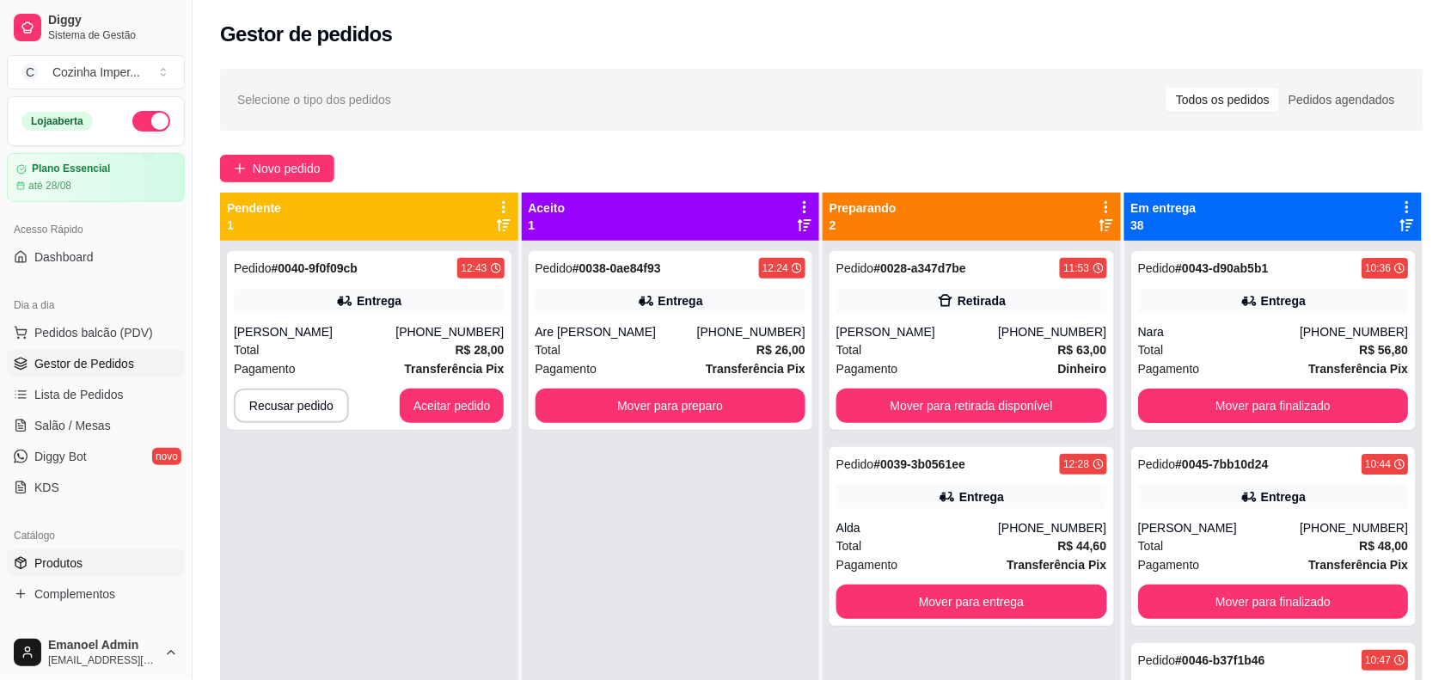
click at [117, 561] on link "Produtos" at bounding box center [96, 563] width 178 height 28
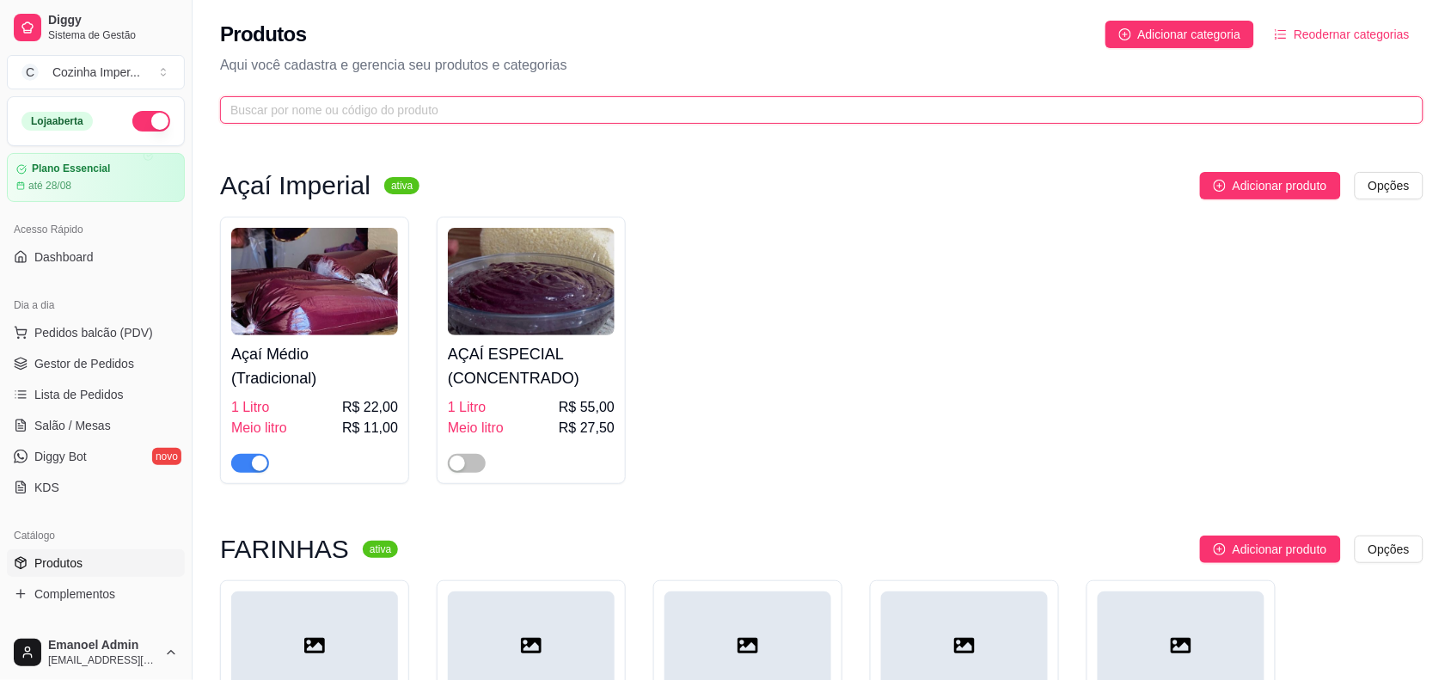
click at [615, 101] on input "text" at bounding box center [814, 110] width 1169 height 19
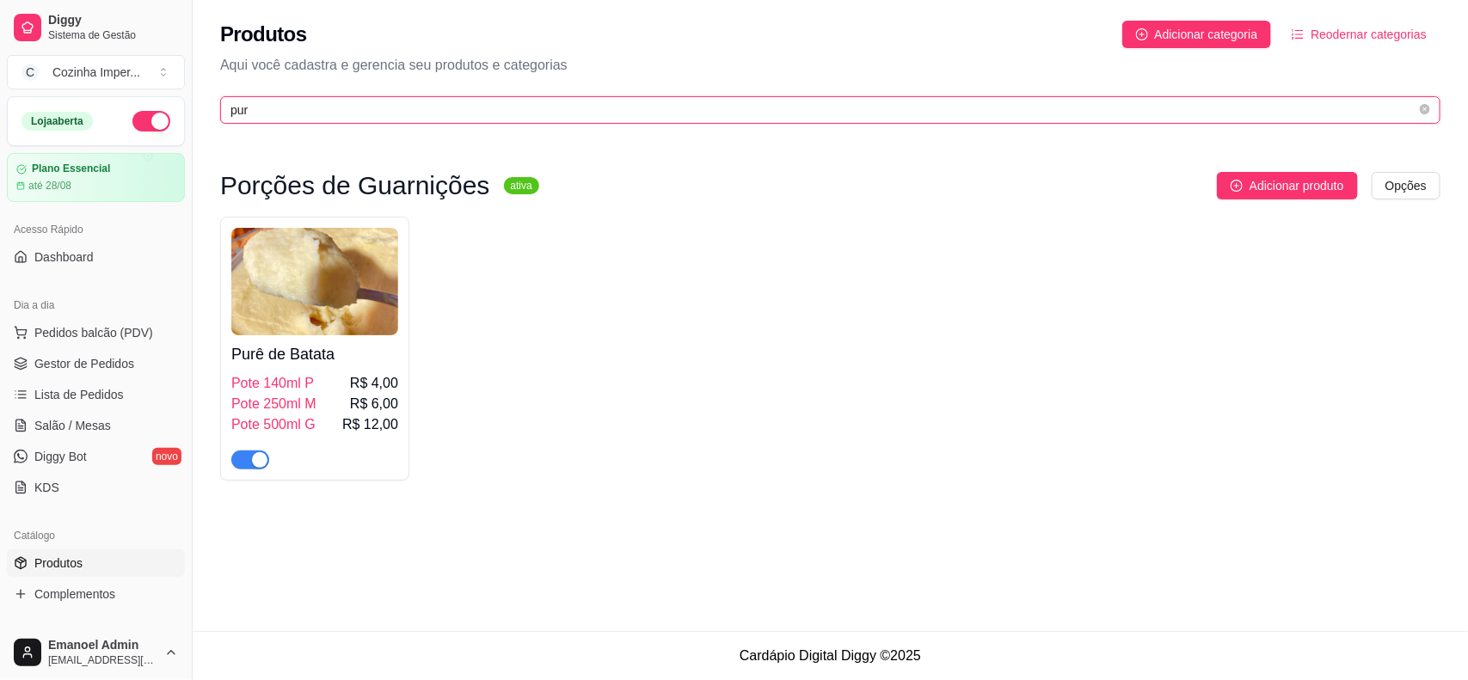
type input "pur"
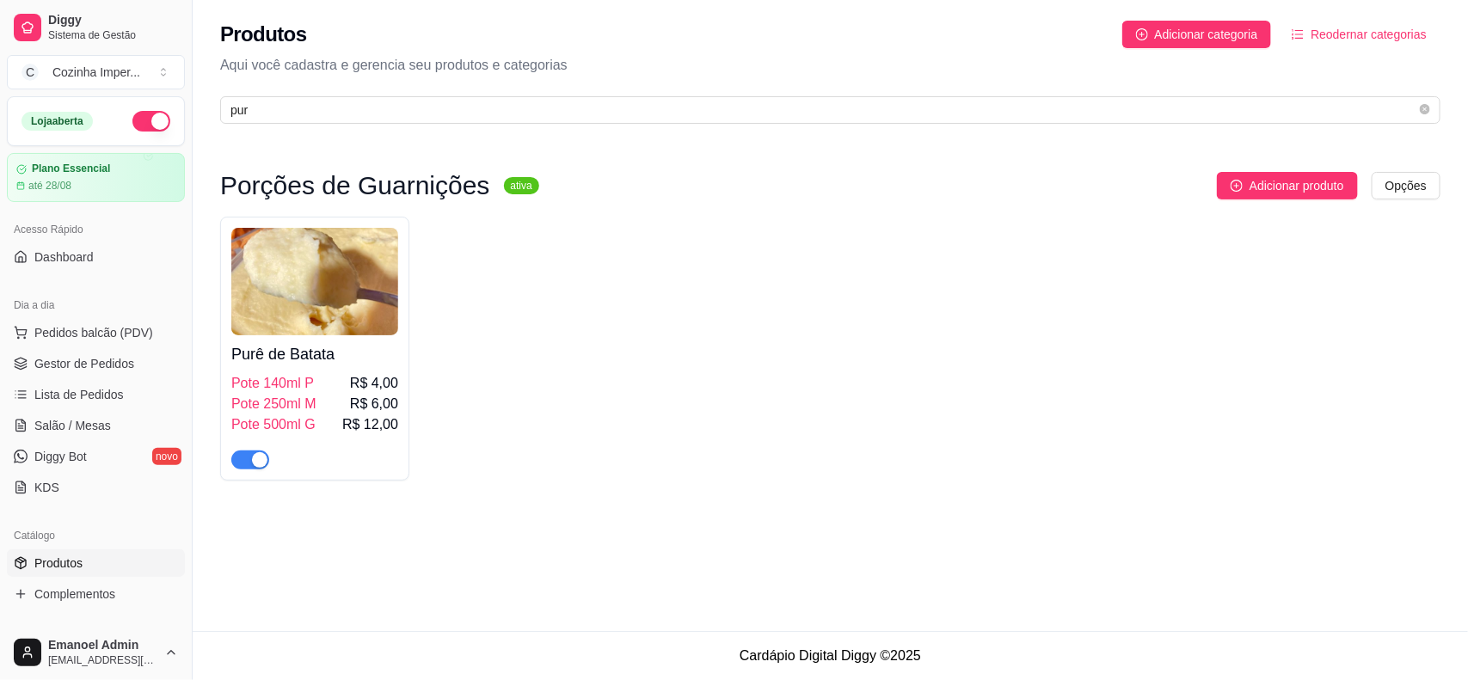
click at [256, 463] on div "button" at bounding box center [259, 459] width 15 height 15
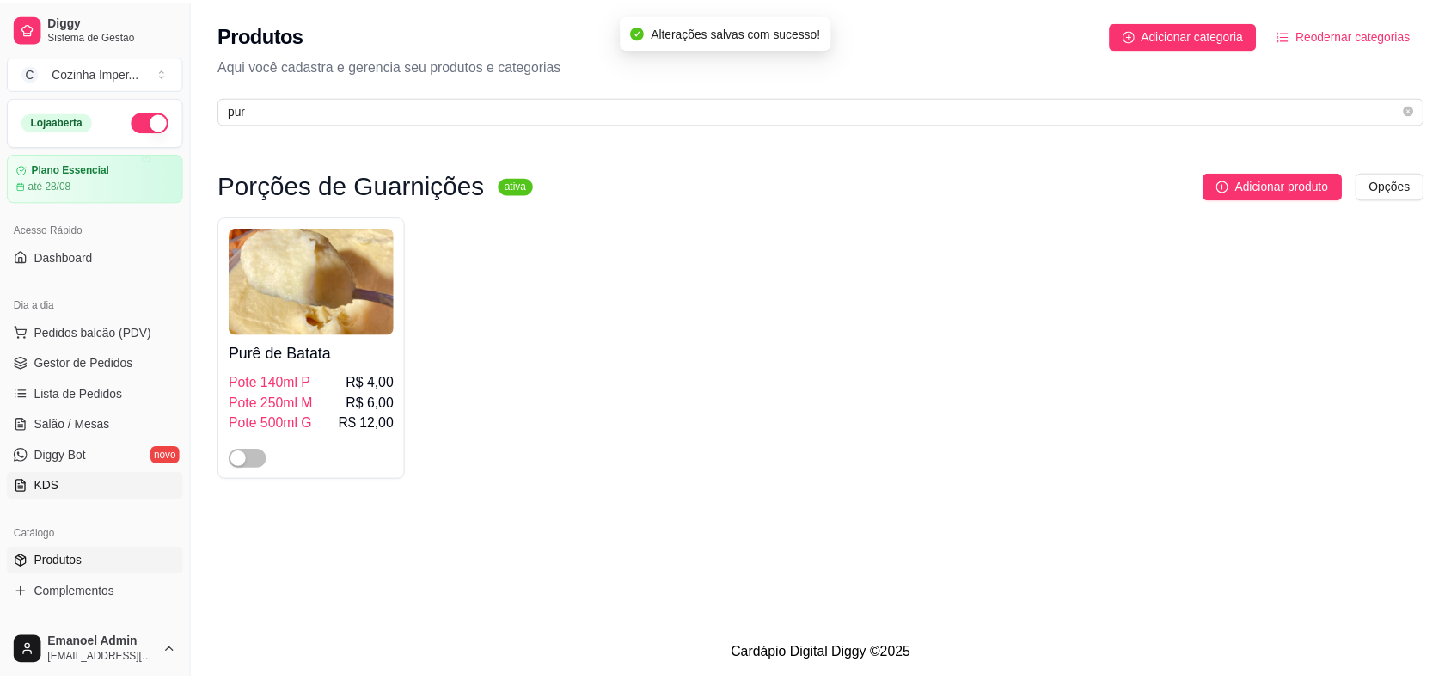
scroll to position [215, 0]
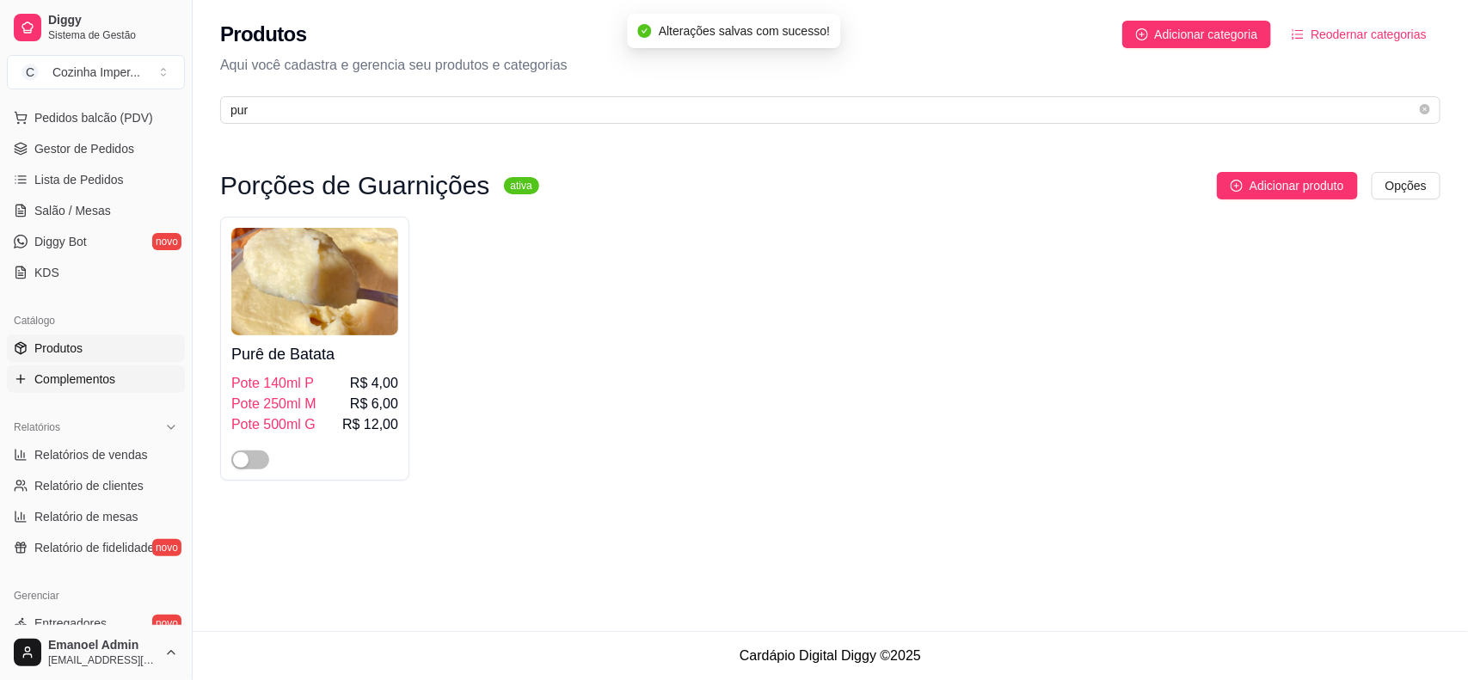
click at [95, 377] on span "Complementos" at bounding box center [74, 379] width 81 height 17
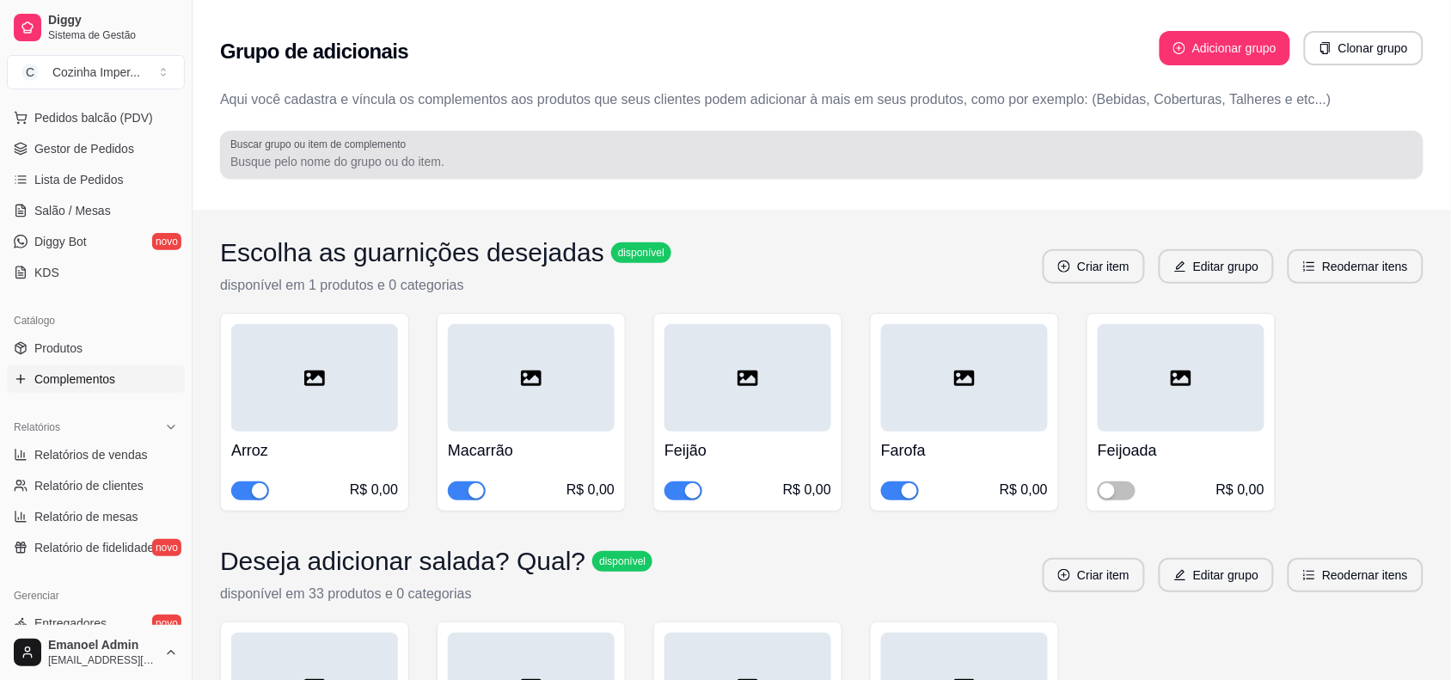
click at [578, 155] on input "Buscar grupo ou item de complemento" at bounding box center [821, 161] width 1183 height 17
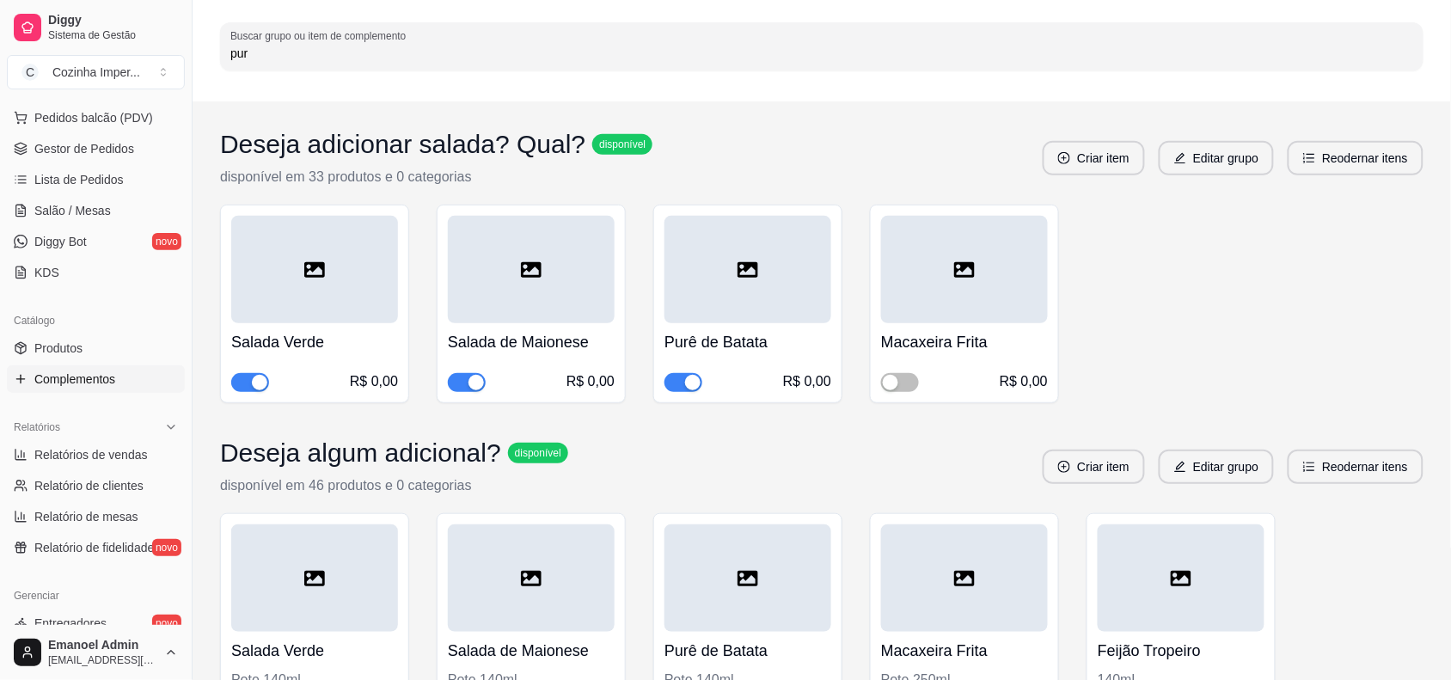
scroll to position [107, 0]
type input "pur"
click at [686, 387] on div "button" at bounding box center [692, 383] width 15 height 15
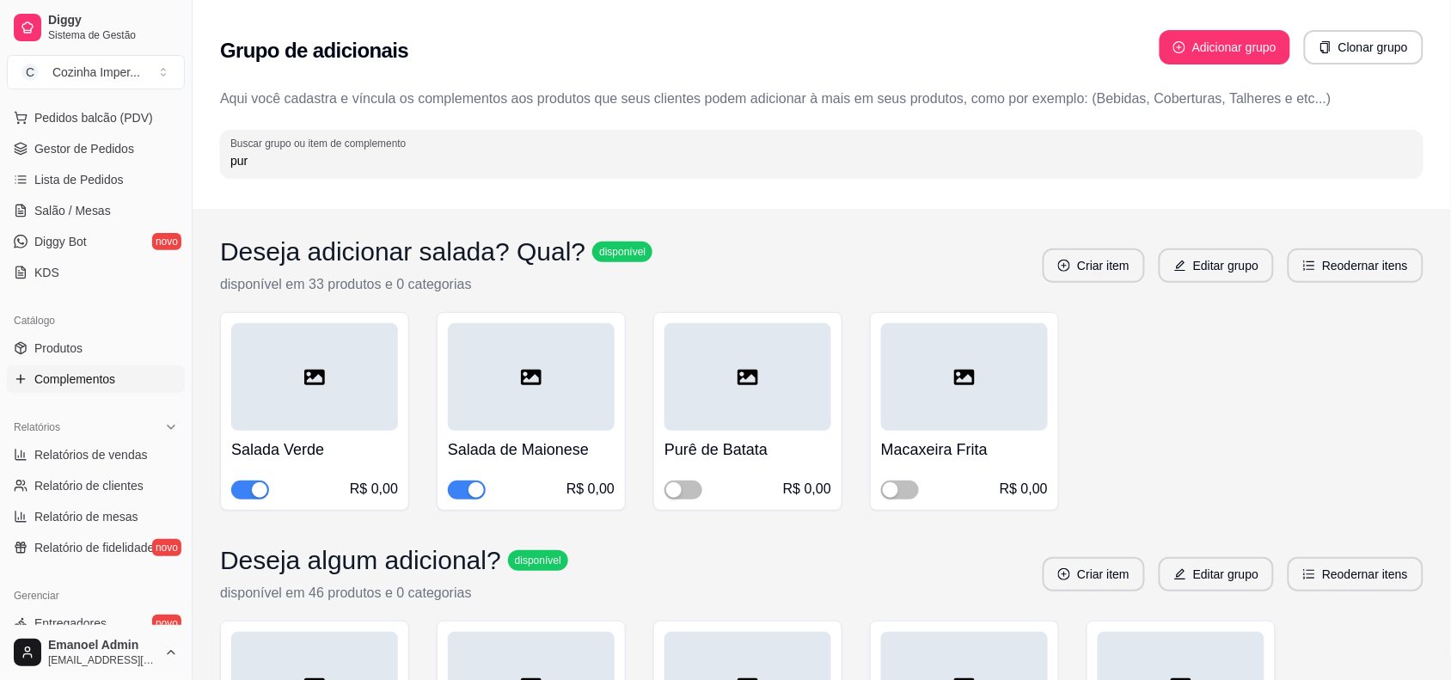
scroll to position [0, 0]
click at [100, 347] on link "Produtos" at bounding box center [96, 348] width 178 height 28
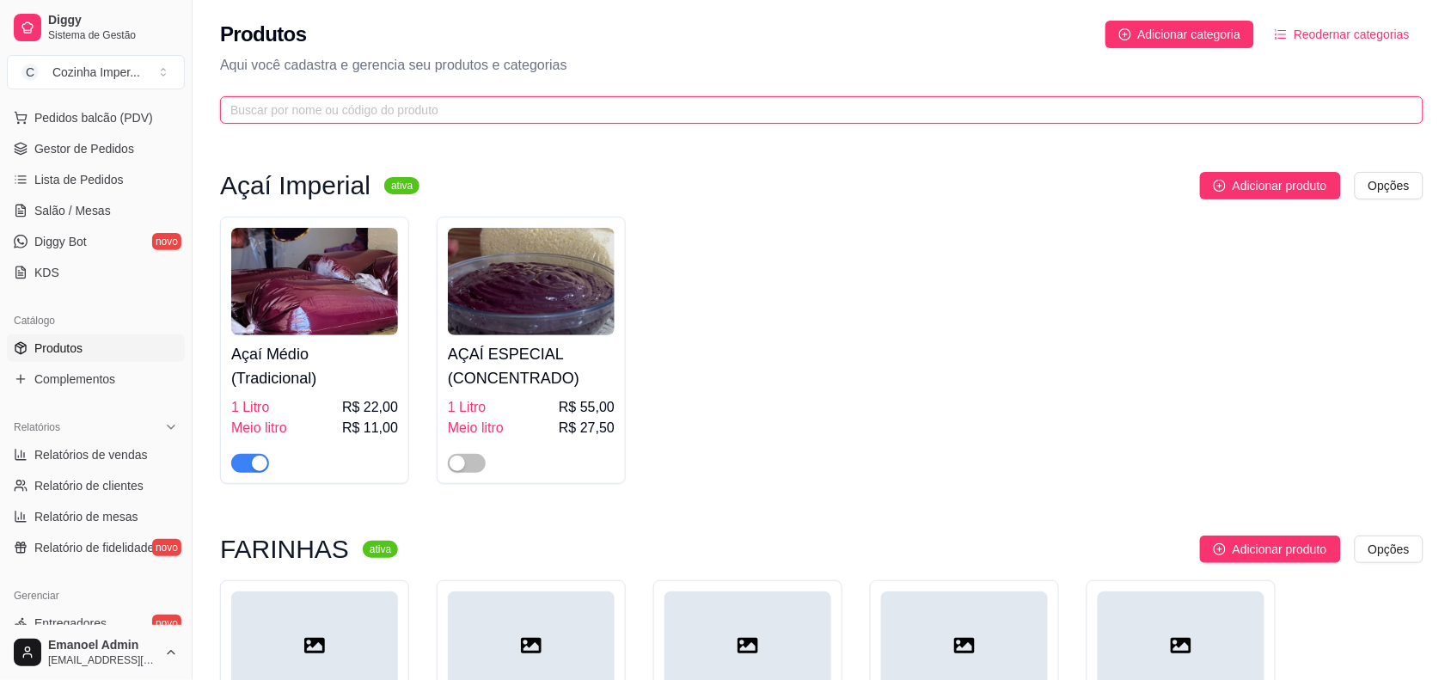
click at [663, 110] on input "text" at bounding box center [814, 110] width 1169 height 19
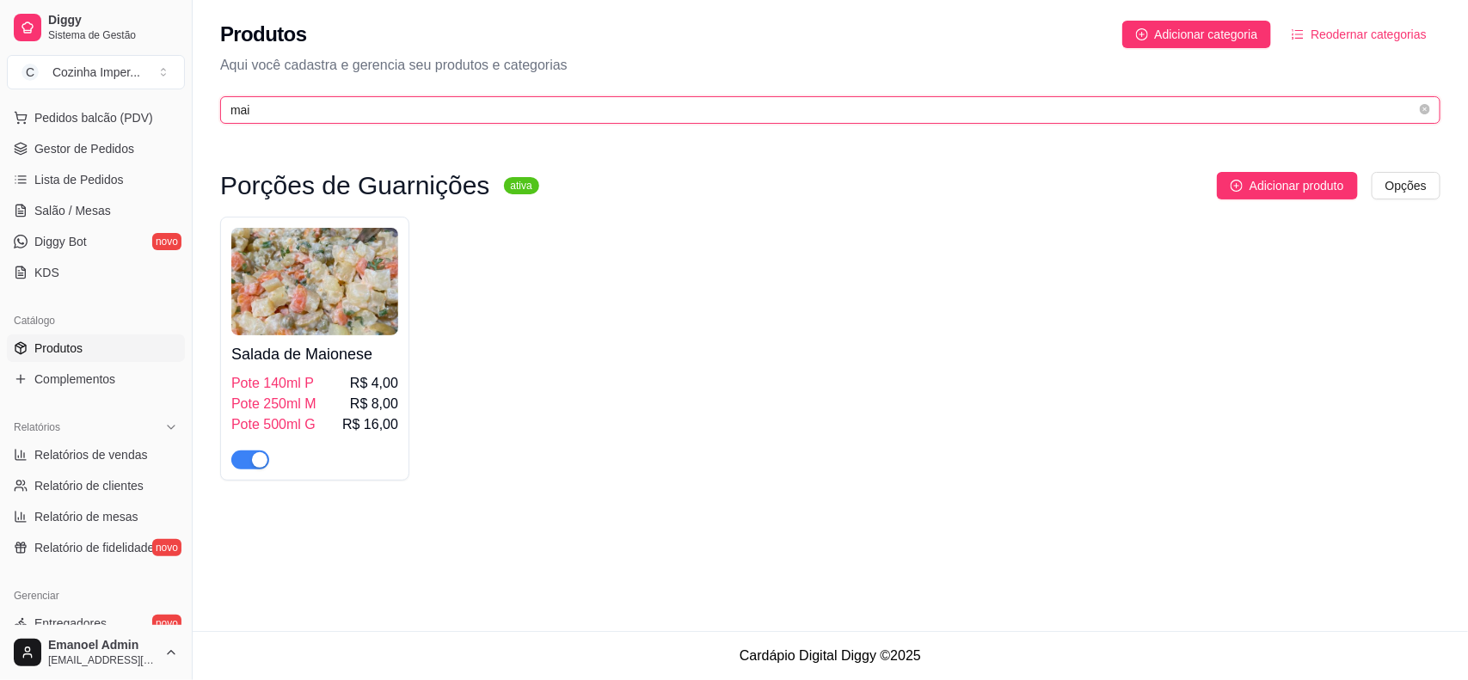
type input "mai"
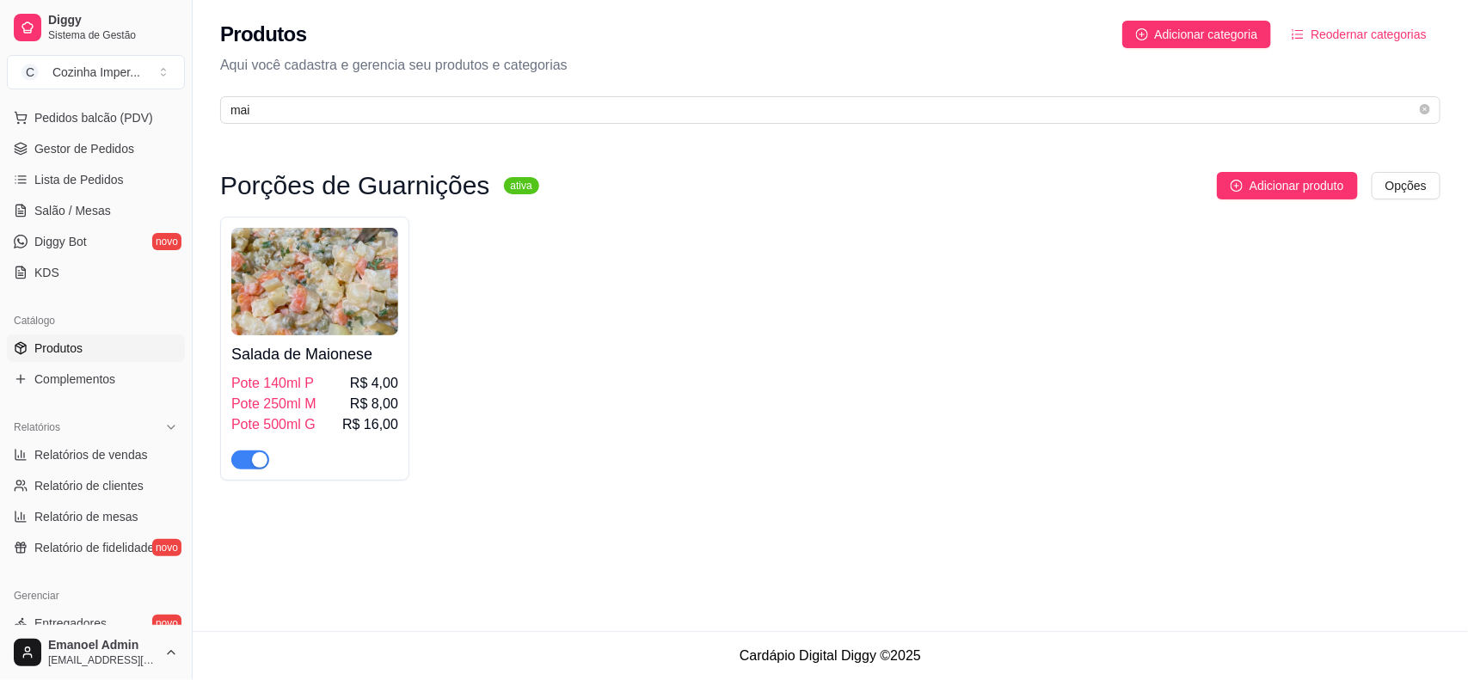
click at [252, 467] on div "button" at bounding box center [259, 459] width 15 height 15
click at [107, 383] on span "Complementos" at bounding box center [74, 379] width 81 height 17
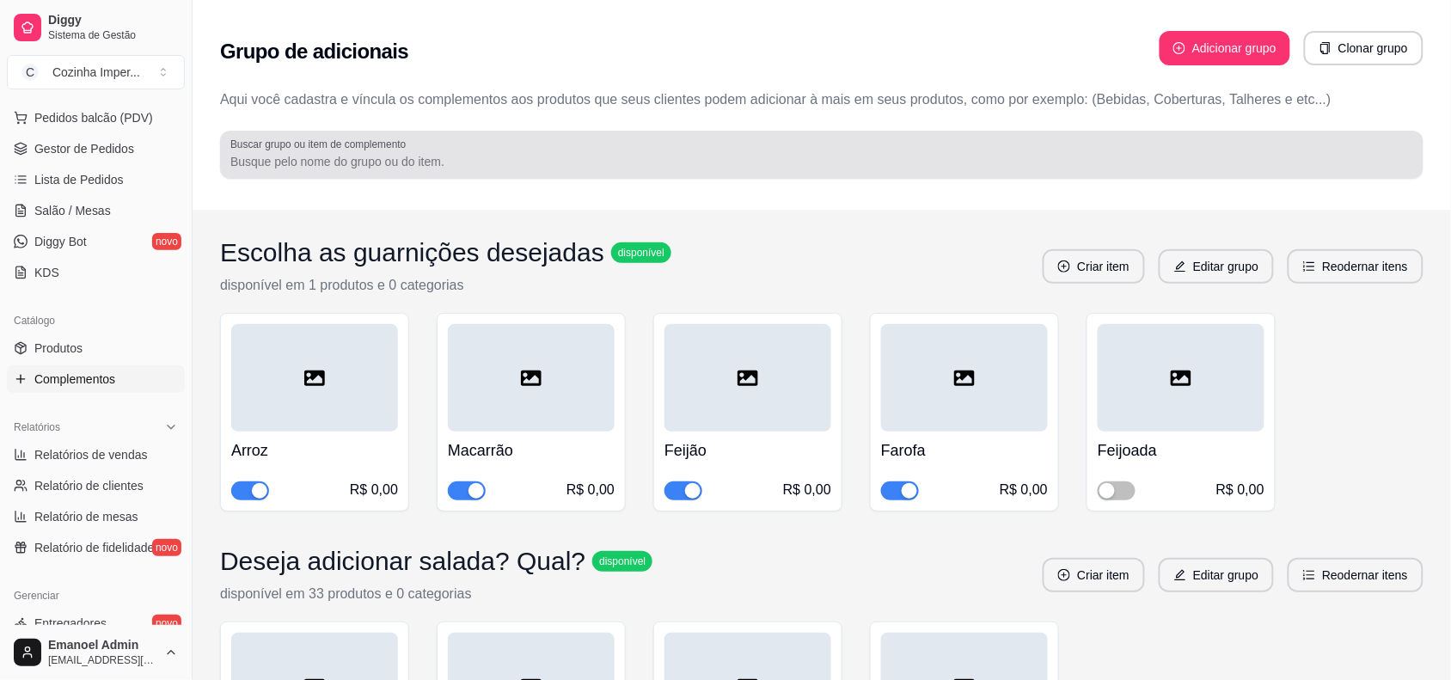
click at [480, 166] on input "Buscar grupo ou item de complemento" at bounding box center [821, 161] width 1183 height 17
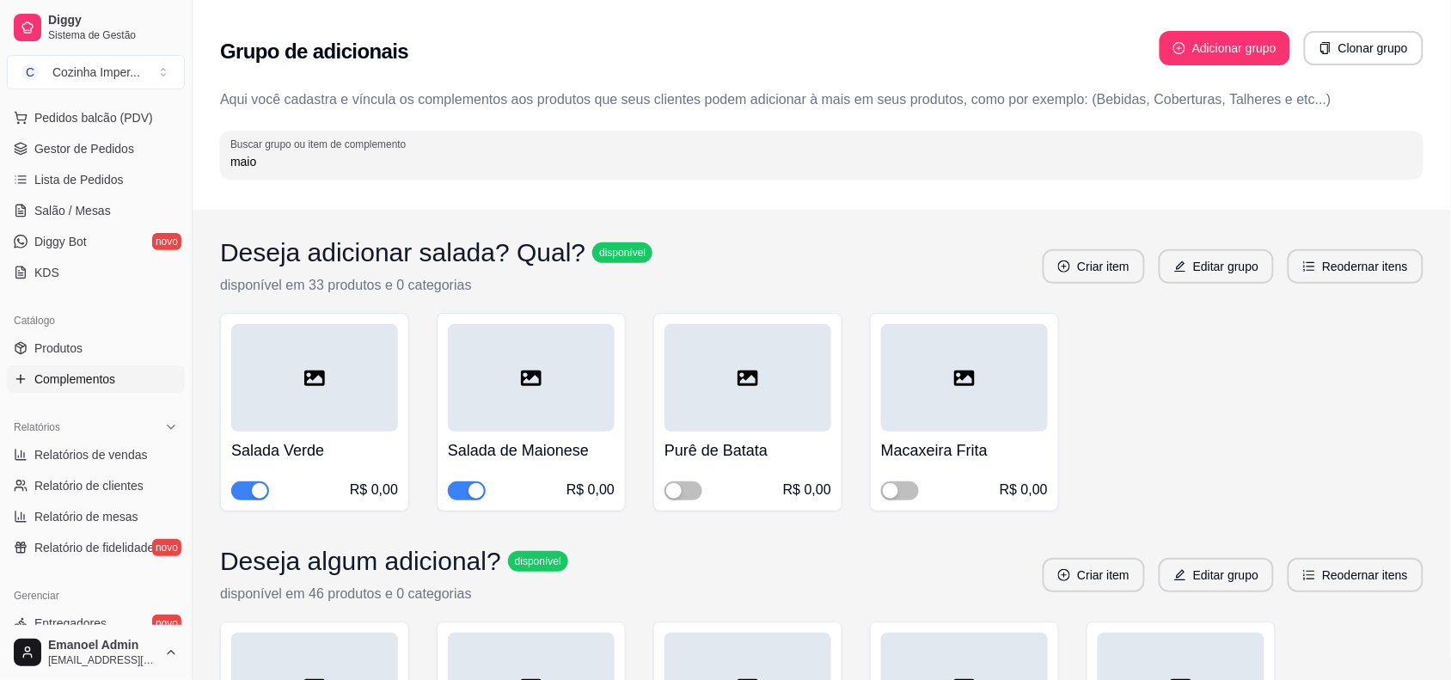
type input "maio"
click at [458, 491] on span "button" at bounding box center [467, 491] width 38 height 19
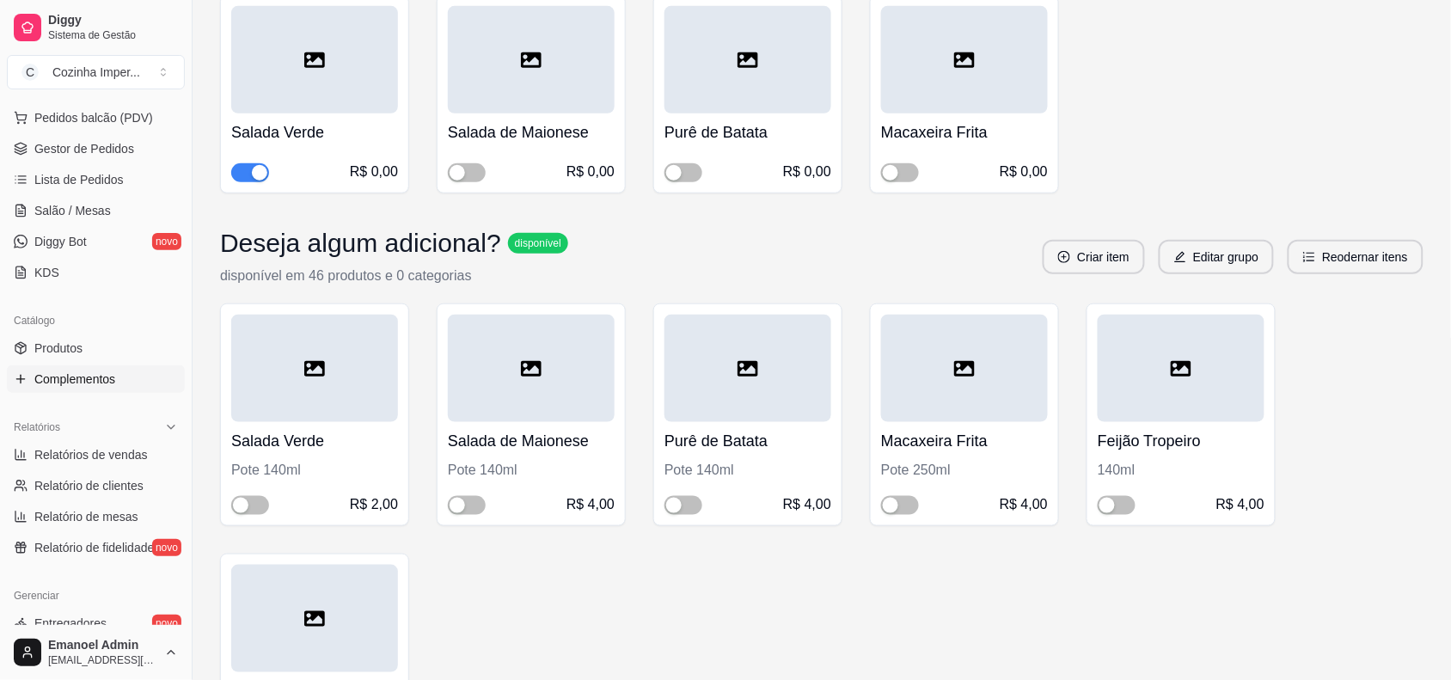
scroll to position [89, 0]
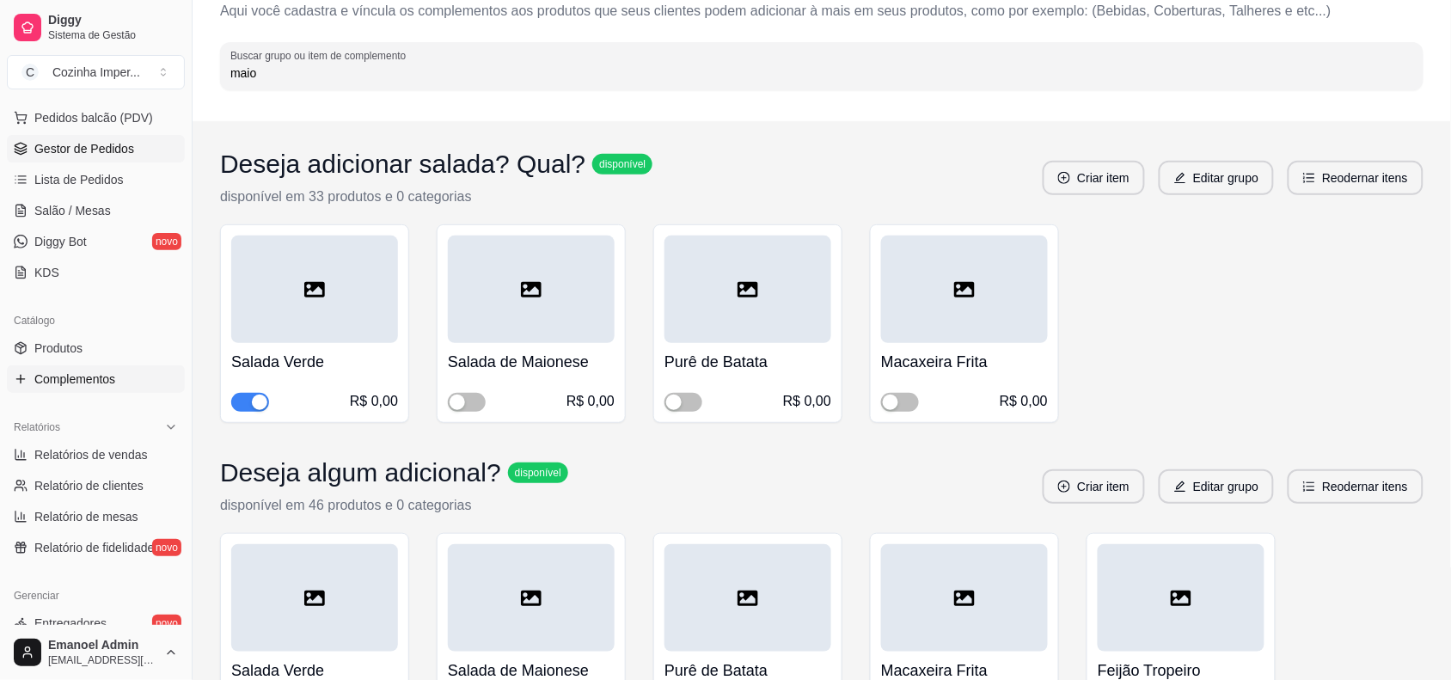
click at [126, 152] on span "Gestor de Pedidos" at bounding box center [84, 148] width 100 height 17
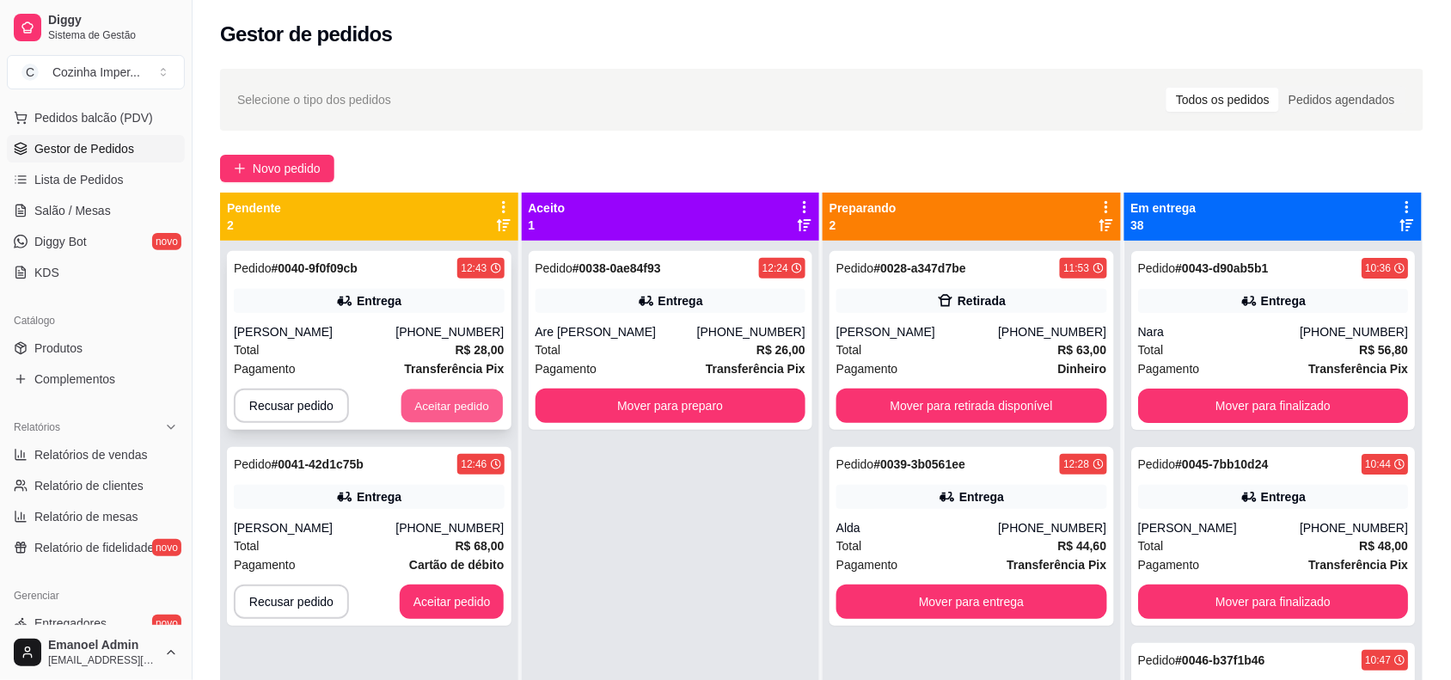
click at [469, 408] on button "Aceitar pedido" at bounding box center [452, 407] width 101 height 34
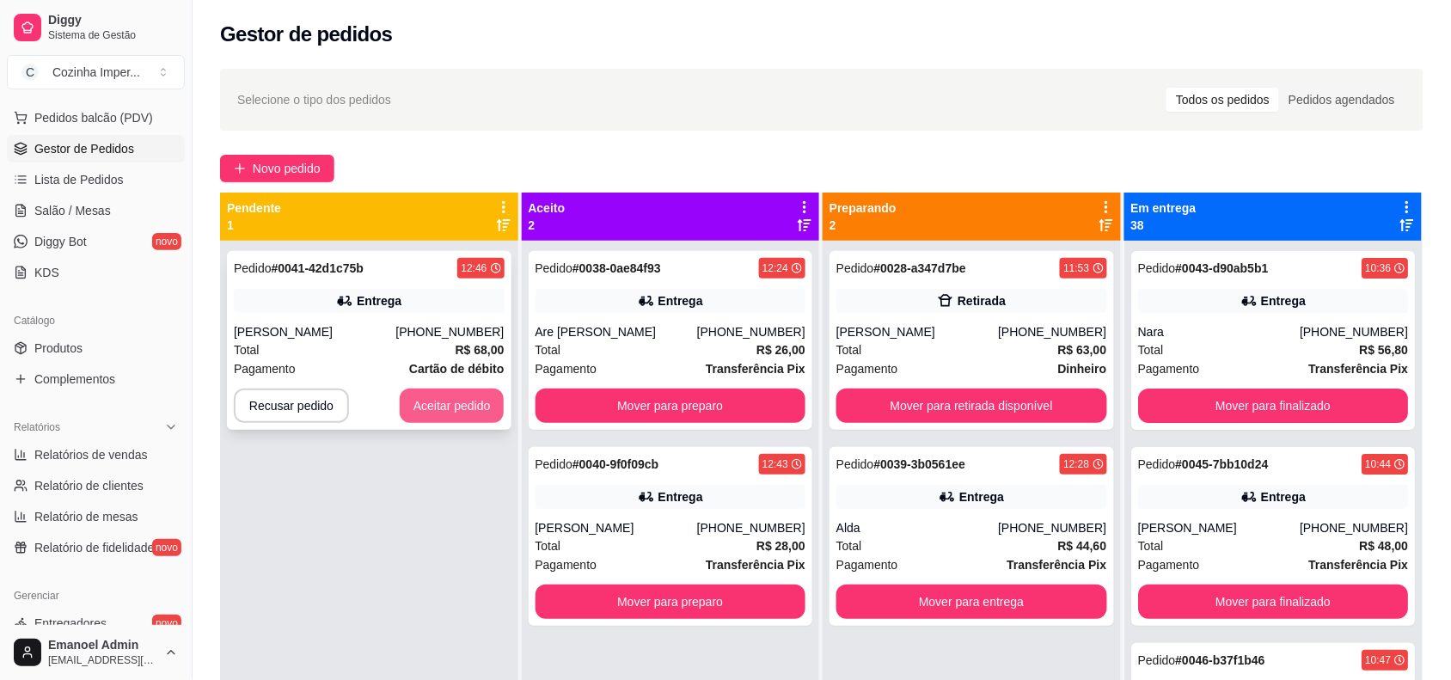
click at [451, 398] on button "Aceitar pedido" at bounding box center [452, 406] width 105 height 34
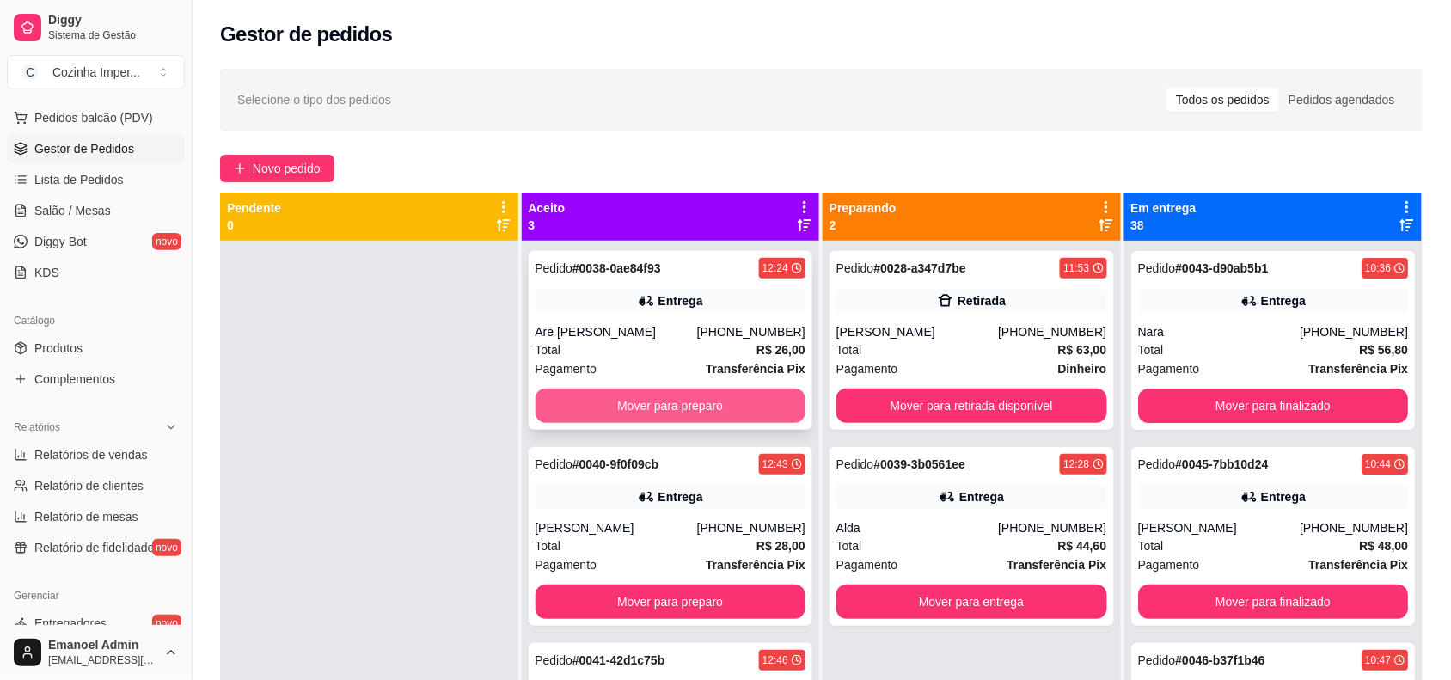
click at [708, 405] on button "Mover para preparo" at bounding box center [671, 406] width 271 height 34
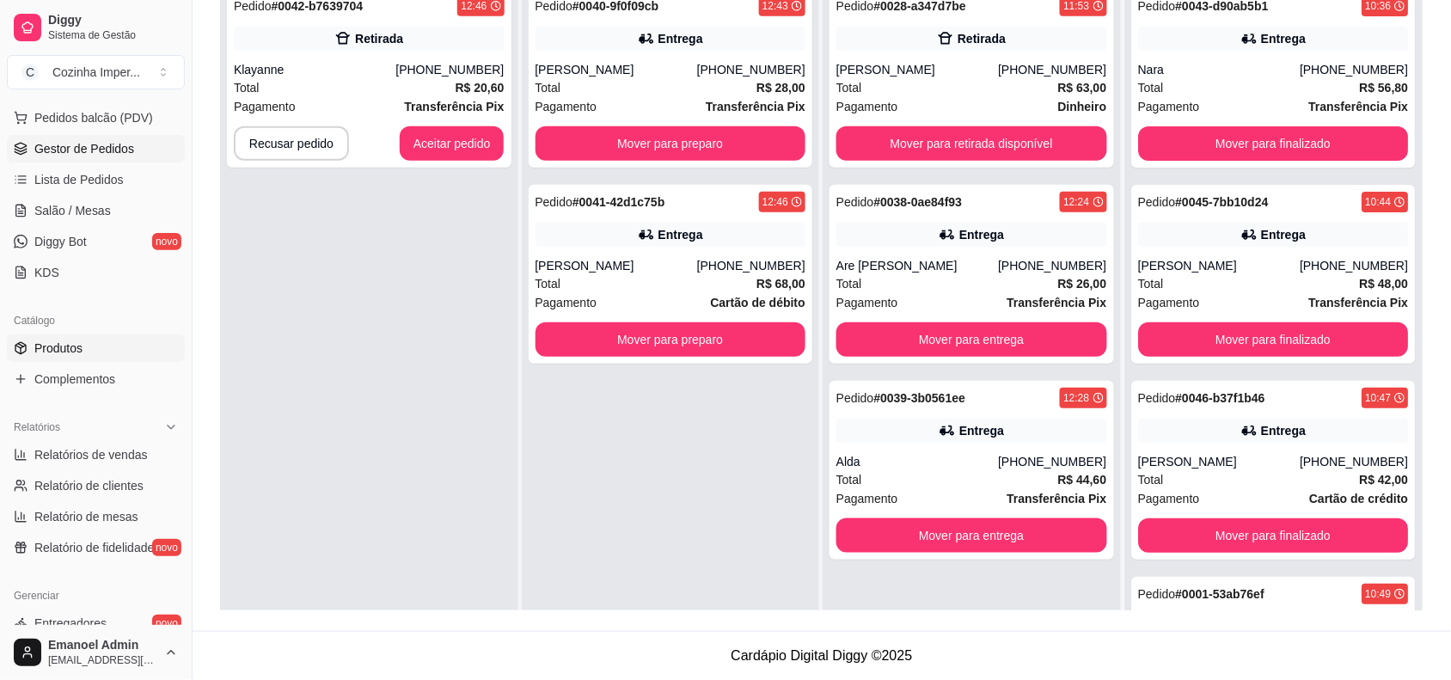
click at [101, 351] on link "Produtos" at bounding box center [96, 348] width 178 height 28
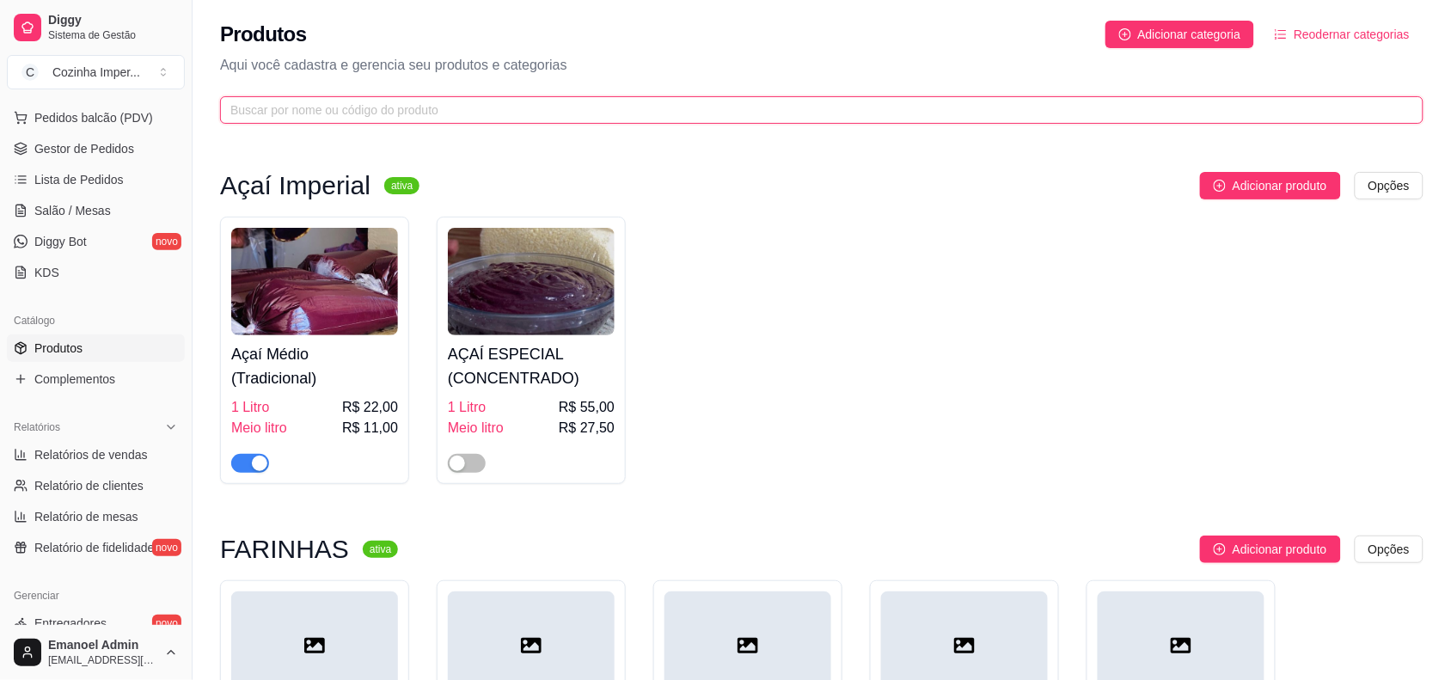
click at [551, 112] on input "text" at bounding box center [814, 110] width 1169 height 19
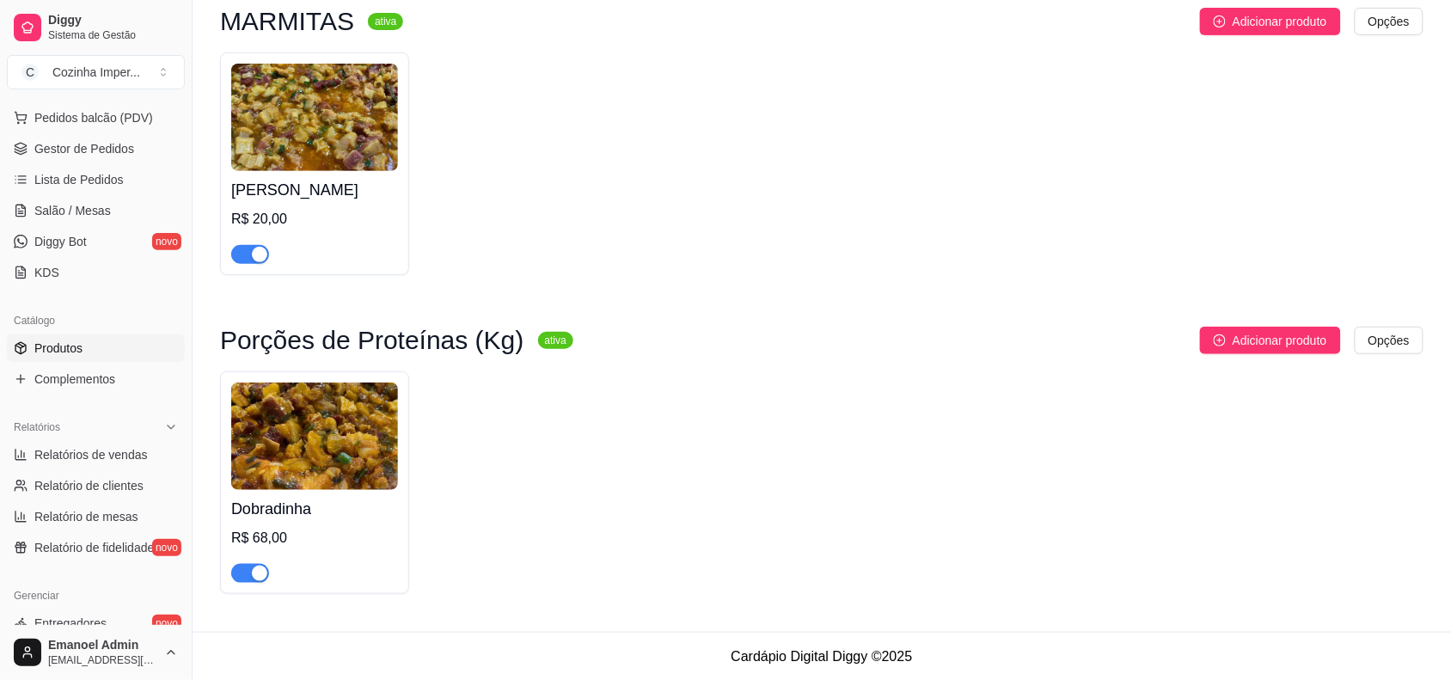
scroll to position [169, 0]
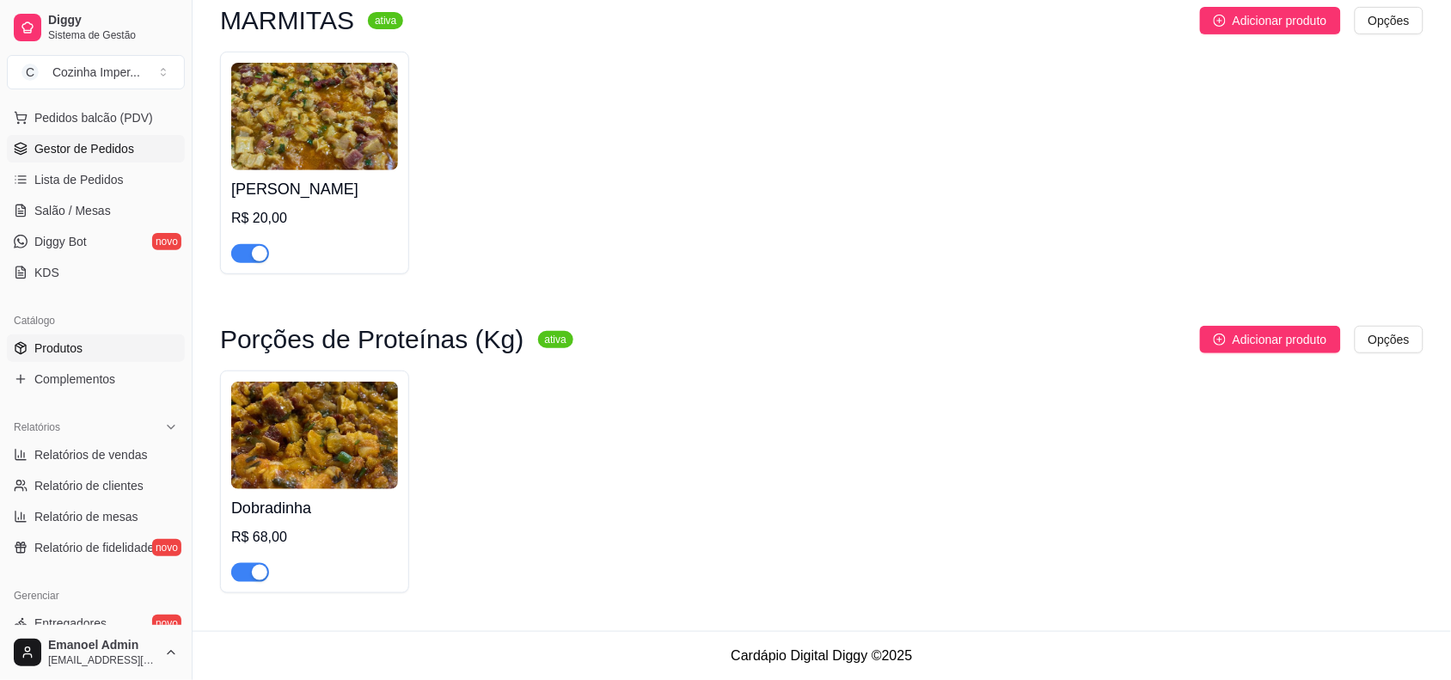
type input "dobr"
click at [114, 148] on span "Gestor de Pedidos" at bounding box center [84, 148] width 100 height 17
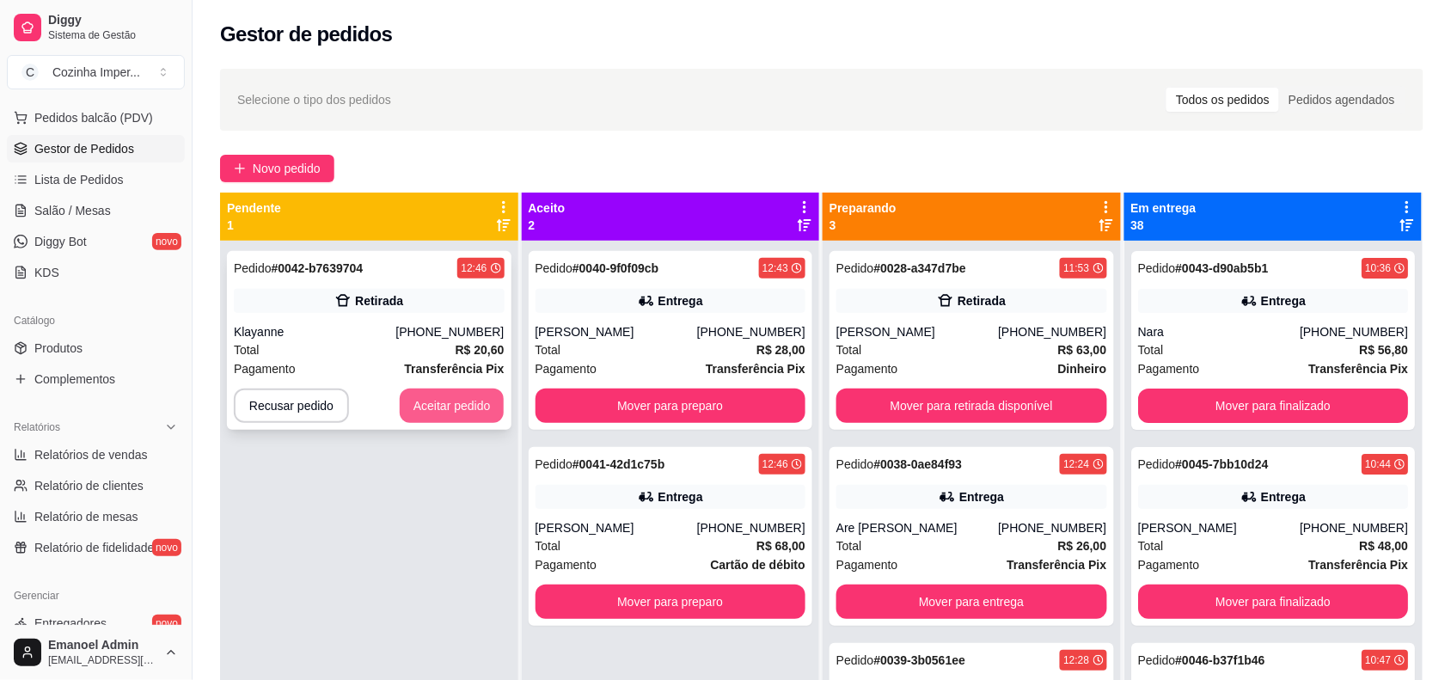
click at [445, 404] on button "Aceitar pedido" at bounding box center [452, 406] width 105 height 34
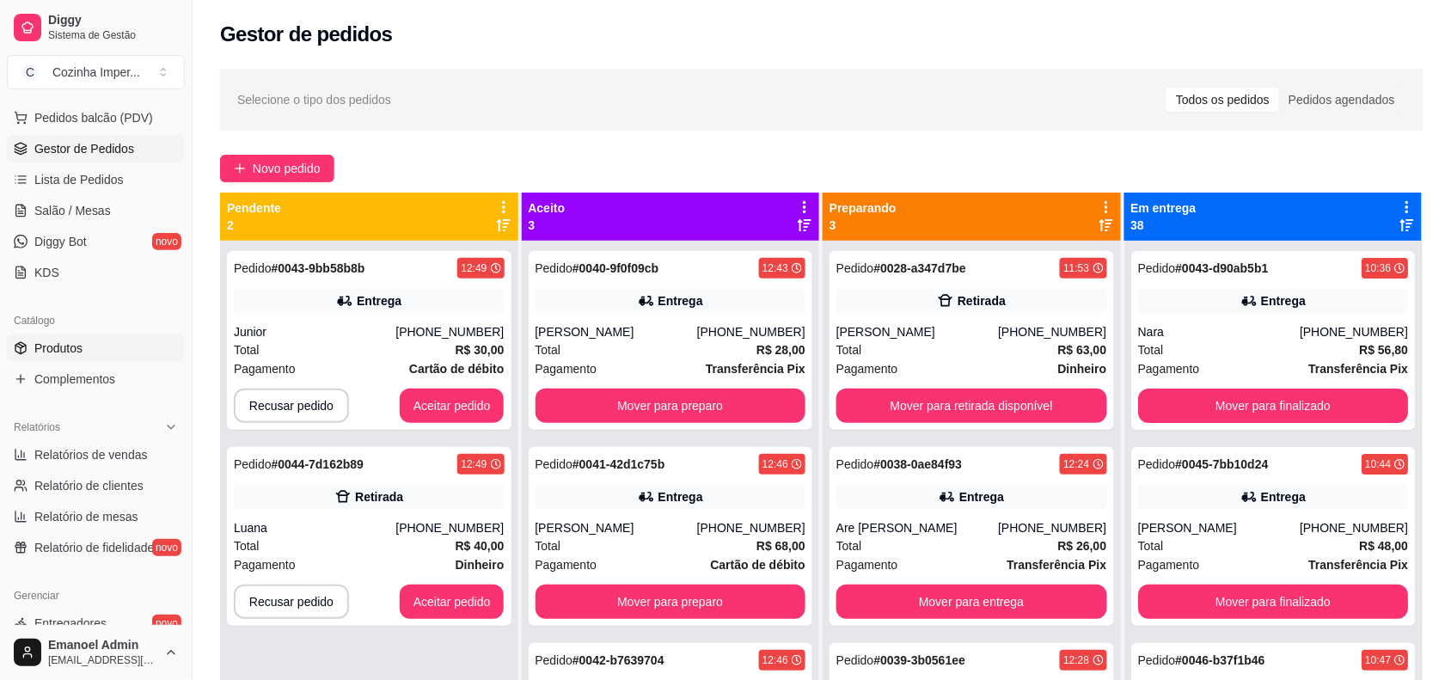
click at [104, 348] on link "Produtos" at bounding box center [96, 348] width 178 height 28
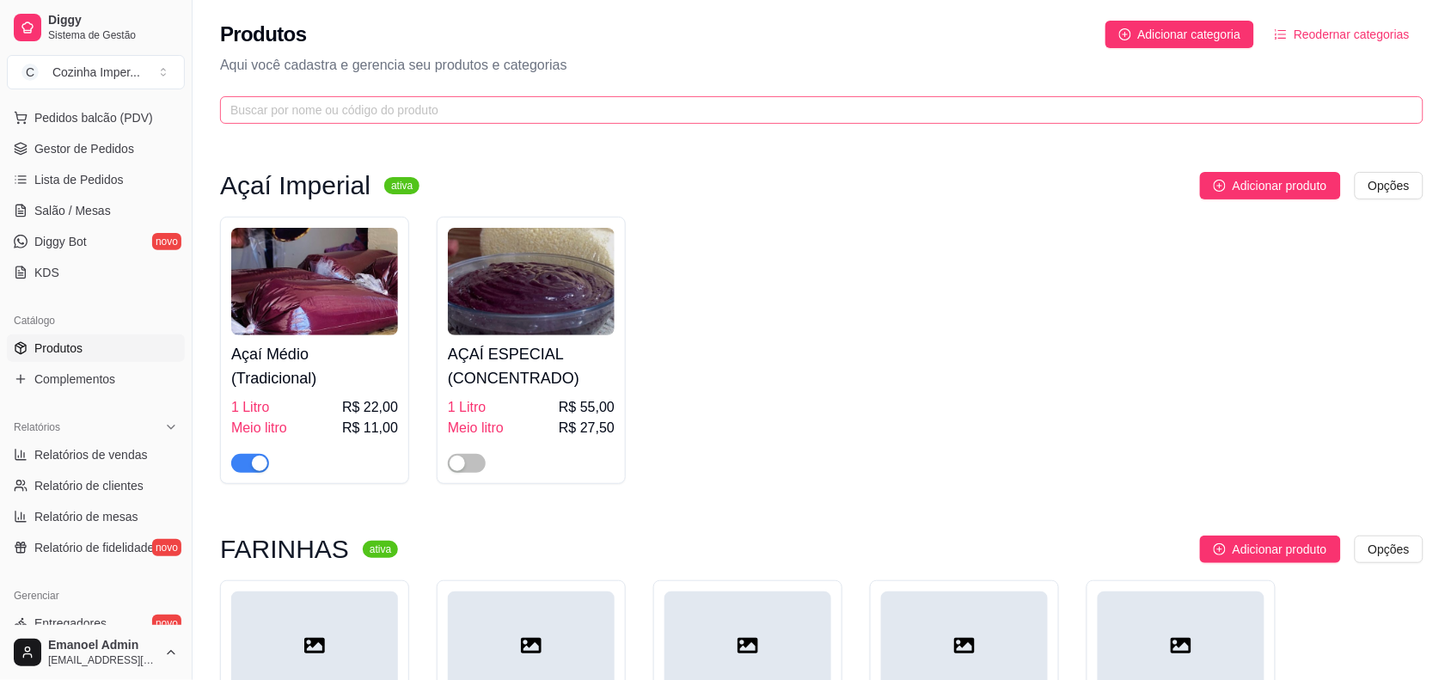
click at [652, 120] on span at bounding box center [822, 110] width 1204 height 28
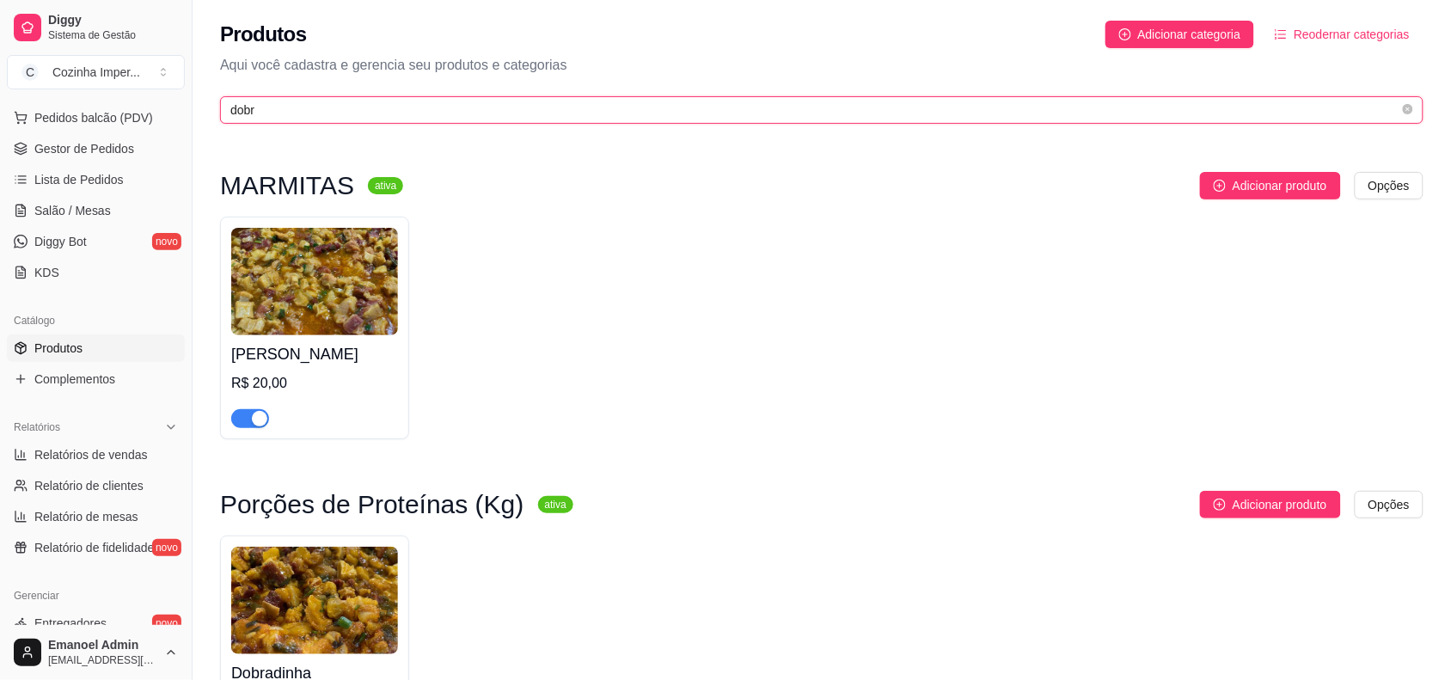
type input "dobr"
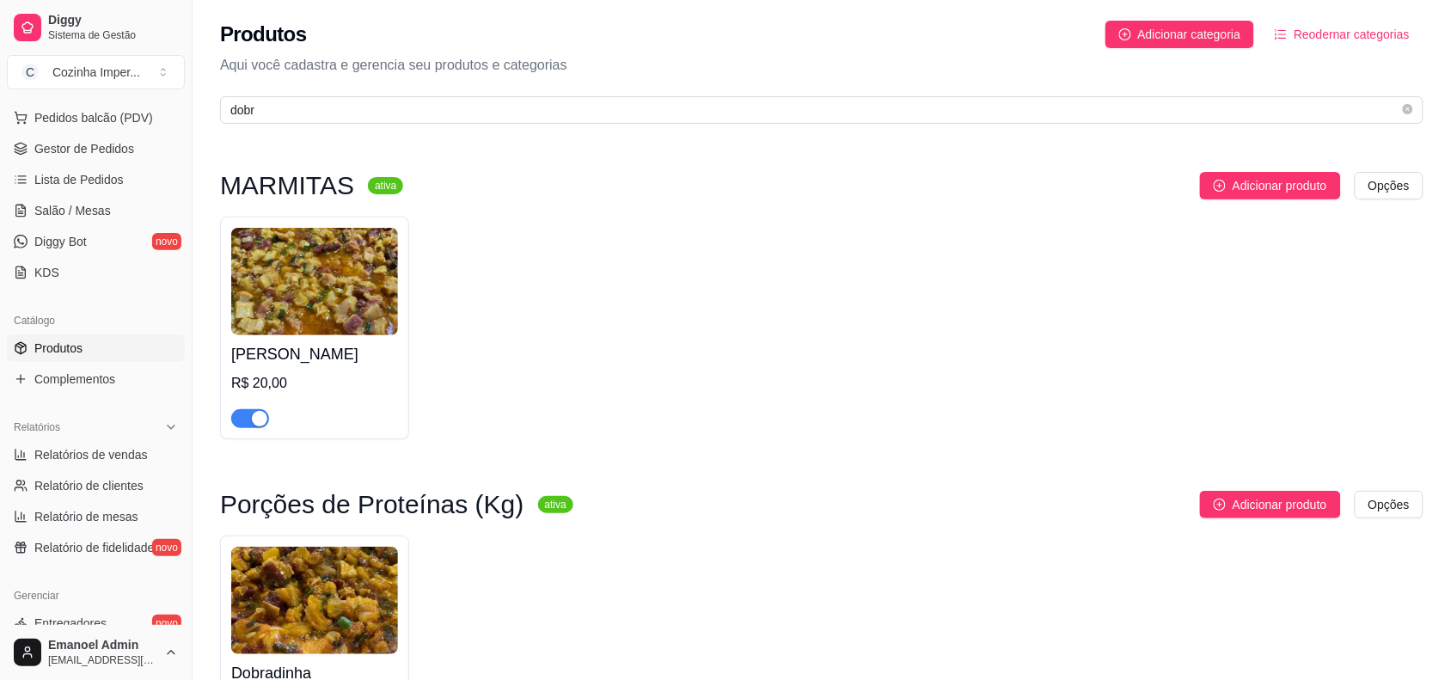
click at [258, 419] on div "button" at bounding box center [259, 418] width 15 height 15
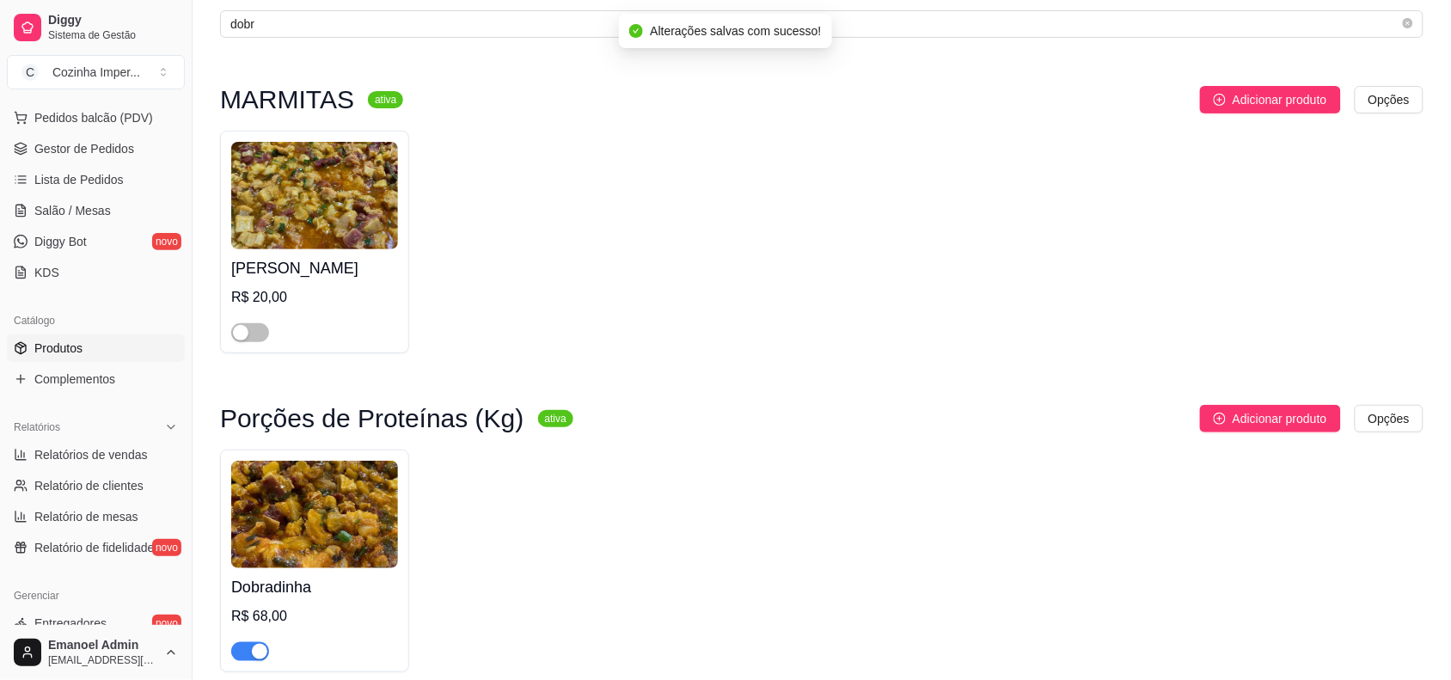
scroll to position [169, 0]
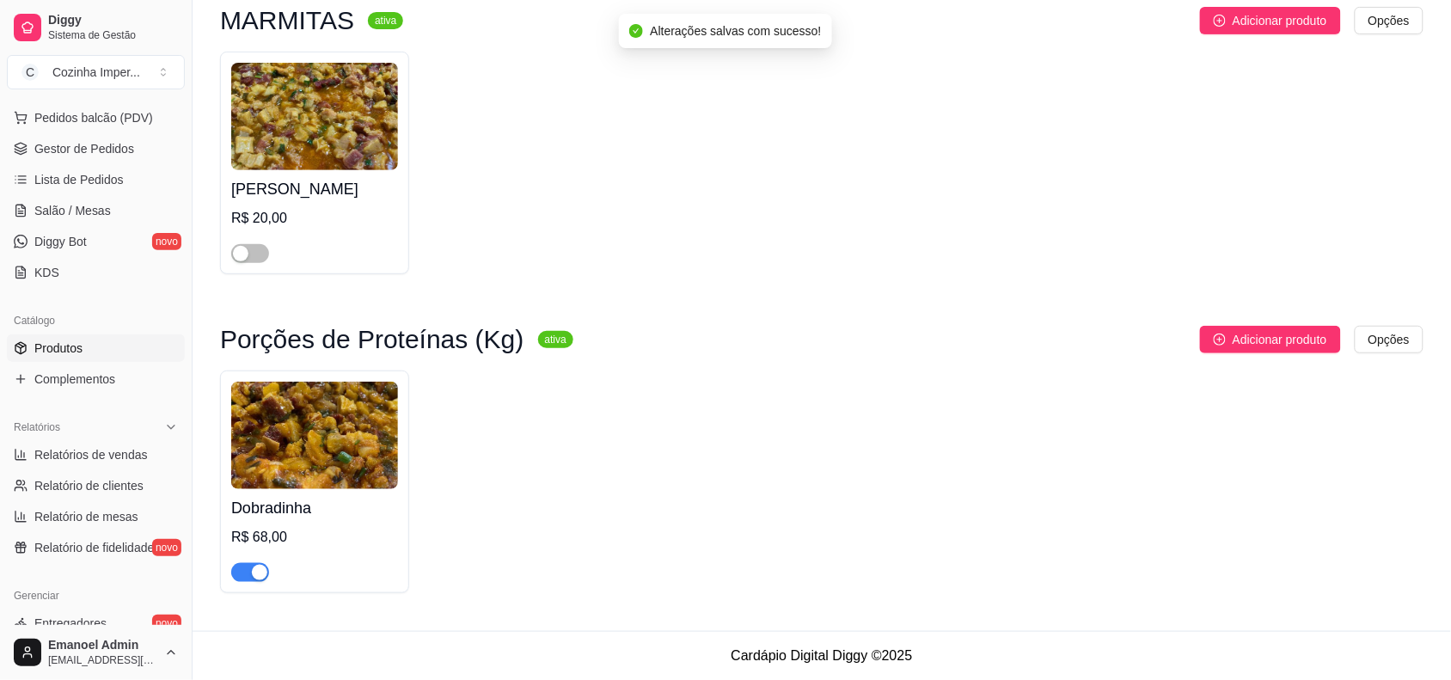
click at [248, 561] on div at bounding box center [250, 571] width 38 height 21
click at [258, 568] on div "button" at bounding box center [259, 572] width 15 height 15
click at [138, 148] on link "Gestor de Pedidos" at bounding box center [96, 149] width 178 height 28
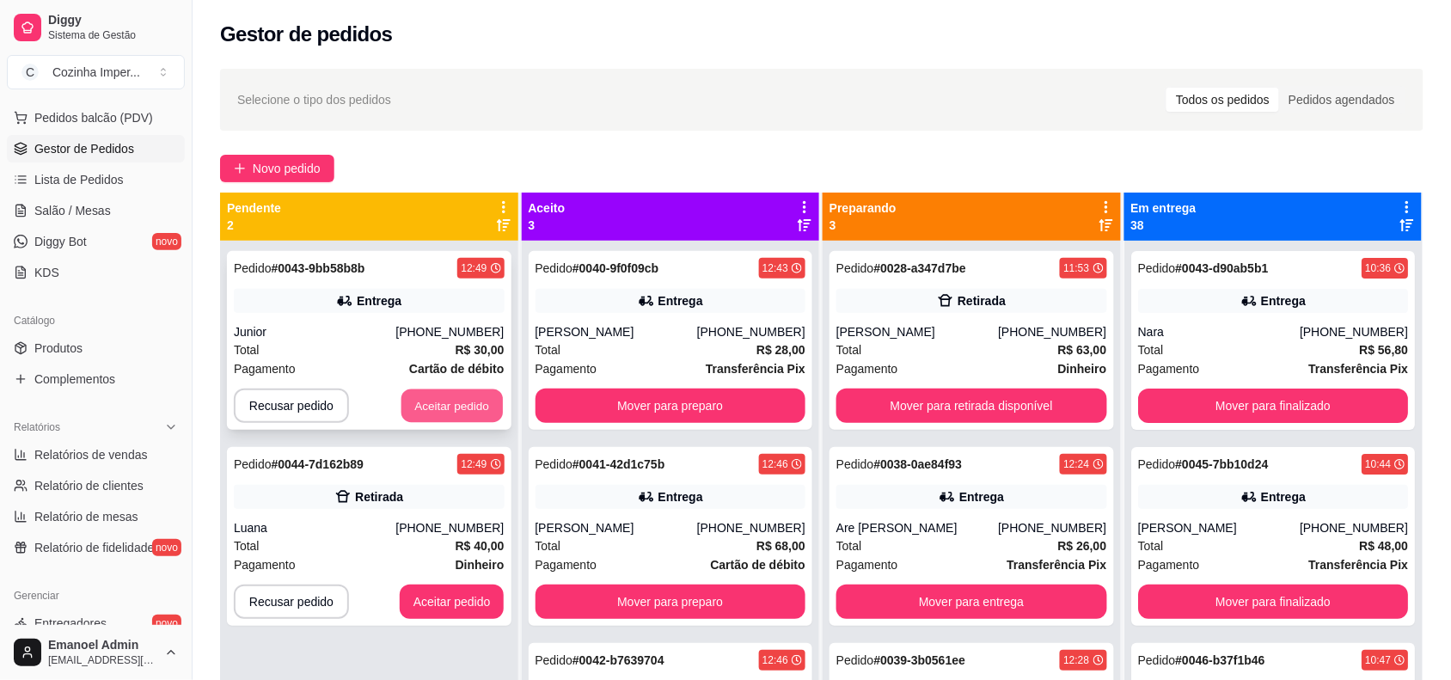
click at [467, 402] on button "Aceitar pedido" at bounding box center [452, 407] width 101 height 34
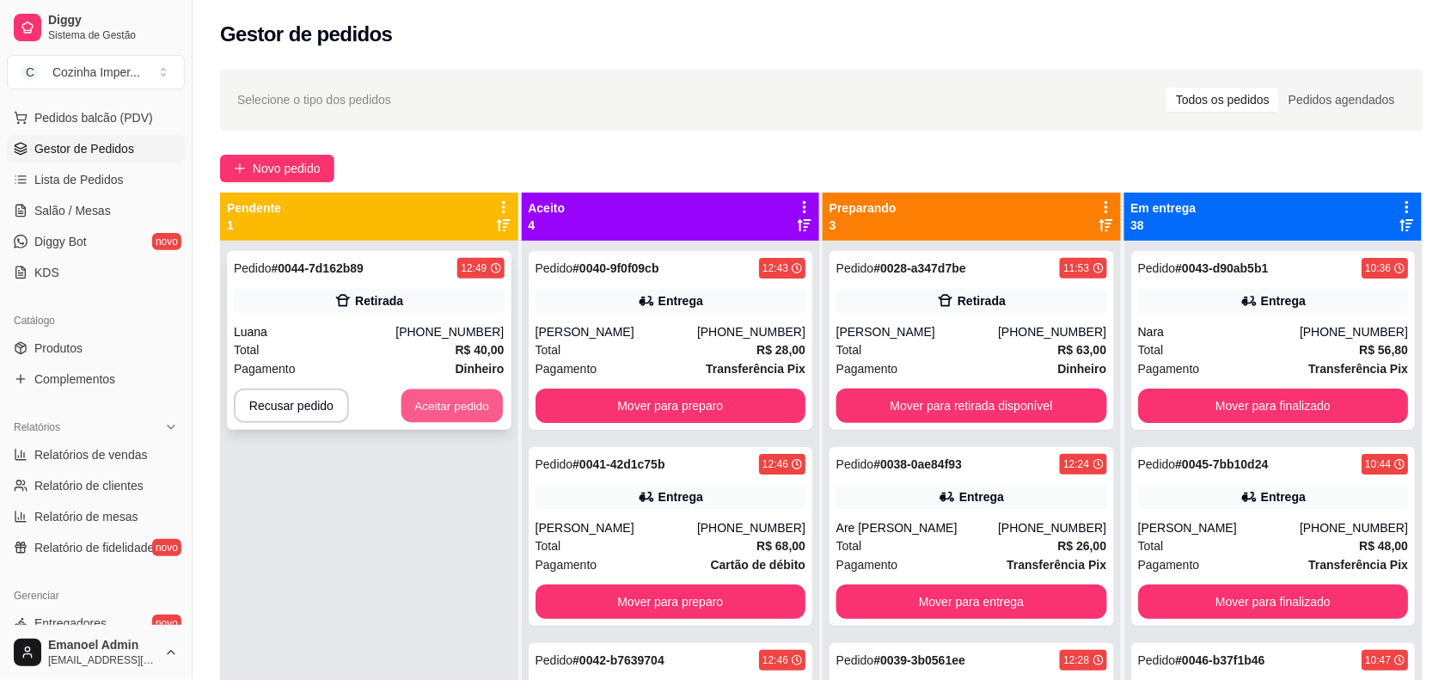
click at [460, 409] on button "Aceitar pedido" at bounding box center [452, 407] width 101 height 34
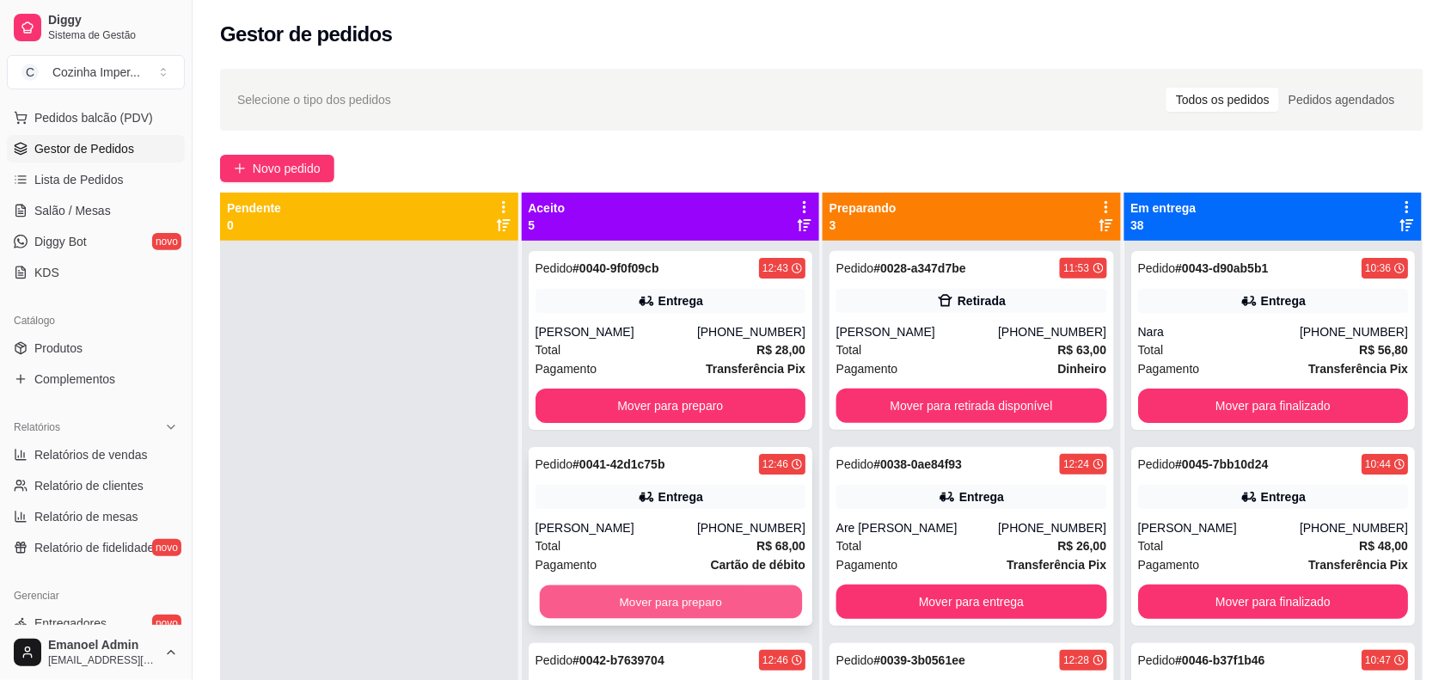
click at [715, 598] on button "Mover para preparo" at bounding box center [670, 603] width 262 height 34
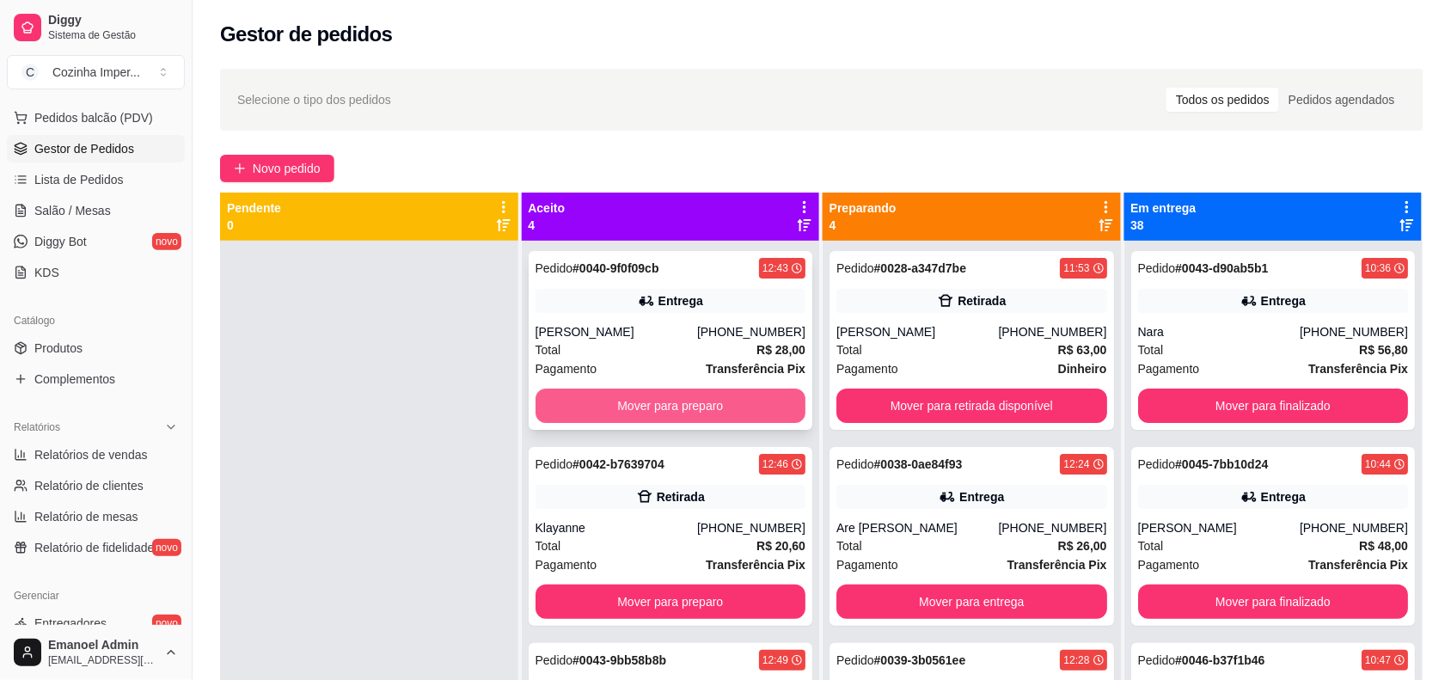
click at [678, 396] on button "Mover para preparo" at bounding box center [671, 406] width 271 height 34
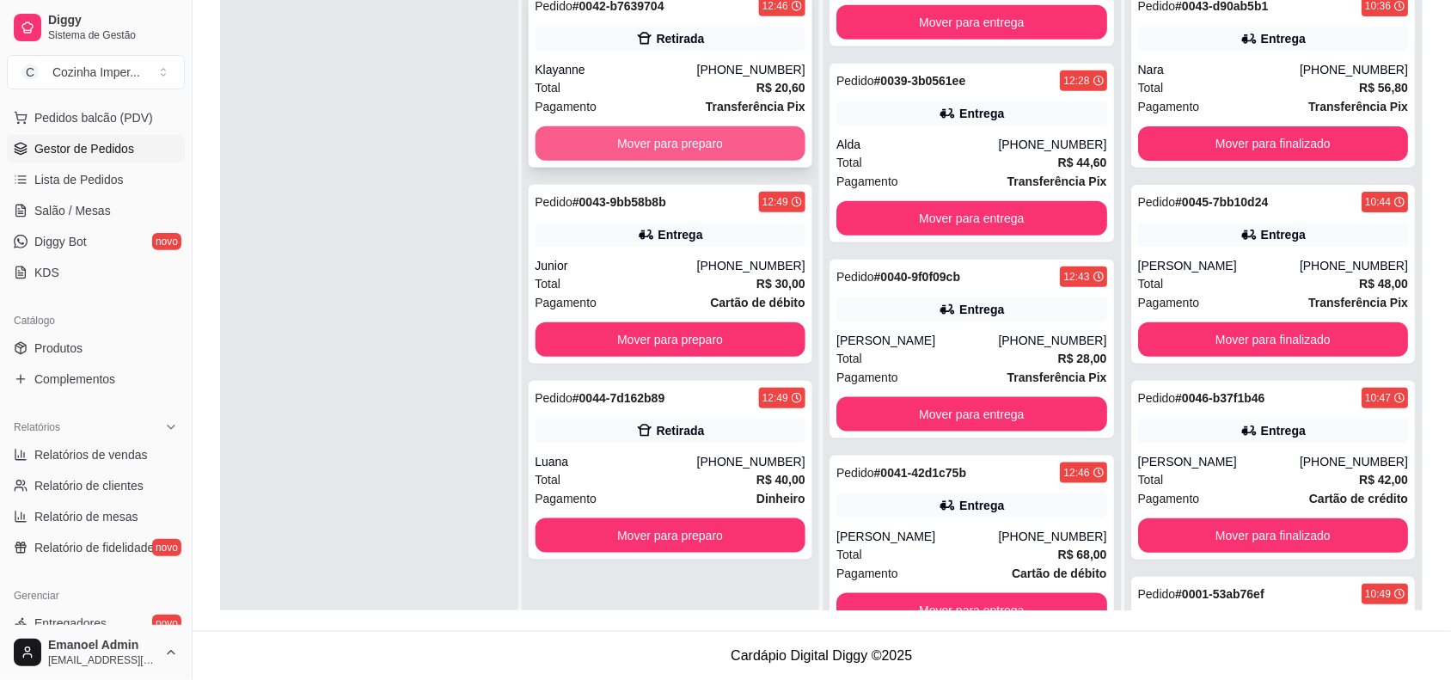
click at [668, 134] on button "Mover para preparo" at bounding box center [671, 143] width 271 height 34
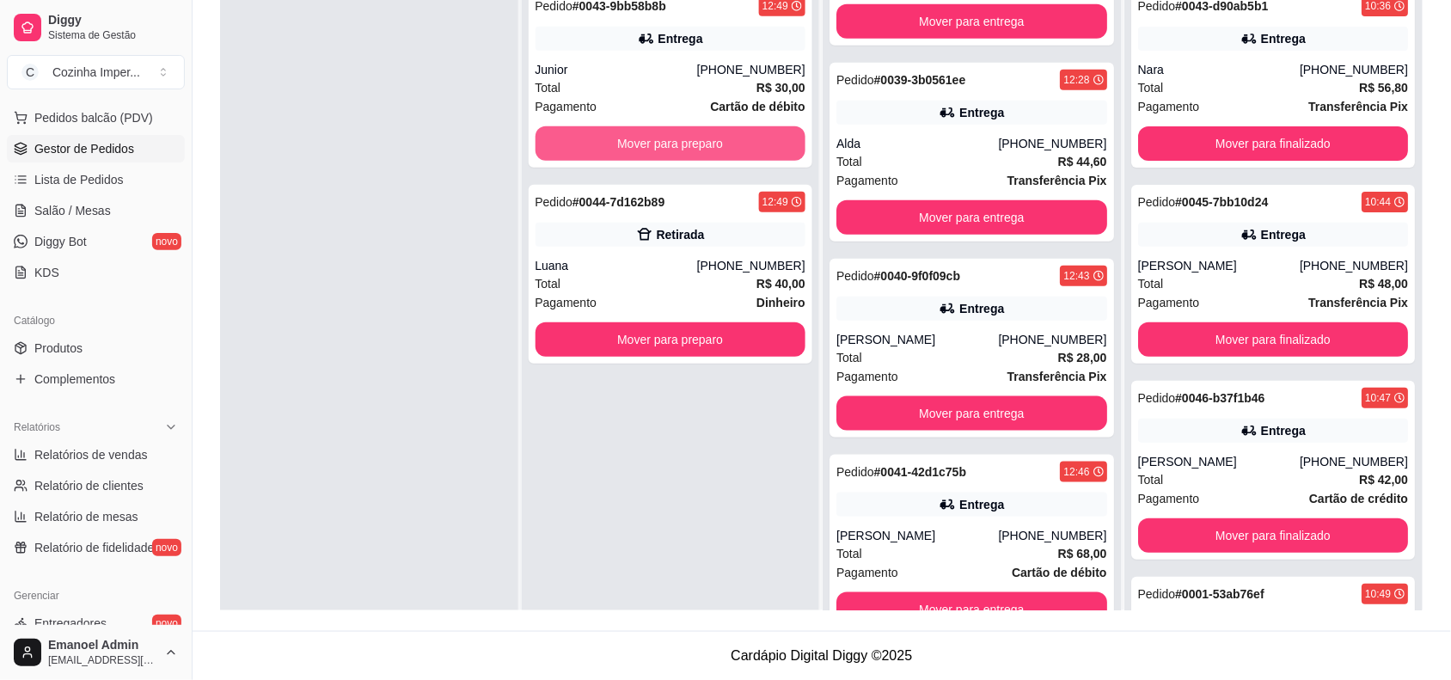
click at [668, 134] on button "Mover para preparo" at bounding box center [671, 143] width 271 height 34
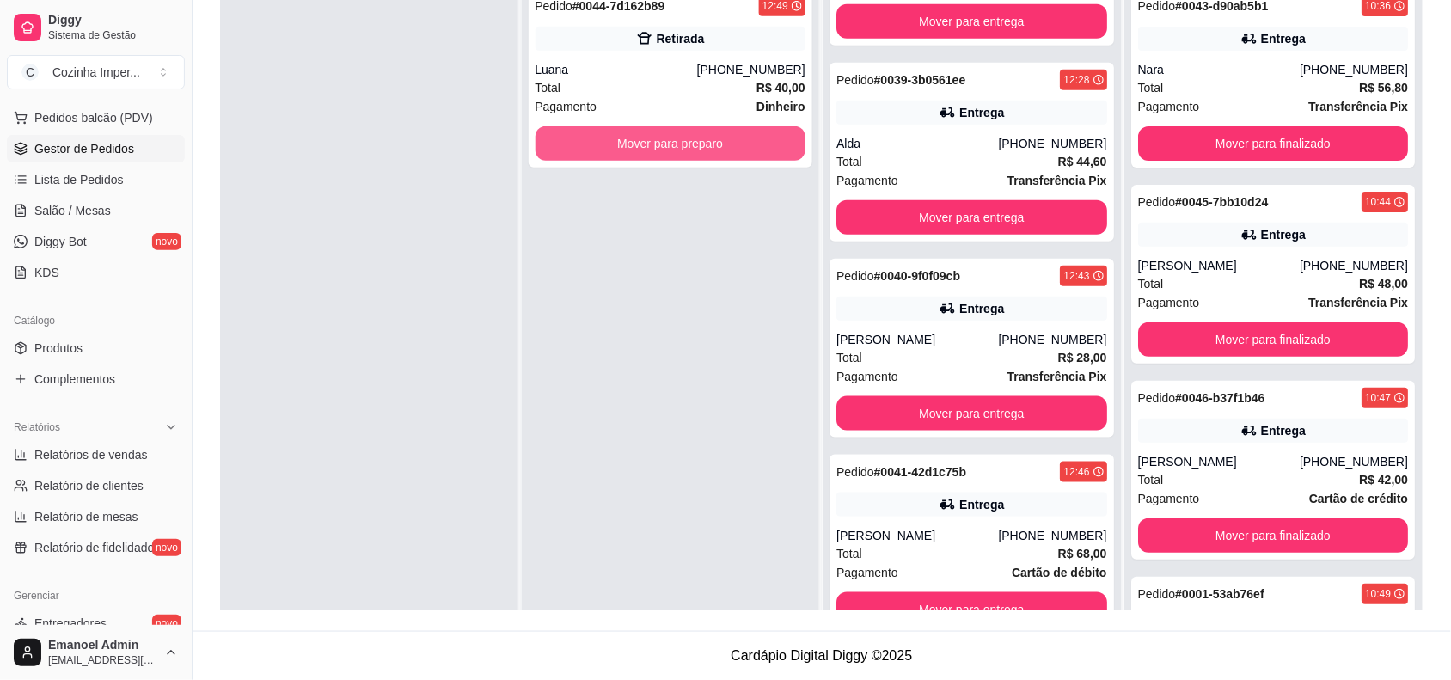
click at [668, 134] on button "Mover para preparo" at bounding box center [671, 143] width 271 height 34
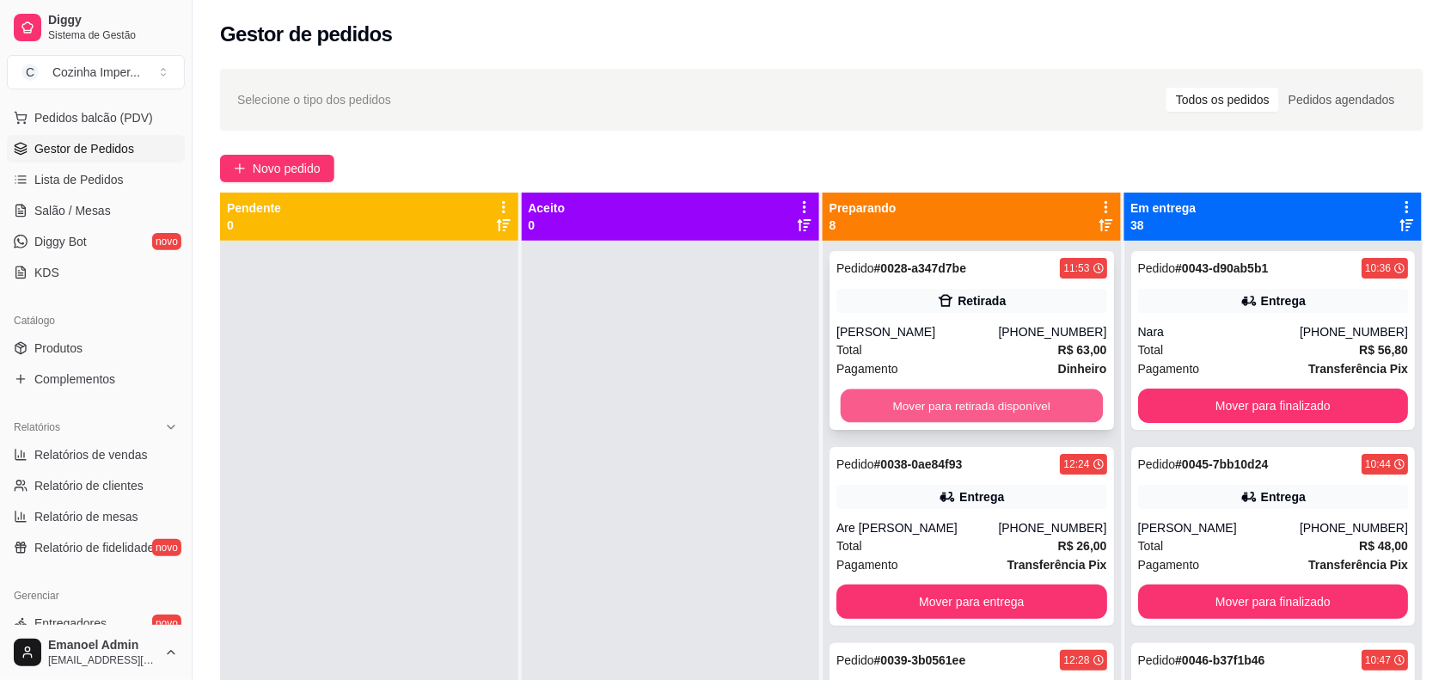
click at [985, 397] on button "Mover para retirada disponível" at bounding box center [972, 407] width 262 height 34
click at [989, 398] on button "Mover para entrega" at bounding box center [972, 407] width 262 height 34
click at [1006, 396] on button "Mover para entrega" at bounding box center [972, 407] width 262 height 34
click at [1002, 404] on button "Mover para entrega" at bounding box center [972, 406] width 271 height 34
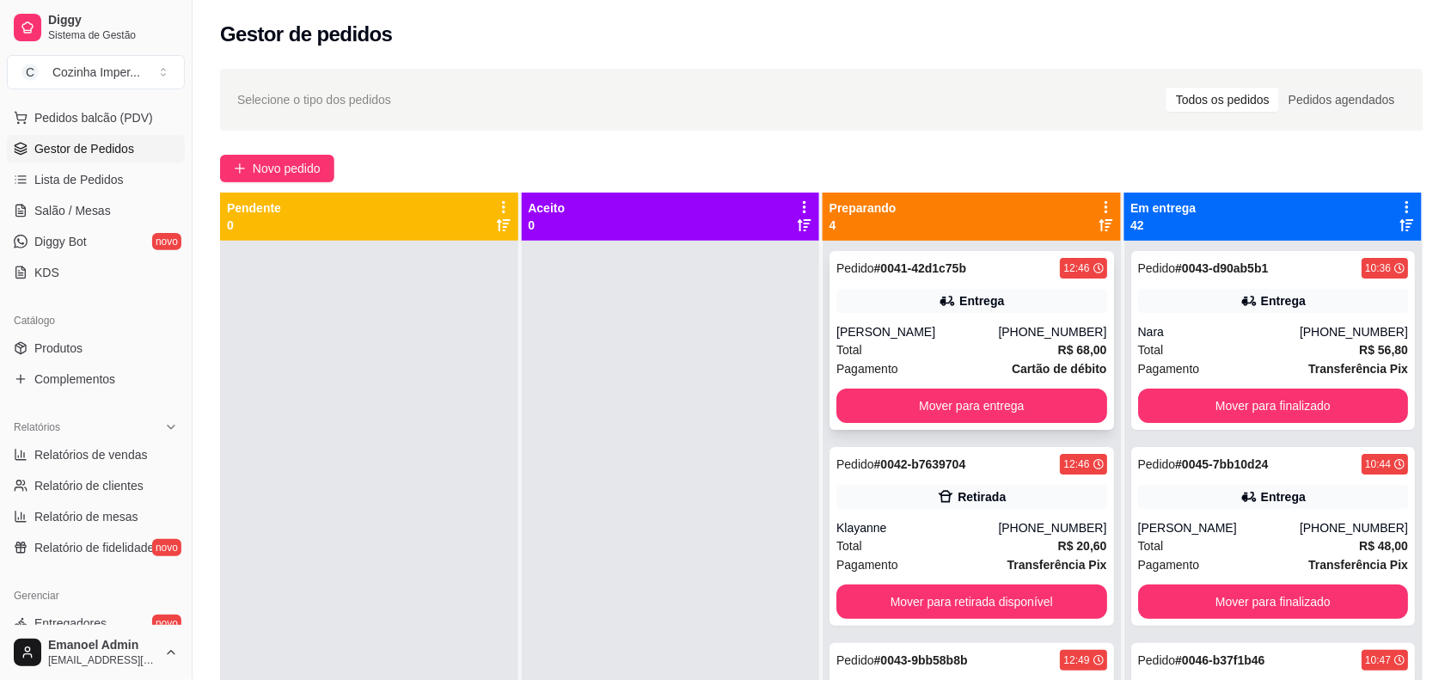
click at [965, 359] on div "Pagamento Cartão de débito" at bounding box center [972, 368] width 271 height 19
click at [963, 521] on div "Klayanne" at bounding box center [918, 527] width 162 height 17
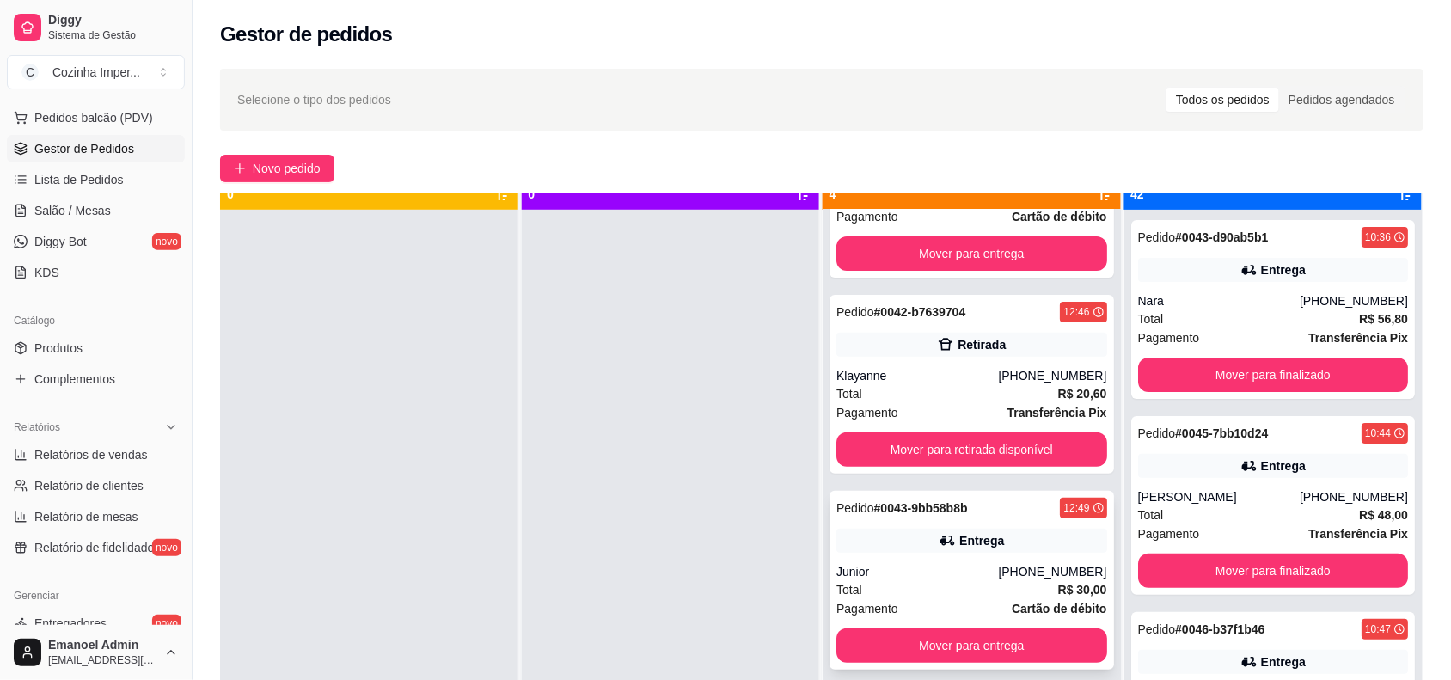
scroll to position [48, 0]
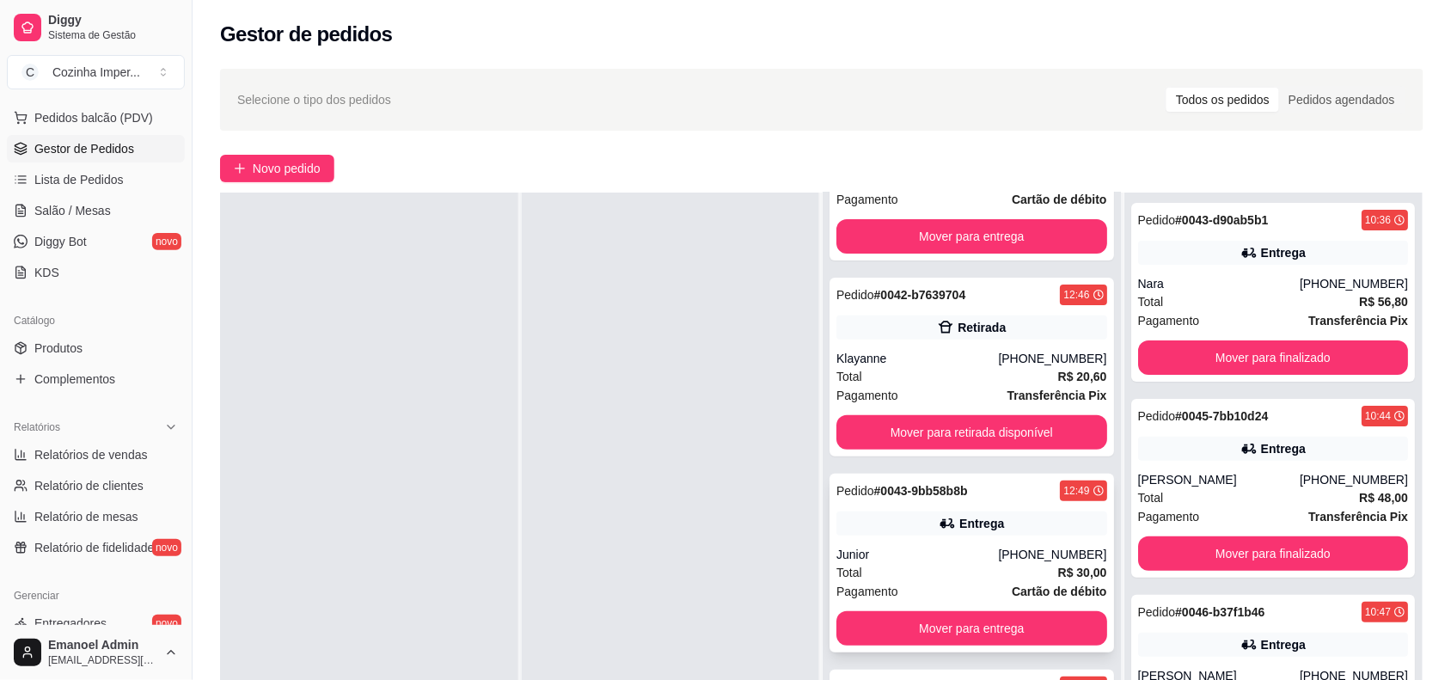
click at [960, 559] on div "Junior" at bounding box center [918, 554] width 162 height 17
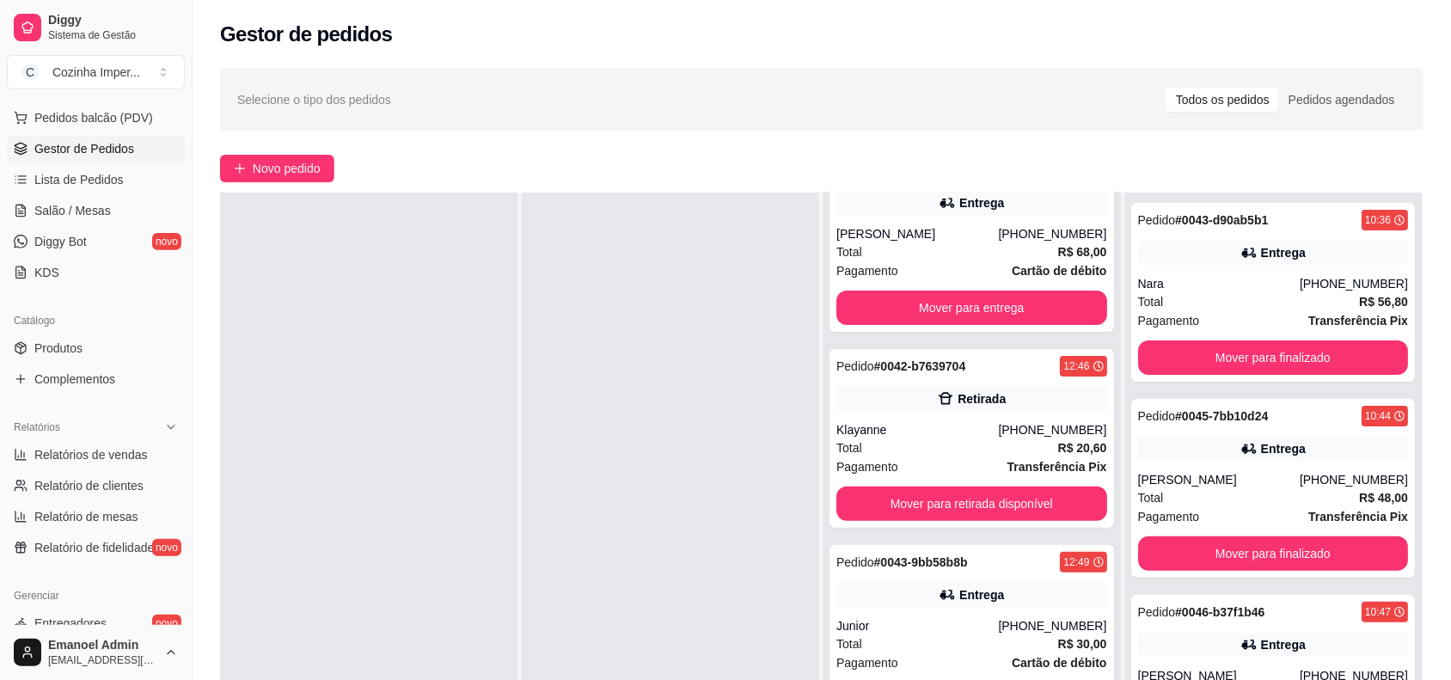
scroll to position [0, 0]
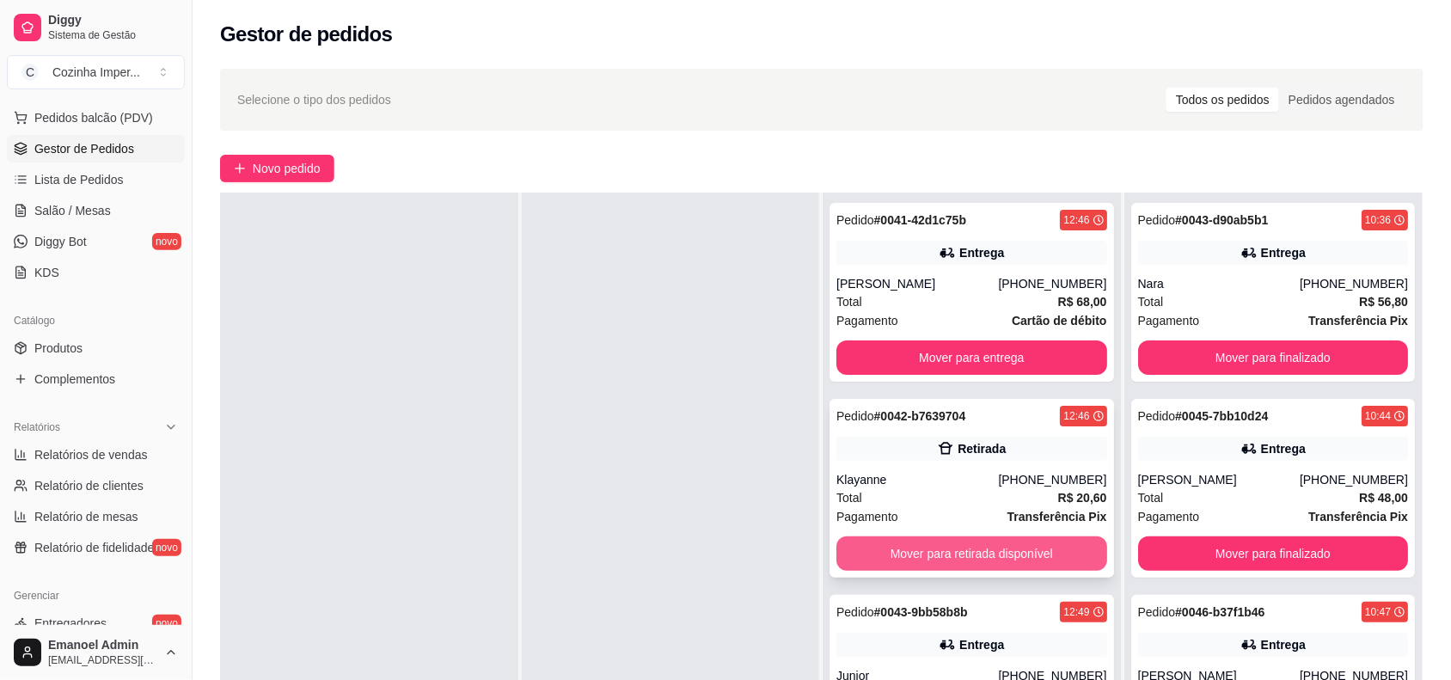
click at [968, 553] on button "Mover para retirada disponível" at bounding box center [972, 554] width 271 height 34
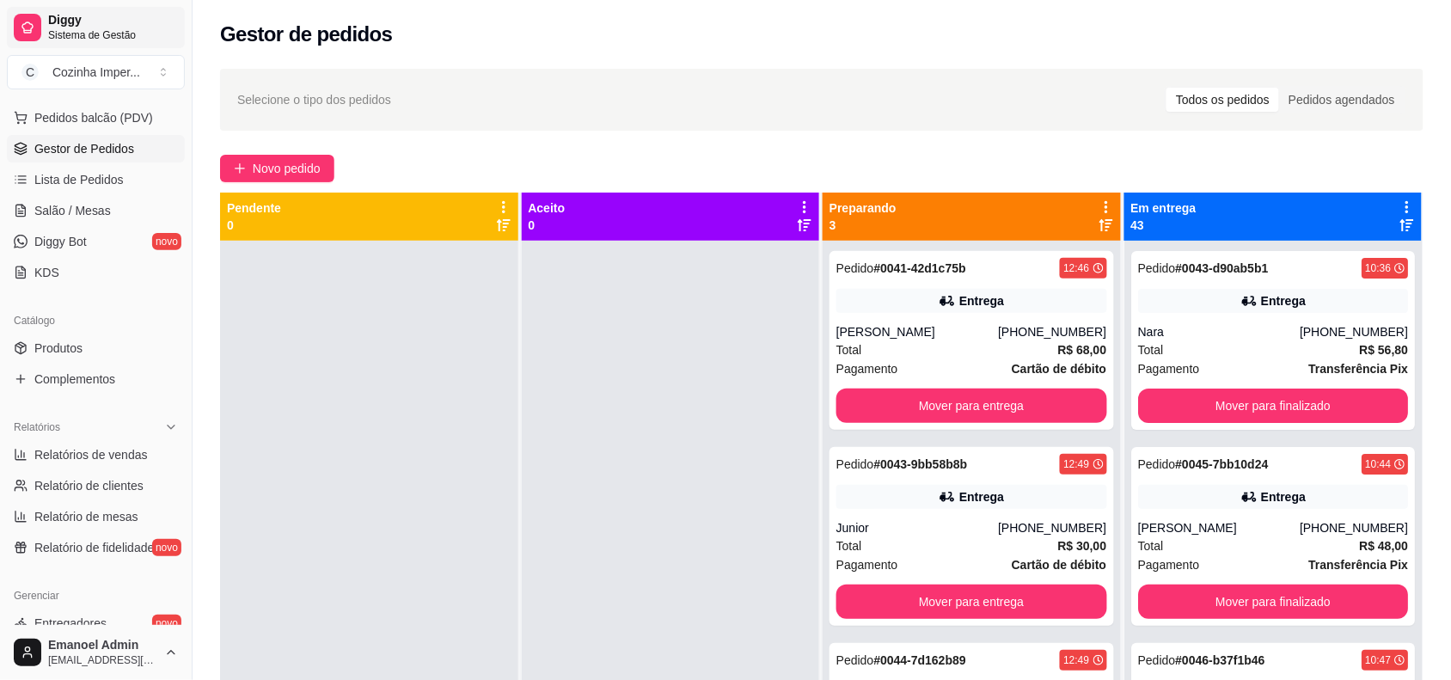
click at [28, 30] on icon at bounding box center [27, 30] width 7 height 0
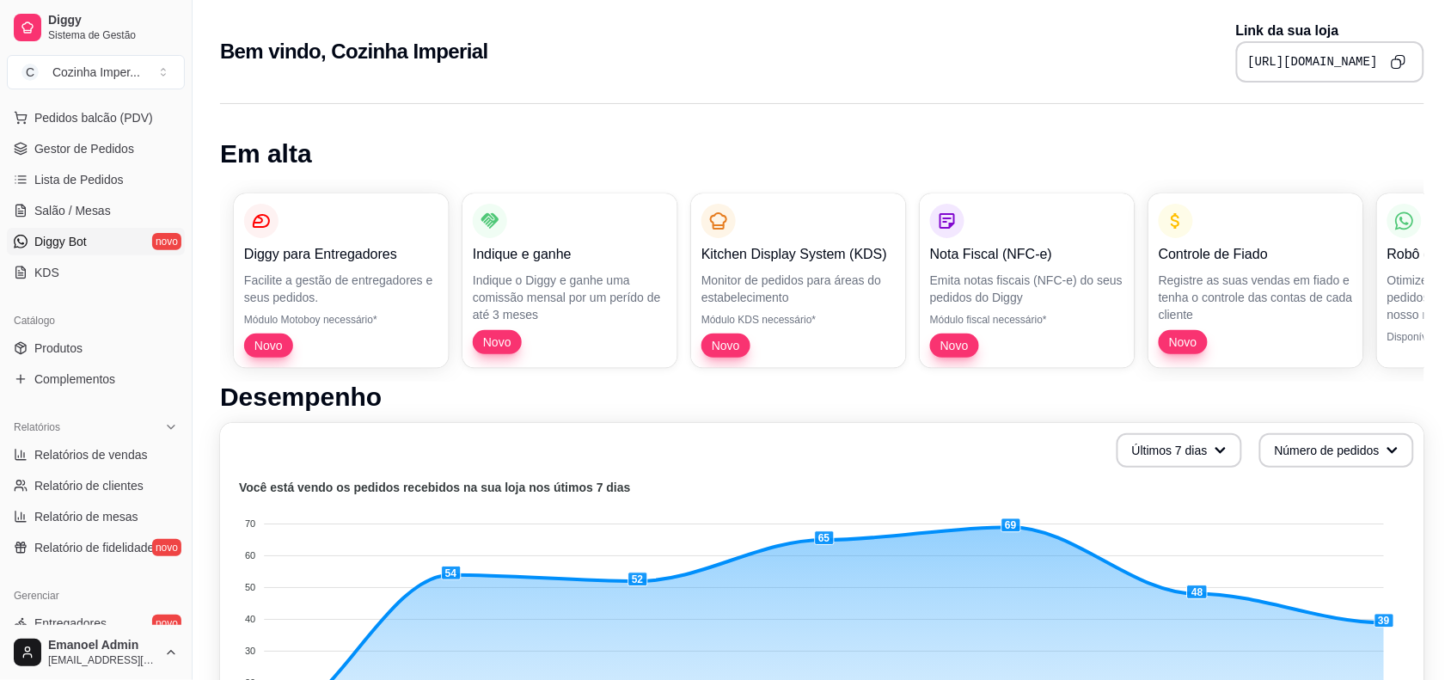
click at [122, 236] on link "Diggy Bot novo" at bounding box center [96, 242] width 178 height 28
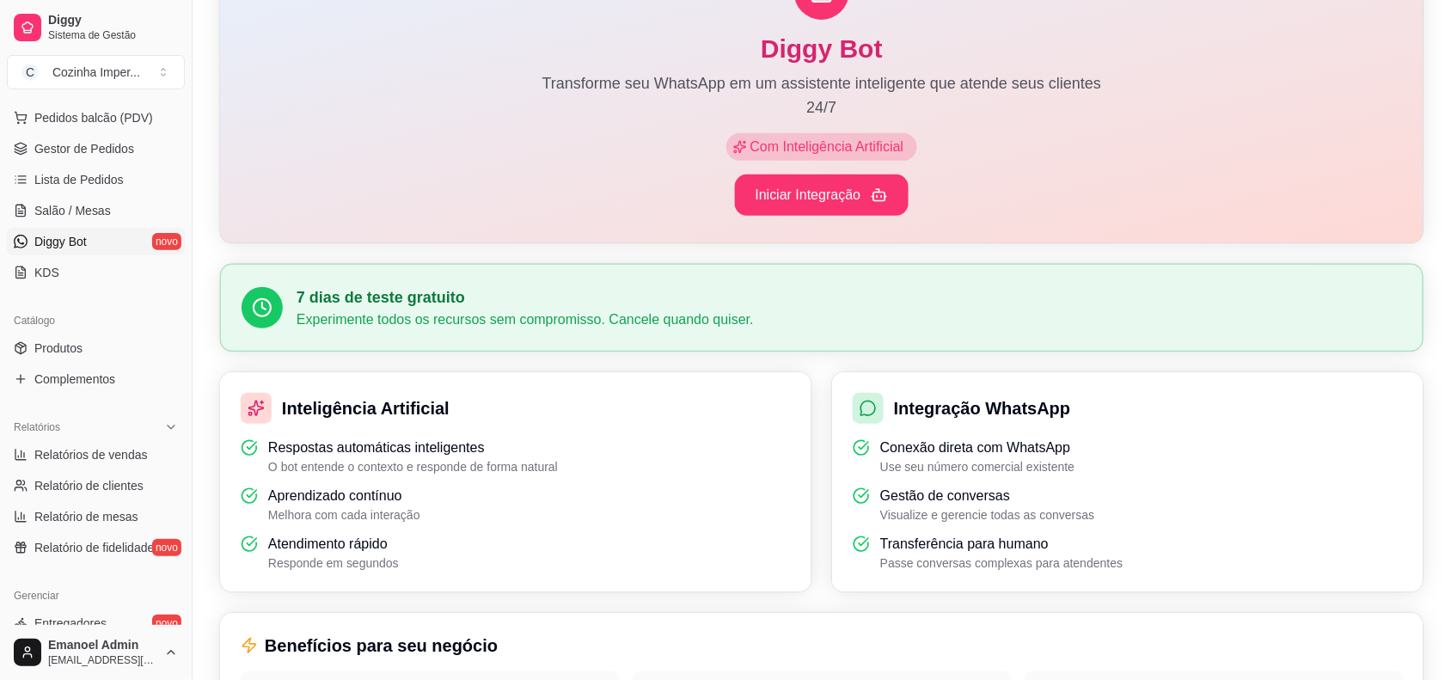
scroll to position [322, 0]
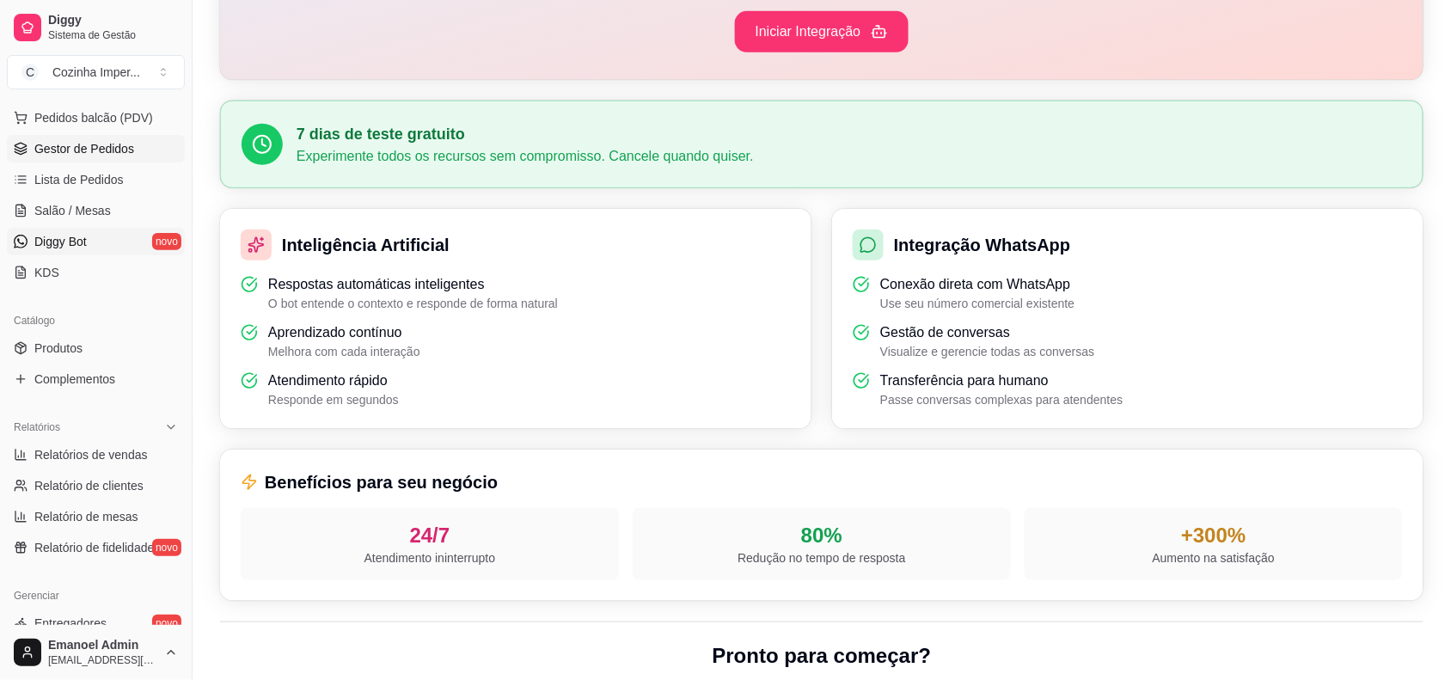
click at [62, 146] on span "Gestor de Pedidos" at bounding box center [84, 148] width 100 height 17
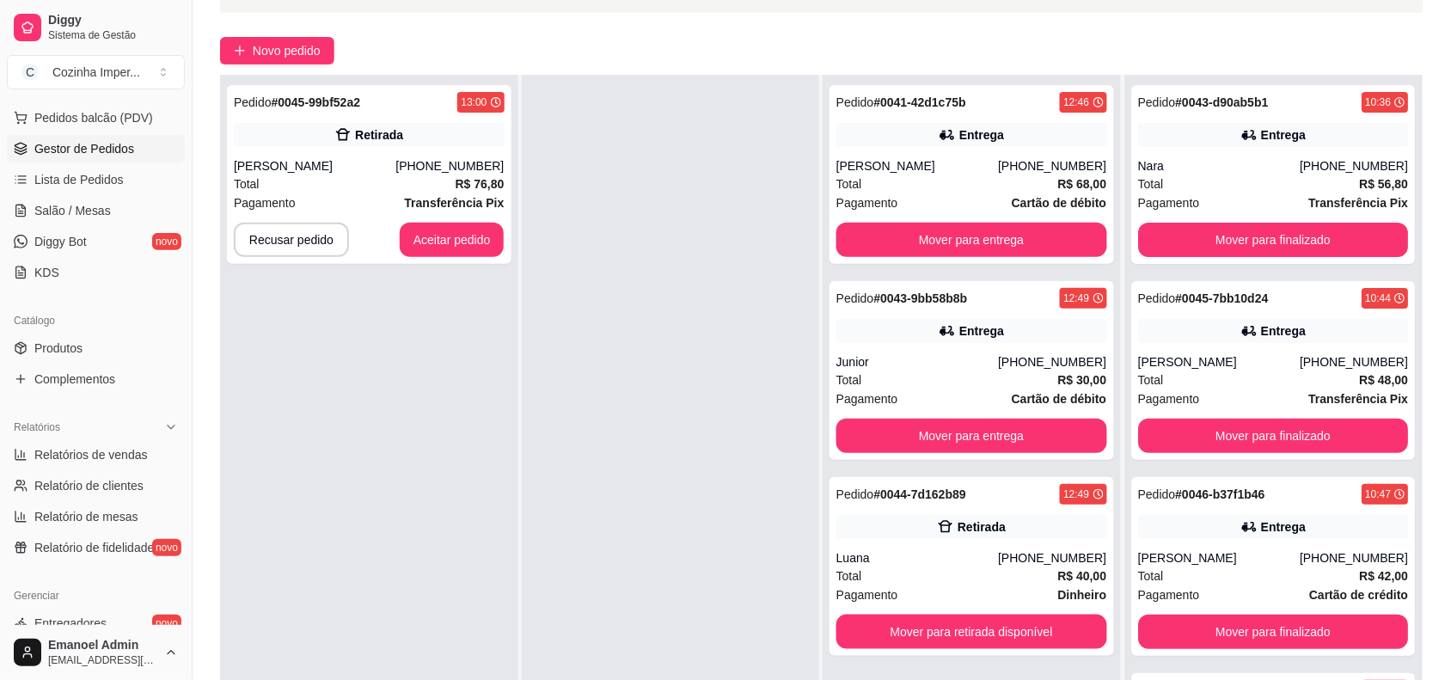
scroll to position [262, 0]
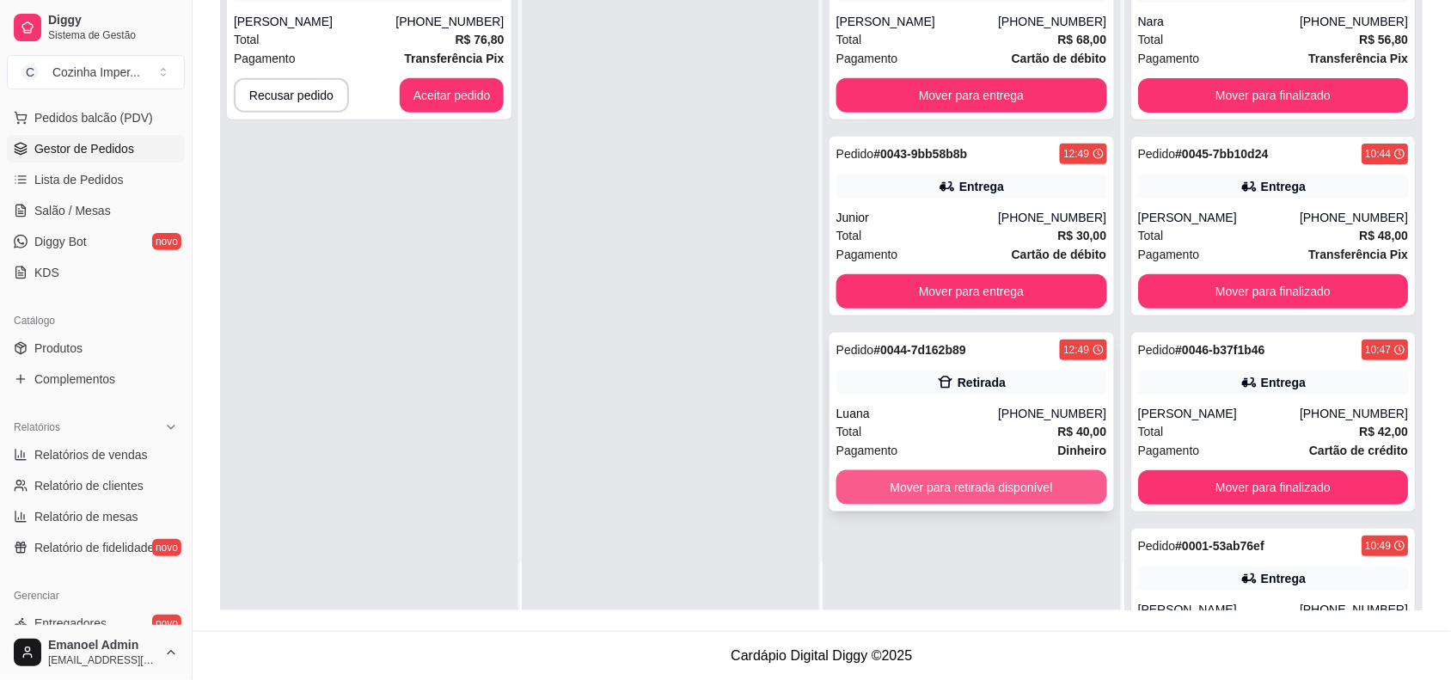
click at [1016, 475] on button "Mover para retirada disponível" at bounding box center [972, 487] width 271 height 34
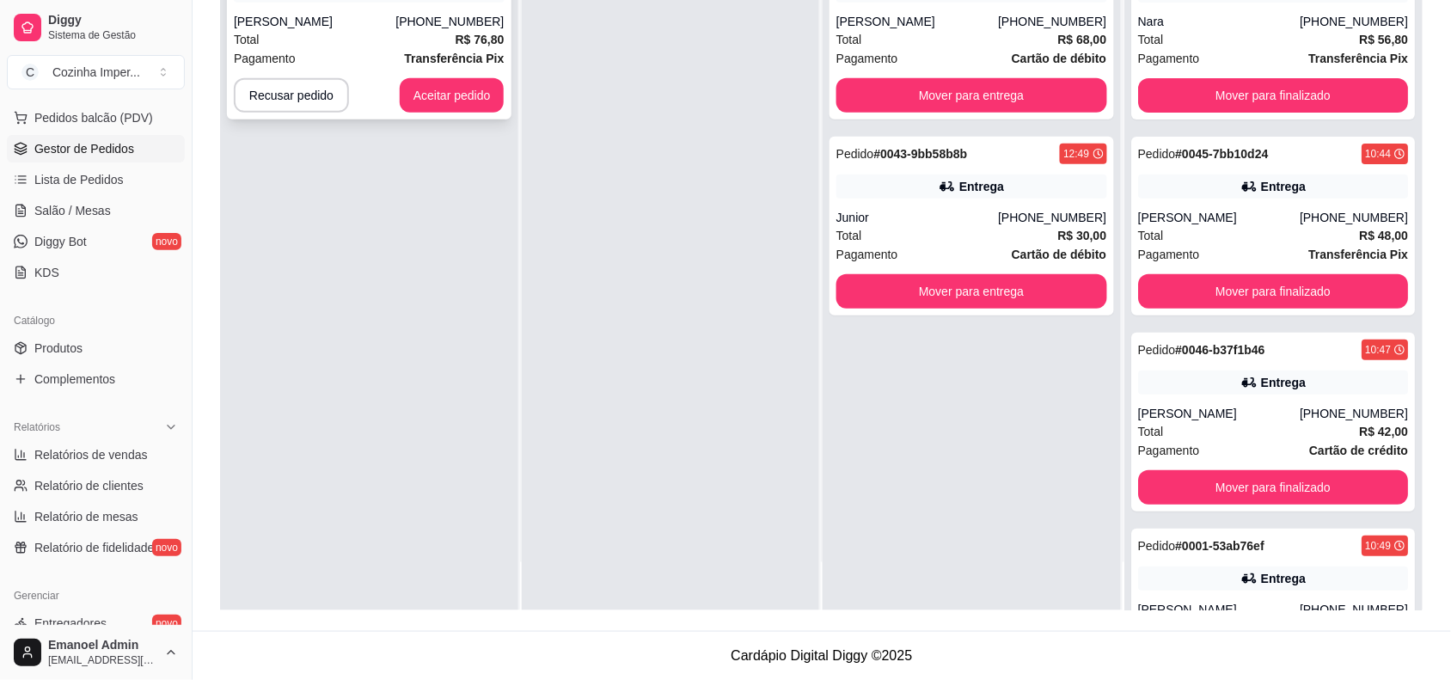
click at [426, 36] on div "Total R$ 76,80" at bounding box center [369, 39] width 271 height 19
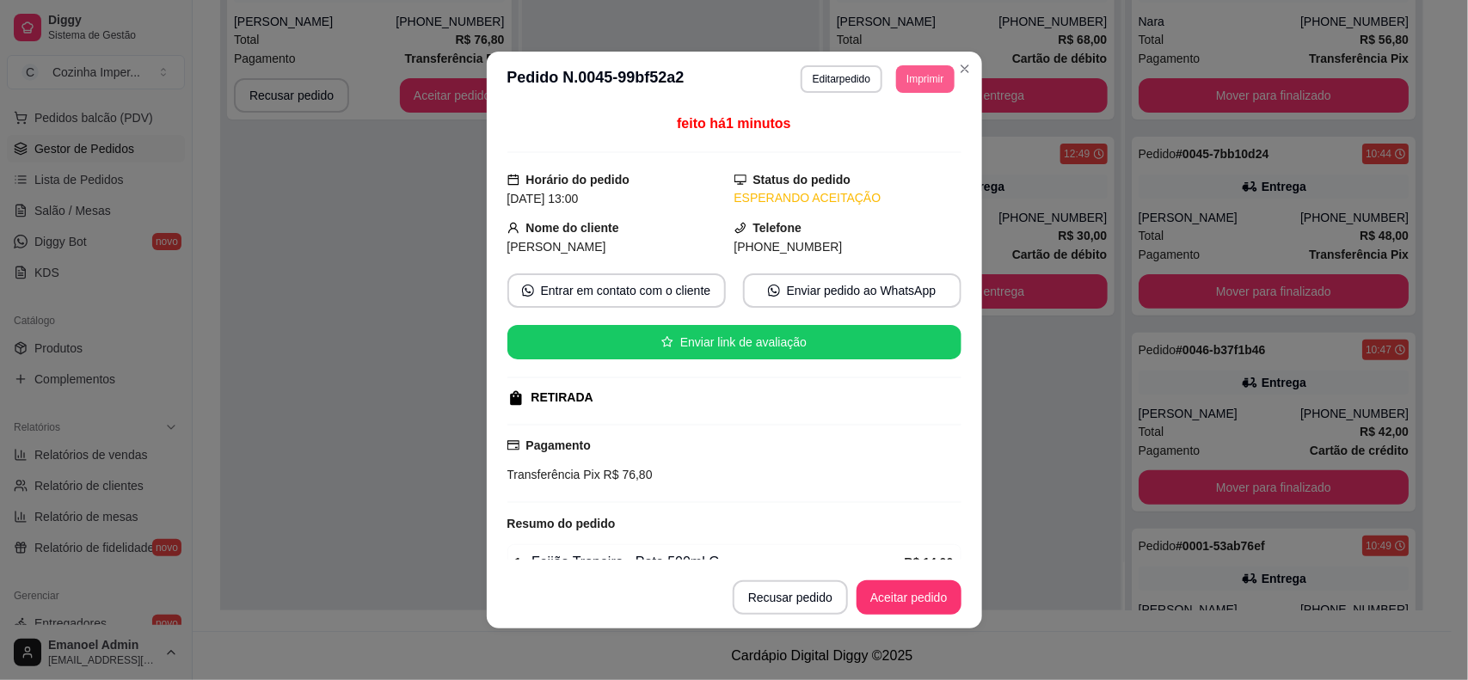
click at [897, 86] on button "Imprimir" at bounding box center [925, 79] width 58 height 28
click at [887, 132] on button "cozinhaa" at bounding box center [886, 140] width 125 height 28
click at [909, 598] on button "Aceitar pedido" at bounding box center [908, 597] width 105 height 34
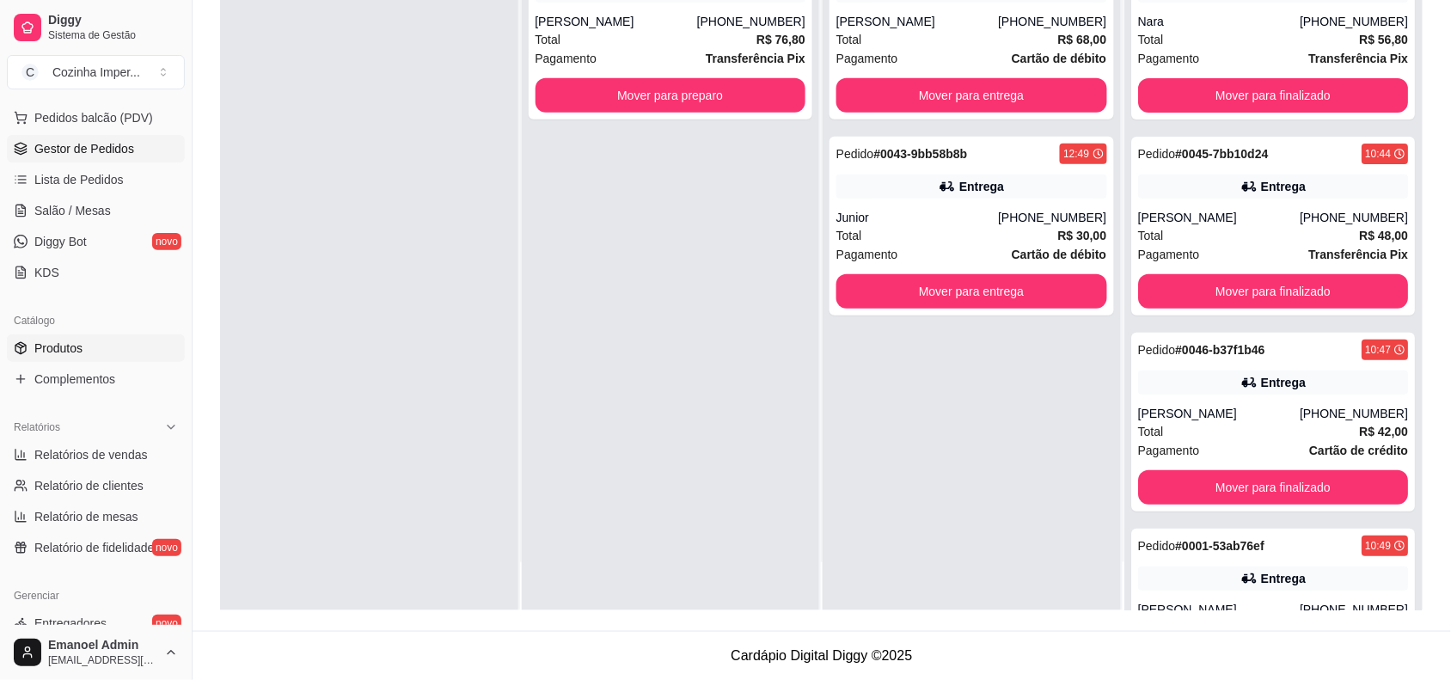
click at [82, 342] on span "Produtos" at bounding box center [58, 348] width 48 height 17
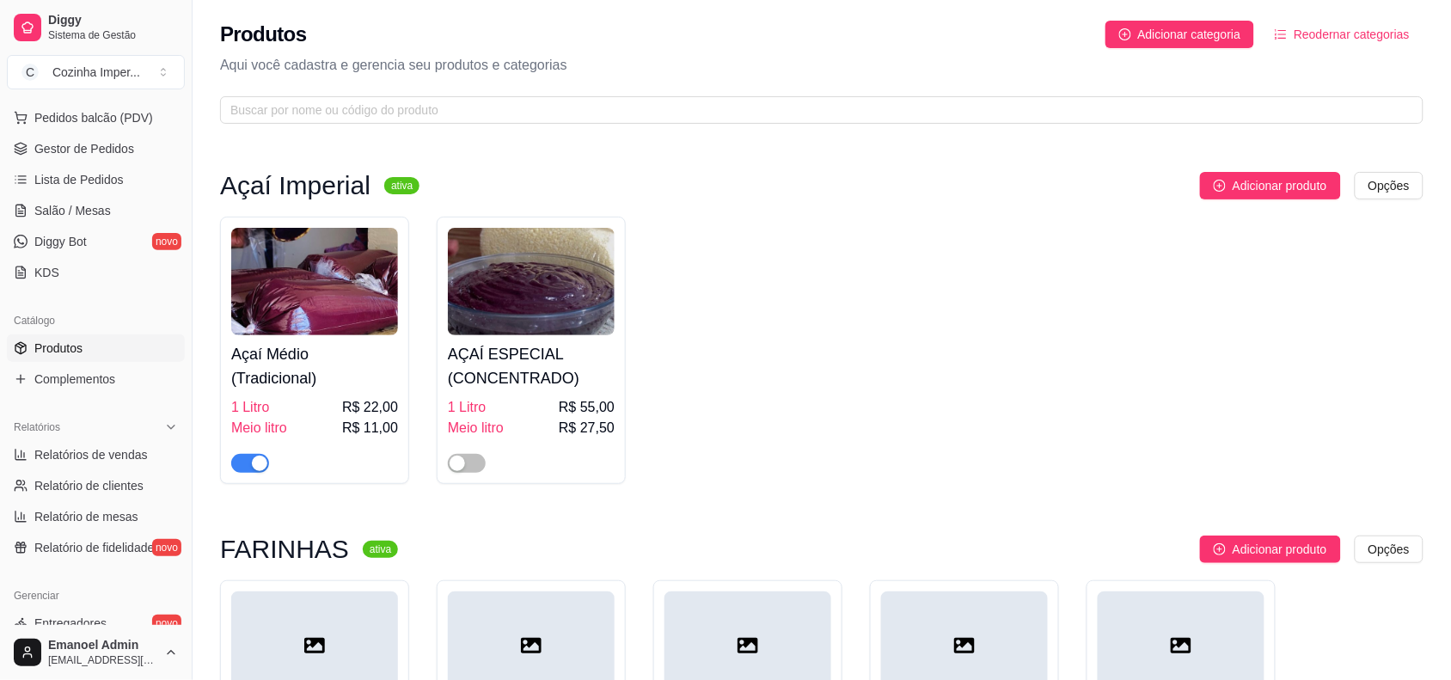
click at [603, 92] on div "Produtos Adicionar categoria Reodernar categorias Aqui você cadastra e gerencia…" at bounding box center [822, 67] width 1259 height 134
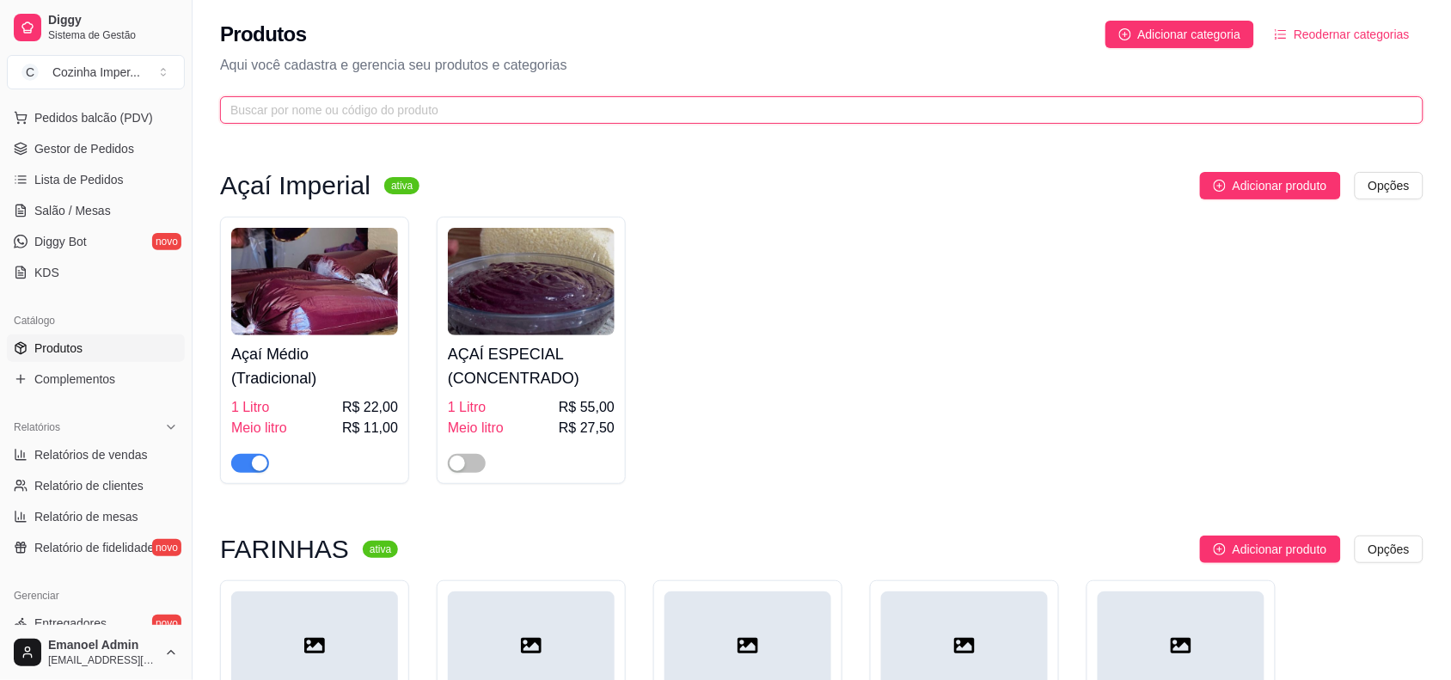
click at [604, 114] on input "text" at bounding box center [814, 110] width 1169 height 19
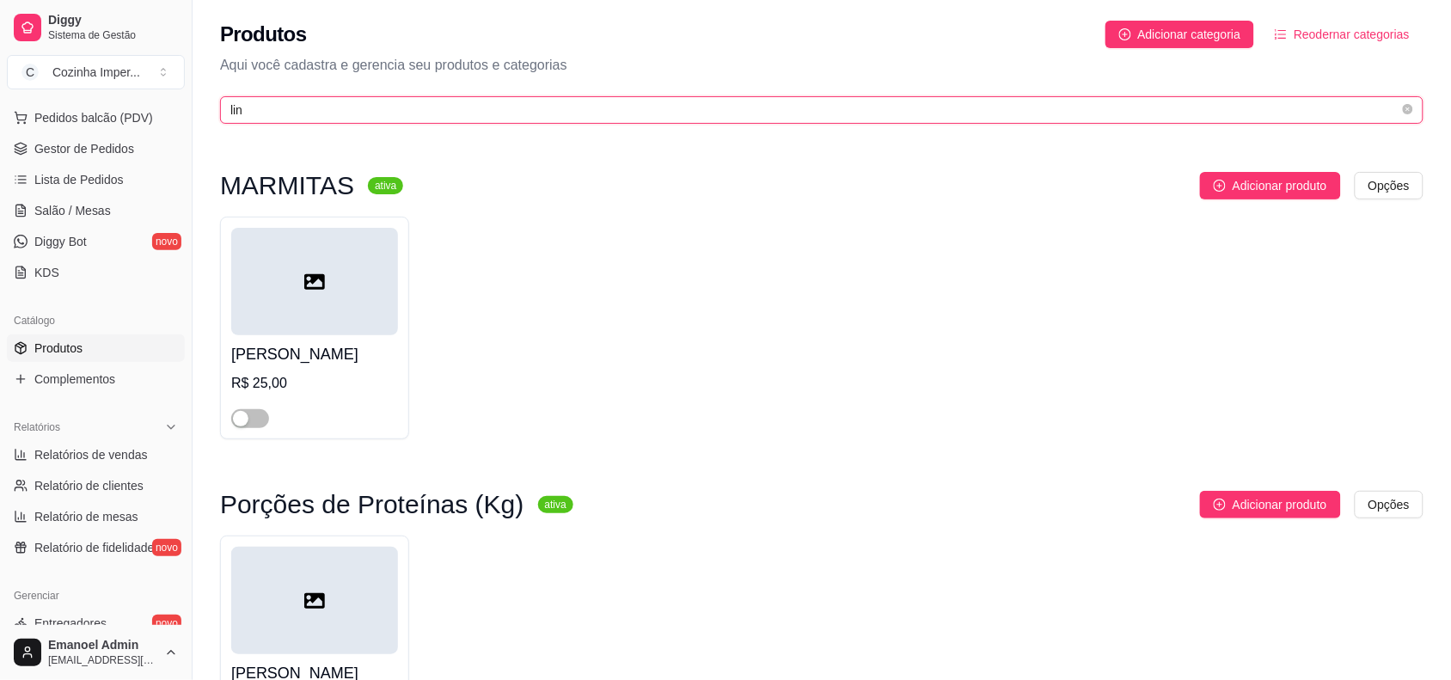
click at [409, 105] on input "lin" at bounding box center [814, 110] width 1169 height 19
type input "l"
type input "L"
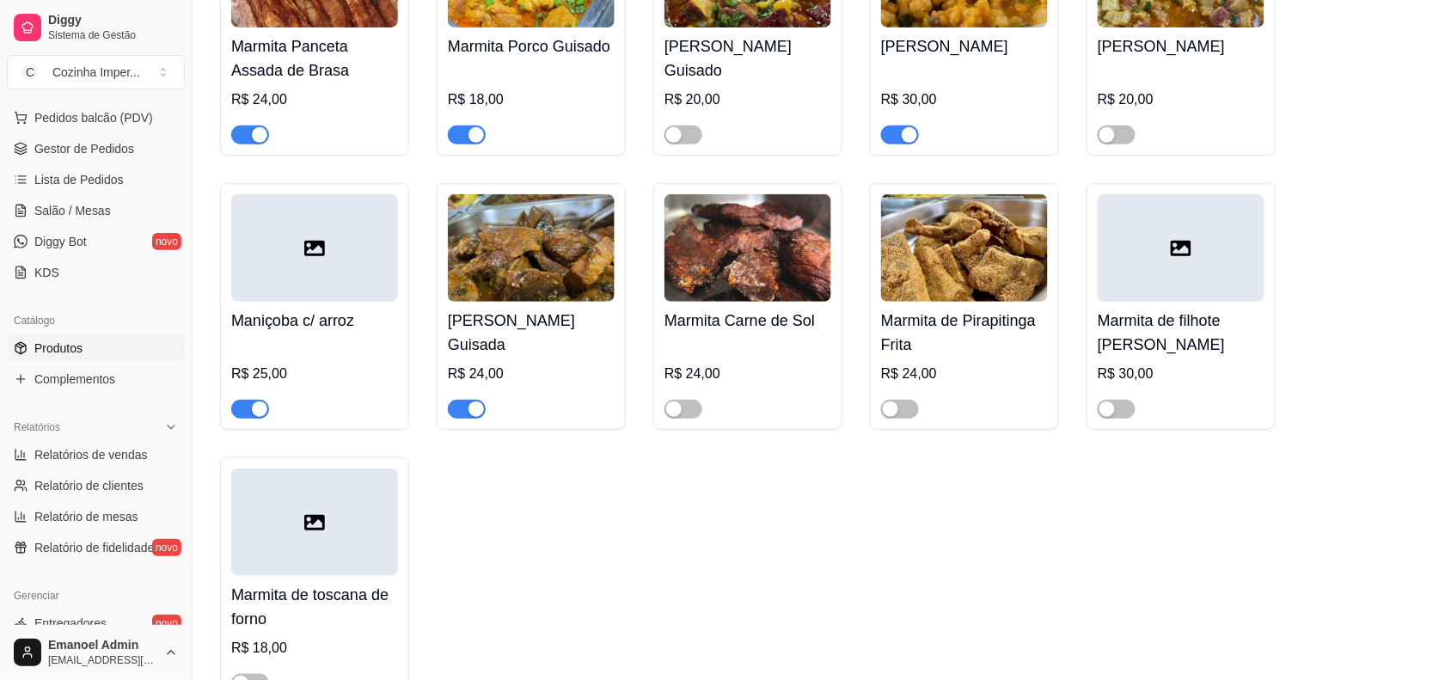
scroll to position [4084, 0]
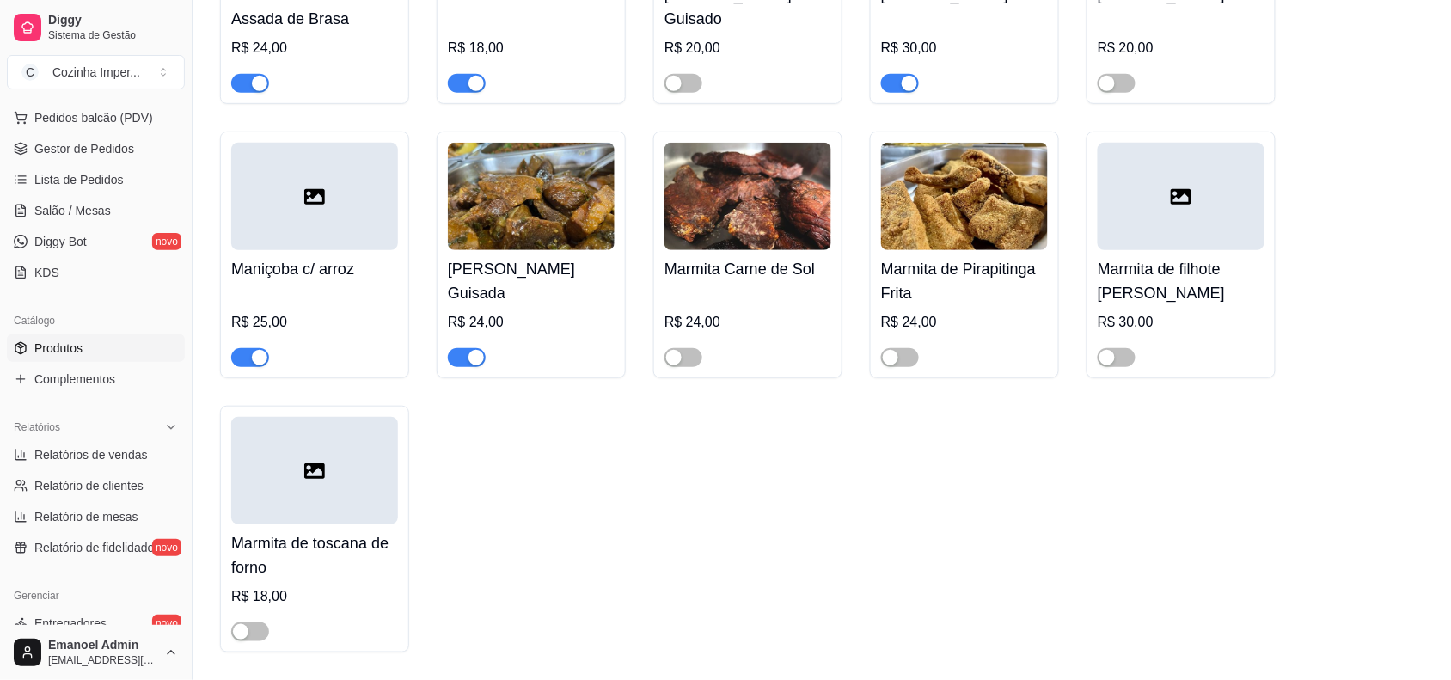
click at [469, 359] on div "button" at bounding box center [476, 357] width 15 height 15
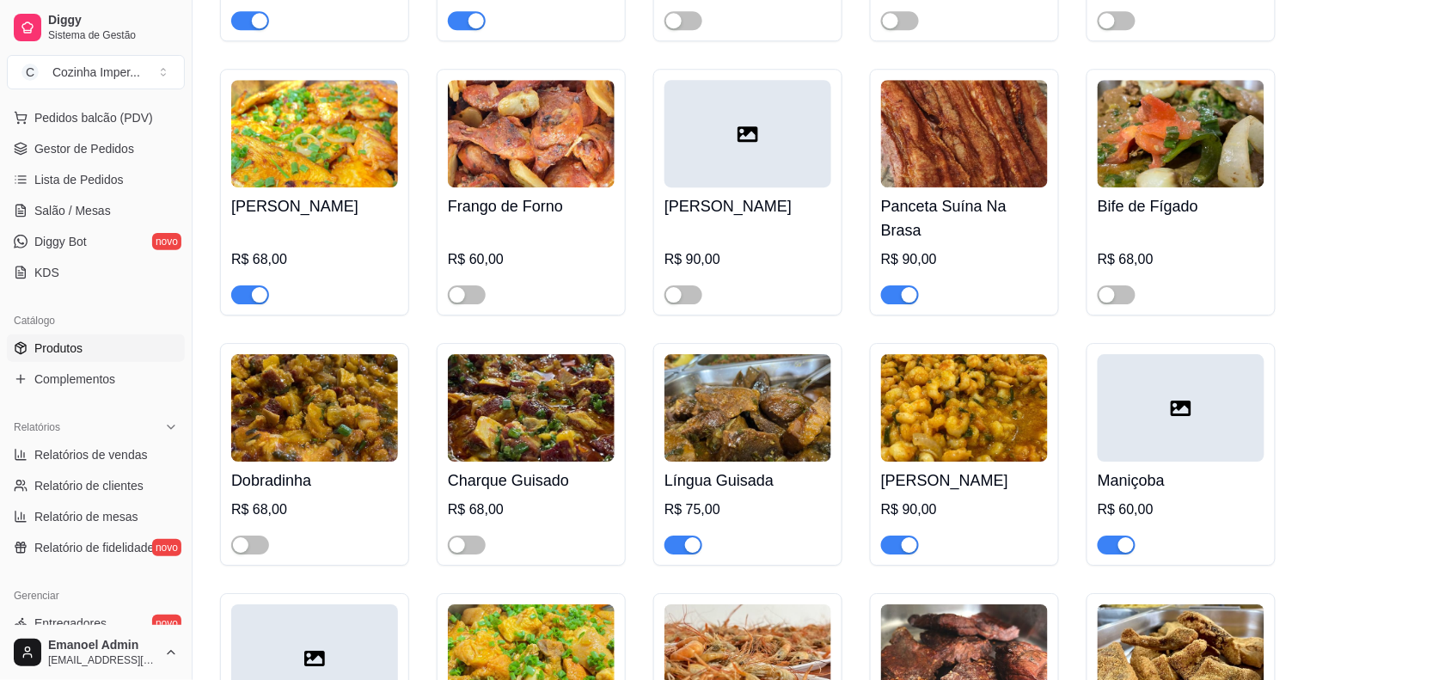
scroll to position [5374, 0]
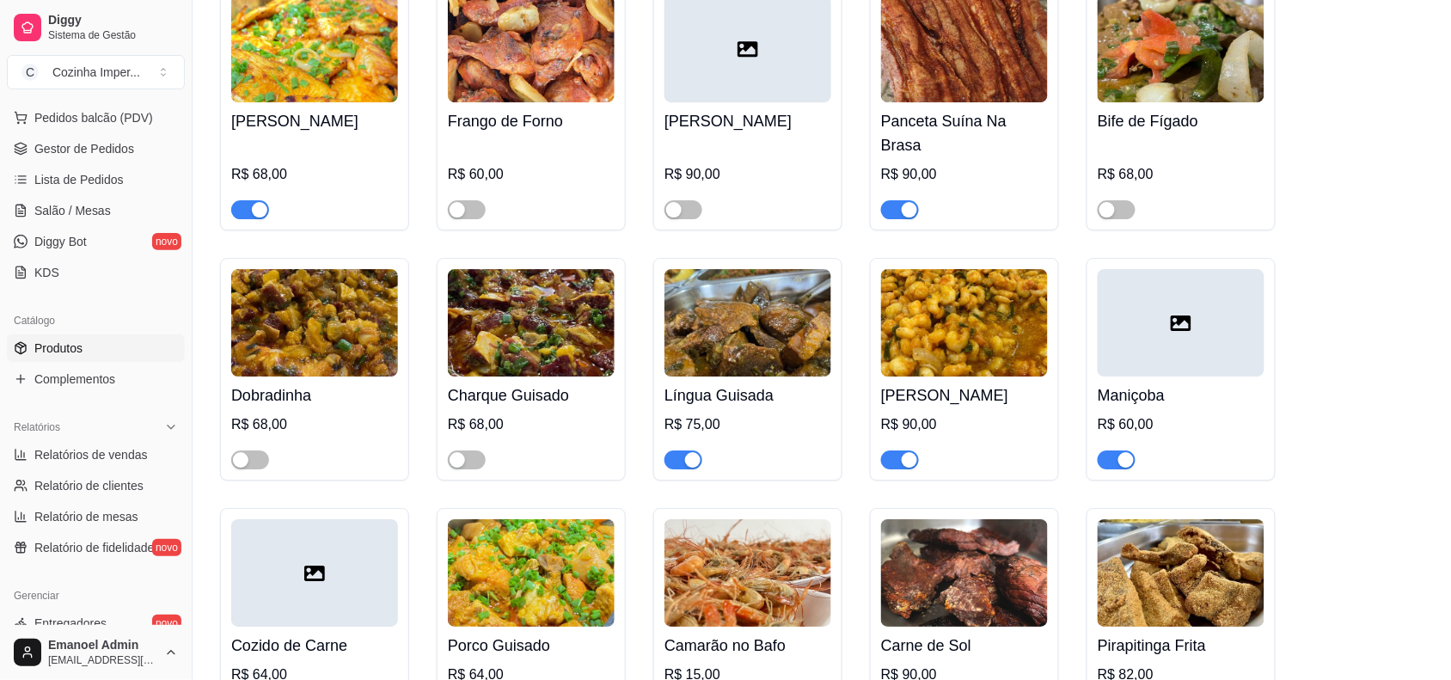
click at [690, 452] on div "button" at bounding box center [692, 459] width 15 height 15
click at [78, 374] on span "Complementos" at bounding box center [74, 379] width 81 height 17
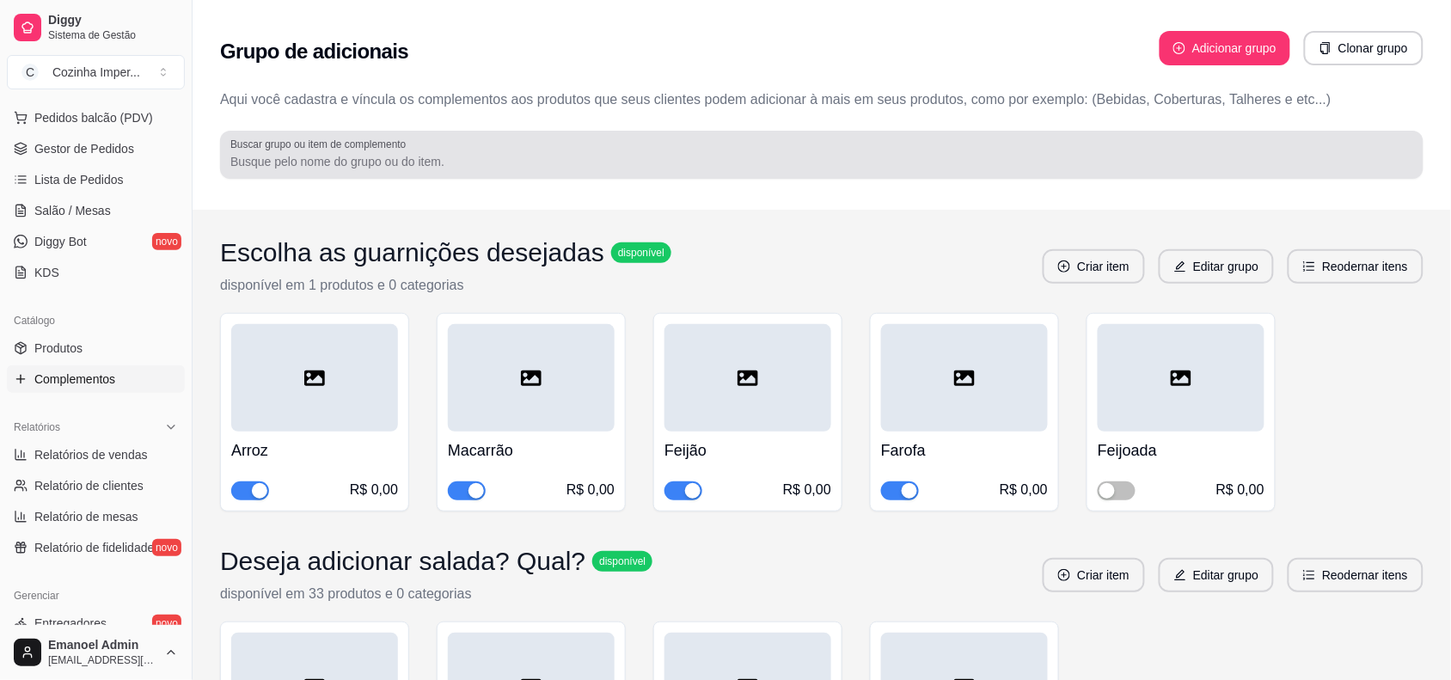
click at [527, 151] on div at bounding box center [821, 155] width 1183 height 34
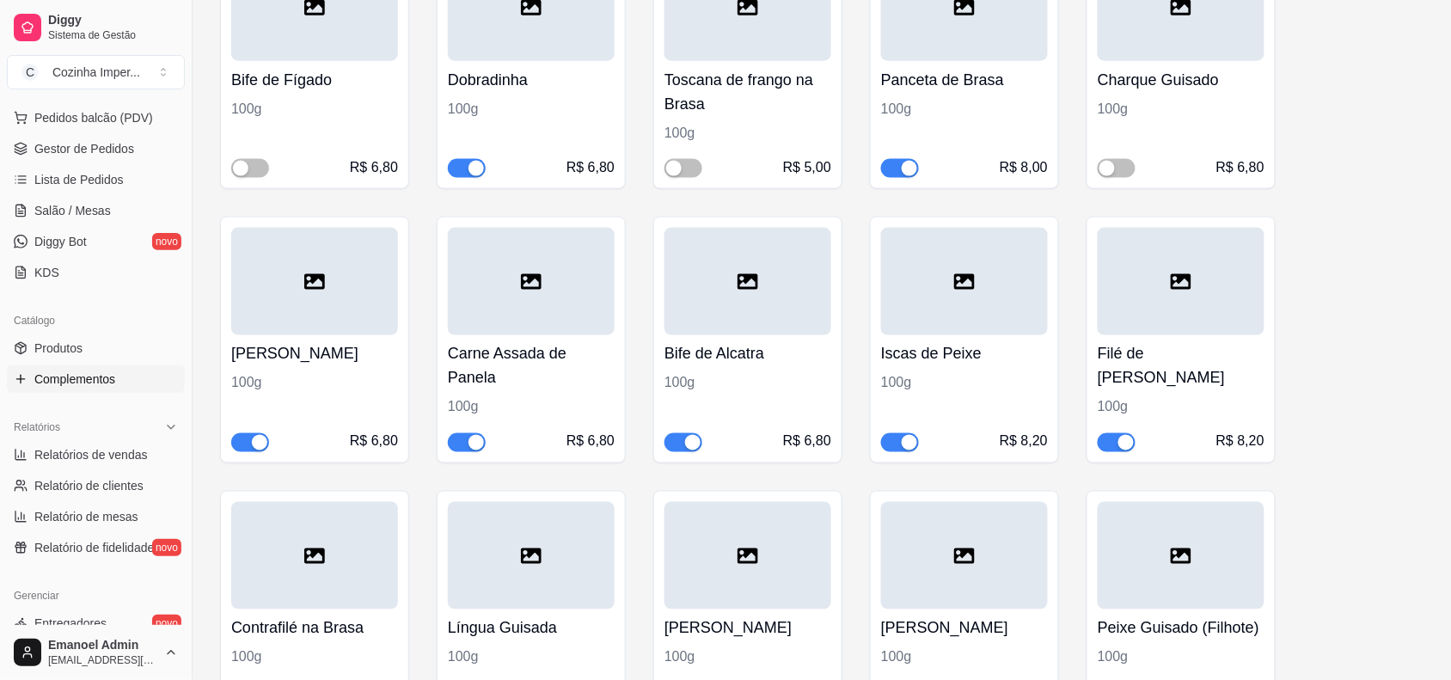
scroll to position [645, 0]
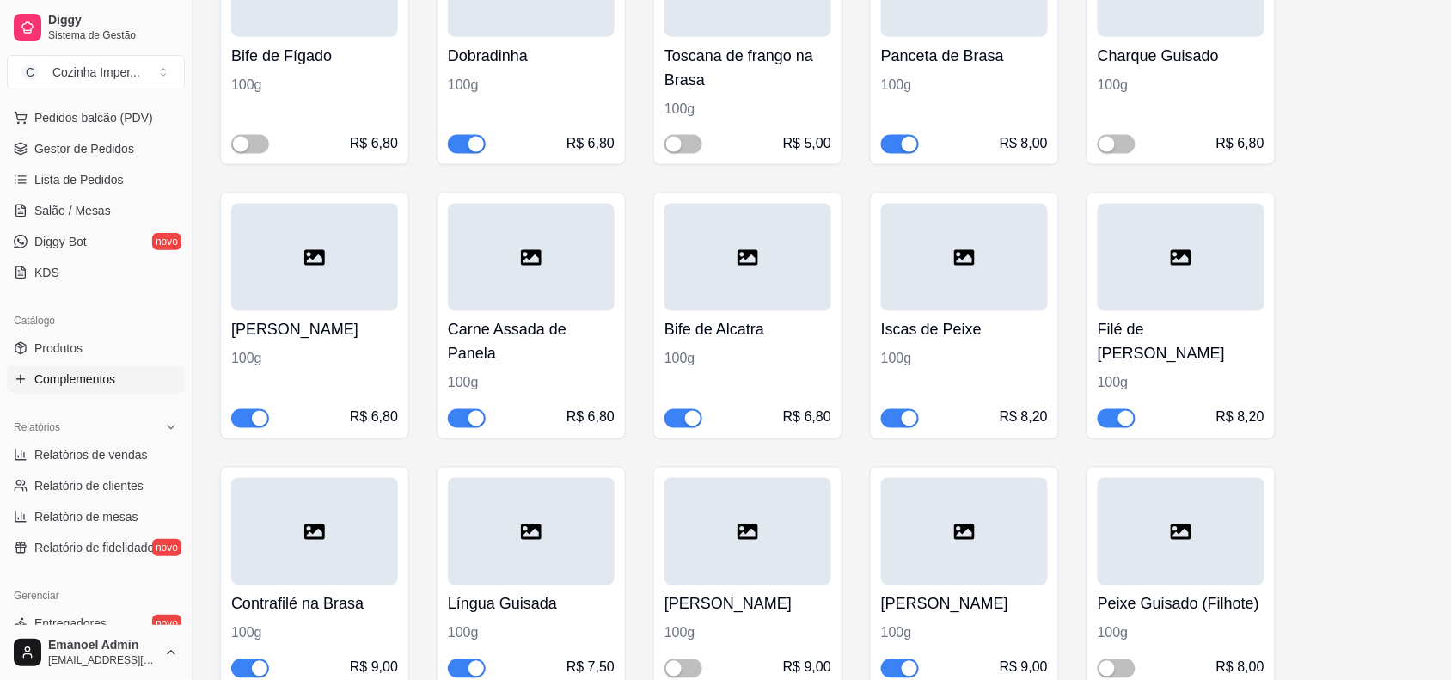
type input "Língua"
click at [475, 417] on div "button" at bounding box center [476, 418] width 15 height 15
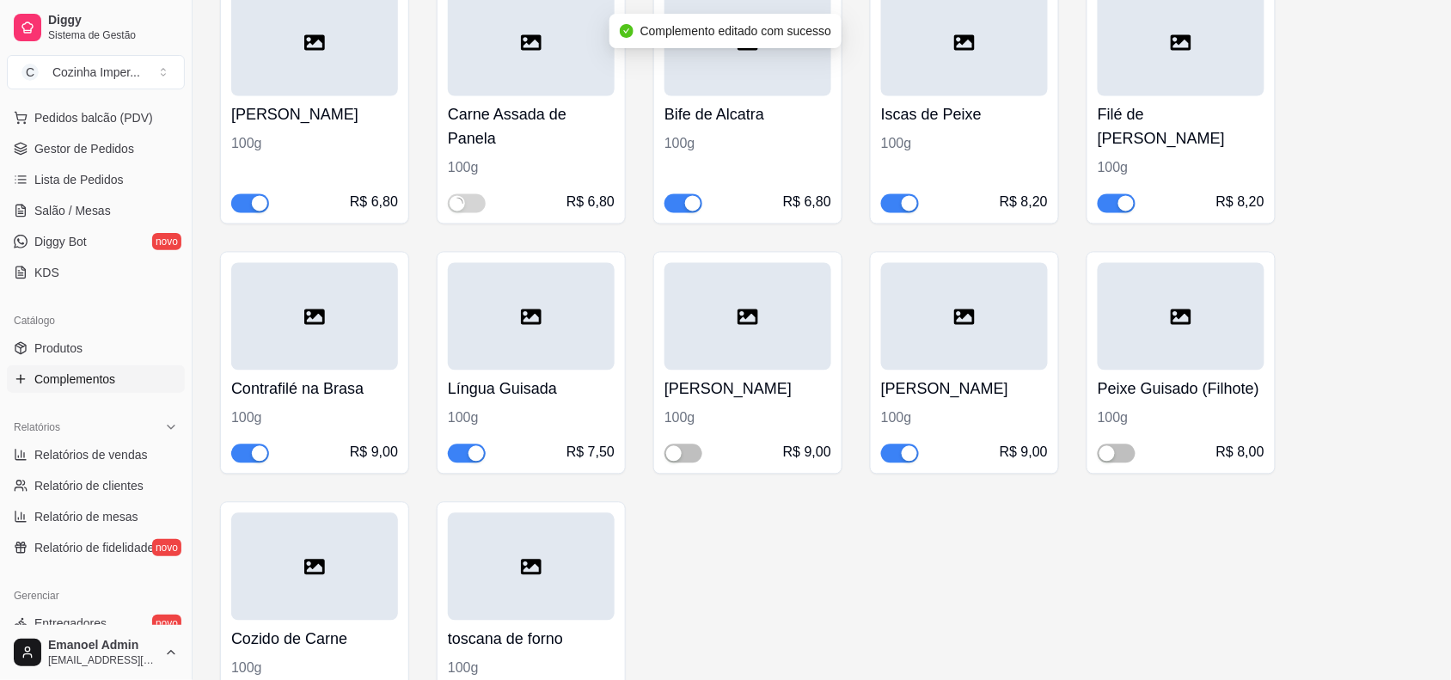
click at [462, 453] on span "button" at bounding box center [467, 454] width 38 height 19
click at [67, 348] on span "Produtos" at bounding box center [58, 348] width 48 height 17
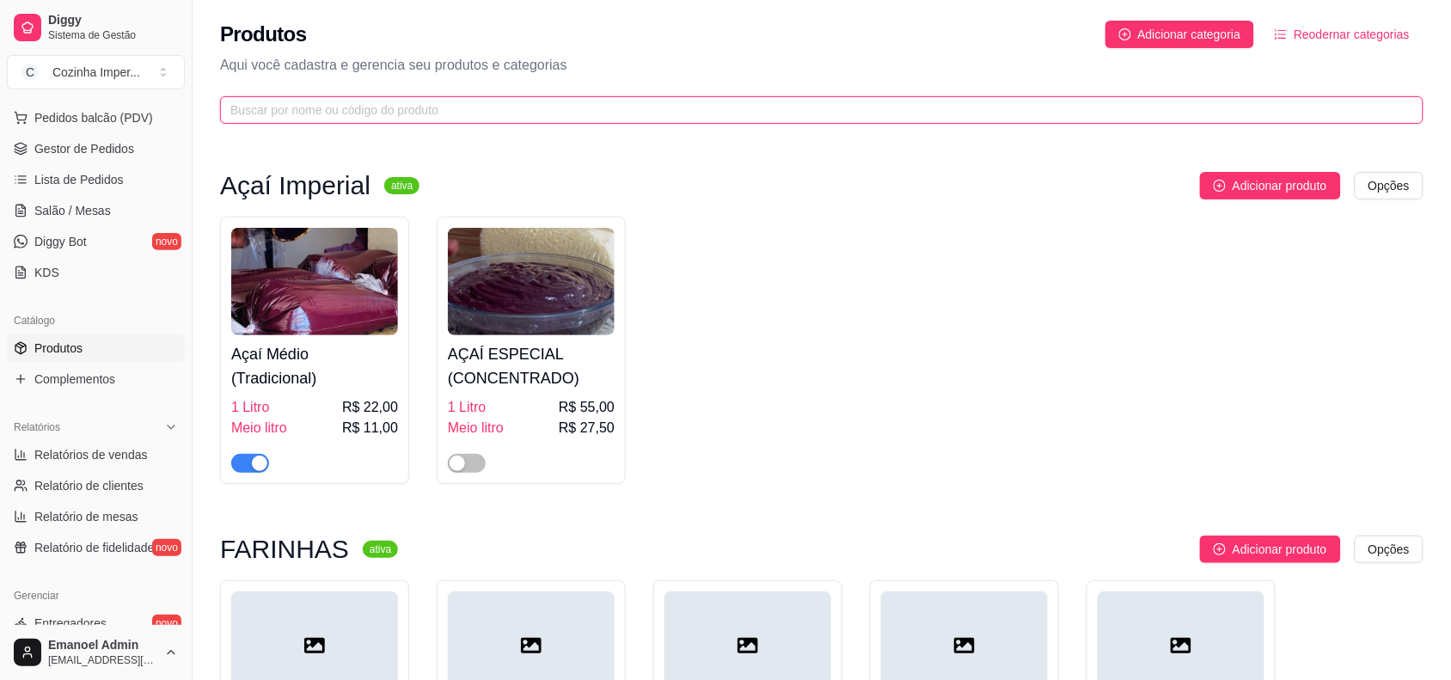
click at [428, 112] on input "text" at bounding box center [814, 110] width 1169 height 19
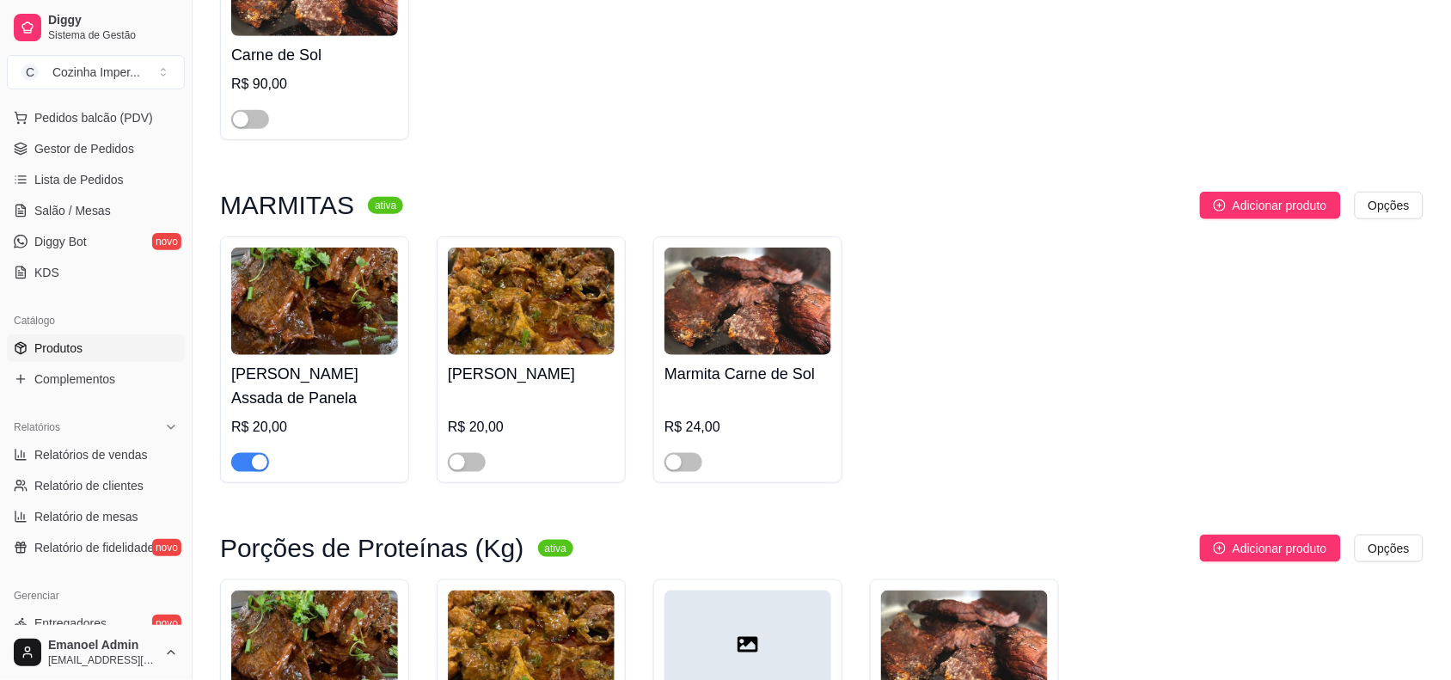
scroll to position [322, 0]
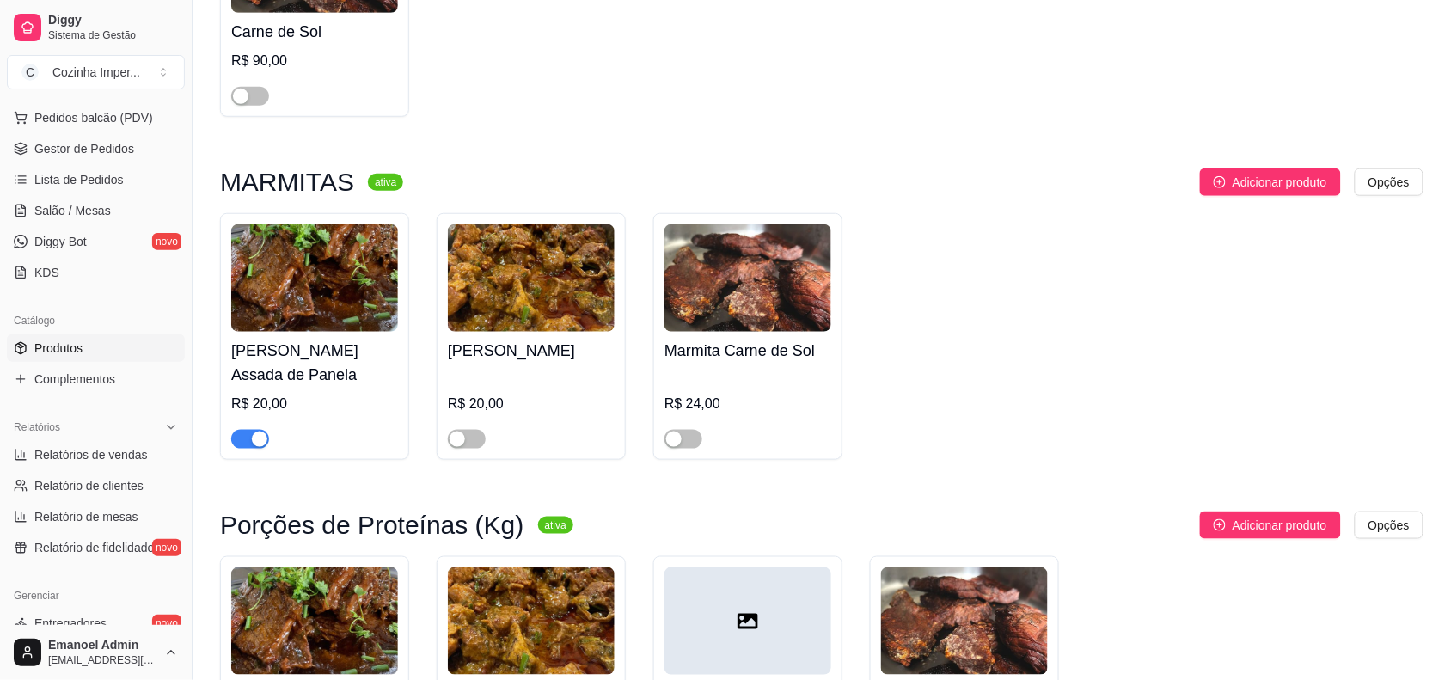
type input "carn"
click at [260, 436] on div "button" at bounding box center [259, 439] width 15 height 15
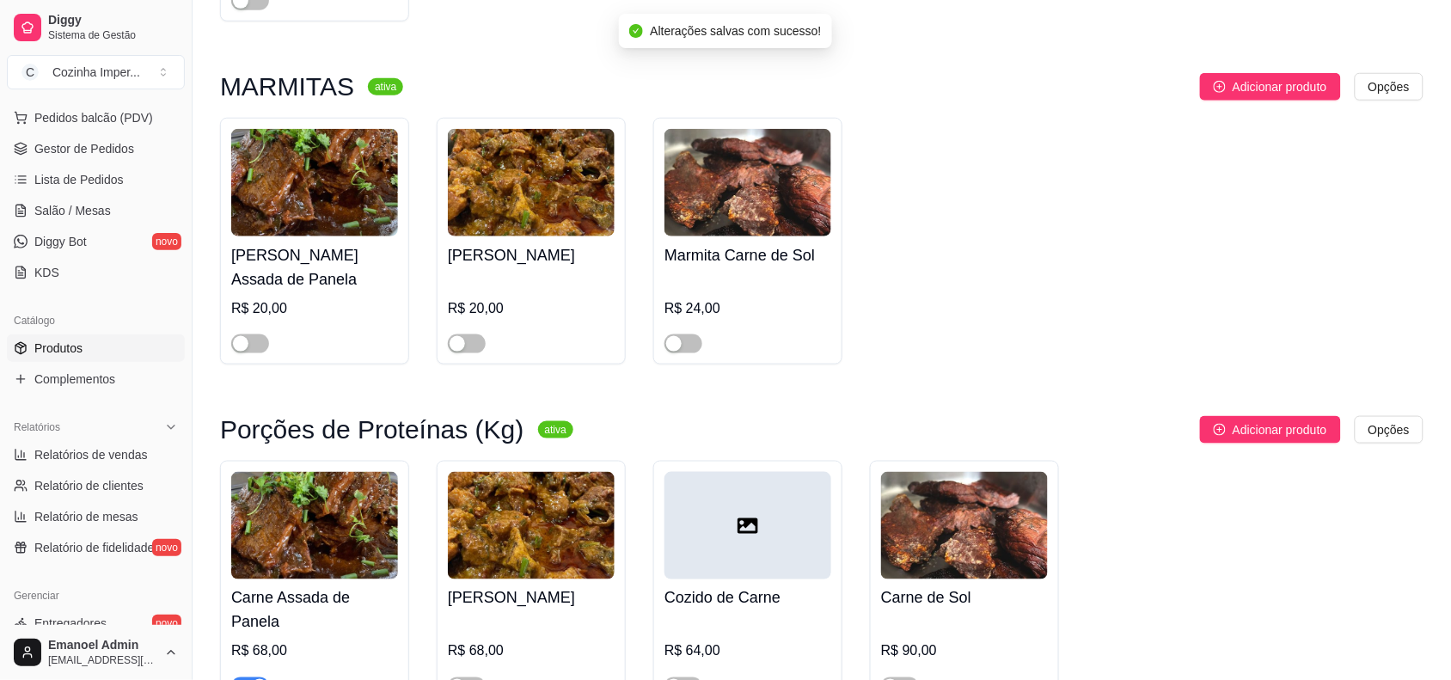
scroll to position [513, 0]
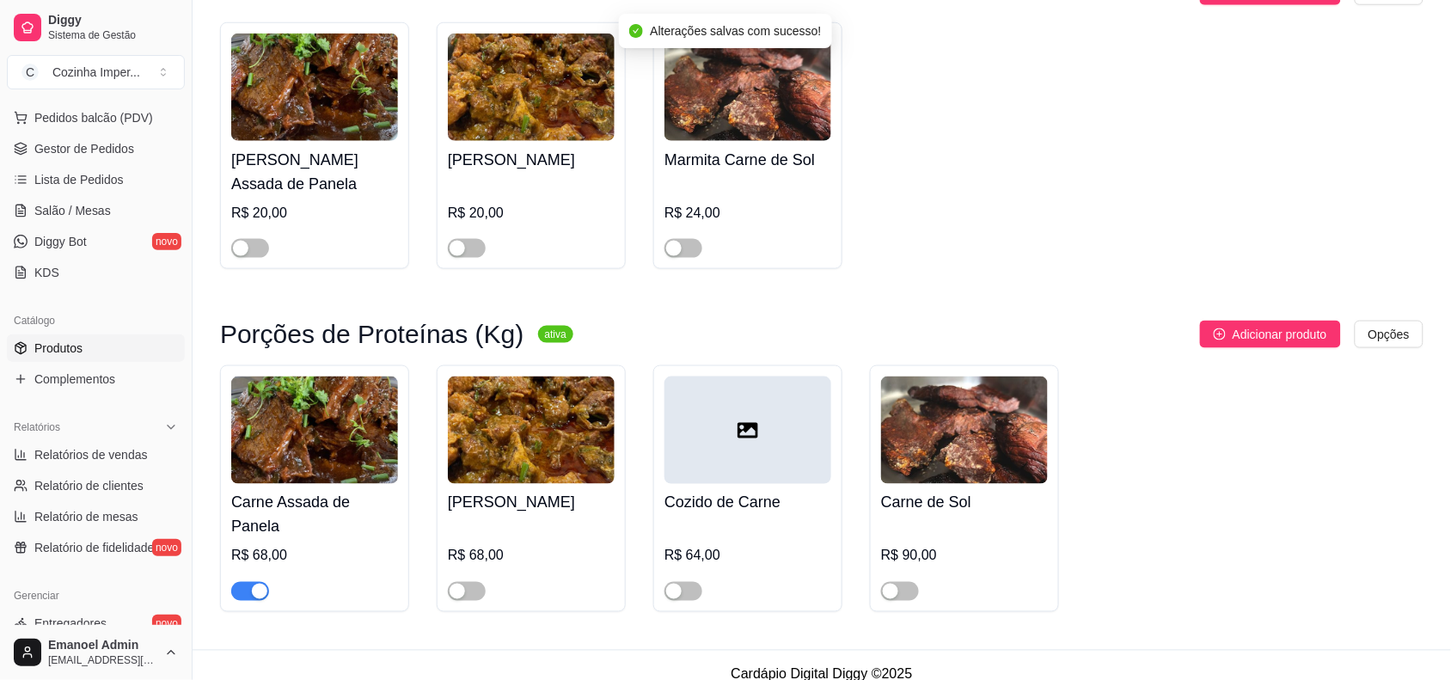
click at [254, 584] on div "button" at bounding box center [259, 591] width 15 height 15
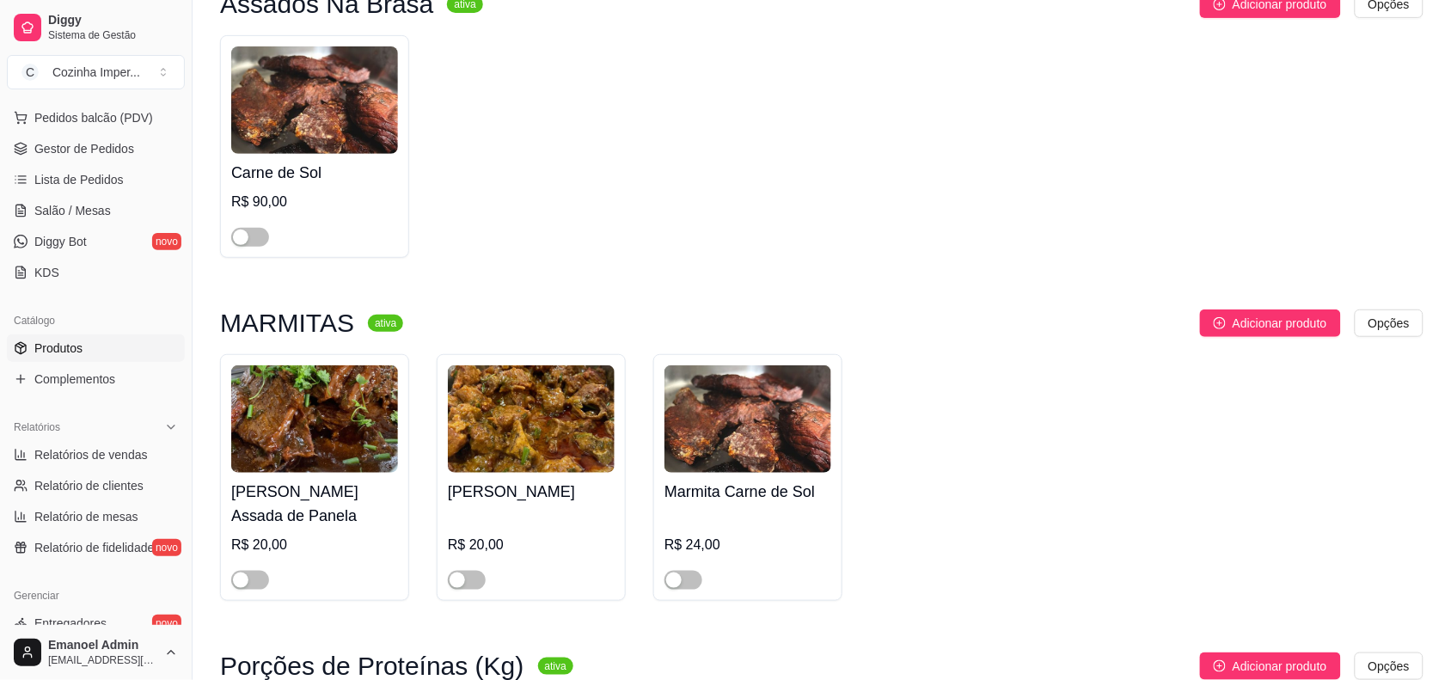
scroll to position [83, 0]
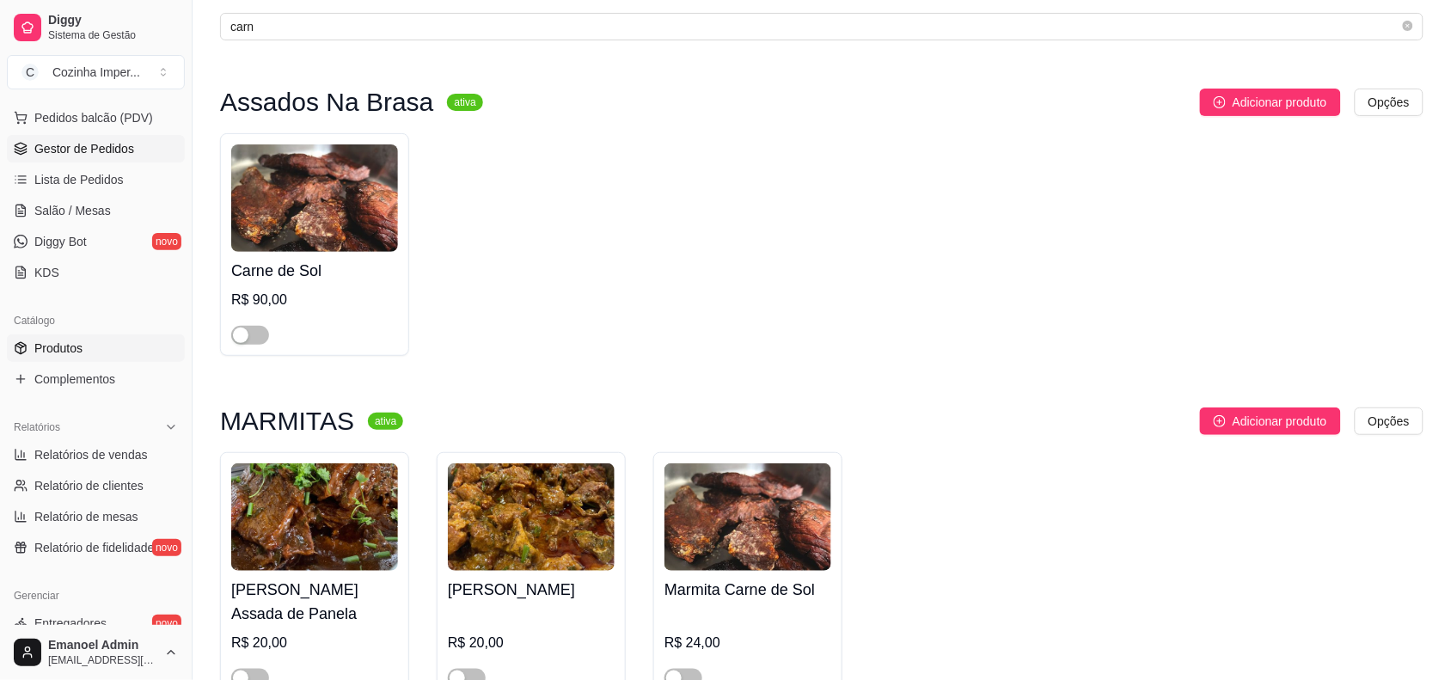
click at [70, 152] on span "Gestor de Pedidos" at bounding box center [84, 148] width 100 height 17
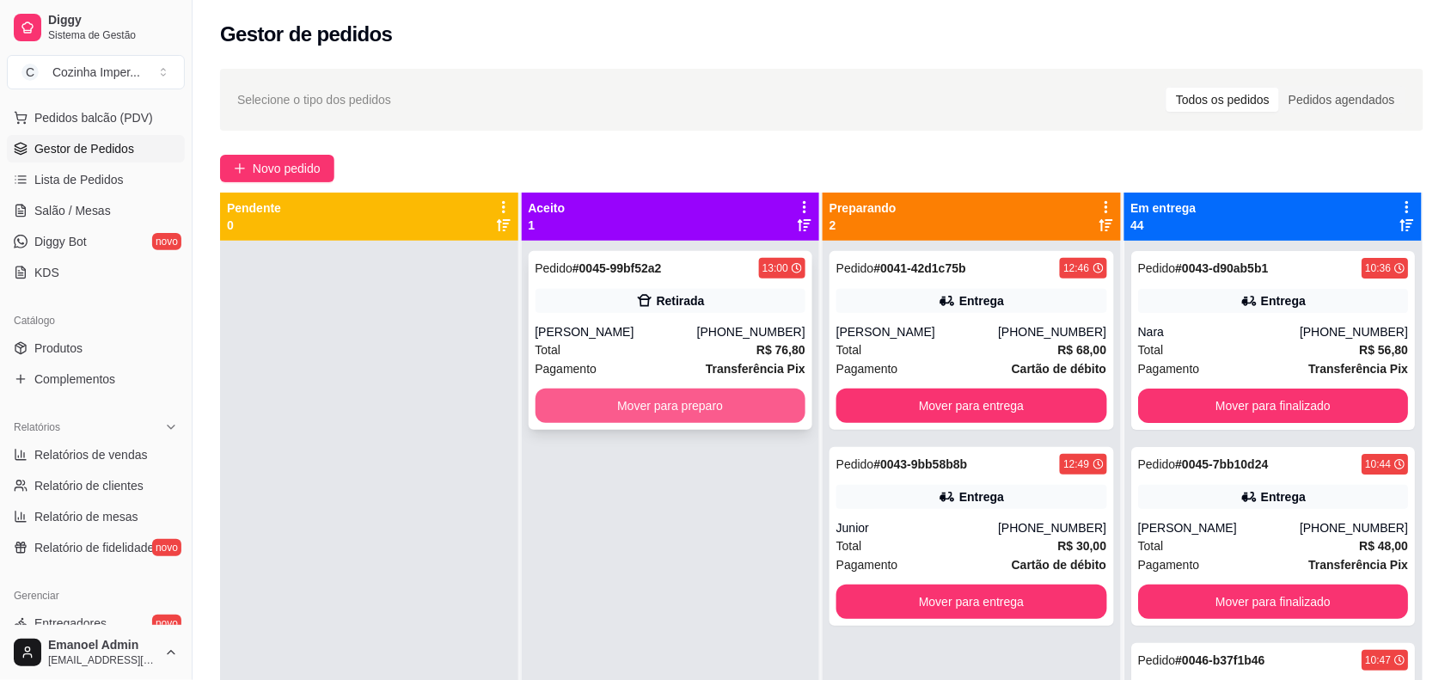
click at [728, 417] on button "Mover para preparo" at bounding box center [671, 406] width 271 height 34
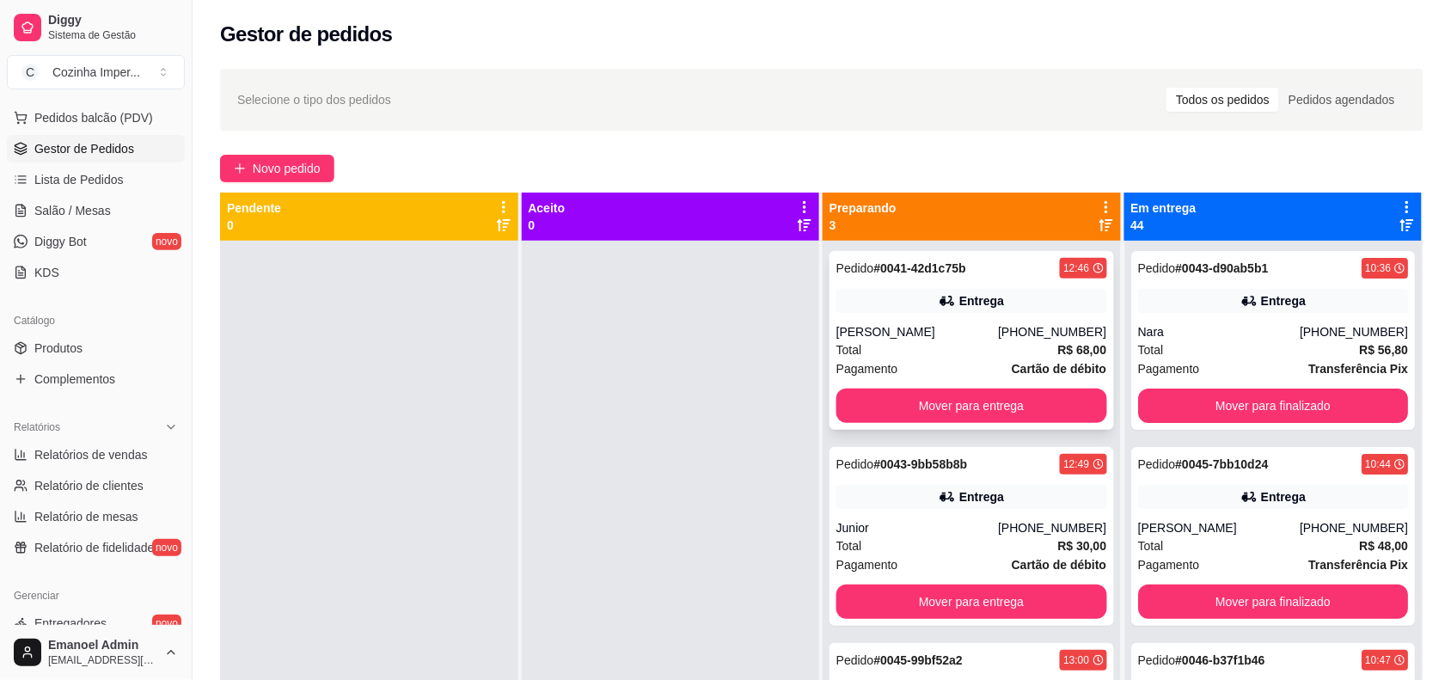
click at [1019, 303] on div "Entrega" at bounding box center [972, 301] width 271 height 24
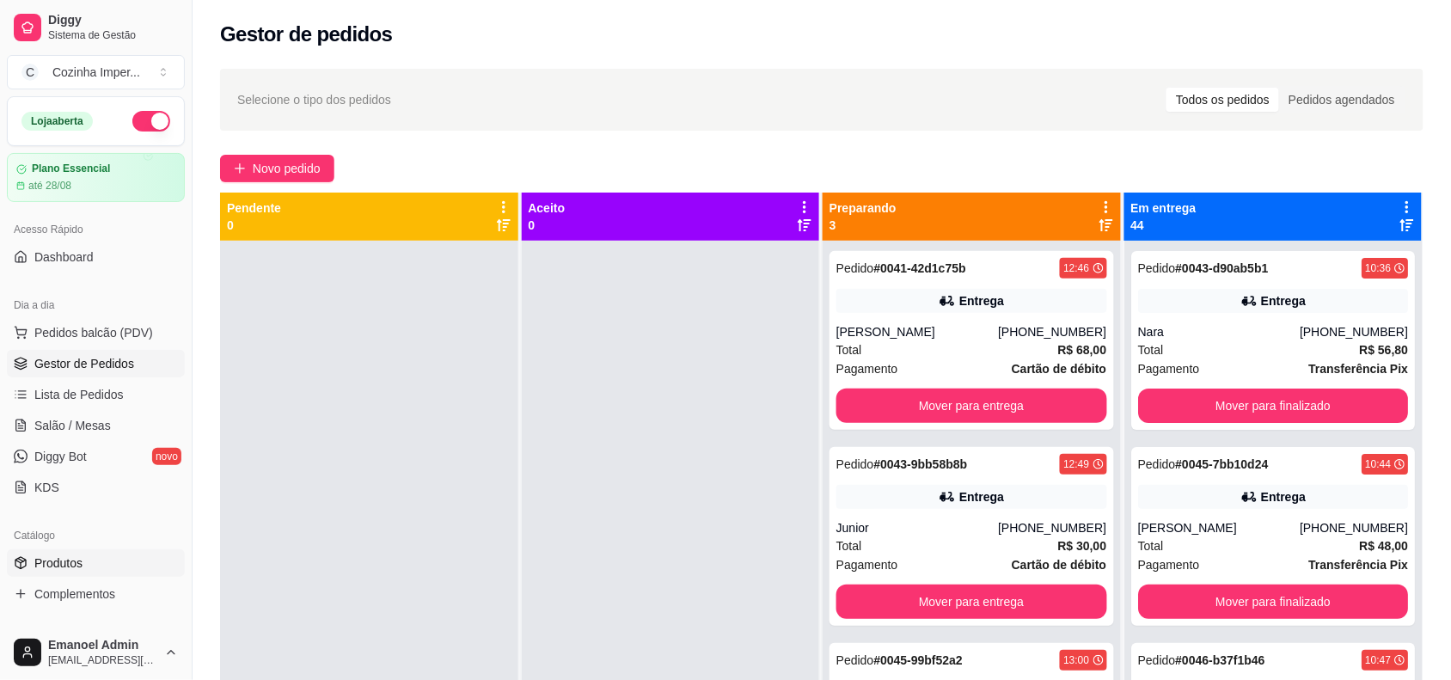
click at [92, 572] on link "Produtos" at bounding box center [96, 563] width 178 height 28
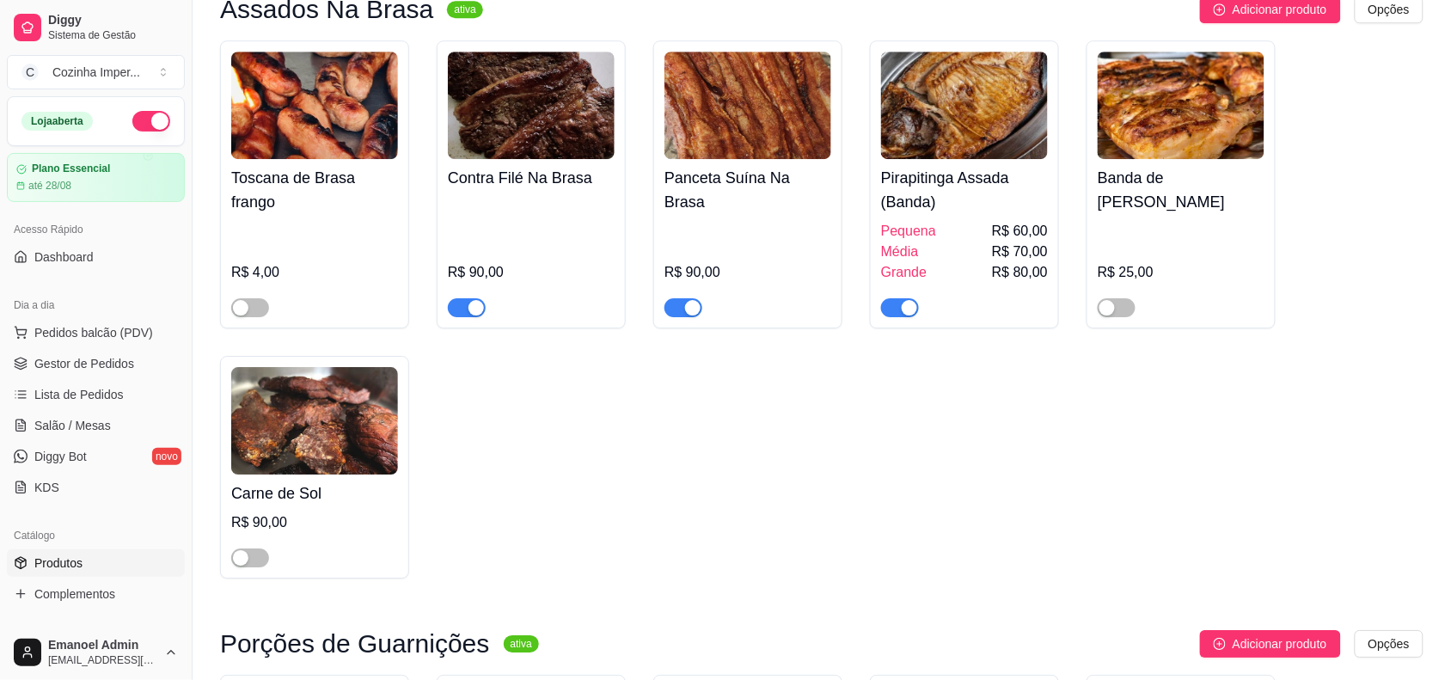
scroll to position [1505, 0]
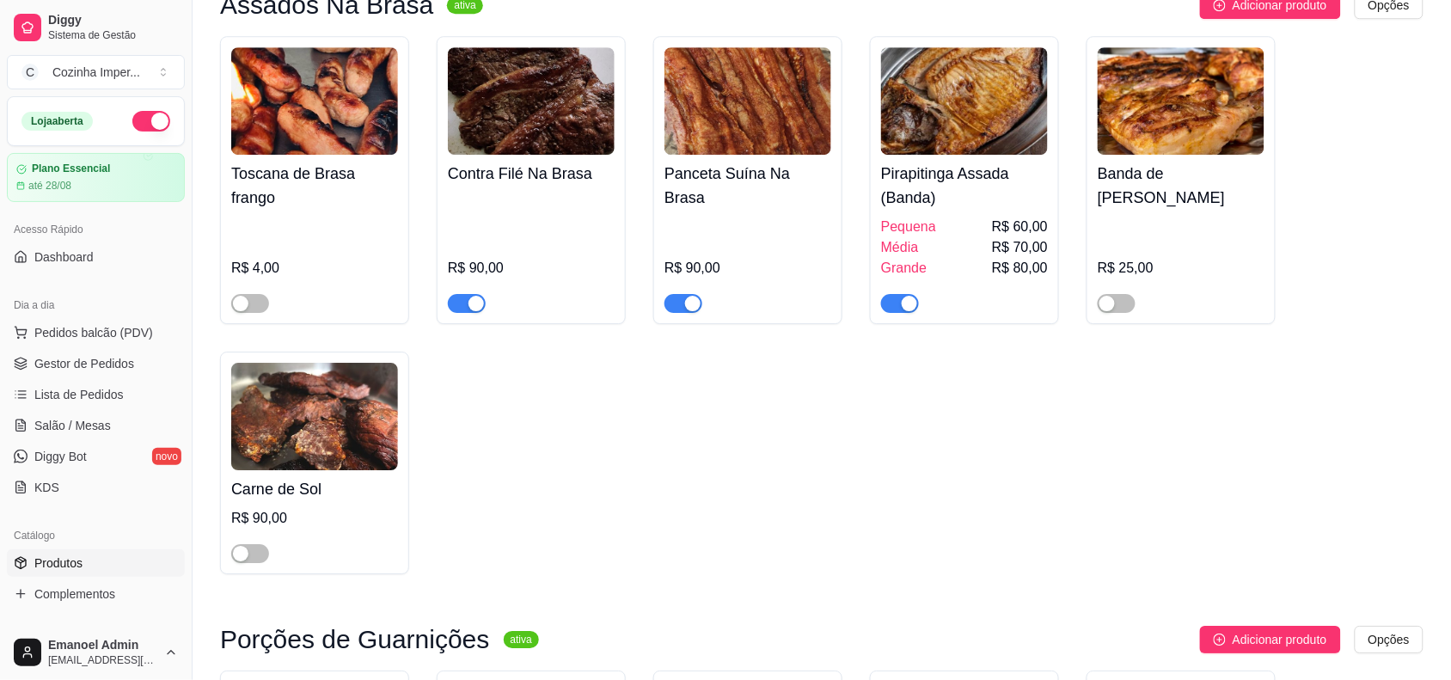
click at [471, 296] on div "button" at bounding box center [476, 303] width 15 height 15
click at [685, 296] on div "button" at bounding box center [692, 303] width 15 height 15
click at [899, 294] on span "button" at bounding box center [900, 303] width 38 height 19
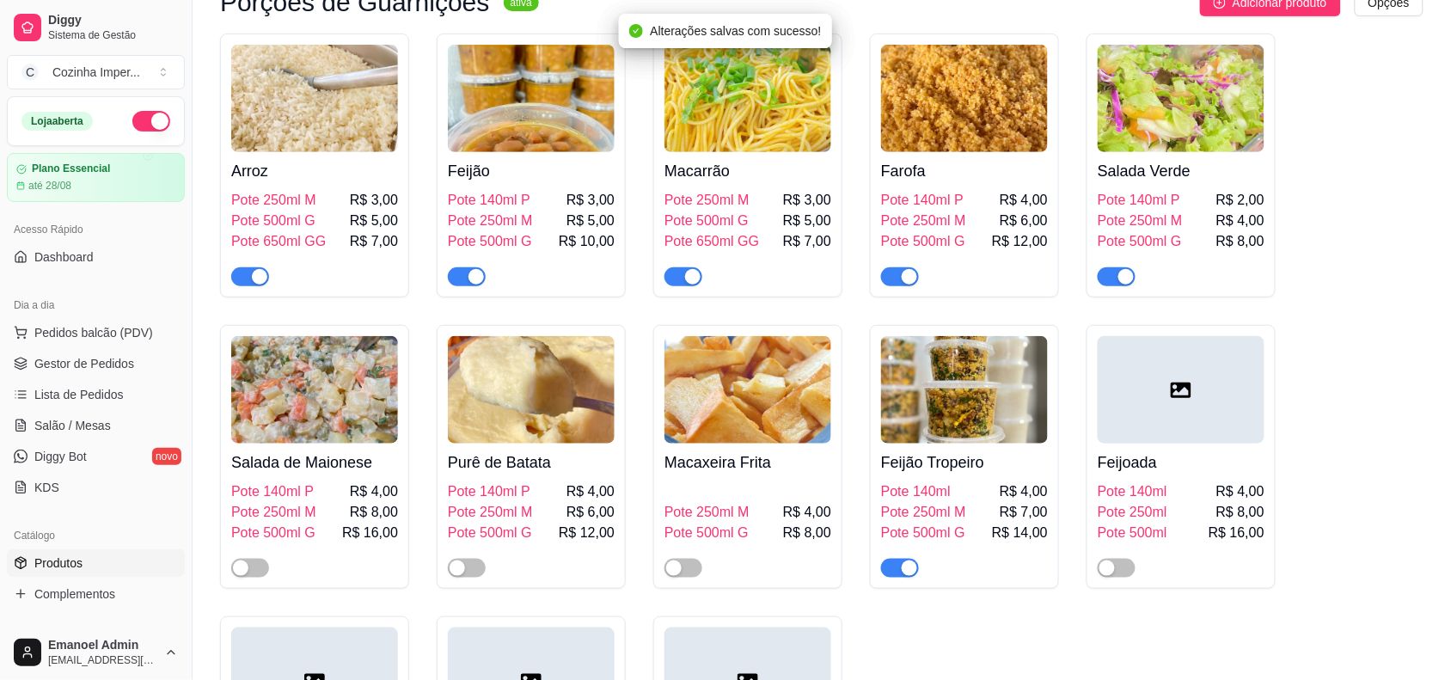
scroll to position [2150, 0]
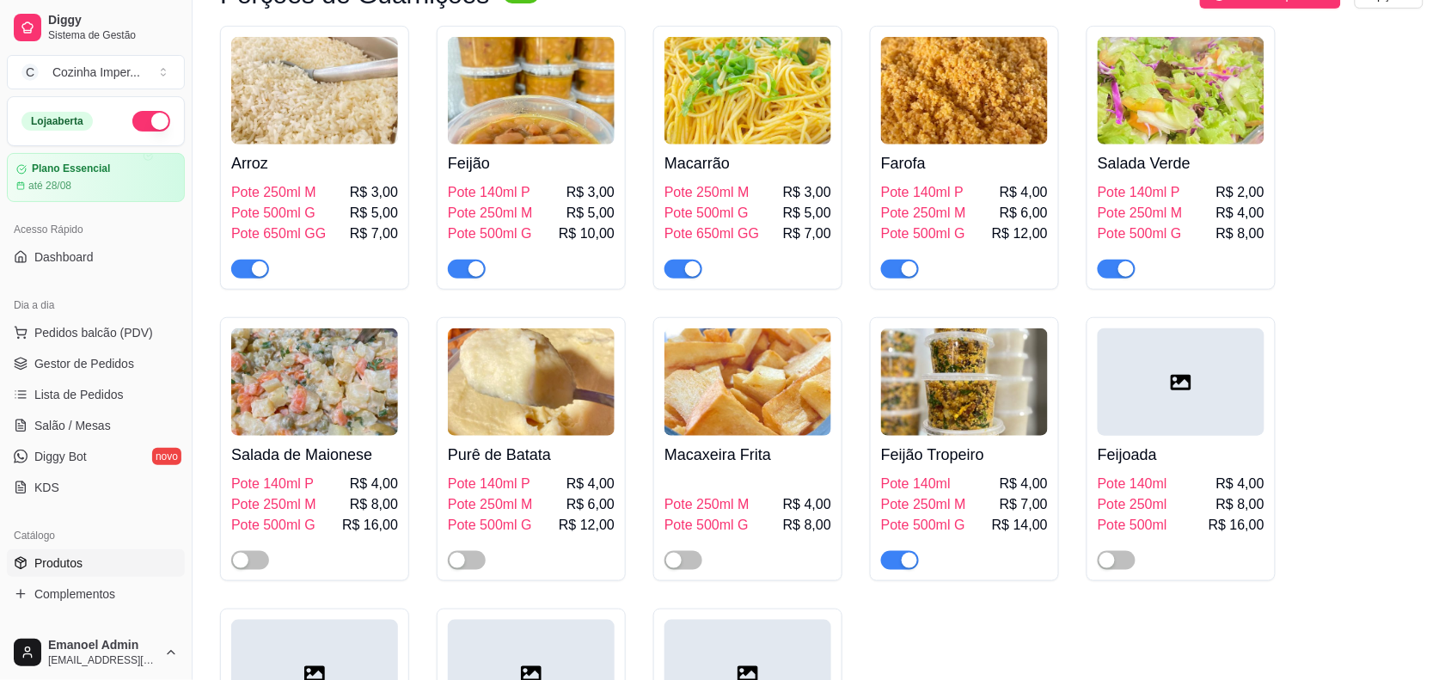
click at [894, 549] on div at bounding box center [900, 559] width 38 height 21
click at [903, 553] on div "button" at bounding box center [909, 560] width 15 height 15
click at [122, 353] on link "Gestor de Pedidos" at bounding box center [96, 364] width 178 height 28
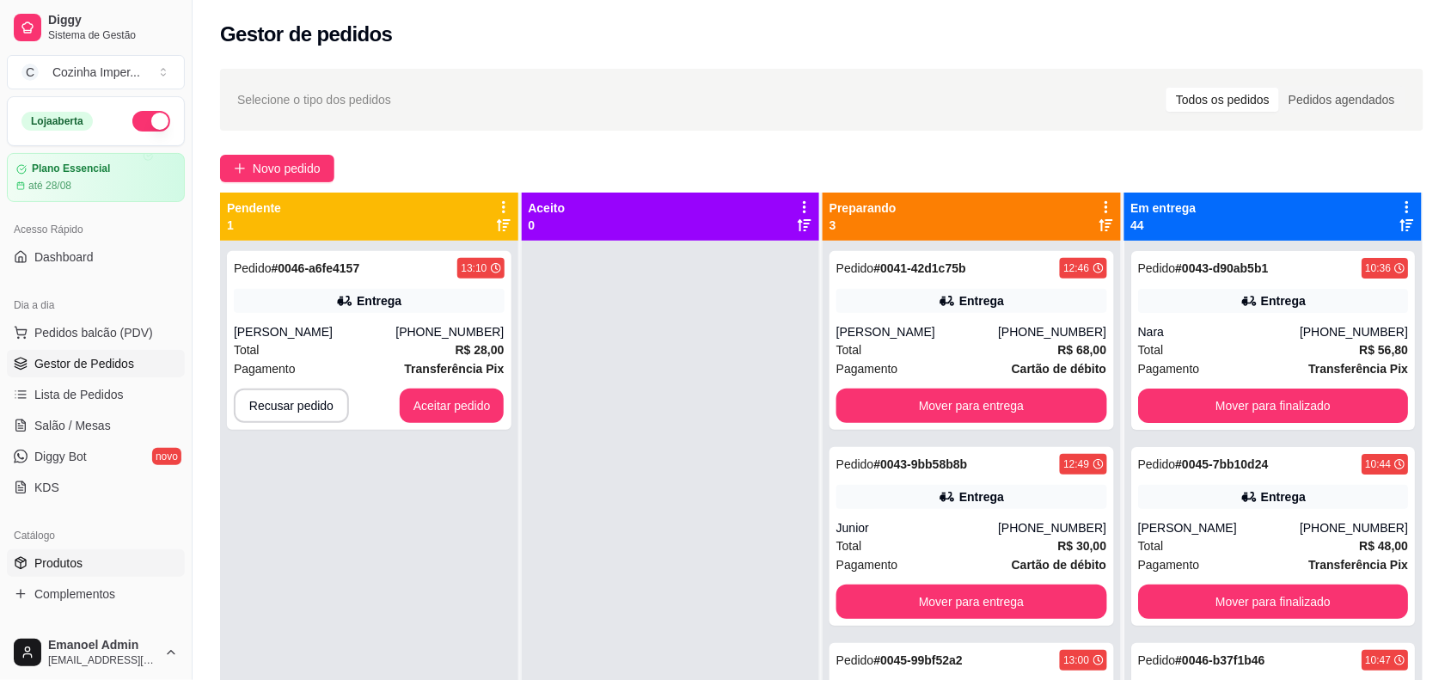
click at [116, 568] on link "Produtos" at bounding box center [96, 563] width 178 height 28
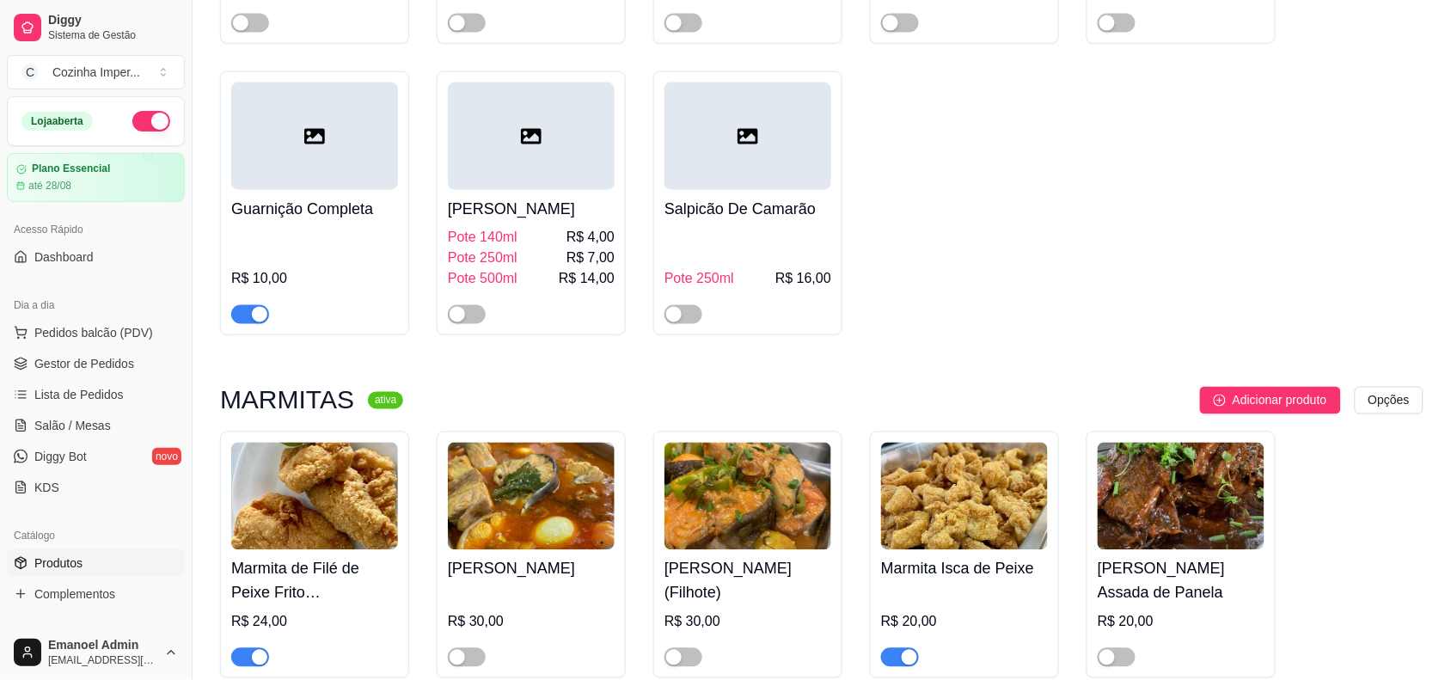
scroll to position [3009, 0]
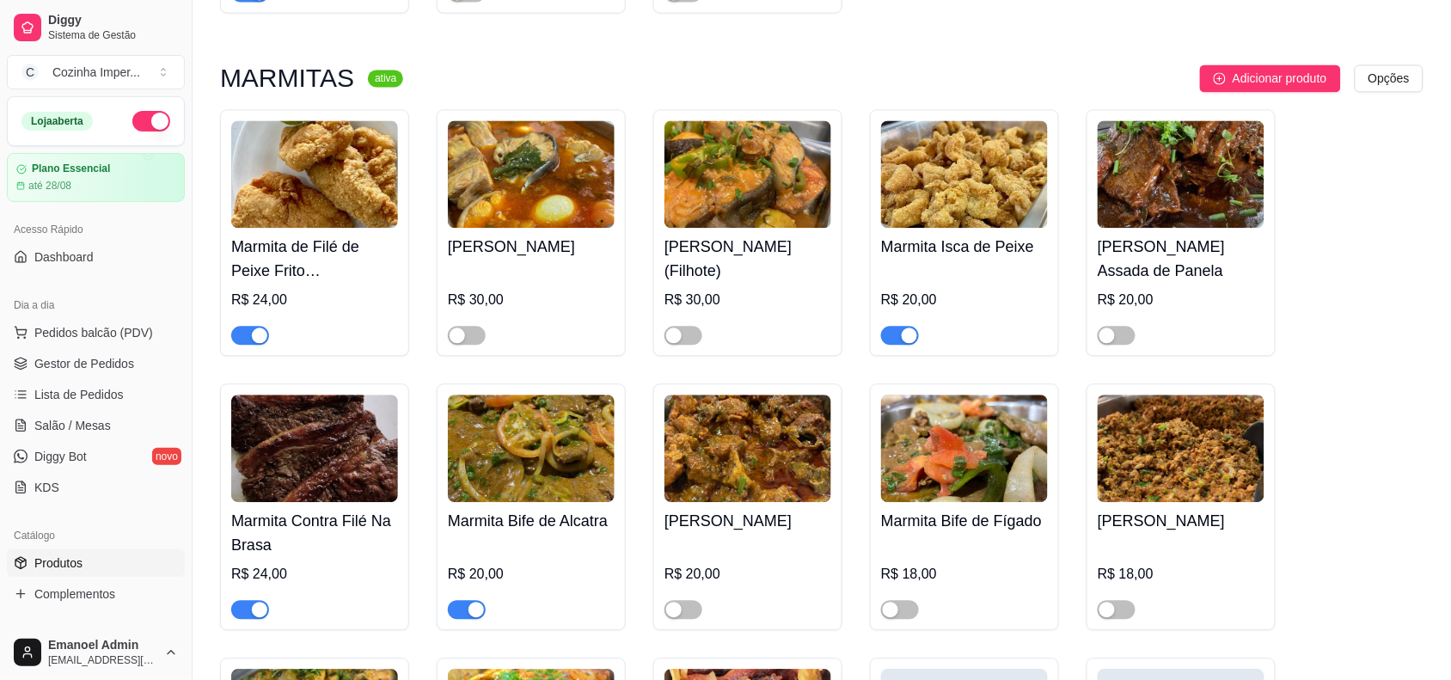
click at [897, 332] on span "button" at bounding box center [900, 335] width 38 height 19
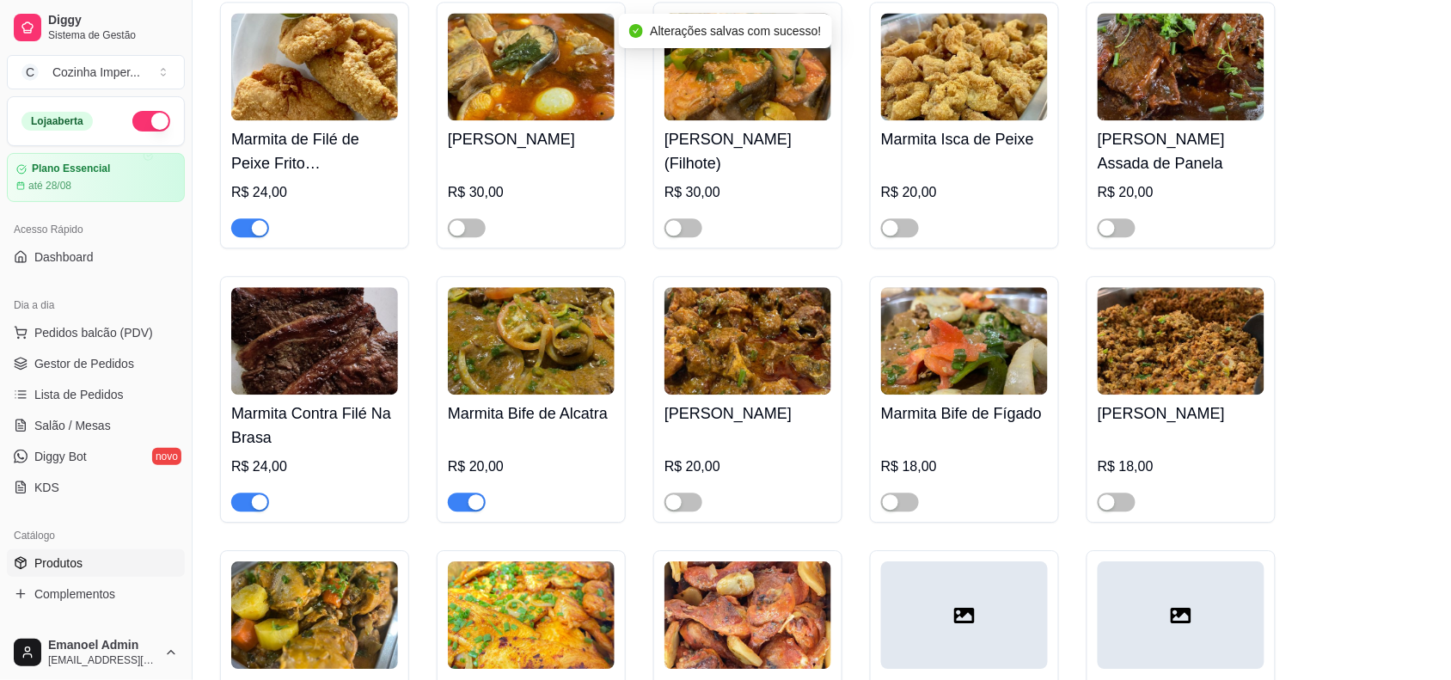
scroll to position [3224, 0]
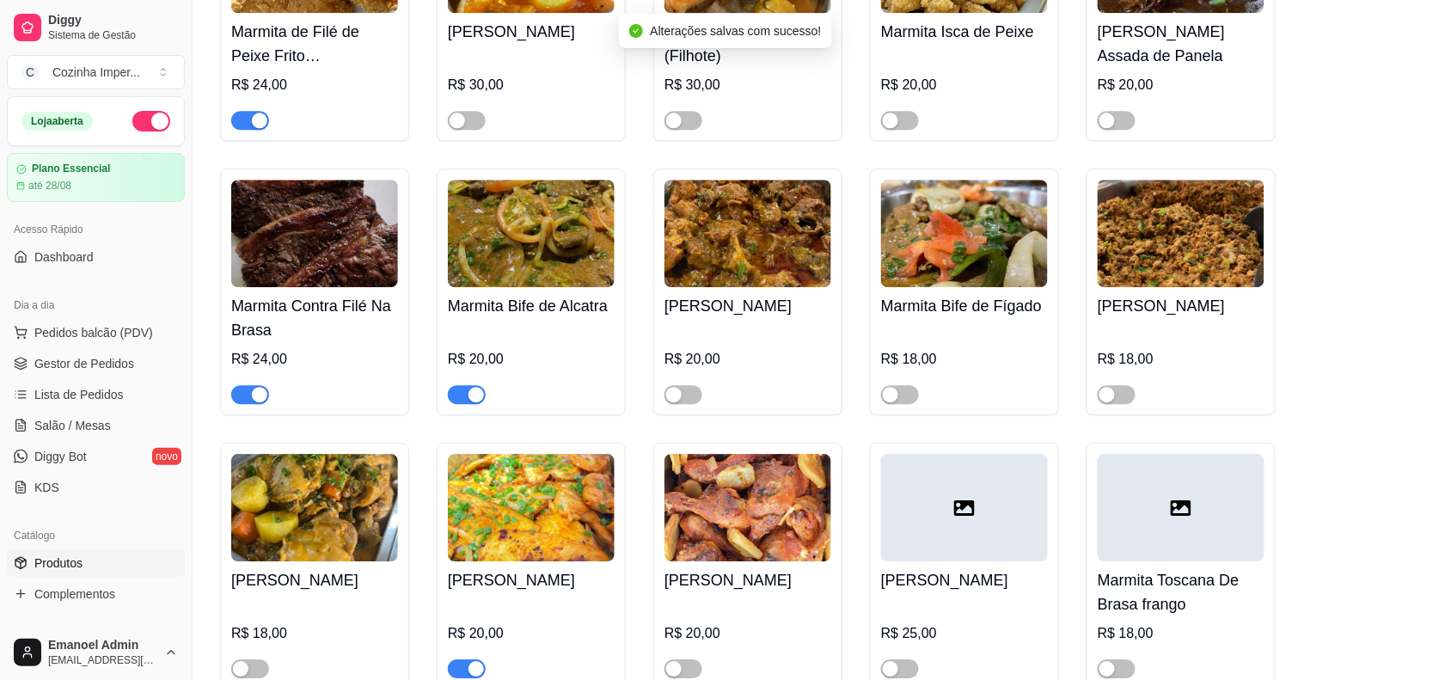
click at [255, 387] on div "button" at bounding box center [259, 394] width 15 height 15
click at [470, 387] on div "button" at bounding box center [476, 394] width 15 height 15
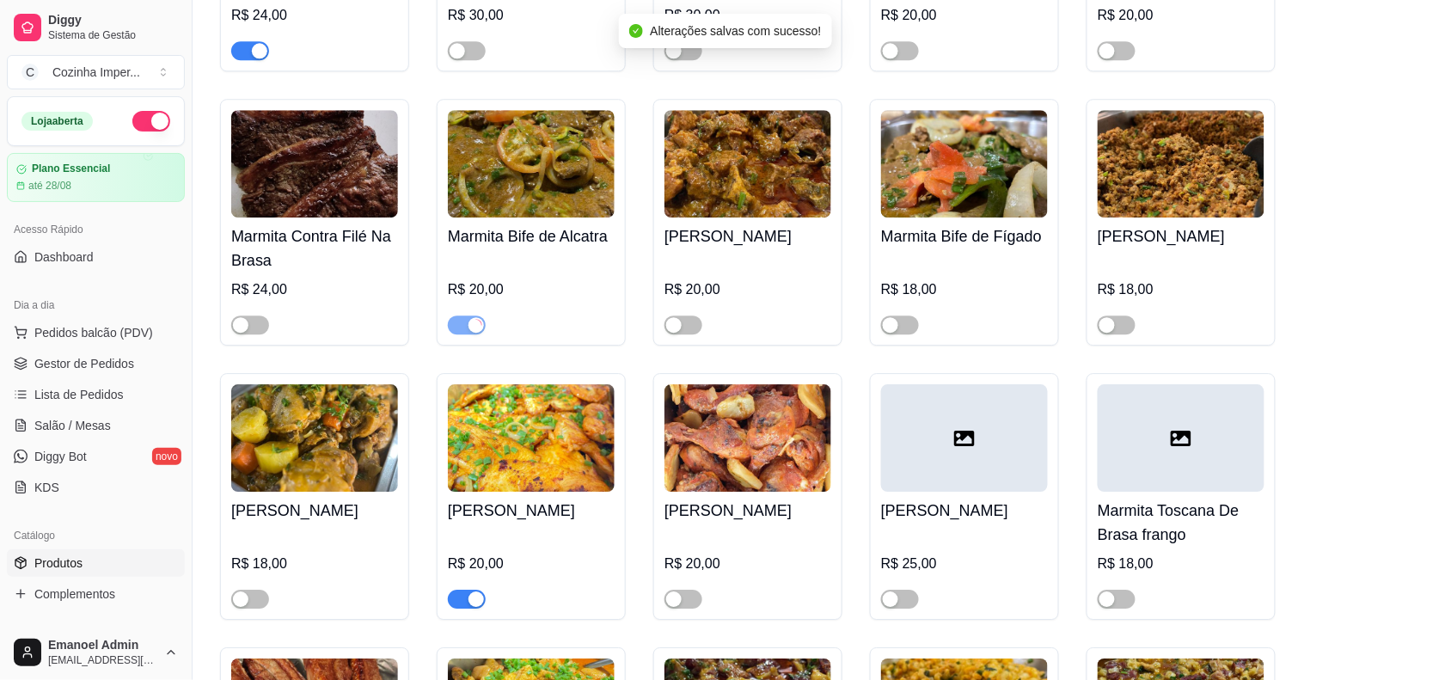
scroll to position [3332, 0]
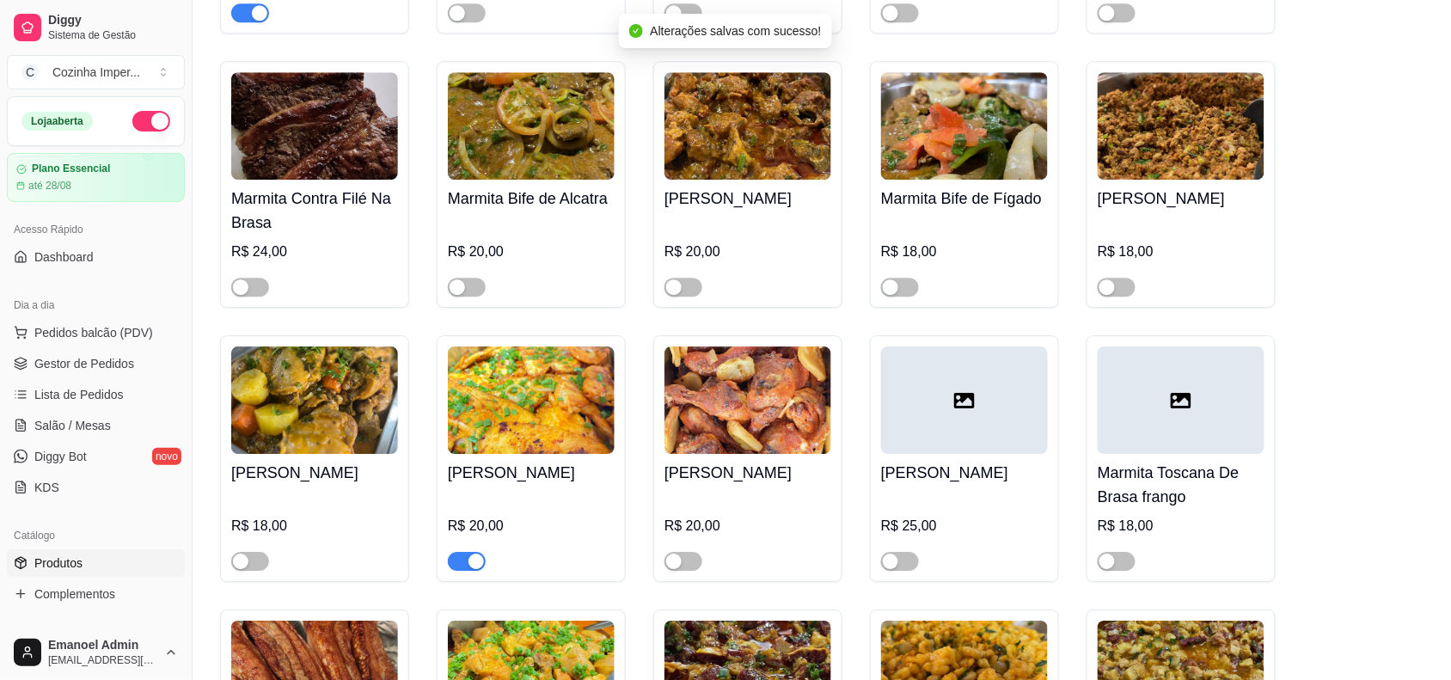
click at [470, 550] on div at bounding box center [467, 560] width 38 height 21
click at [475, 555] on div "button" at bounding box center [476, 561] width 15 height 15
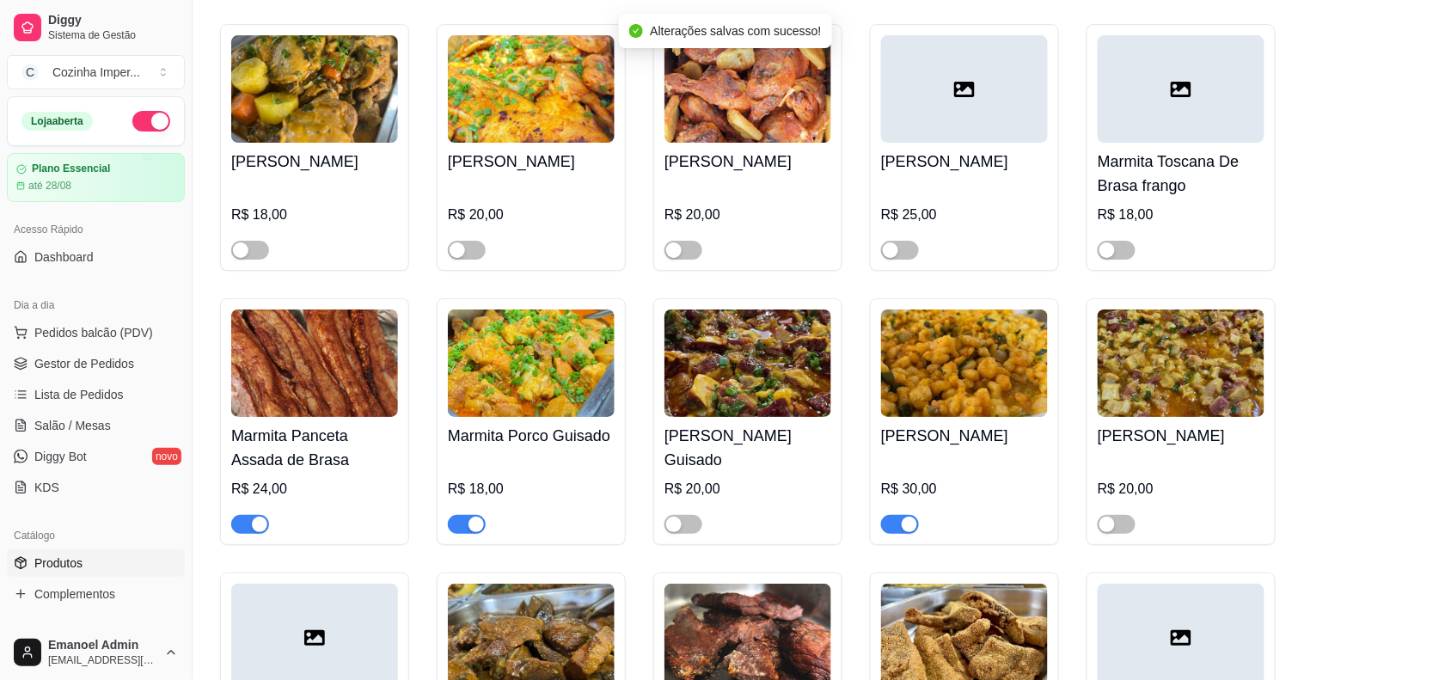
scroll to position [3762, 0]
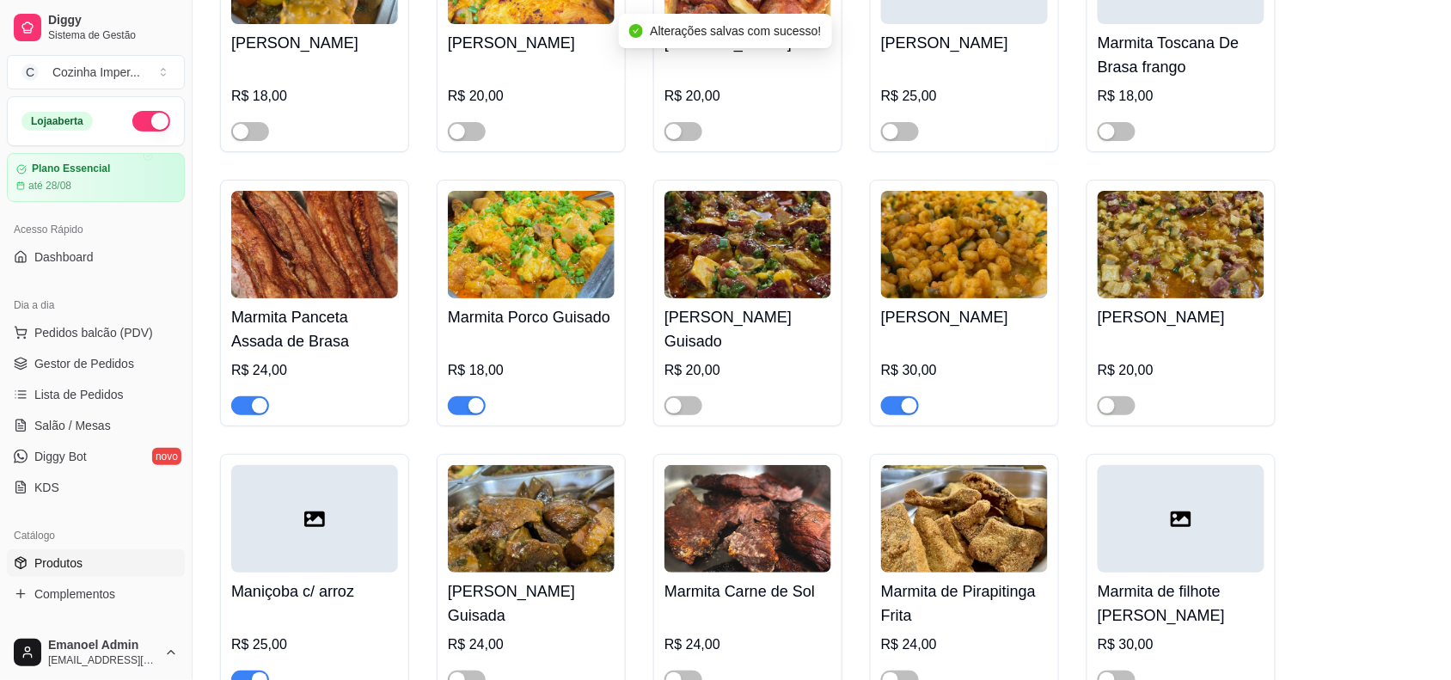
click at [474, 405] on div "button" at bounding box center [476, 405] width 15 height 15
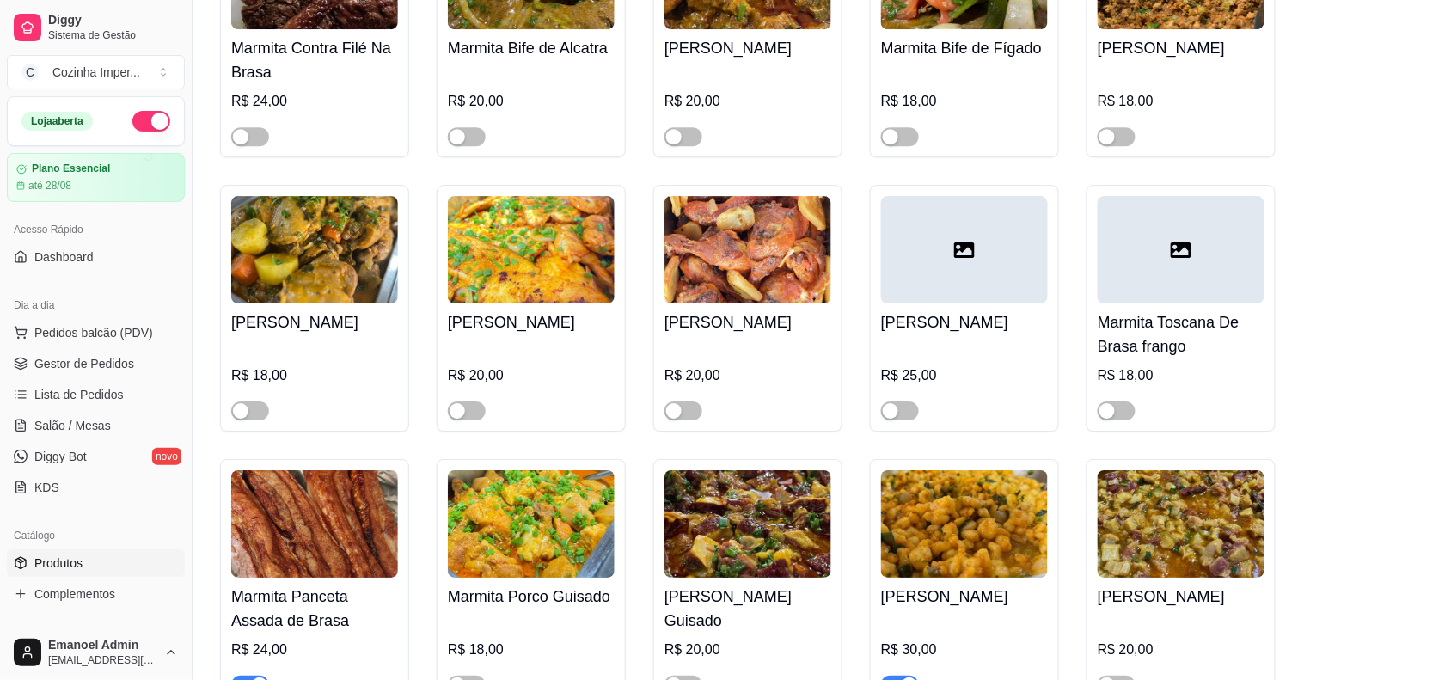
scroll to position [3224, 0]
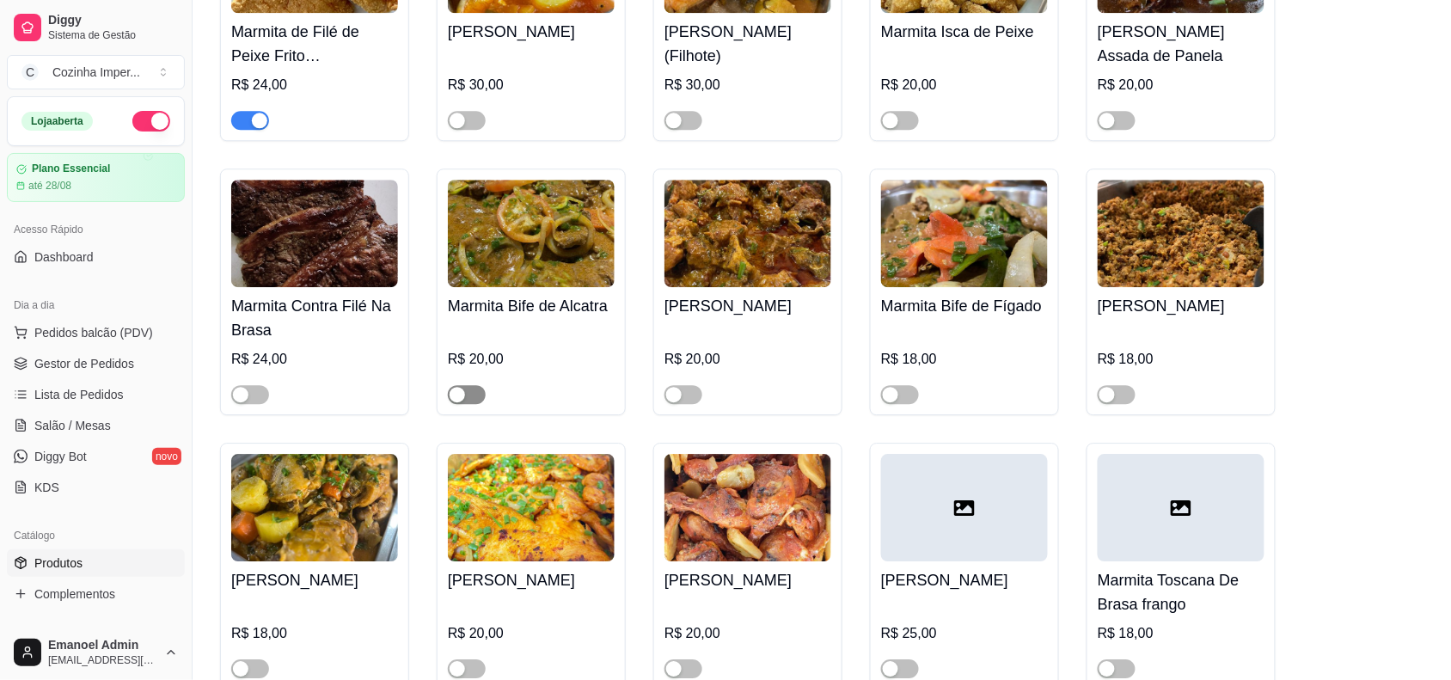
click at [458, 388] on div "button" at bounding box center [457, 394] width 15 height 15
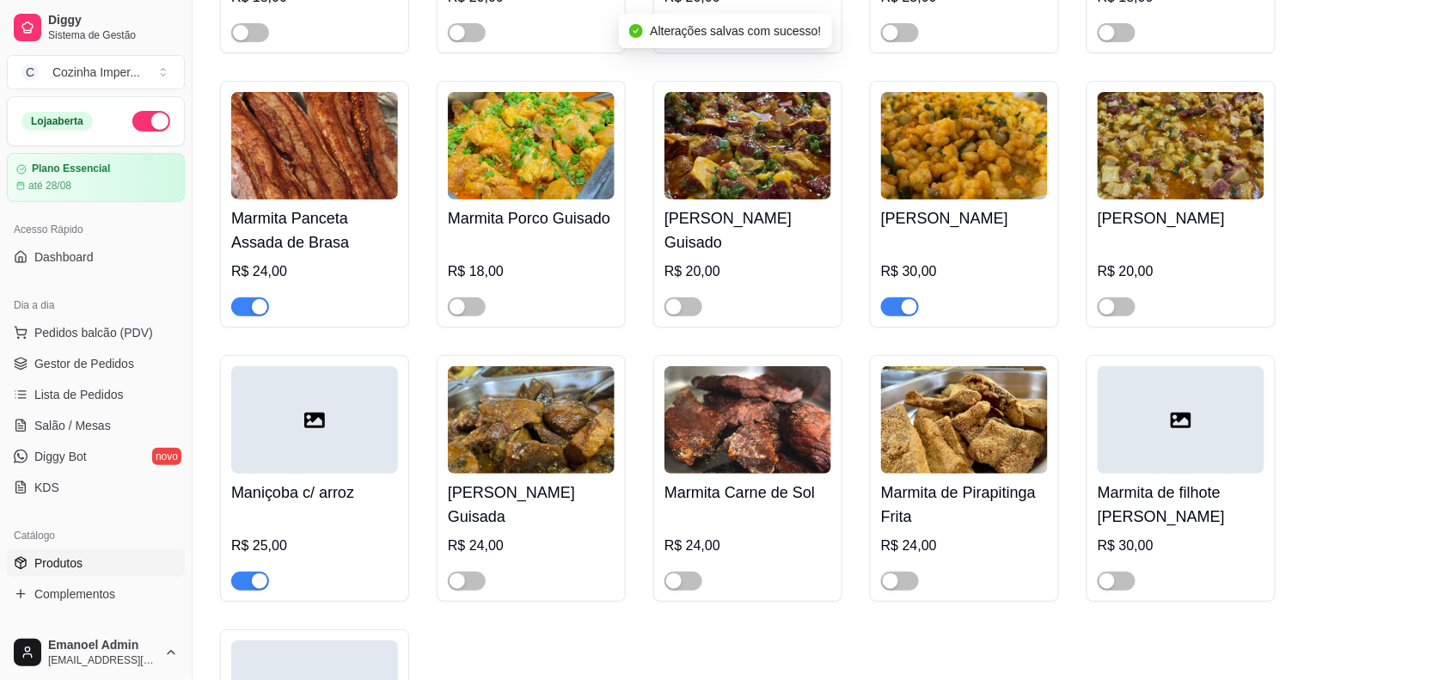
scroll to position [3869, 0]
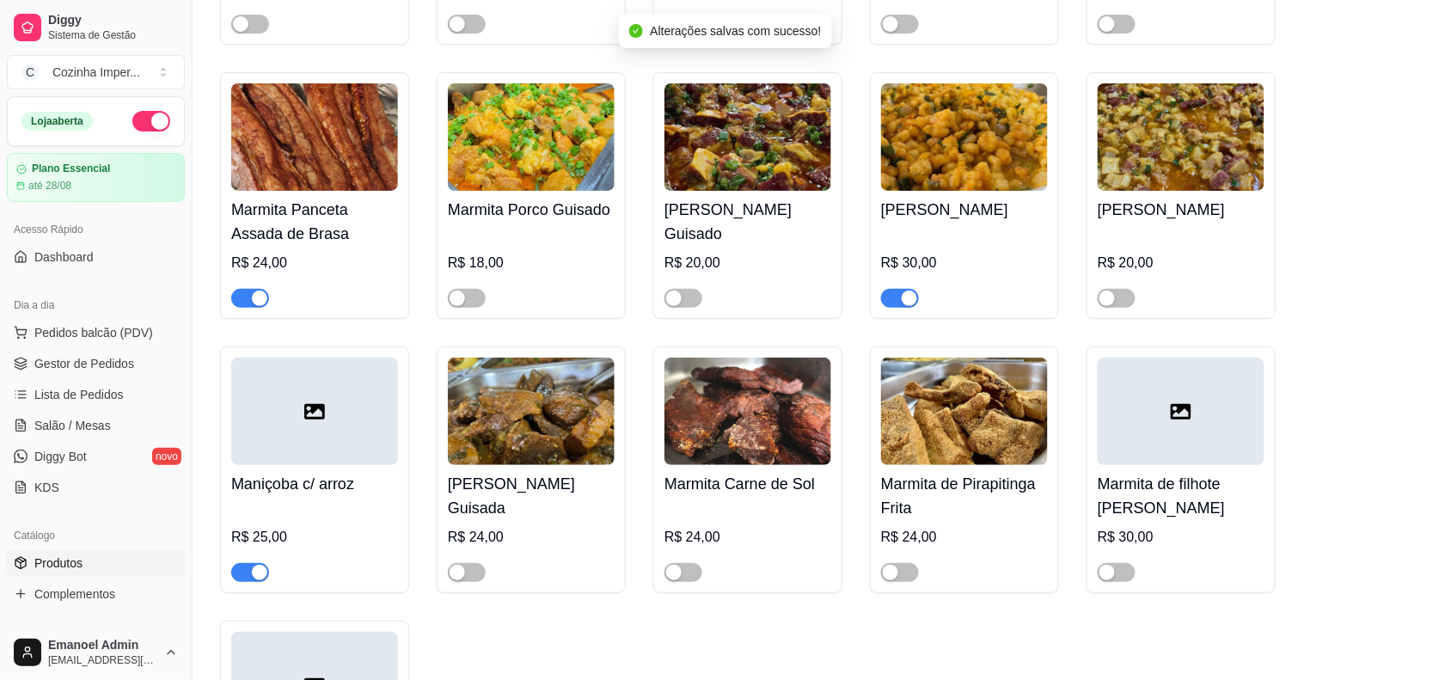
click at [905, 299] on div "button" at bounding box center [909, 298] width 15 height 15
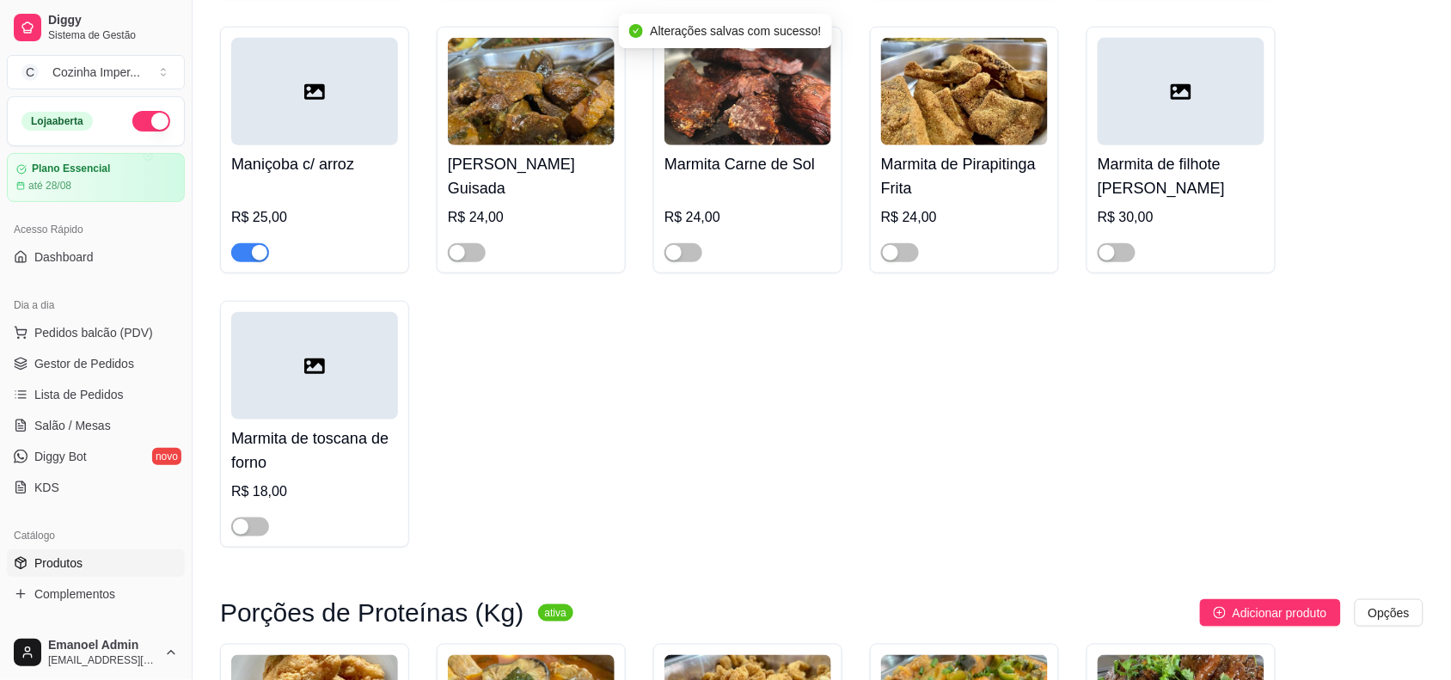
scroll to position [4192, 0]
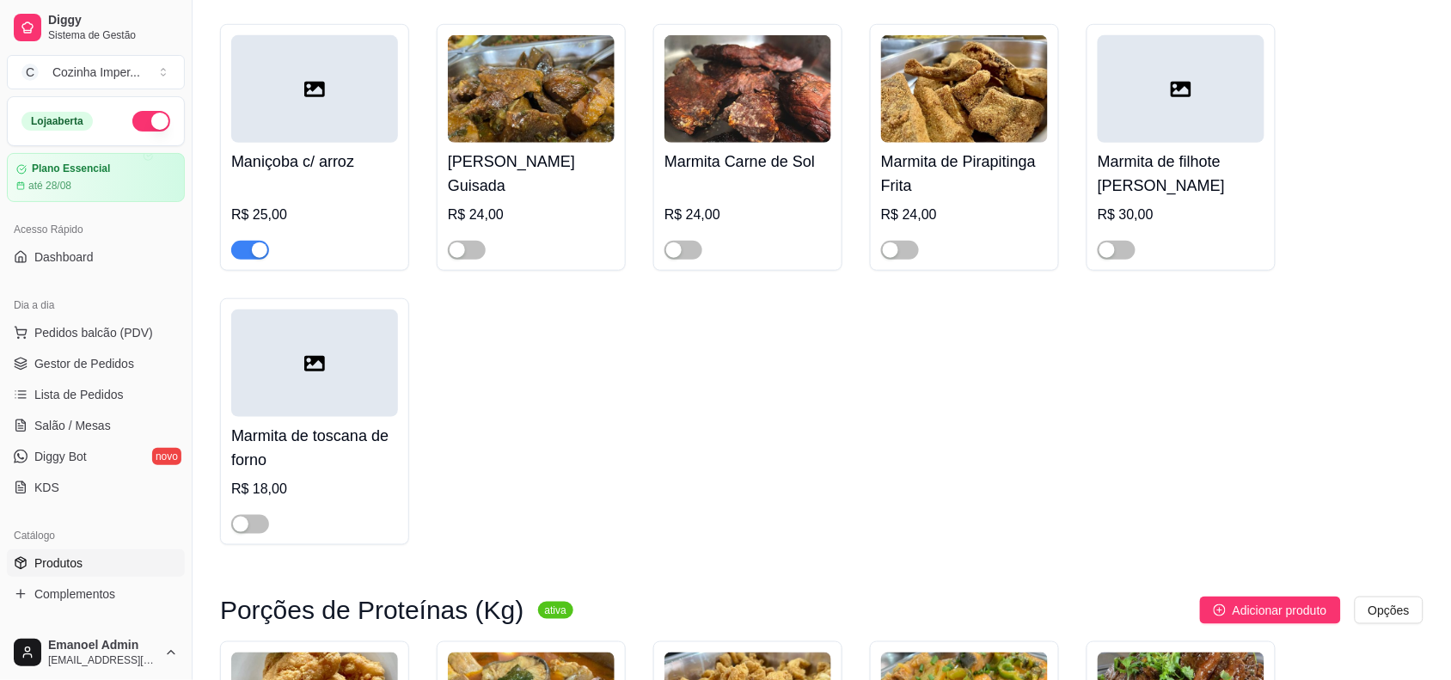
click at [256, 252] on div "button" at bounding box center [259, 249] width 15 height 15
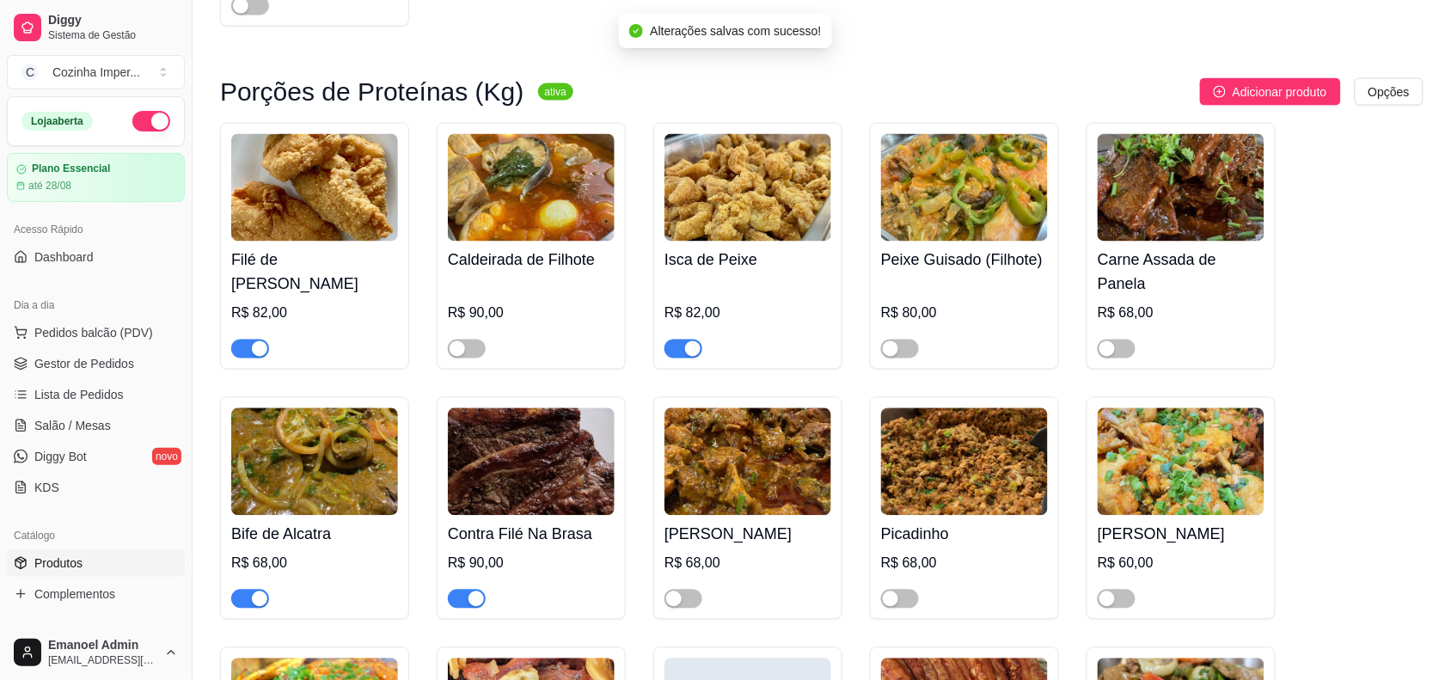
scroll to position [4729, 0]
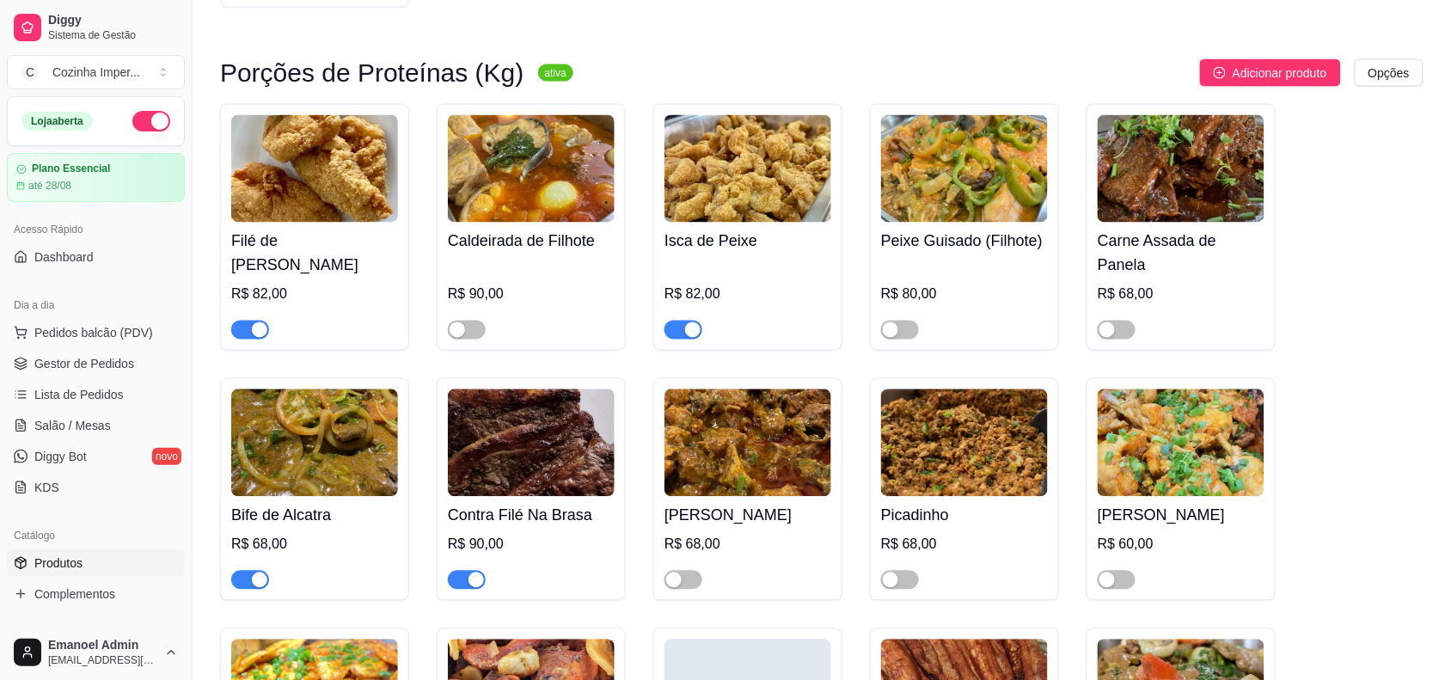
click at [690, 335] on div "button" at bounding box center [692, 329] width 15 height 15
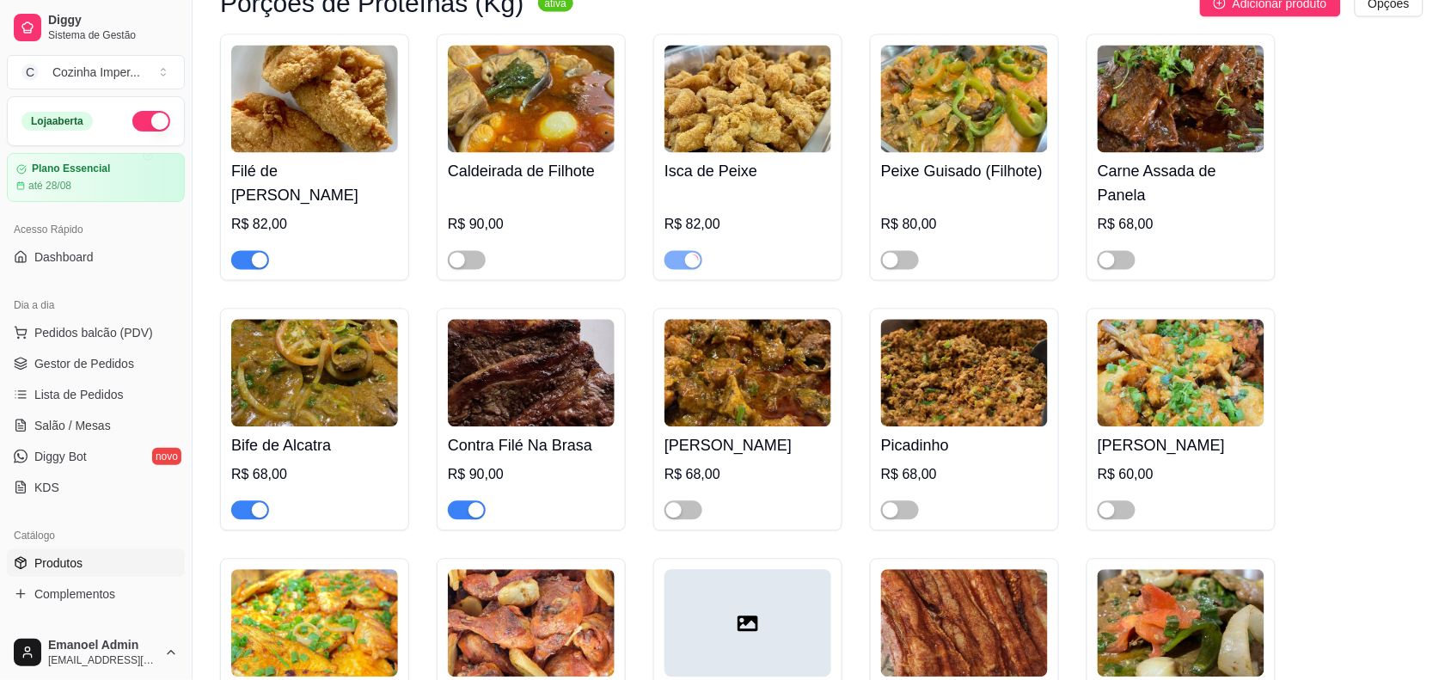
scroll to position [4837, 0]
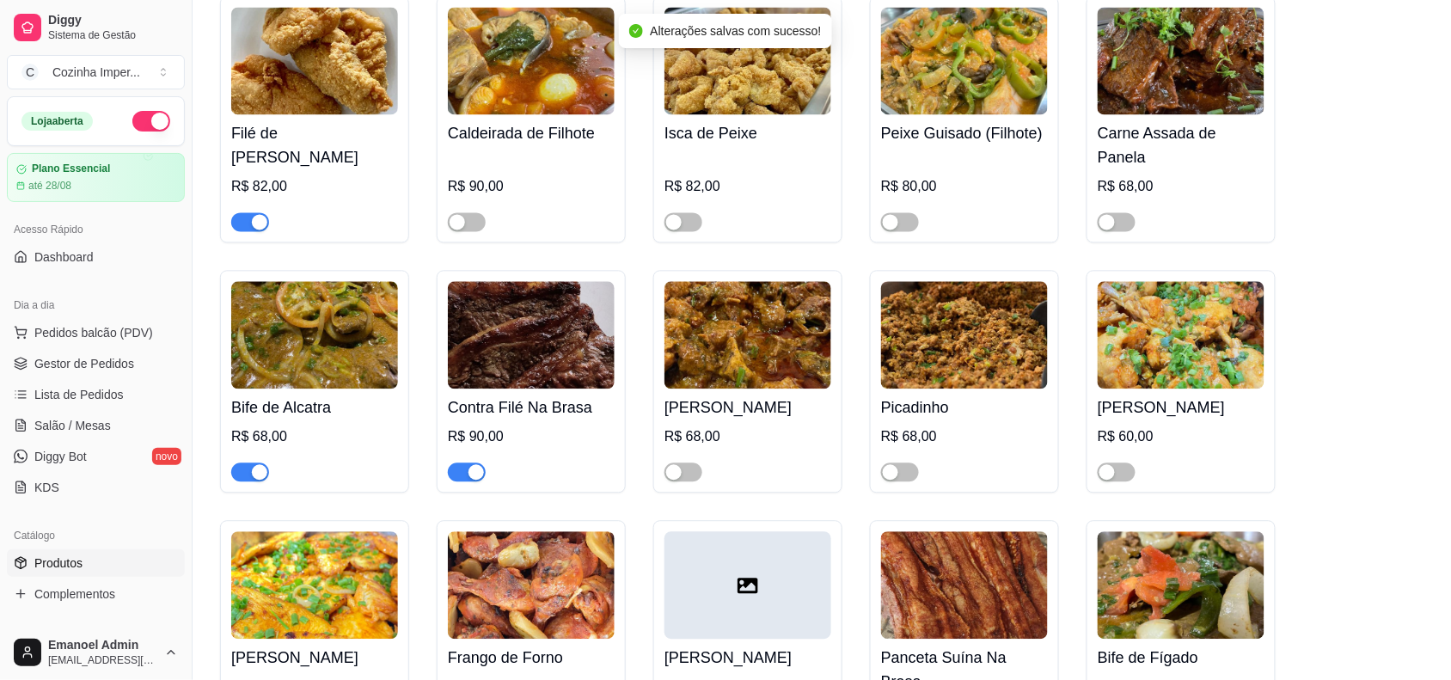
click at [475, 477] on div "button" at bounding box center [476, 472] width 15 height 15
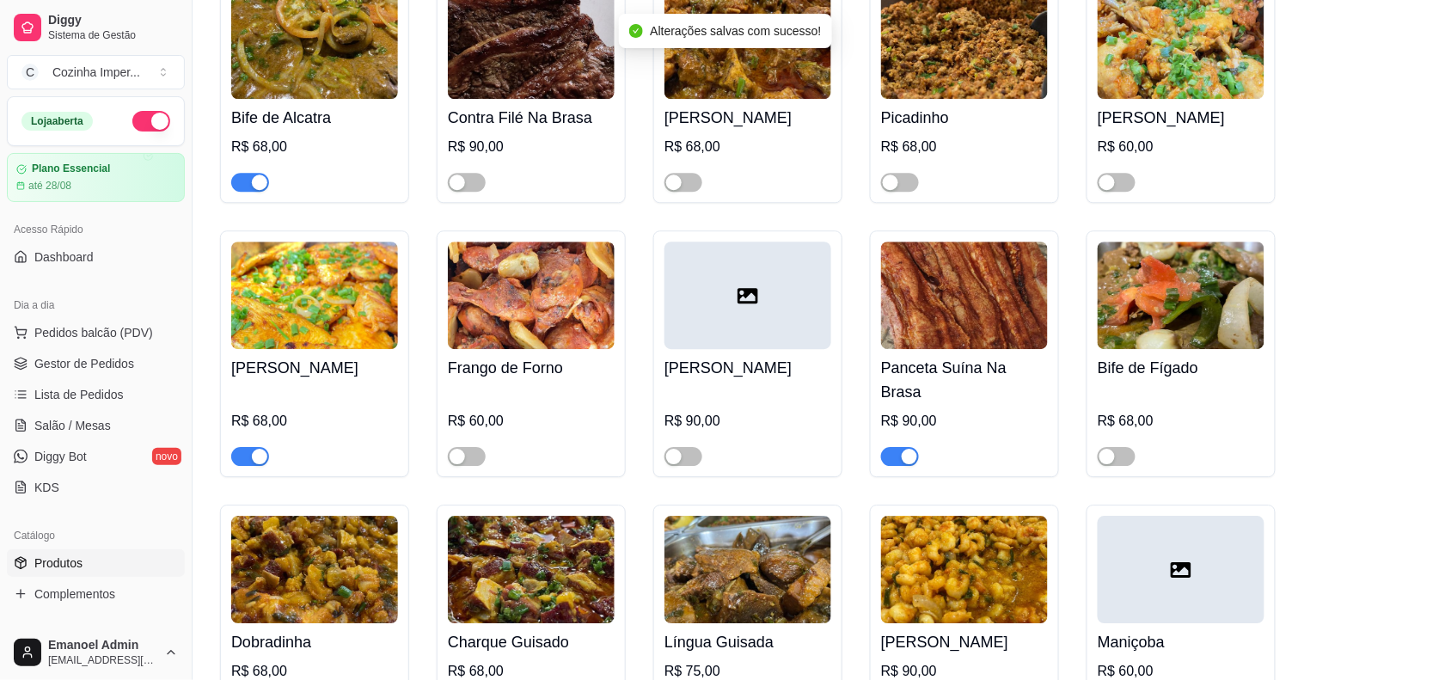
scroll to position [5159, 0]
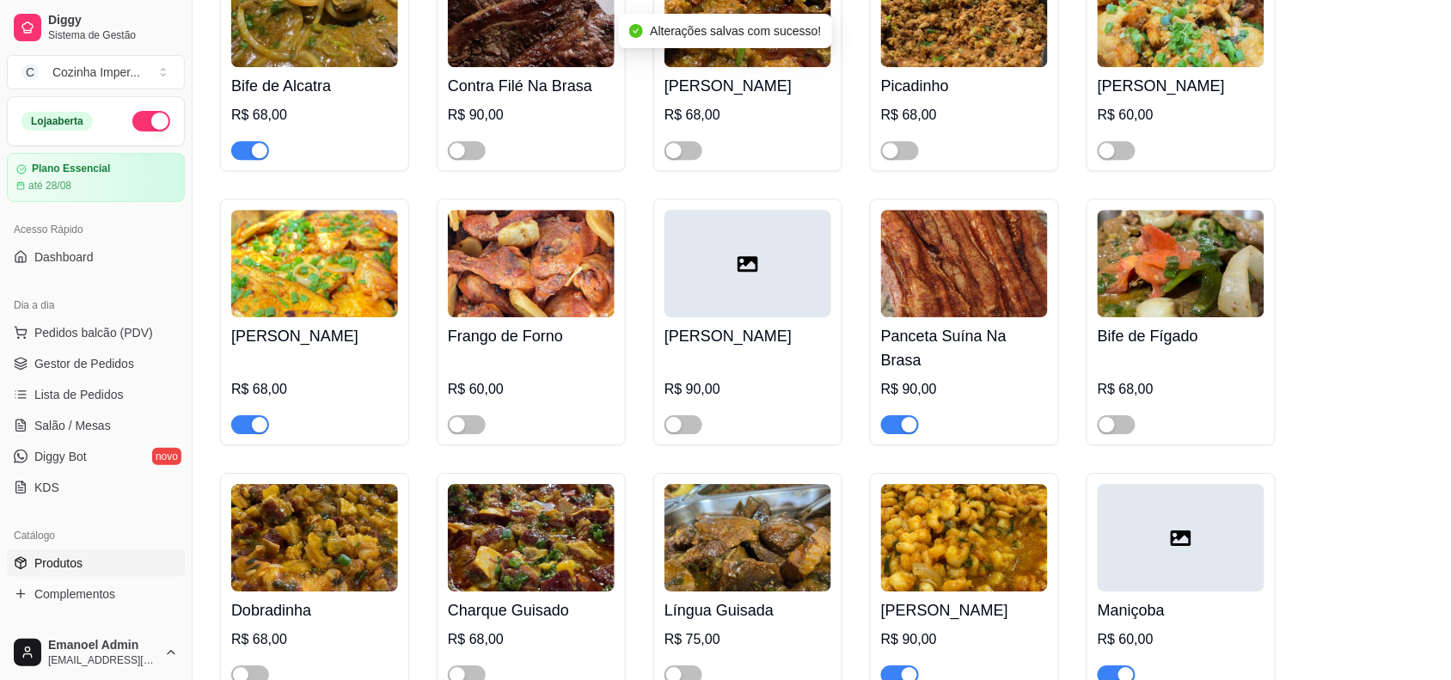
click at [904, 417] on div "button" at bounding box center [909, 424] width 15 height 15
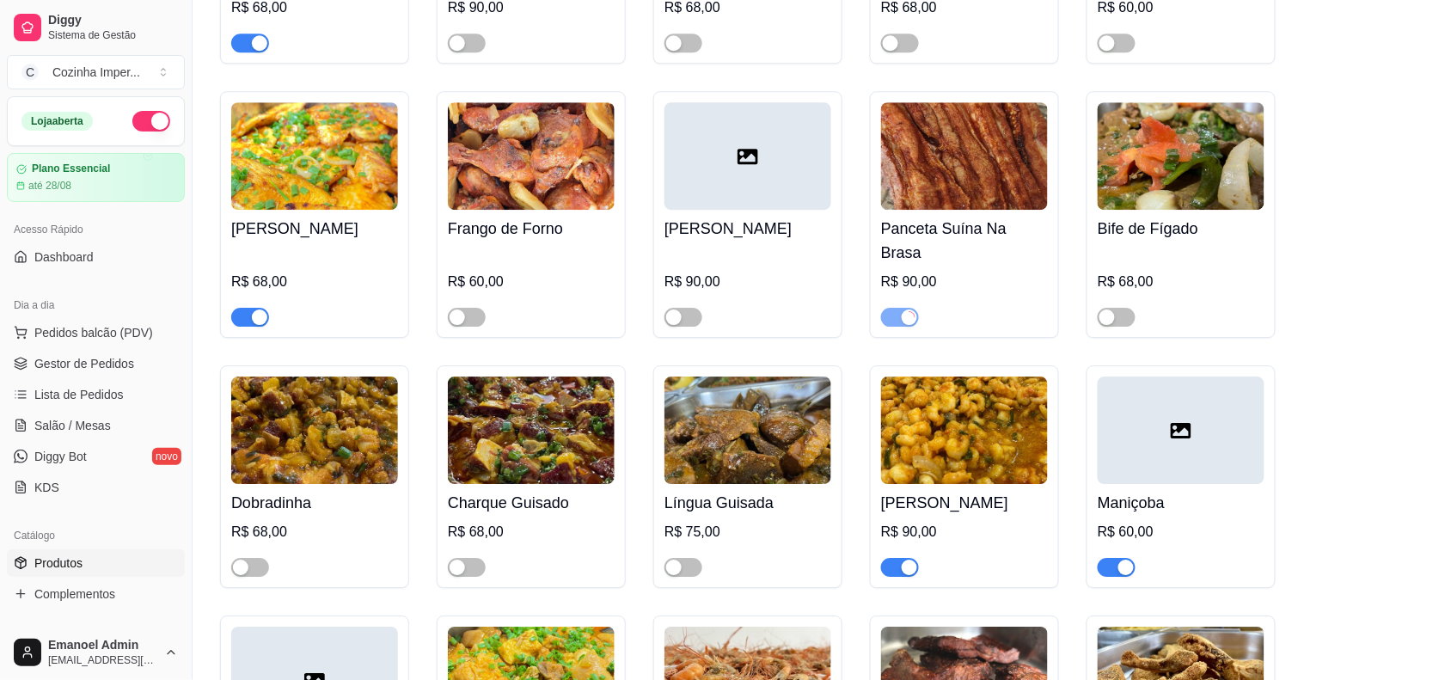
scroll to position [5374, 0]
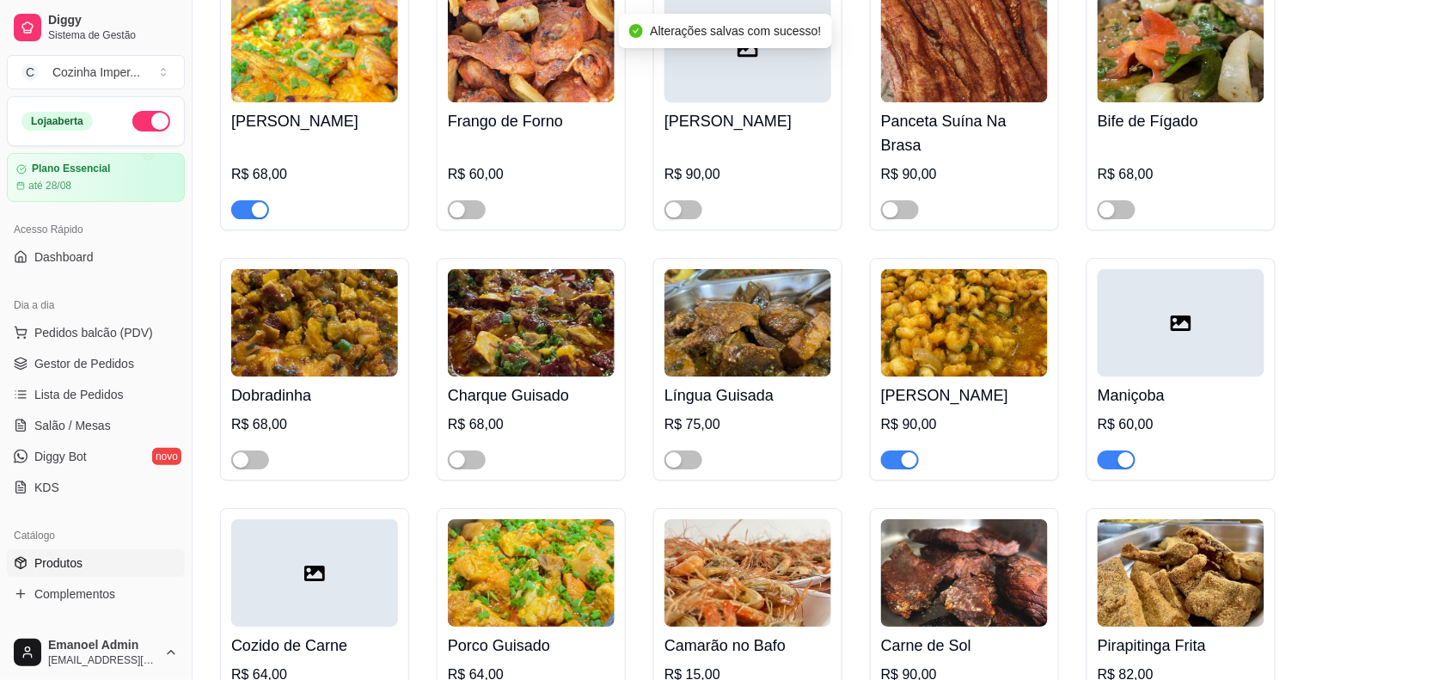
click at [909, 452] on div "button" at bounding box center [909, 459] width 15 height 15
click at [1120, 452] on div "button" at bounding box center [1126, 459] width 15 height 15
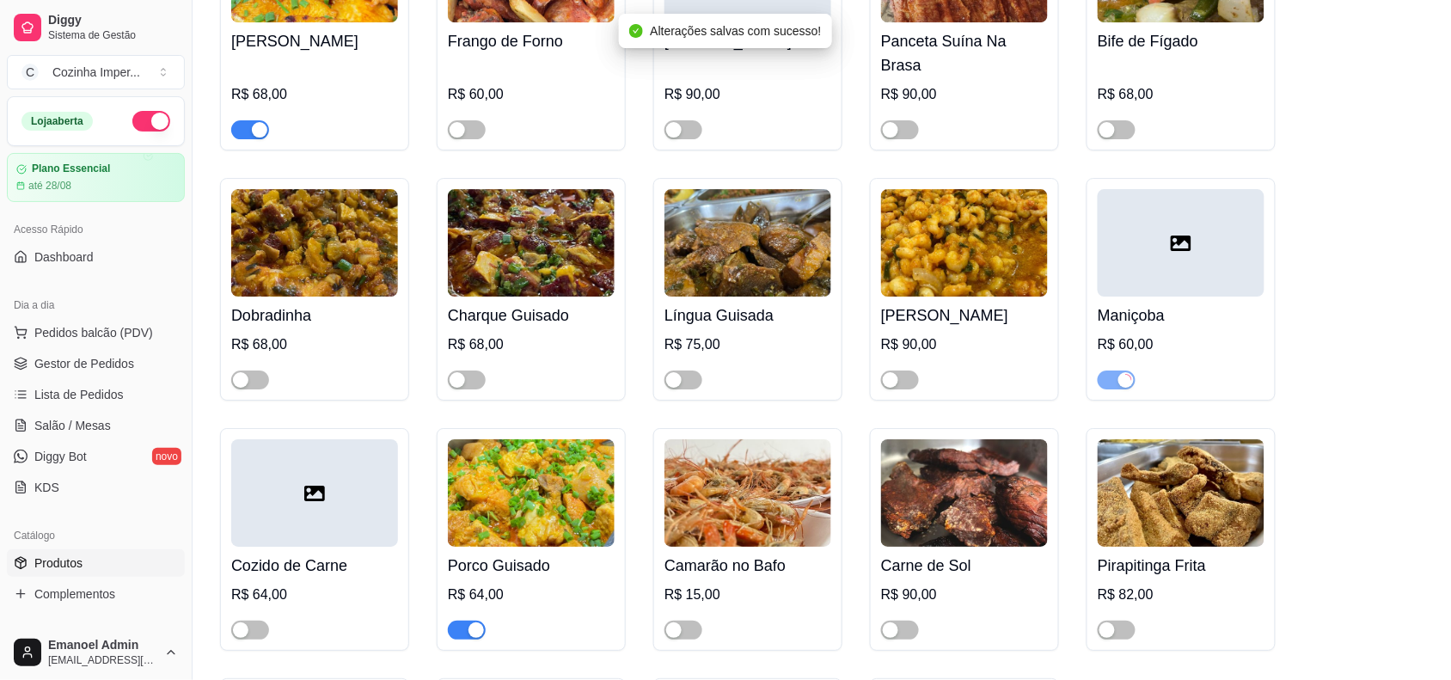
scroll to position [5589, 0]
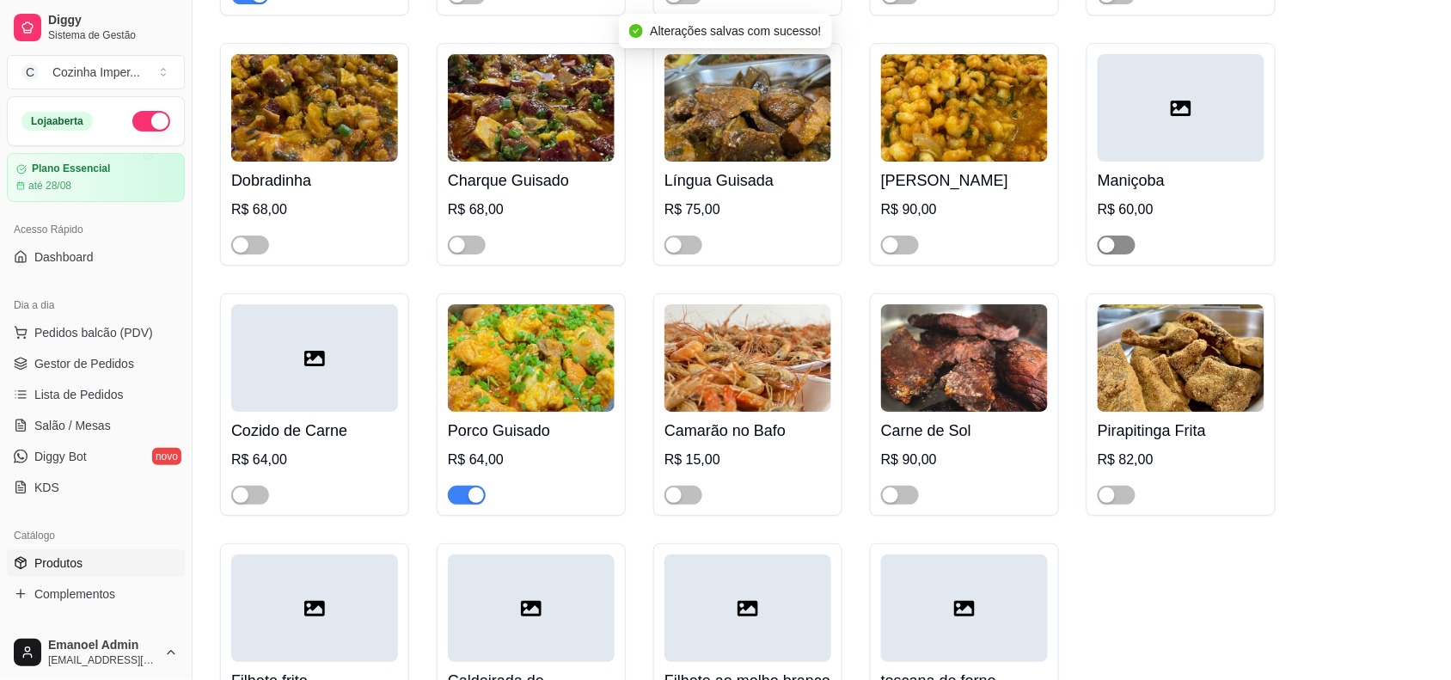
click at [1109, 237] on div "button" at bounding box center [1107, 244] width 15 height 15
click at [477, 488] on div "button" at bounding box center [476, 495] width 15 height 15
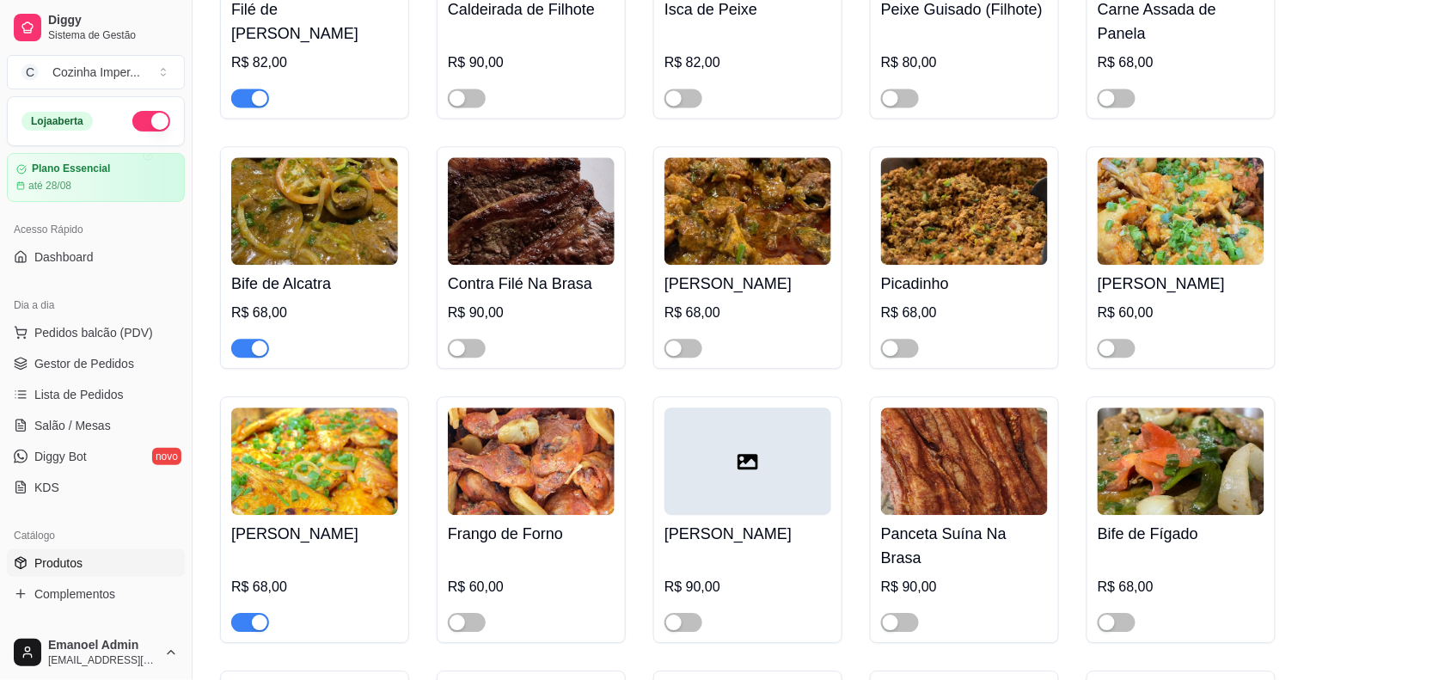
scroll to position [4938, 0]
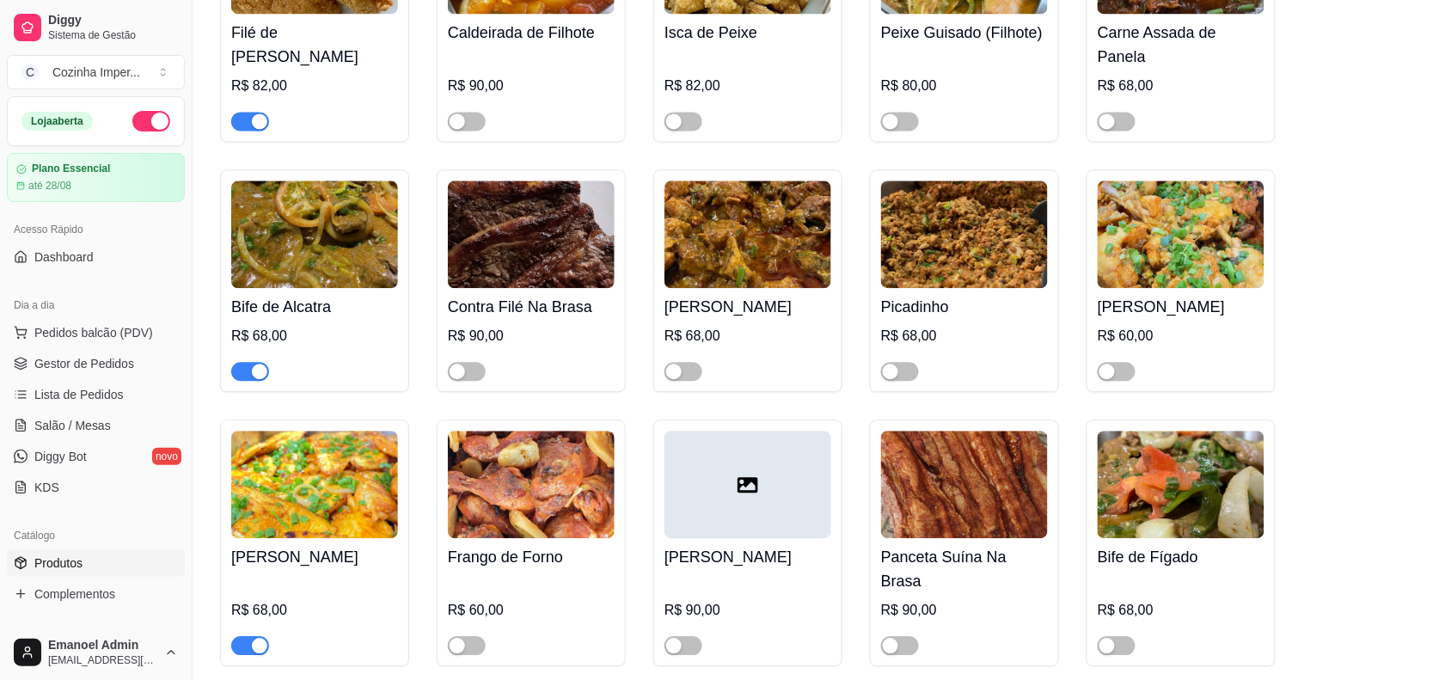
click at [258, 638] on div "button" at bounding box center [259, 645] width 15 height 15
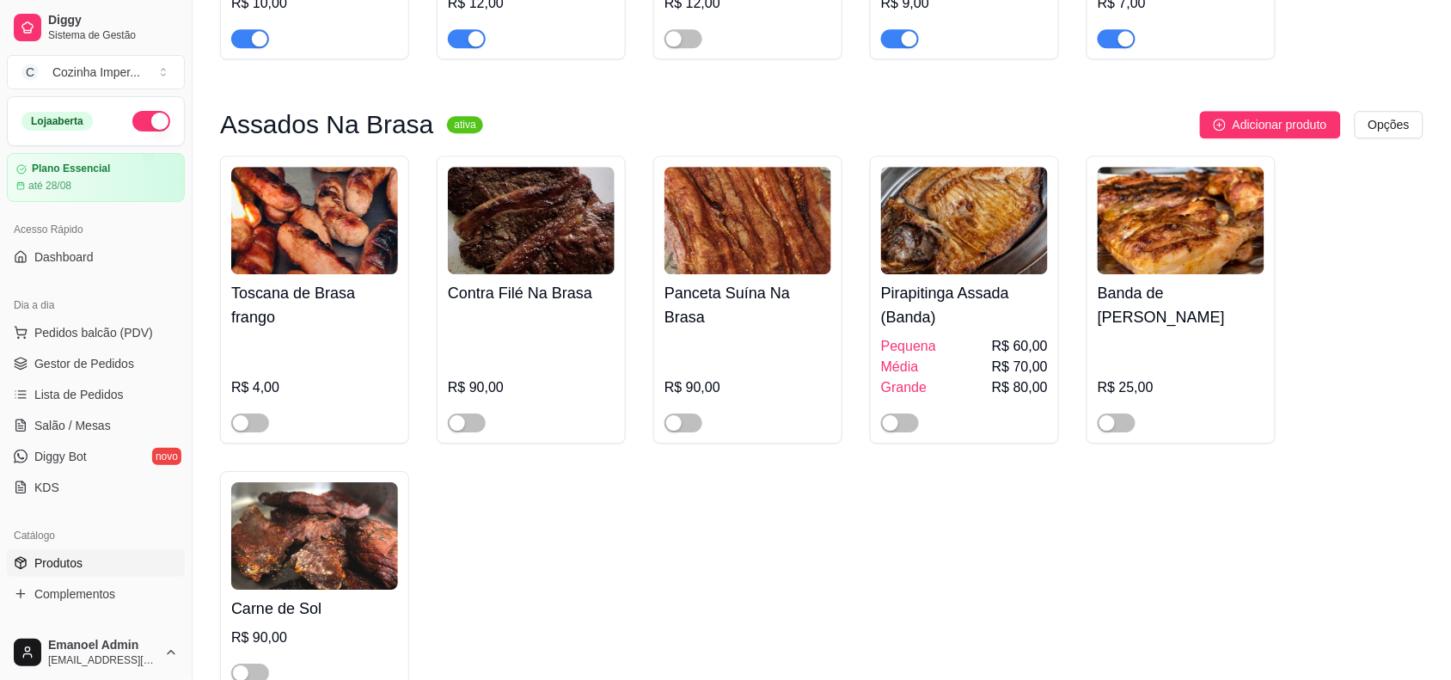
scroll to position [1391, 0]
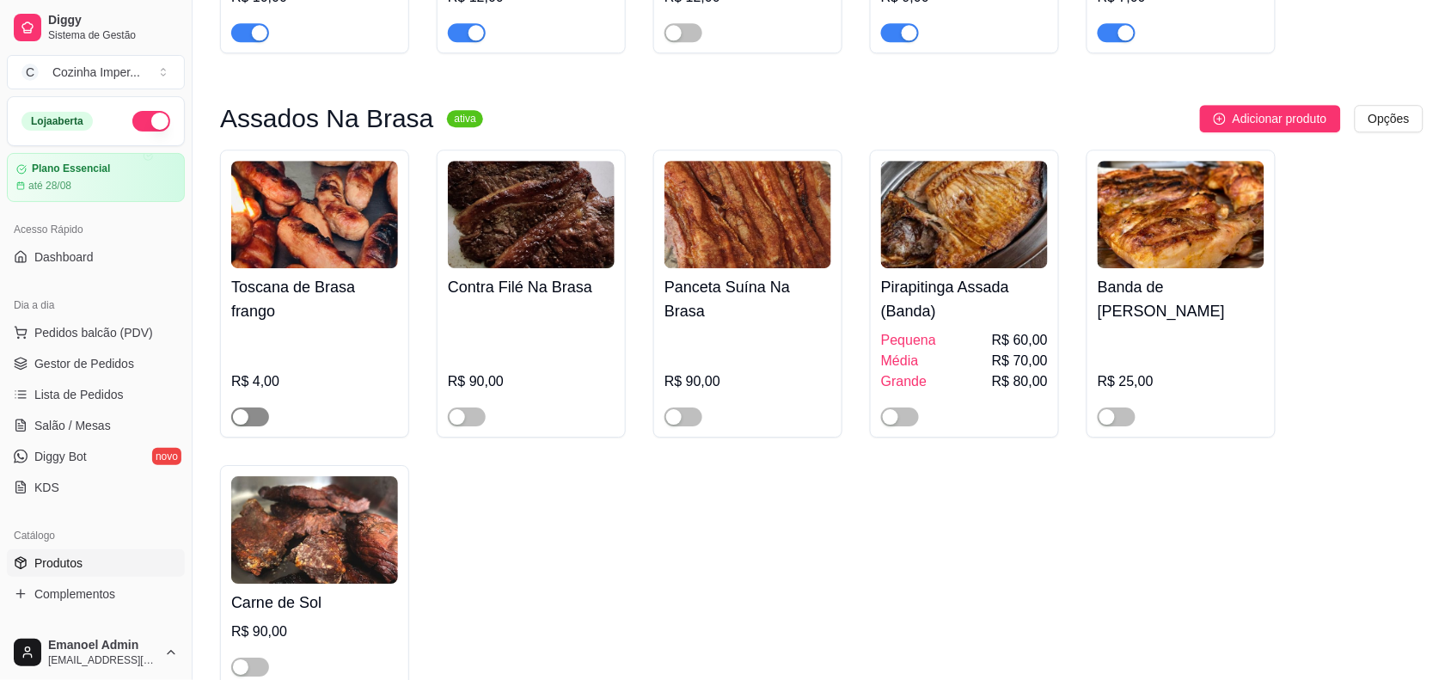
click at [241, 409] on div "button" at bounding box center [240, 416] width 15 height 15
click at [673, 409] on div "button" at bounding box center [673, 416] width 15 height 15
click at [678, 409] on div "button" at bounding box center [673, 416] width 15 height 15
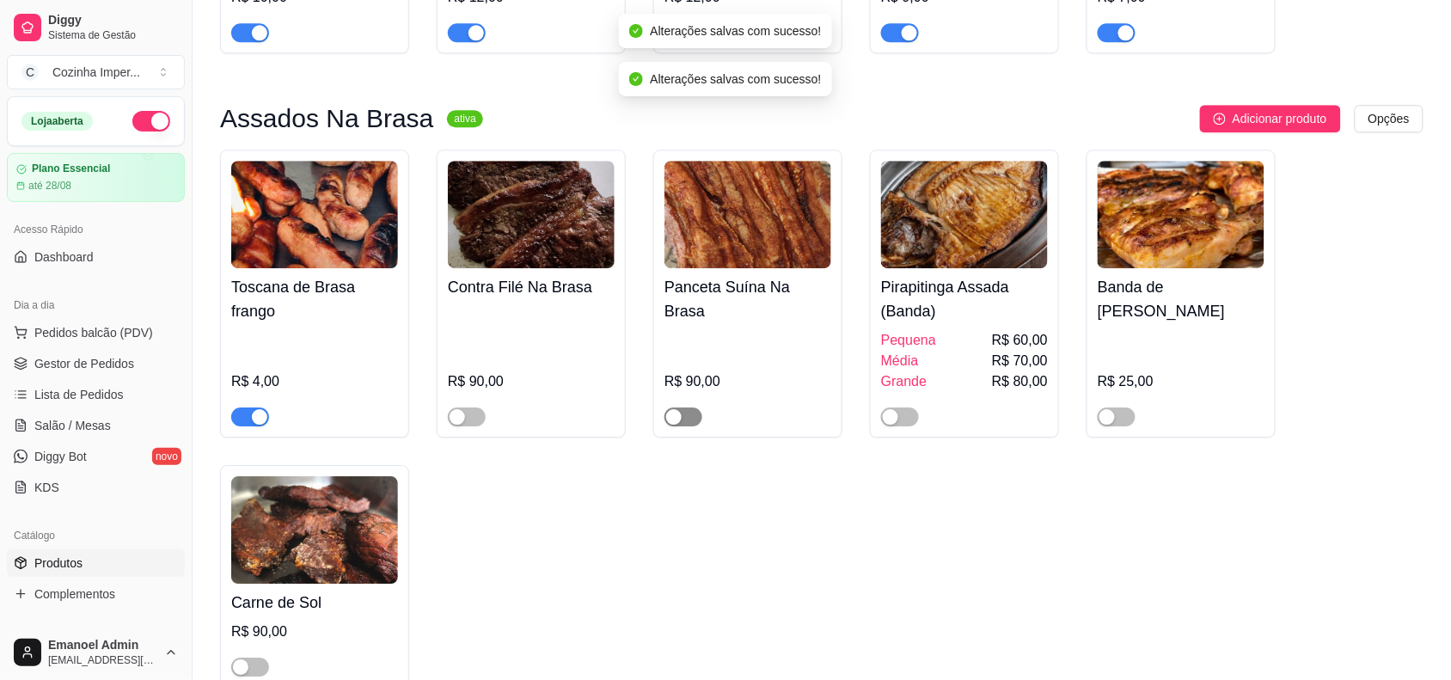
click at [672, 409] on div "button" at bounding box center [673, 416] width 15 height 15
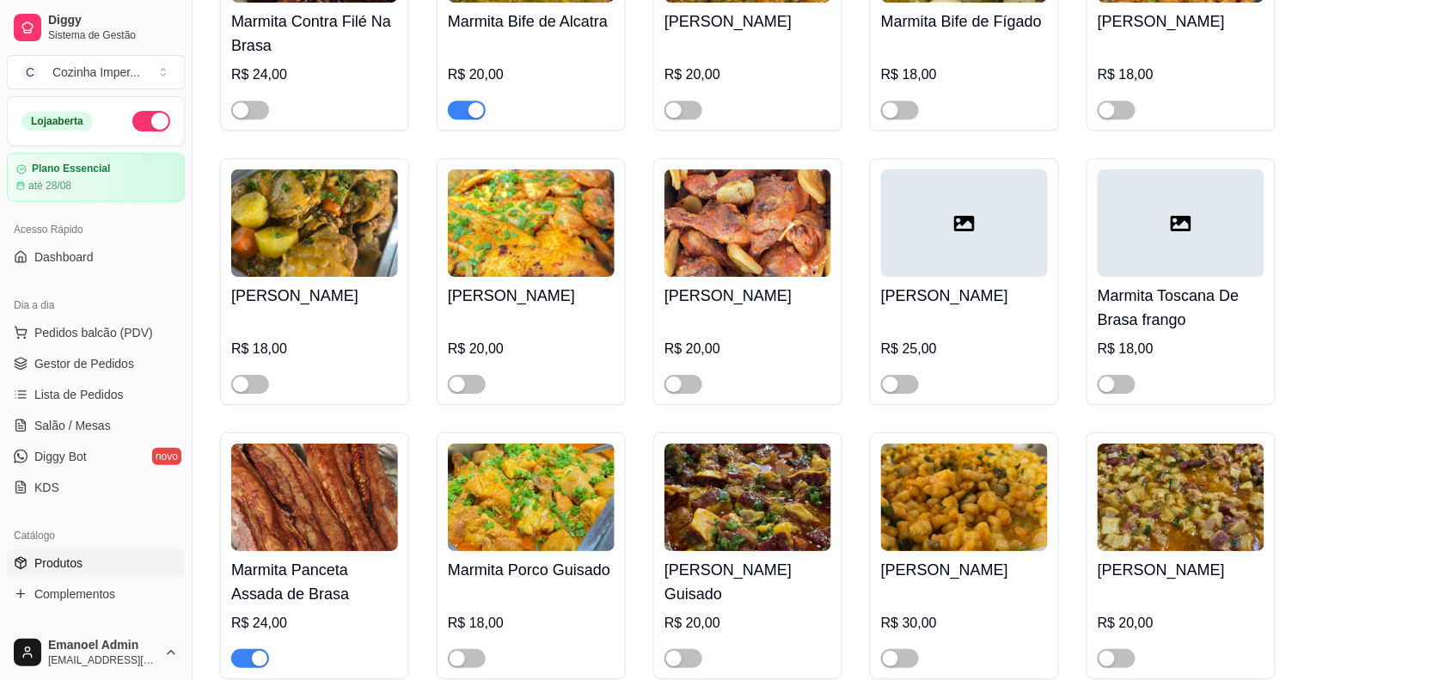
scroll to position [3541, 0]
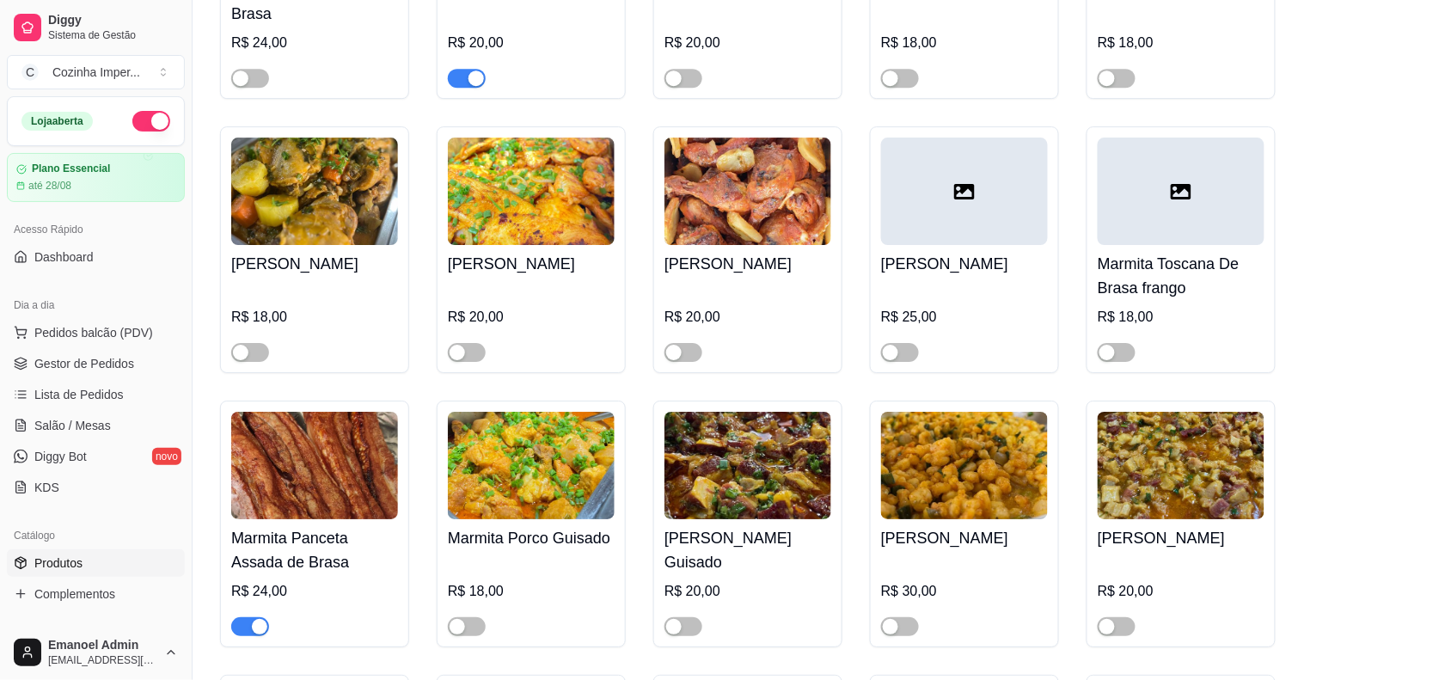
click at [256, 624] on div "button" at bounding box center [259, 626] width 15 height 15
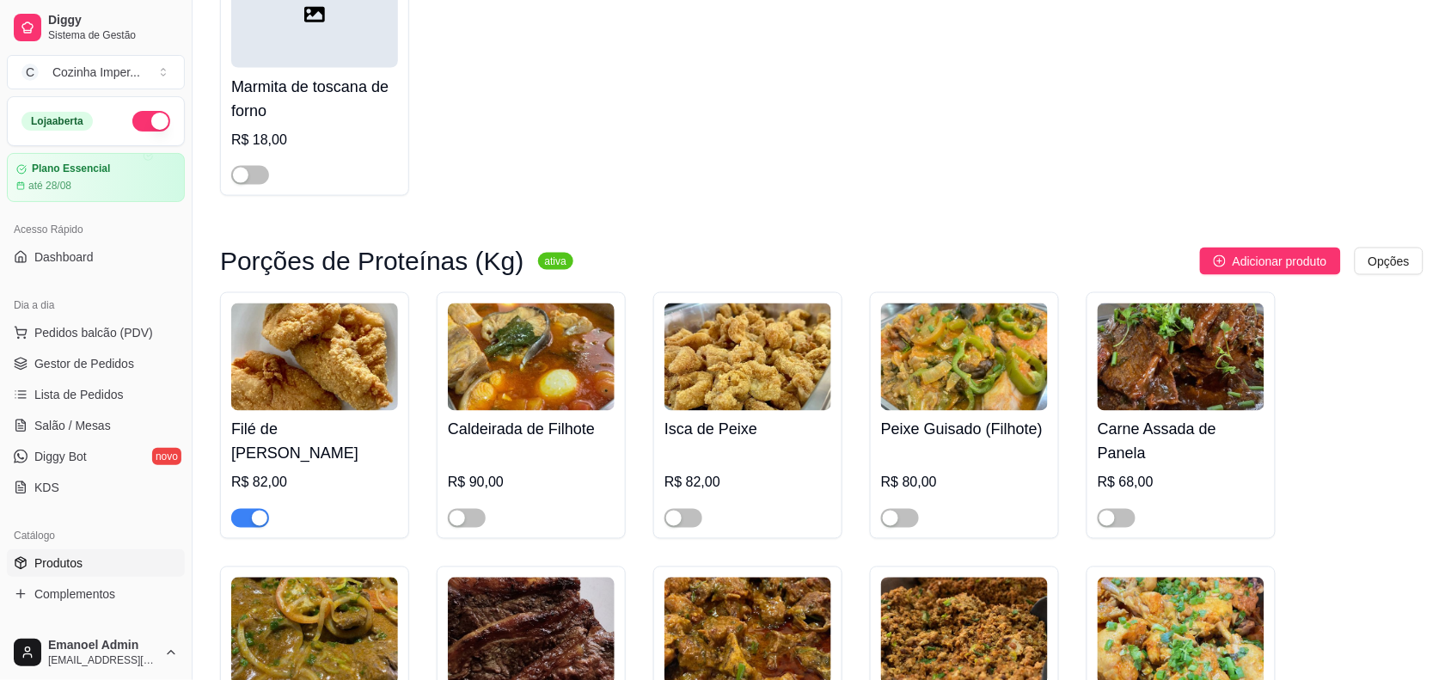
scroll to position [4508, 0]
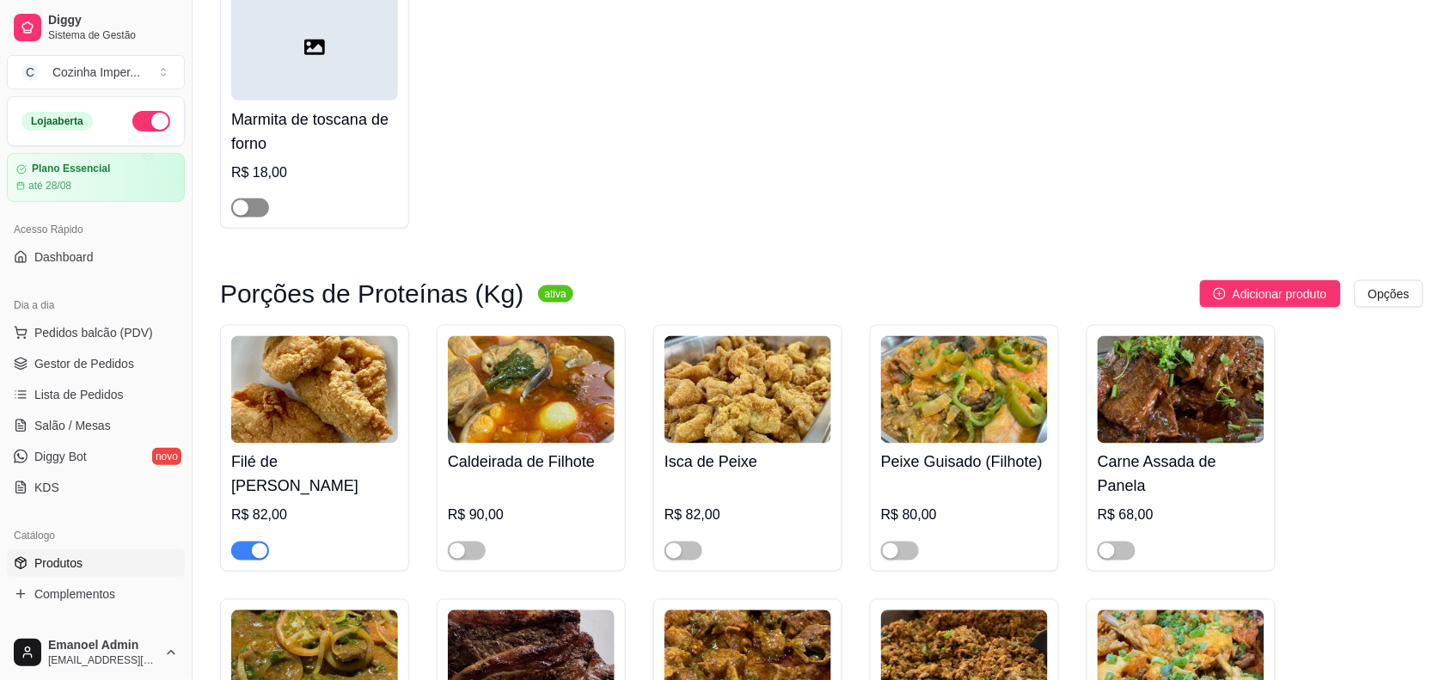
click at [245, 207] on div "button" at bounding box center [240, 207] width 15 height 15
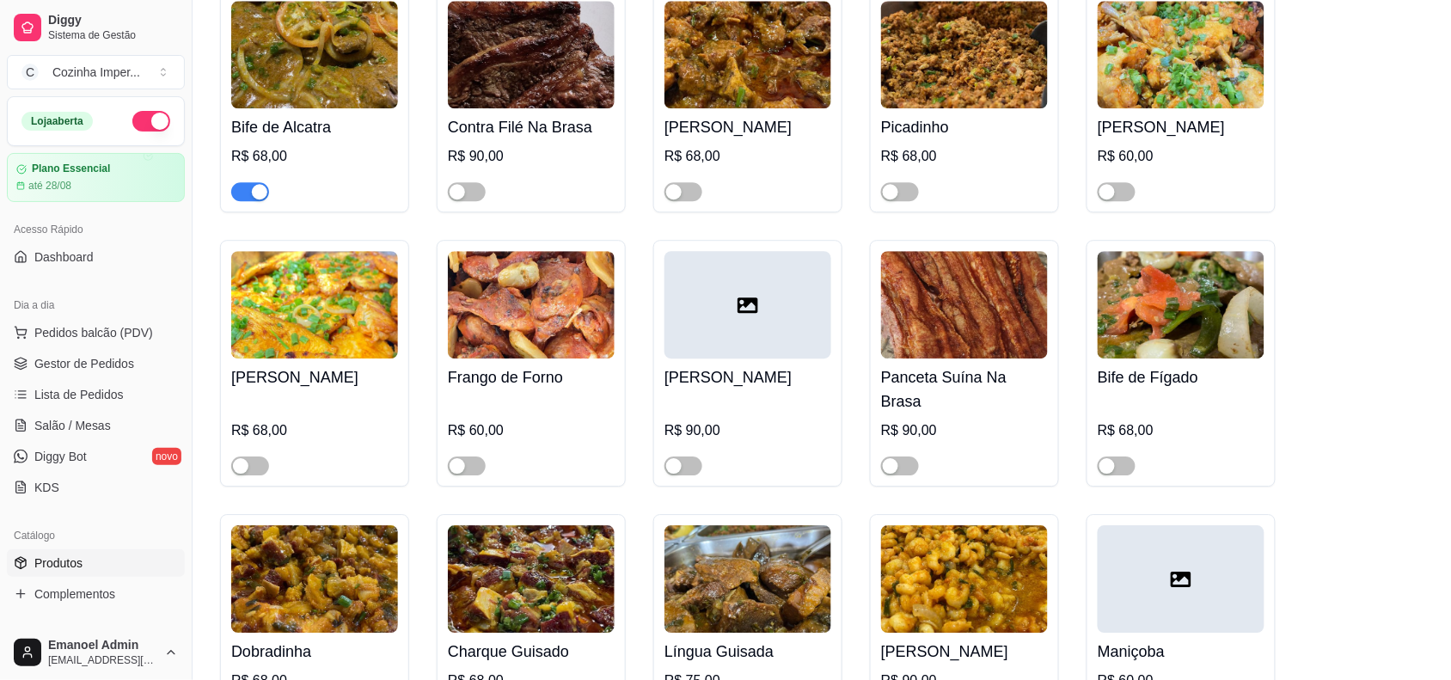
scroll to position [5153, 0]
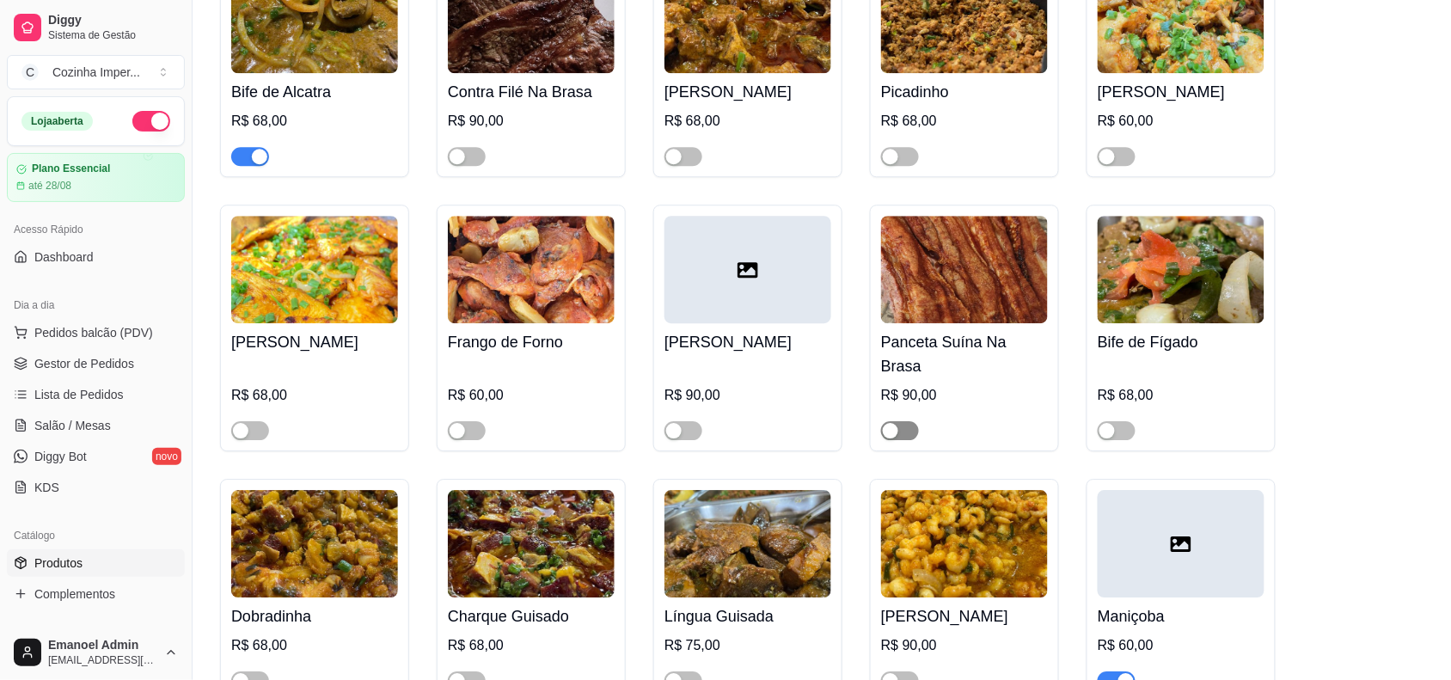
click at [895, 423] on div "button" at bounding box center [890, 430] width 15 height 15
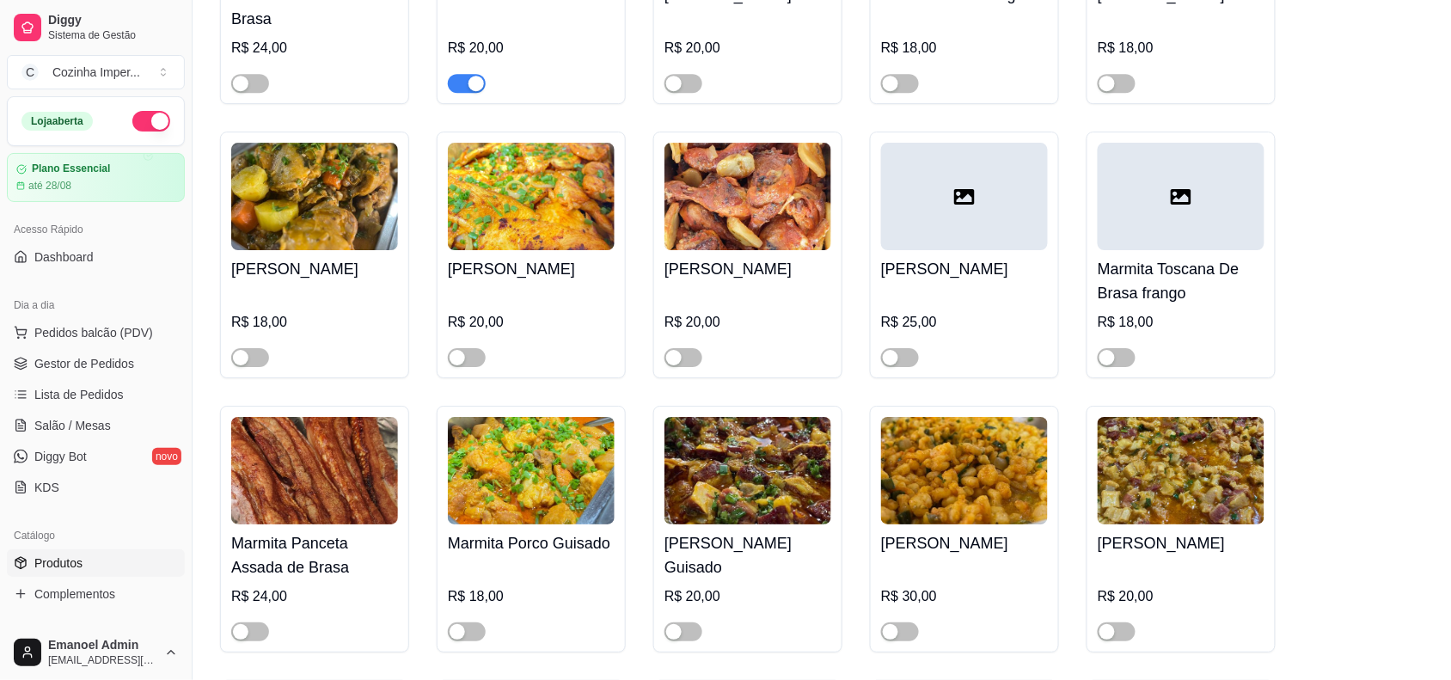
scroll to position [3541, 0]
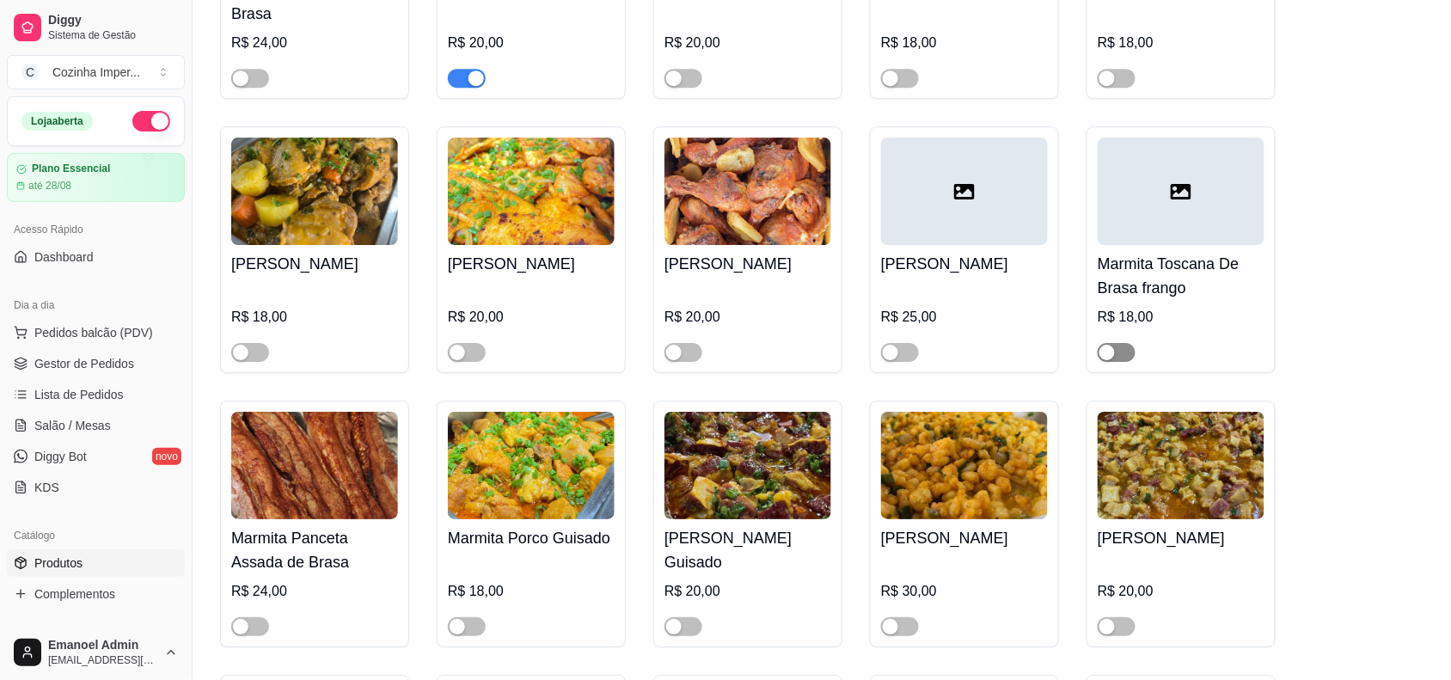
click at [1115, 350] on span "button" at bounding box center [1117, 352] width 38 height 19
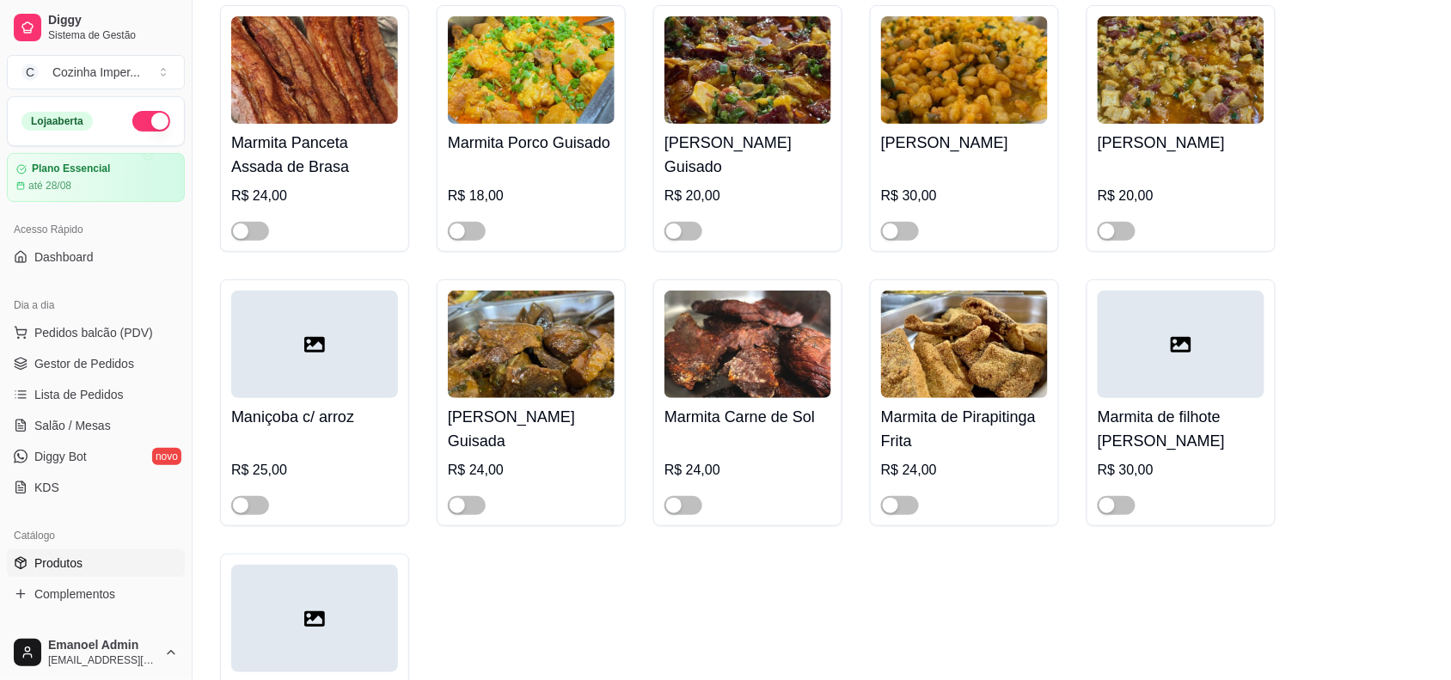
scroll to position [3971, 0]
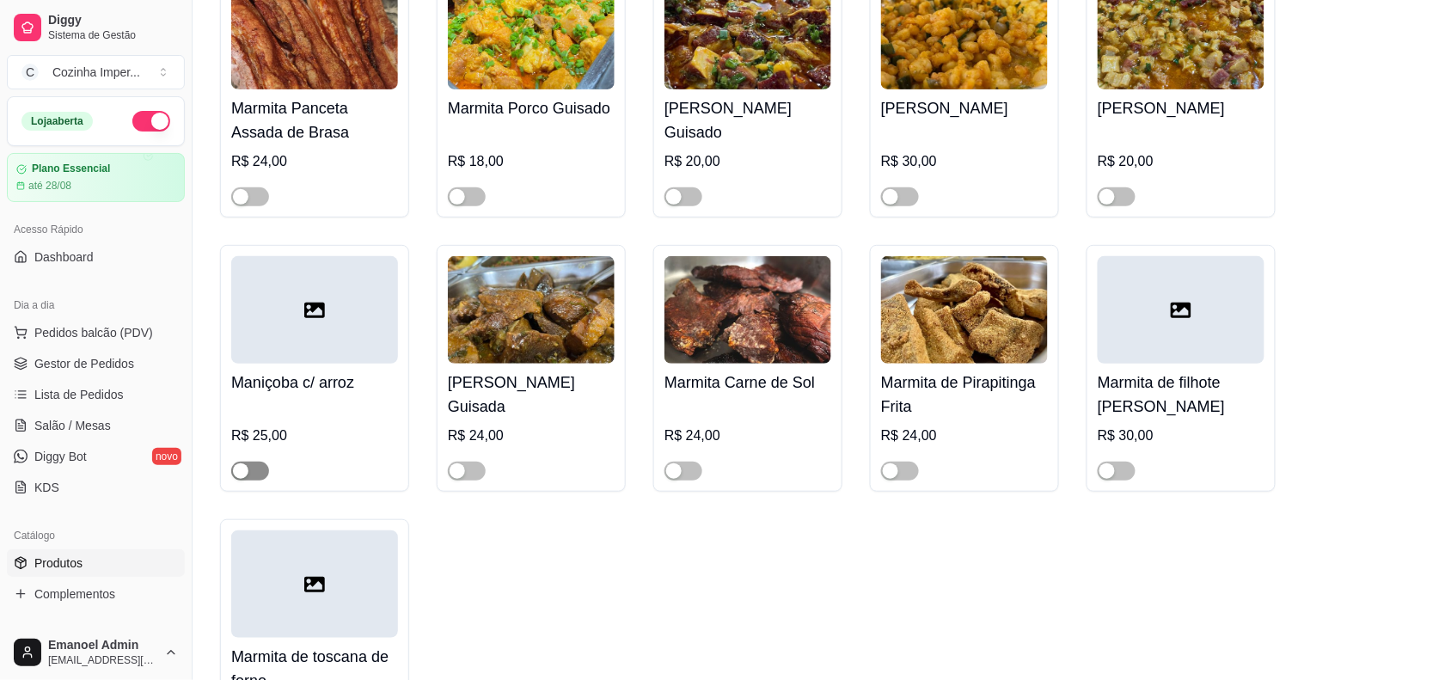
click at [249, 465] on span "button" at bounding box center [250, 471] width 38 height 19
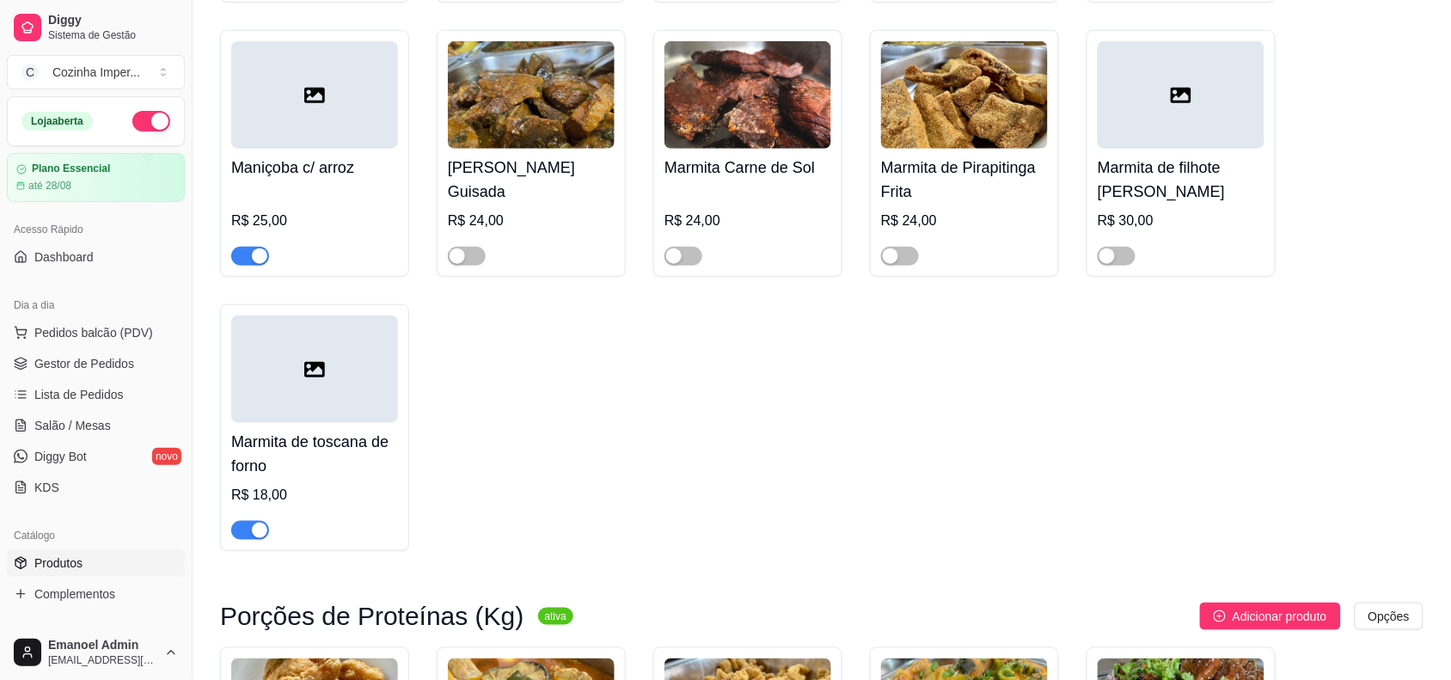
scroll to position [4078, 0]
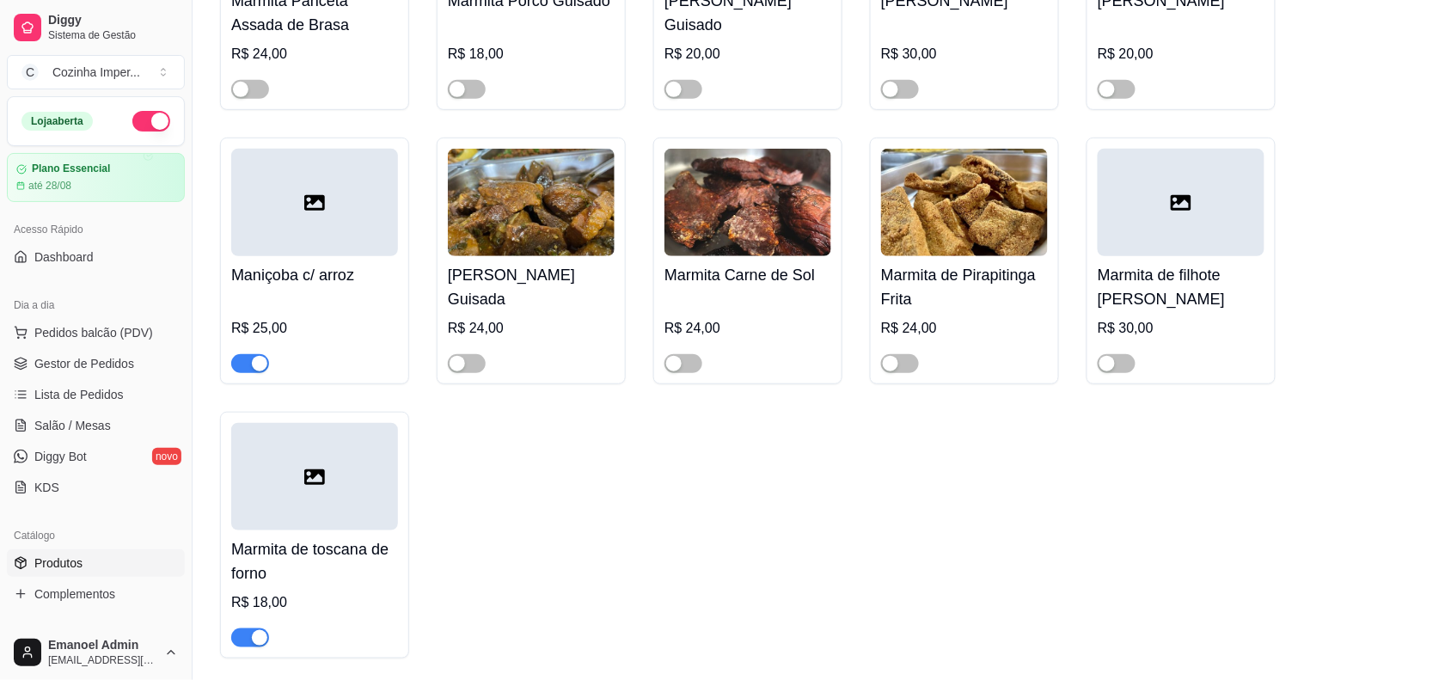
click at [255, 641] on div "button" at bounding box center [259, 637] width 15 height 15
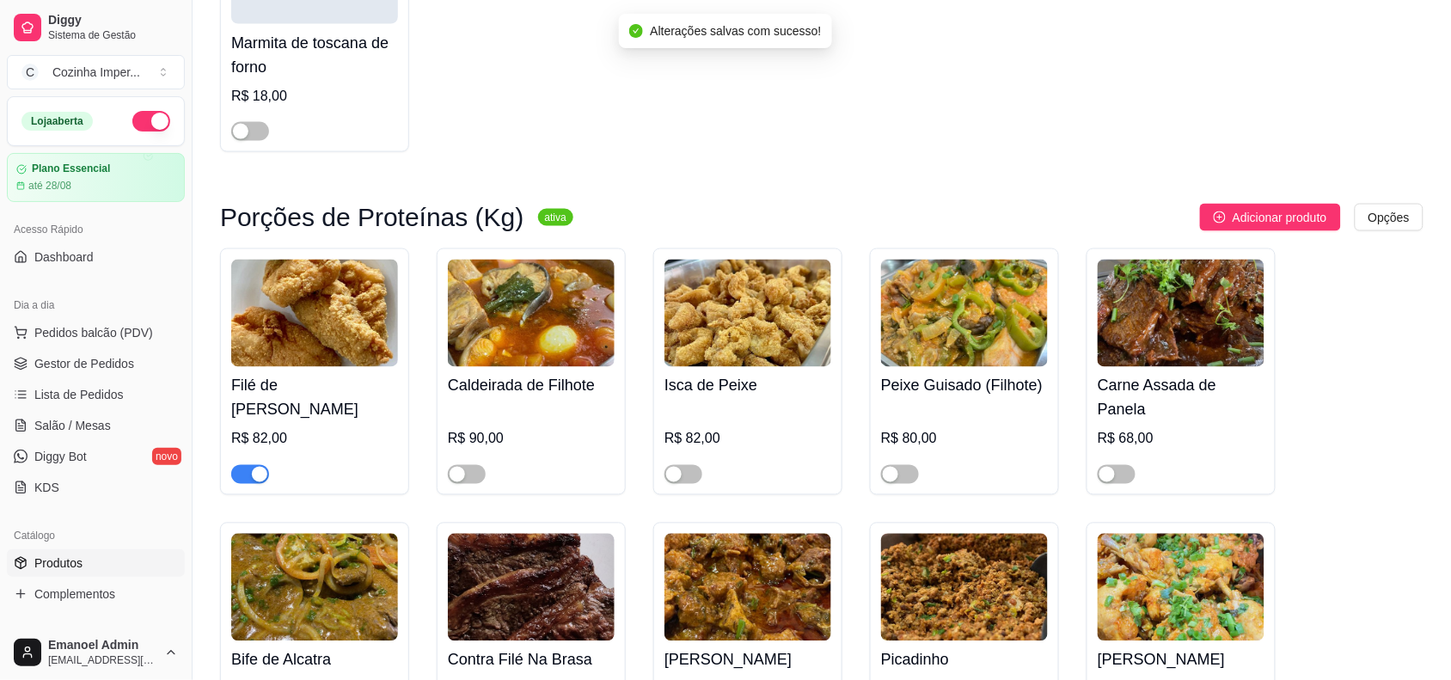
scroll to position [4616, 0]
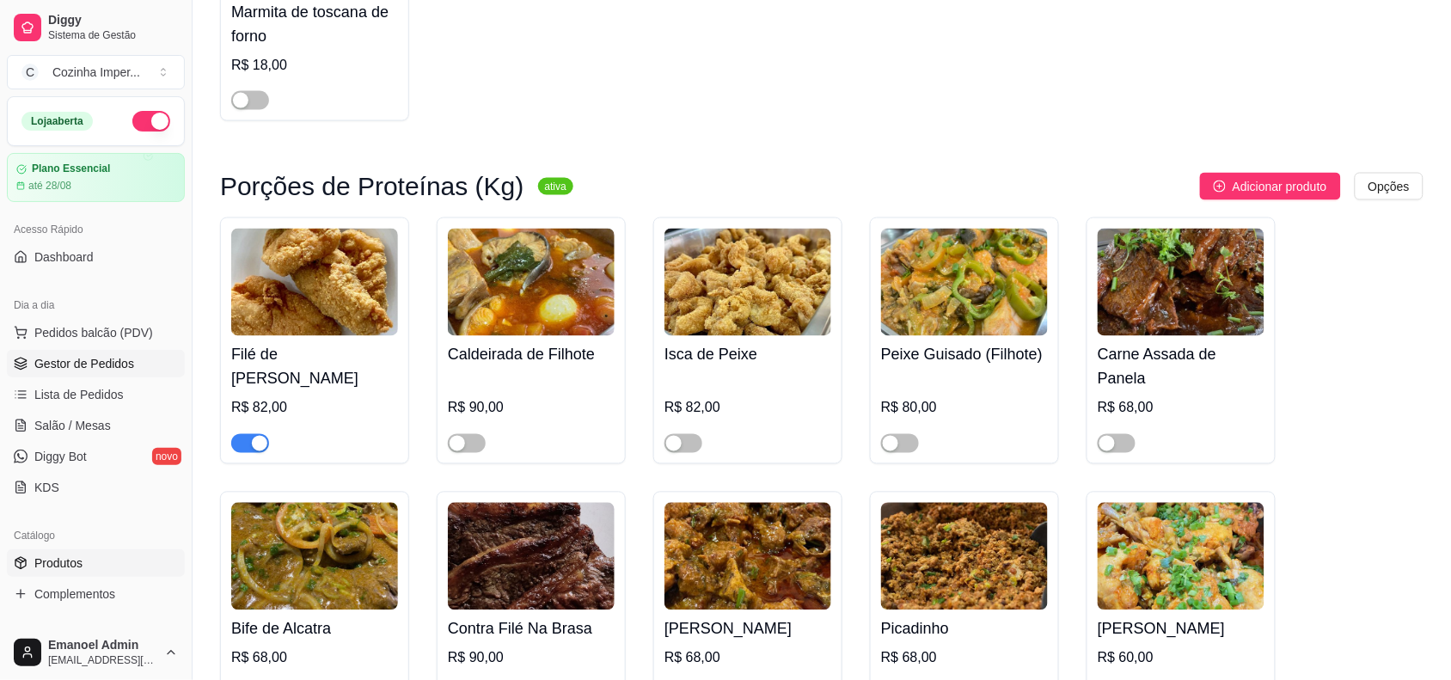
click at [104, 359] on span "Gestor de Pedidos" at bounding box center [84, 363] width 100 height 17
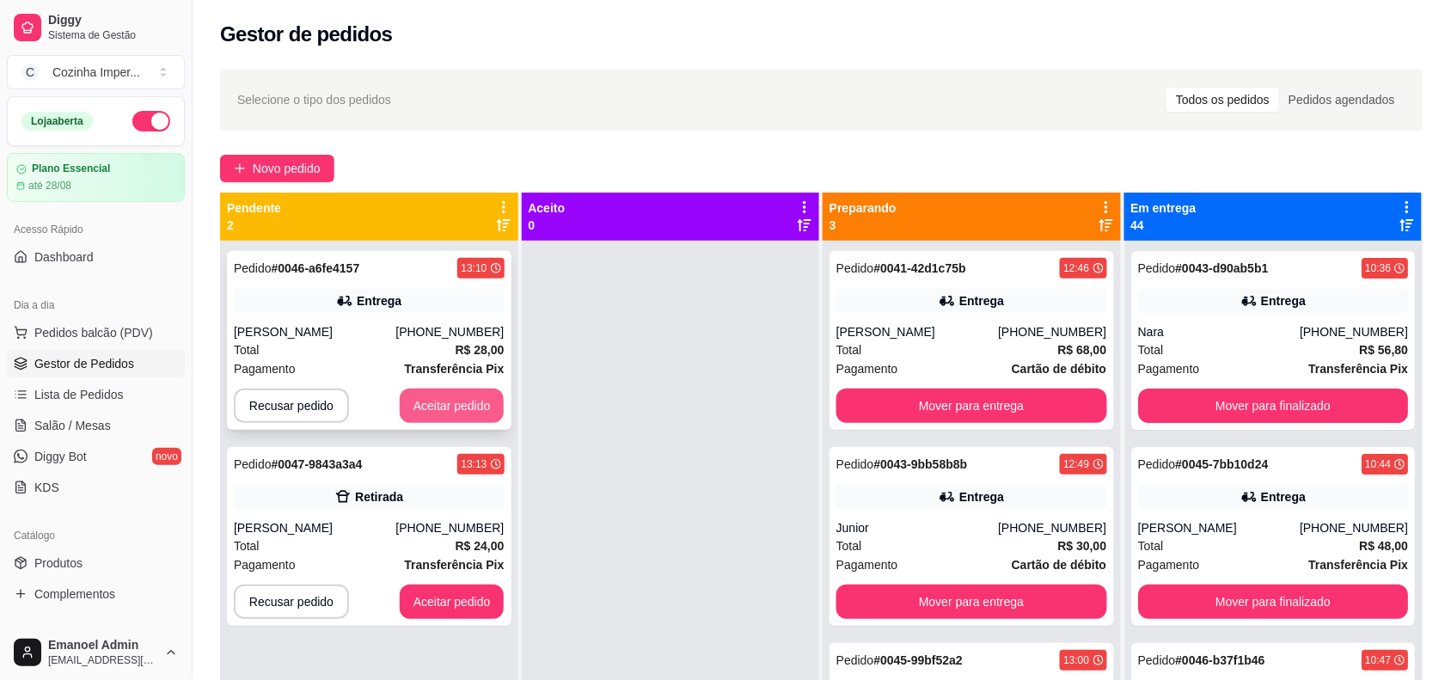
click at [462, 402] on button "Aceitar pedido" at bounding box center [452, 406] width 105 height 34
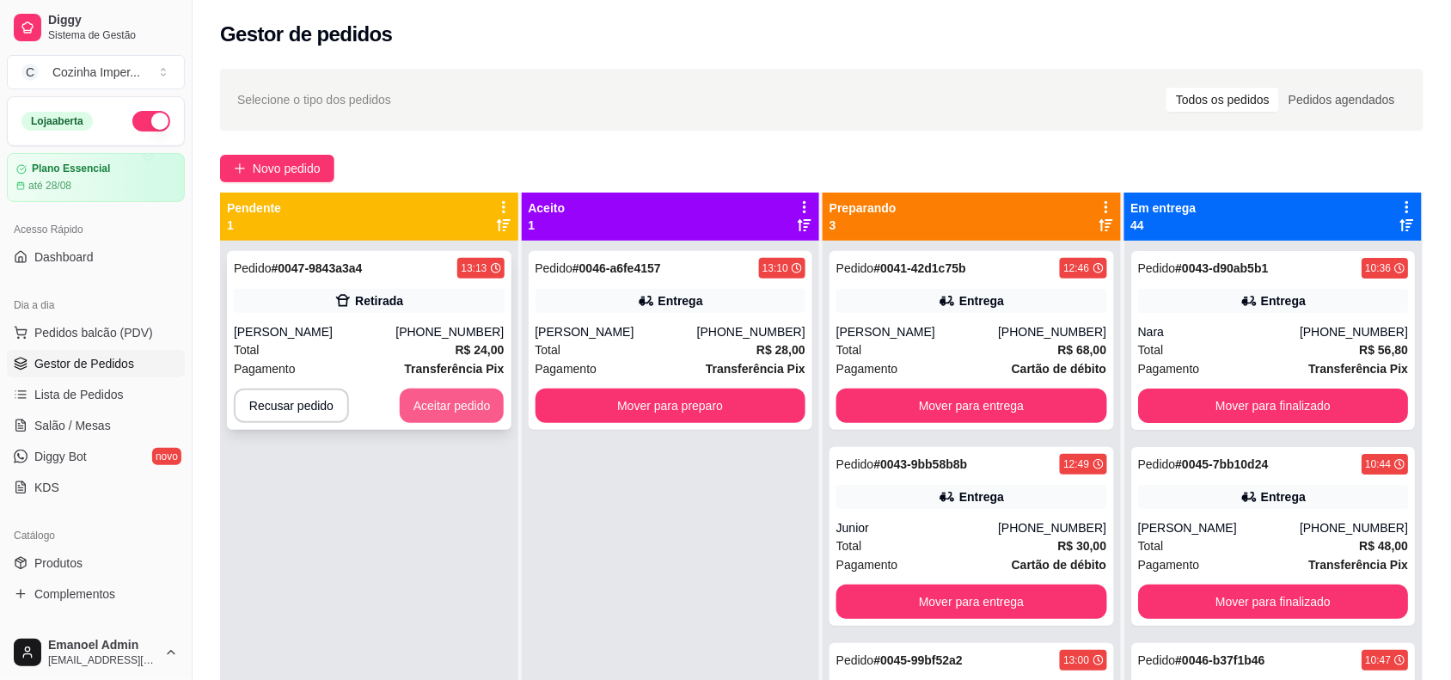
click at [462, 396] on button "Aceitar pedido" at bounding box center [452, 406] width 105 height 34
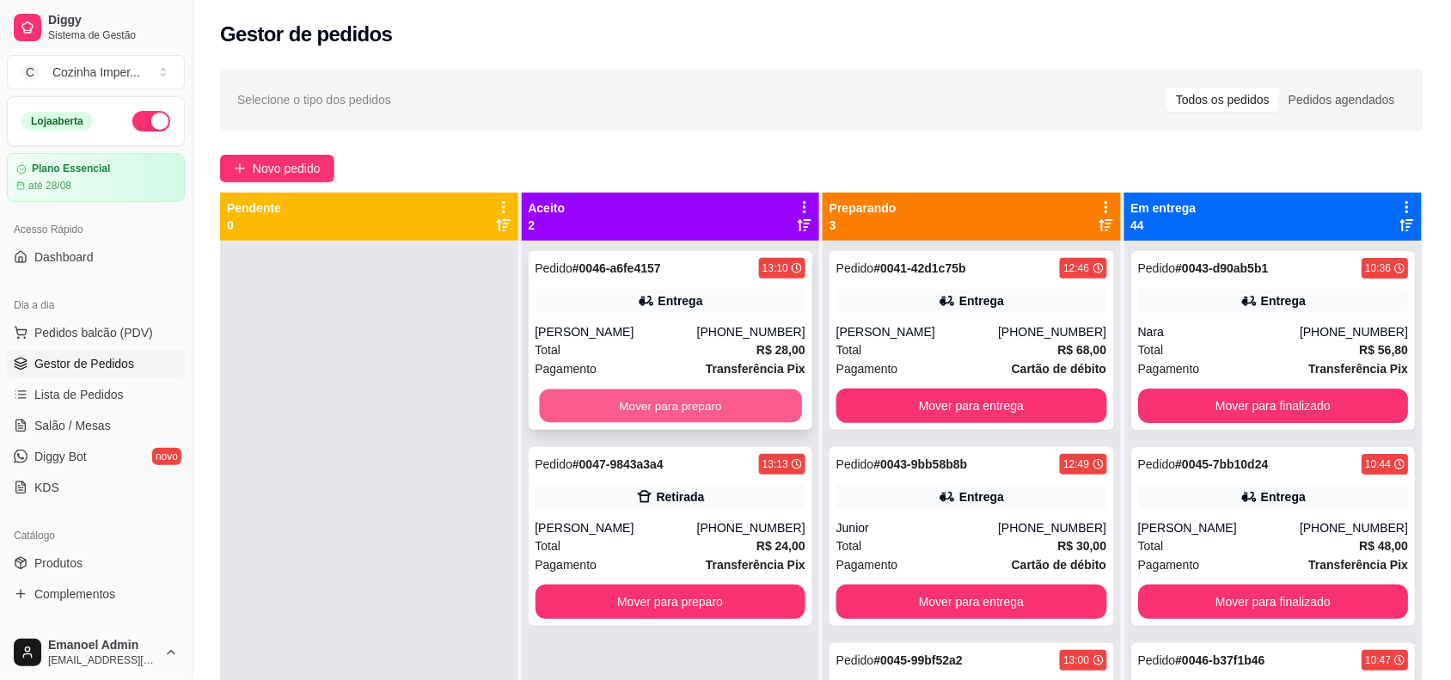
click at [758, 402] on button "Mover para preparo" at bounding box center [670, 407] width 262 height 34
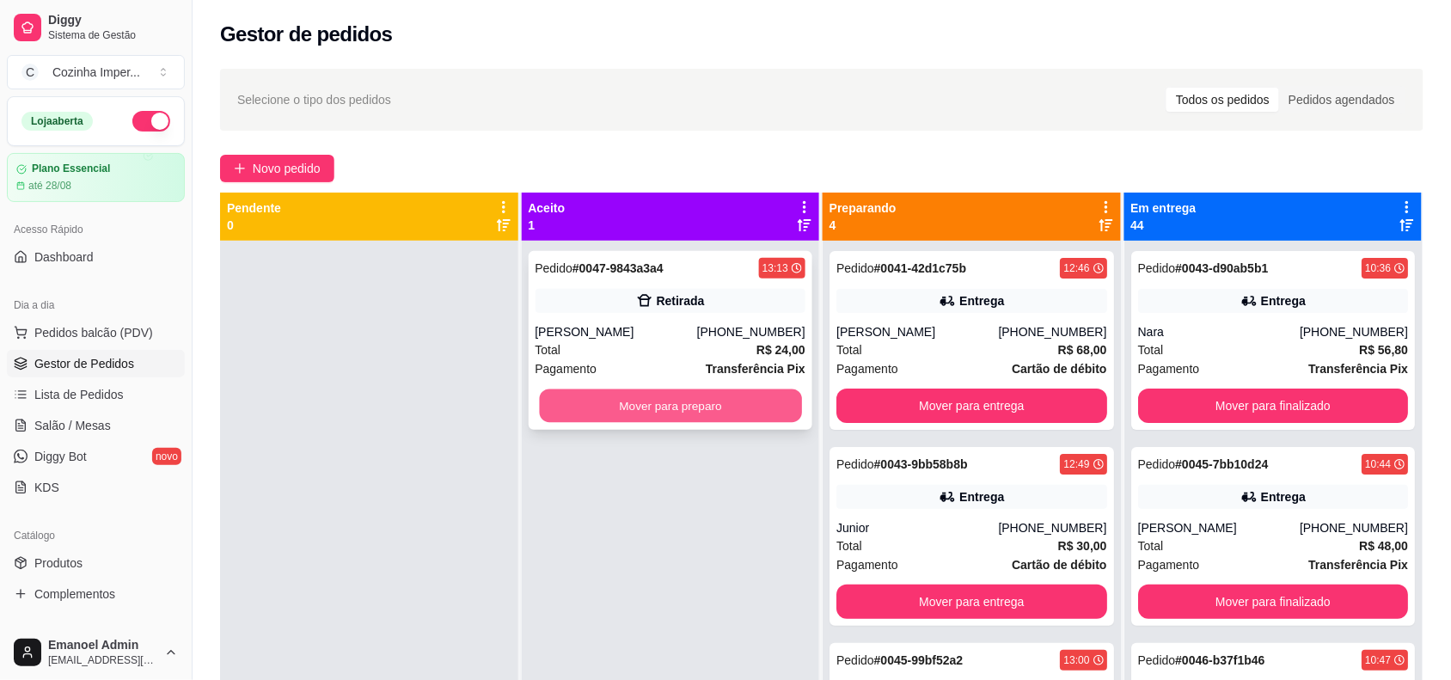
click at [759, 407] on button "Mover para preparo" at bounding box center [670, 407] width 262 height 34
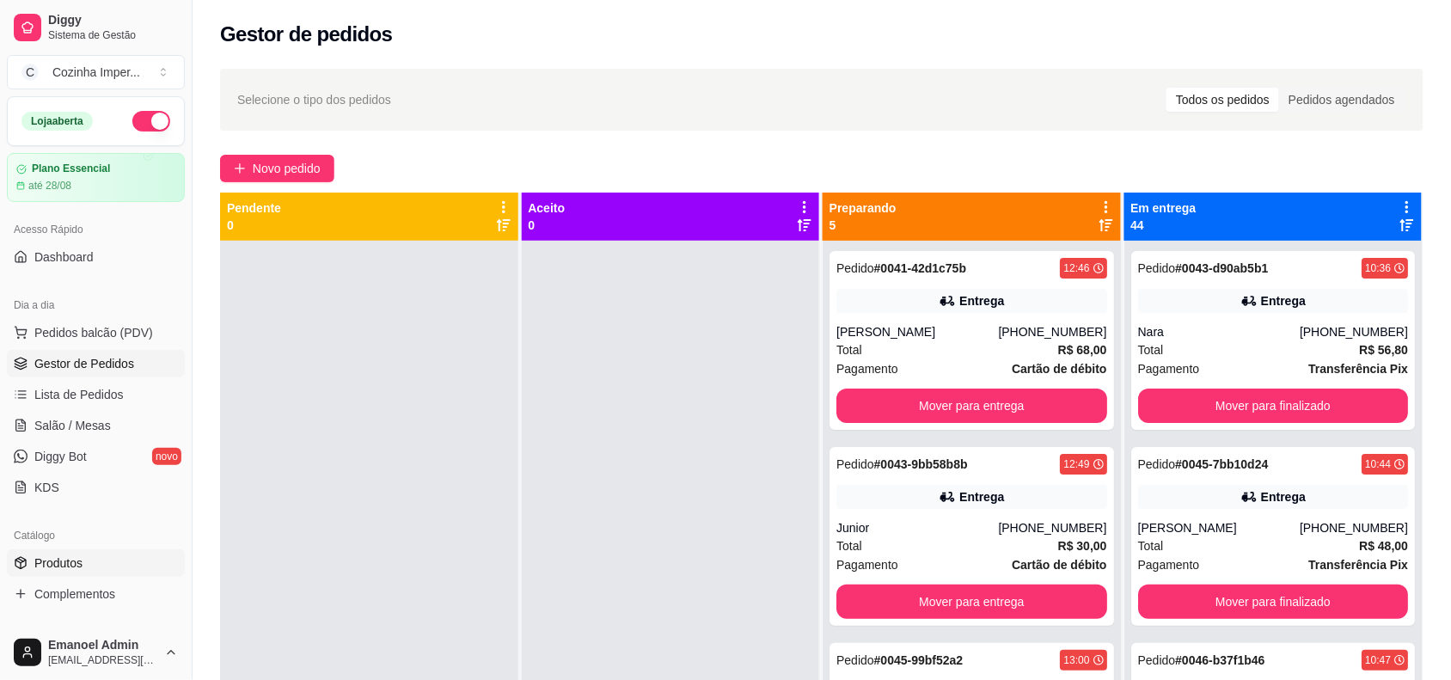
click at [96, 561] on link "Produtos" at bounding box center [96, 563] width 178 height 28
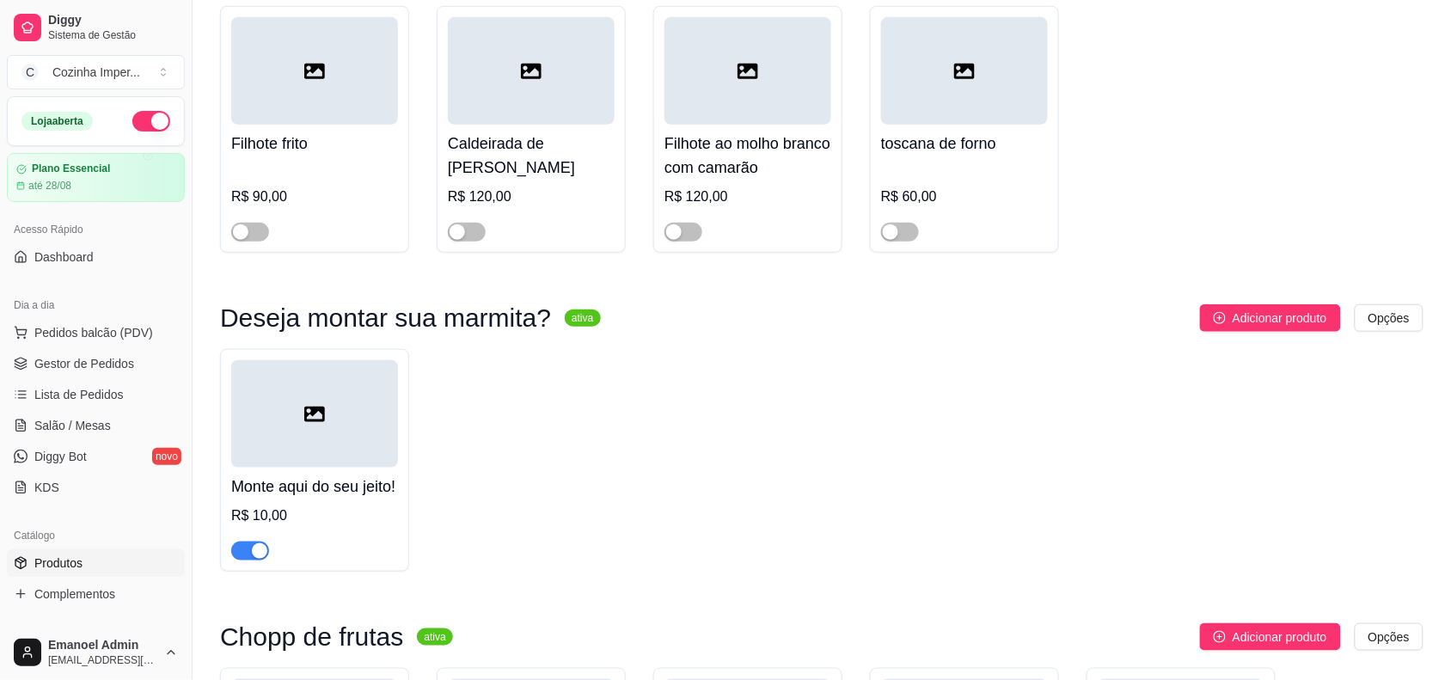
scroll to position [6443, 0]
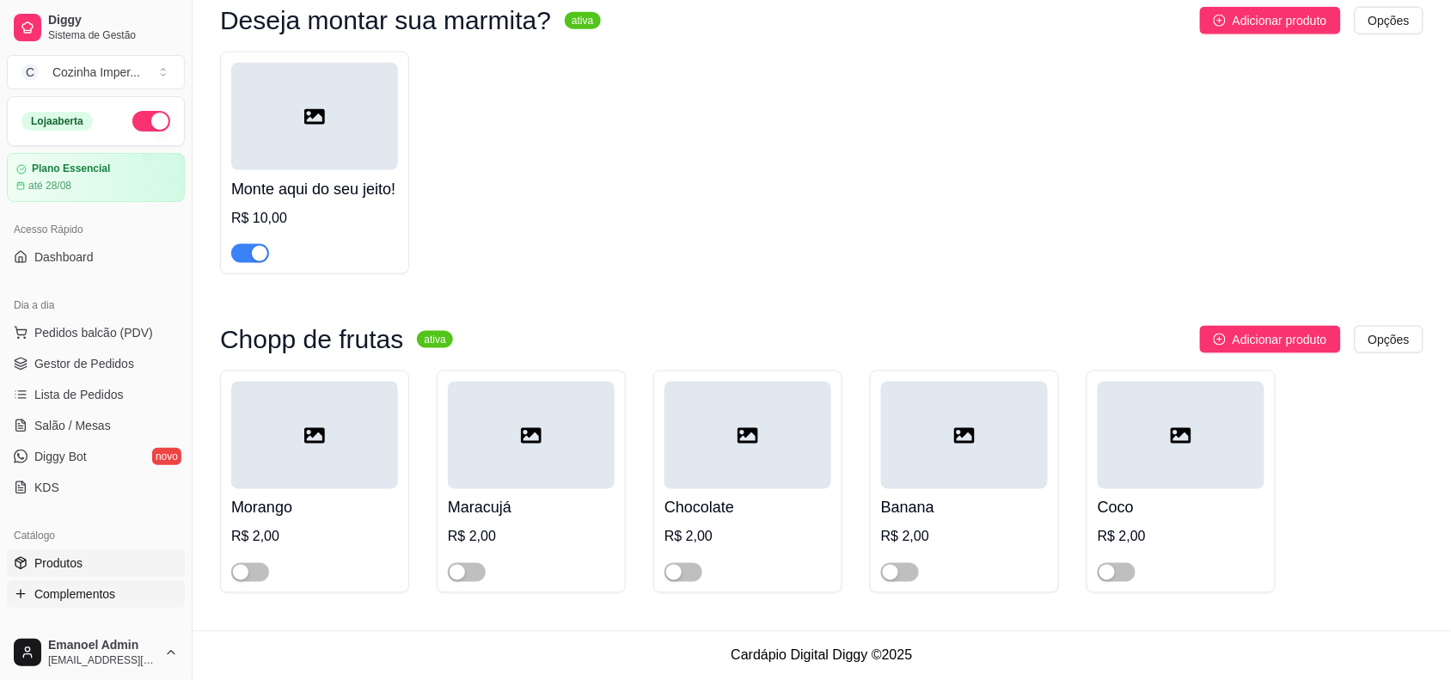
click at [86, 583] on link "Complementos" at bounding box center [96, 594] width 178 height 28
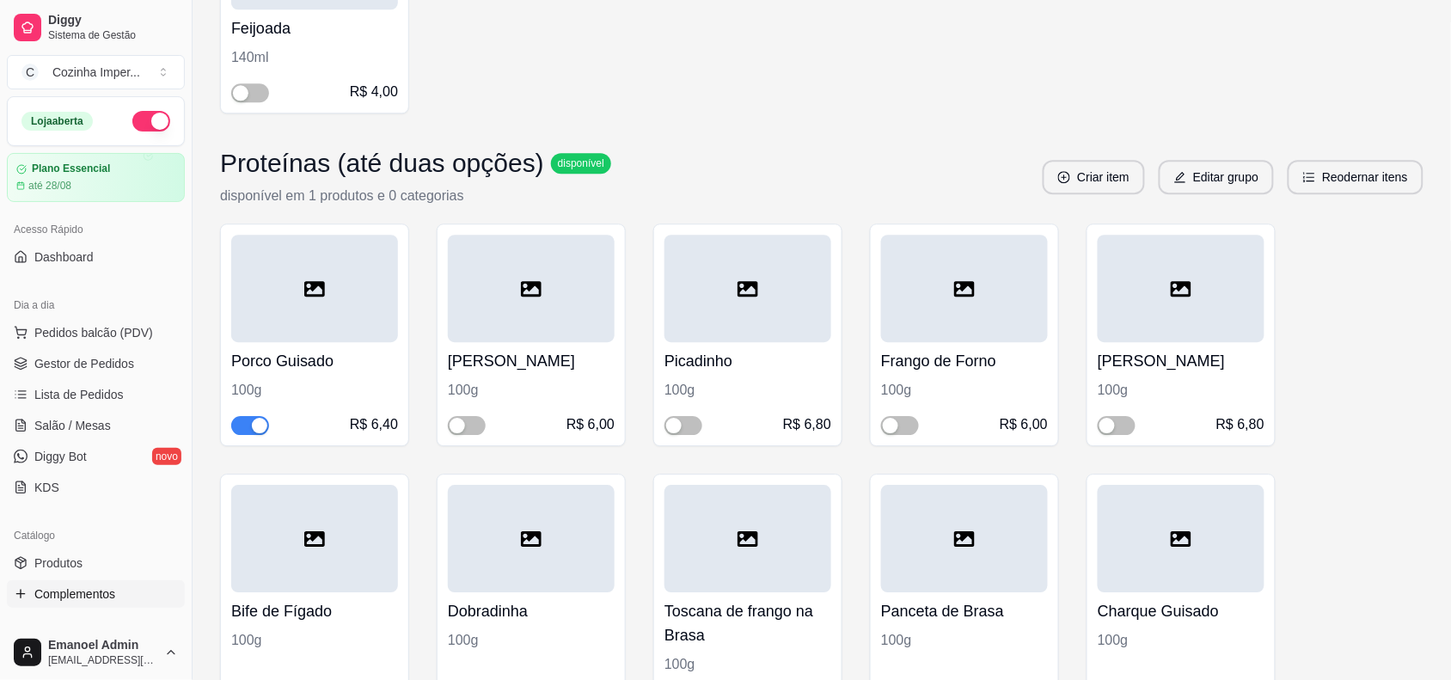
scroll to position [1397, 0]
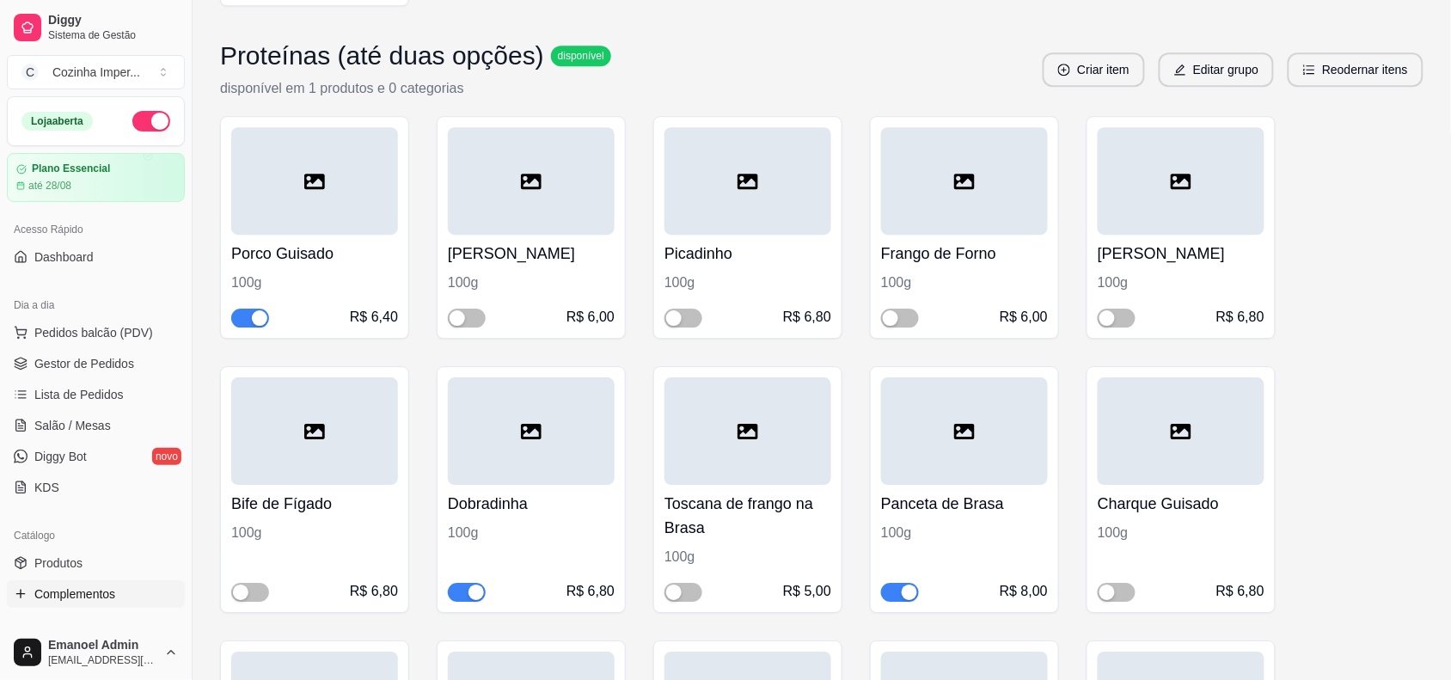
click at [261, 318] on div "button" at bounding box center [259, 317] width 15 height 15
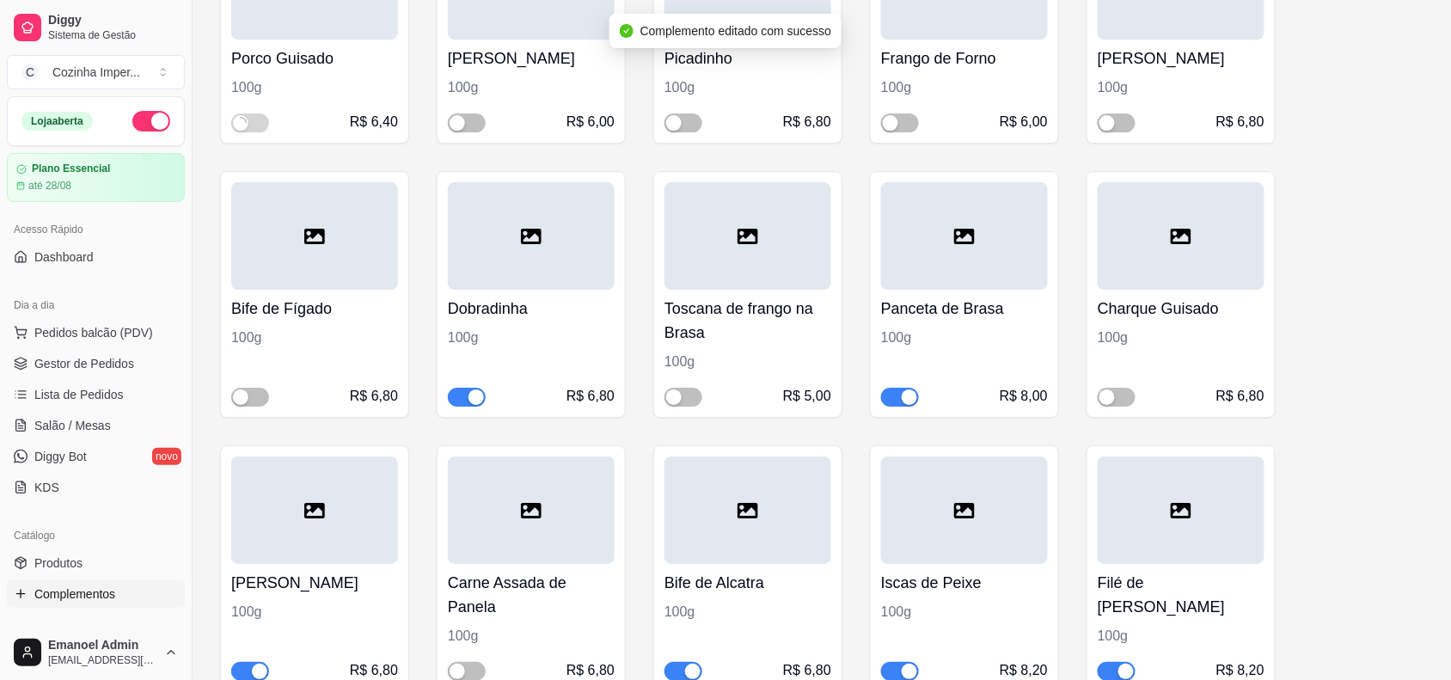
scroll to position [1612, 0]
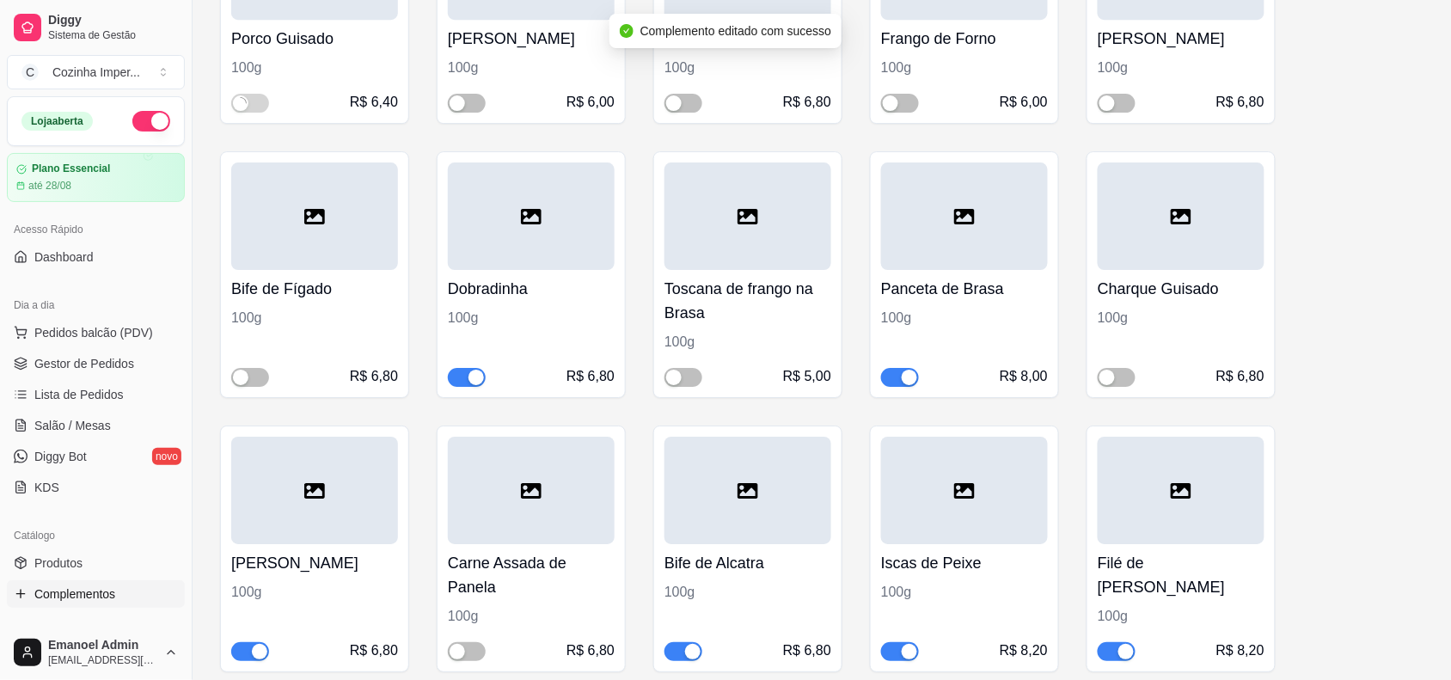
click at [466, 379] on span "button" at bounding box center [467, 377] width 38 height 19
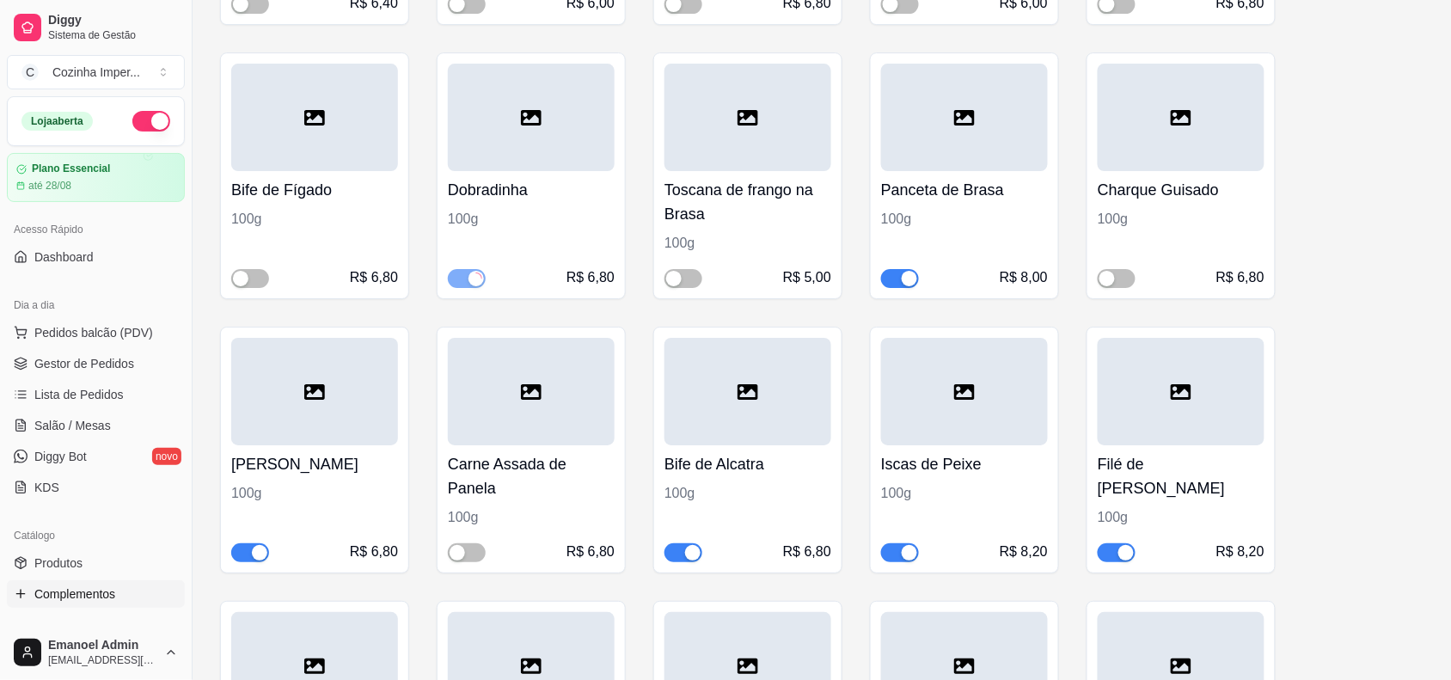
scroll to position [1827, 0]
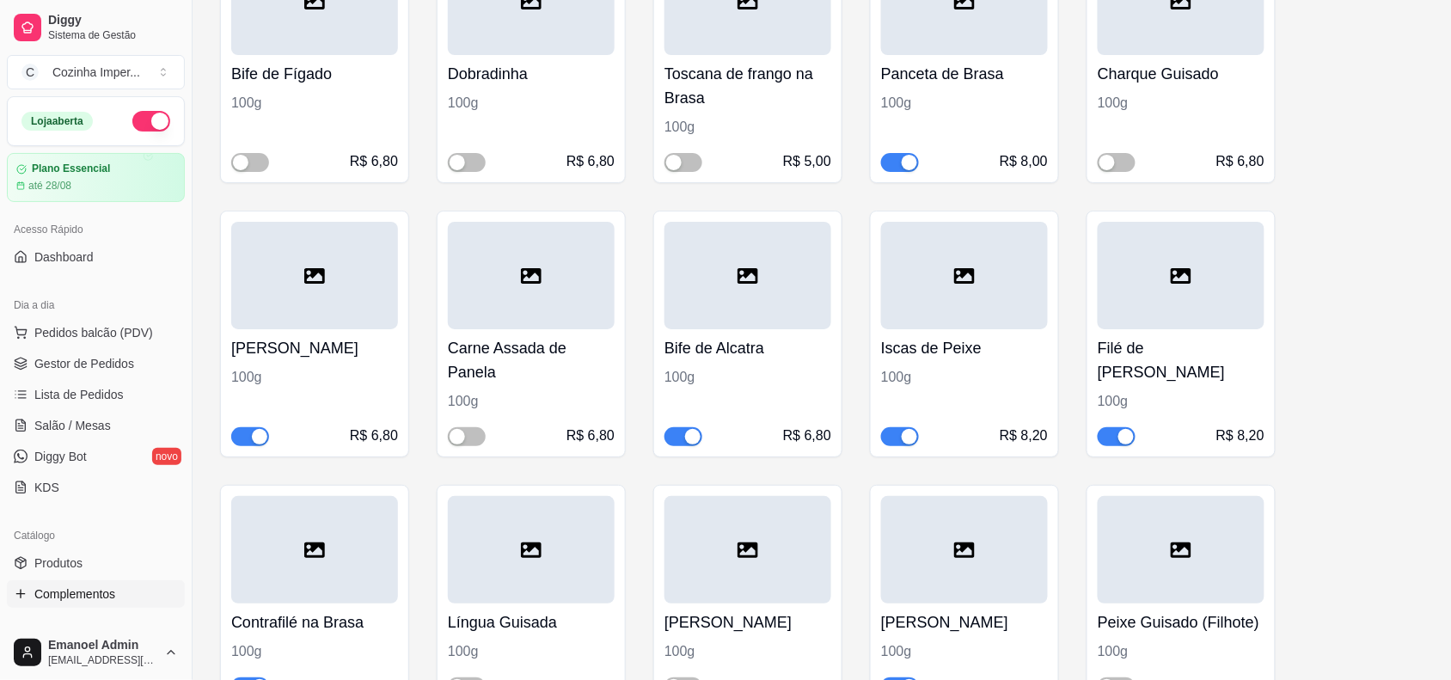
click at [905, 441] on div "button" at bounding box center [909, 436] width 15 height 15
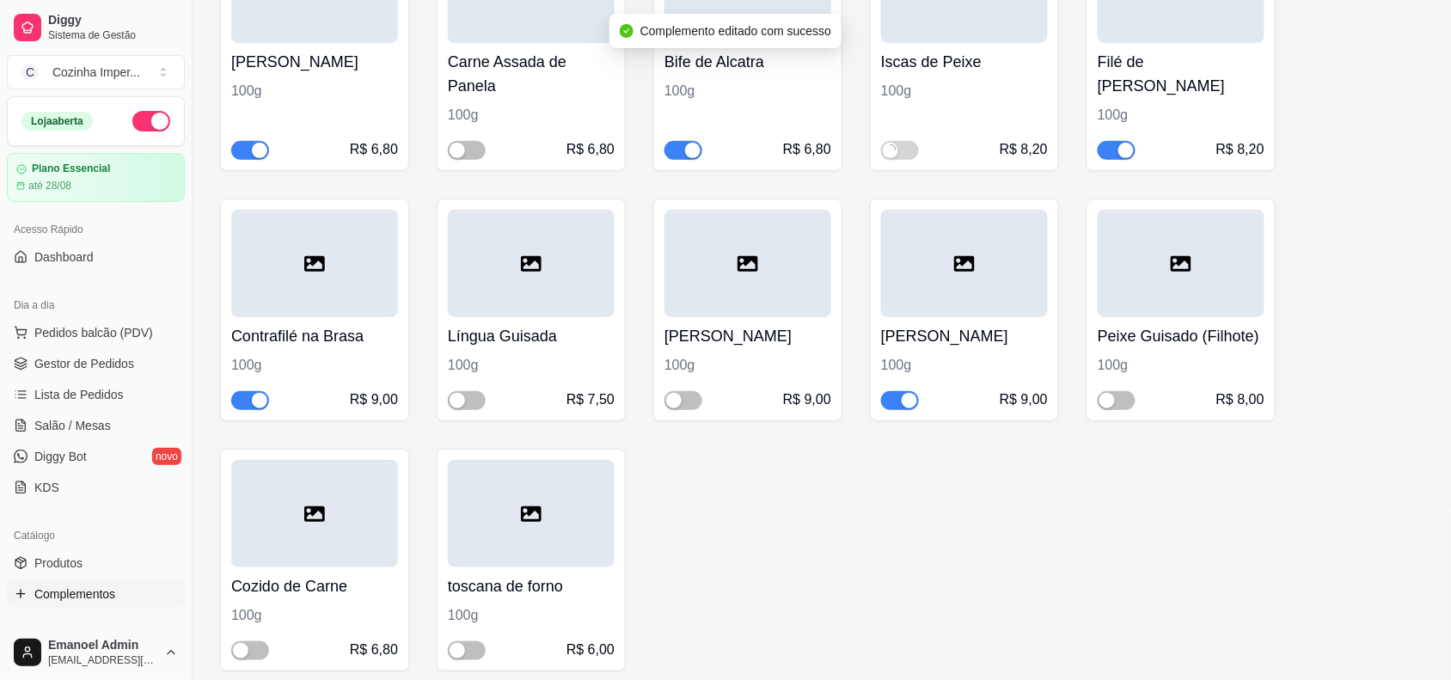
scroll to position [2150, 0]
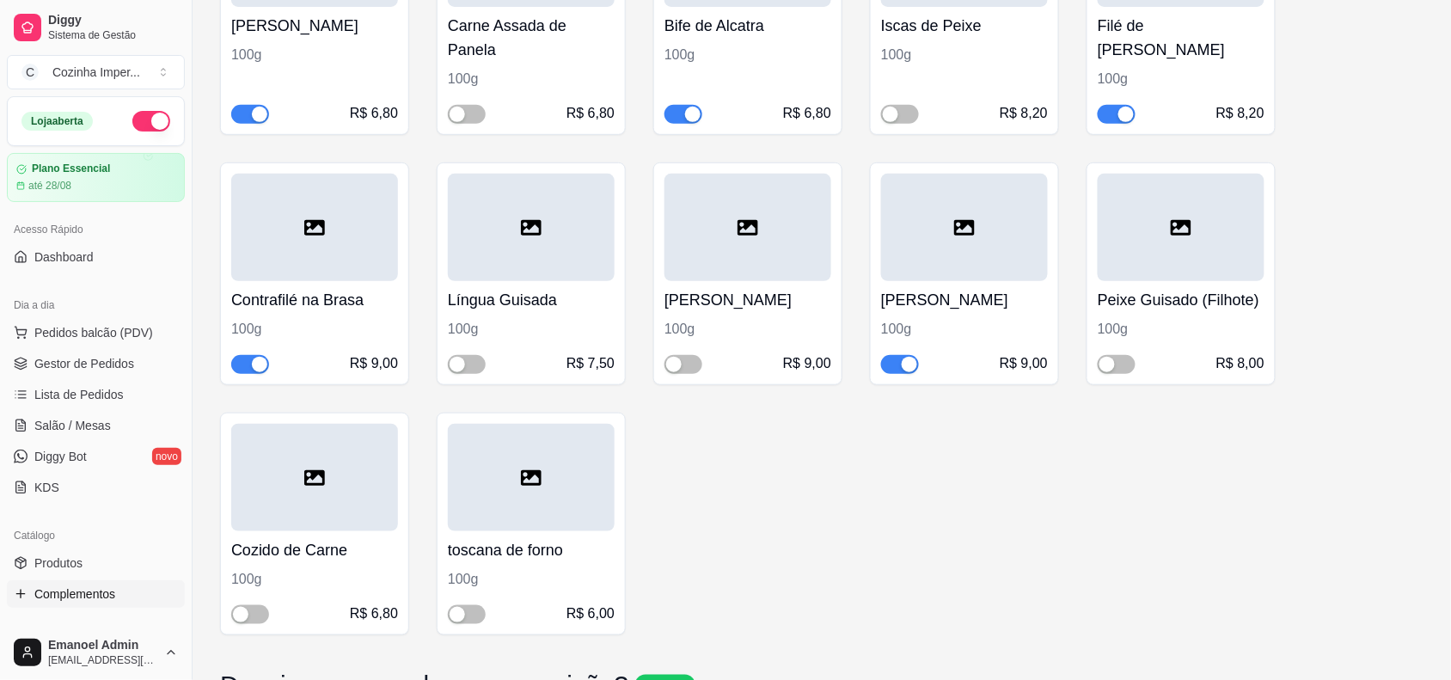
click at [902, 365] on div "button" at bounding box center [909, 364] width 15 height 15
click at [262, 364] on div "button" at bounding box center [259, 364] width 15 height 15
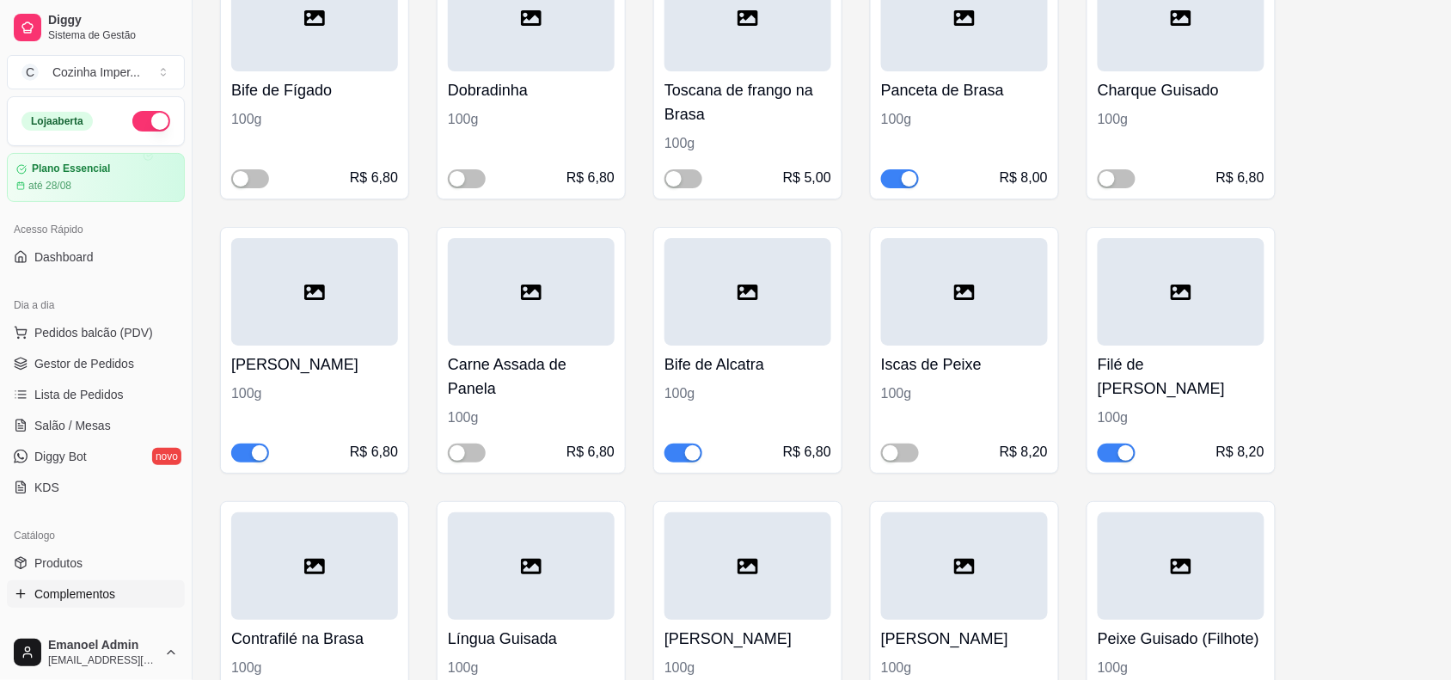
scroll to position [1778, 0]
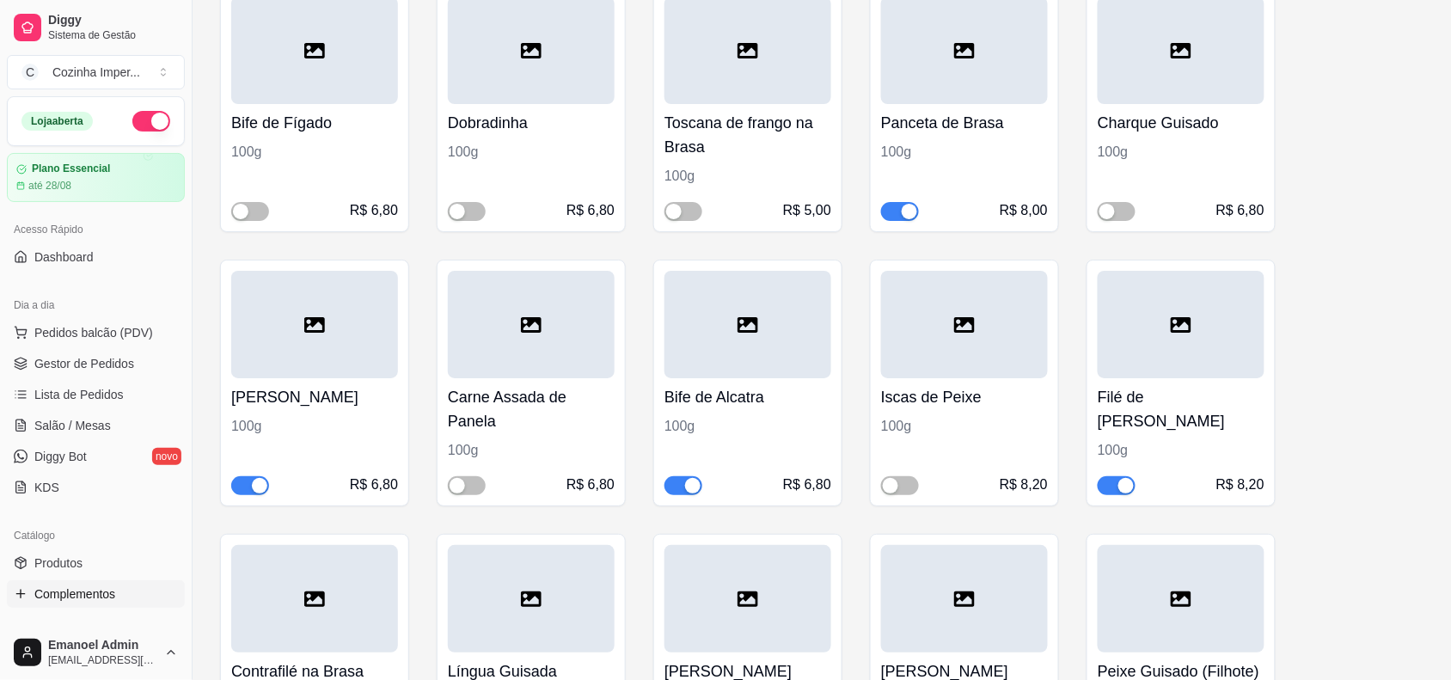
click at [258, 488] on div "button" at bounding box center [259, 485] width 15 height 15
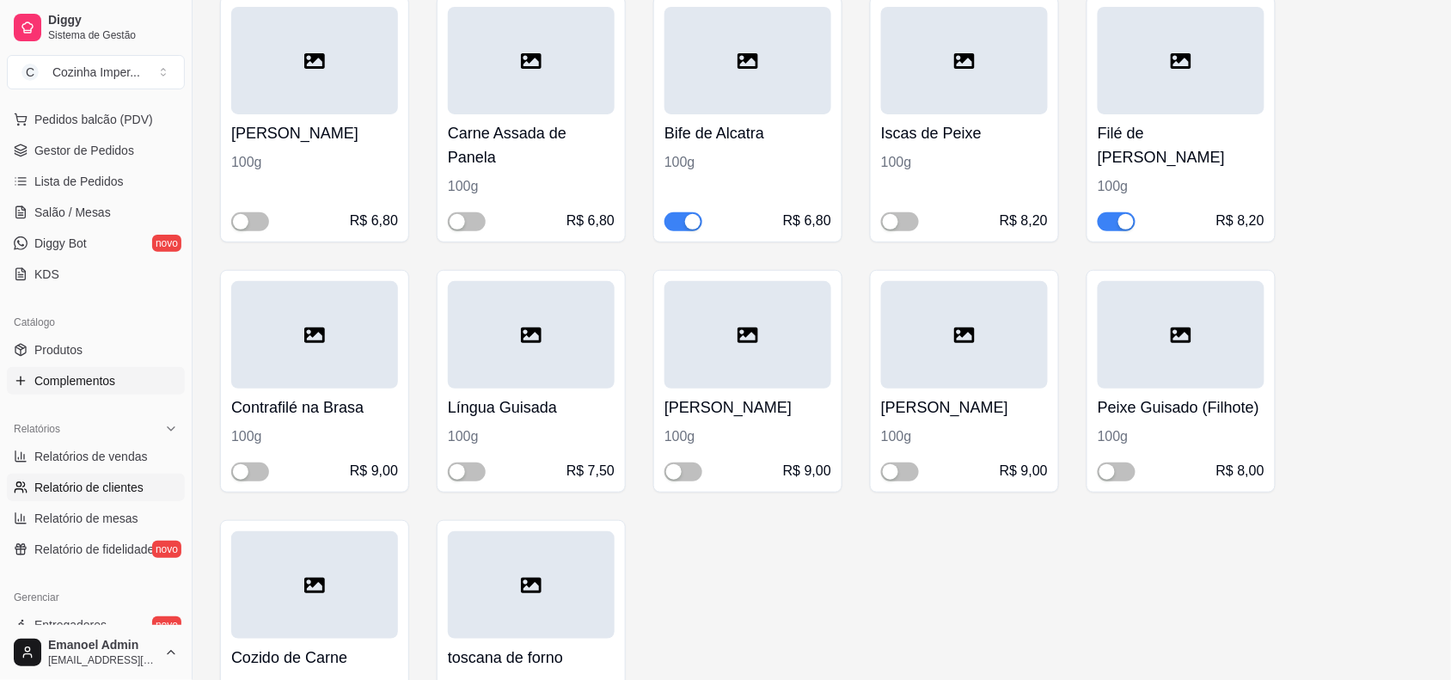
scroll to position [215, 0]
click at [122, 353] on link "Produtos" at bounding box center [96, 348] width 178 height 28
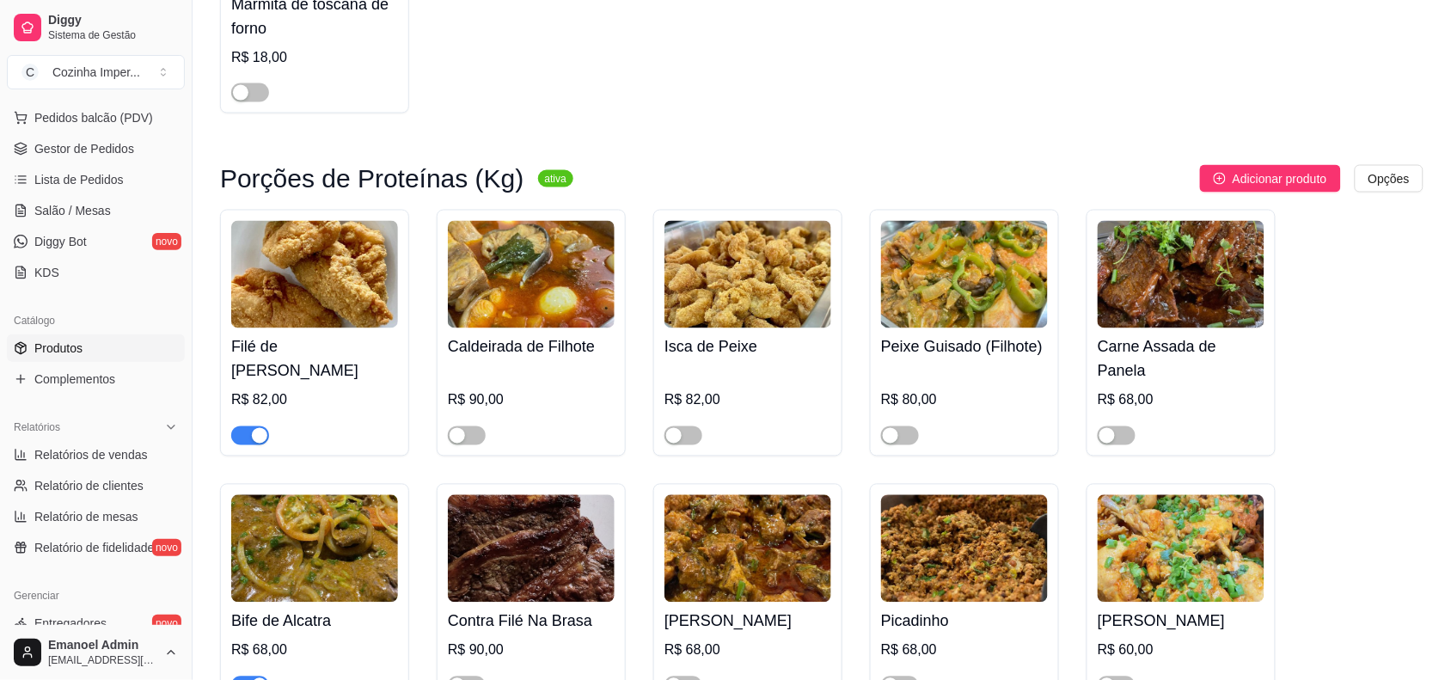
scroll to position [4622, 0]
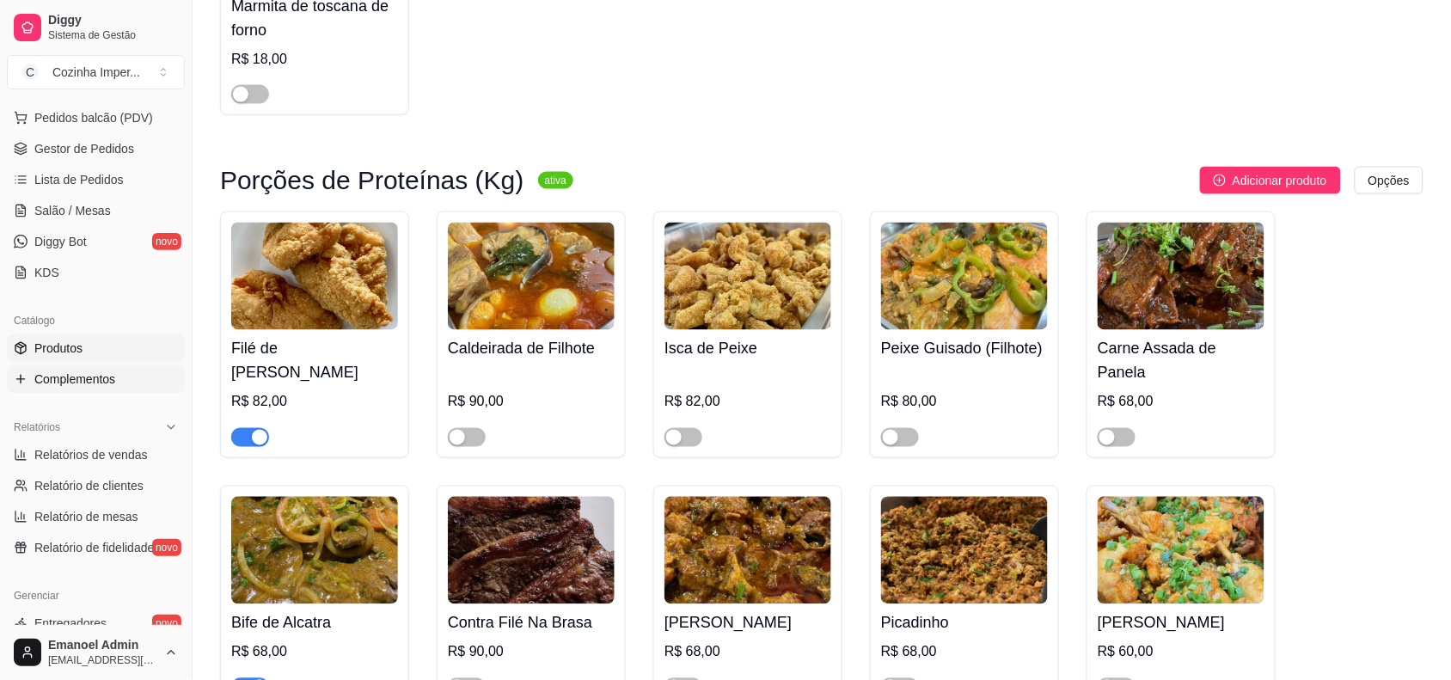
click at [80, 376] on span "Complementos" at bounding box center [74, 379] width 81 height 17
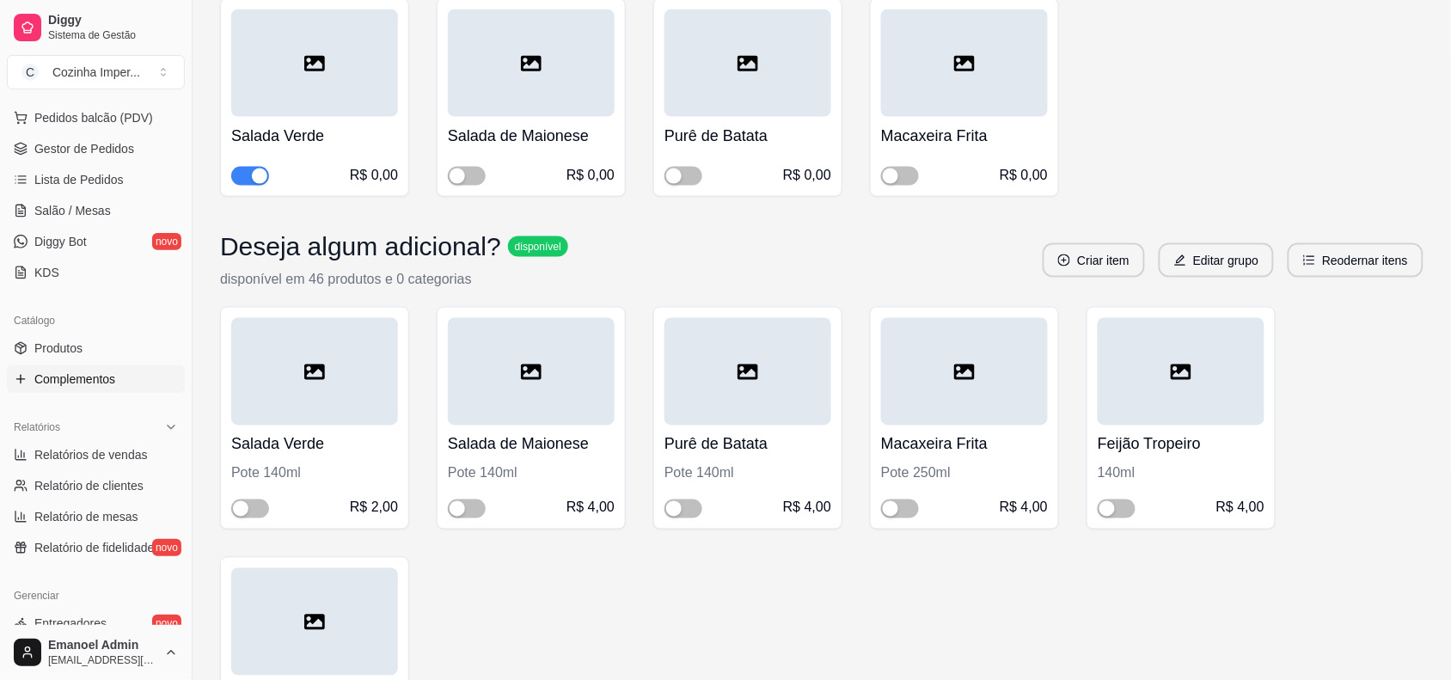
scroll to position [645, 0]
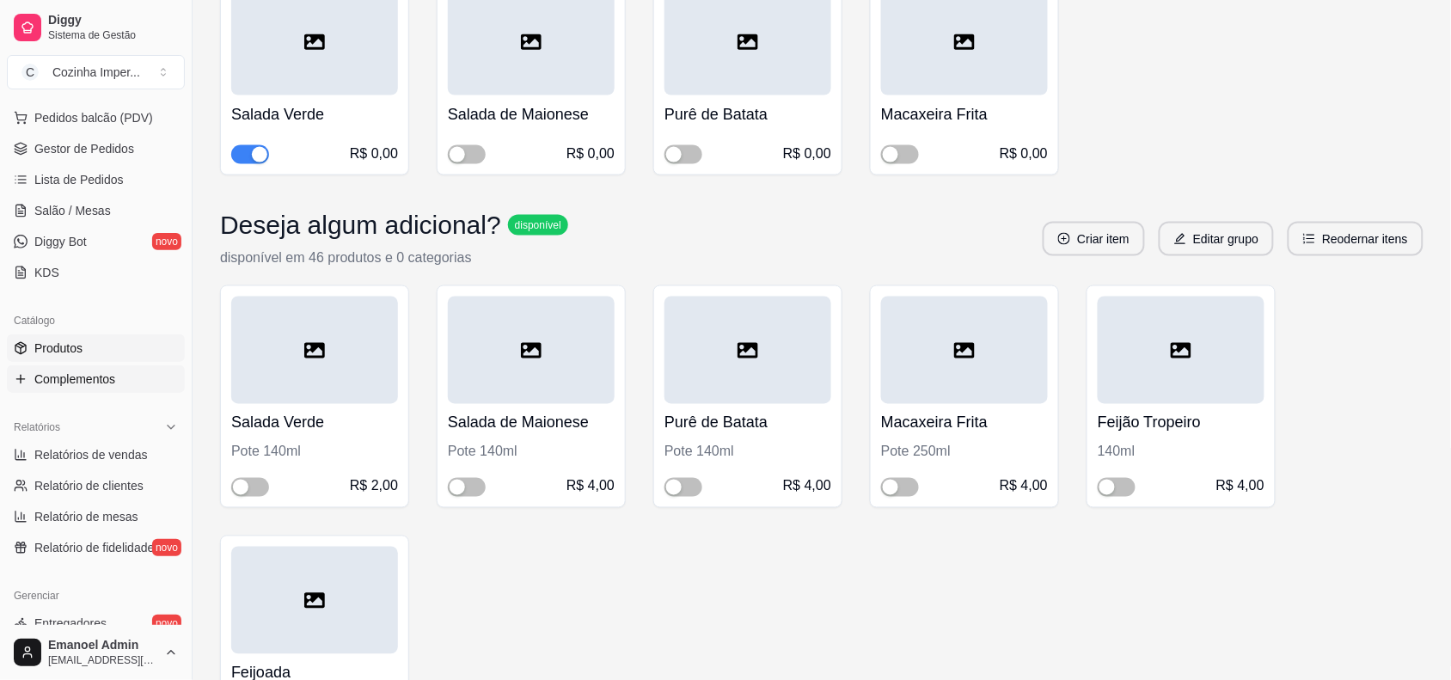
click at [134, 348] on link "Produtos" at bounding box center [96, 348] width 178 height 28
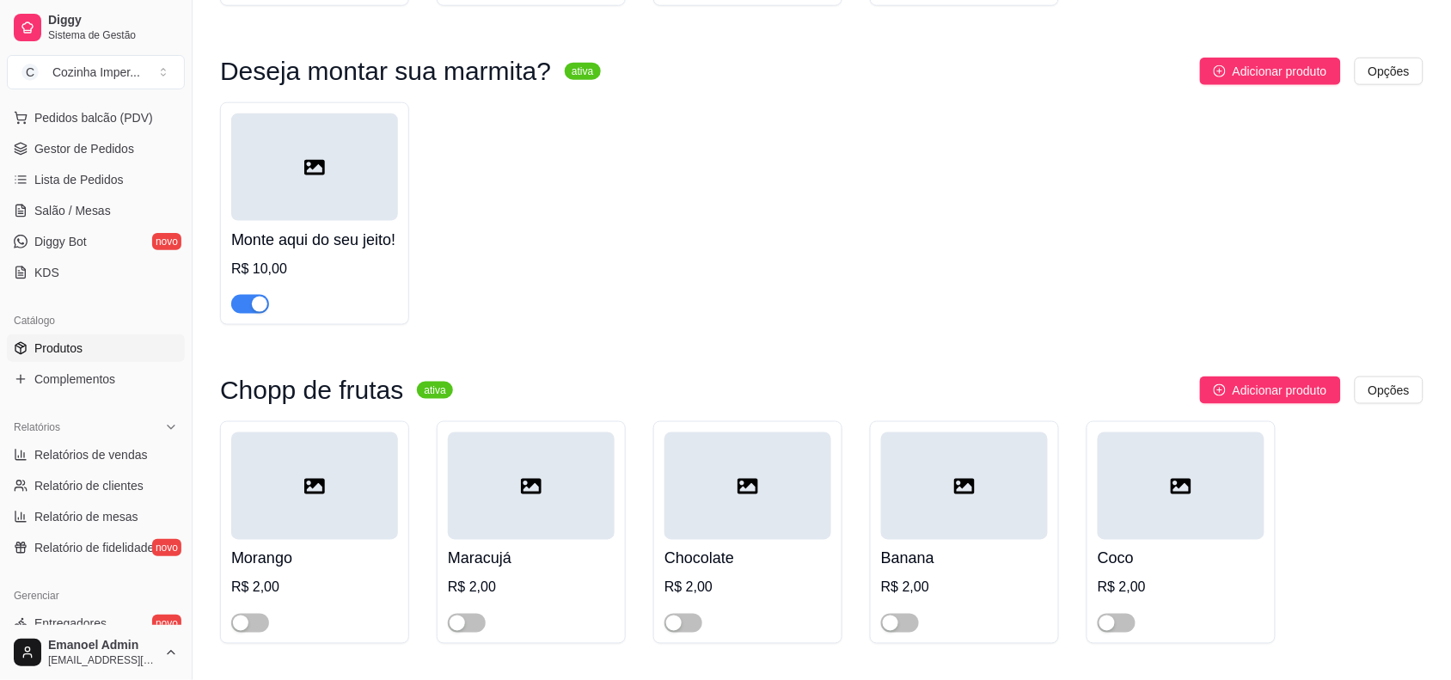
scroll to position [6335, 0]
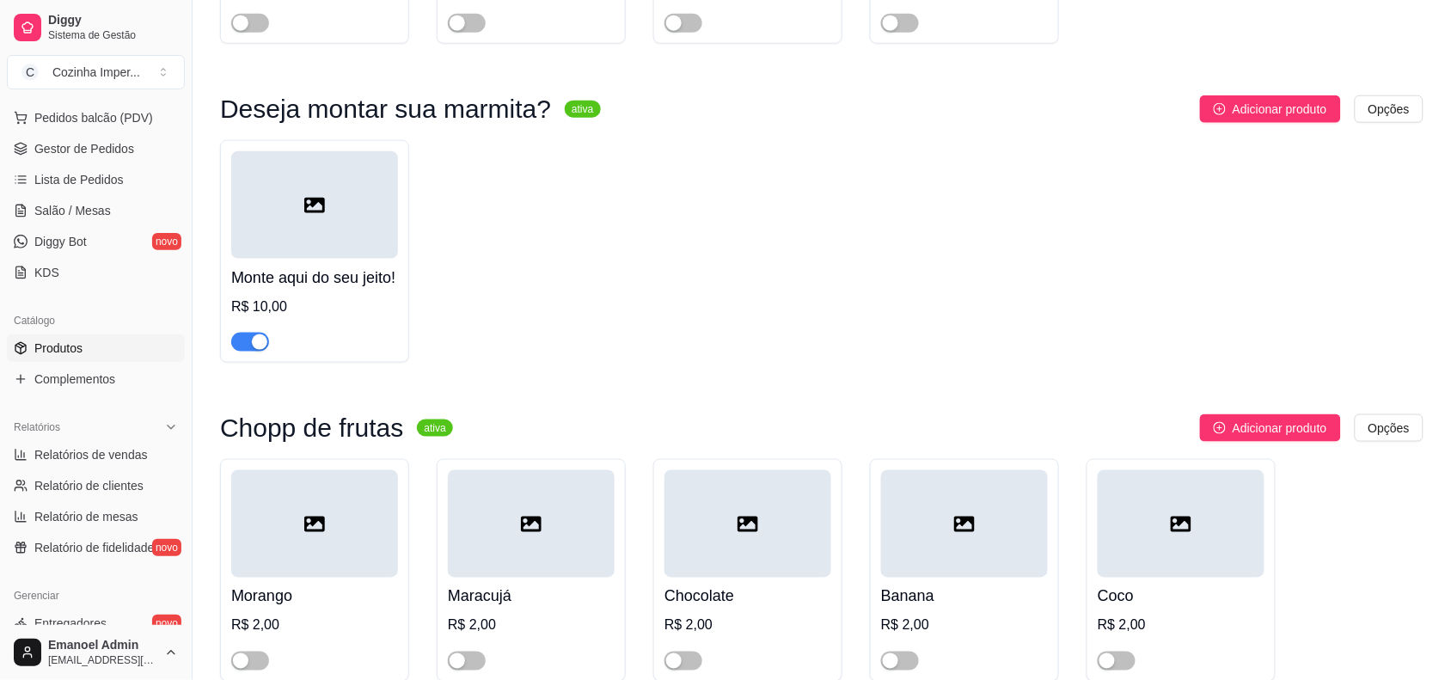
click at [255, 350] on div "button" at bounding box center [259, 341] width 15 height 15
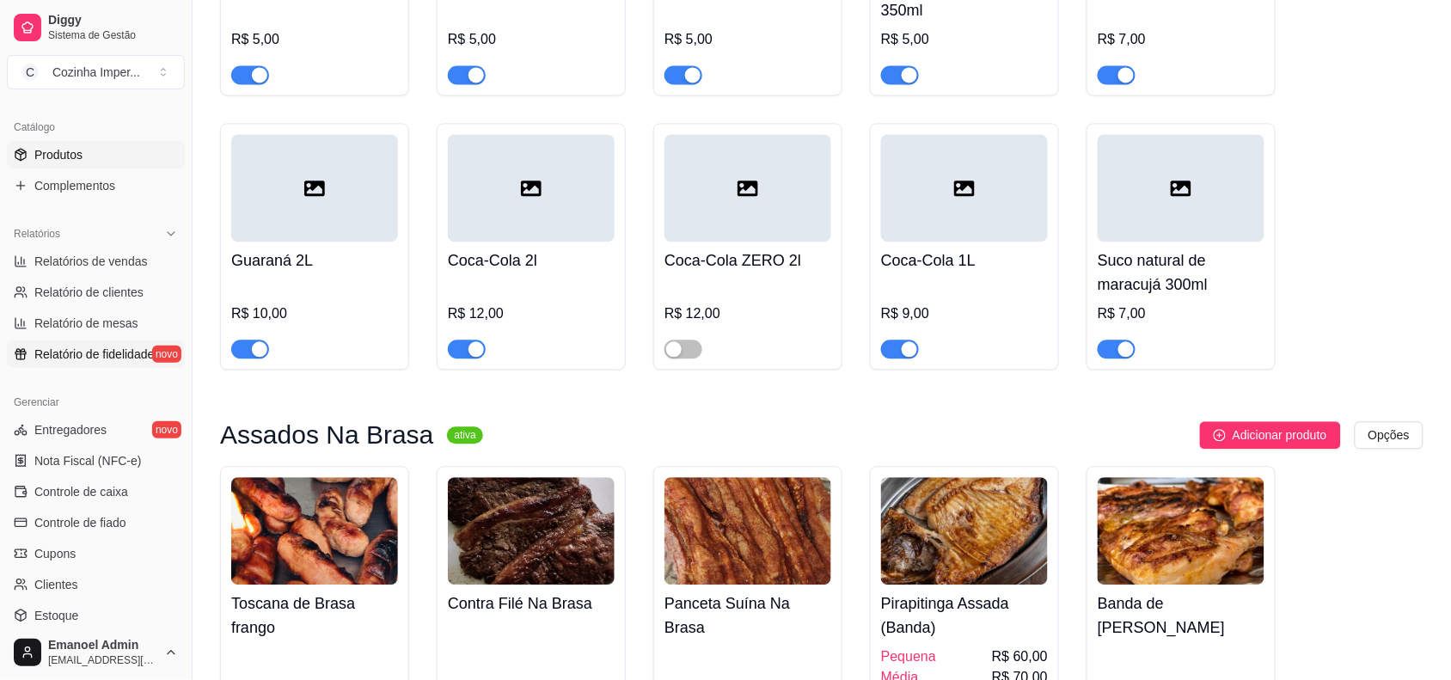
scroll to position [430, 0]
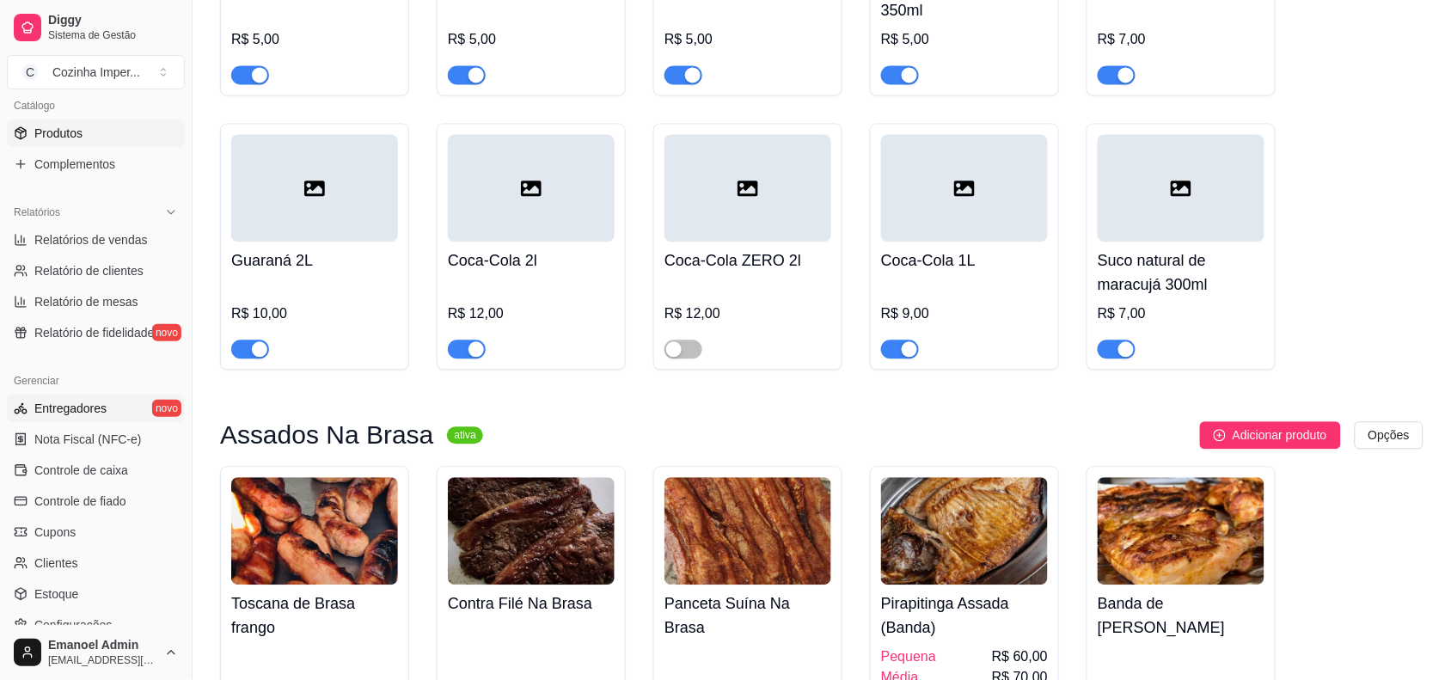
click at [133, 405] on link "Entregadores novo" at bounding box center [96, 409] width 178 height 28
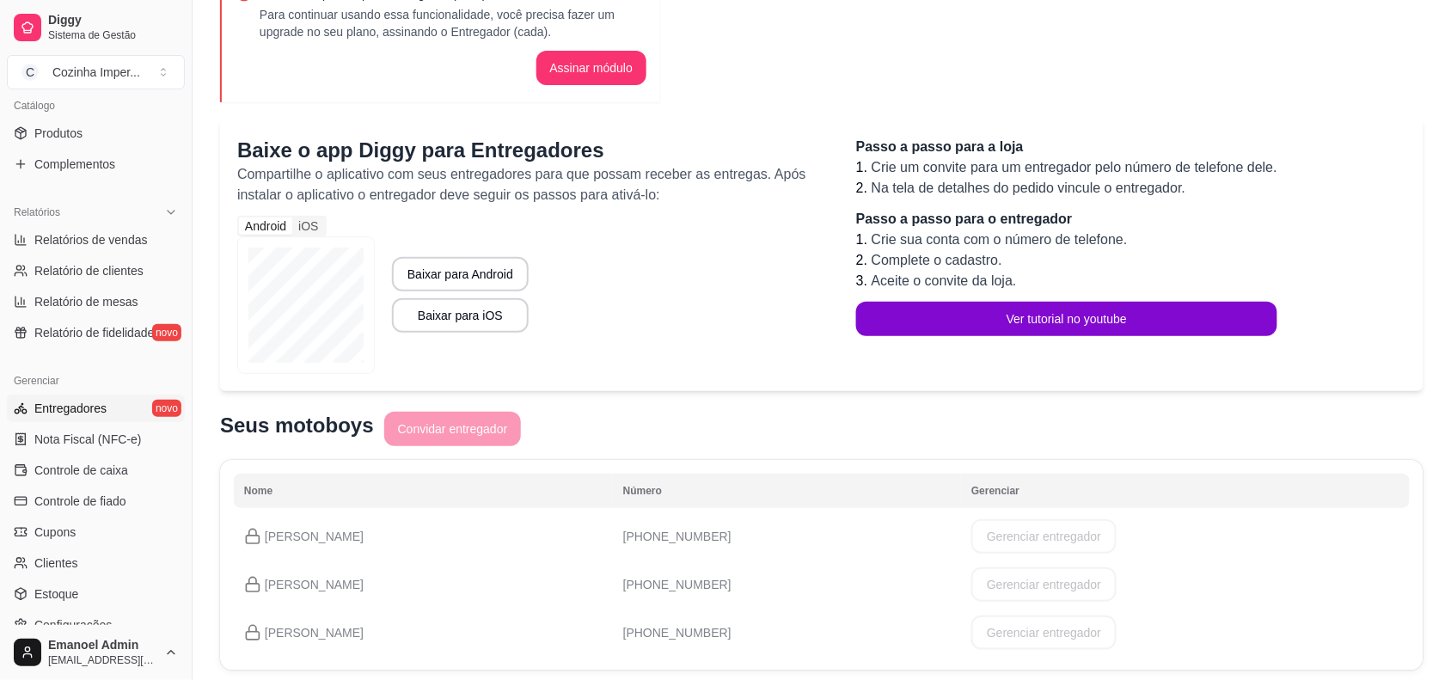
scroll to position [169, 0]
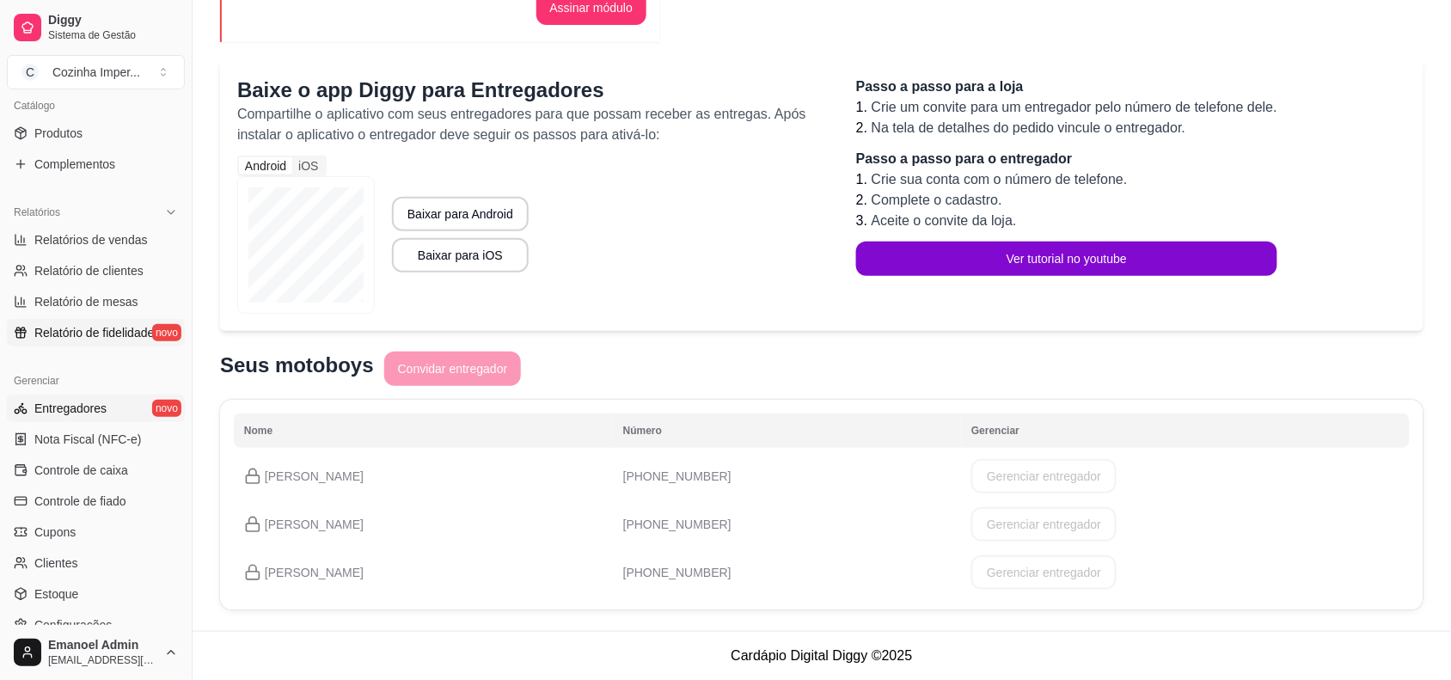
click at [135, 335] on span "Relatório de fidelidade" at bounding box center [94, 332] width 120 height 17
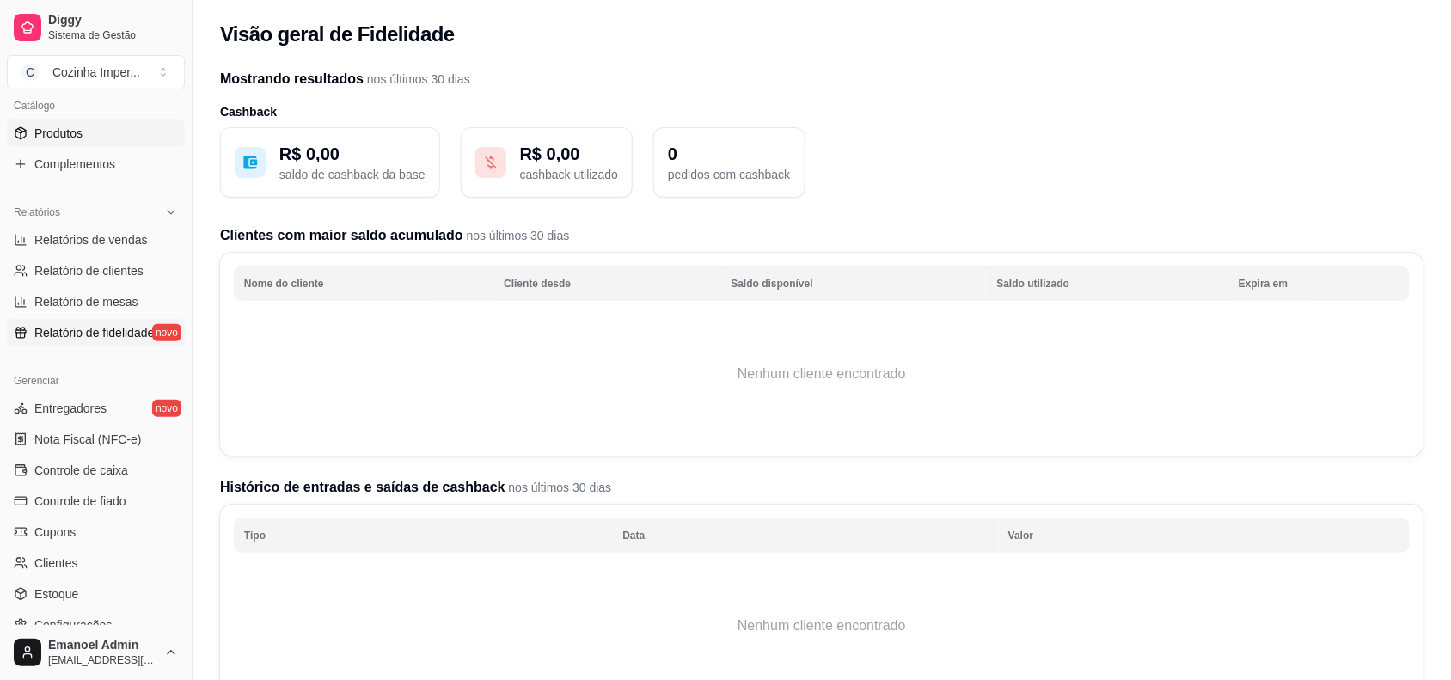
click at [113, 143] on link "Produtos" at bounding box center [96, 134] width 178 height 28
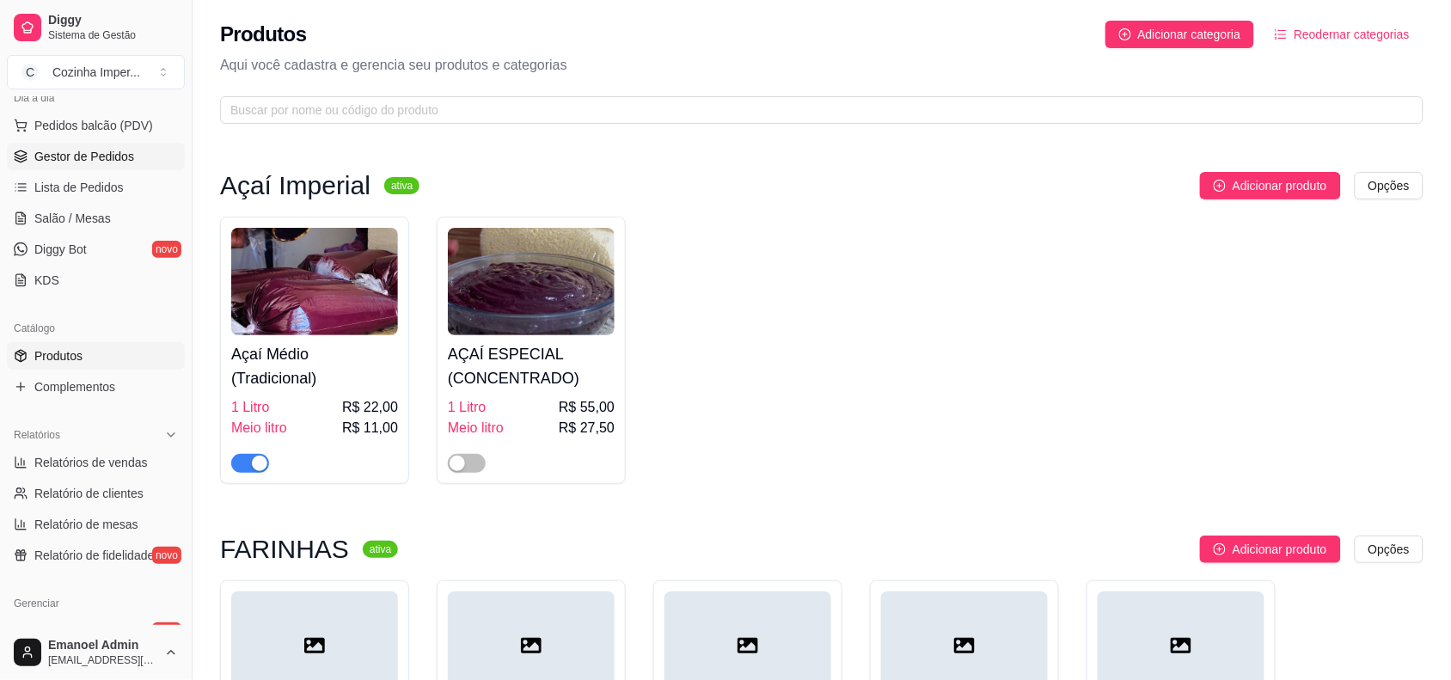
scroll to position [126, 0]
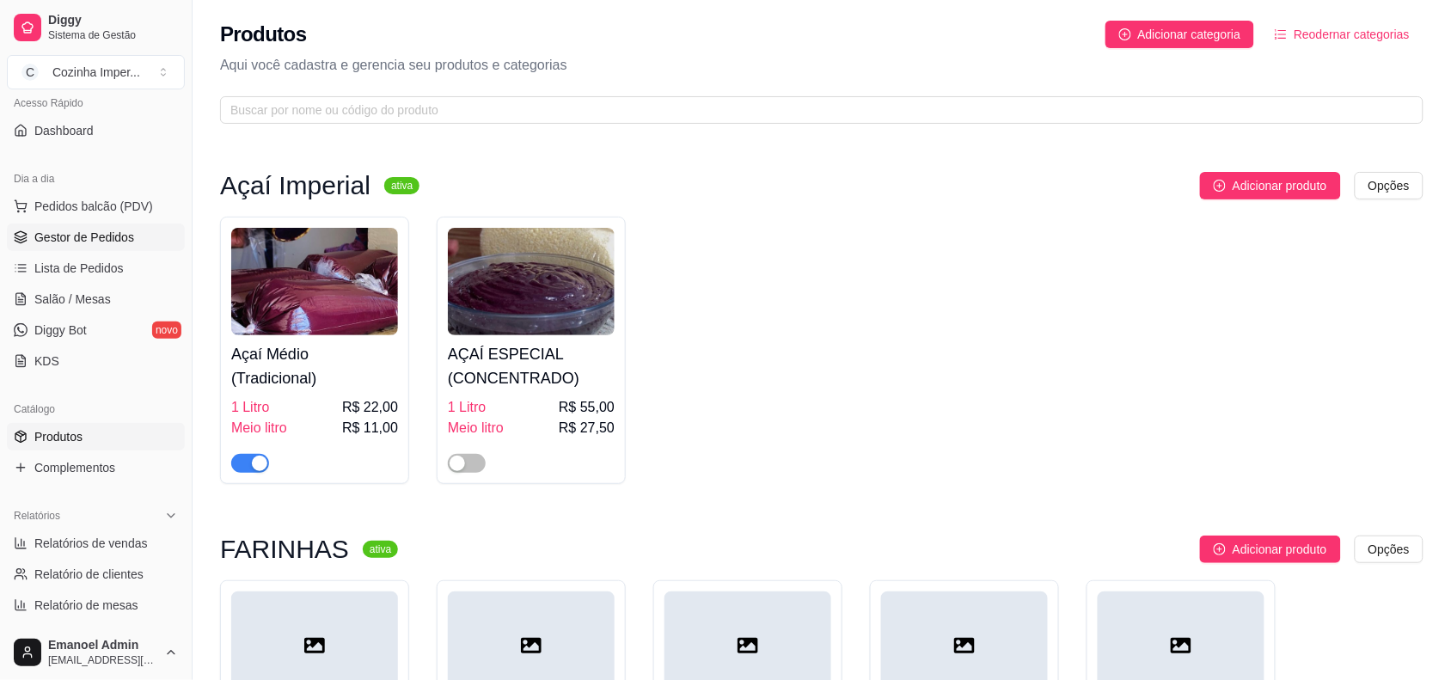
click at [100, 235] on span "Gestor de Pedidos" at bounding box center [84, 237] width 100 height 17
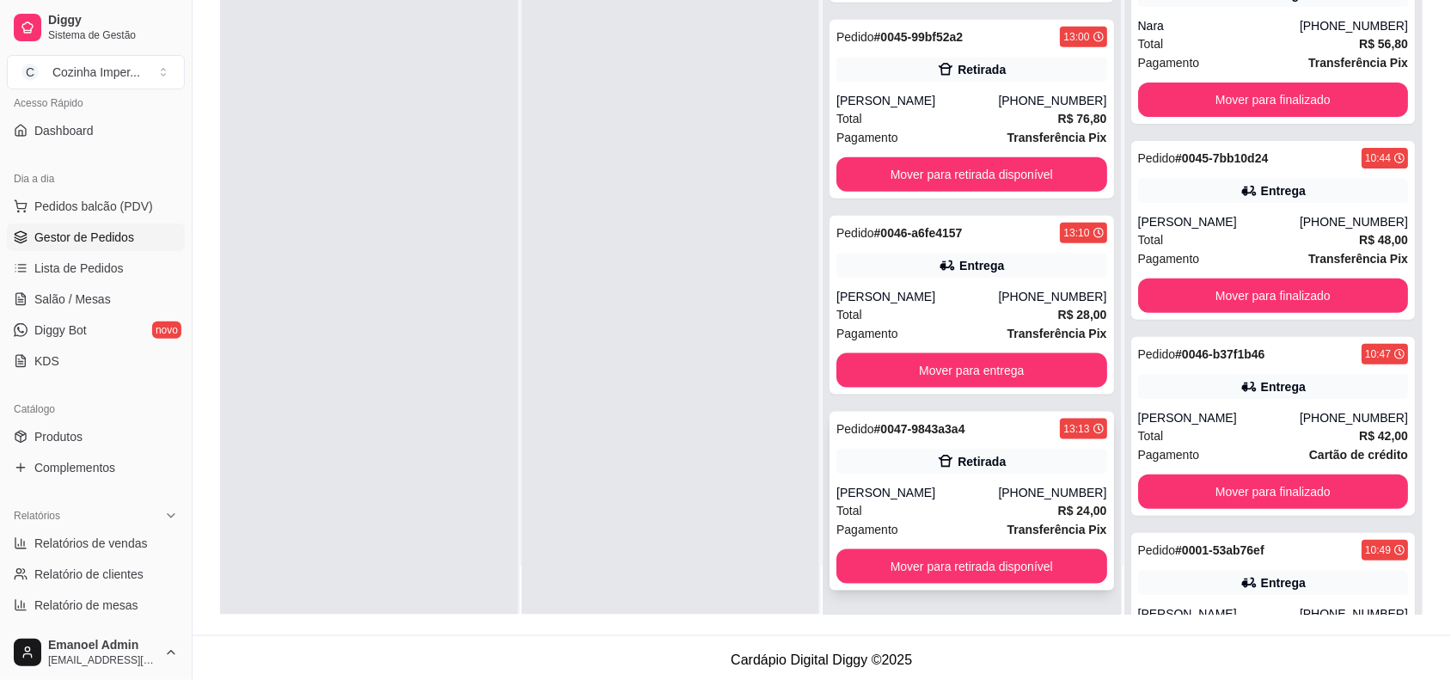
scroll to position [262, 0]
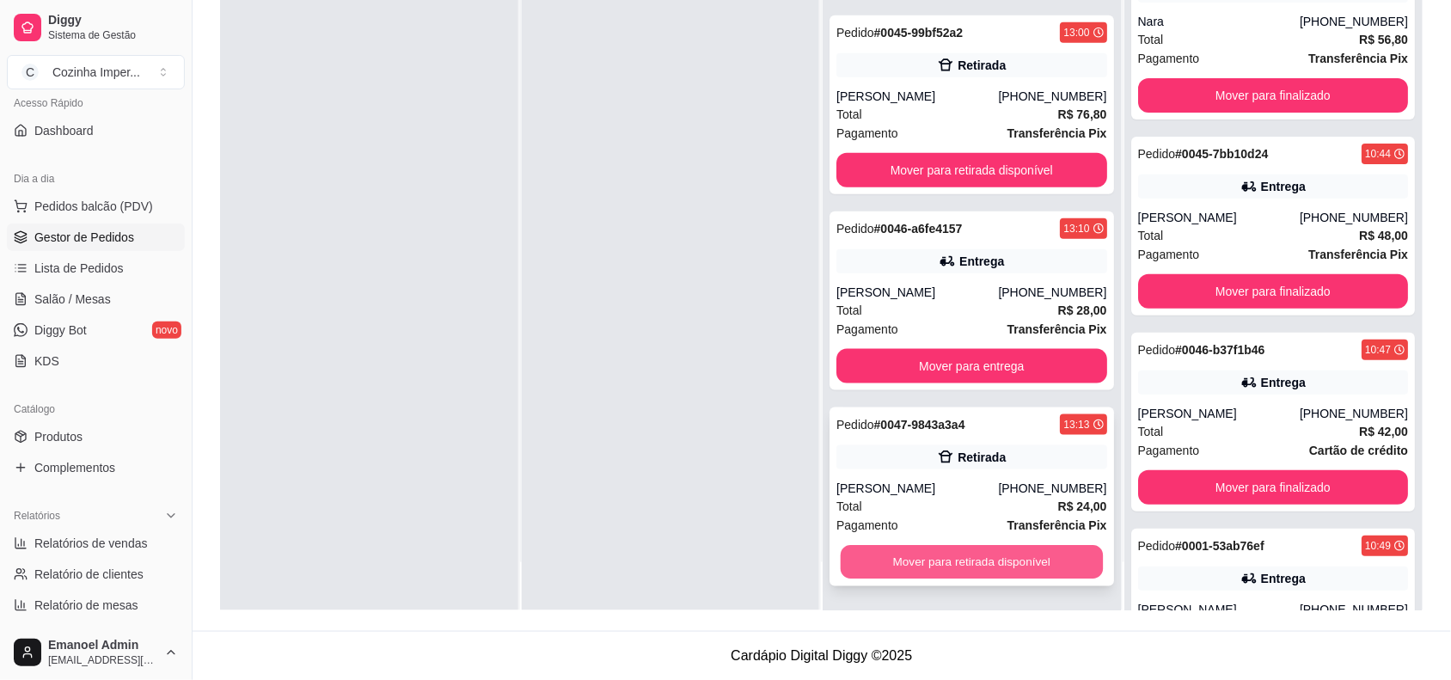
click at [965, 563] on button "Mover para retirada disponível" at bounding box center [972, 563] width 262 height 34
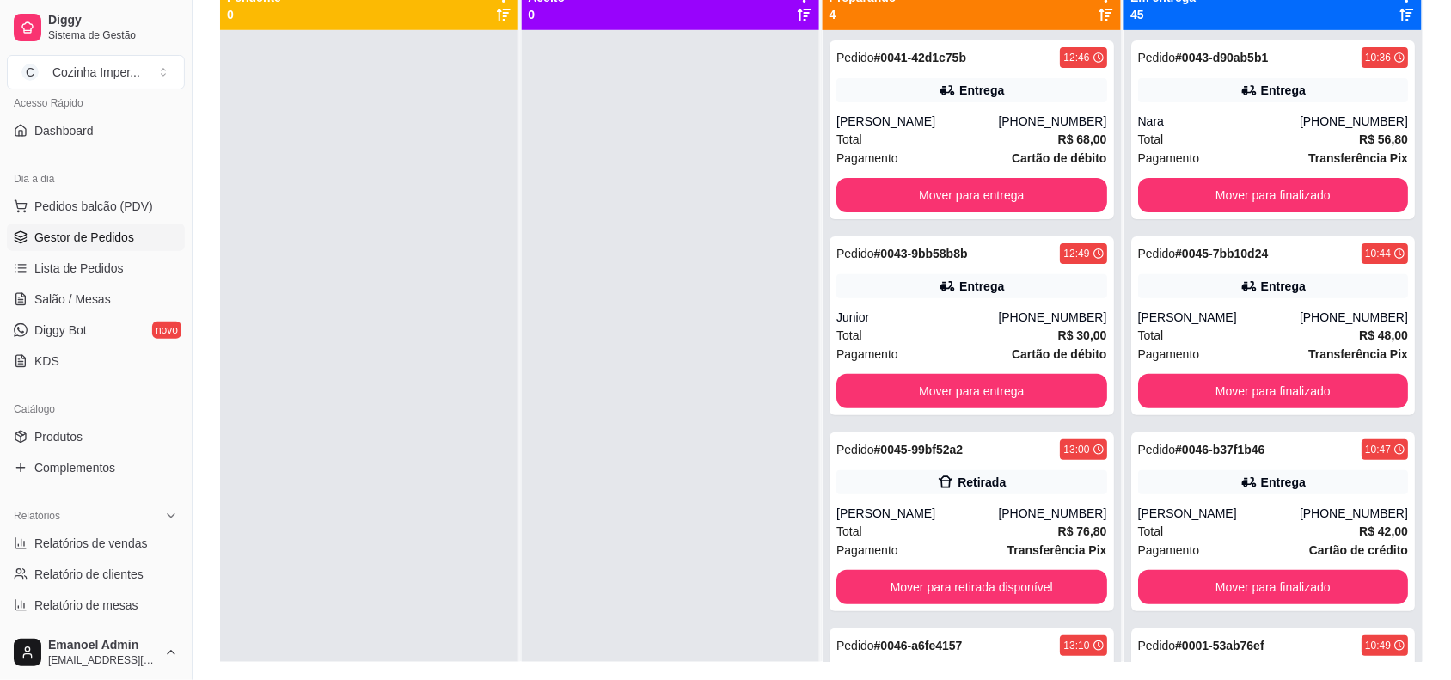
scroll to position [215, 0]
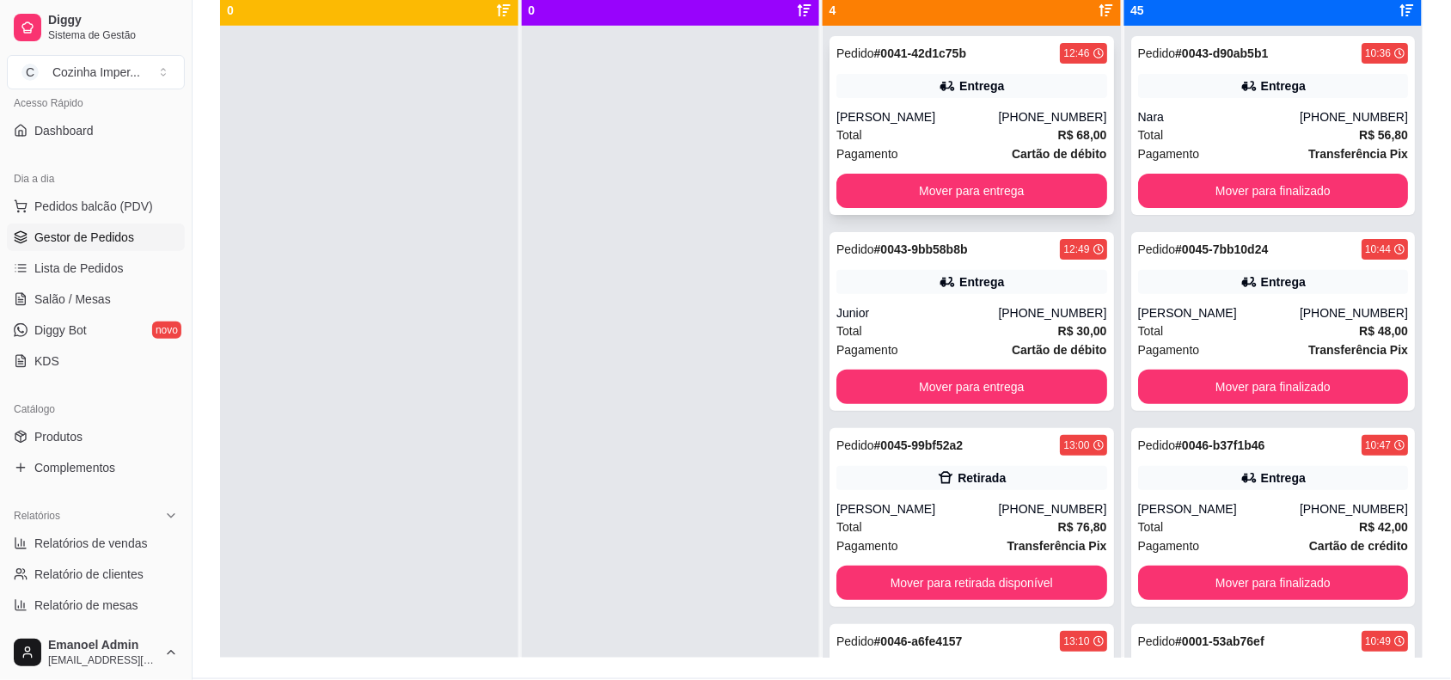
click at [857, 92] on div "Entrega" at bounding box center [972, 86] width 271 height 24
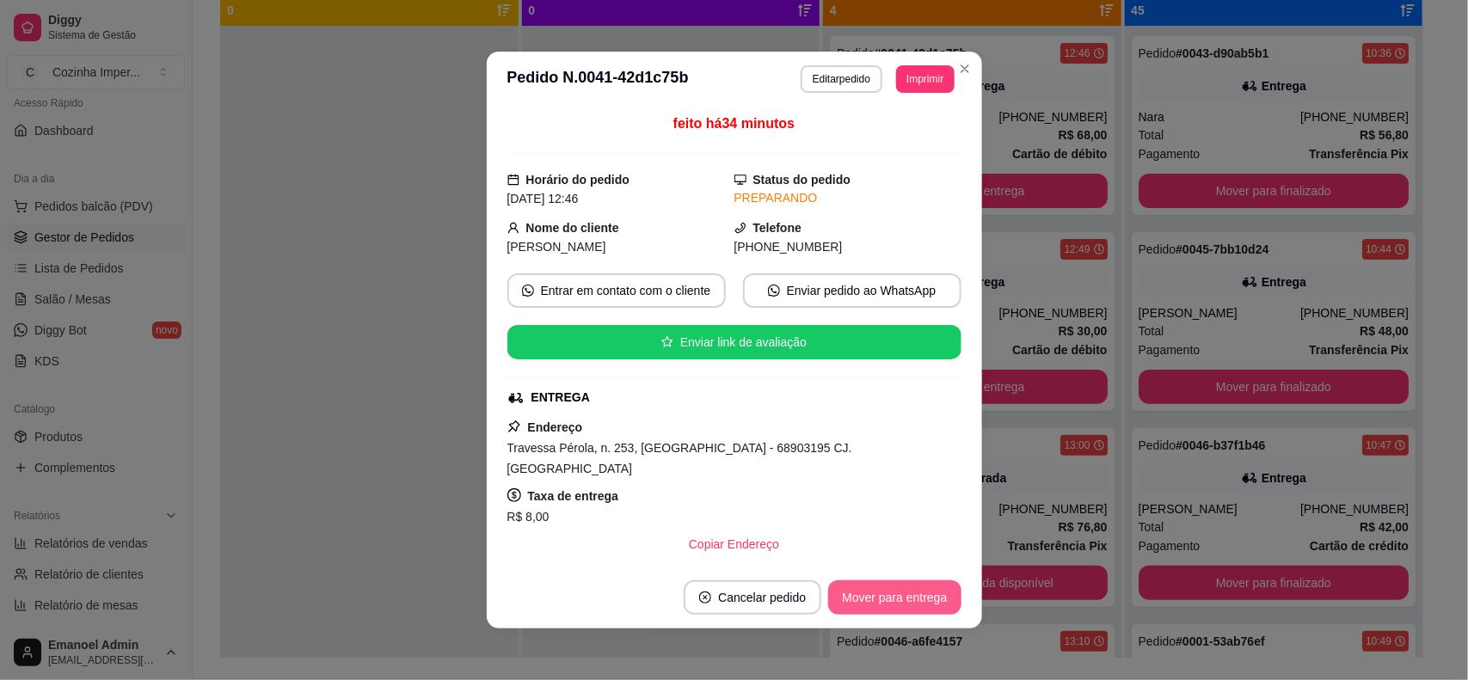
click at [908, 587] on button "Mover para entrega" at bounding box center [894, 597] width 132 height 34
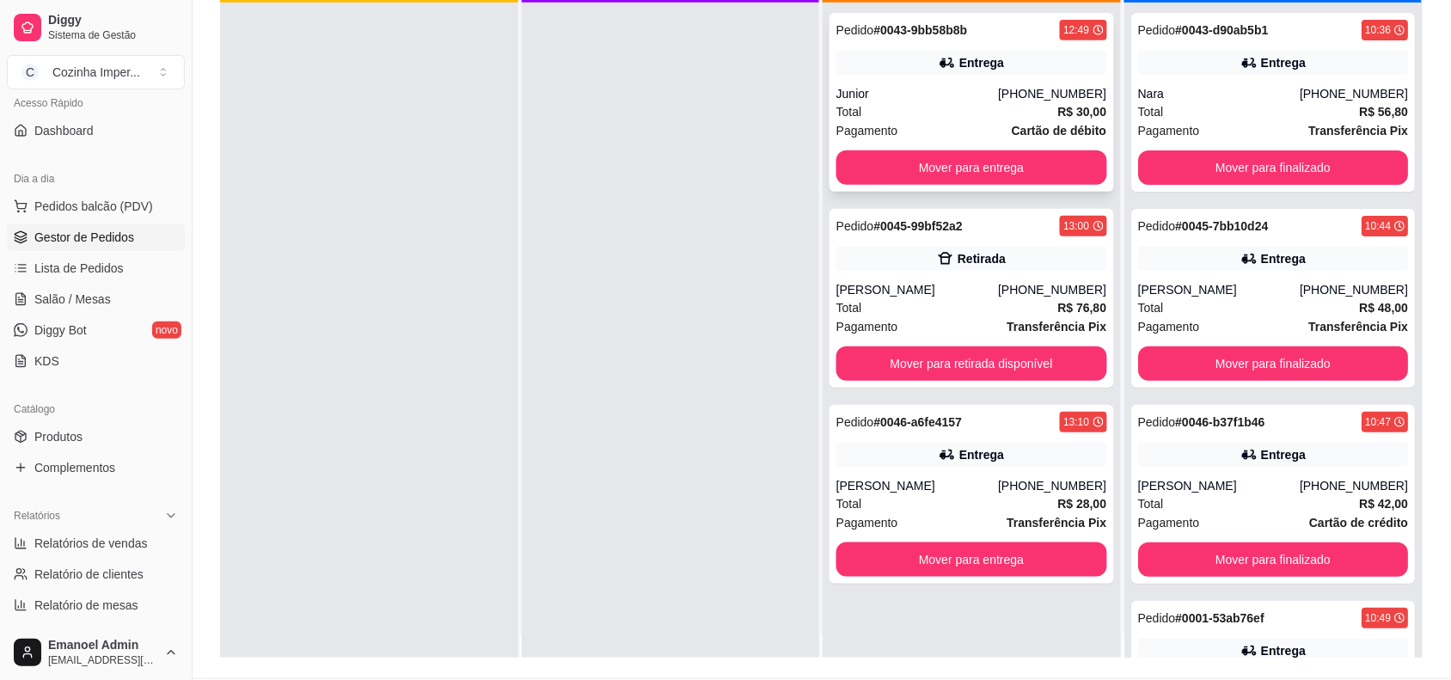
scroll to position [0, 0]
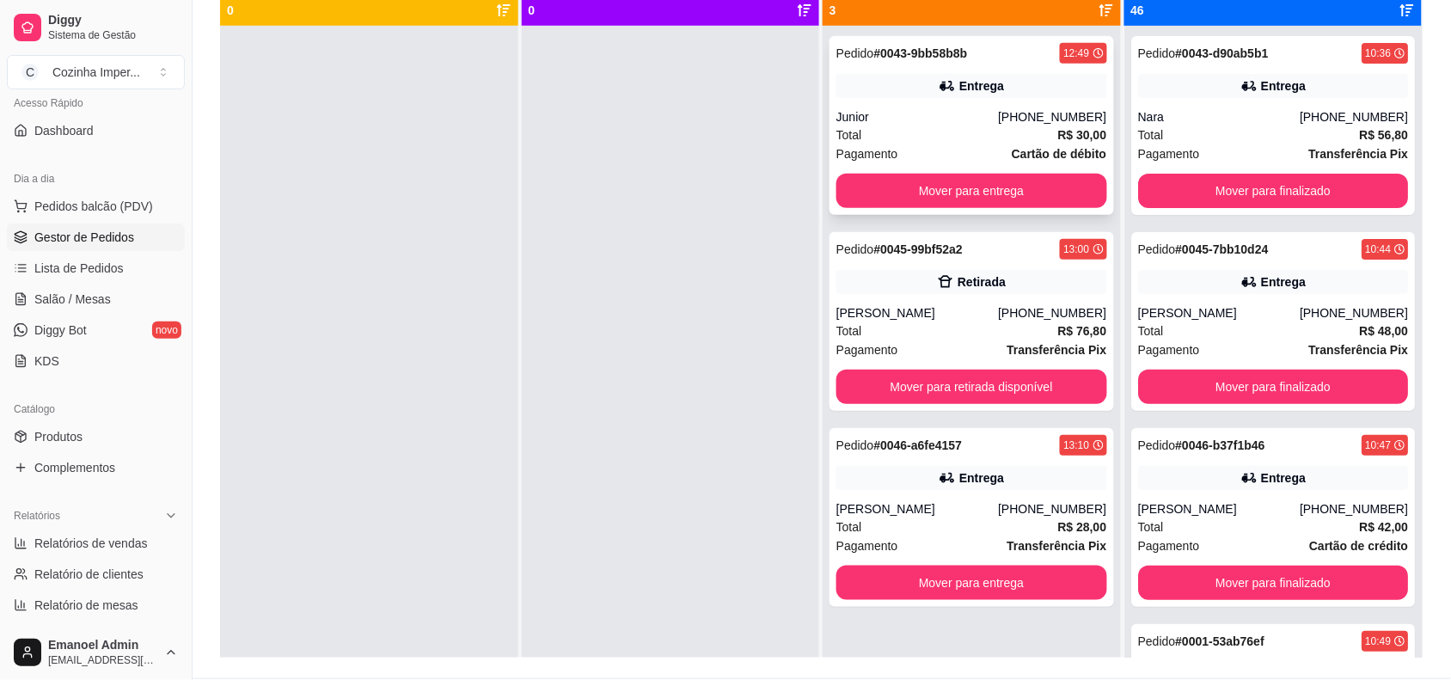
click at [1015, 106] on div "Pedido # 0043-9bb58b8b 12:49 Entrega Junior [PHONE_NUMBER] Total R$ 30,00 Pagam…" at bounding box center [972, 125] width 285 height 179
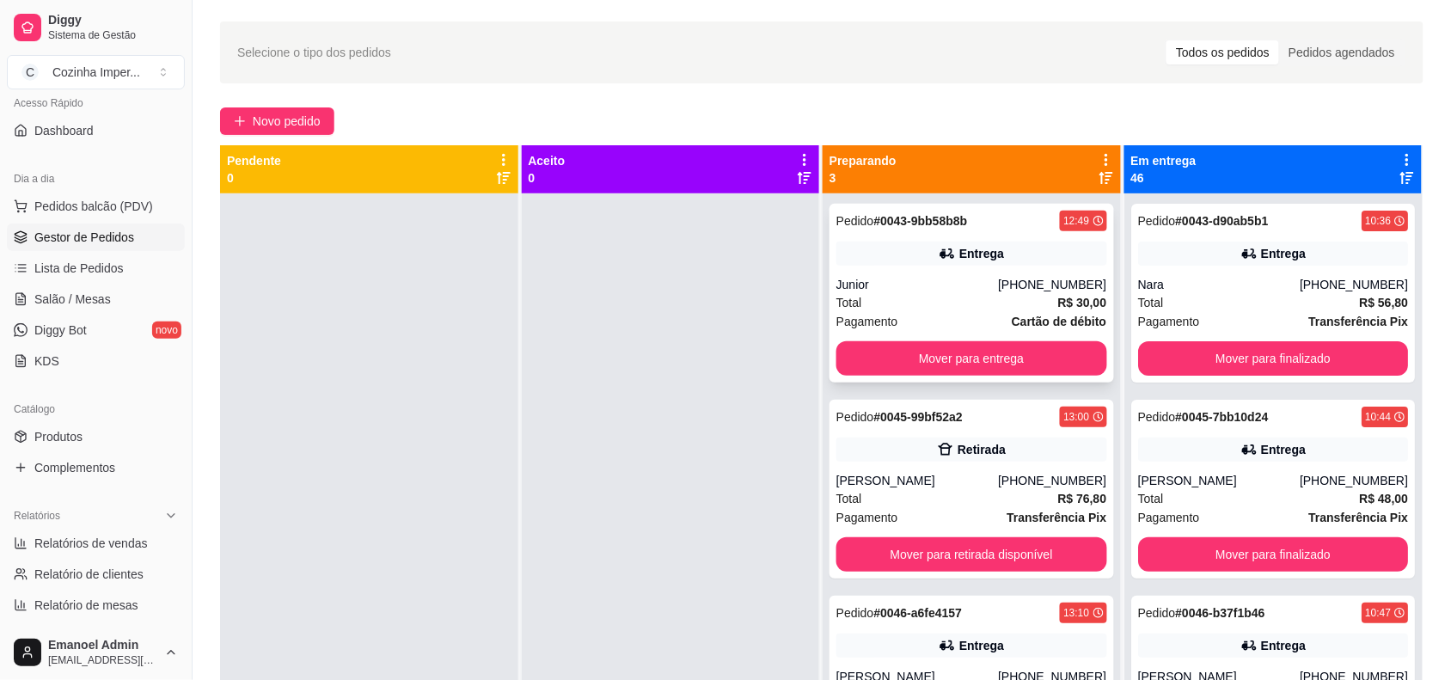
scroll to position [107, 0]
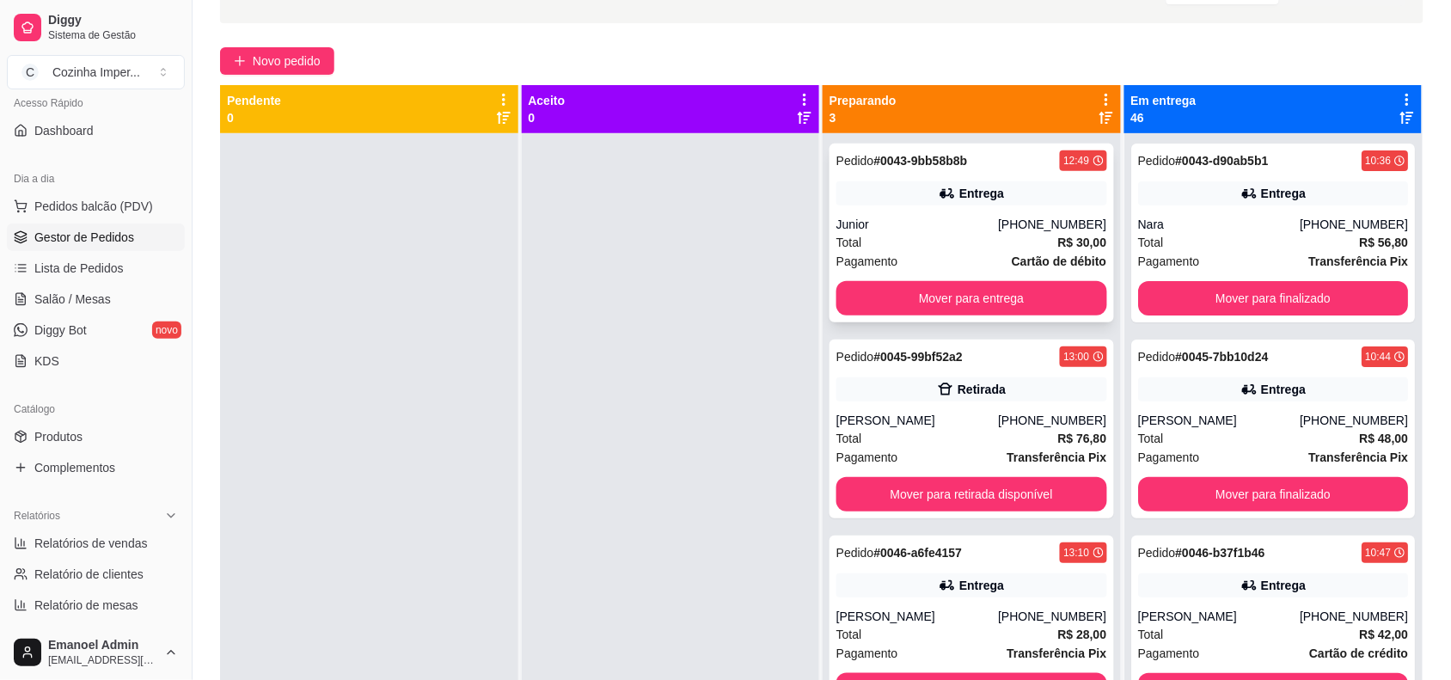
click at [987, 222] on div "Junior" at bounding box center [918, 224] width 162 height 17
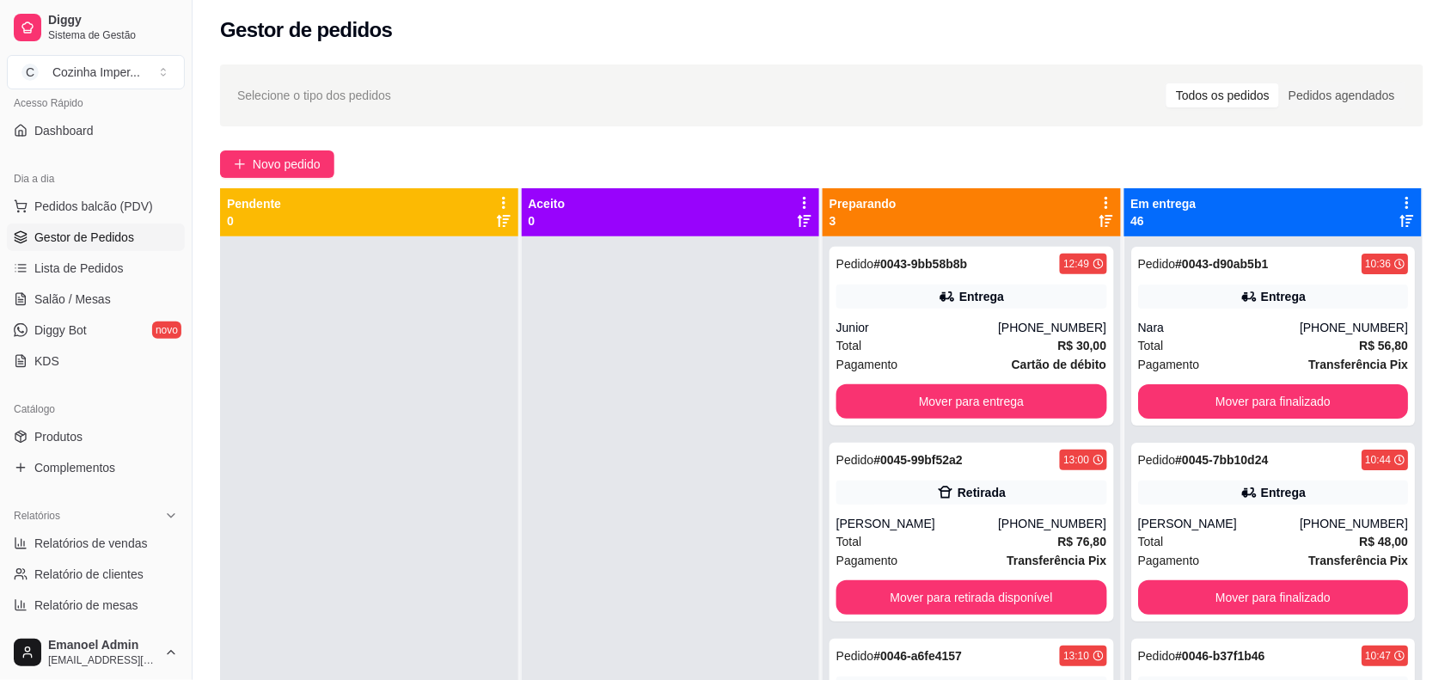
scroll to position [0, 0]
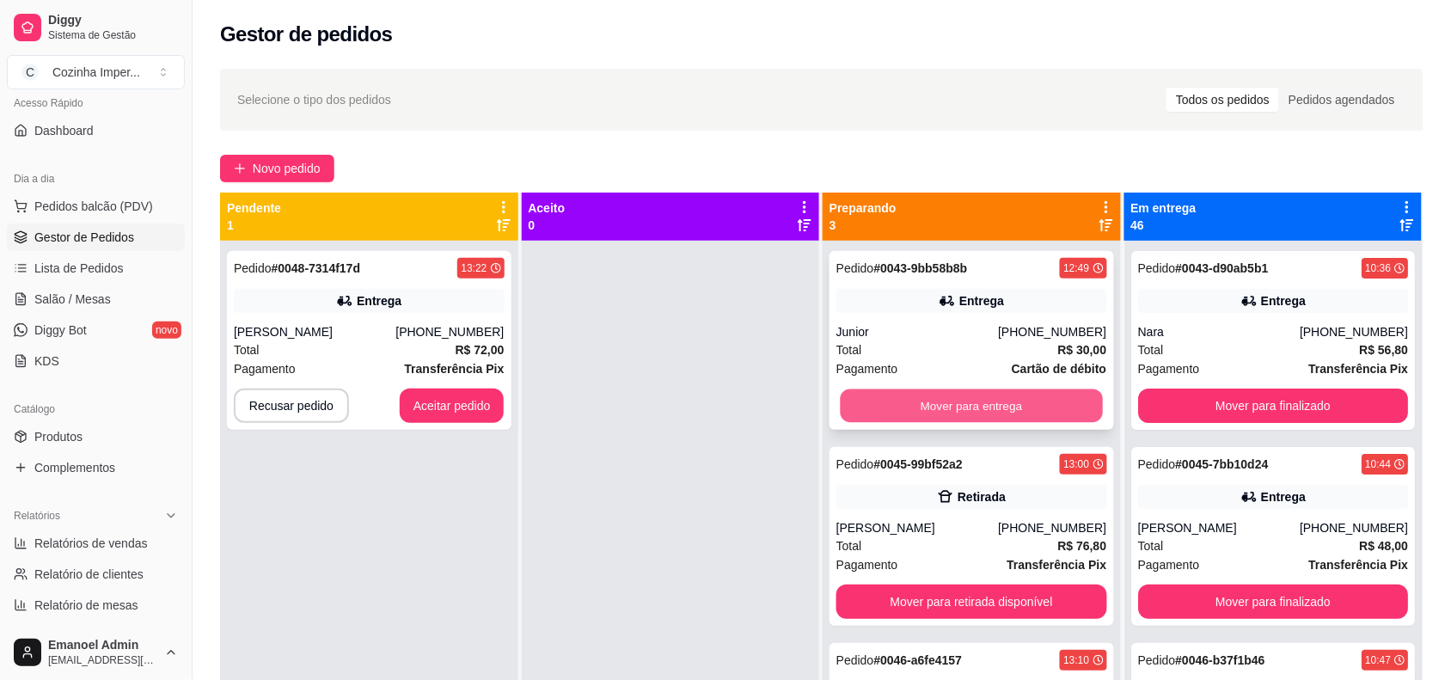
click at [924, 411] on button "Mover para entrega" at bounding box center [972, 407] width 262 height 34
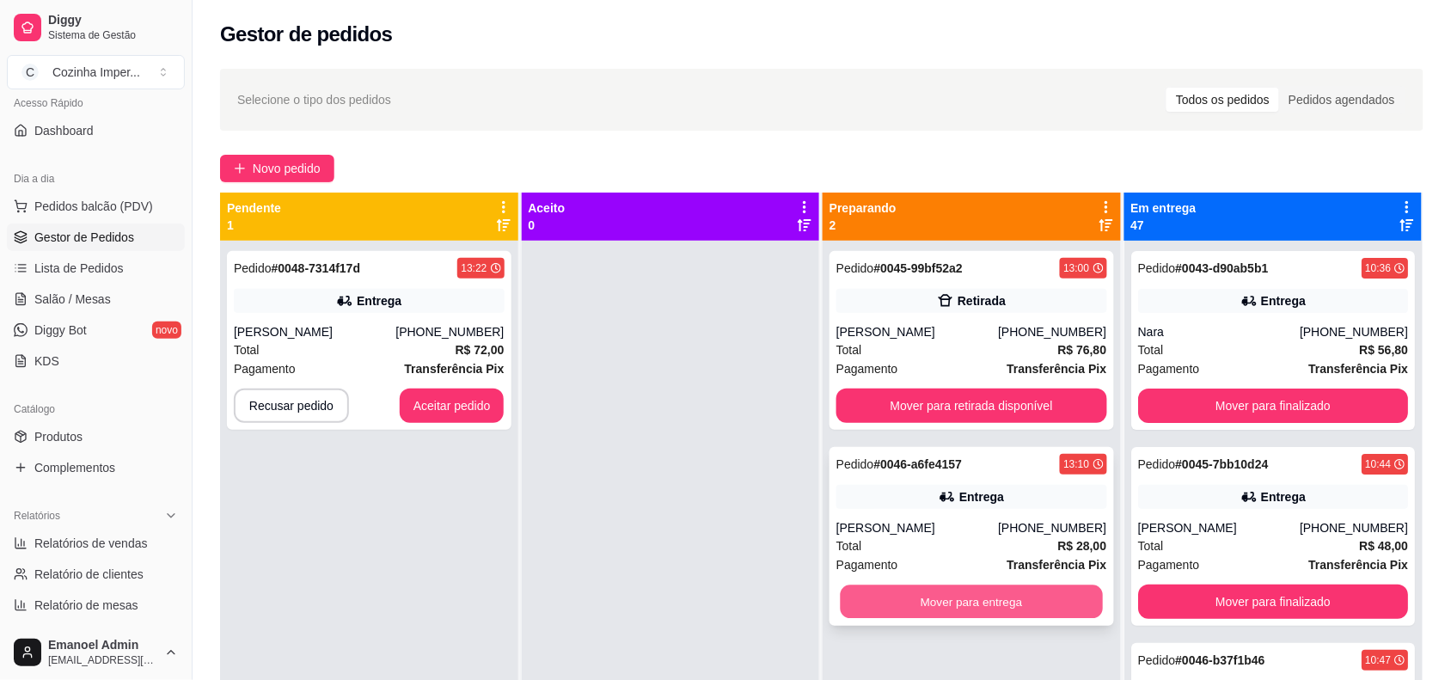
click at [955, 604] on button "Mover para entrega" at bounding box center [972, 603] width 262 height 34
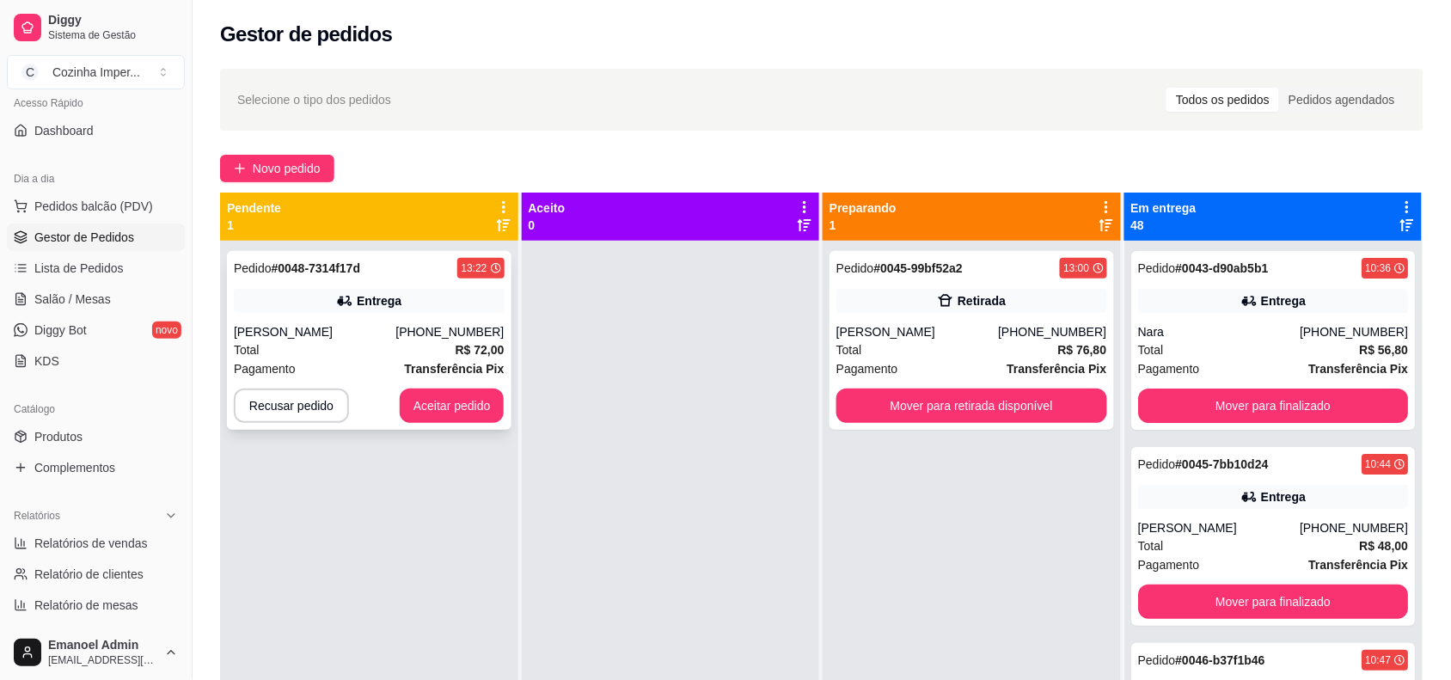
click at [471, 261] on div "13:22" at bounding box center [474, 268] width 26 height 14
click at [1004, 407] on button "Mover para retirada disponível" at bounding box center [972, 406] width 271 height 34
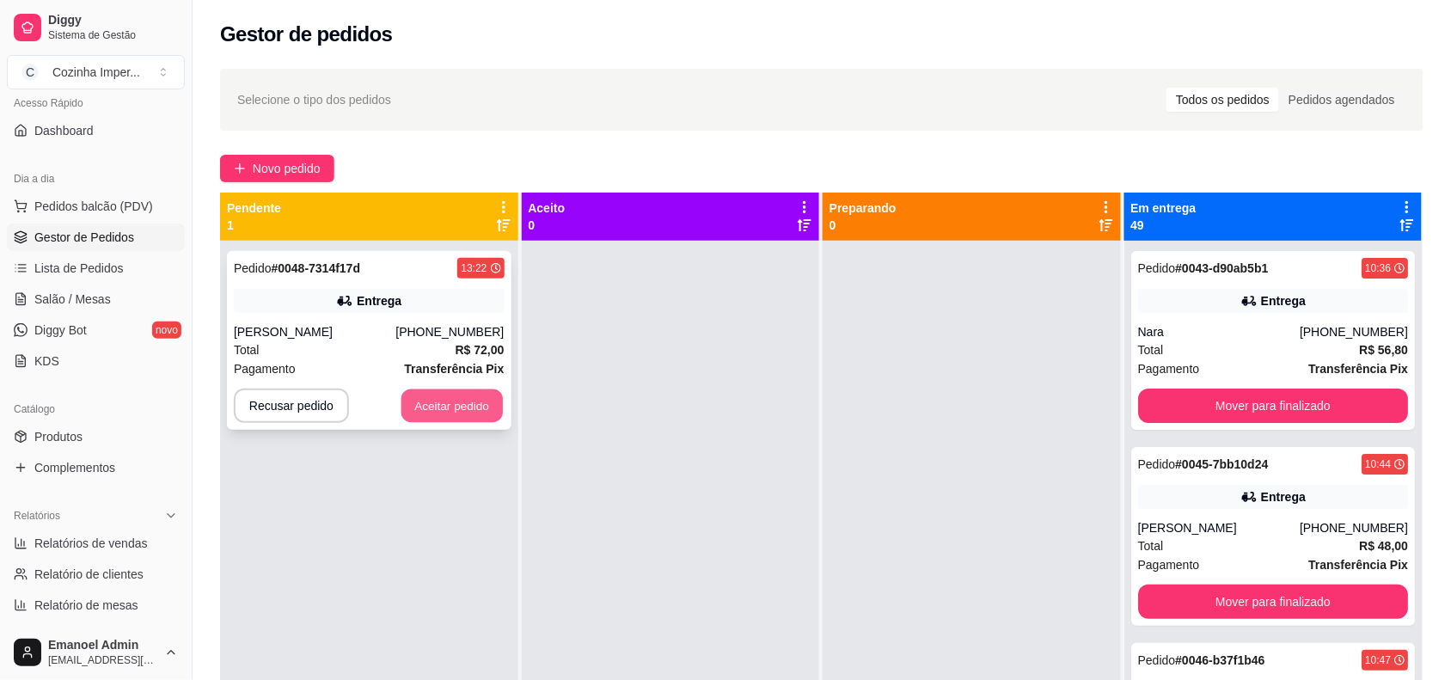
click at [458, 402] on button "Aceitar pedido" at bounding box center [452, 407] width 101 height 34
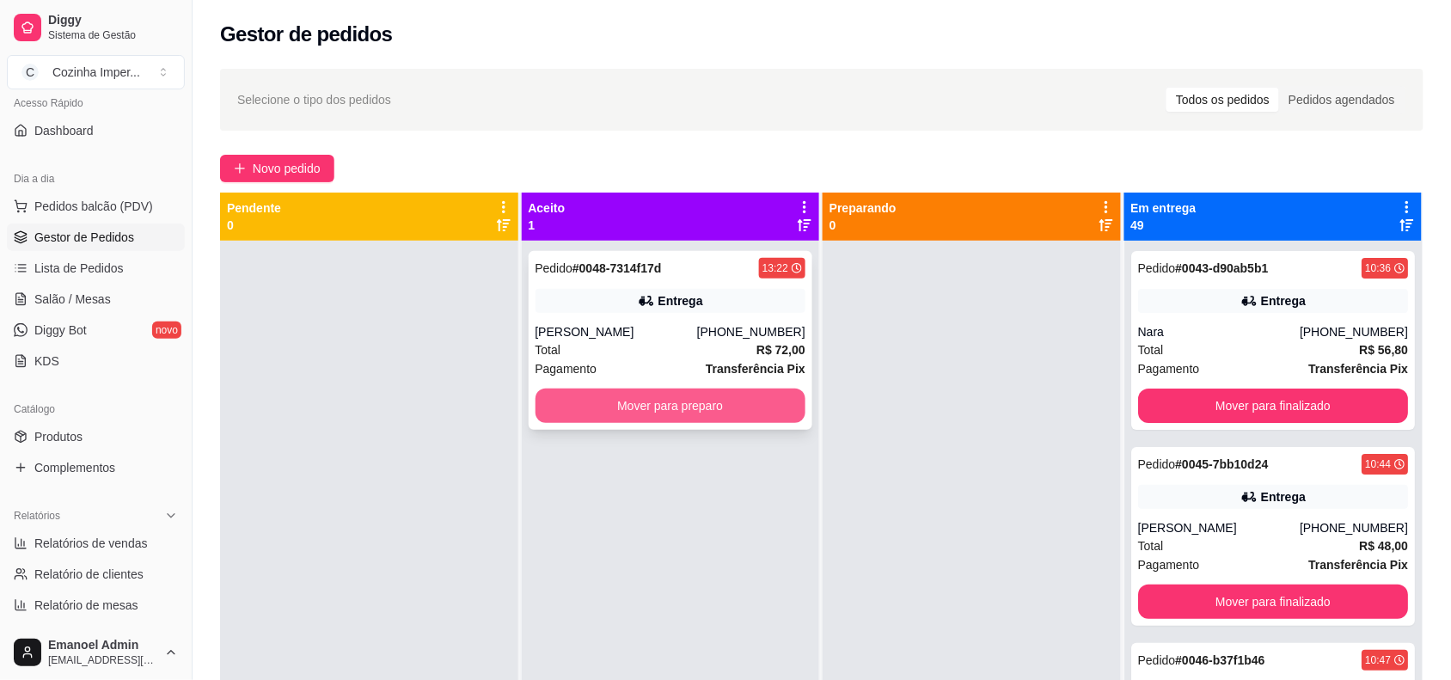
click at [555, 394] on button "Mover para preparo" at bounding box center [671, 406] width 271 height 34
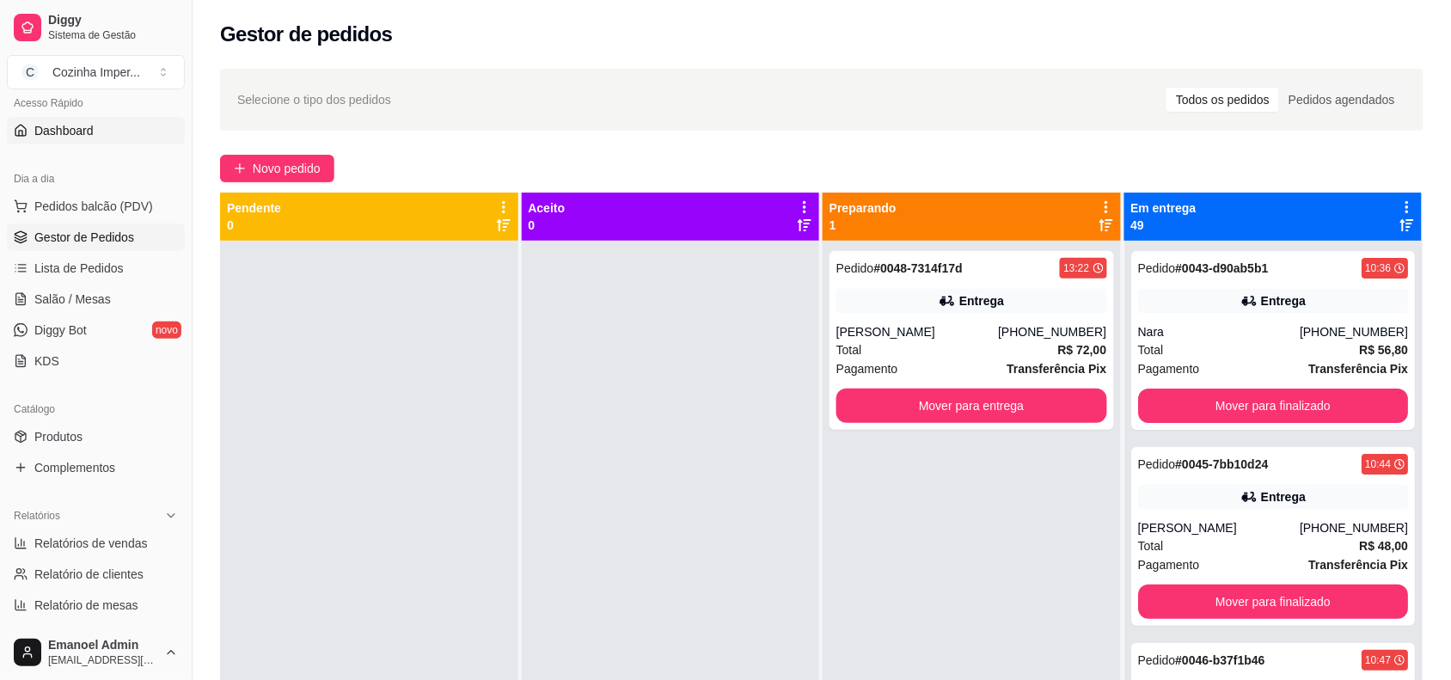
click at [83, 125] on span "Dashboard" at bounding box center [63, 130] width 59 height 17
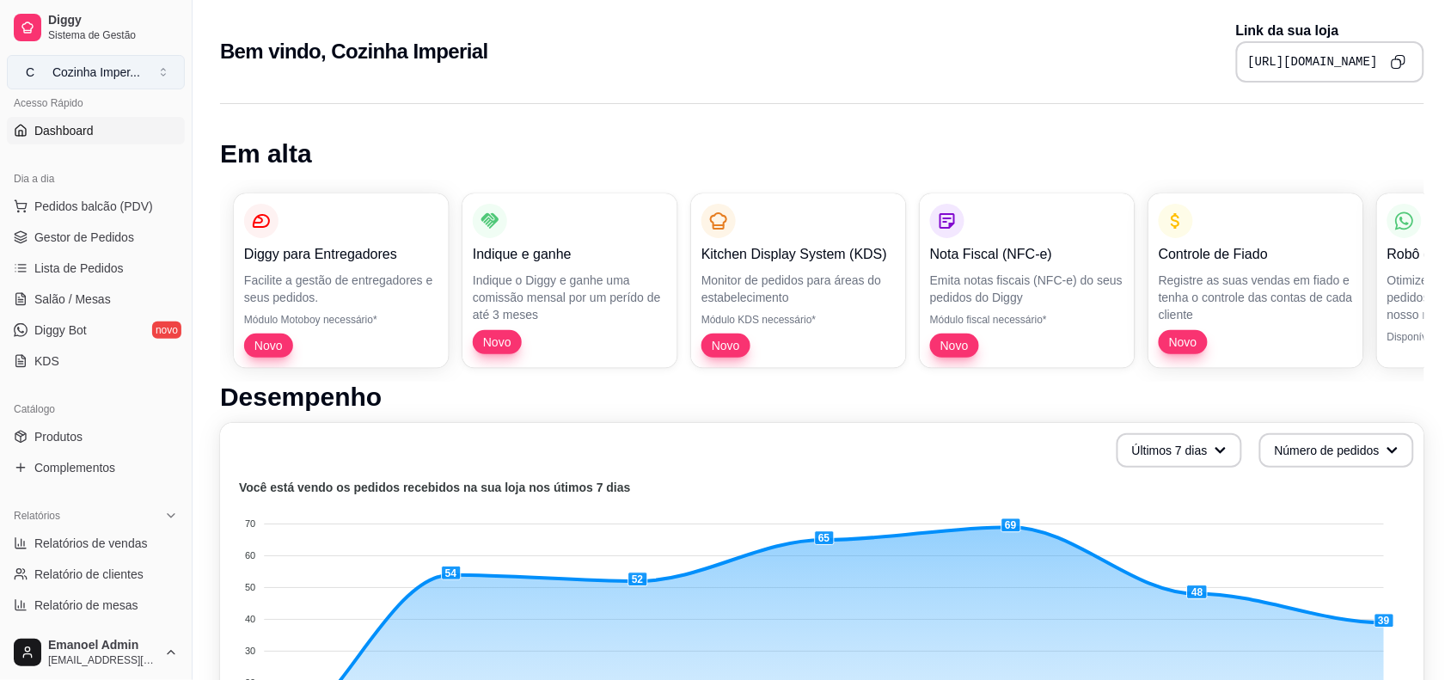
click at [88, 78] on div "Cozinha Imper ..." at bounding box center [96, 72] width 88 height 17
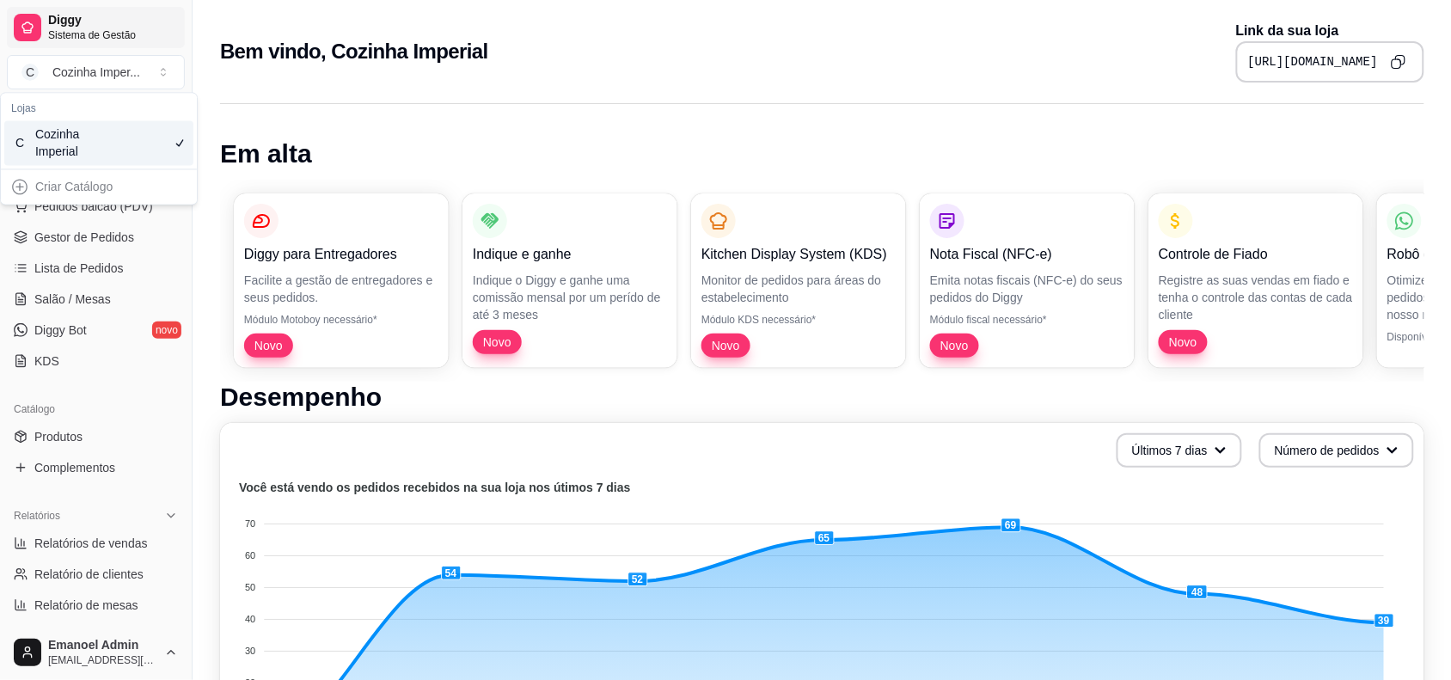
click at [67, 40] on span "Sistema de Gestão" at bounding box center [113, 35] width 130 height 14
click at [78, 246] on span "Gestor de Pedidos" at bounding box center [84, 237] width 100 height 17
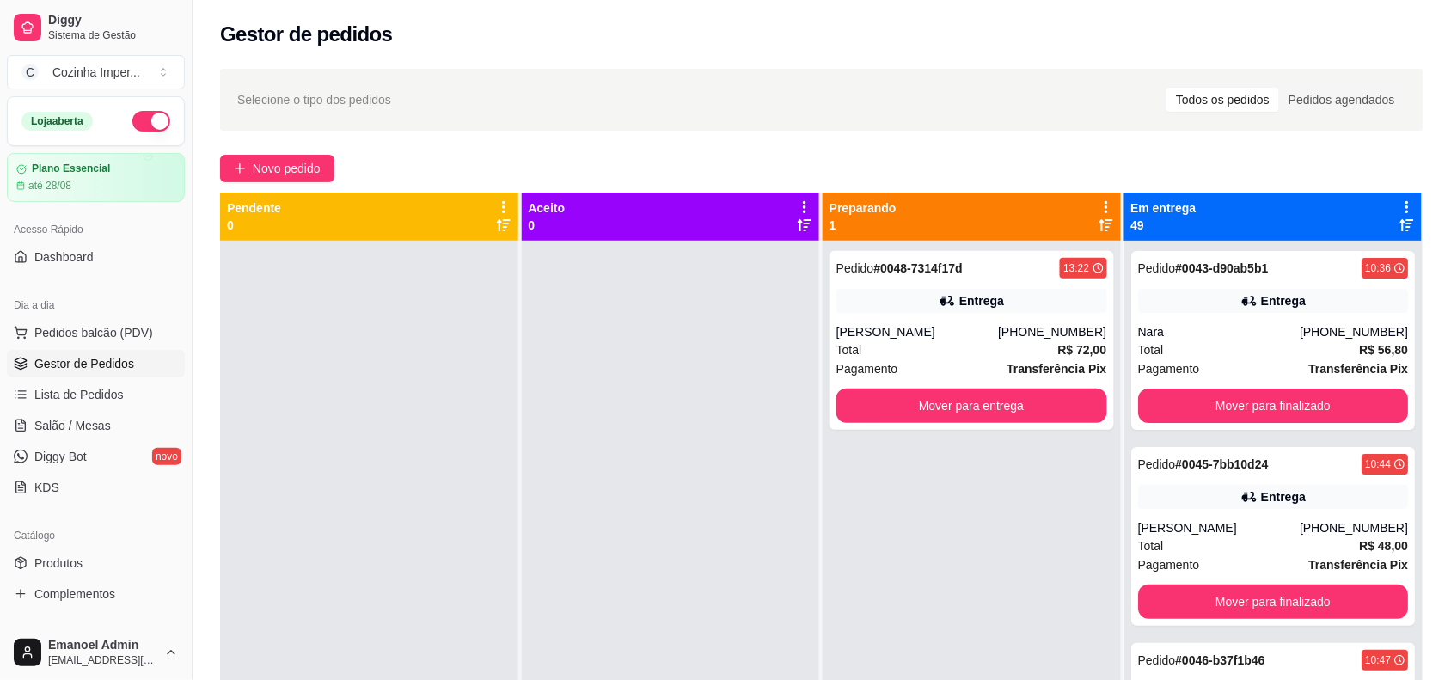
click at [138, 120] on button "button" at bounding box center [151, 121] width 38 height 21
click at [887, 337] on div "[PERSON_NAME]" at bounding box center [918, 331] width 162 height 17
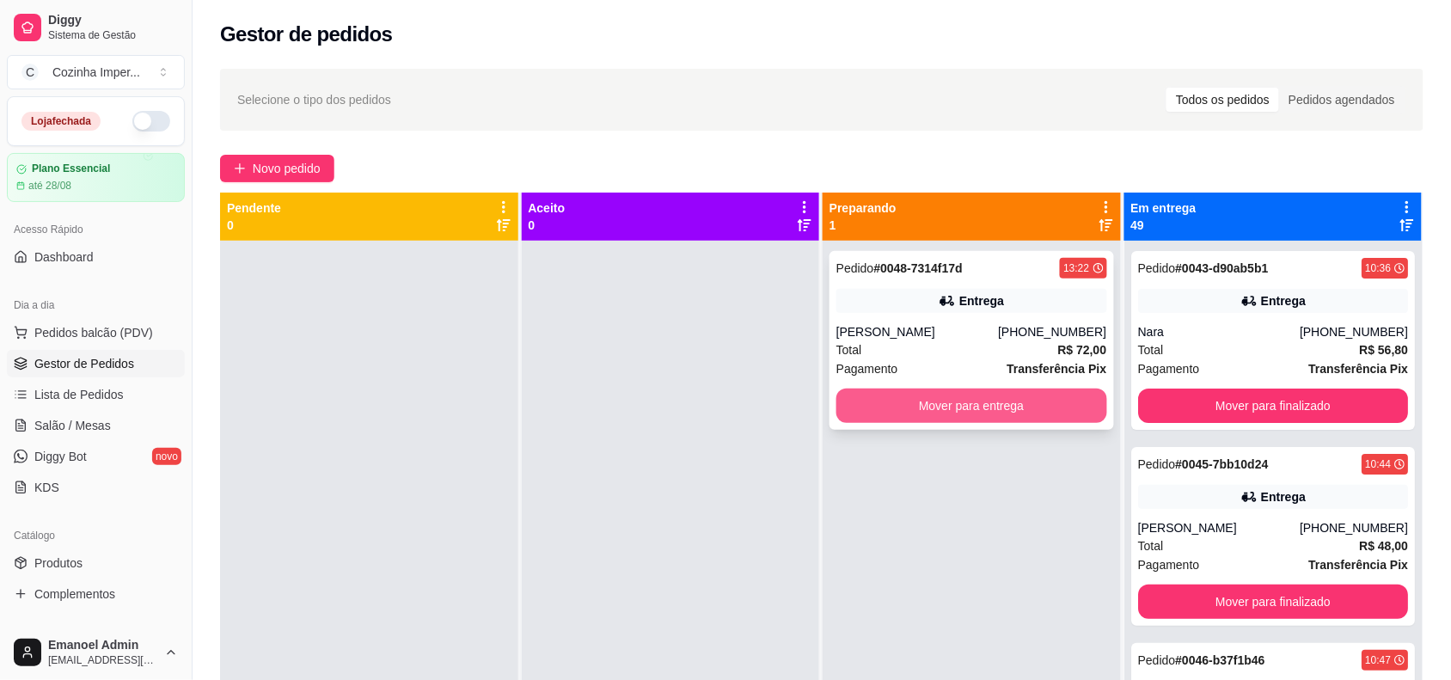
click at [1009, 406] on button "Mover para entrega" at bounding box center [972, 406] width 271 height 34
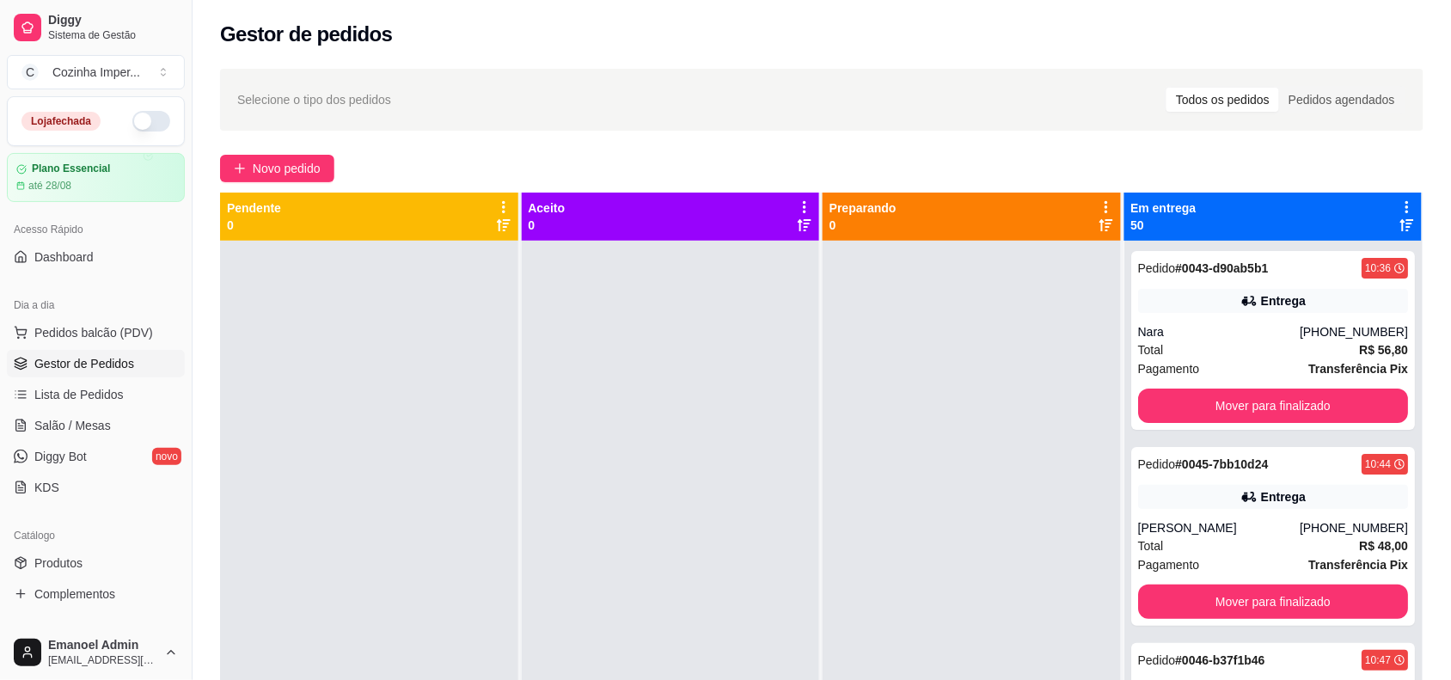
click at [983, 267] on div at bounding box center [972, 581] width 298 height 680
click at [989, 267] on div at bounding box center [972, 581] width 298 height 680
click at [1239, 402] on button "Mover para finalizado" at bounding box center [1273, 406] width 271 height 34
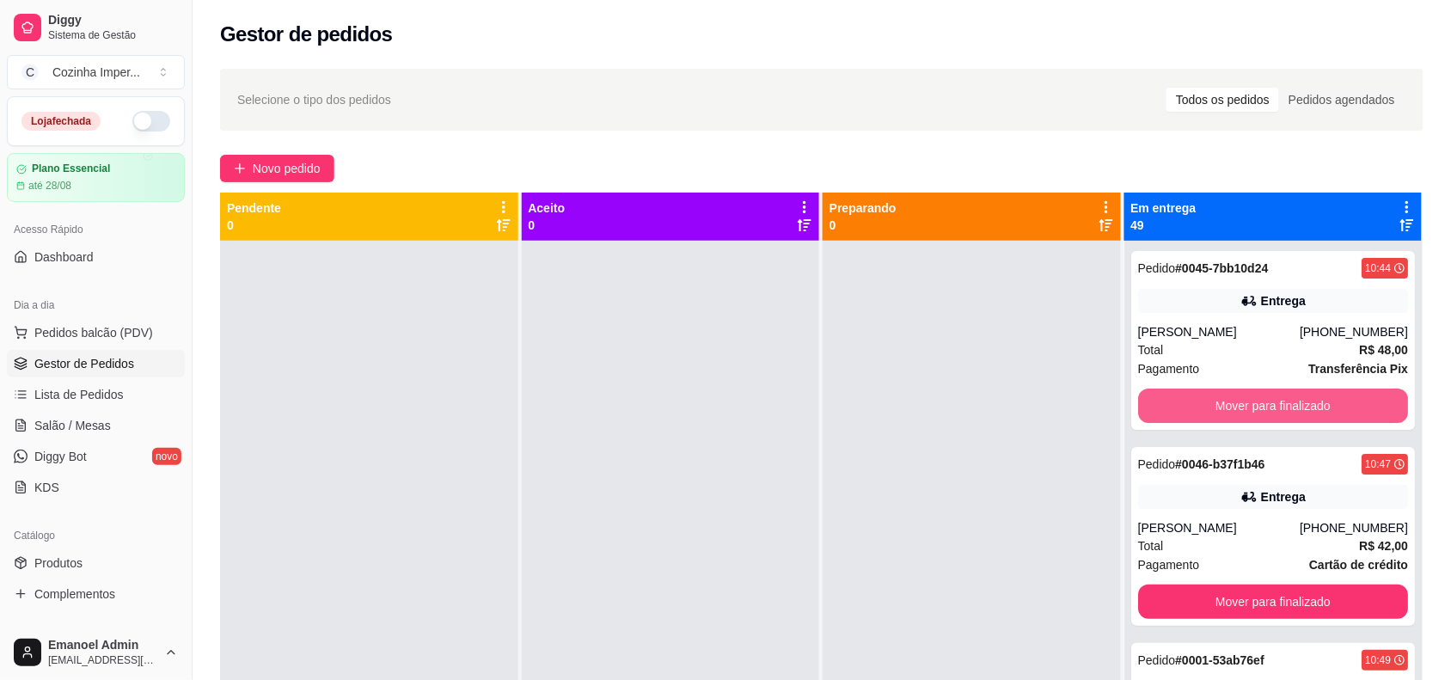
click at [1239, 402] on button "Mover para finalizado" at bounding box center [1273, 406] width 271 height 34
click at [1239, 402] on button "Mover para finalizado" at bounding box center [1273, 407] width 262 height 34
click at [1239, 402] on button "Mover para finalizado" at bounding box center [1273, 406] width 271 height 34
click at [1239, 402] on button "Mover para finalizado" at bounding box center [1273, 407] width 262 height 34
click at [1239, 402] on button "Mover para finalizado" at bounding box center [1273, 406] width 271 height 34
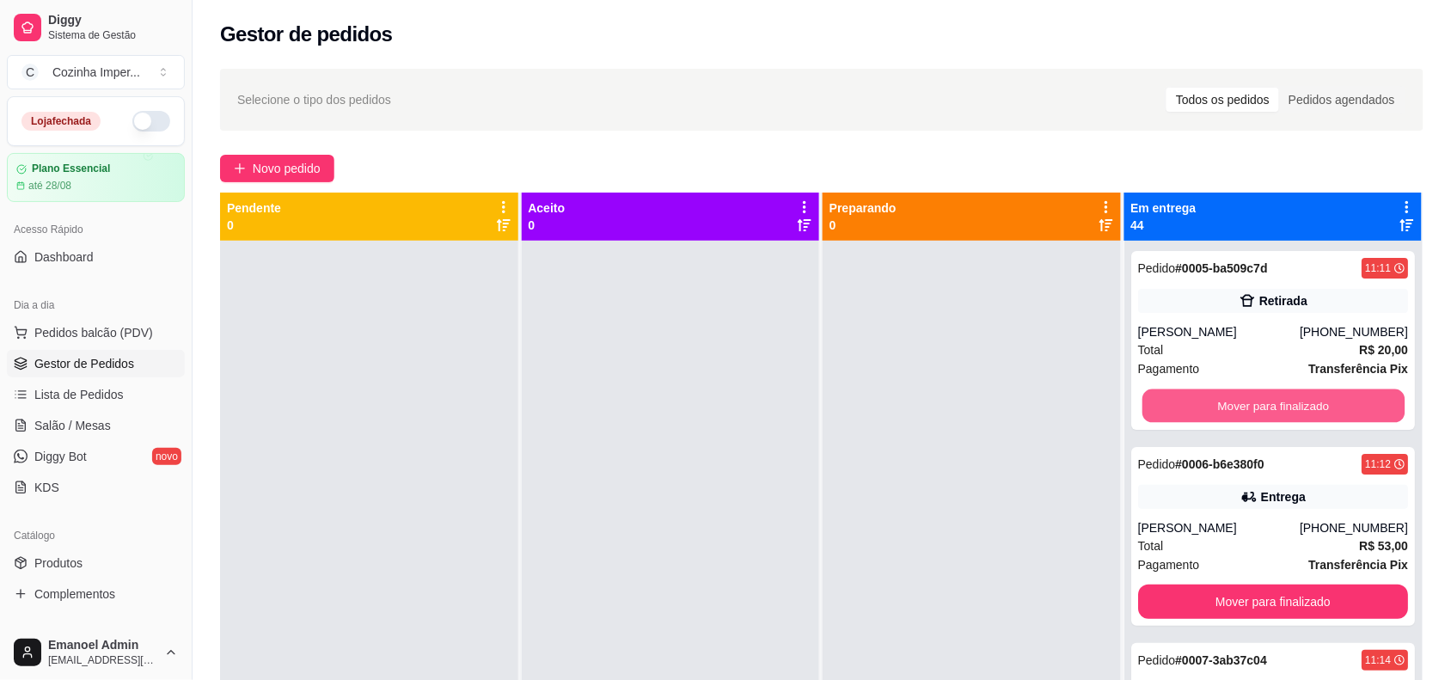
click at [1239, 402] on button "Mover para finalizado" at bounding box center [1273, 407] width 262 height 34
click at [1239, 402] on div "Mover para finalizado" at bounding box center [1273, 406] width 271 height 34
click at [1242, 408] on button "Mover para finalizado" at bounding box center [1273, 407] width 262 height 34
click at [1240, 406] on button "Mover para finalizado" at bounding box center [1273, 406] width 271 height 34
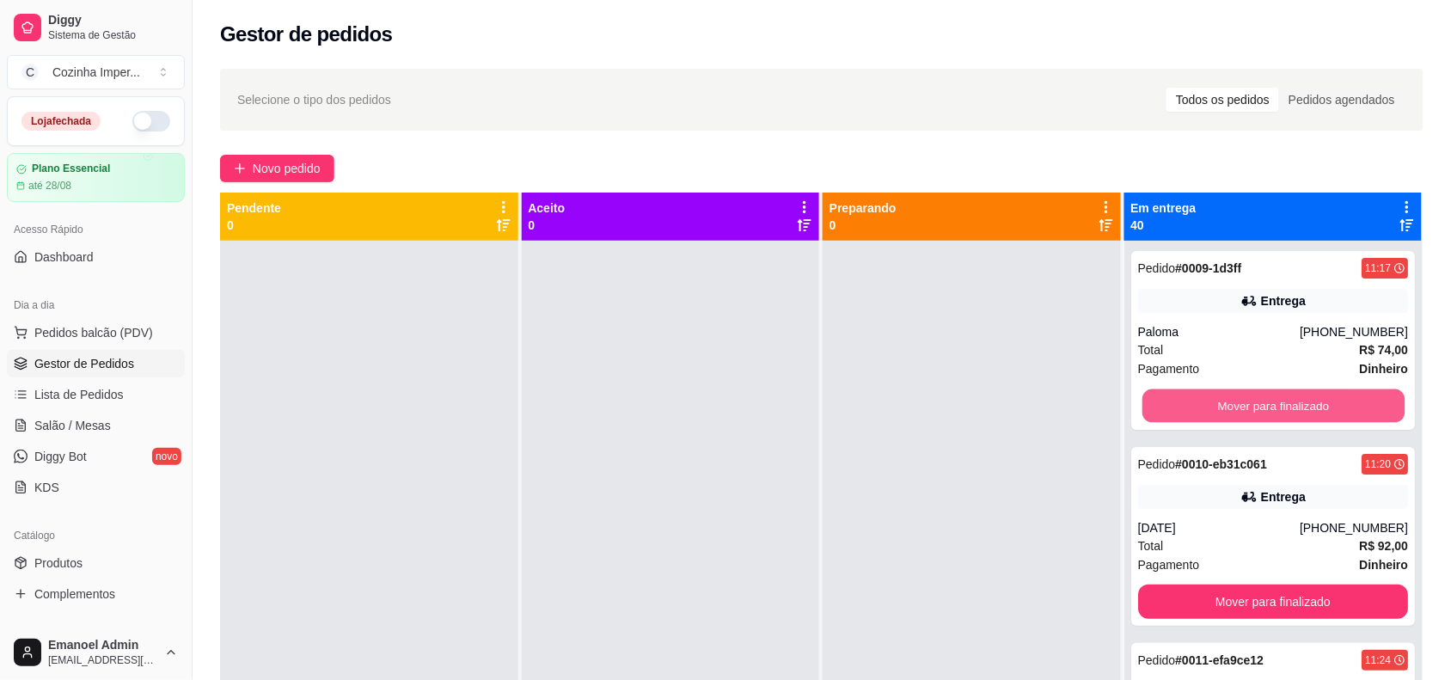
click at [1238, 405] on button "Mover para finalizado" at bounding box center [1273, 407] width 262 height 34
click at [1238, 405] on button "Mover para finalizado" at bounding box center [1273, 406] width 271 height 34
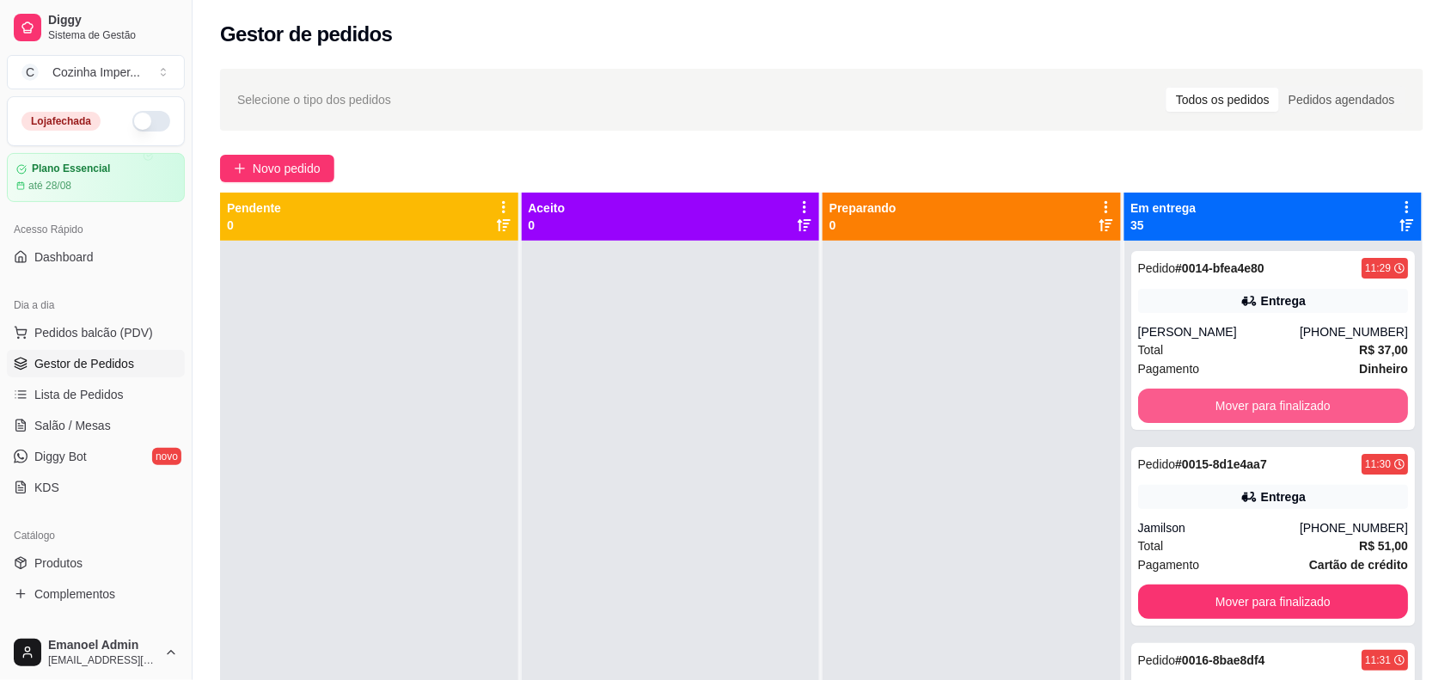
click at [1238, 405] on button "Mover para finalizado" at bounding box center [1273, 406] width 271 height 34
click at [1238, 405] on button "Mover para finalizado" at bounding box center [1273, 407] width 262 height 34
click at [1238, 405] on button "Mover para finalizado" at bounding box center [1273, 406] width 271 height 34
click at [1238, 405] on button "Mover para finalizado" at bounding box center [1273, 407] width 262 height 34
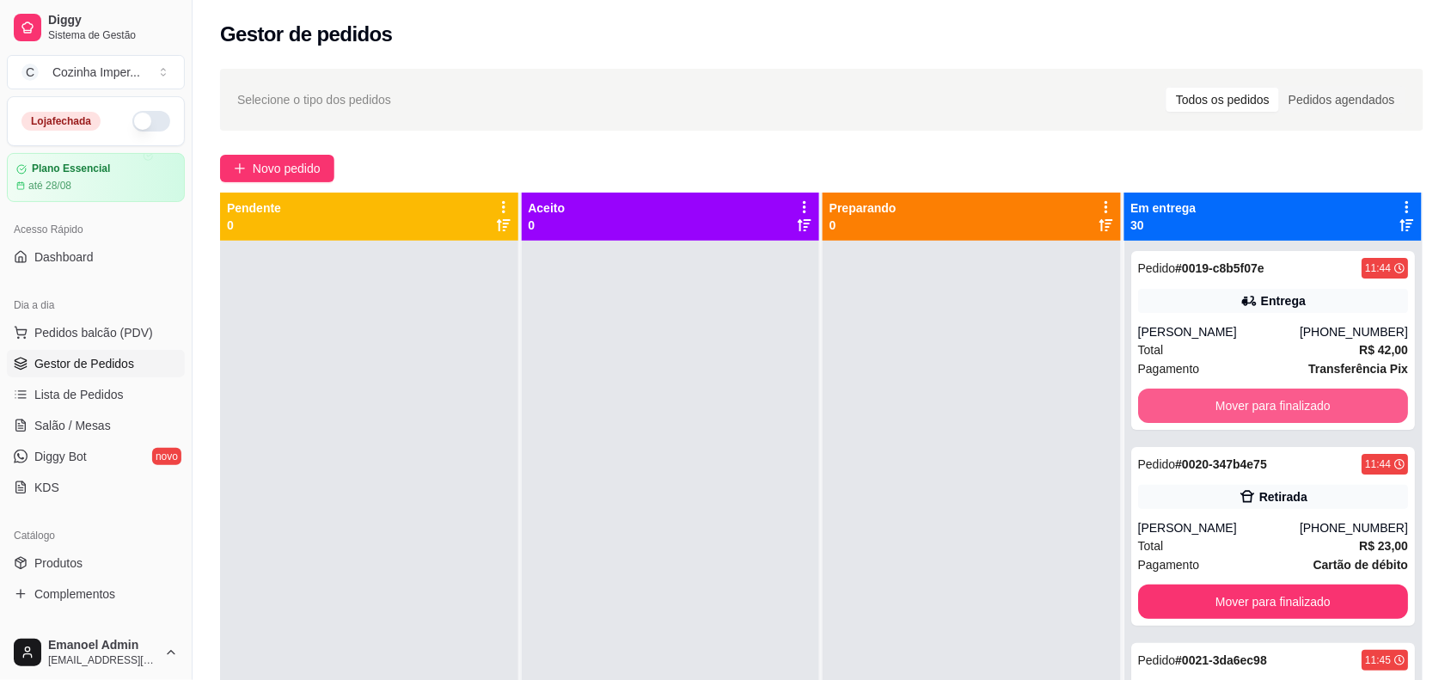
click at [1238, 405] on button "Mover para finalizado" at bounding box center [1273, 406] width 271 height 34
click at [1238, 405] on button "Mover para finalizado" at bounding box center [1273, 407] width 262 height 34
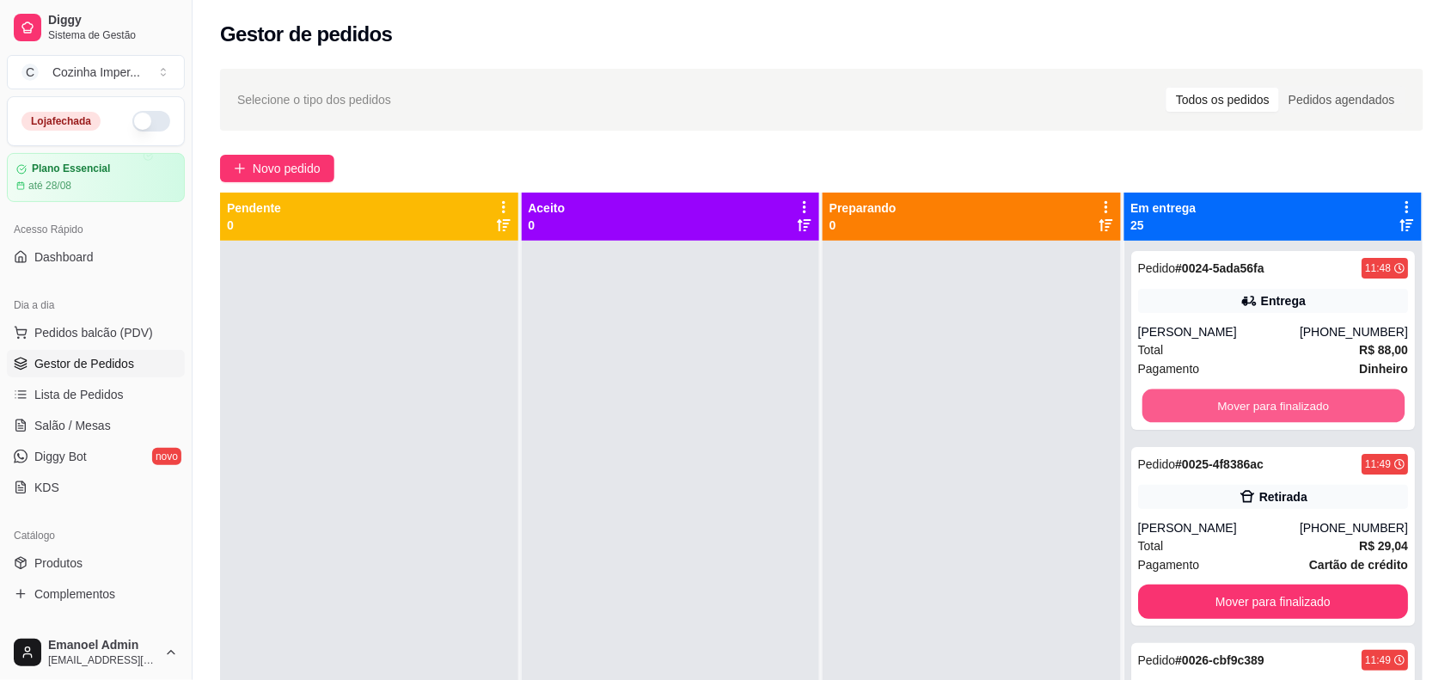
click at [1238, 405] on button "Mover para finalizado" at bounding box center [1273, 407] width 262 height 34
click at [1238, 405] on button "Mover para finalizado" at bounding box center [1273, 406] width 271 height 34
click at [1238, 405] on button "Mover para finalizado" at bounding box center [1273, 407] width 262 height 34
click at [1238, 405] on button "Mover para finalizado" at bounding box center [1273, 406] width 271 height 34
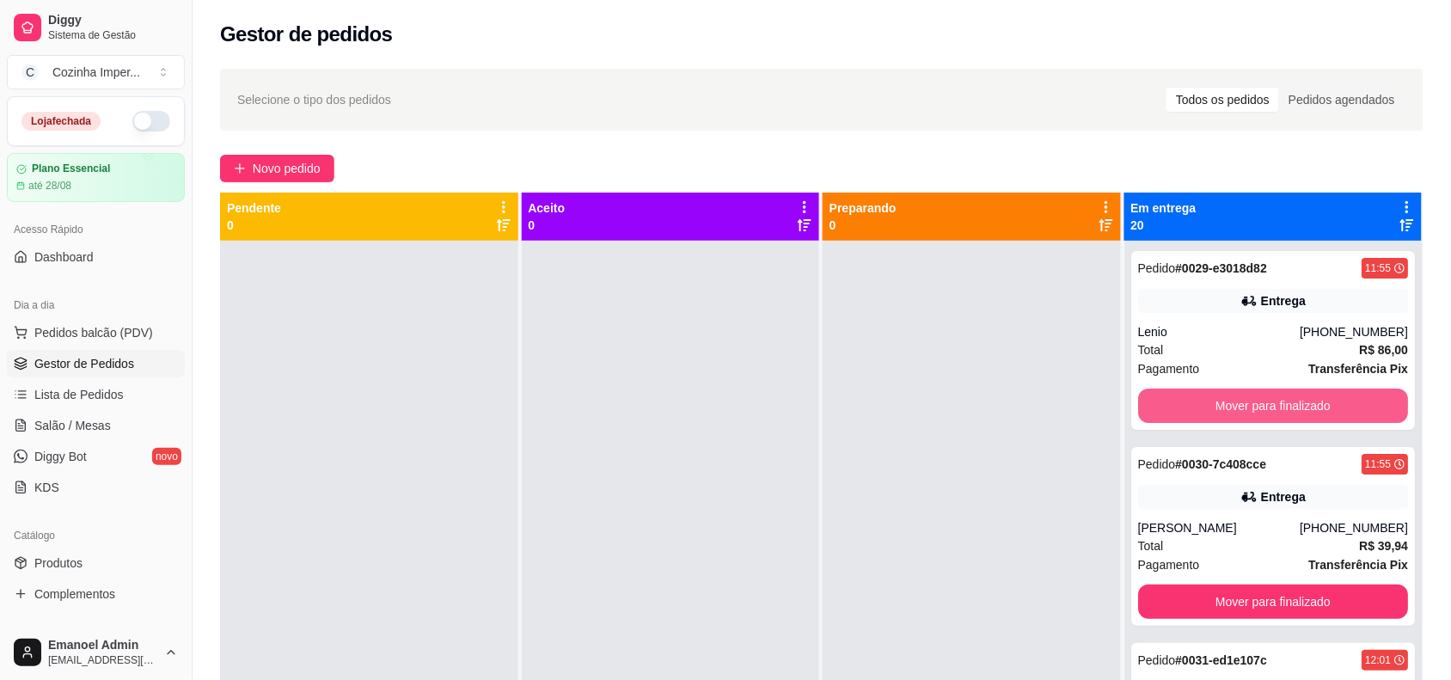
click at [1238, 405] on button "Mover para finalizado" at bounding box center [1273, 406] width 271 height 34
click at [1238, 405] on button "Mover para finalizado" at bounding box center [1273, 407] width 262 height 34
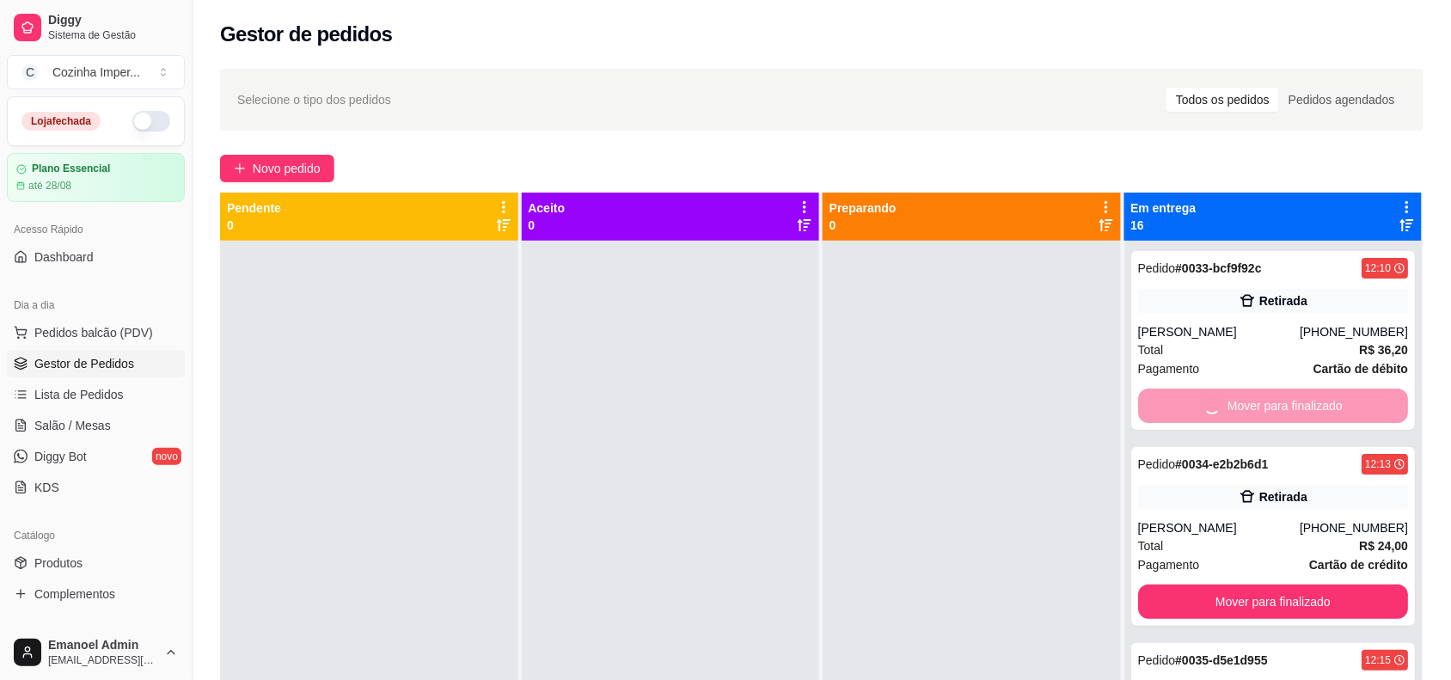
click at [1238, 585] on button "Mover para finalizado" at bounding box center [1273, 602] width 271 height 34
click at [1238, 405] on button "Mover para finalizado" at bounding box center [1273, 406] width 271 height 34
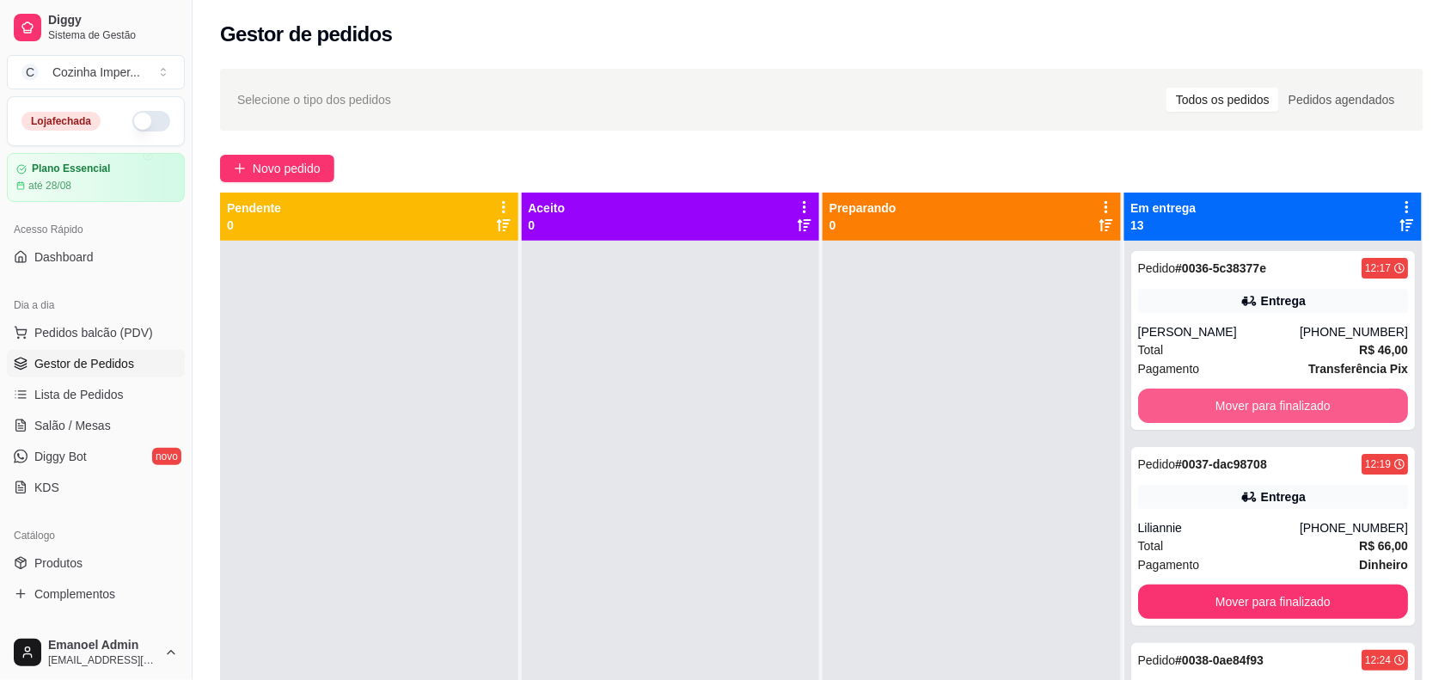
click at [1238, 405] on button "Mover para finalizado" at bounding box center [1273, 406] width 271 height 34
click at [1238, 405] on button "Mover para finalizado" at bounding box center [1273, 407] width 262 height 34
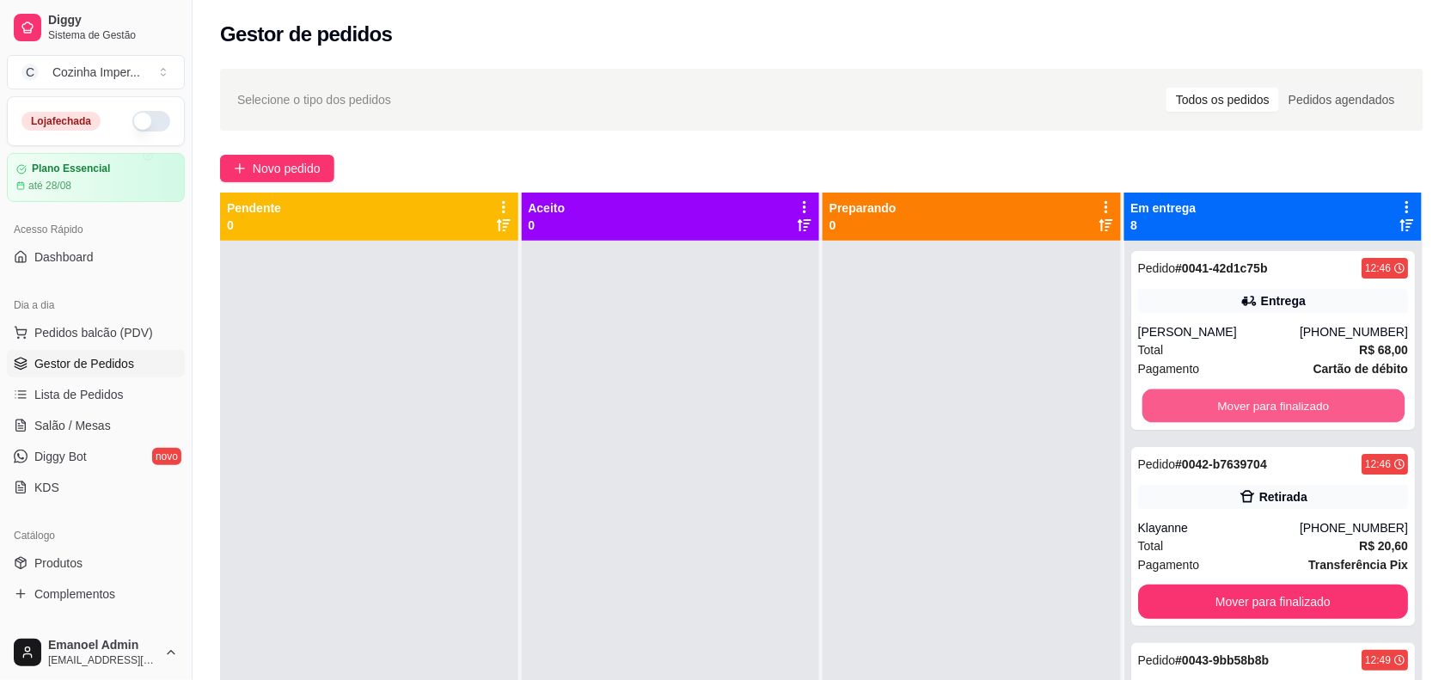
click at [1238, 405] on button "Mover para finalizado" at bounding box center [1273, 407] width 262 height 34
click at [1238, 585] on button "Mover para finalizado" at bounding box center [1273, 602] width 271 height 34
click at [1238, 405] on button "Mover para finalizado" at bounding box center [1273, 406] width 271 height 34
click at [1238, 405] on button "Mover para finalizado" at bounding box center [1273, 407] width 262 height 34
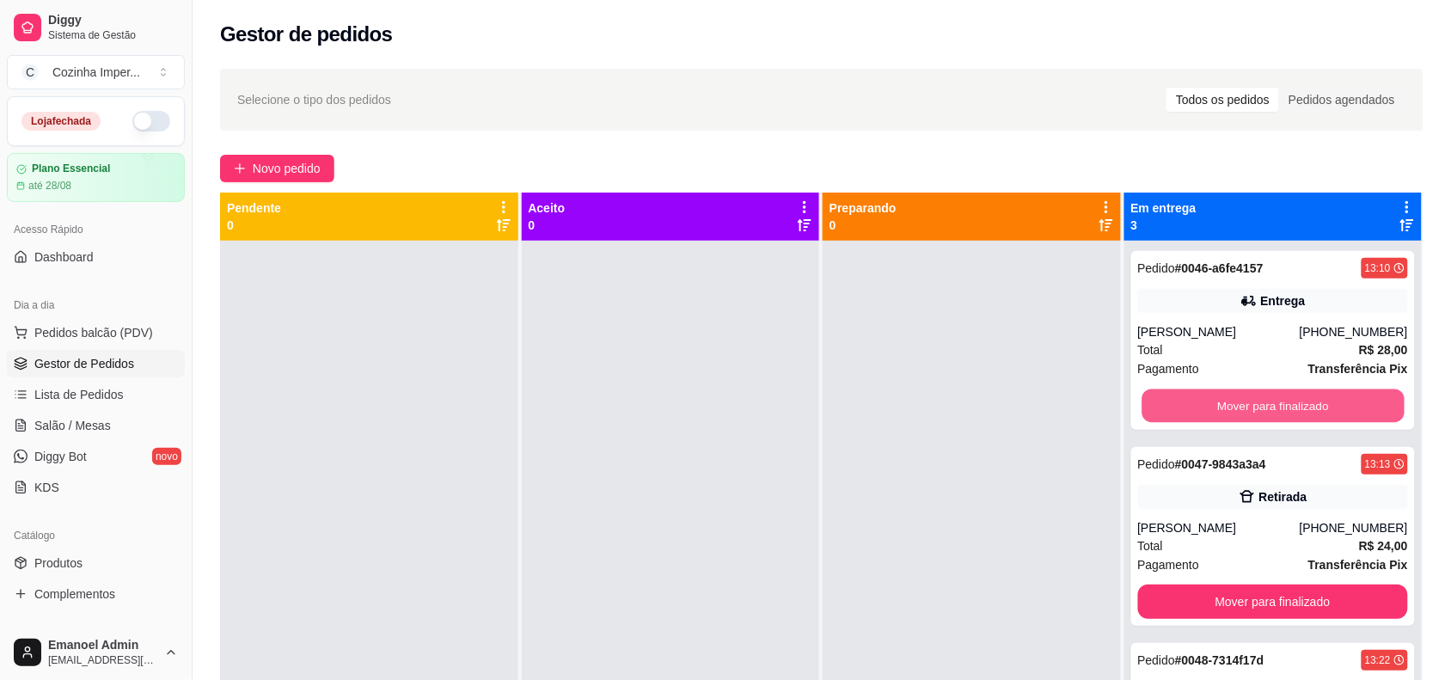
click at [1238, 405] on button "Mover para finalizado" at bounding box center [1273, 407] width 262 height 34
click at [1238, 405] on button "Mover para finalizado" at bounding box center [1273, 406] width 271 height 34
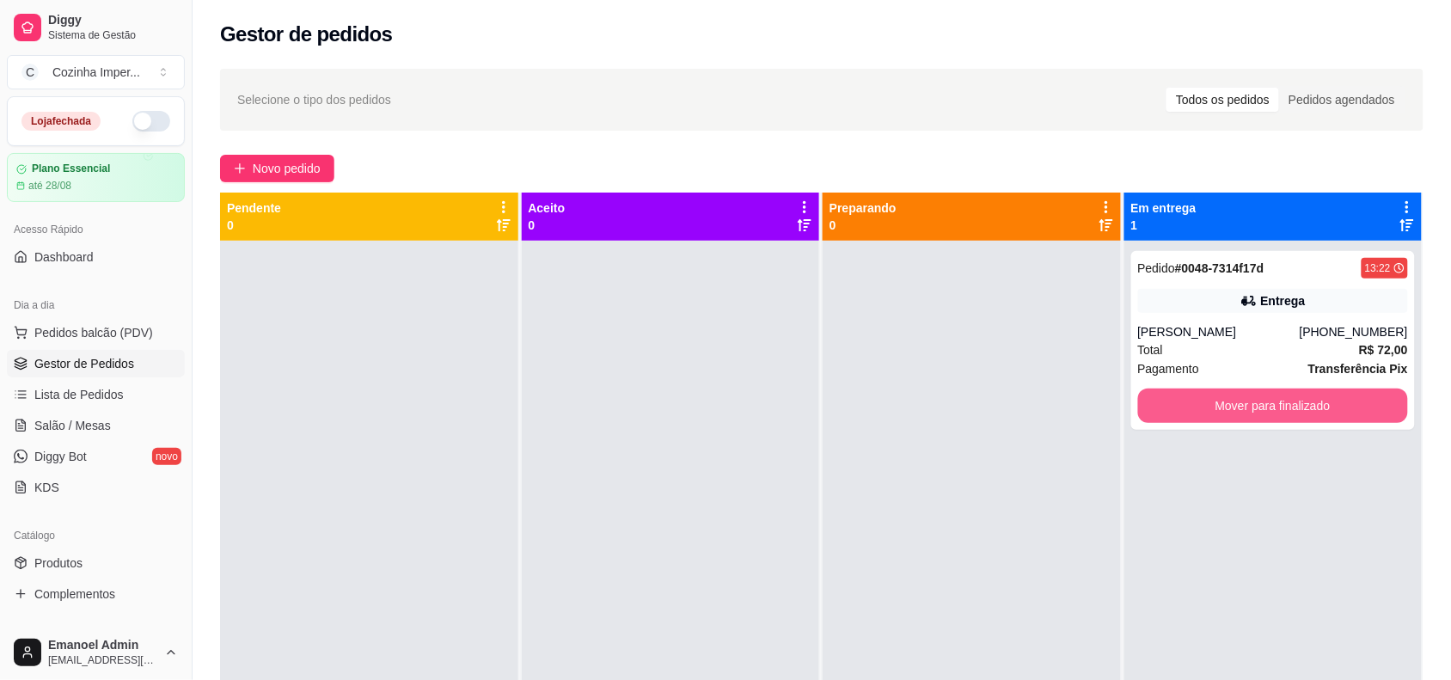
click at [1238, 405] on button "Mover para finalizado" at bounding box center [1273, 406] width 271 height 34
